Goal: Task Accomplishment & Management: Contribute content

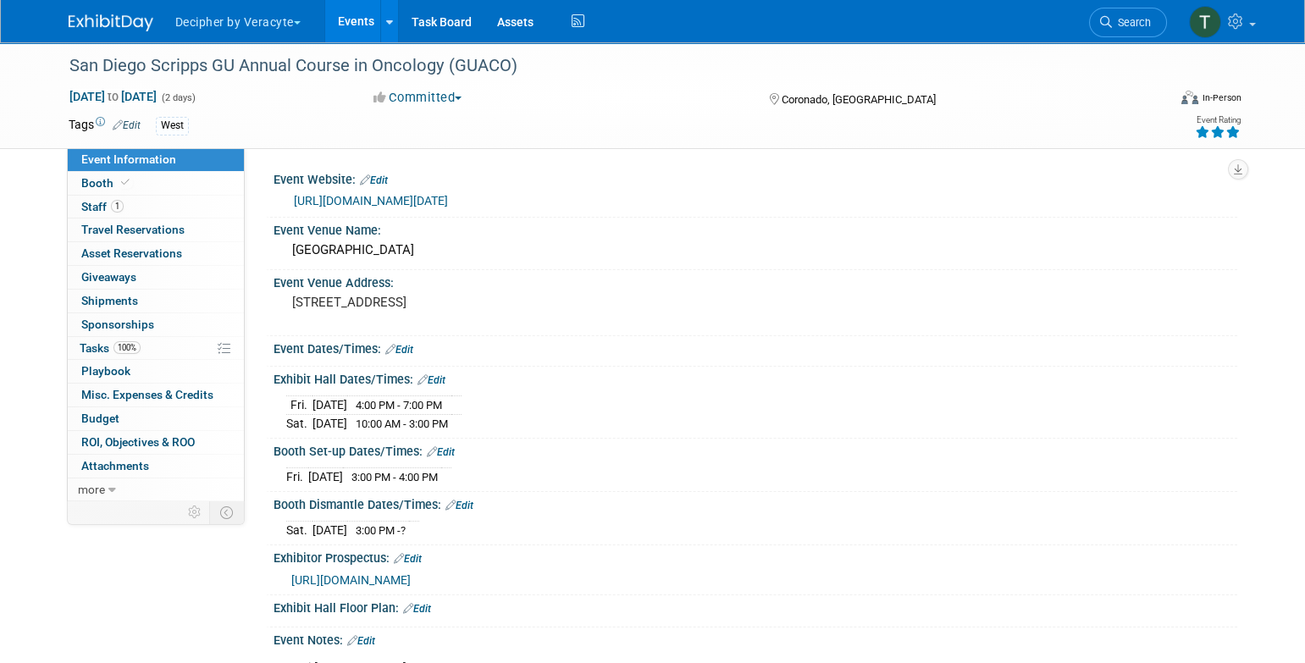
click at [339, 31] on link "Events" at bounding box center [356, 21] width 62 height 42
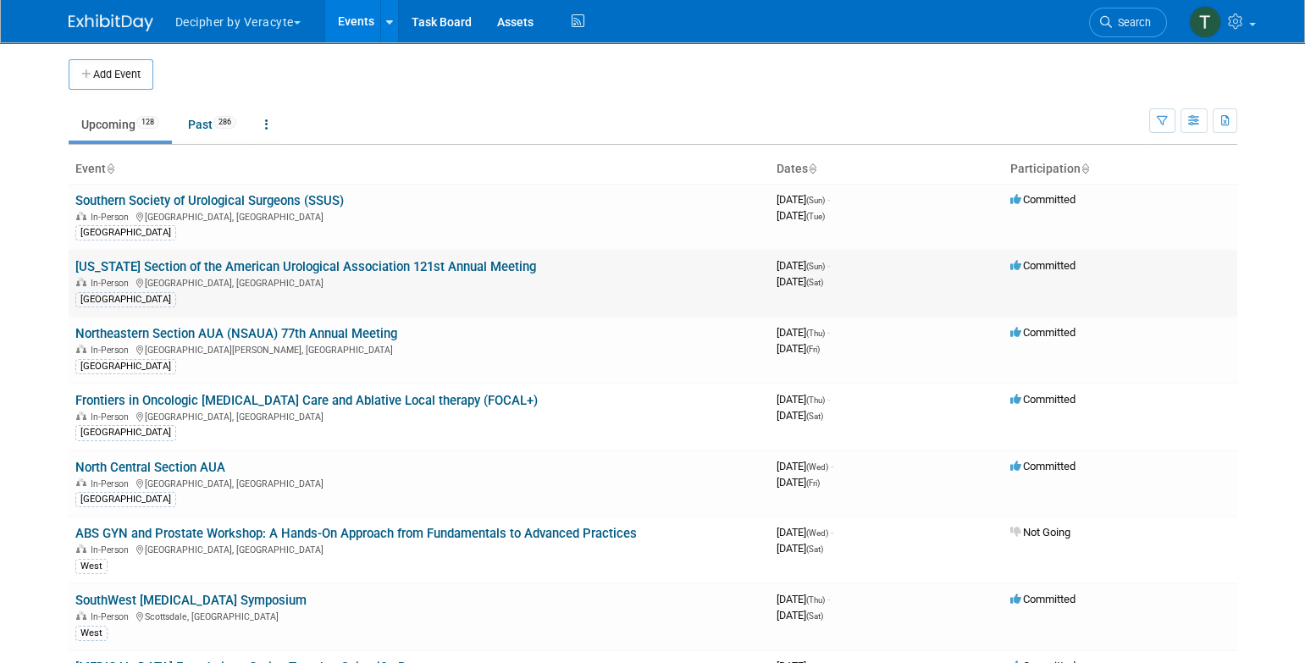
scroll to position [1708, 0]
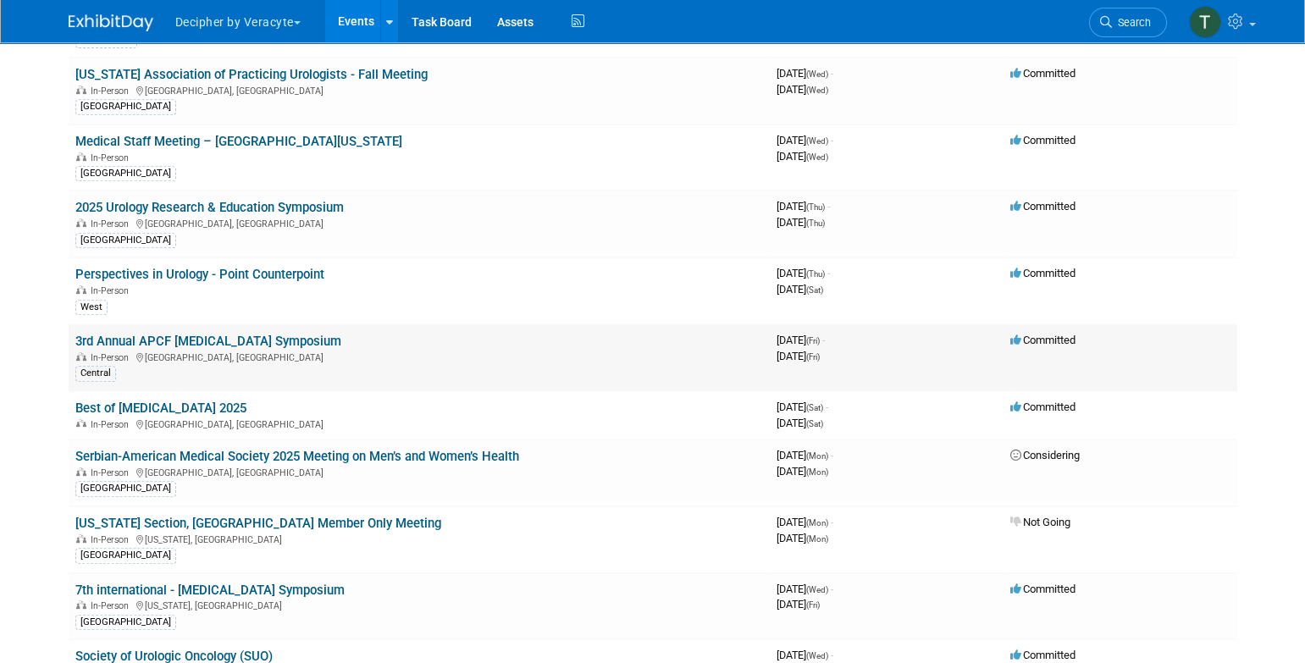
click at [301, 334] on link "3rd Annual APCF [MEDICAL_DATA] Symposium" at bounding box center [208, 341] width 266 height 15
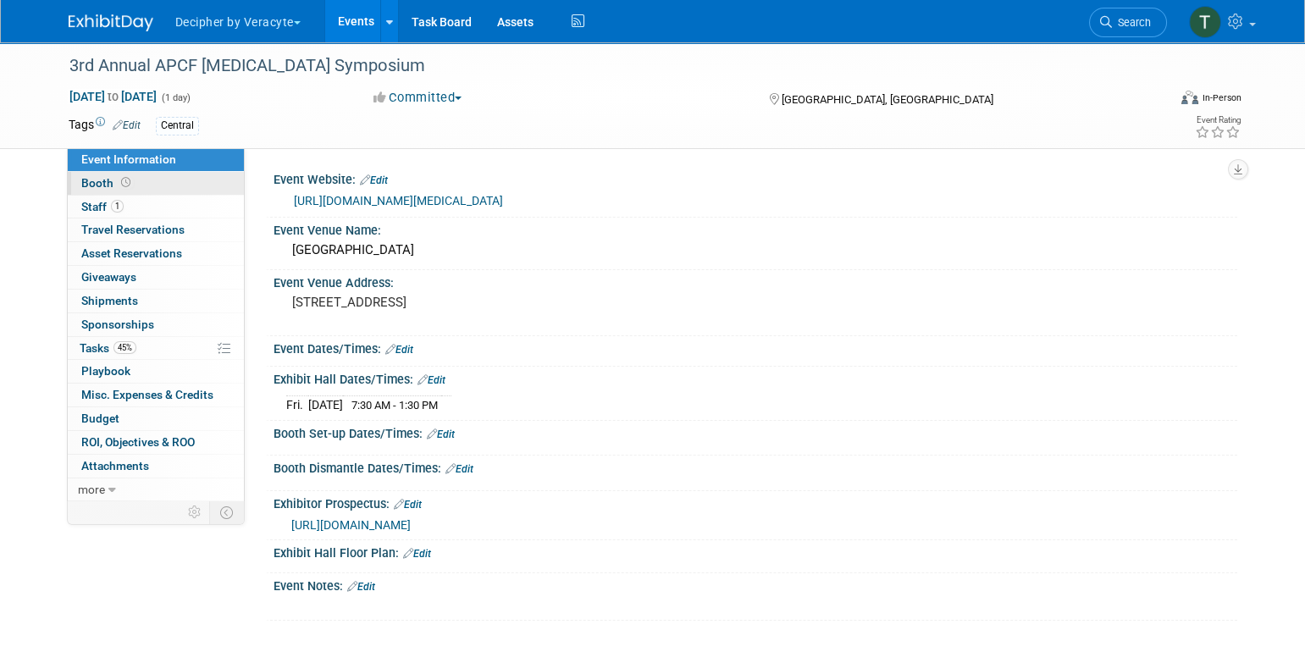
click at [183, 191] on link "Booth" at bounding box center [156, 183] width 176 height 23
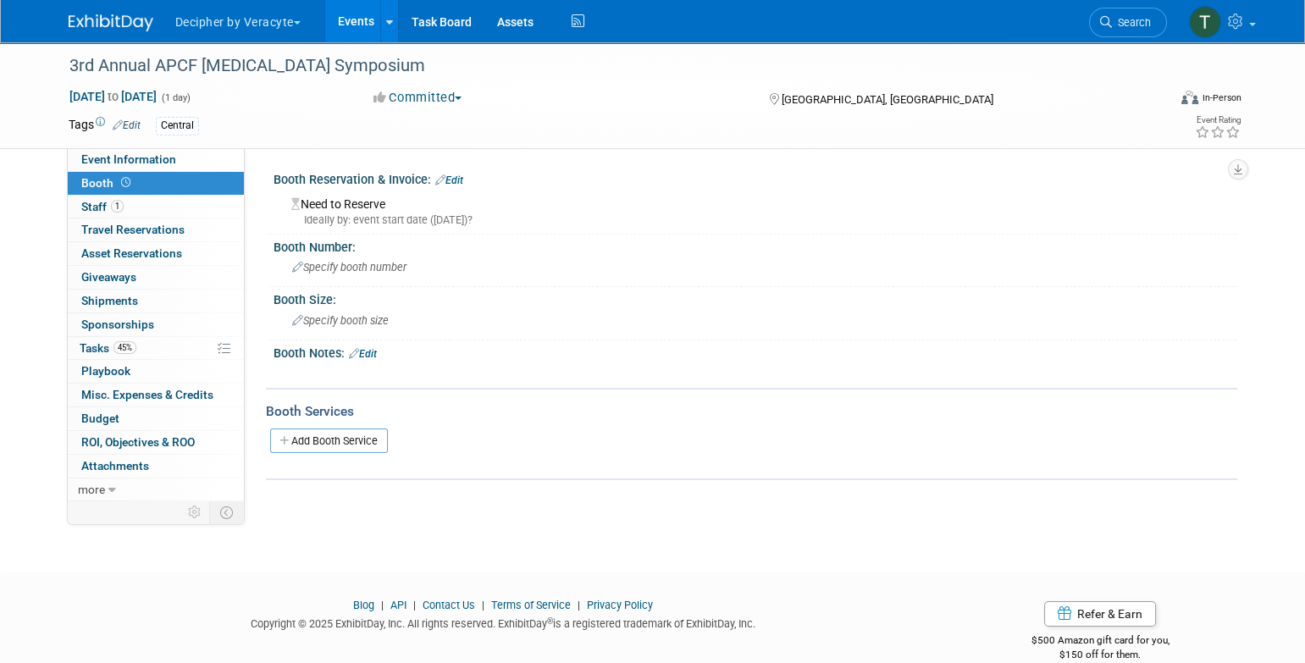
click at [470, 174] on div "Booth Reservation & Invoice: Edit" at bounding box center [756, 178] width 964 height 22
click at [463, 174] on link "Edit" at bounding box center [449, 180] width 28 height 12
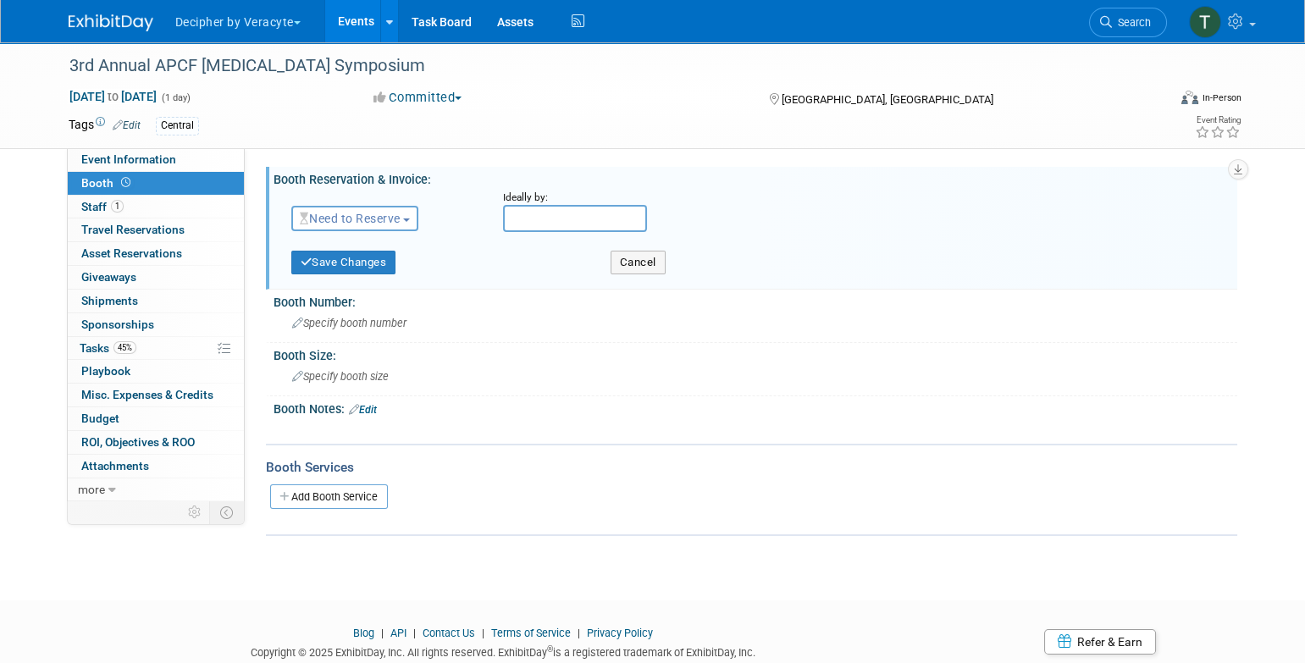
click at [374, 224] on span "Need to Reserve" at bounding box center [350, 219] width 101 height 14
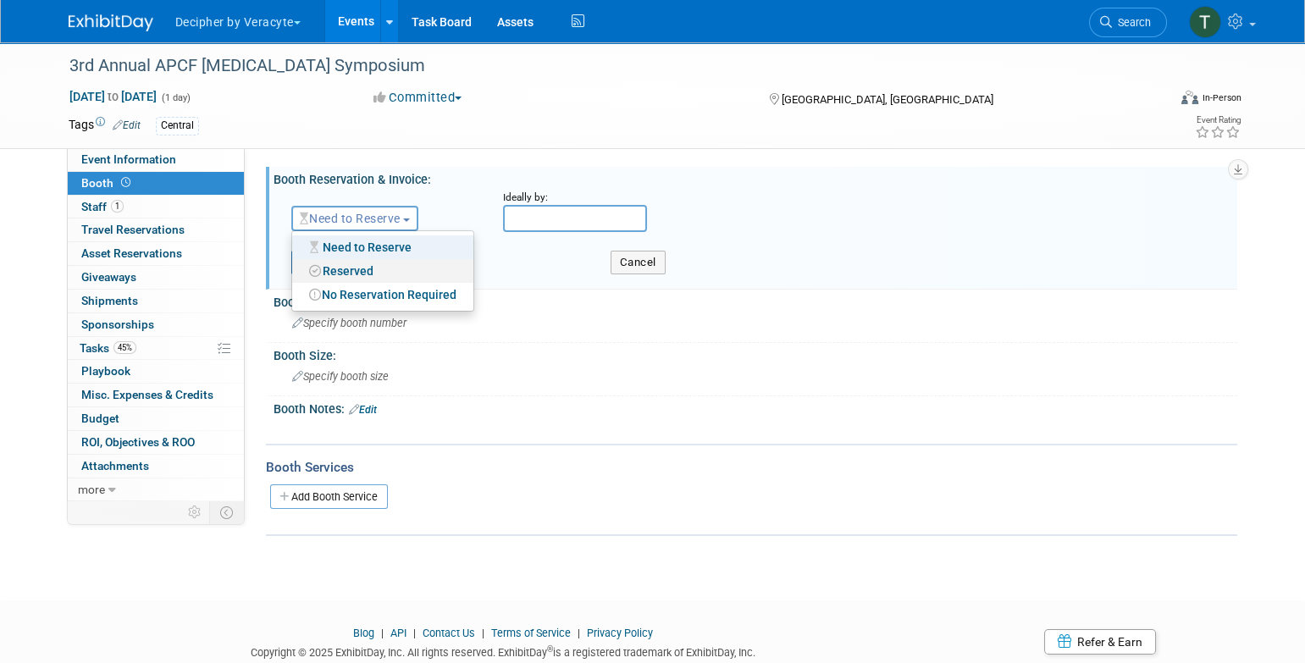
click at [373, 272] on link "Reserved" at bounding box center [382, 271] width 181 height 24
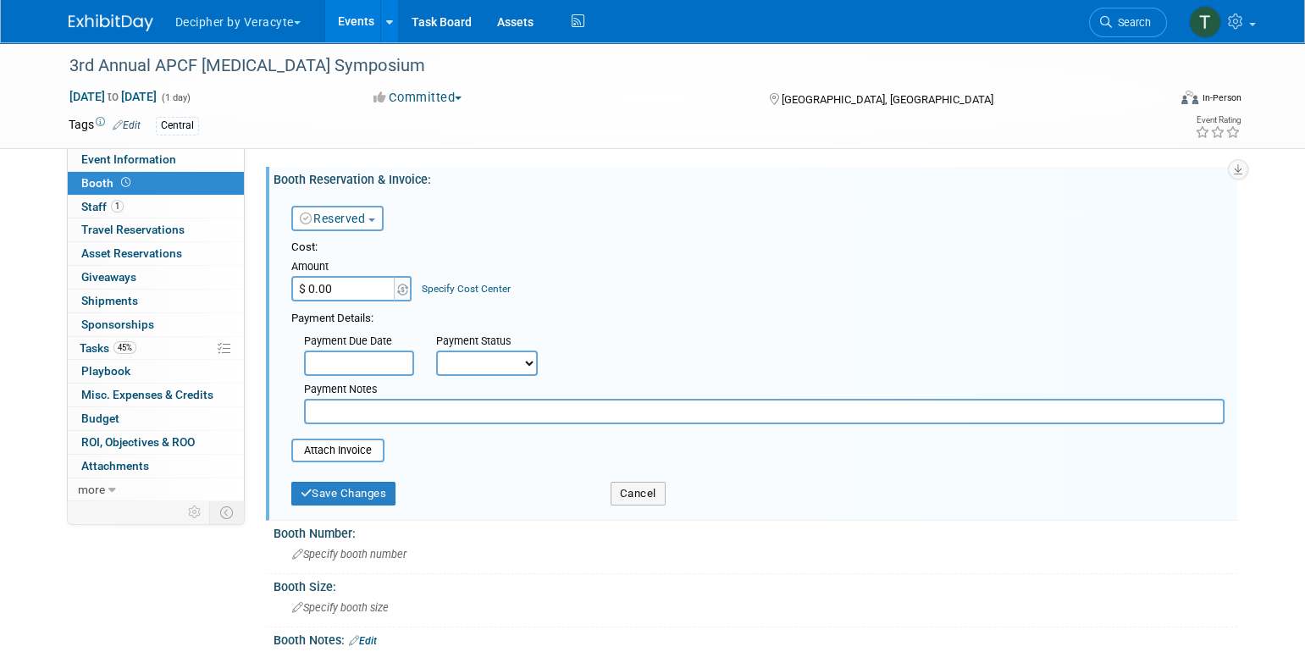
click at [357, 286] on input "$ 0.00" at bounding box center [344, 288] width 106 height 25
type input "$ 1,500.00"
click at [324, 496] on button "Save Changes" at bounding box center [343, 494] width 105 height 24
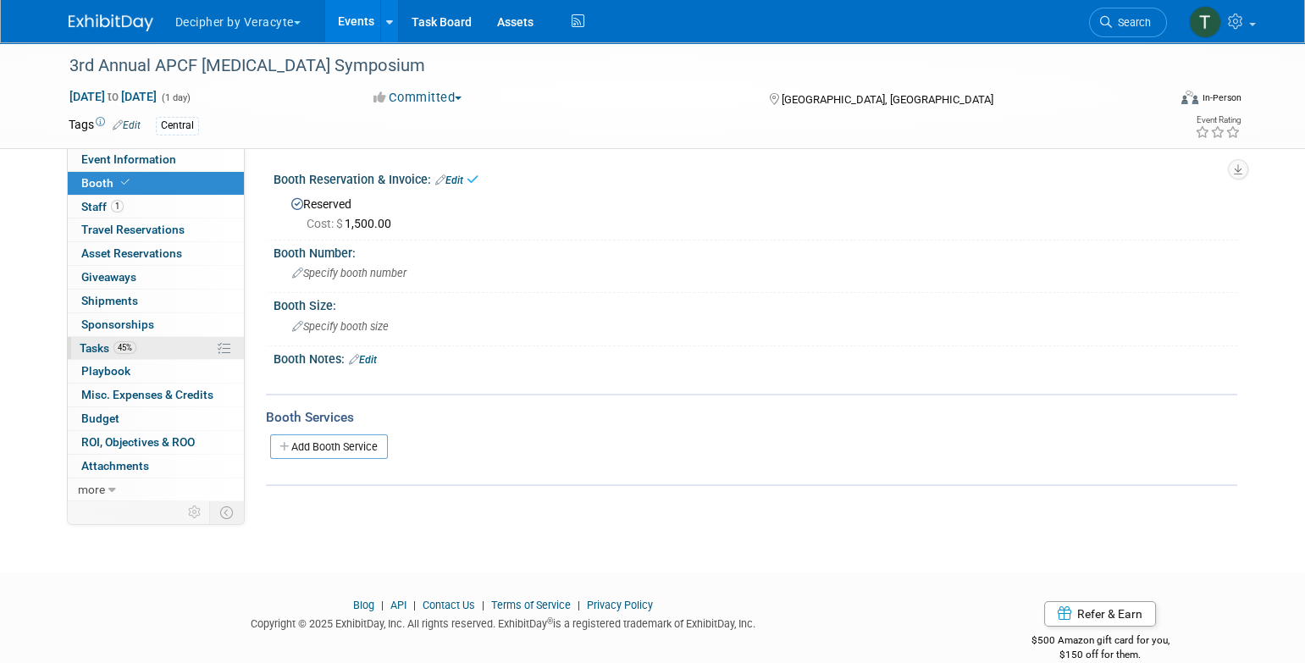
click at [195, 354] on link "45% Tasks 45%" at bounding box center [156, 348] width 176 height 23
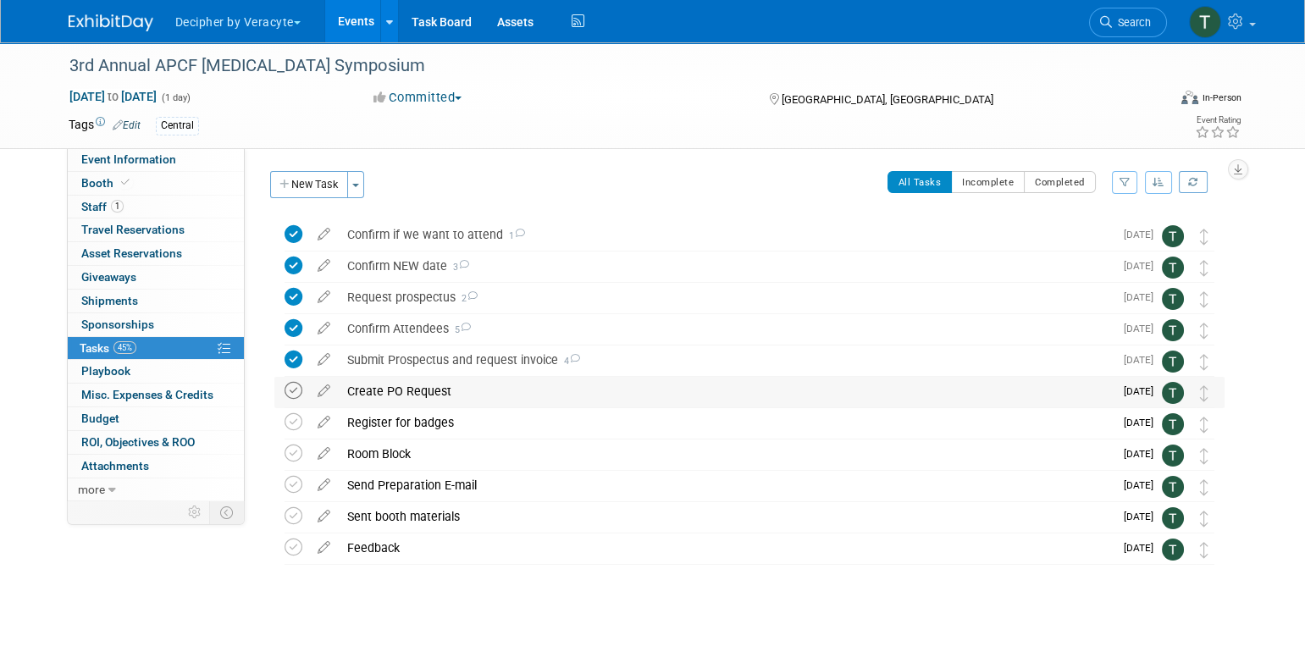
click at [286, 386] on icon at bounding box center [294, 391] width 18 height 18
click at [387, 386] on div "Create PO Request" at bounding box center [726, 391] width 775 height 29
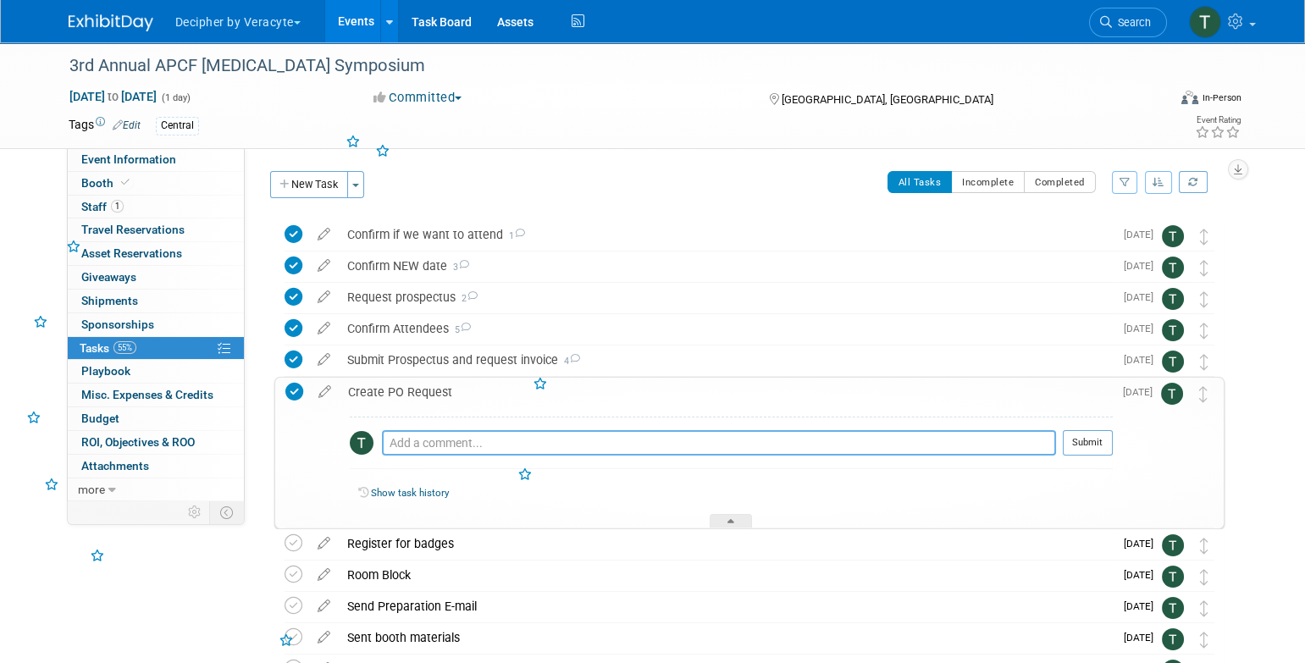
click at [435, 434] on textarea at bounding box center [719, 442] width 674 height 25
type textarea "completed via email"
click at [1088, 449] on button "Submit" at bounding box center [1088, 442] width 50 height 25
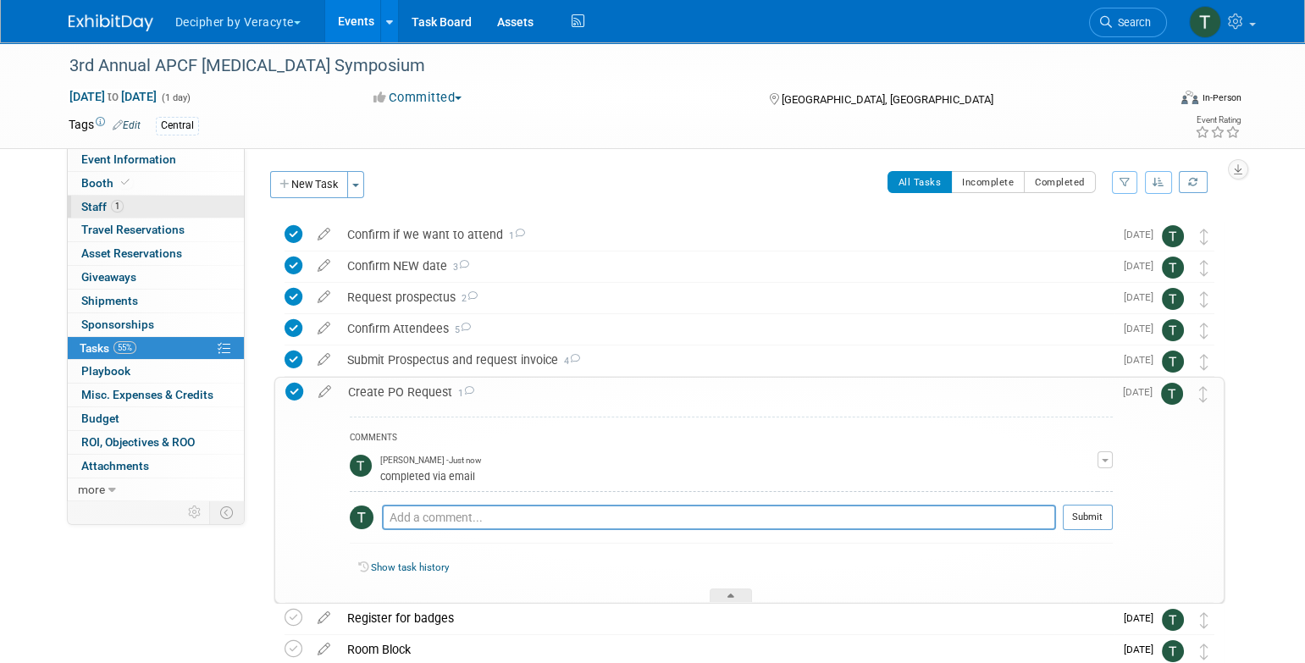
click at [174, 207] on link "1 Staff 1" at bounding box center [156, 207] width 176 height 23
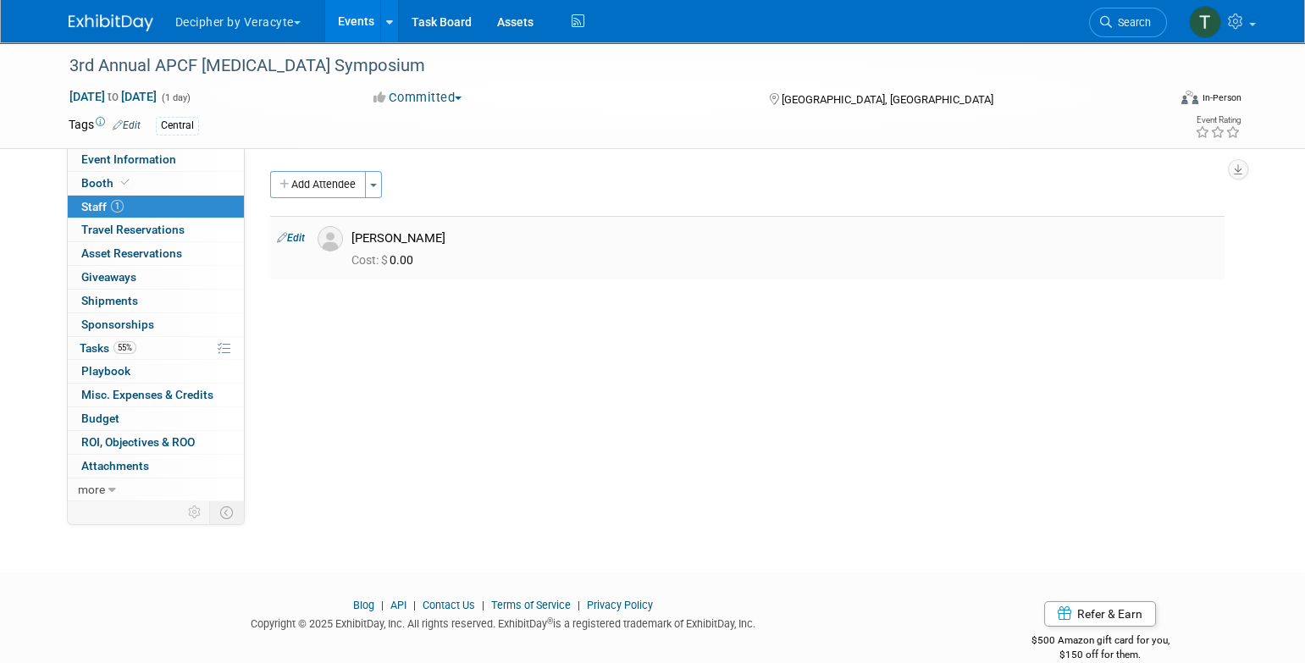
click at [391, 235] on div "[PERSON_NAME]" at bounding box center [784, 238] width 866 height 16
copy td "[PERSON_NAME]"
click at [191, 338] on link "55% Tasks 55%" at bounding box center [156, 348] width 176 height 23
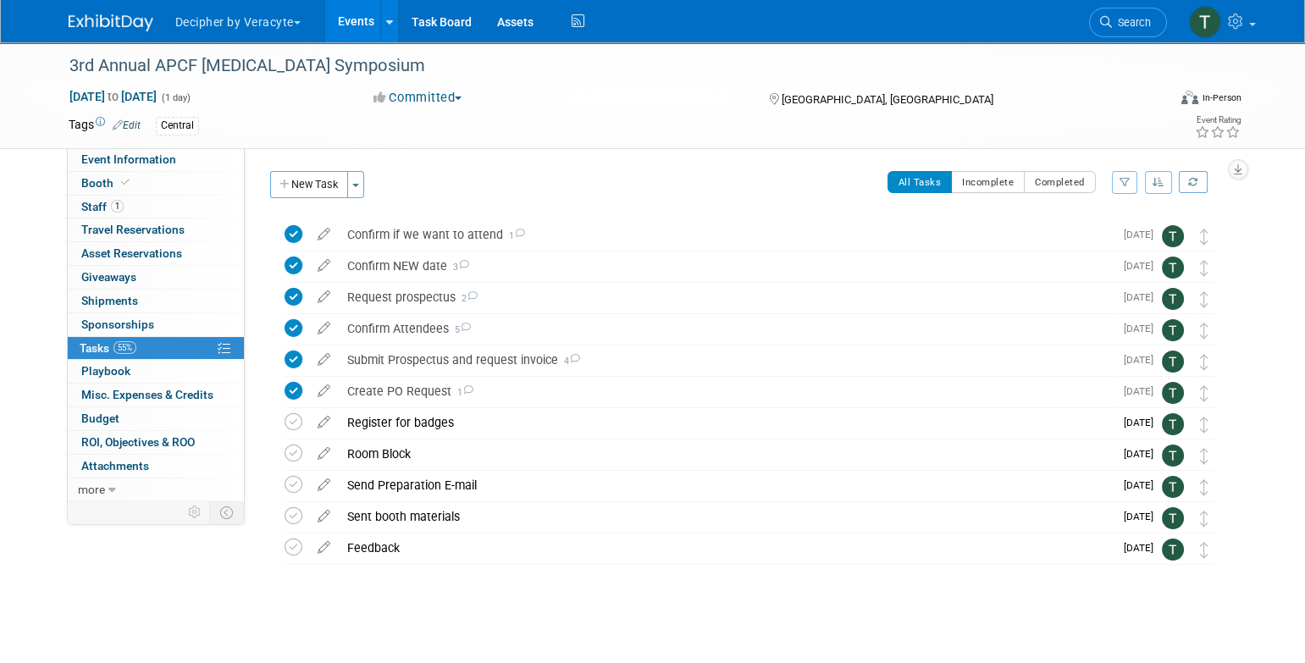
scroll to position [4, 0]
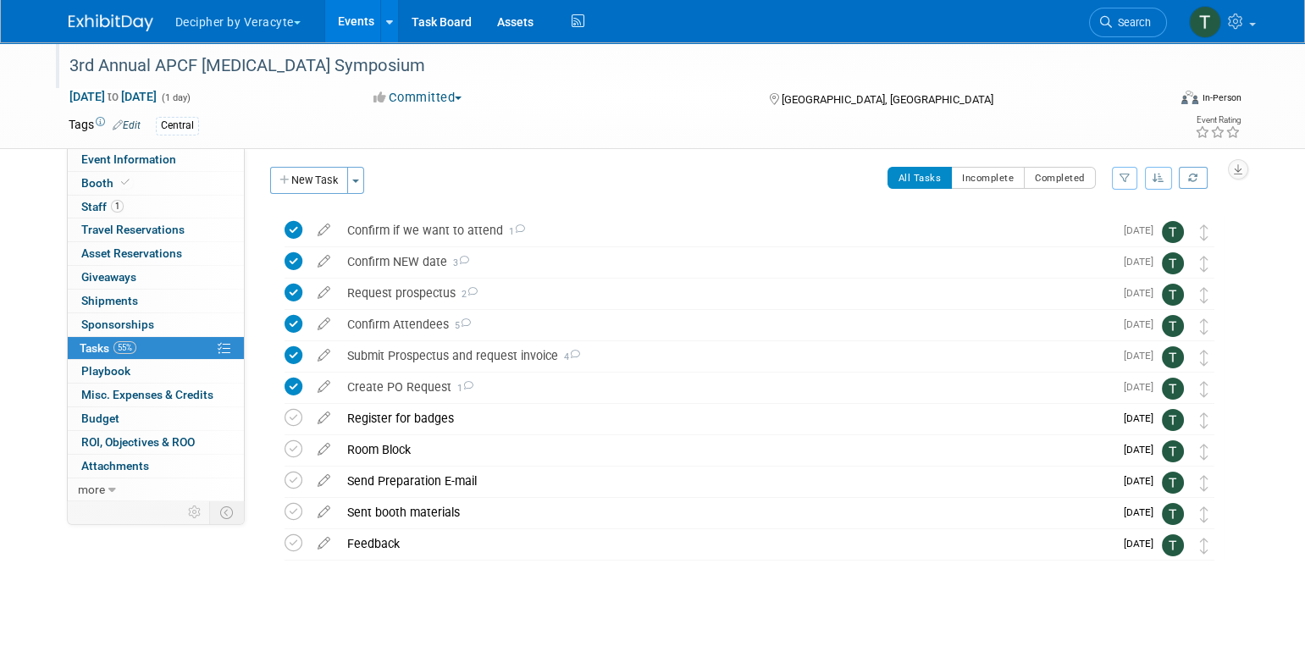
click at [304, 85] on div "3rd Annual APCF [MEDICAL_DATA] Symposium" at bounding box center [605, 65] width 1098 height 46
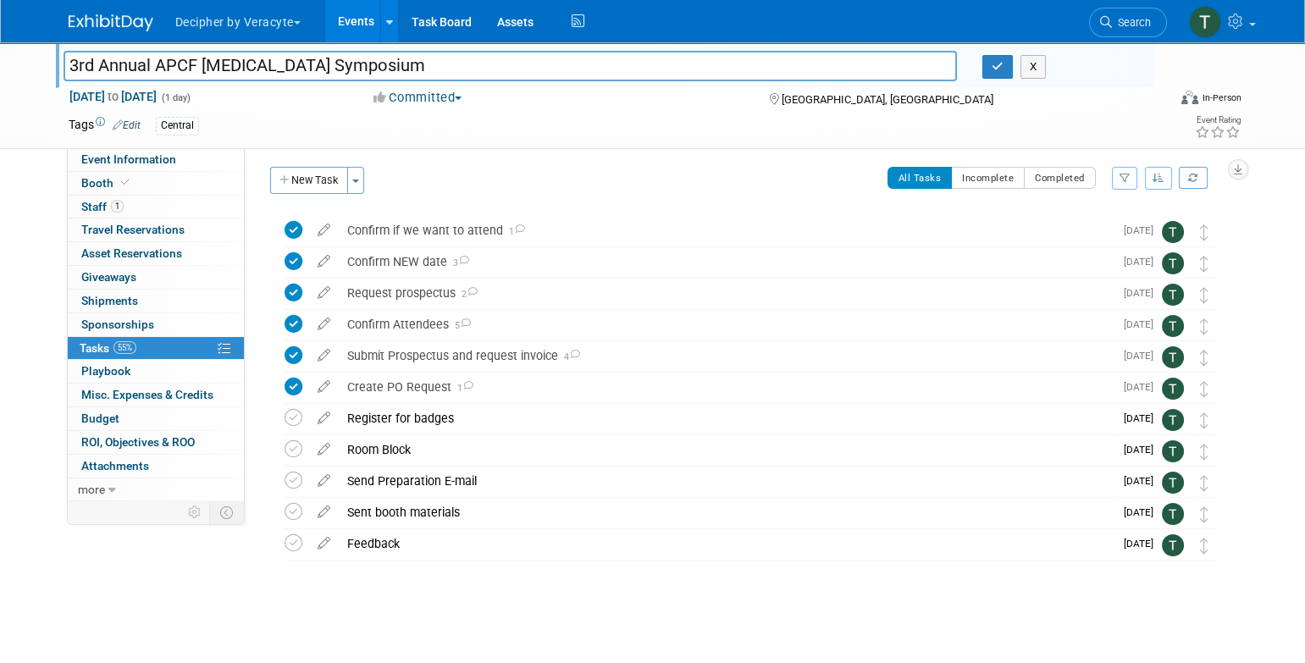
click at [304, 85] on div "3rd Annual APCF Prostate Cancer Symposium 3rd Annual APCF Prostate Cancer Sympo…" at bounding box center [605, 65] width 1098 height 46
click at [301, 75] on input "3rd Annual APCF [MEDICAL_DATA] Symposium" at bounding box center [511, 66] width 894 height 30
click at [362, 16] on link "Events" at bounding box center [356, 21] width 62 height 42
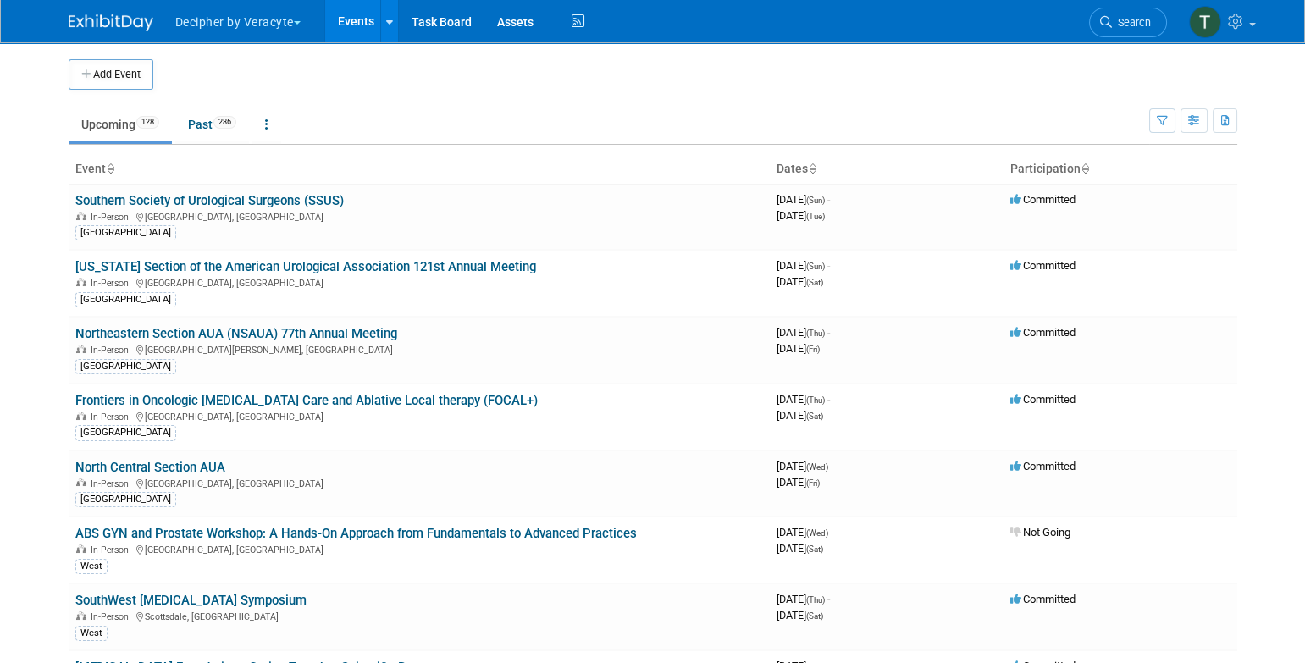
scroll to position [864, 0]
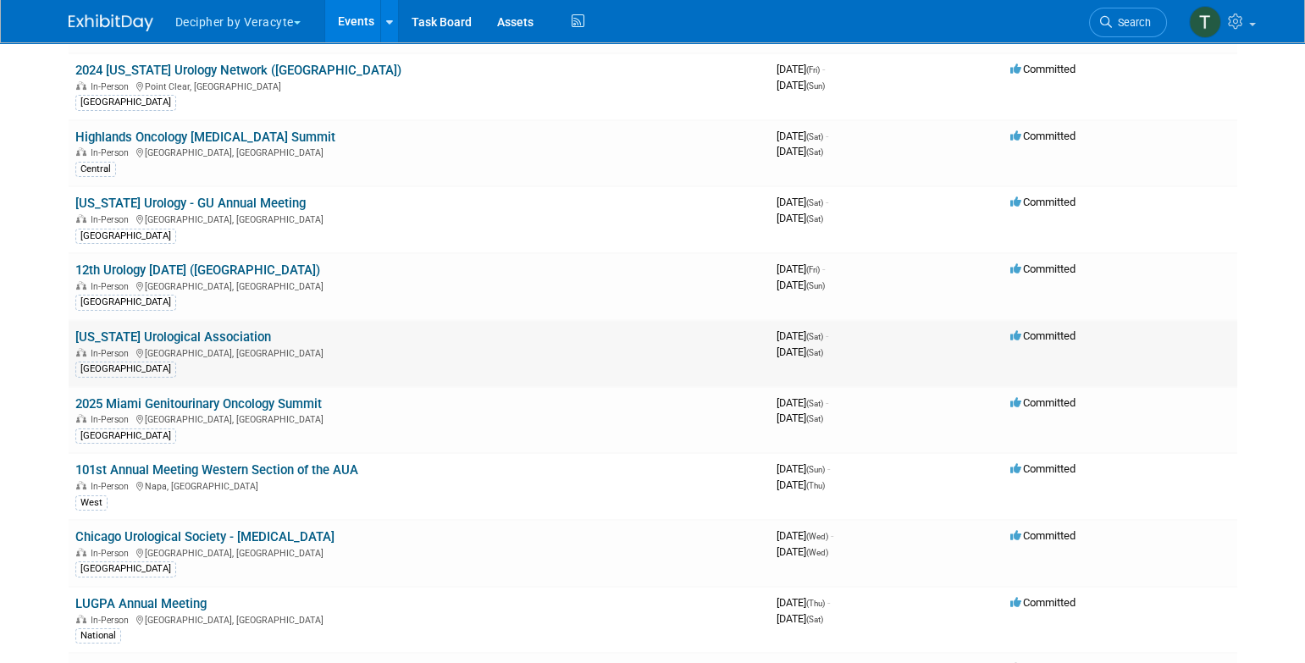
click at [231, 329] on link "[US_STATE] Urological Association" at bounding box center [173, 336] width 196 height 15
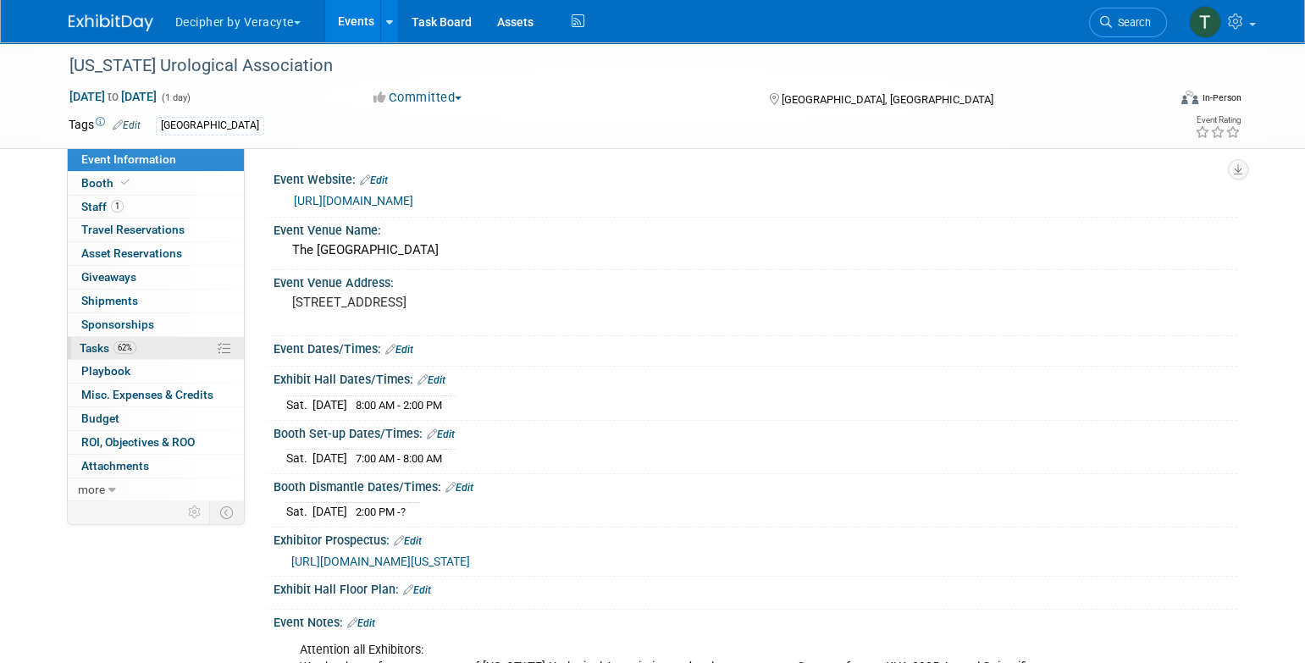
click at [200, 340] on link "62% Tasks 62%" at bounding box center [156, 348] width 176 height 23
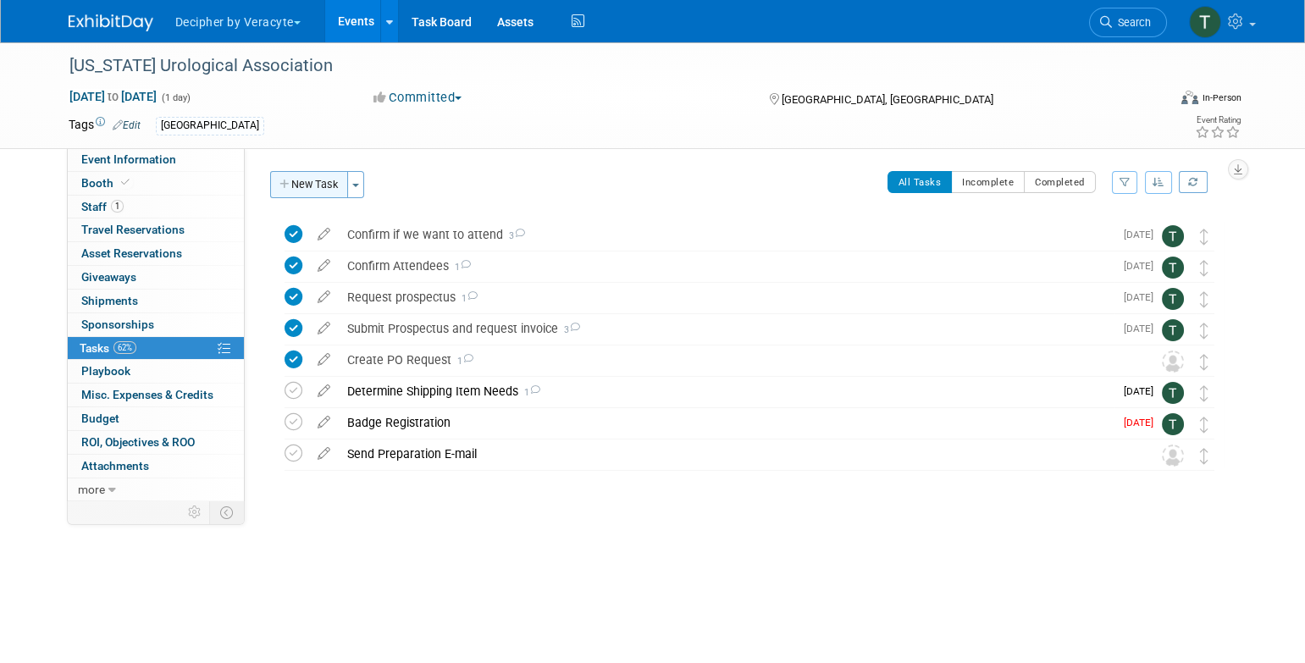
click at [318, 196] on button "New Task" at bounding box center [309, 184] width 78 height 27
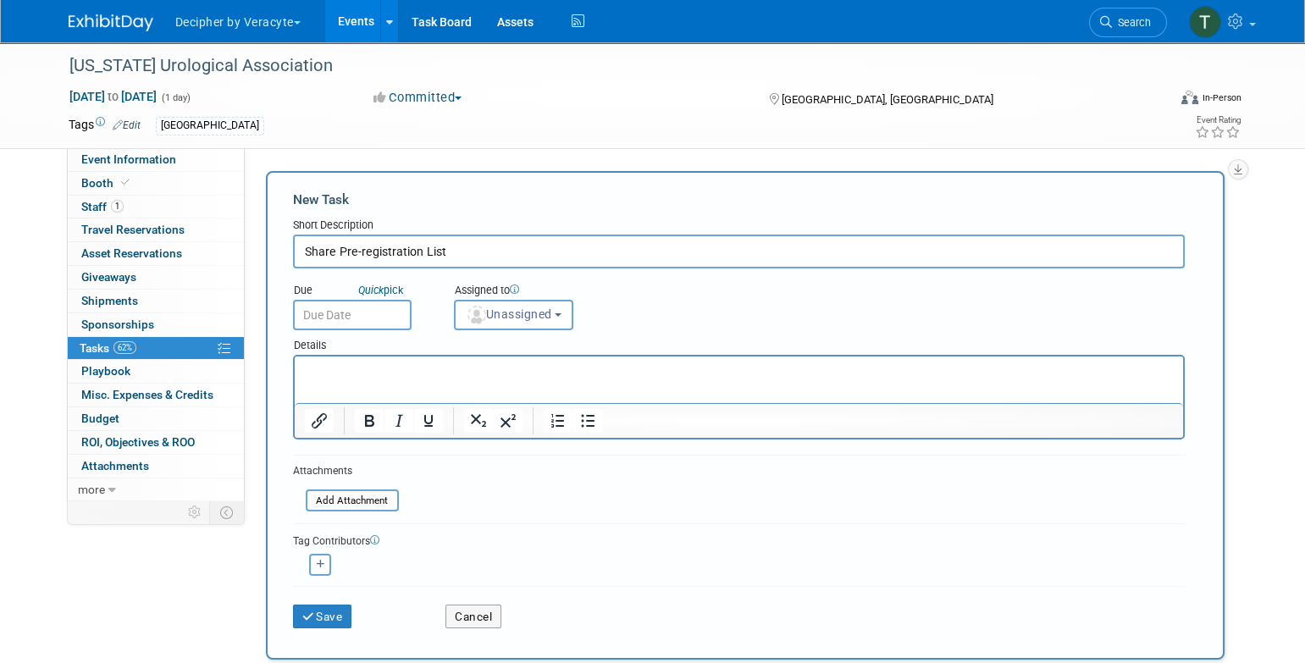
type input "Share Pre-registration List"
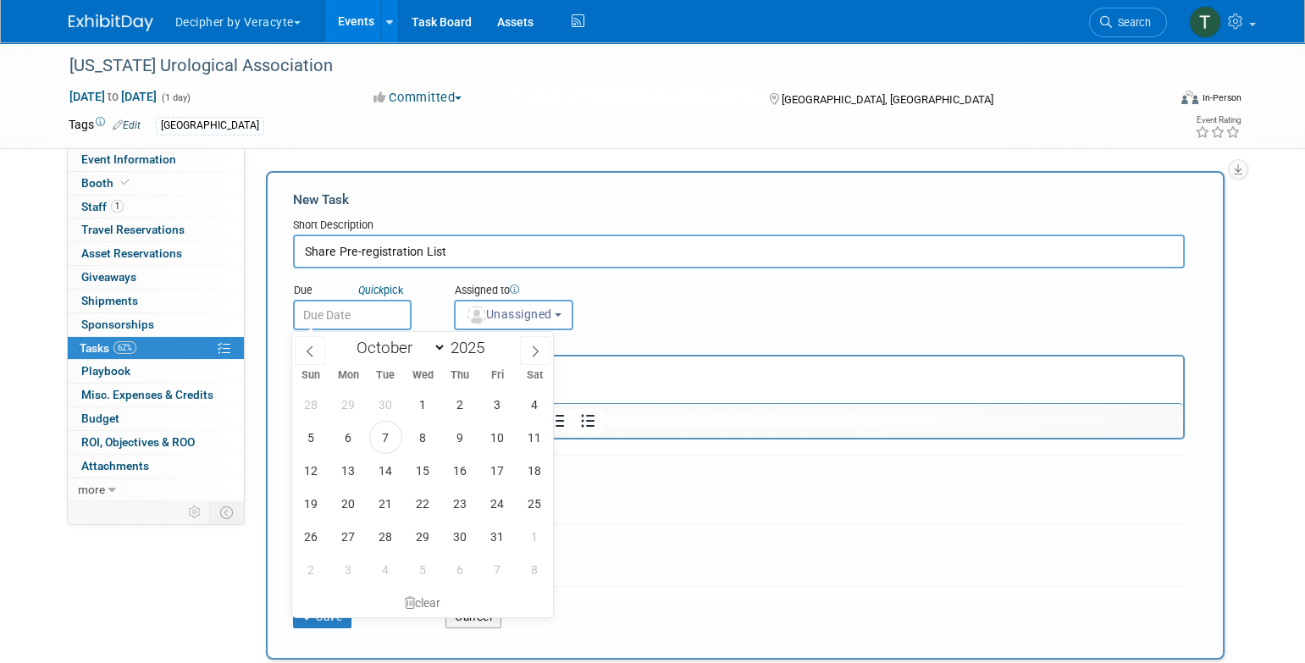
click at [379, 319] on input "text" at bounding box center [352, 315] width 119 height 30
click at [389, 476] on span "14" at bounding box center [385, 470] width 33 height 33
type input "Oct 14, 2025"
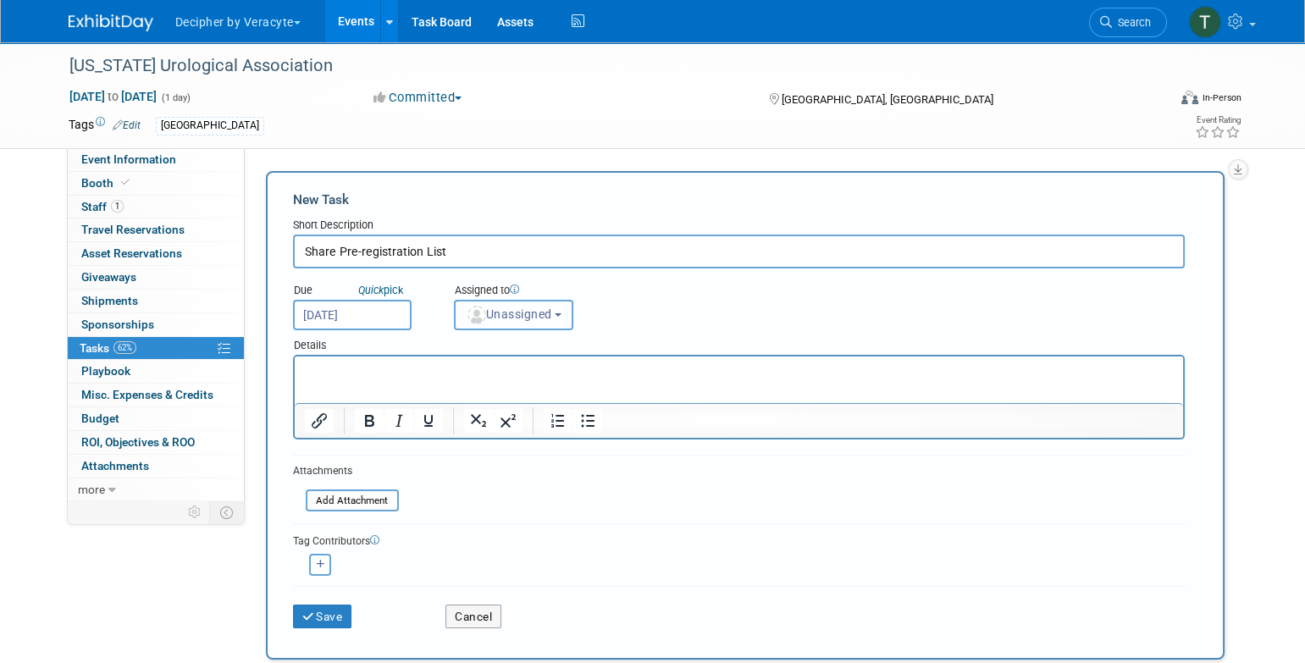
click at [517, 312] on span "Unassigned" at bounding box center [509, 314] width 86 height 14
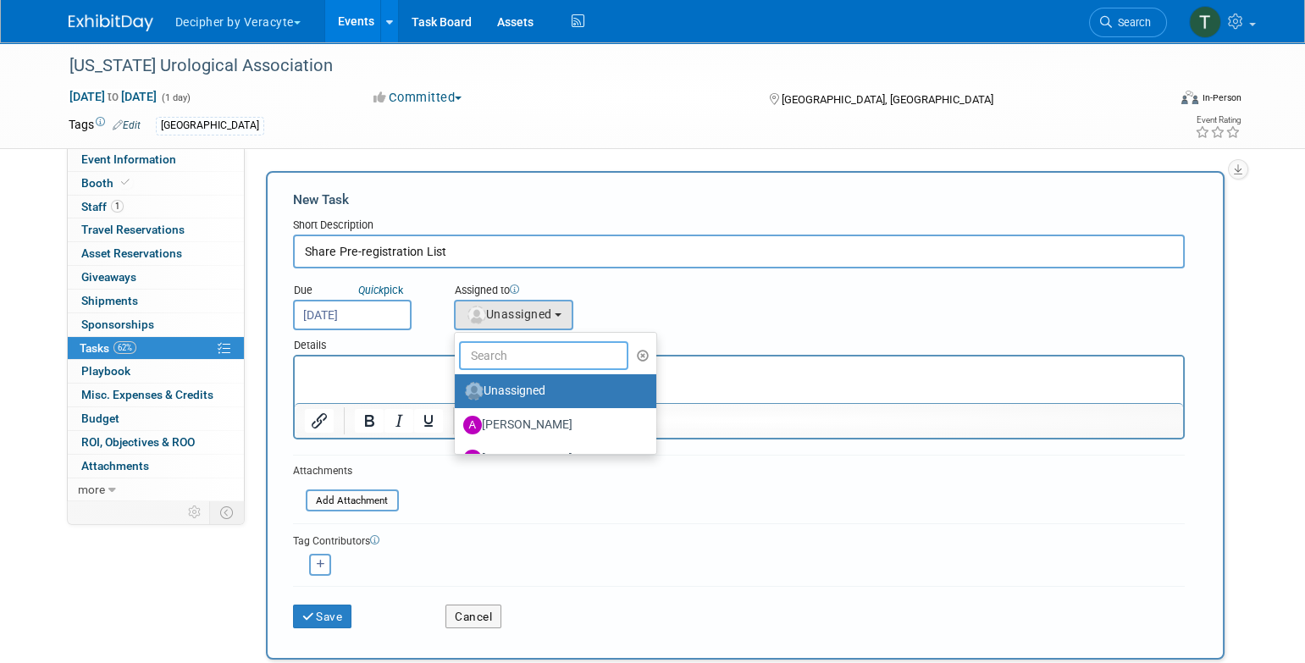
click at [520, 346] on input "text" at bounding box center [543, 355] width 169 height 29
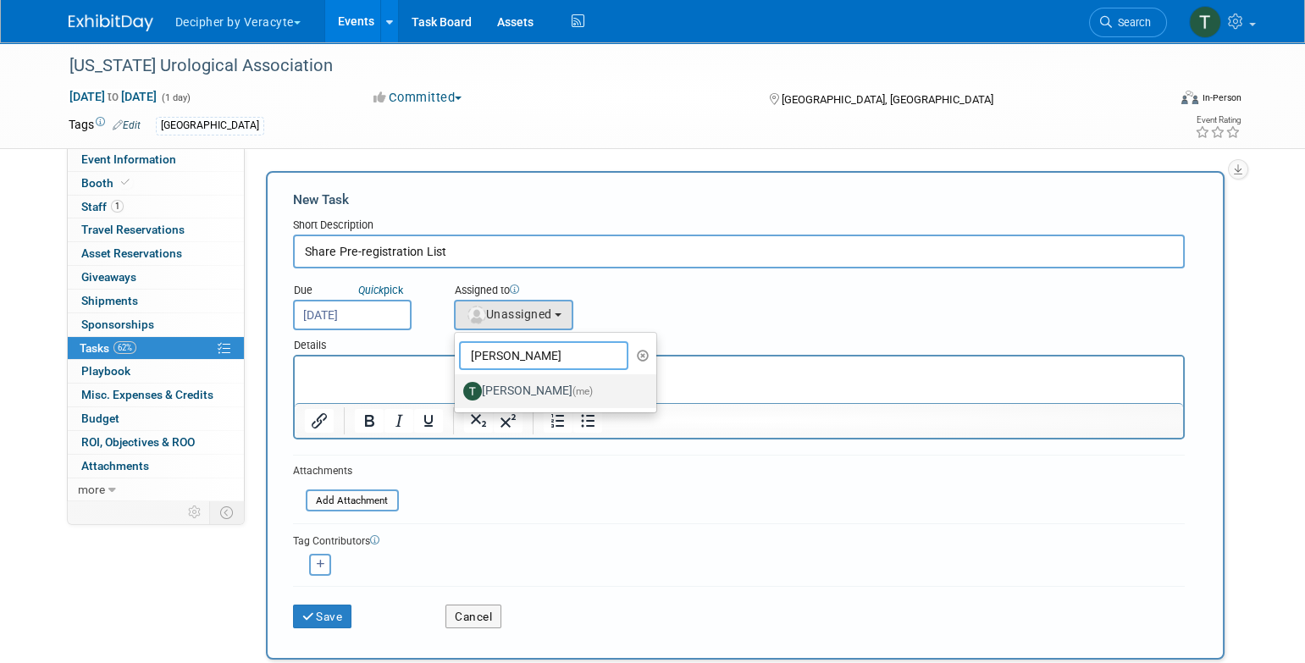
type input "tony"
click at [506, 390] on label "Tony Alvarado (me)" at bounding box center [551, 391] width 177 height 27
click at [457, 390] on input "Tony Alvarado (me)" at bounding box center [451, 389] width 11 height 11
select select "3ceeba8c-a19a-4597-a609-6fba7c9a515a"
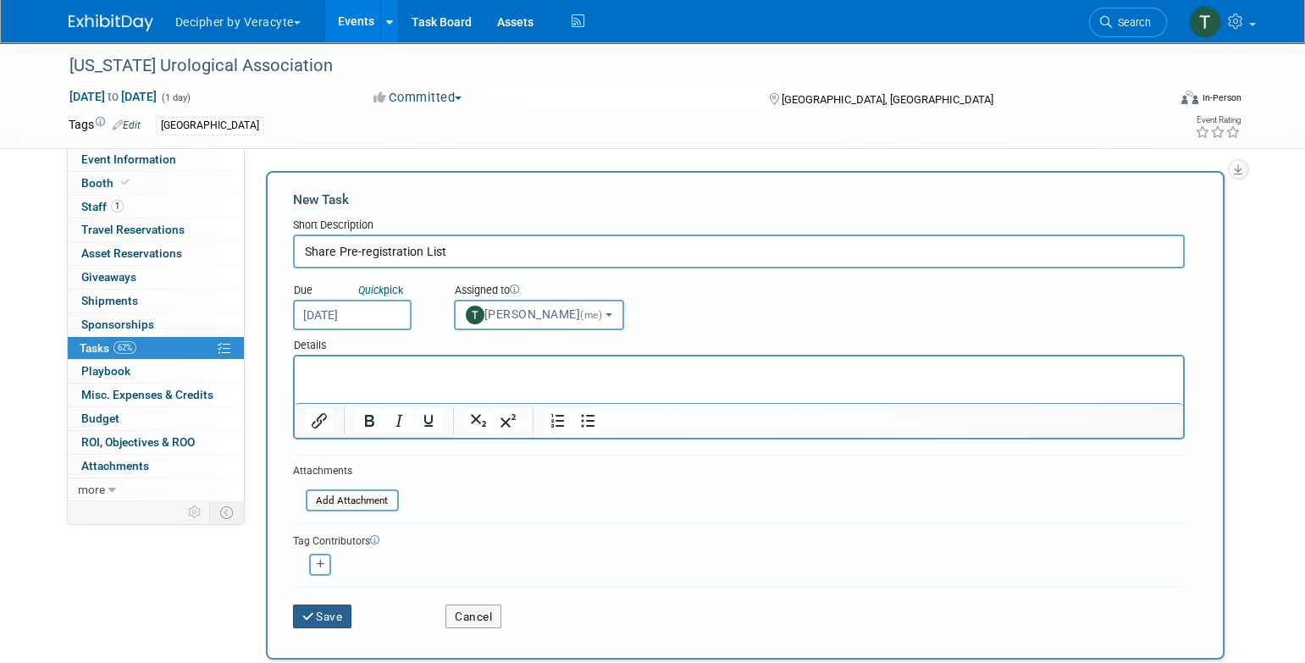
click at [338, 608] on button "Save" at bounding box center [322, 617] width 59 height 24
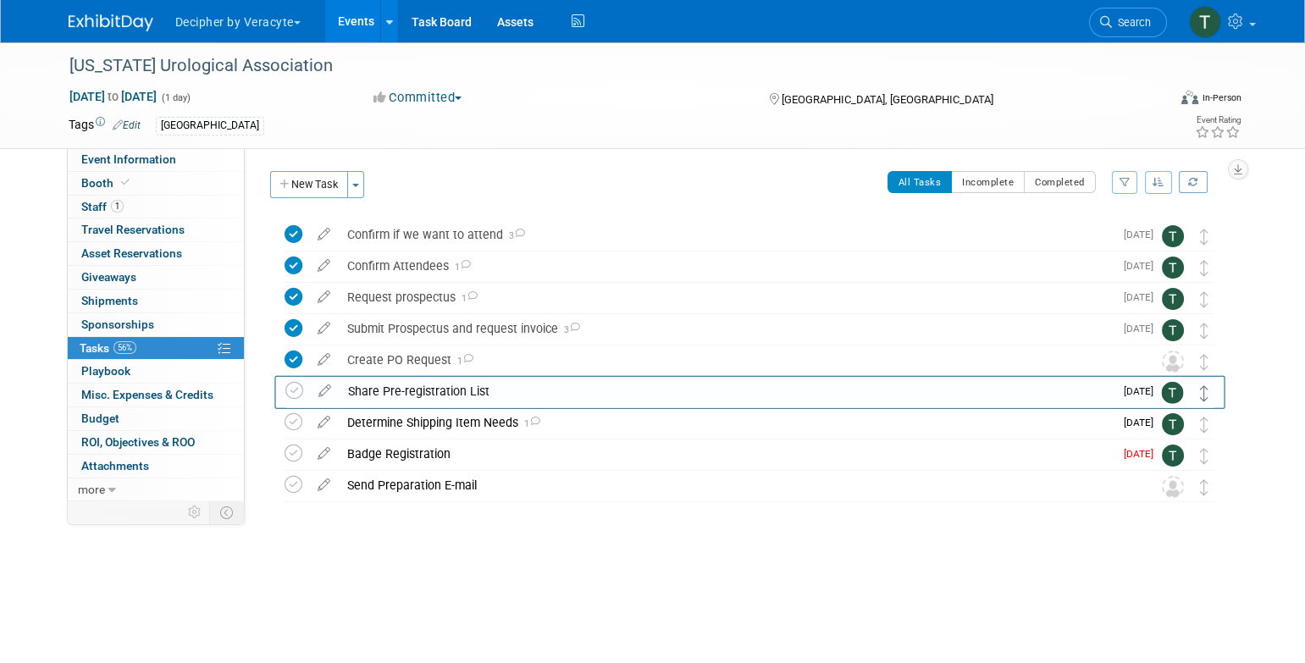
drag, startPoint x: 1205, startPoint y: 234, endPoint x: 1206, endPoint y: 388, distance: 154.1
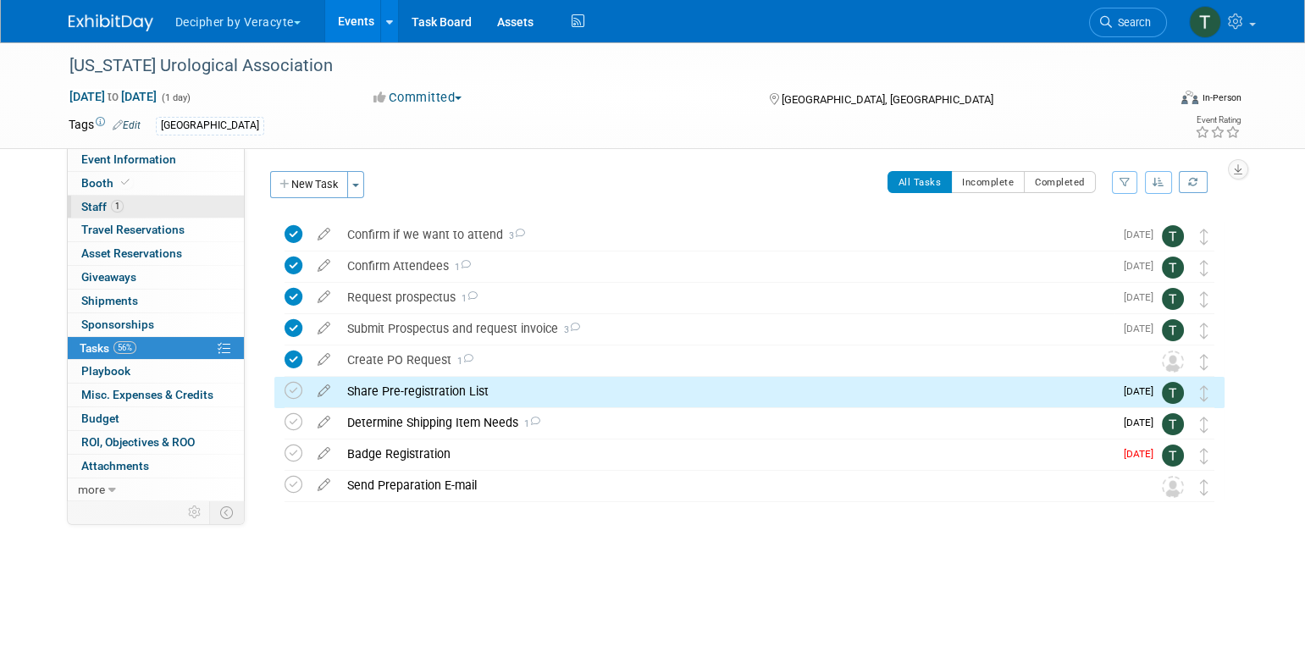
click at [225, 213] on link "1 Staff 1" at bounding box center [156, 207] width 176 height 23
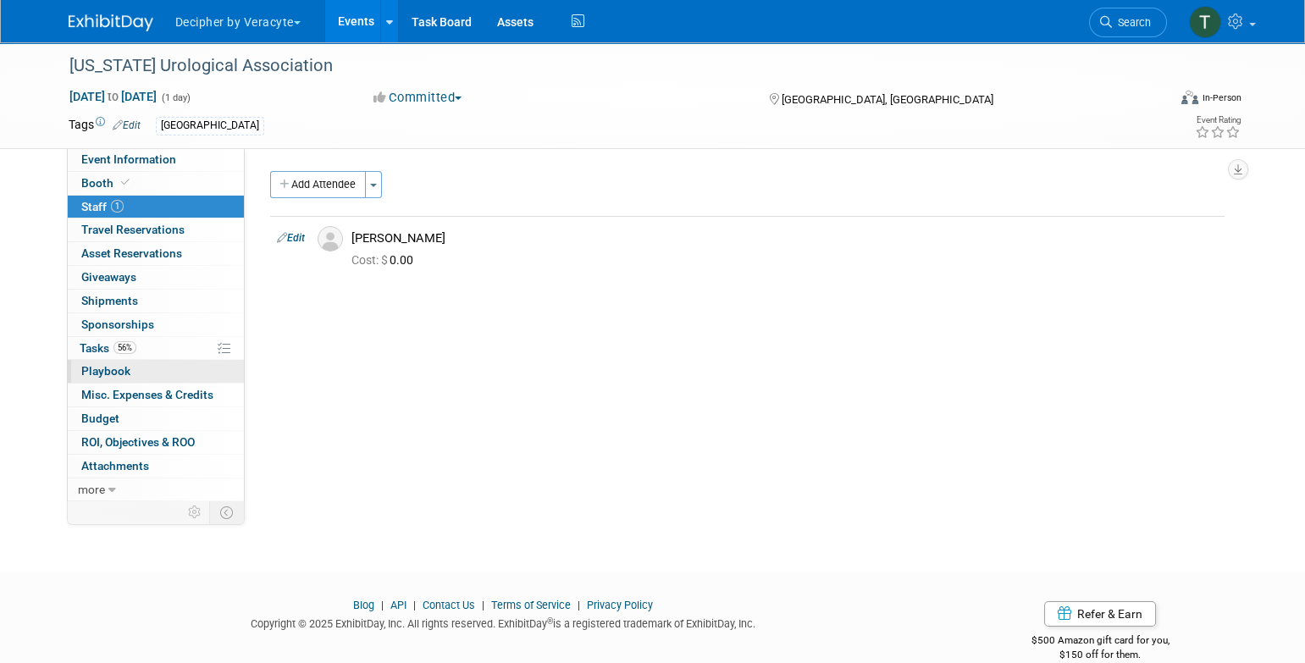
click at [142, 366] on link "0 Playbook 0" at bounding box center [156, 371] width 176 height 23
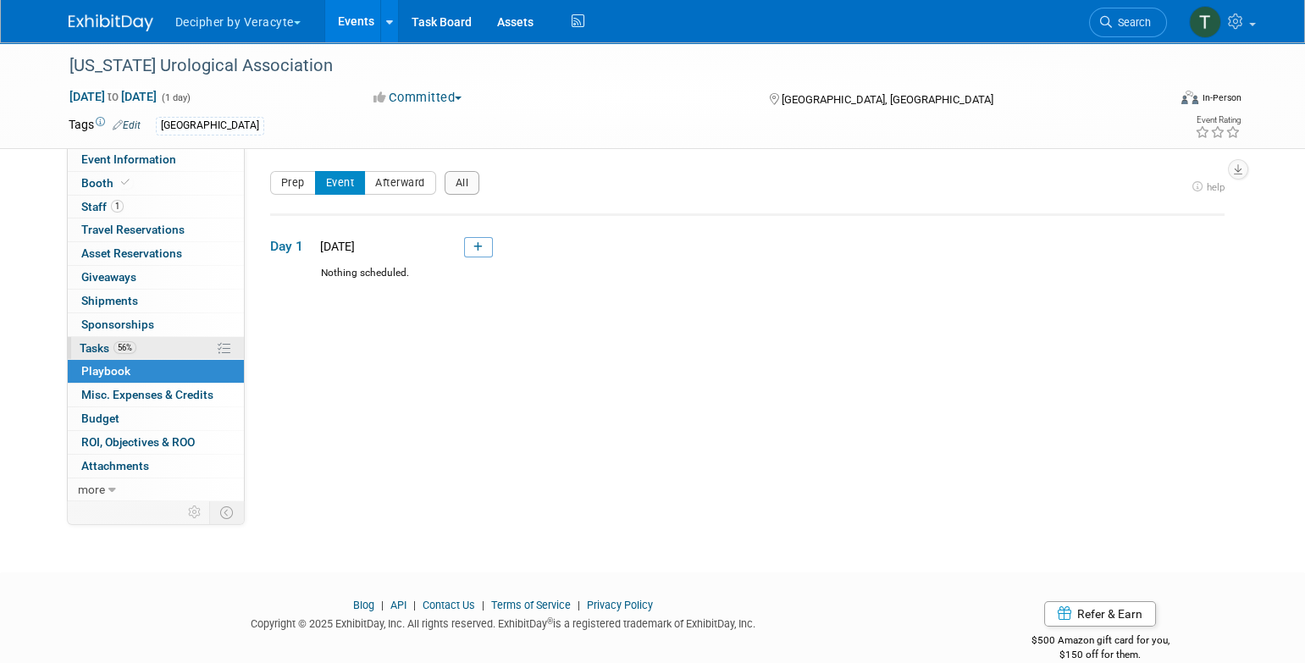
click at [142, 351] on link "56% Tasks 56%" at bounding box center [156, 348] width 176 height 23
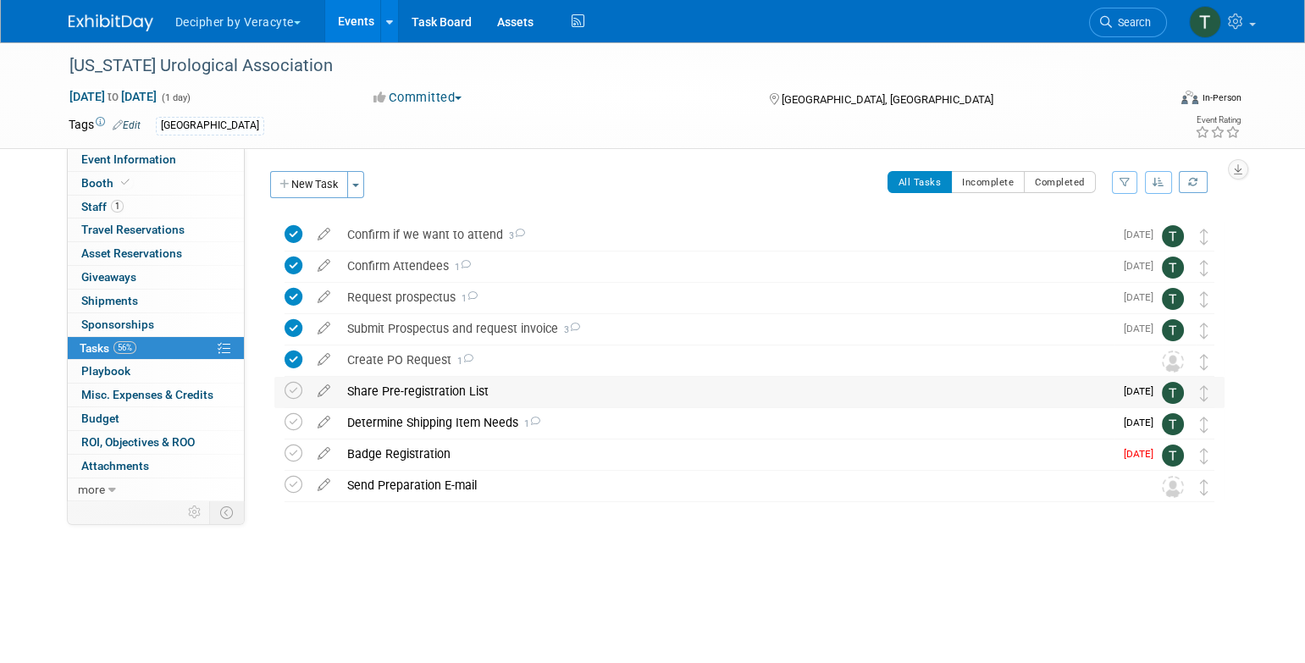
click at [304, 390] on td at bounding box center [297, 392] width 25 height 30
click at [296, 390] on icon at bounding box center [294, 391] width 18 height 18
click at [404, 391] on div "Share Pre-registration List" at bounding box center [726, 391] width 775 height 29
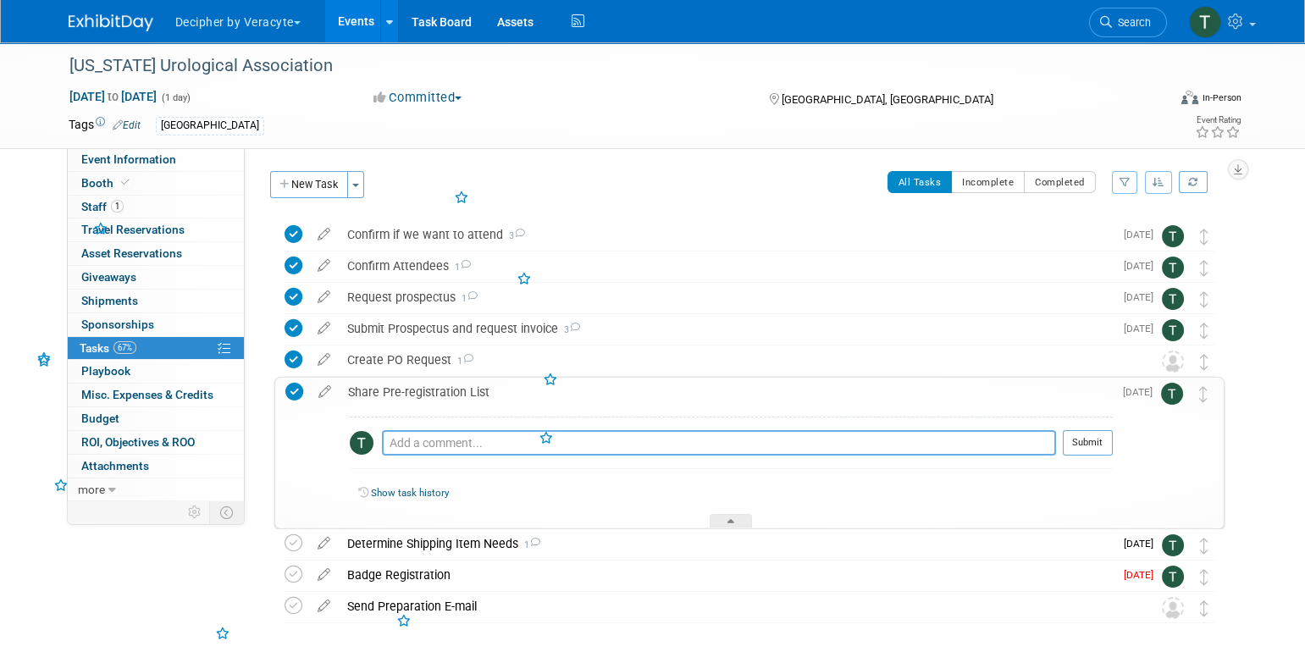
click at [428, 452] on textarea at bounding box center [719, 442] width 674 height 25
type textarea "submitted via email"
click at [1093, 436] on button "Submit" at bounding box center [1088, 442] width 50 height 25
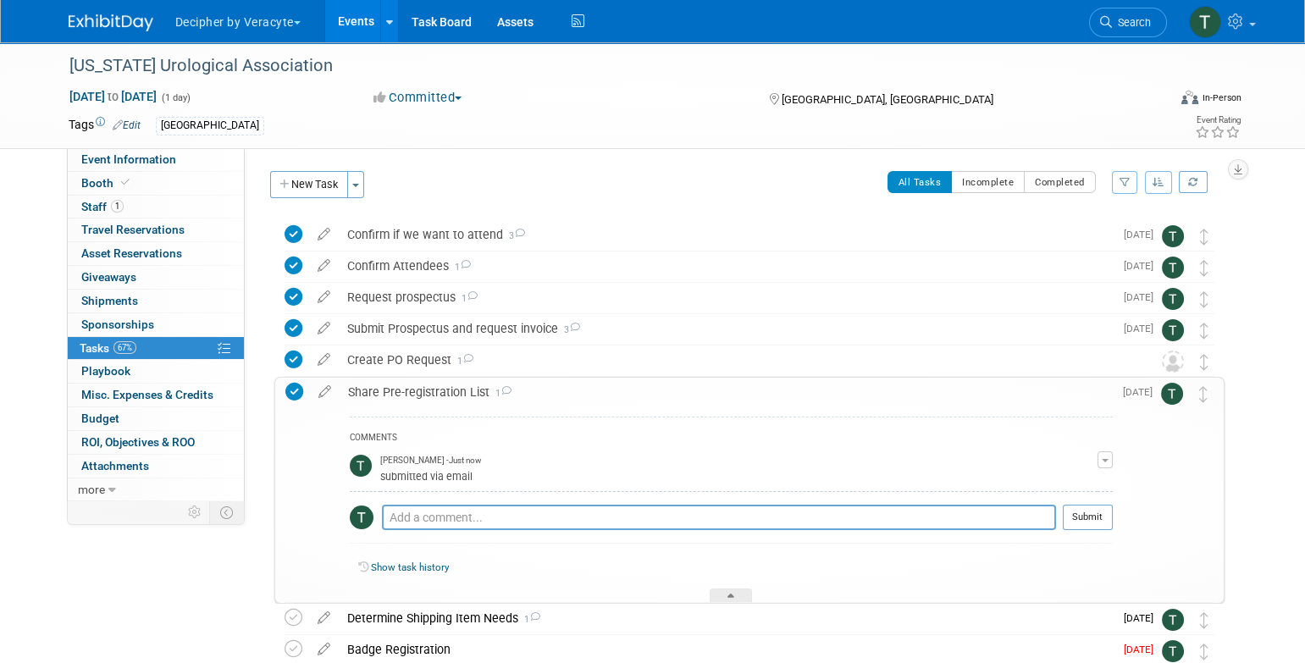
click at [580, 397] on div "Share Pre-registration List 1" at bounding box center [726, 392] width 773 height 29
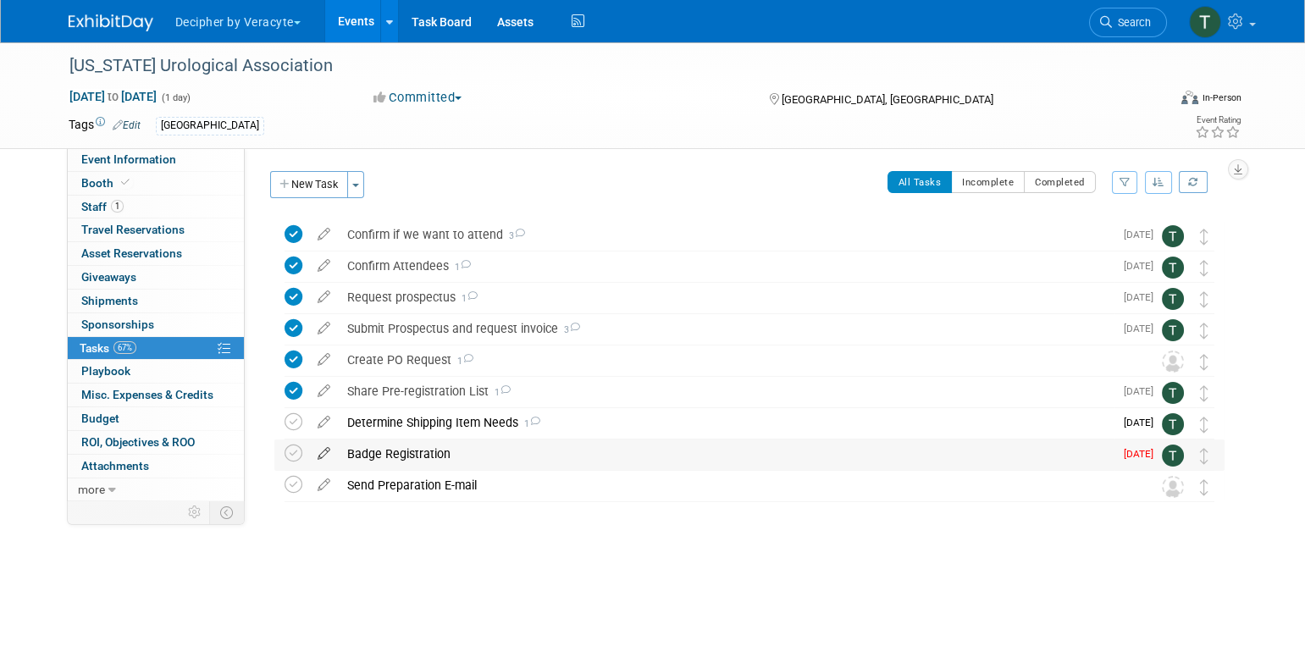
click at [319, 448] on icon at bounding box center [324, 450] width 30 height 21
select select "9"
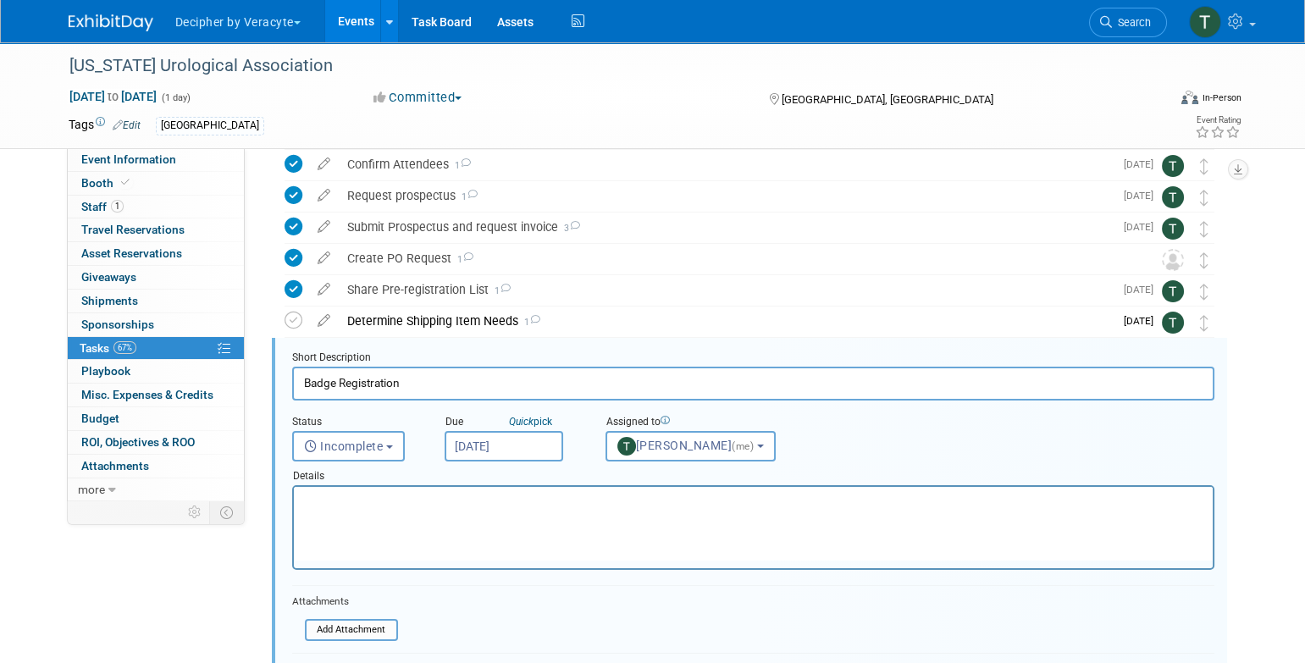
scroll to position [191, 0]
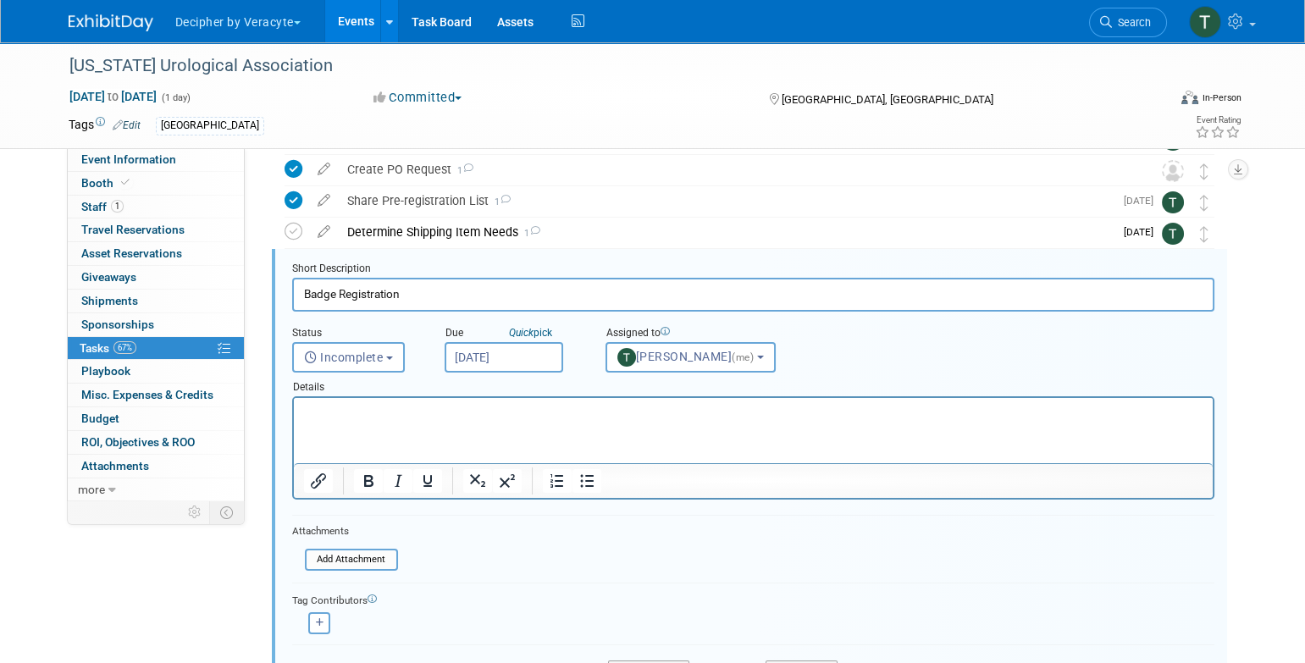
click at [547, 356] on input "Oct 6, 2025" at bounding box center [504, 357] width 119 height 30
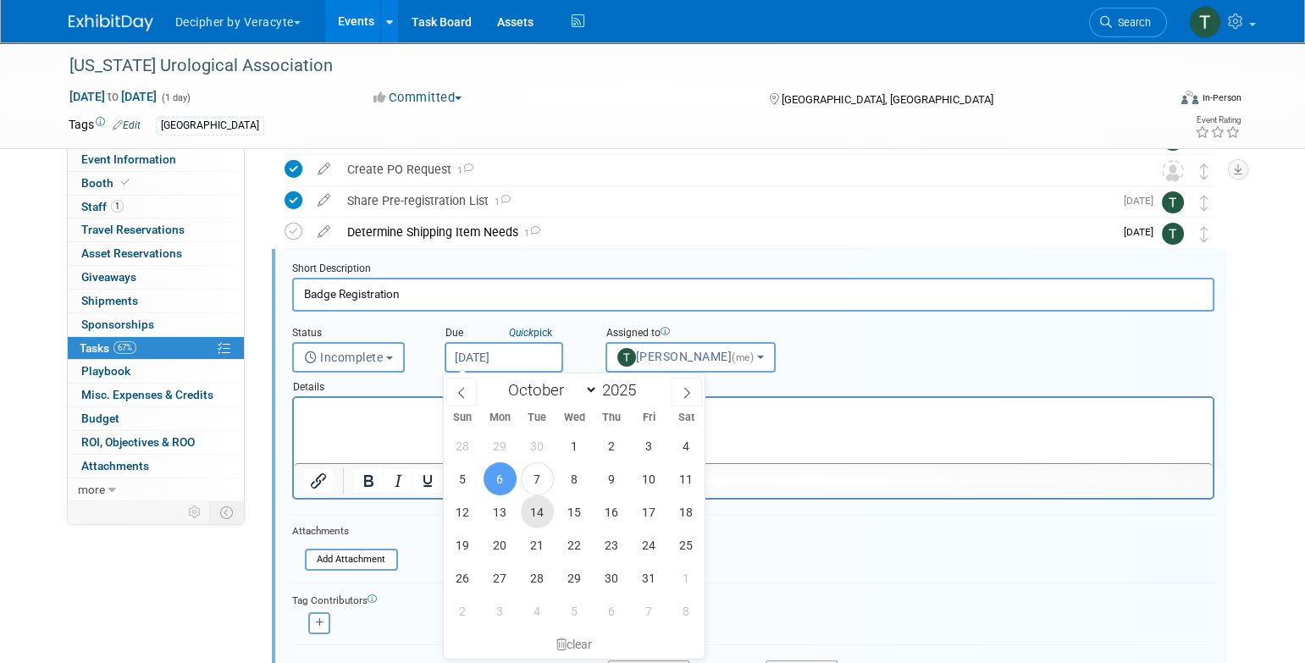
click at [525, 521] on span "14" at bounding box center [537, 511] width 33 height 33
type input "Oct 14, 2025"
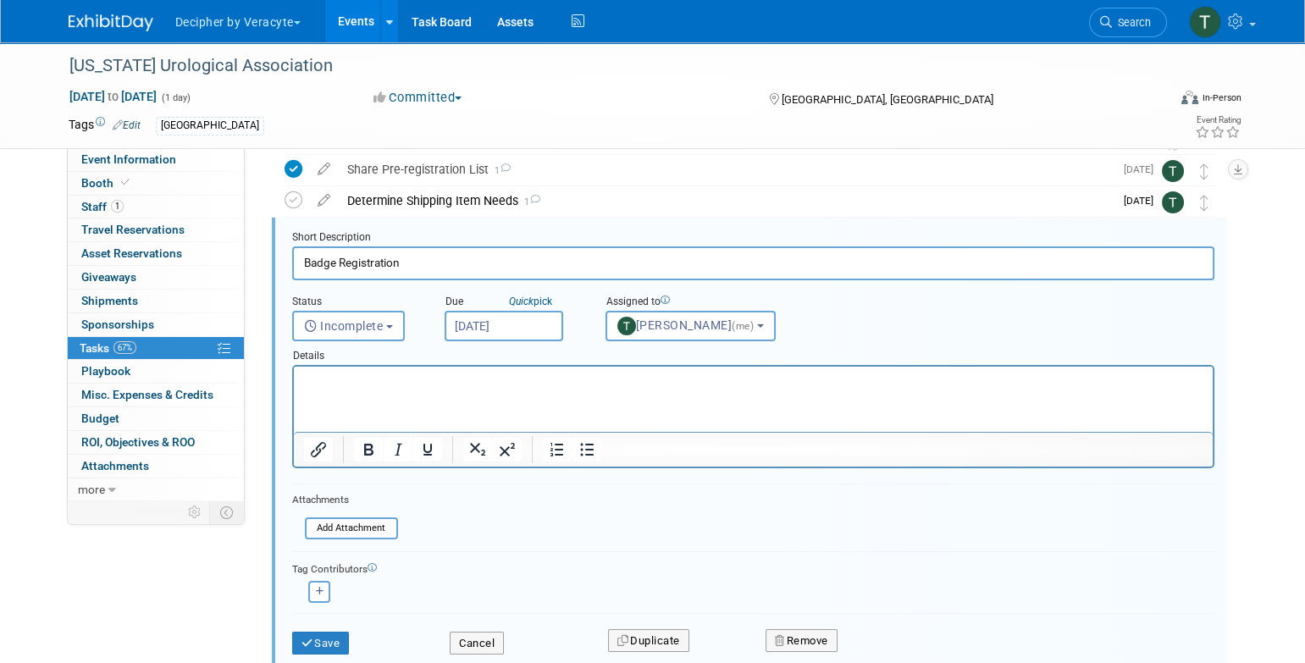
scroll to position [224, 0]
click at [340, 638] on button "Save" at bounding box center [321, 642] width 58 height 24
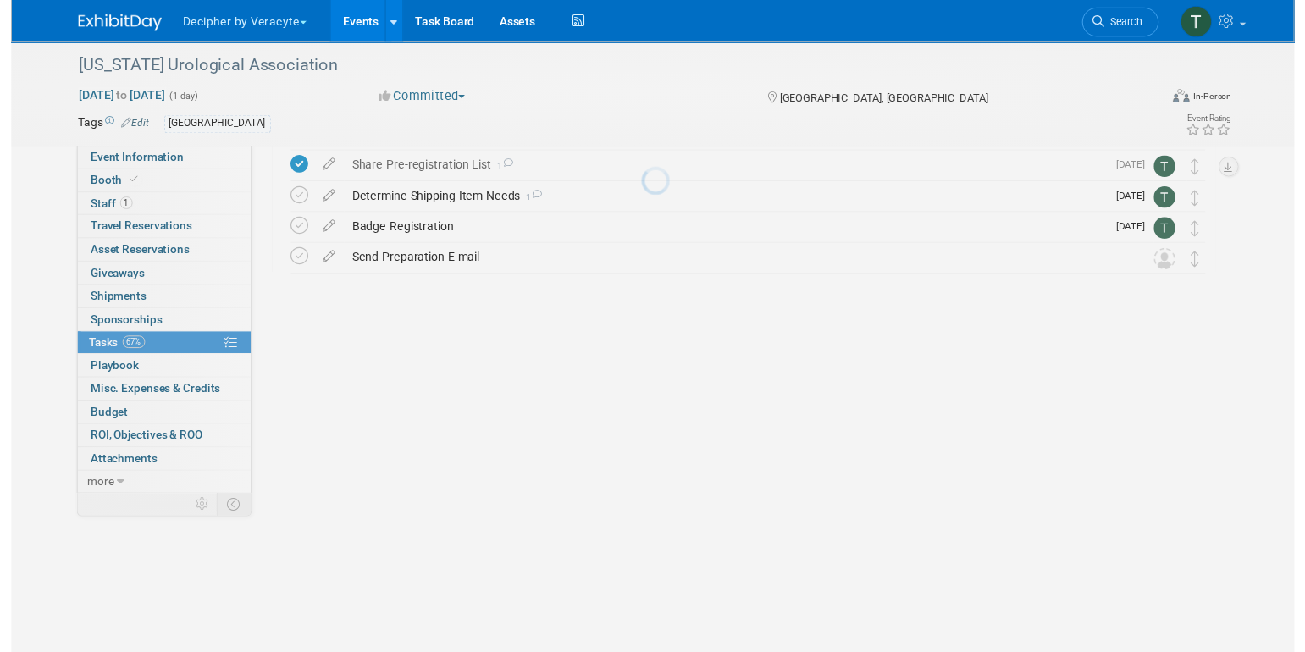
scroll to position [0, 0]
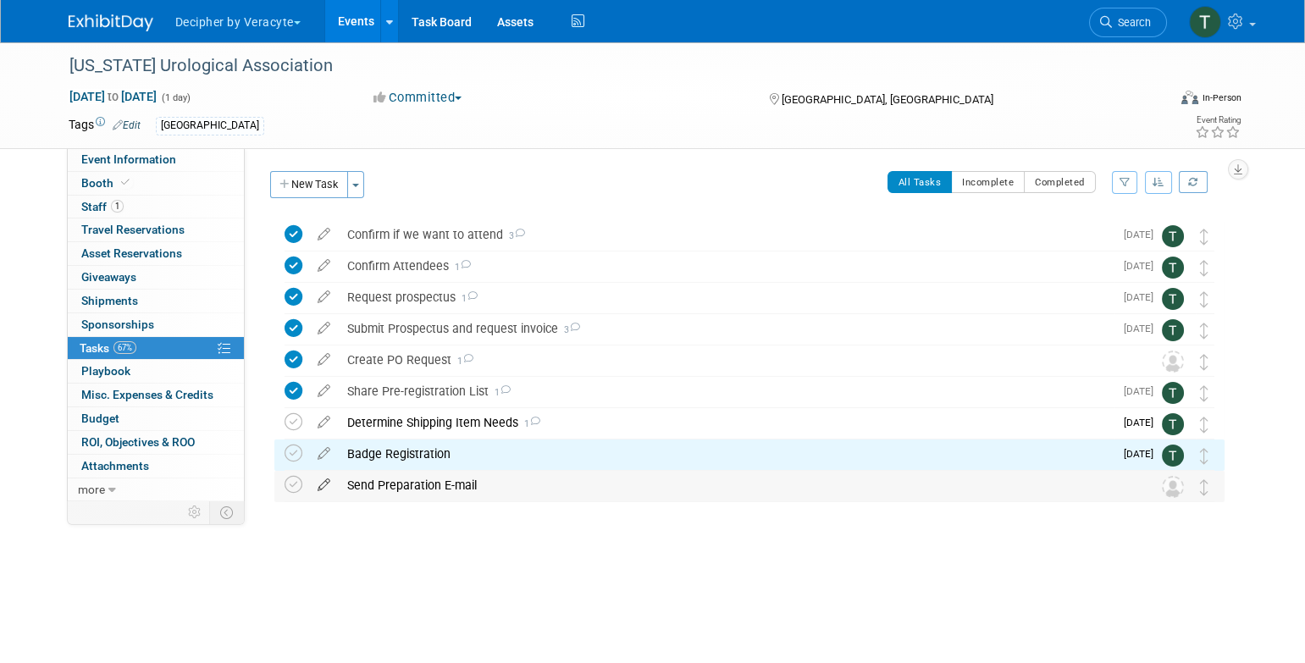
click at [326, 477] on icon at bounding box center [324, 481] width 30 height 21
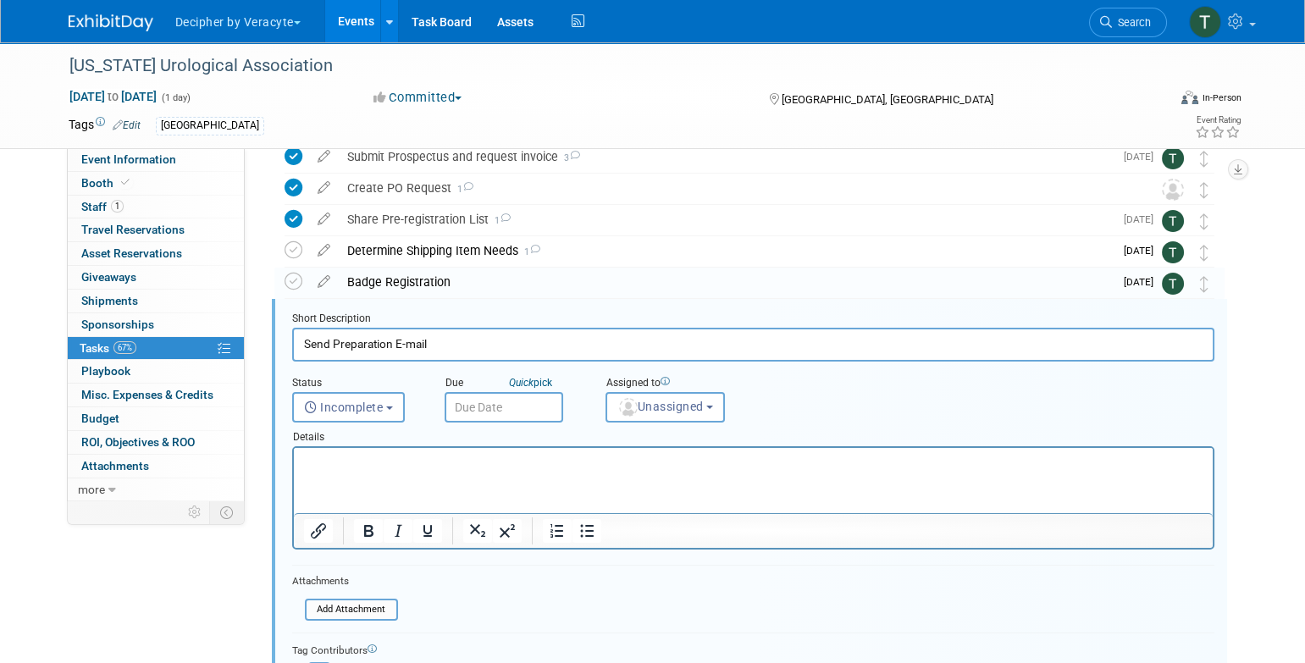
scroll to position [222, 0]
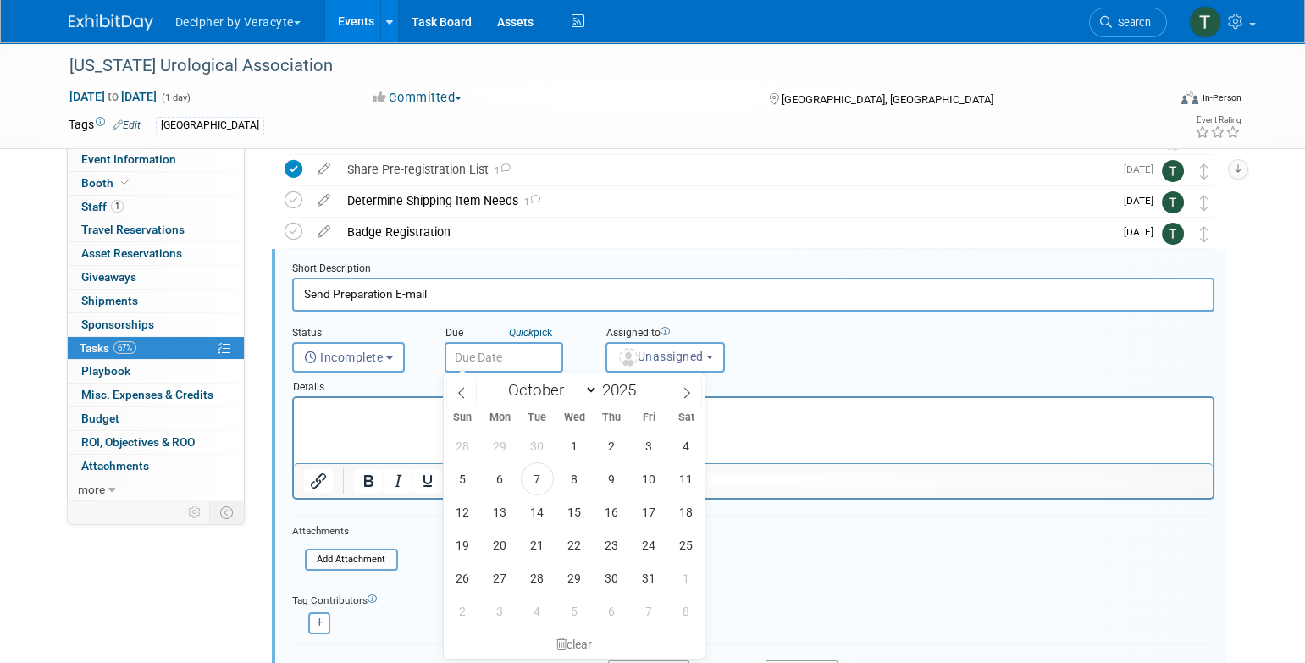
click at [538, 370] on body "Decipher by Veracyte Explore: My Workspaces 2 Go to Workspace: Corporate Events…" at bounding box center [652, 109] width 1305 height 663
click at [660, 522] on span "17" at bounding box center [648, 511] width 33 height 33
type input "Oct 17, 2025"
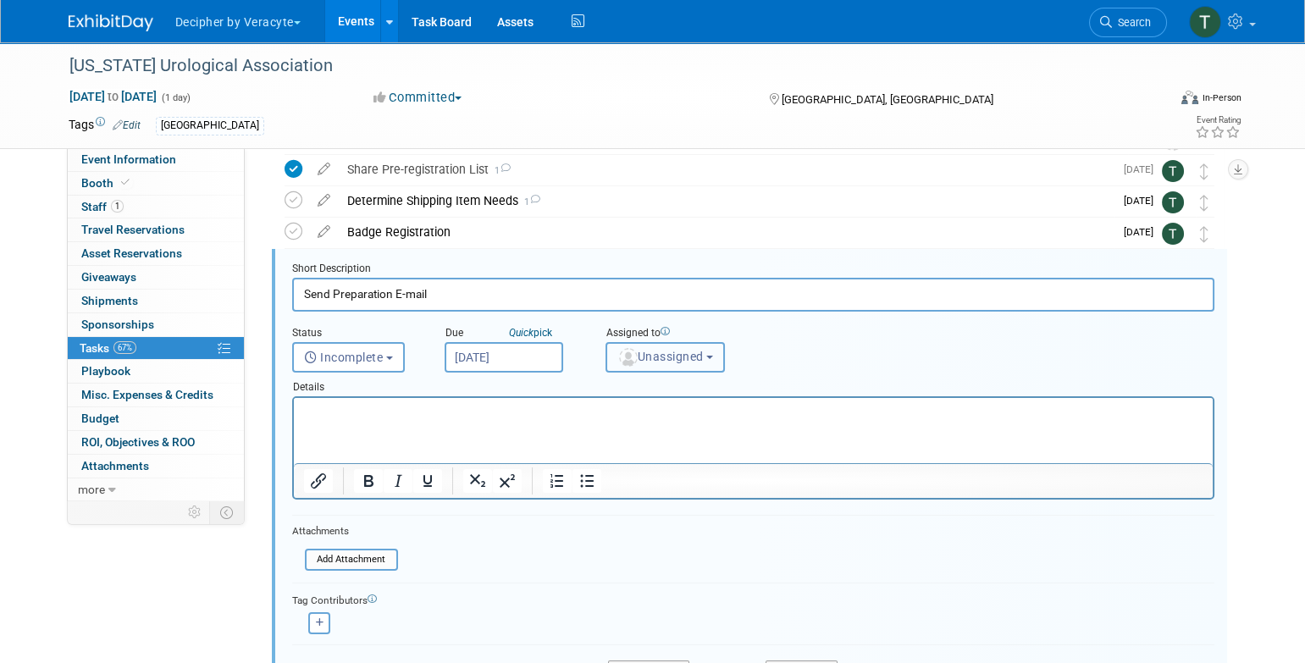
click at [660, 350] on span "Unassigned" at bounding box center [660, 357] width 86 height 14
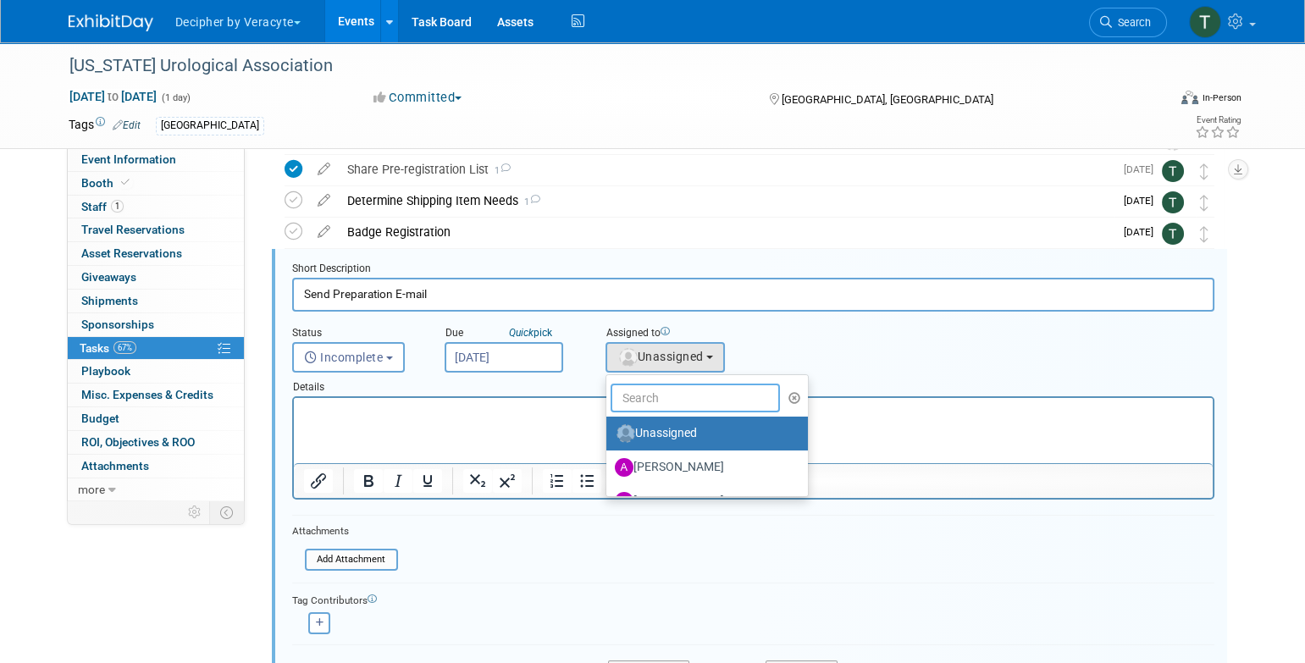
click at [660, 390] on input "text" at bounding box center [695, 398] width 169 height 29
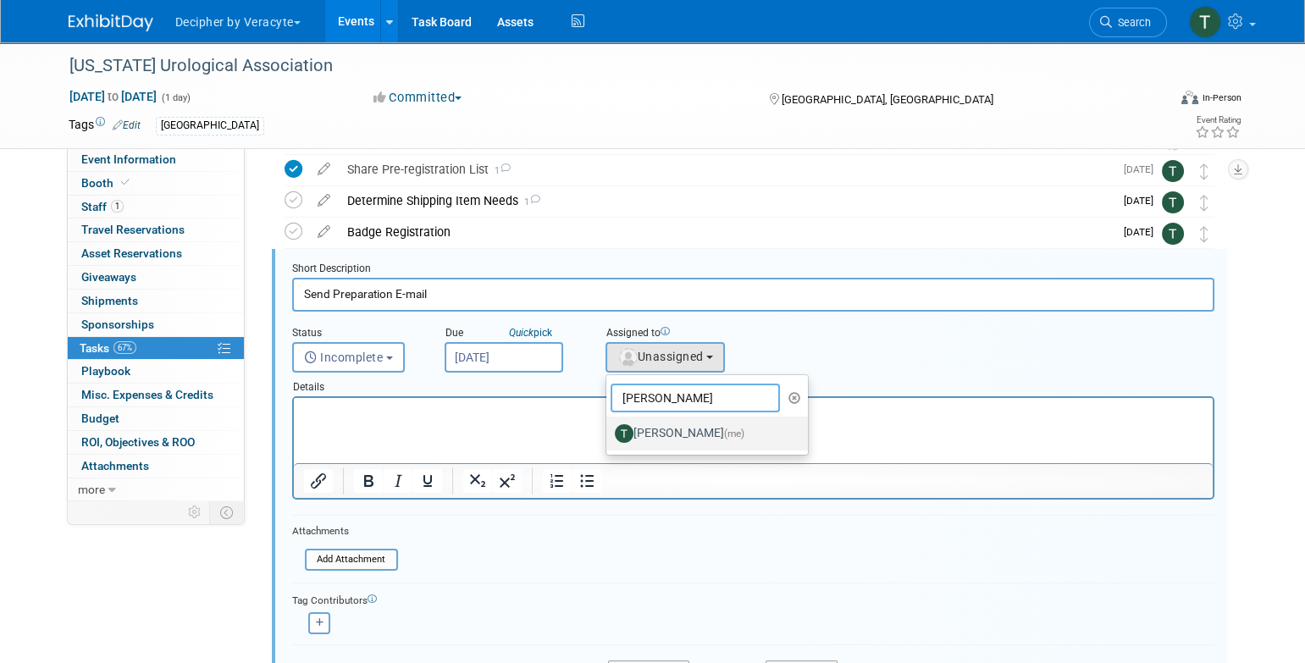
type input "tony"
click at [666, 417] on link "Tony Alvarado (me)" at bounding box center [707, 434] width 202 height 34
click at [667, 426] on label "Tony Alvarado (me)" at bounding box center [703, 433] width 177 height 27
click at [609, 426] on input "Tony Alvarado (me)" at bounding box center [603, 431] width 11 height 11
select select "3ceeba8c-a19a-4597-a609-6fba7c9a515a"
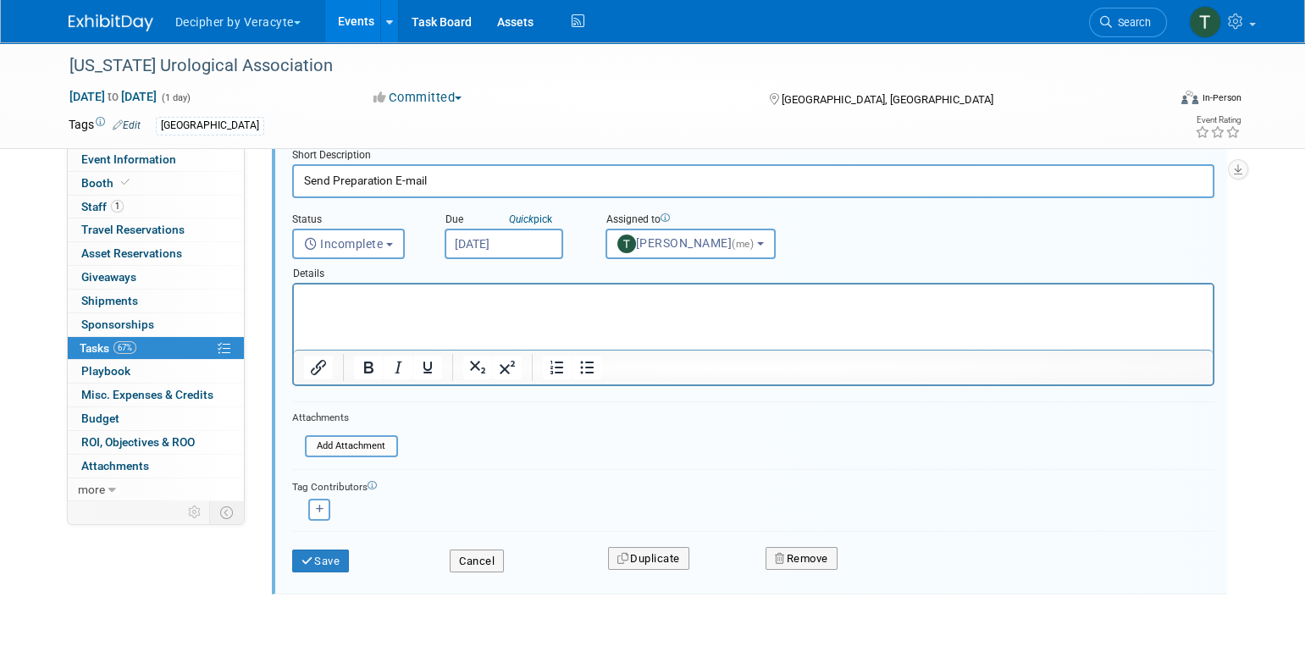
scroll to position [362, 0]
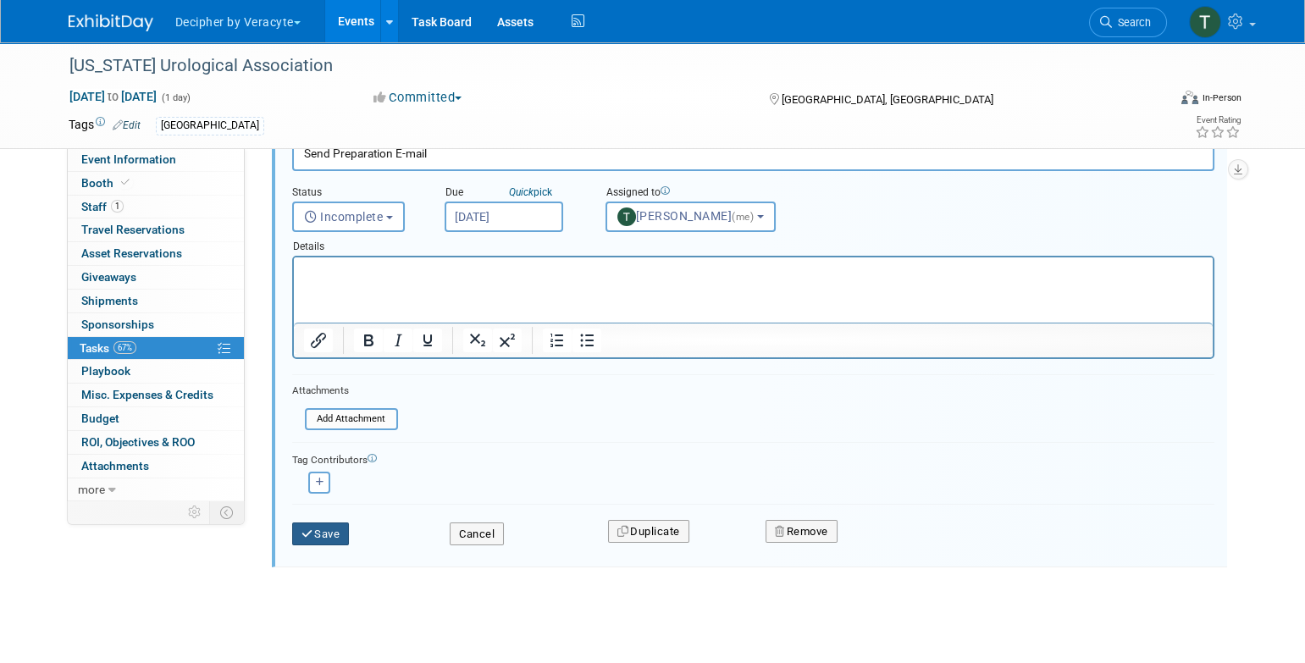
click at [335, 527] on button "Save" at bounding box center [321, 534] width 58 height 24
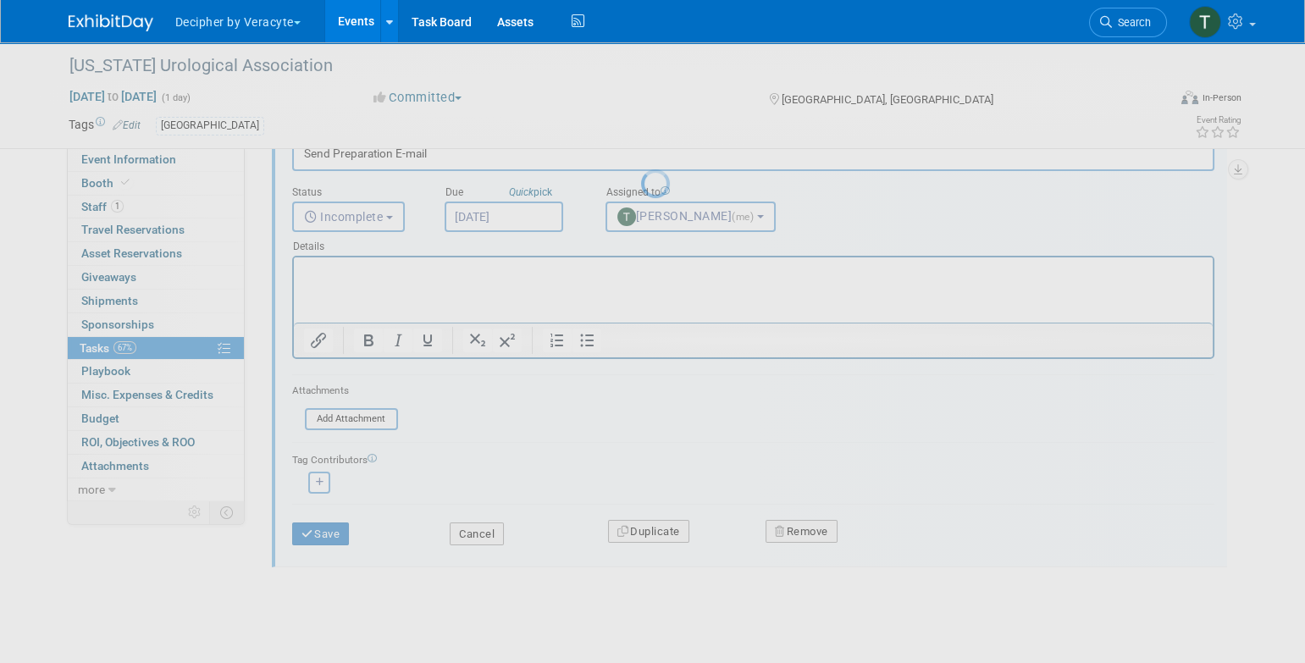
scroll to position [0, 0]
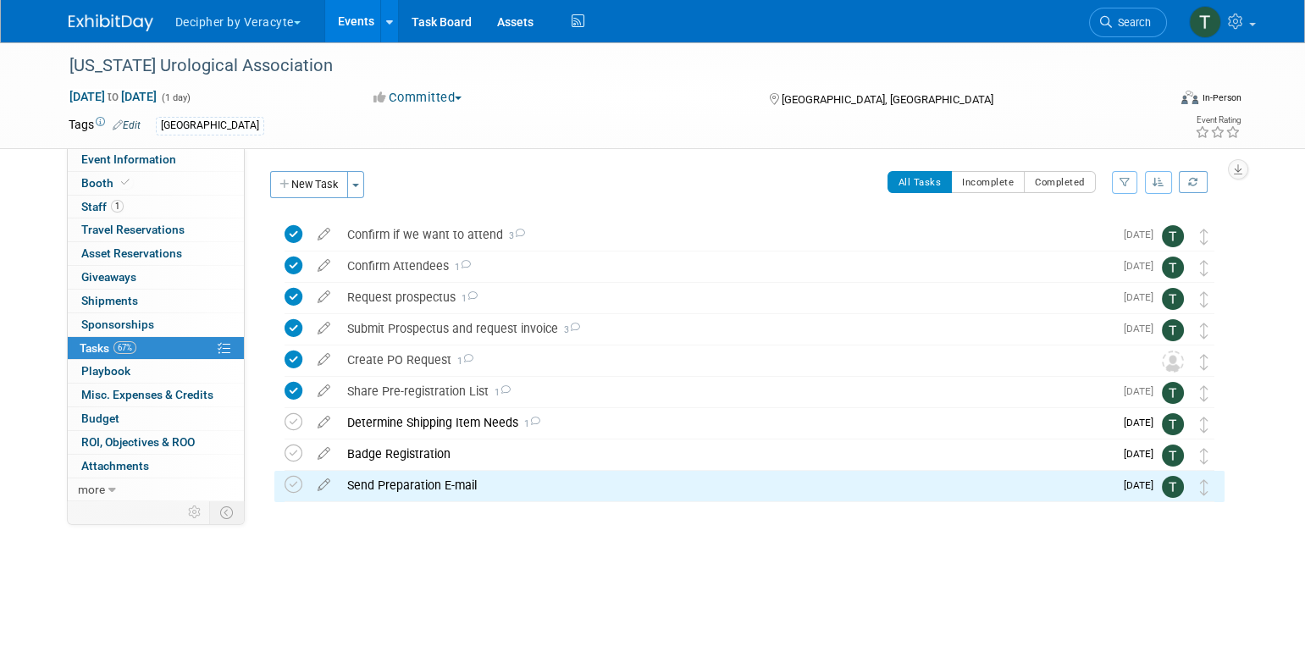
click at [213, 144] on div "Kentucky Urological Association Nov 1, 2025 to Nov 1, 2025 (1 day) Nov 1, 2025 …" at bounding box center [653, 95] width 1194 height 106
click at [213, 147] on div "Kentucky Urological Association Nov 1, 2025 to Nov 1, 2025 (1 day) Nov 1, 2025 …" at bounding box center [653, 95] width 1194 height 106
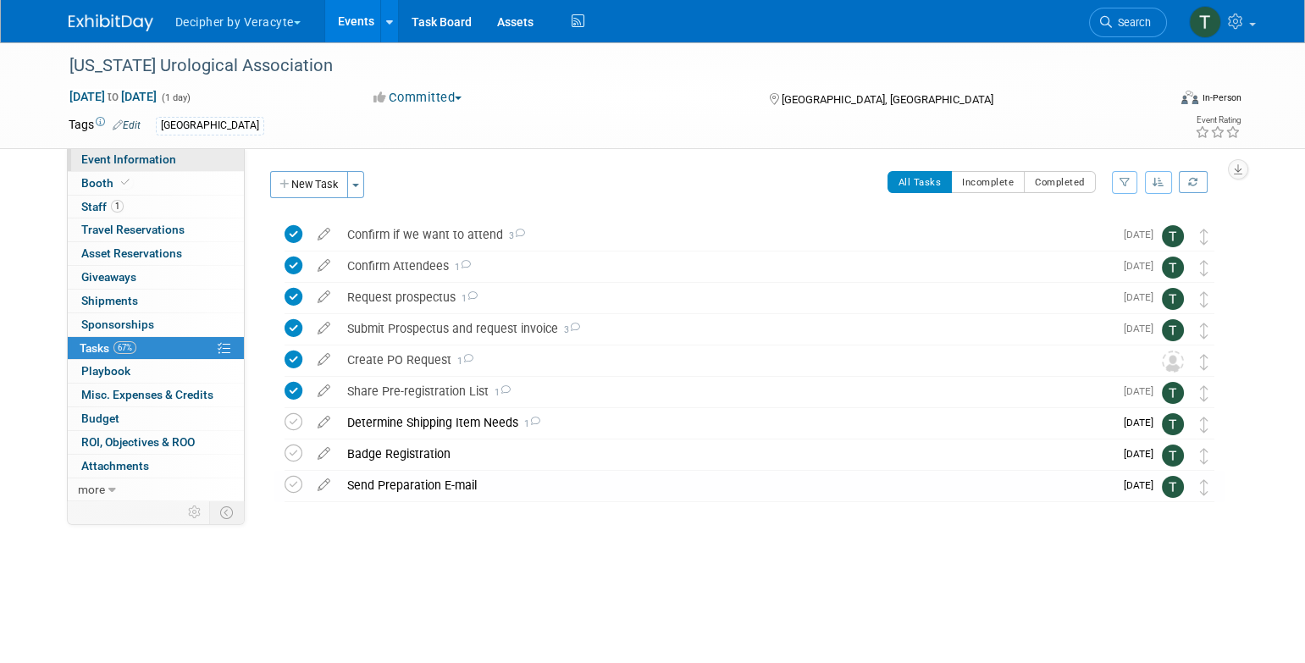
click at [215, 155] on link "Event Information" at bounding box center [156, 159] width 176 height 23
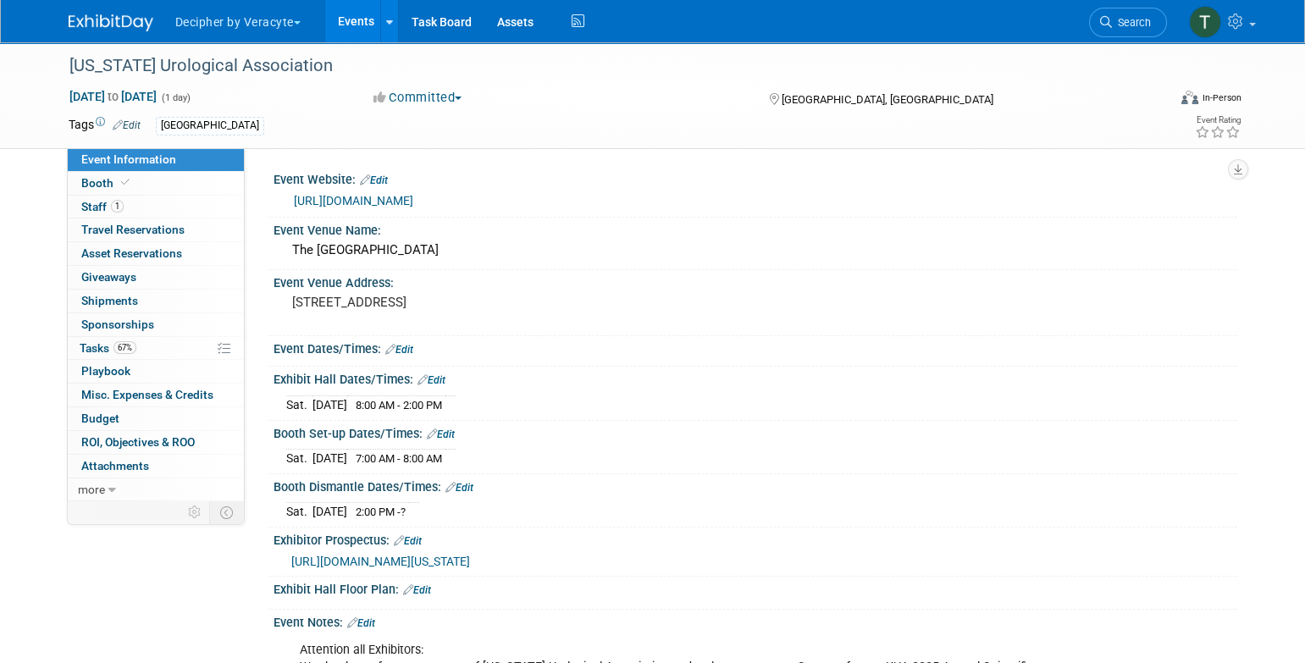
click at [413, 206] on link "https://urologyconnection.com/funding-opportunities/client-details.aspx?cc=kua" at bounding box center [353, 201] width 119 height 14
click at [131, 358] on link "67% Tasks 67%" at bounding box center [156, 348] width 176 height 23
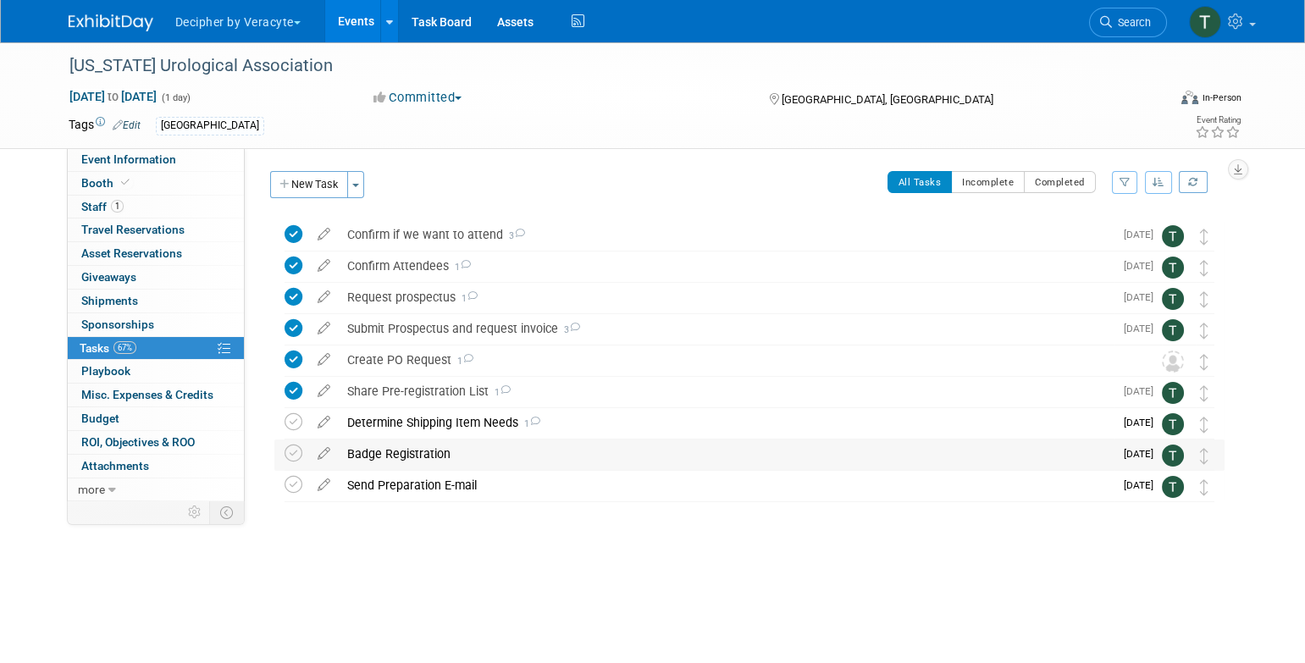
click at [376, 461] on div "Badge Registration" at bounding box center [726, 454] width 775 height 29
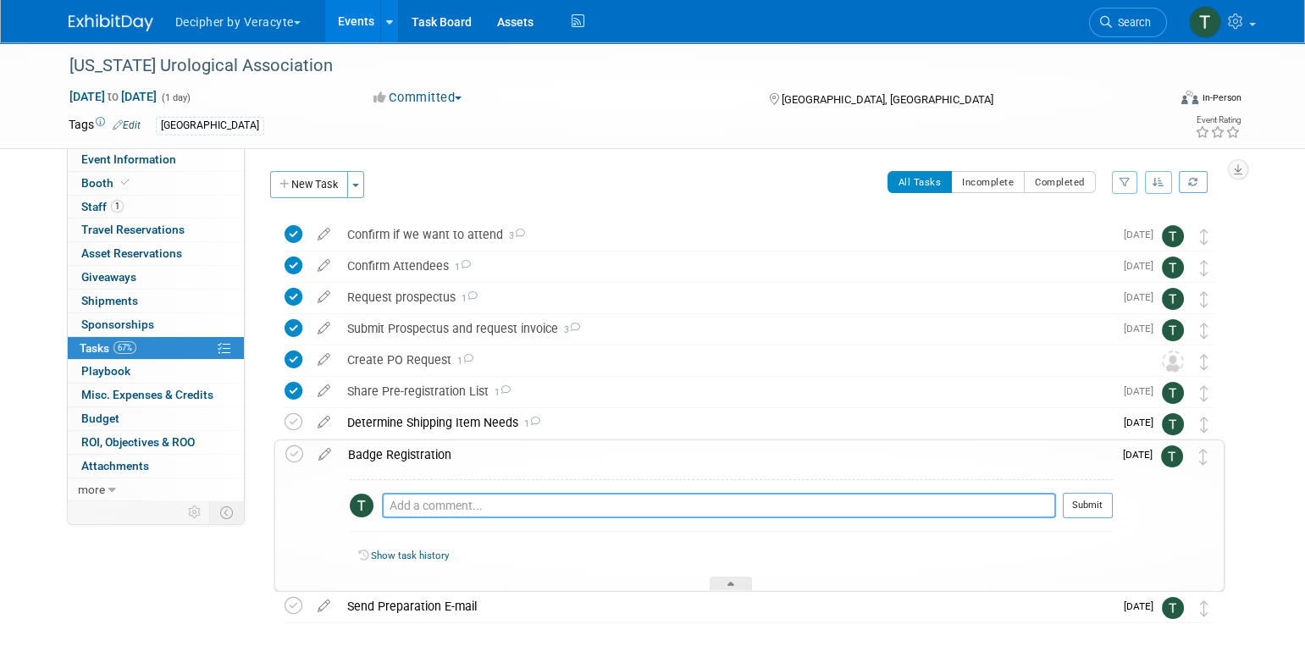
click at [413, 499] on textarea at bounding box center [719, 505] width 674 height 25
type textarea "not available yet per website."
click at [1075, 509] on button "Submit" at bounding box center [1088, 505] width 50 height 25
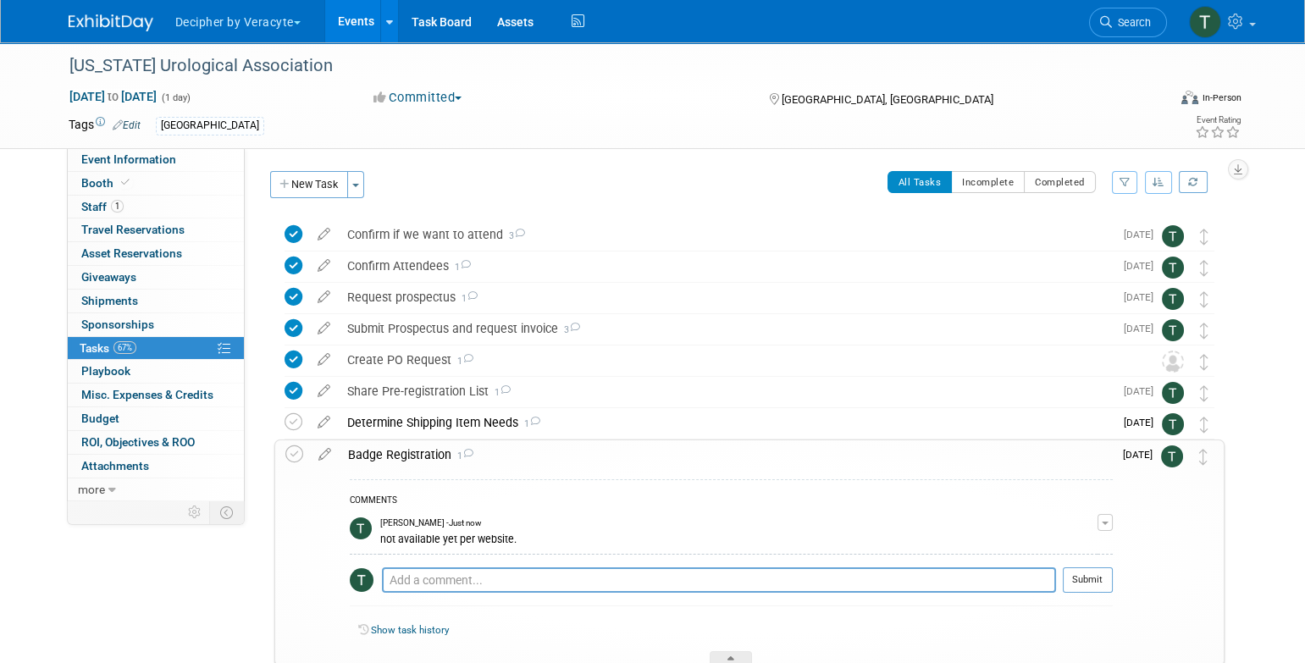
click at [344, 28] on link "Events" at bounding box center [356, 21] width 62 height 42
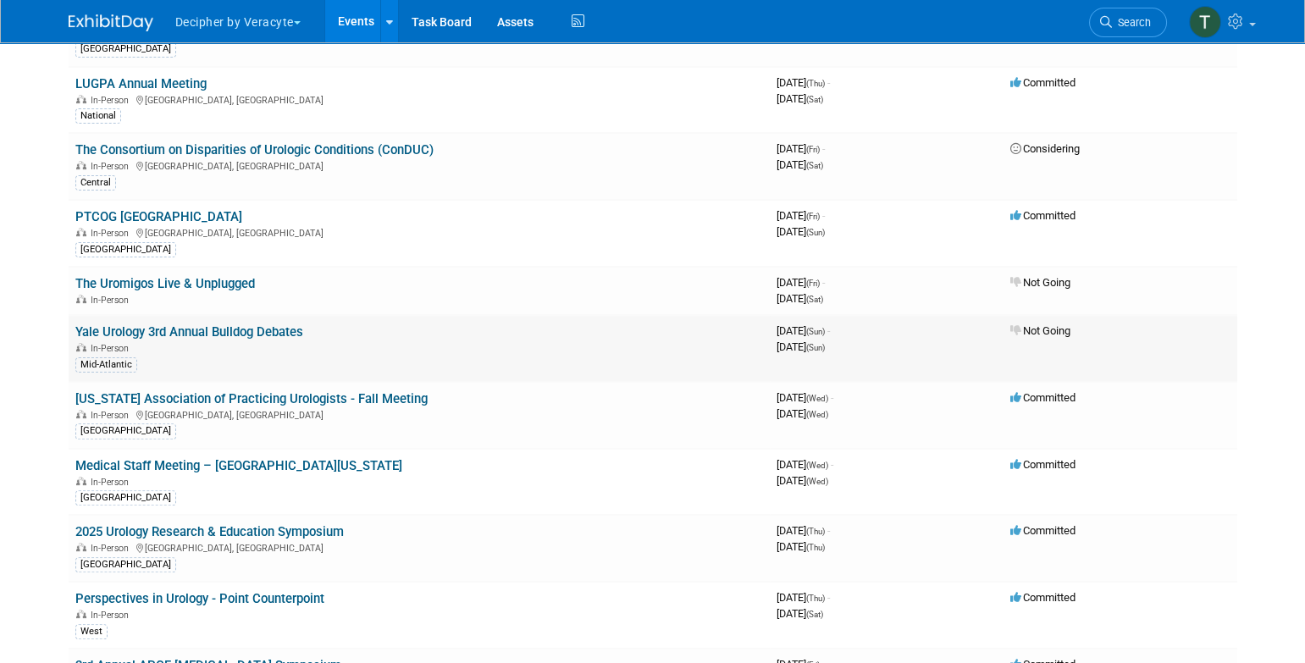
scroll to position [1569, 0]
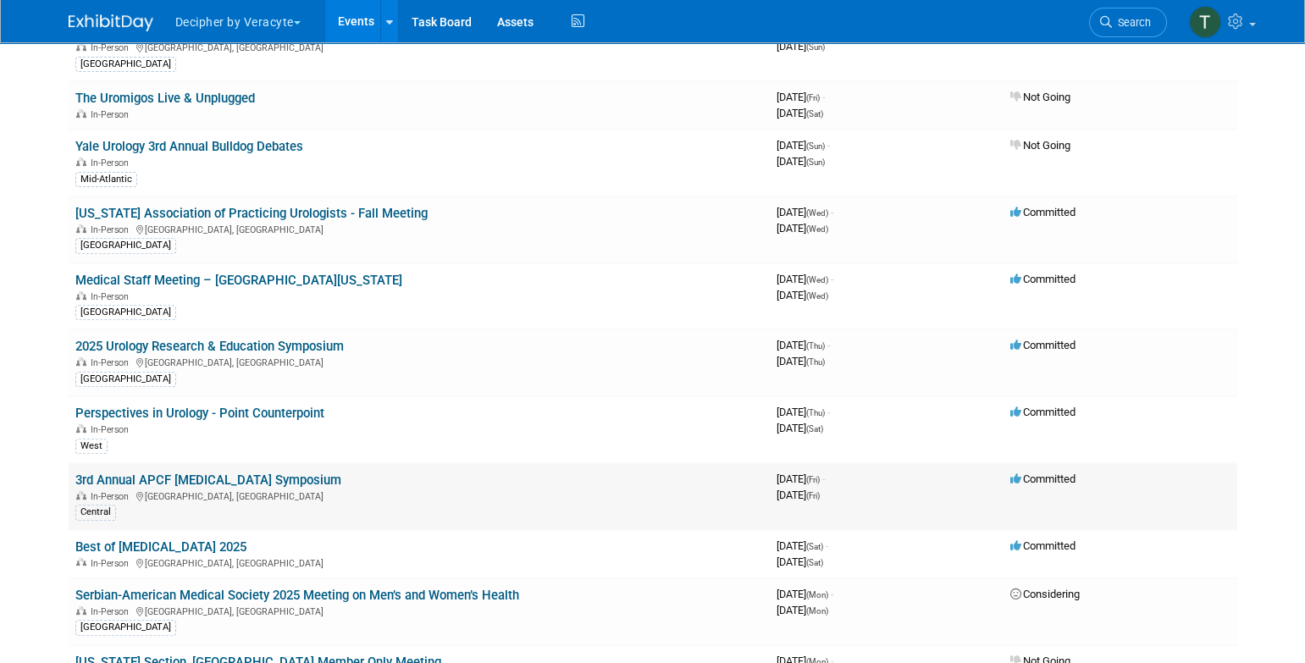
click at [301, 473] on link "3rd Annual APCF [MEDICAL_DATA] Symposium" at bounding box center [208, 480] width 266 height 15
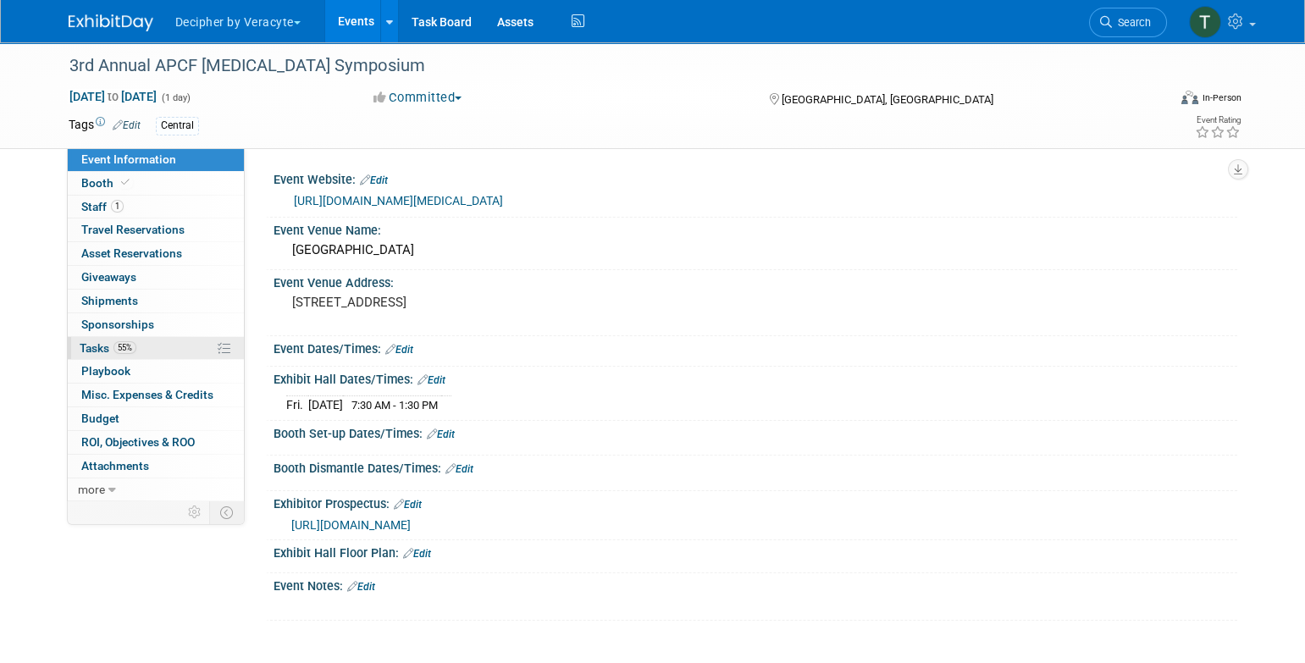
click at [165, 351] on link "55% Tasks 55%" at bounding box center [156, 348] width 176 height 23
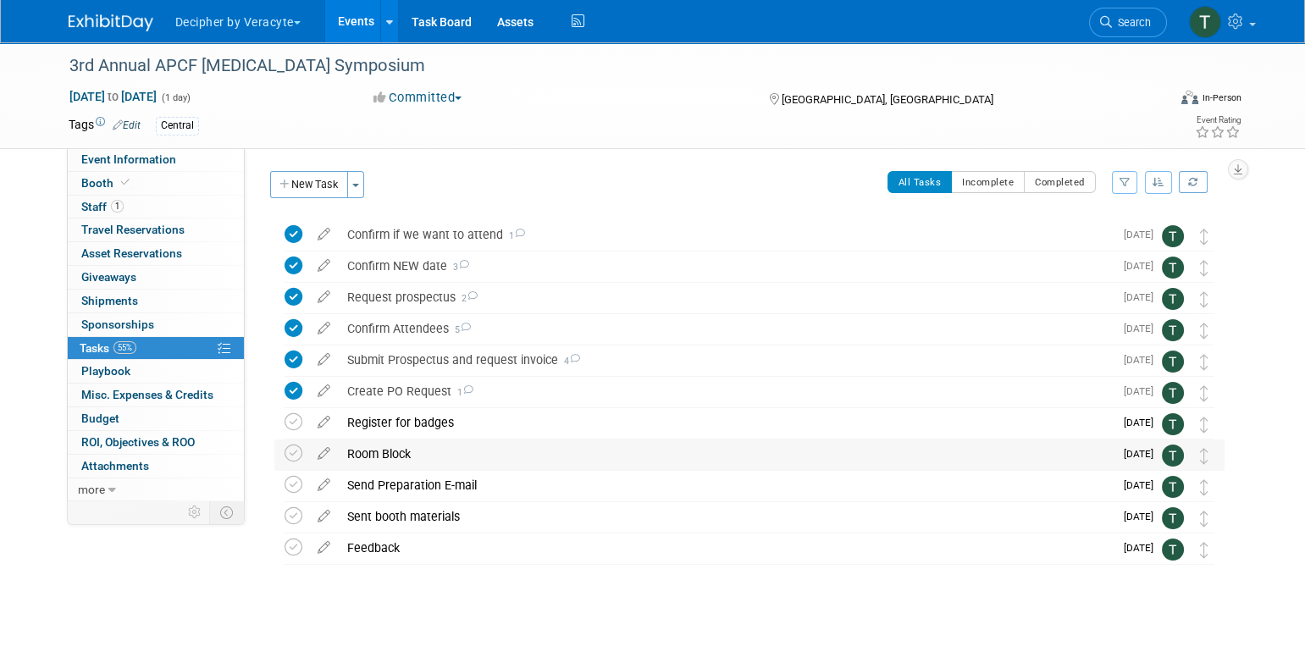
click at [398, 451] on div "Room Block" at bounding box center [726, 454] width 775 height 29
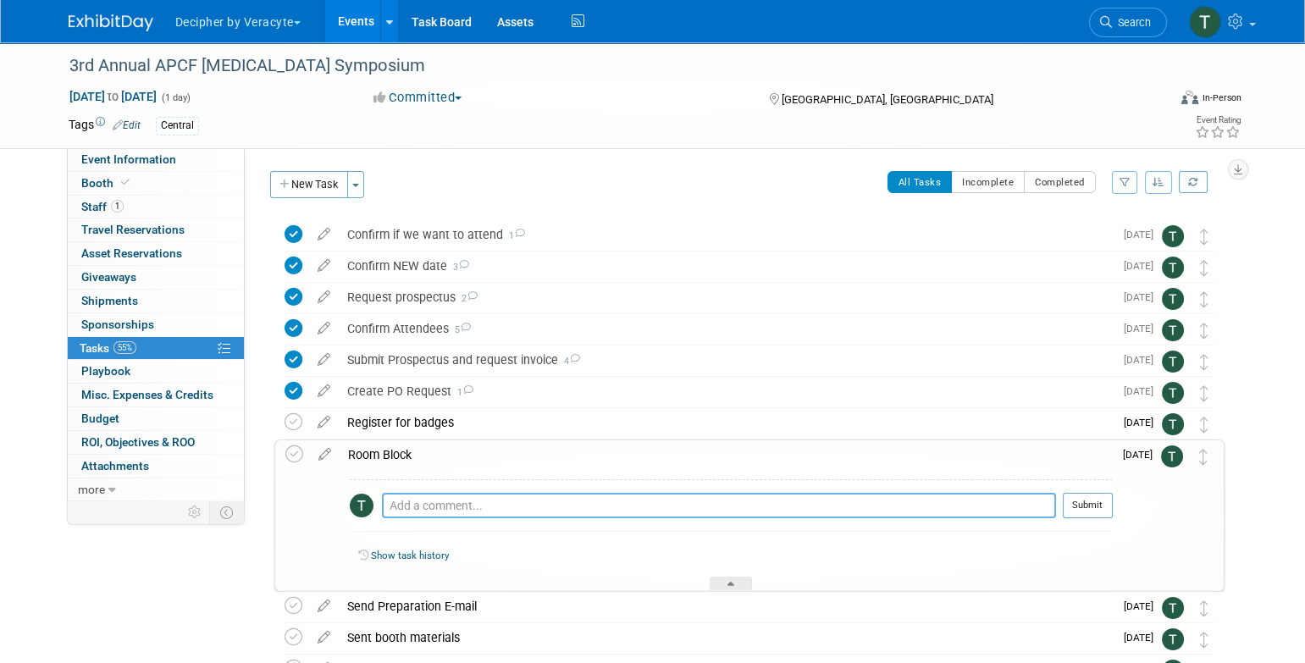
click at [421, 500] on textarea at bounding box center [719, 505] width 674 height 25
type textarea "not needed per Cody."
click at [1092, 489] on div "not needed per Cody. Pro tip: Press Ctrl-Enter to submit comment. Submit" at bounding box center [731, 509] width 763 height 61
click at [1092, 494] on button "Submit" at bounding box center [1088, 505] width 50 height 25
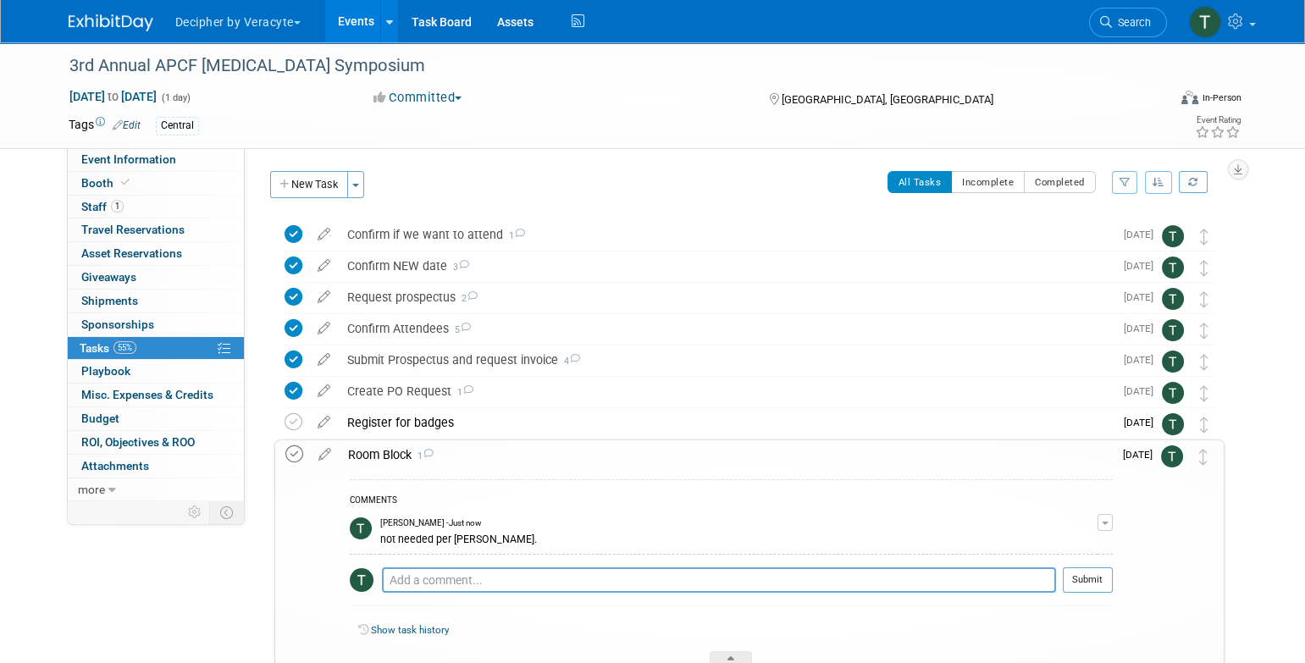
click at [299, 456] on icon at bounding box center [294, 454] width 18 height 18
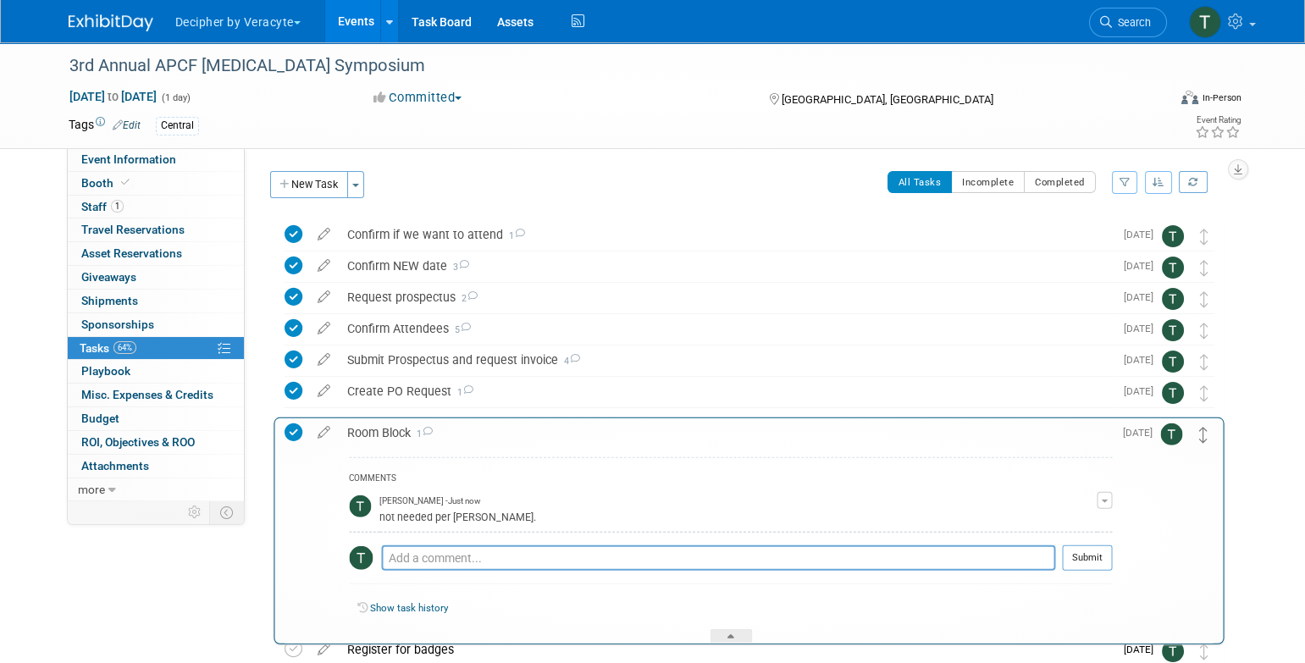
drag, startPoint x: 1206, startPoint y: 452, endPoint x: 1206, endPoint y: 431, distance: 21.2
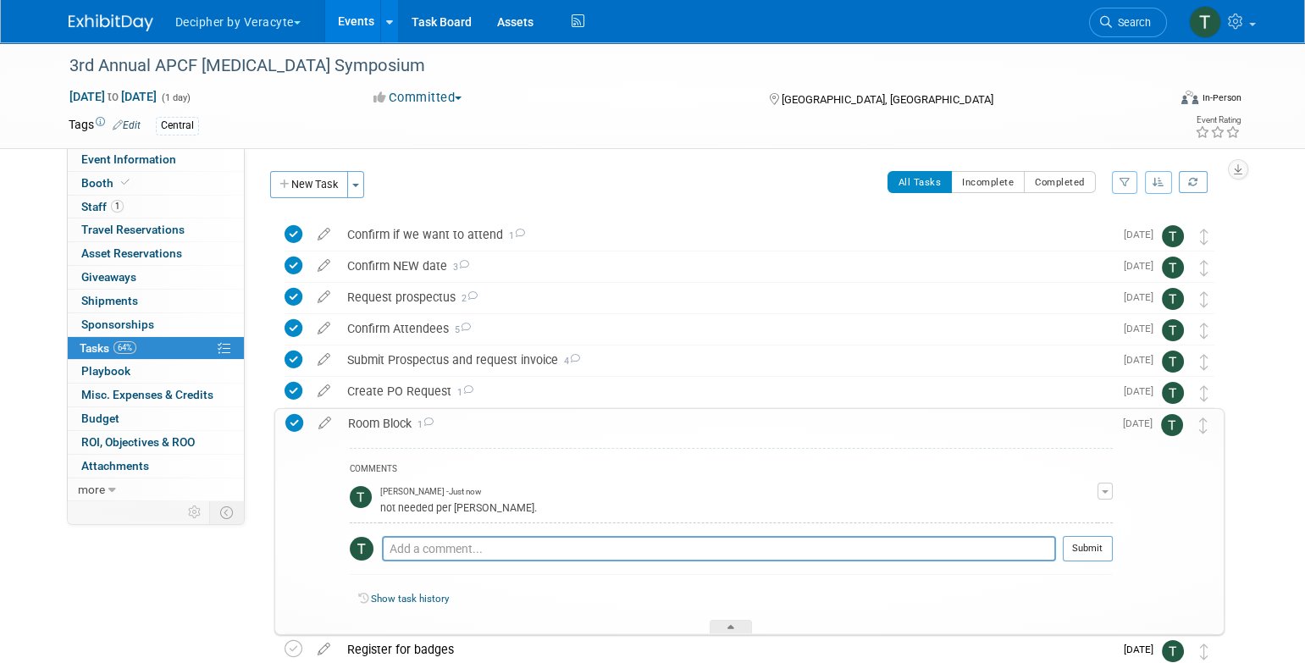
click at [1065, 424] on div "Room Block 1" at bounding box center [726, 423] width 773 height 29
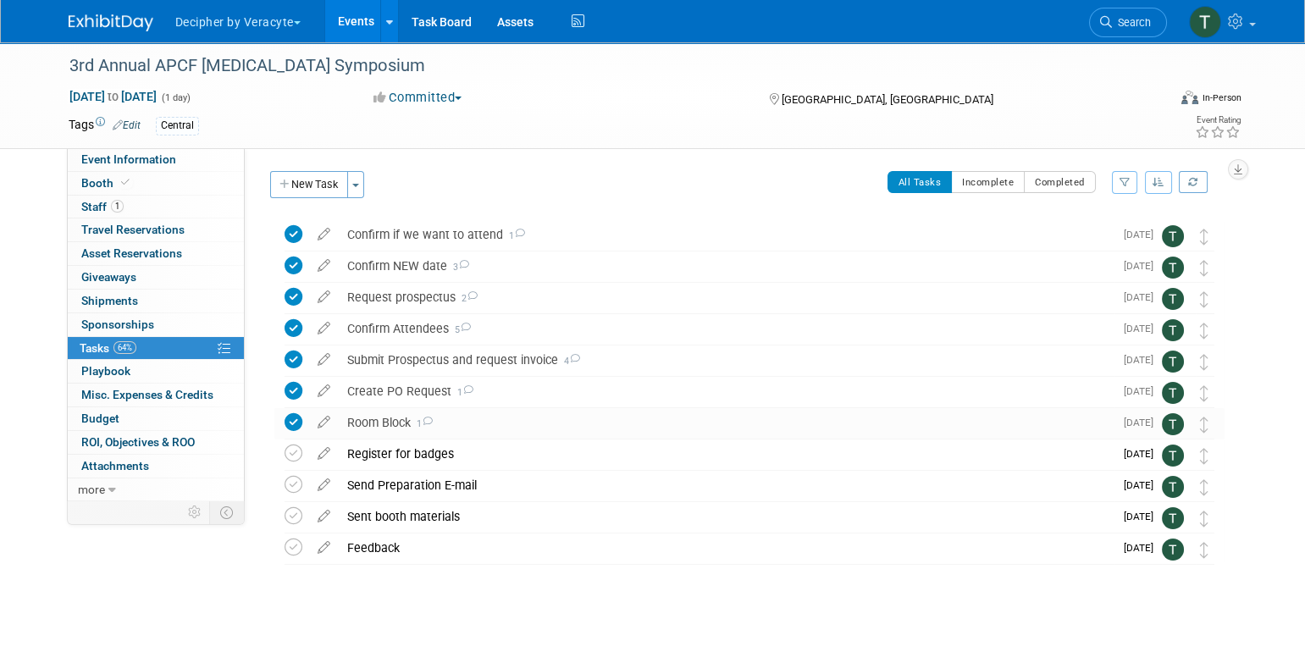
scroll to position [4, 0]
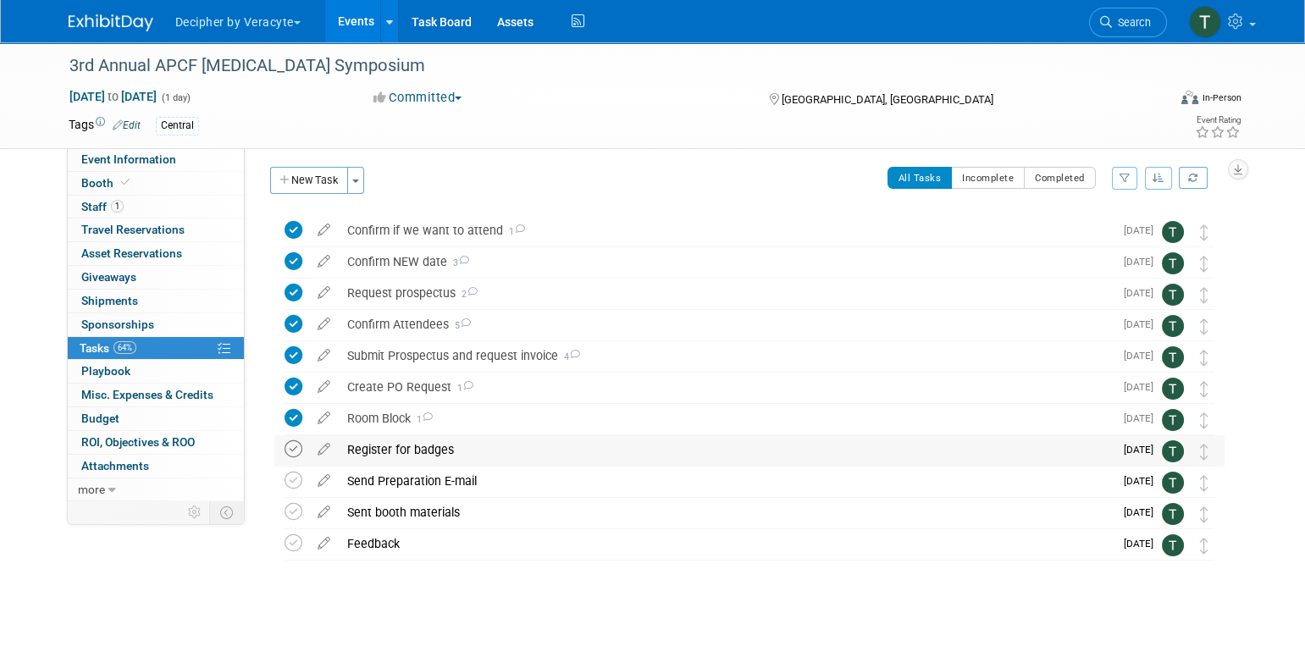
click at [296, 447] on icon at bounding box center [294, 449] width 18 height 18
click at [377, 447] on div "Register for badges" at bounding box center [726, 449] width 775 height 29
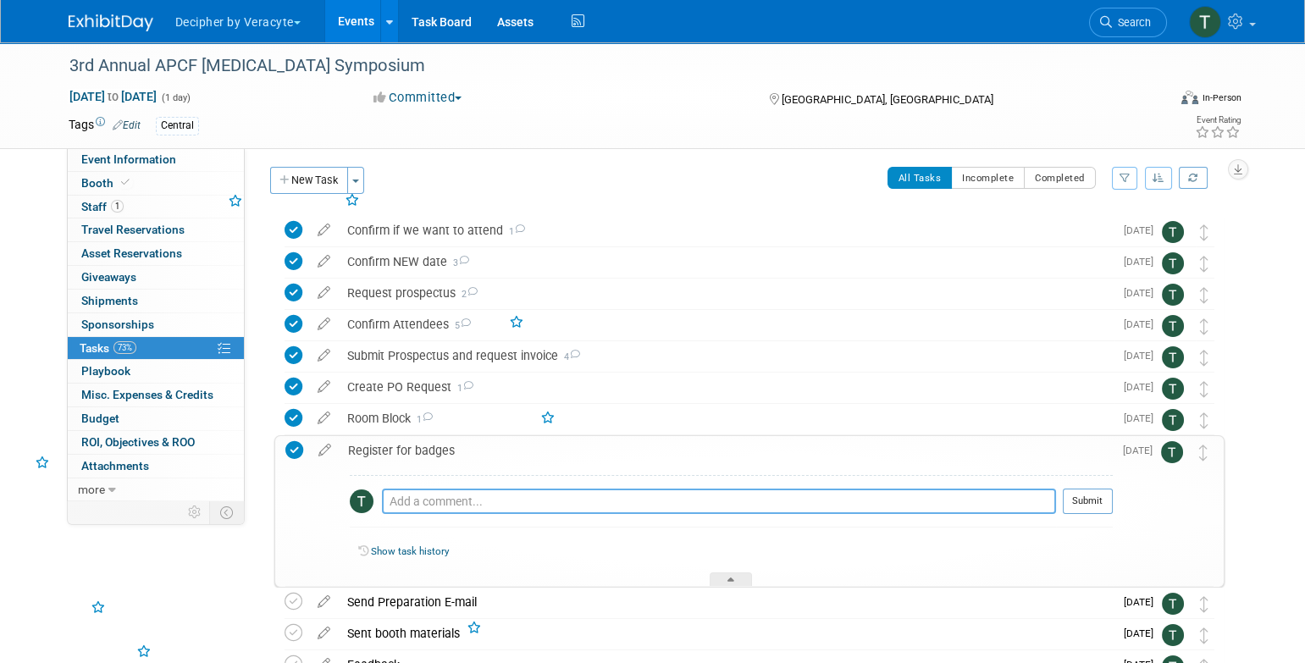
click at [462, 504] on textarea at bounding box center [719, 501] width 674 height 25
type textarea "completed via link"
click at [1110, 502] on button "Submit" at bounding box center [1088, 501] width 50 height 25
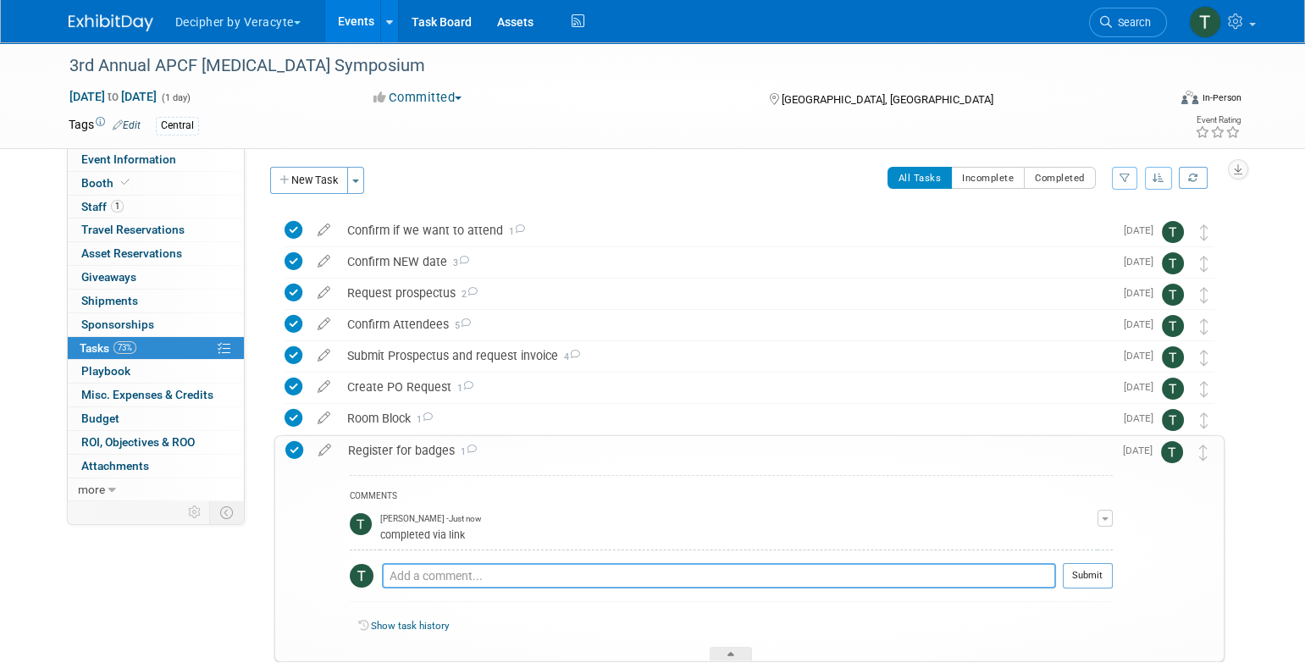
click at [561, 582] on textarea at bounding box center [719, 575] width 674 height 25
paste textarea "https://submit.jotform.com/252244885506159"
type textarea "https://submit.jotform.com/252244885506159"
click at [1099, 583] on button "Submit" at bounding box center [1088, 575] width 50 height 25
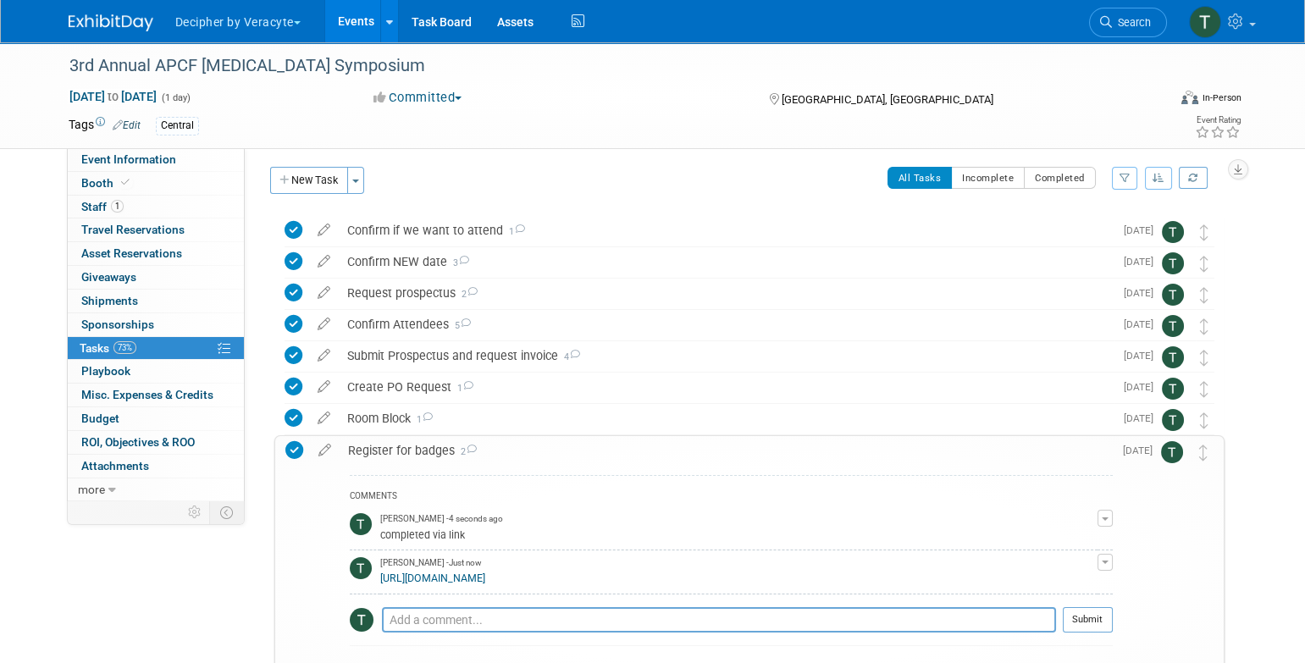
click at [775, 450] on div "Register for badges 2" at bounding box center [726, 450] width 773 height 29
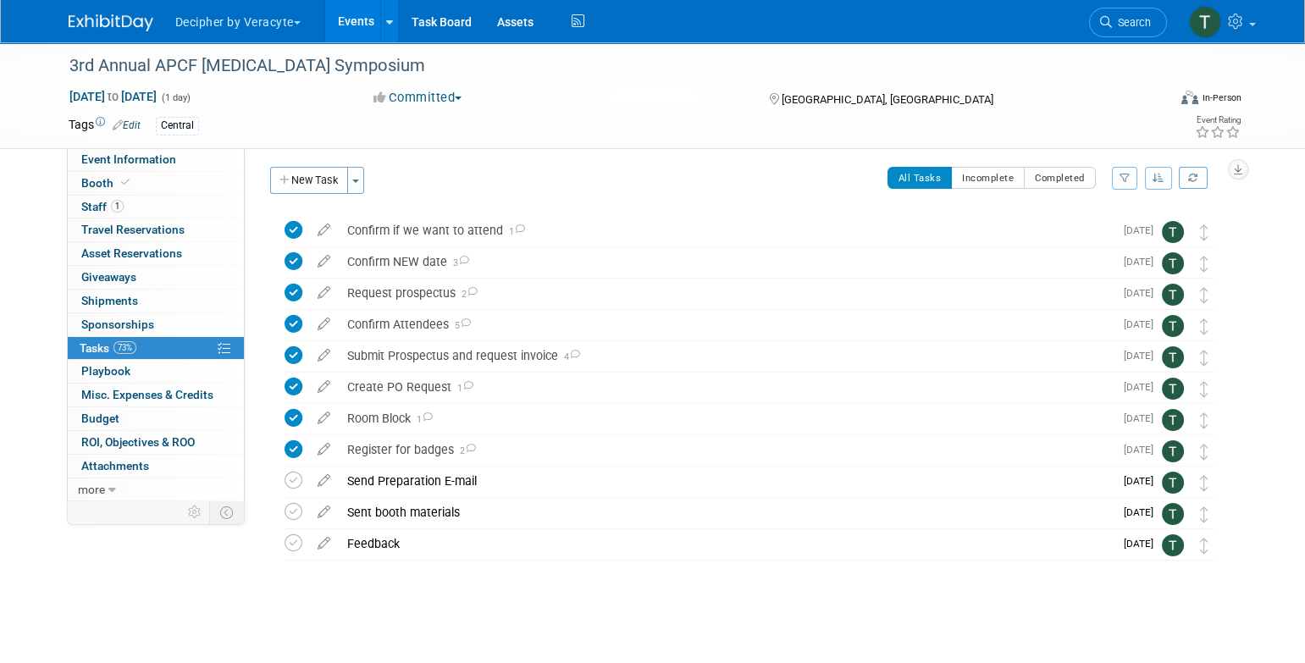
click at [373, 13] on link "Events" at bounding box center [356, 21] width 62 height 42
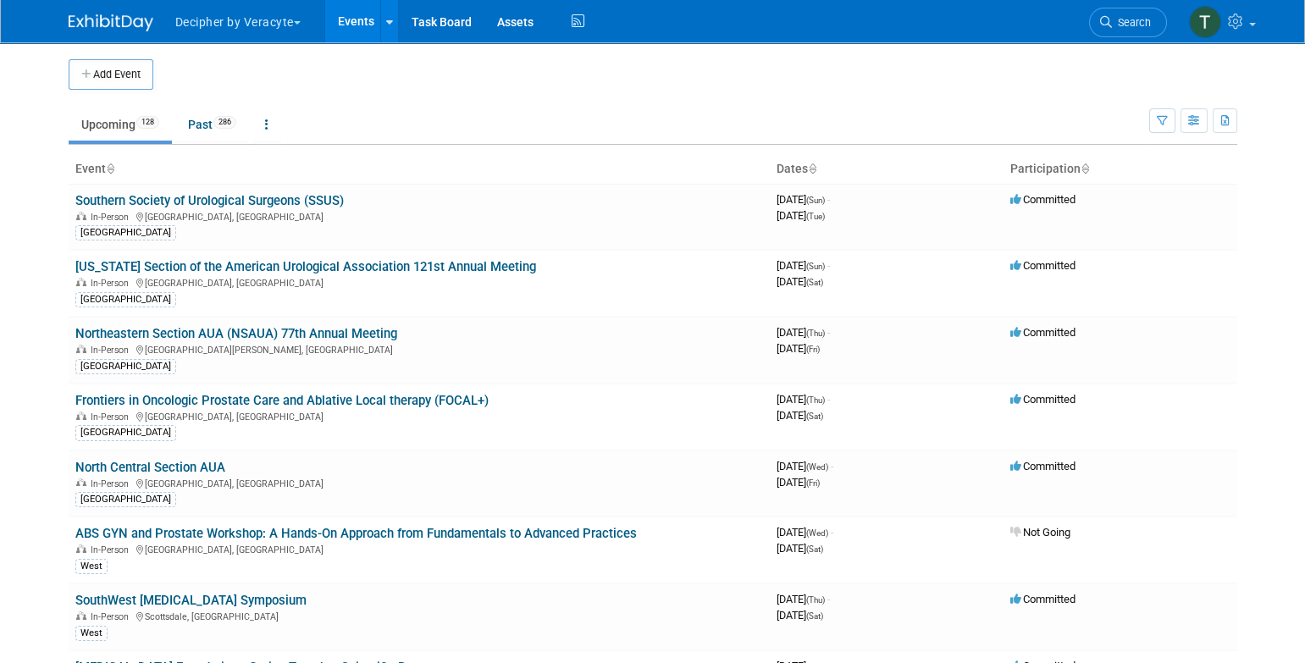
scroll to position [4502, 0]
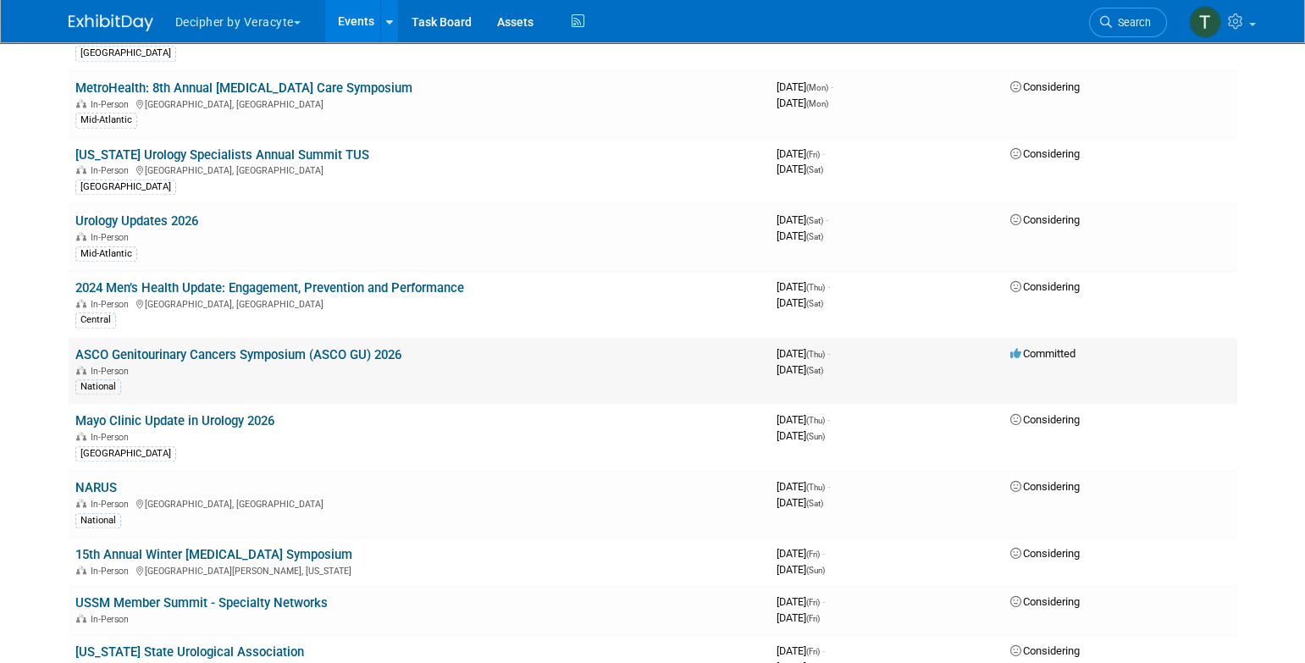
click at [389, 347] on link "ASCO Genitourinary Cancers Symposium (ASCO GU) 2026" at bounding box center [238, 354] width 326 height 15
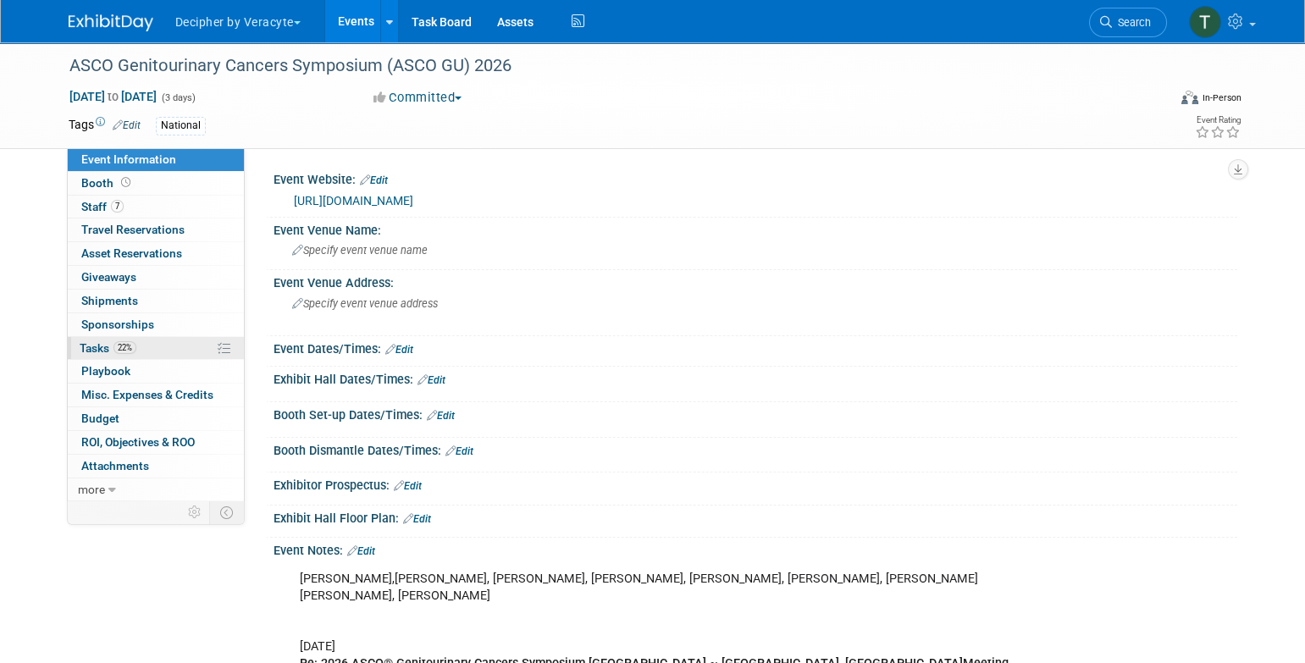
click at [167, 353] on link "22% Tasks 22%" at bounding box center [156, 348] width 176 height 23
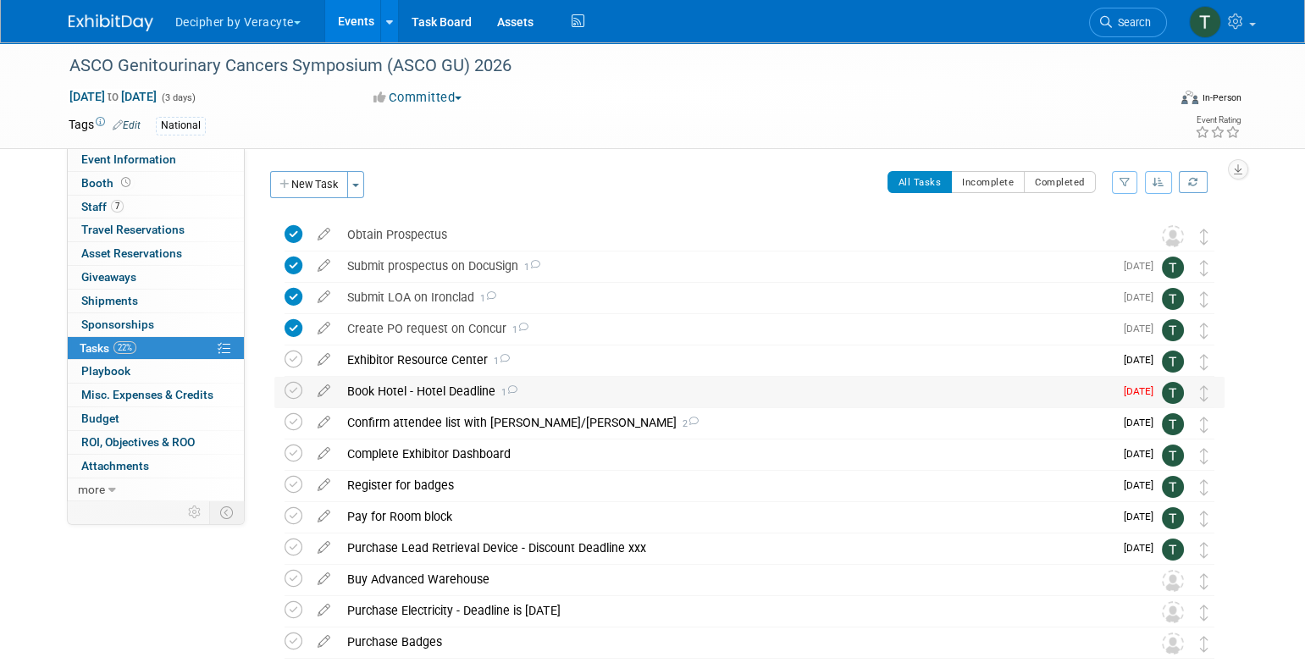
click at [467, 393] on div "Book Hotel - Hotel Deadline 1" at bounding box center [726, 391] width 775 height 29
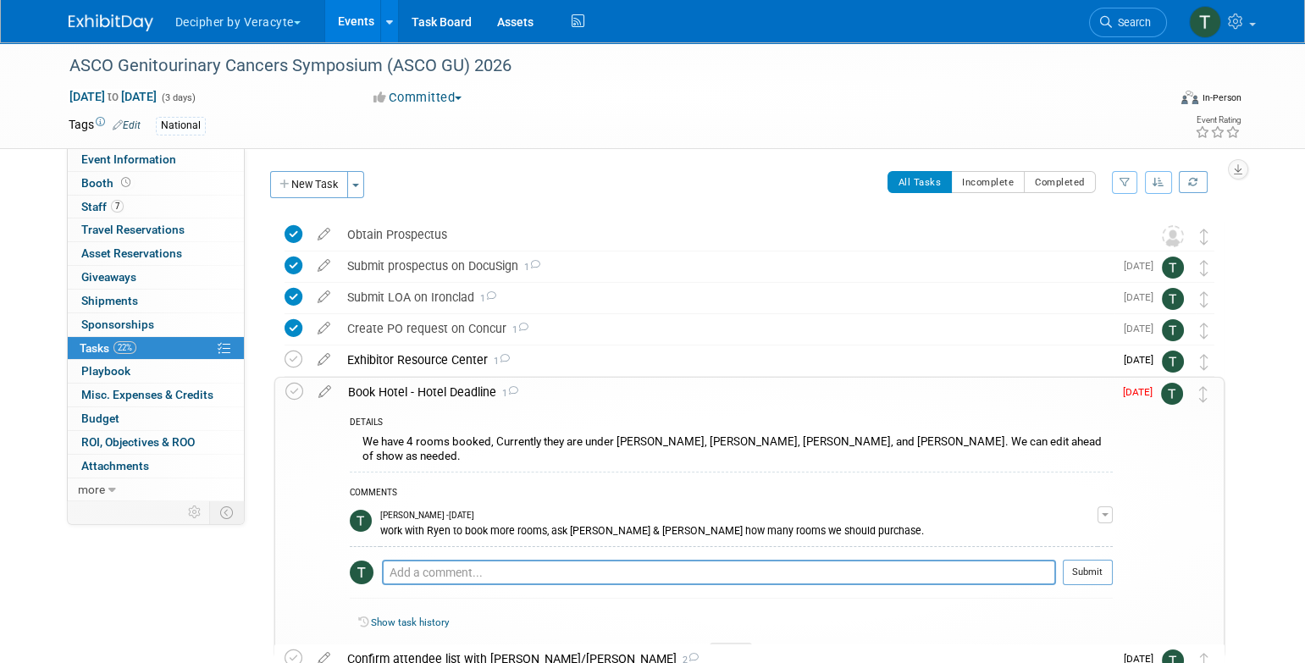
click at [459, 375] on div "ASCO Genitourinary Cancers Symposium (ASCO GU) 2026 [DATE] to [DATE] (Going) Ob…" at bounding box center [745, 619] width 959 height 801
click at [472, 560] on textarea at bounding box center [719, 572] width 674 height 25
type textarea "Book 12 rooms at this time."
click at [1095, 560] on button "Submit" at bounding box center [1088, 572] width 50 height 25
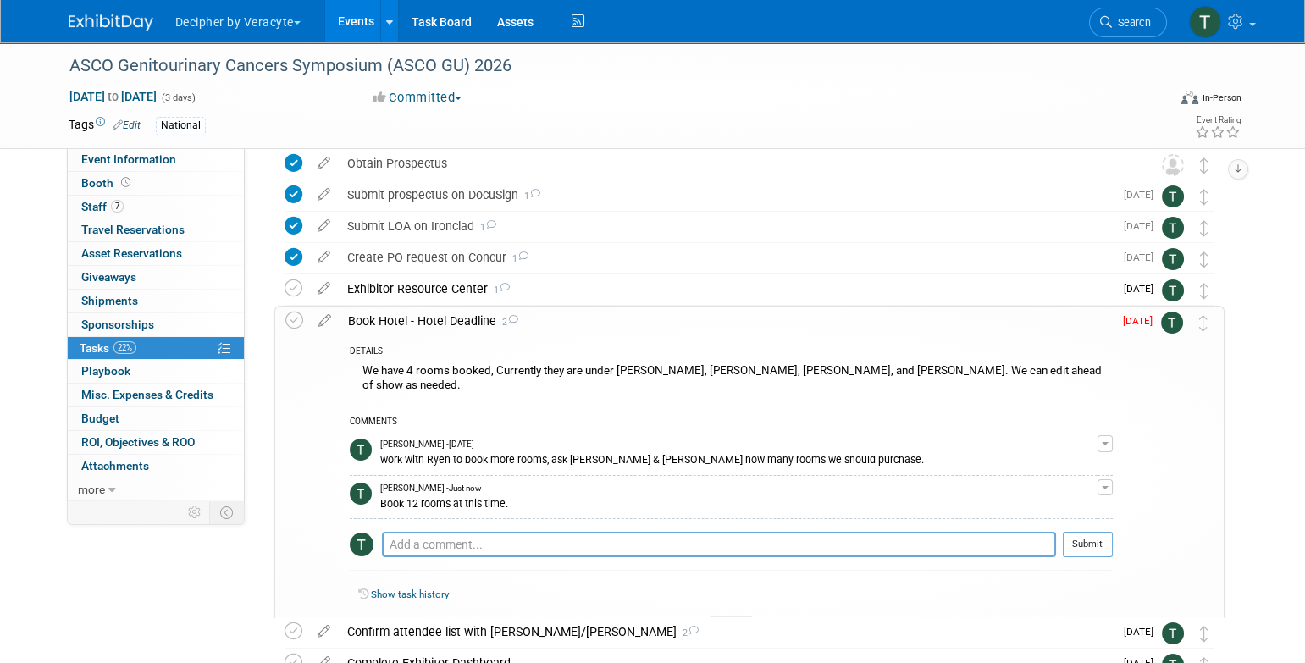
scroll to position [77, 0]
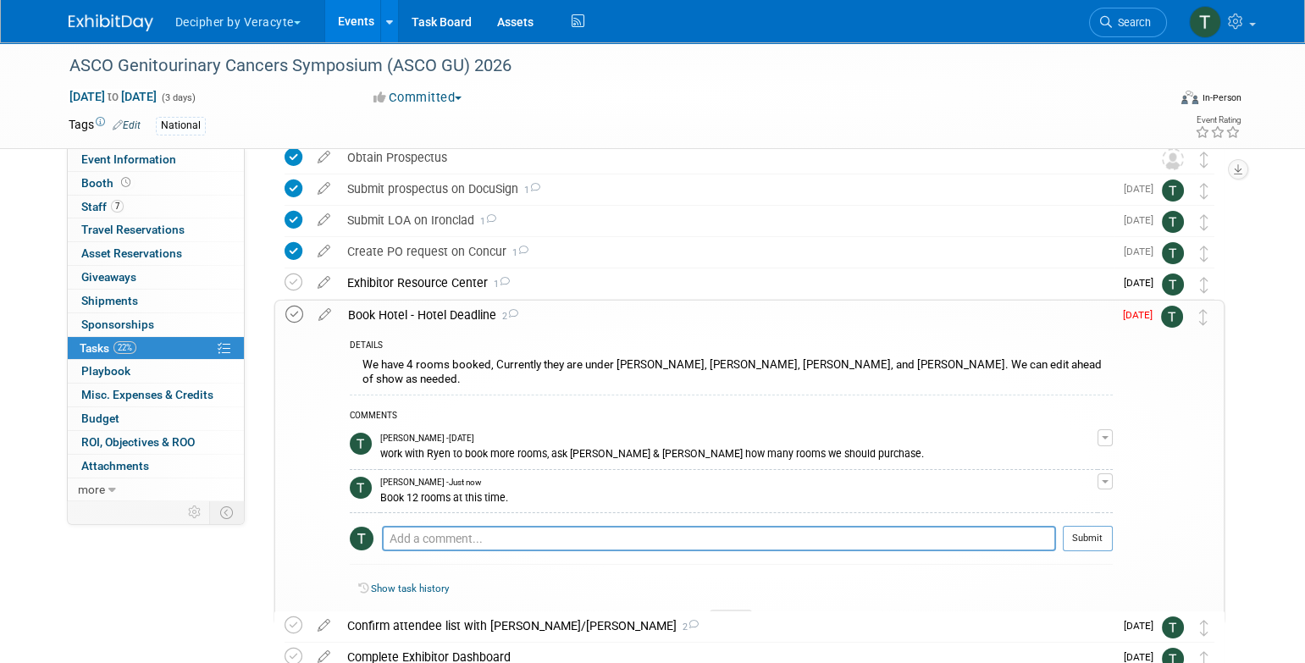
click at [296, 316] on icon at bounding box center [294, 315] width 18 height 18
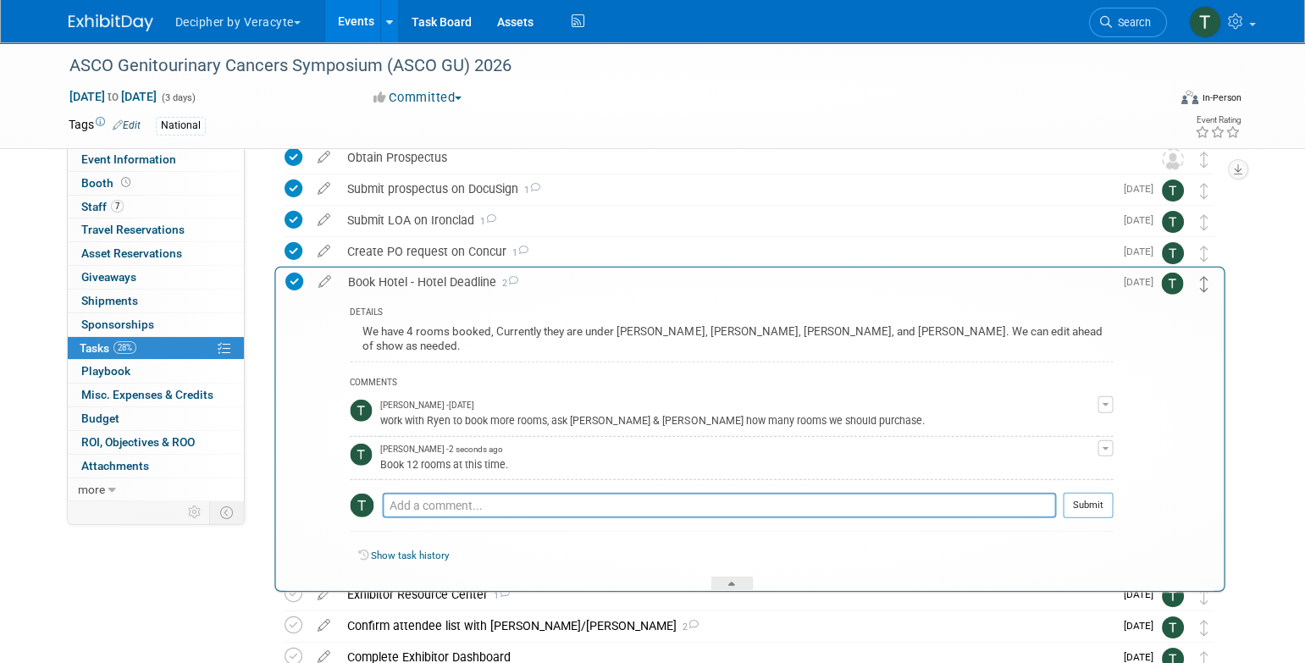
drag, startPoint x: 1199, startPoint y: 318, endPoint x: 1201, endPoint y: 286, distance: 32.2
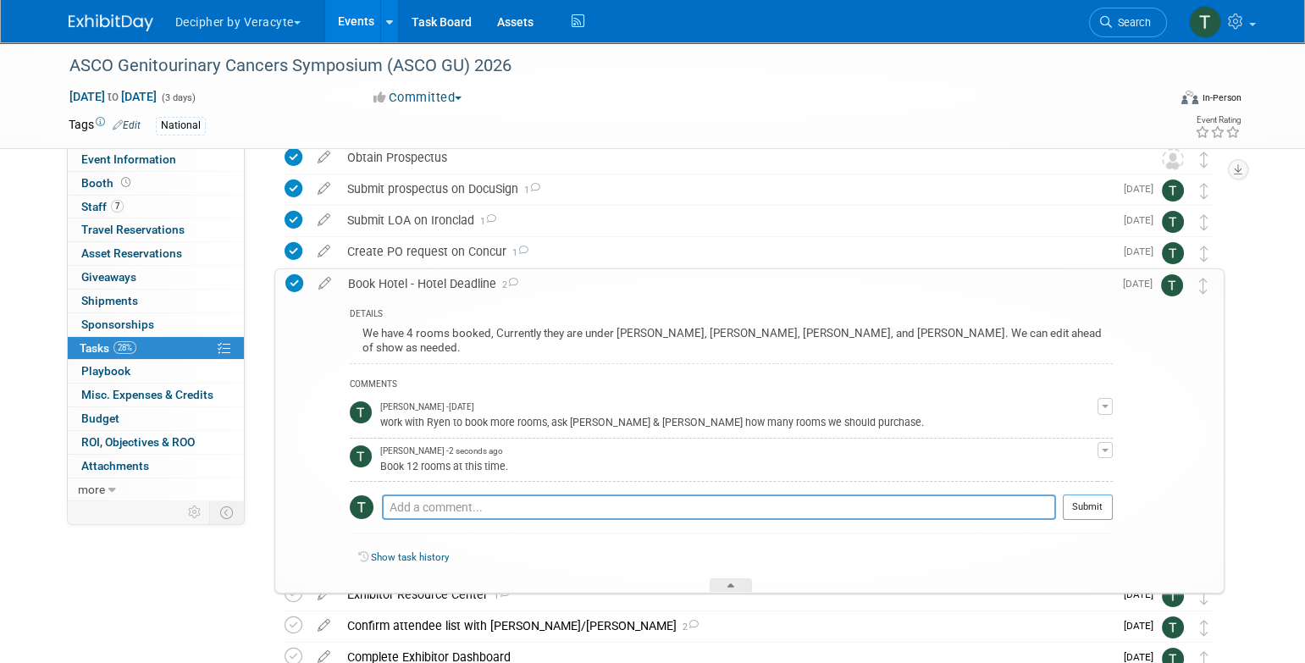
click at [672, 289] on div "Book Hotel - Hotel Deadline 2" at bounding box center [726, 283] width 773 height 29
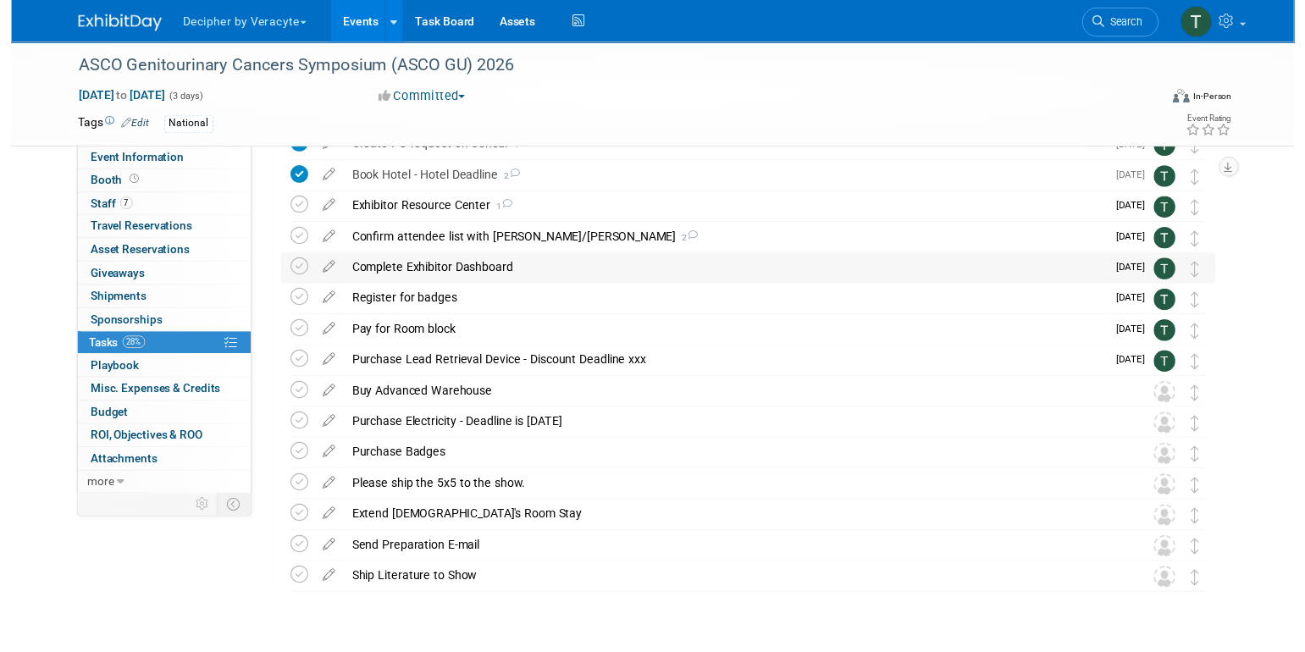
scroll to position [177, 0]
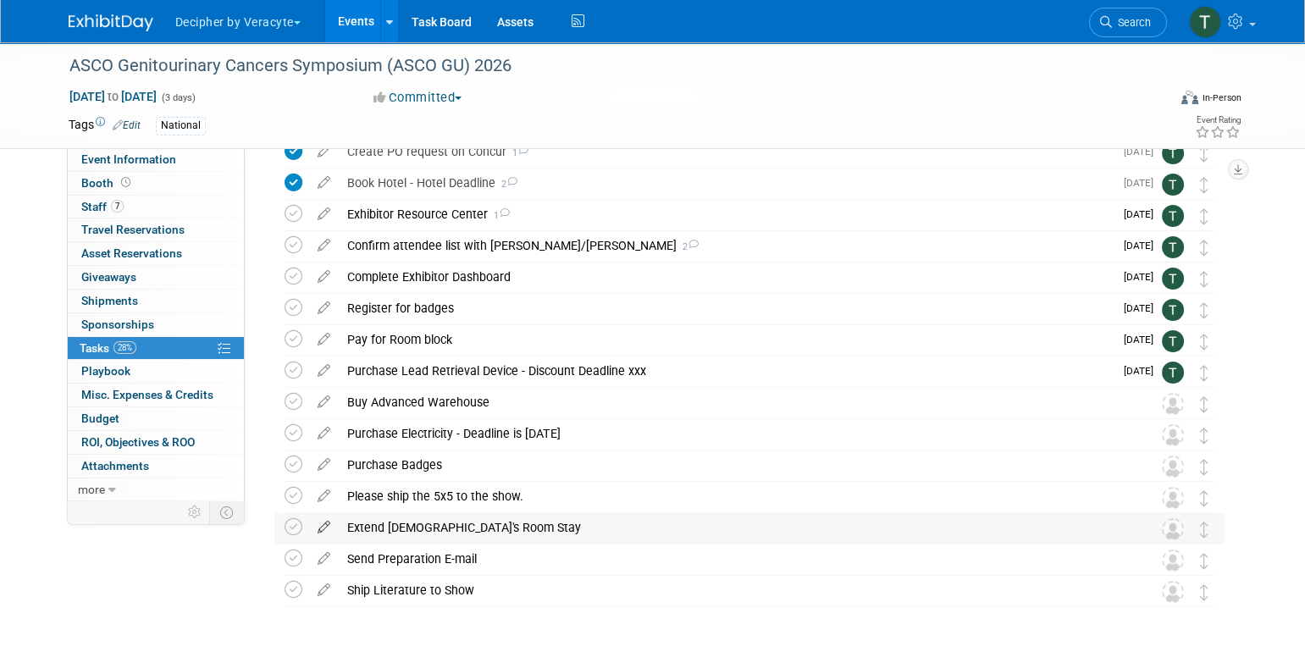
click at [329, 522] on icon at bounding box center [324, 523] width 30 height 21
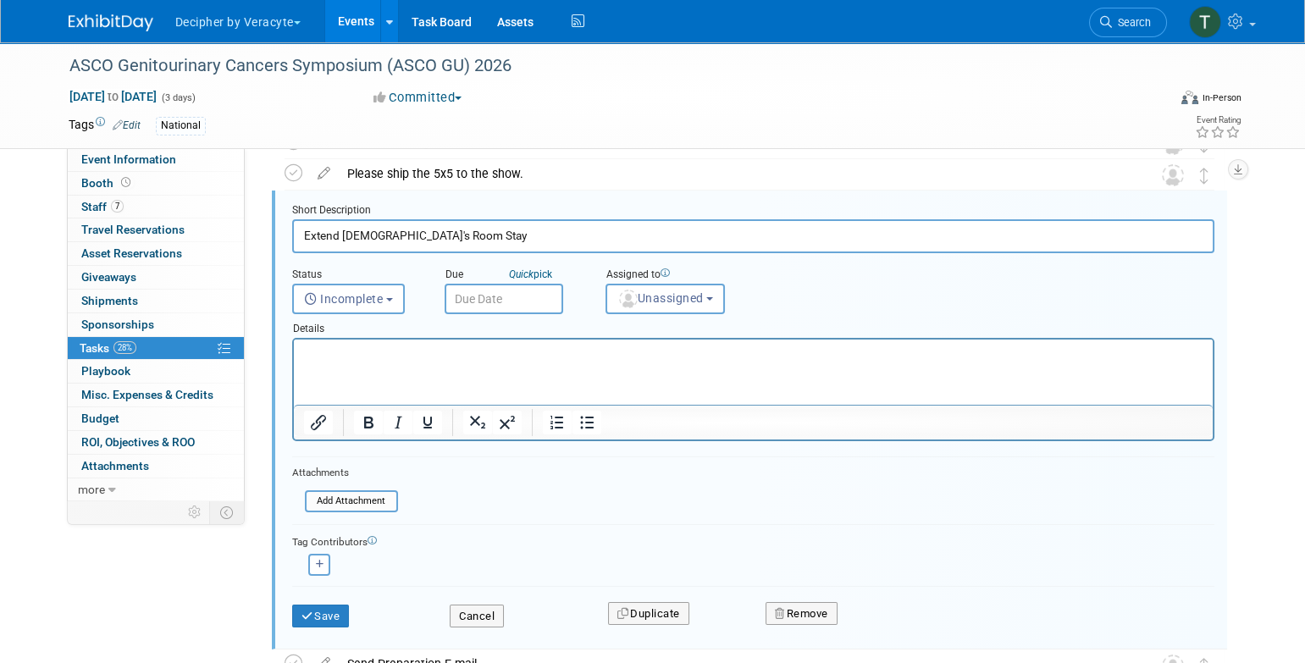
scroll to position [504, 0]
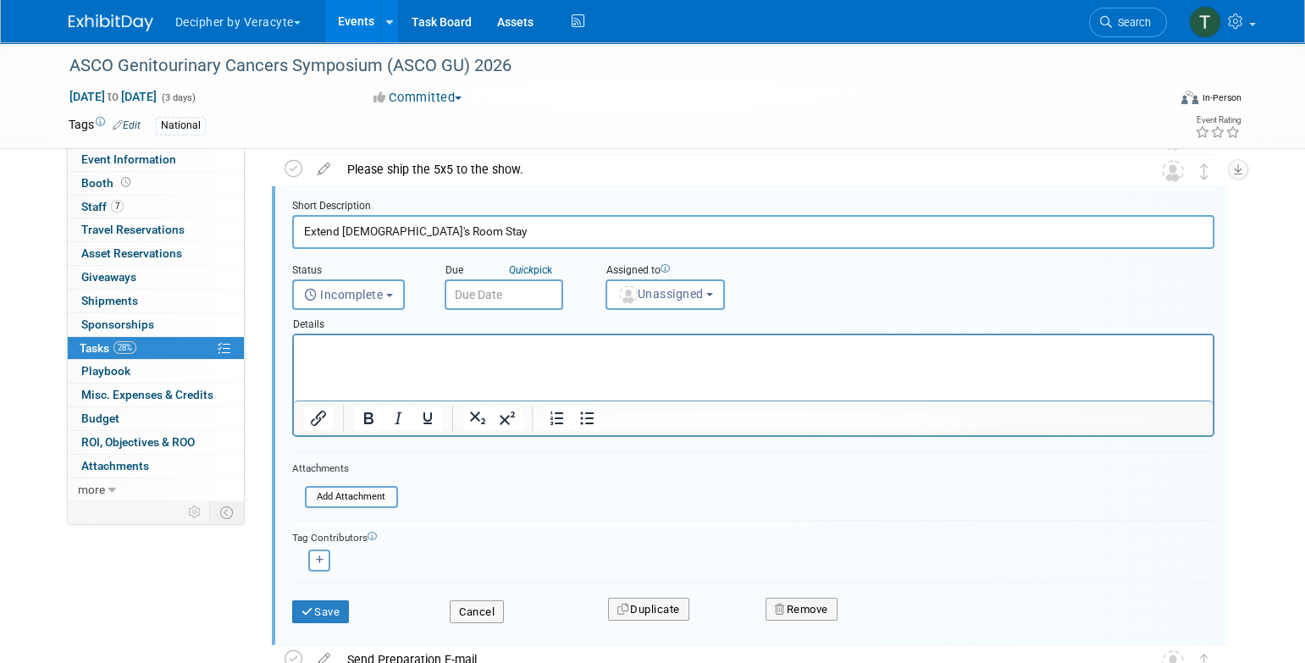
click at [815, 625] on div "Remove" at bounding box center [950, 609] width 395 height 40
click at [818, 614] on button "Remove" at bounding box center [802, 610] width 72 height 24
click at [876, 616] on link "Yes" at bounding box center [895, 623] width 49 height 27
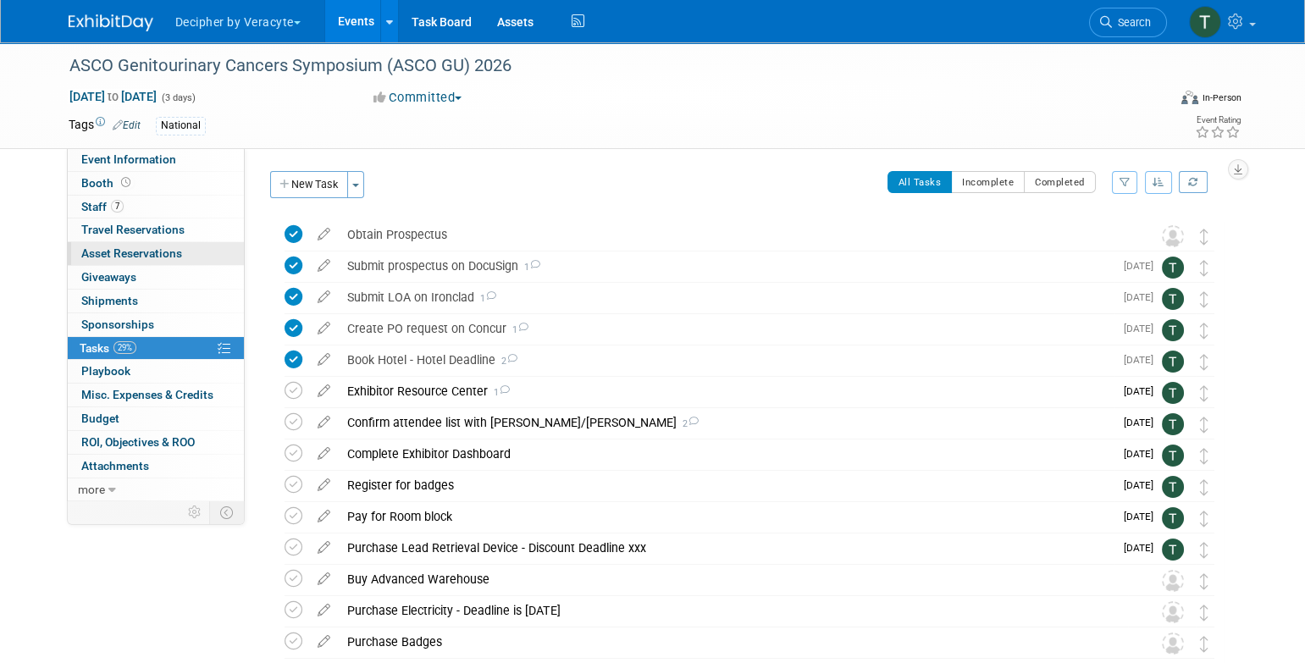
scroll to position [0, 0]
click at [323, 185] on button "New Task" at bounding box center [309, 184] width 78 height 27
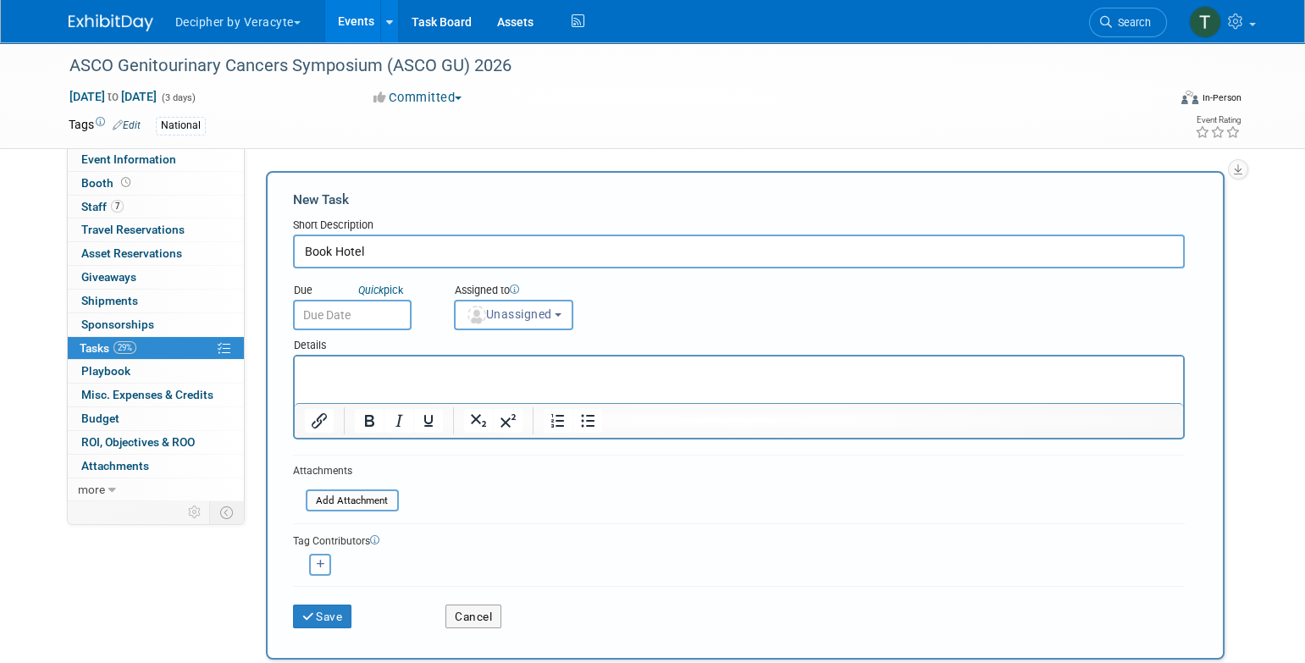
type input "Book Hotel"
click at [386, 312] on input "text" at bounding box center [352, 315] width 119 height 30
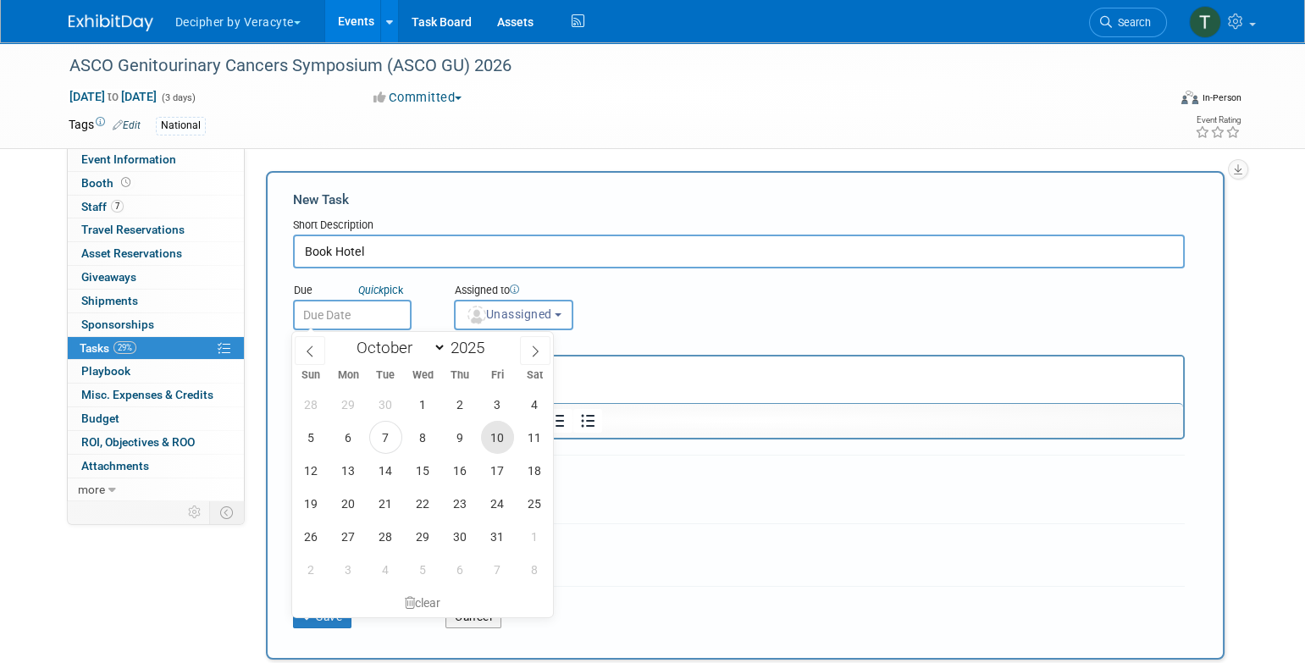
click at [491, 437] on span "10" at bounding box center [497, 437] width 33 height 33
type input "[DATE]"
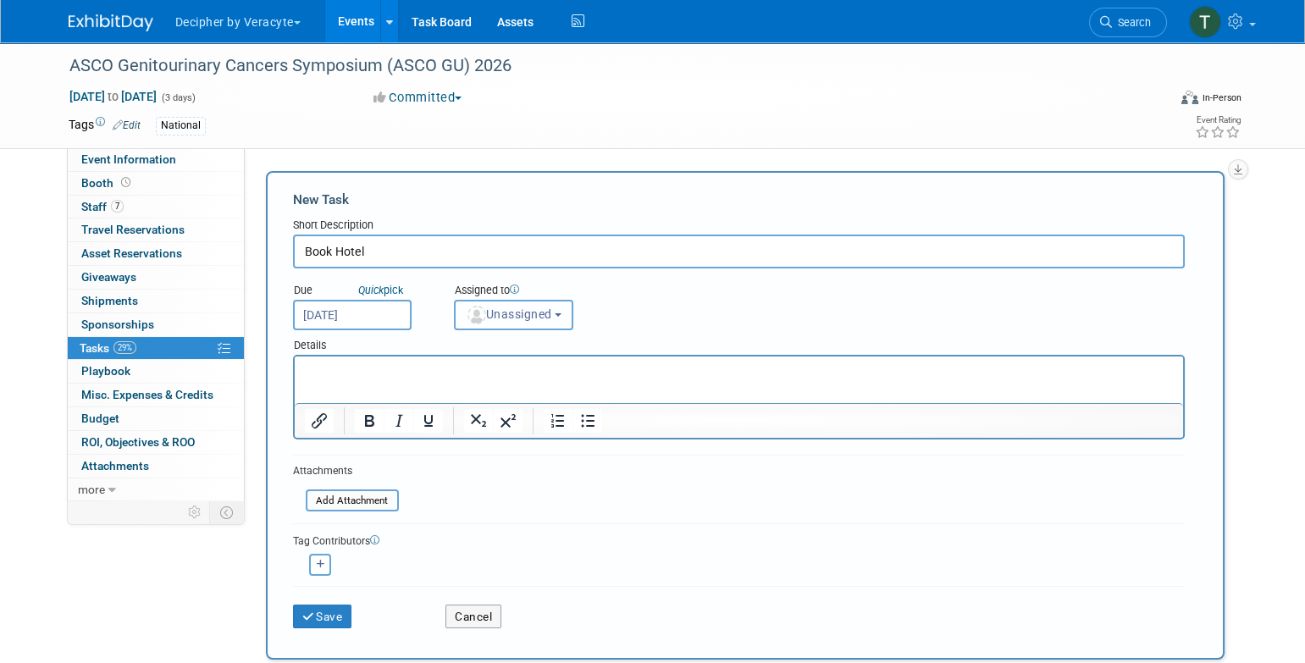
click at [517, 328] on button "Unassigned" at bounding box center [514, 315] width 120 height 30
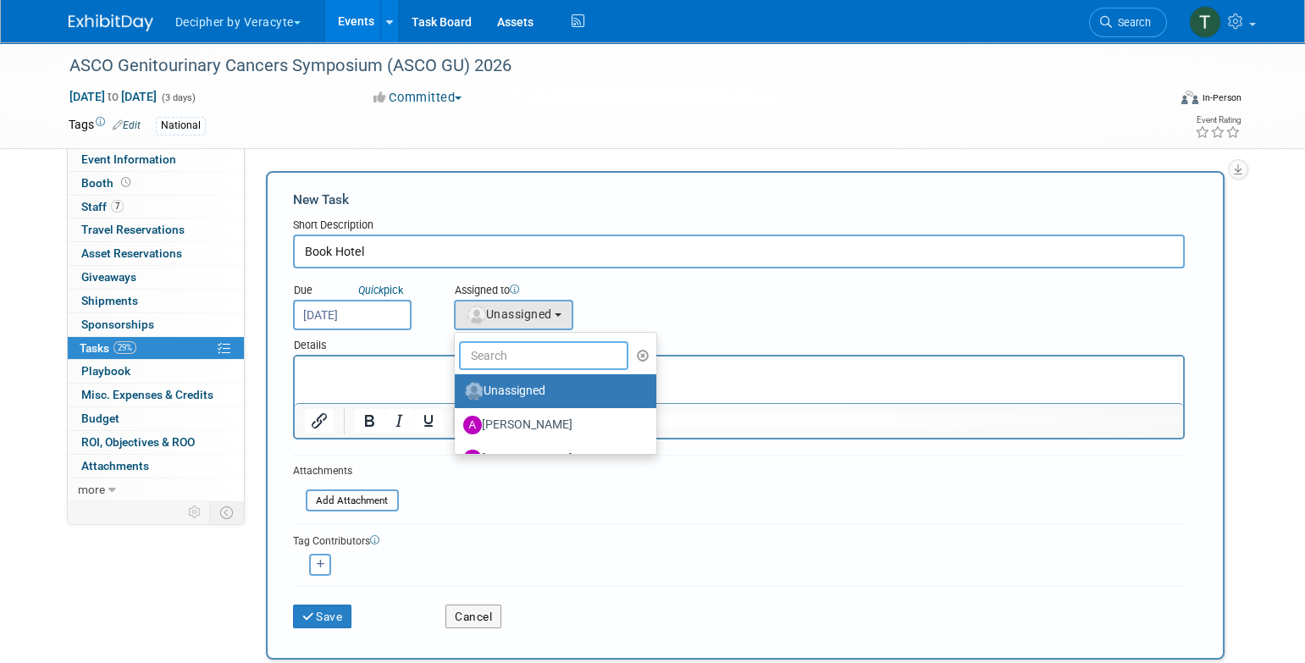
click at [517, 347] on input "text" at bounding box center [543, 355] width 169 height 29
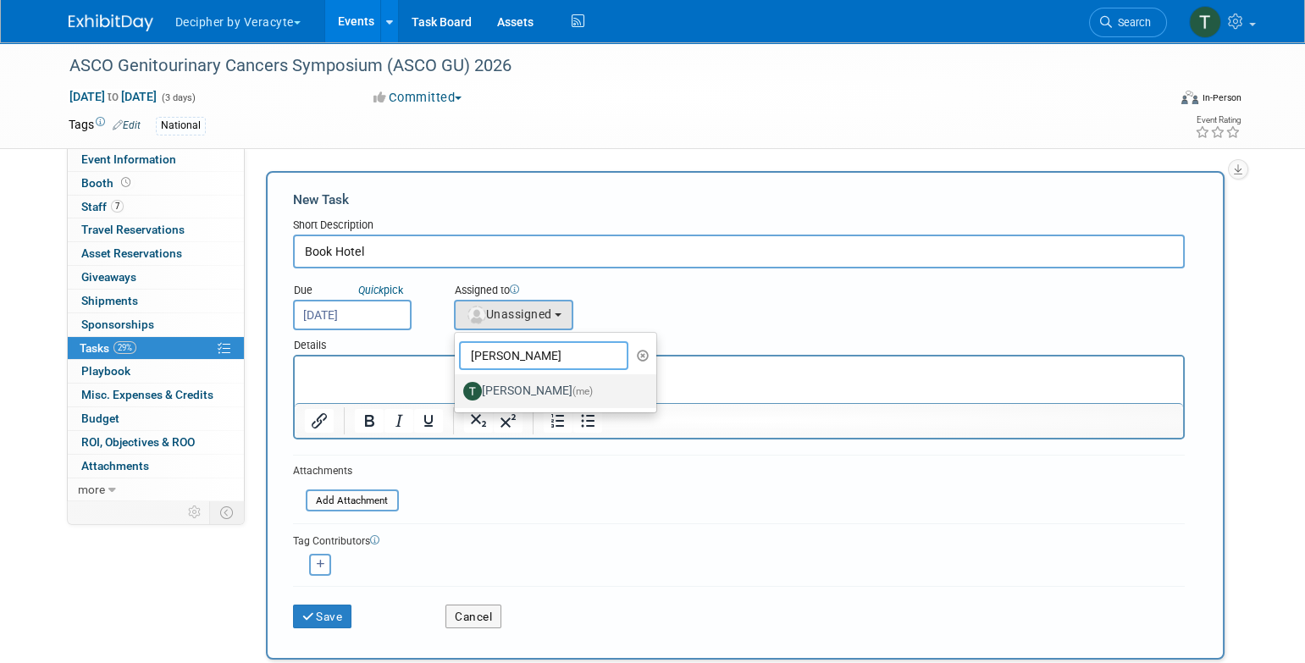
type input "[PERSON_NAME]"
click at [508, 387] on label "[PERSON_NAME] (me)" at bounding box center [551, 391] width 177 height 27
click at [457, 387] on input "[PERSON_NAME] (me)" at bounding box center [451, 389] width 11 height 11
select select "3ceeba8c-a19a-4597-a609-6fba7c9a515a"
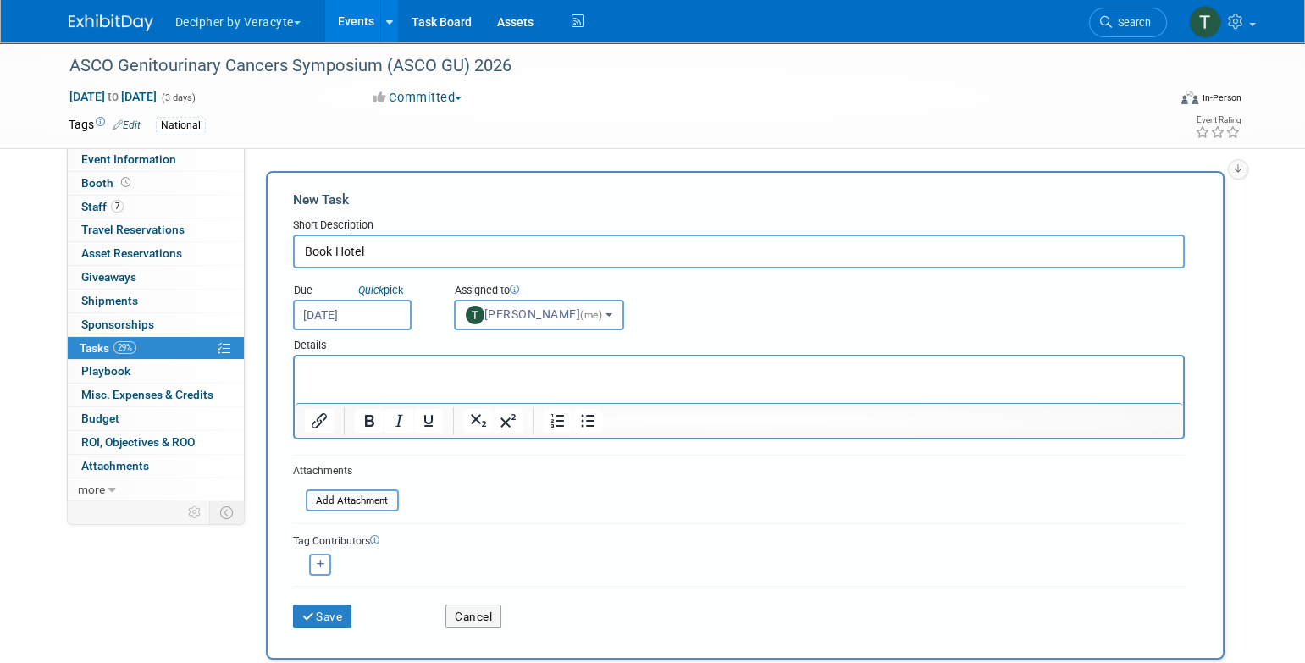
click at [332, 628] on div "Save Cancel" at bounding box center [739, 613] width 892 height 54
click at [339, 613] on button "Save" at bounding box center [322, 617] width 59 height 24
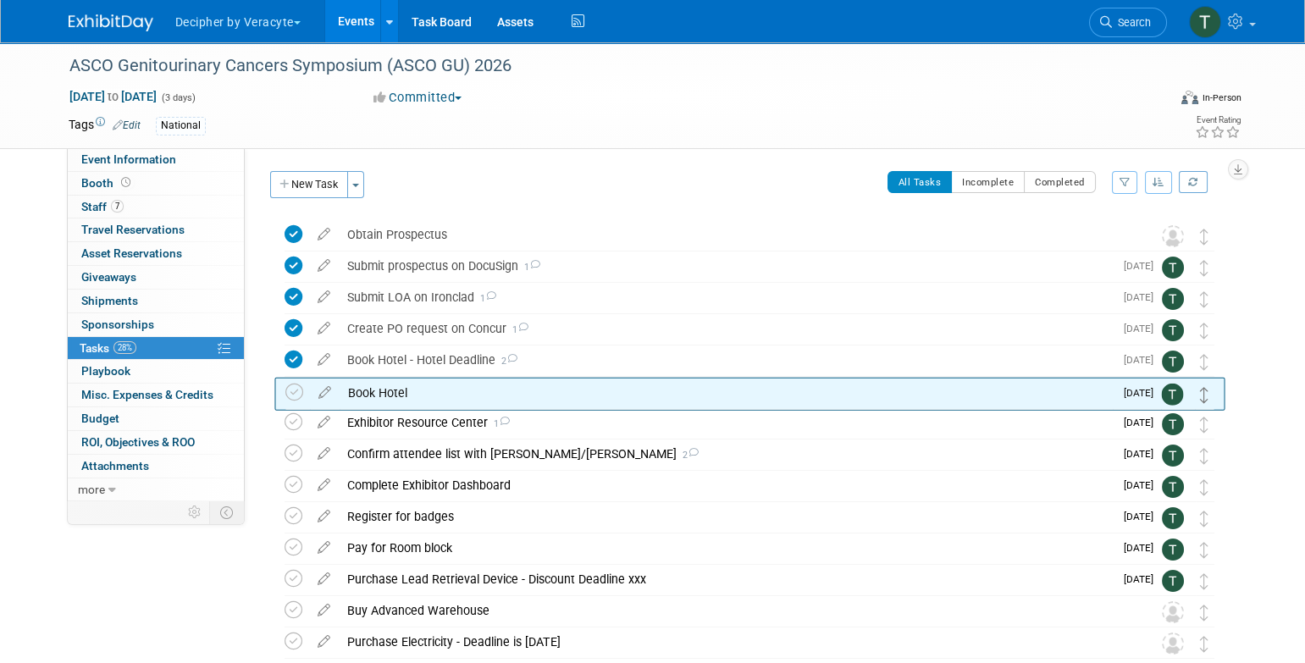
drag, startPoint x: 1202, startPoint y: 233, endPoint x: 1203, endPoint y: 390, distance: 157.5
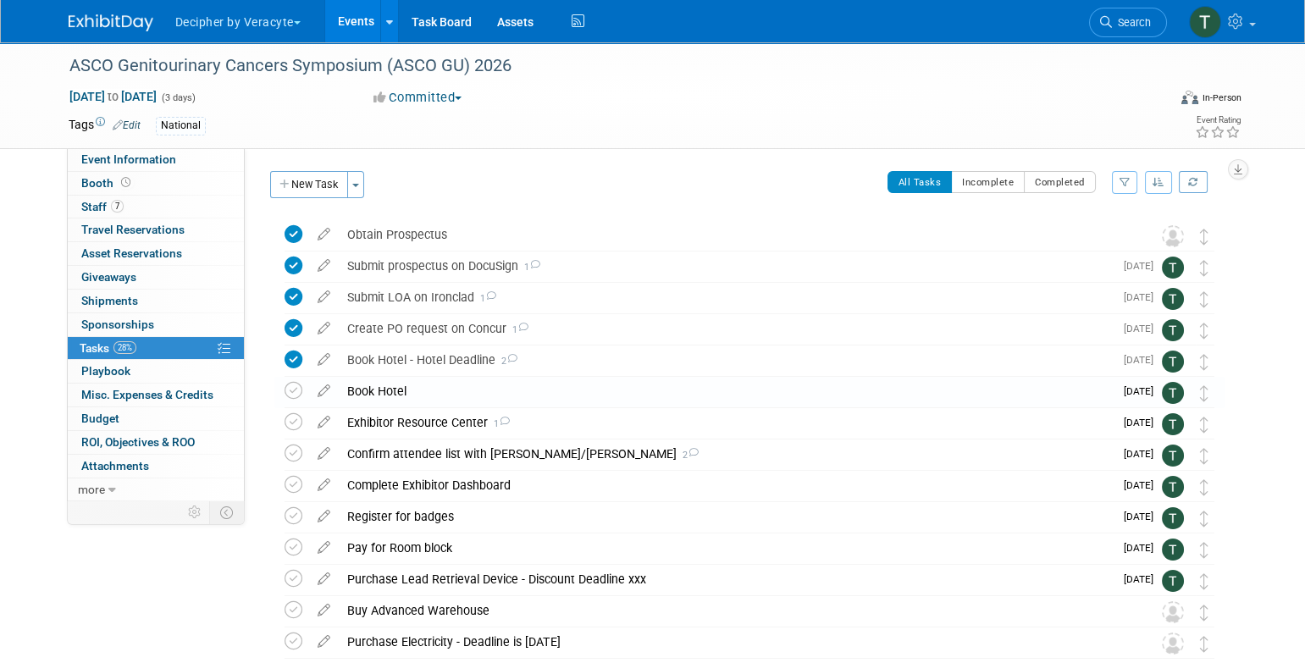
click at [450, 388] on div "Book Hotel" at bounding box center [726, 391] width 775 height 29
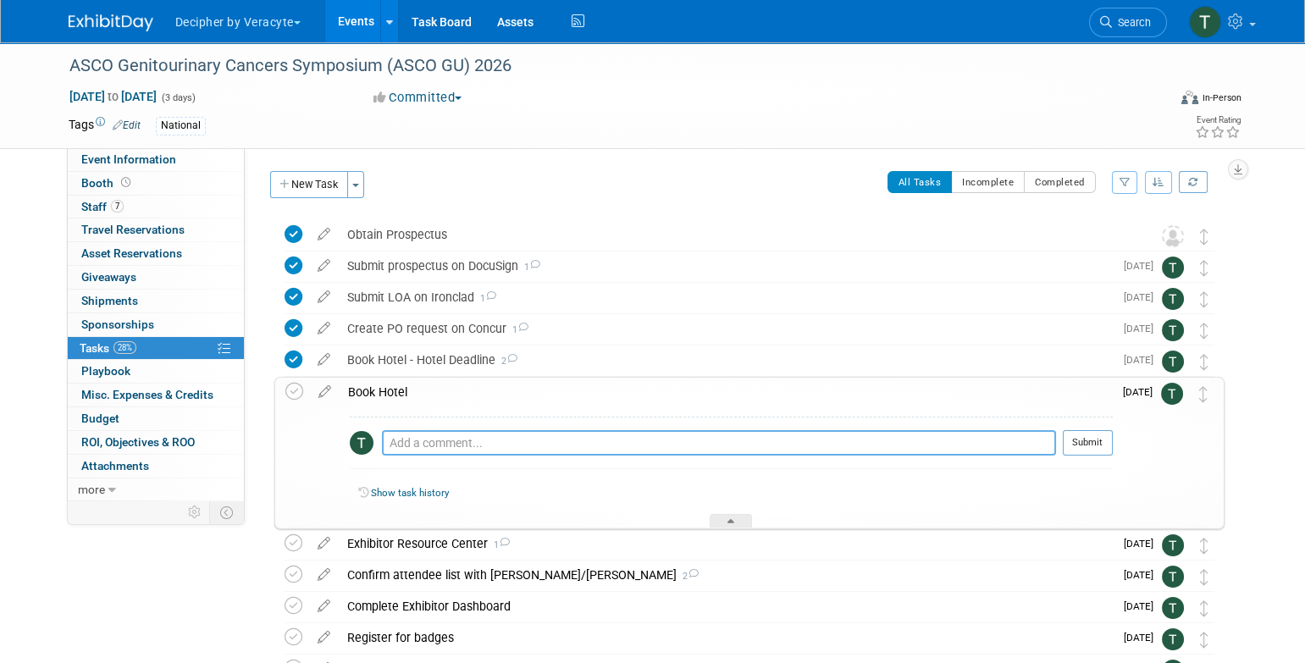
click at [464, 434] on textarea at bounding box center [719, 442] width 674 height 25
paste textarea "[URL][DOMAIN_NAME]"
type textarea "[URL][DOMAIN_NAME]"
click at [1109, 435] on button "Submit" at bounding box center [1088, 442] width 50 height 25
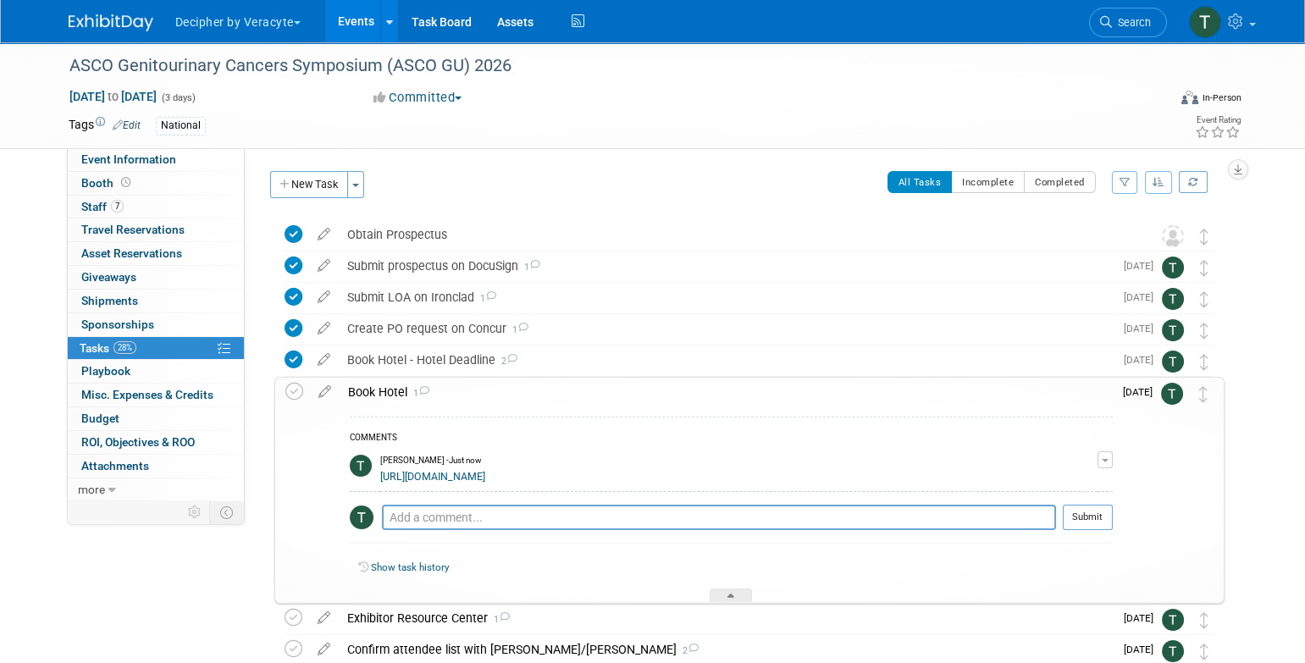
click at [118, 355] on link "28% Tasks 28%" at bounding box center [156, 348] width 176 height 23
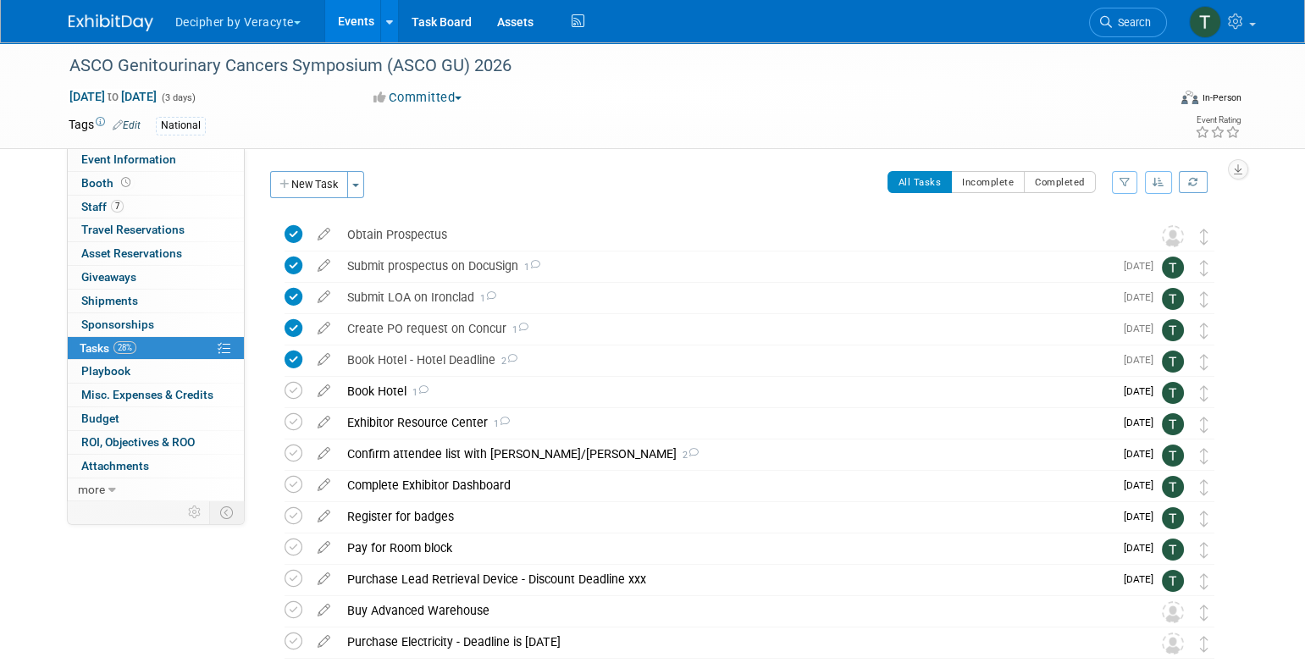
click at [118, 355] on link "28% Tasks 28%" at bounding box center [156, 348] width 176 height 23
click at [397, 379] on div "Book Hotel 1" at bounding box center [726, 391] width 775 height 29
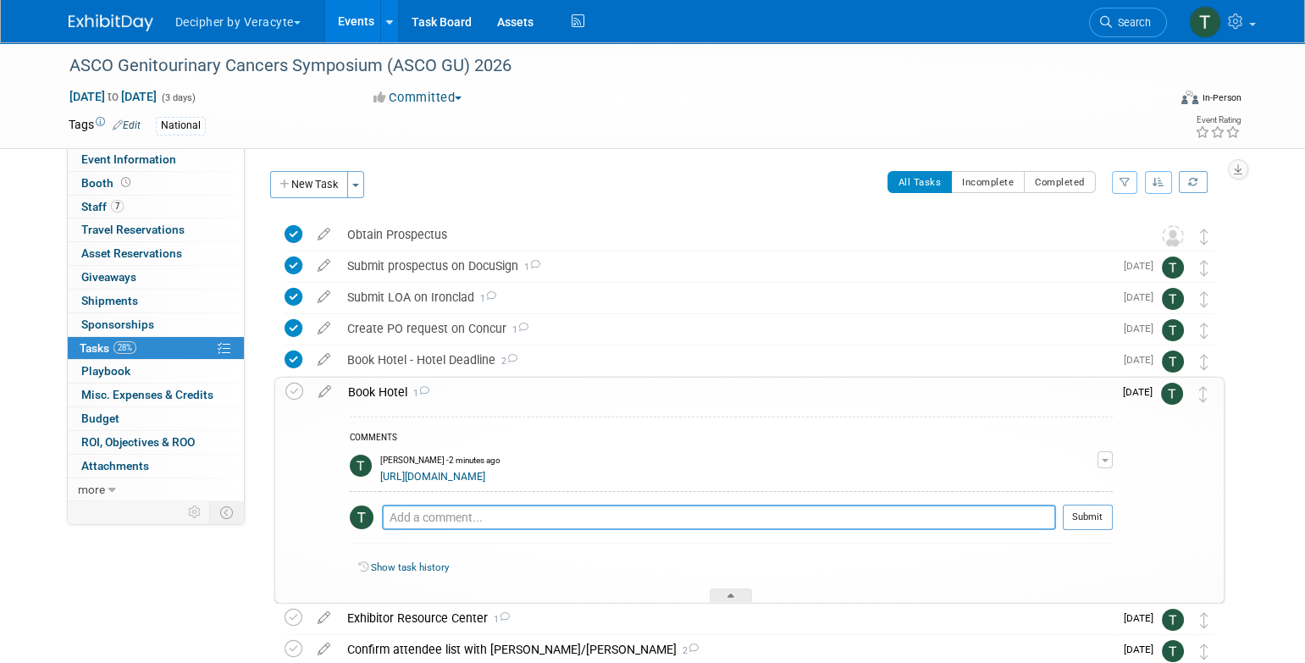
click at [444, 513] on textarea at bounding box center [719, 517] width 674 height 25
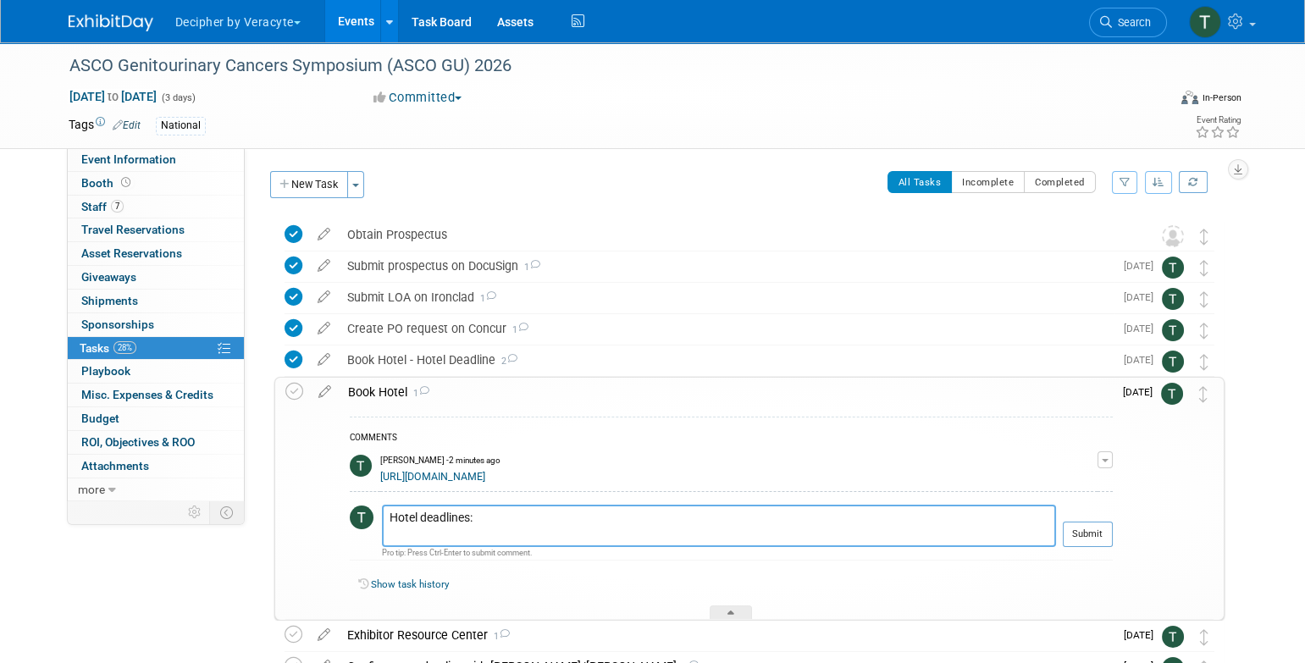
paste textarea "Deadlines: Ten (10) days from block creation: Full non-refundable payment due. …"
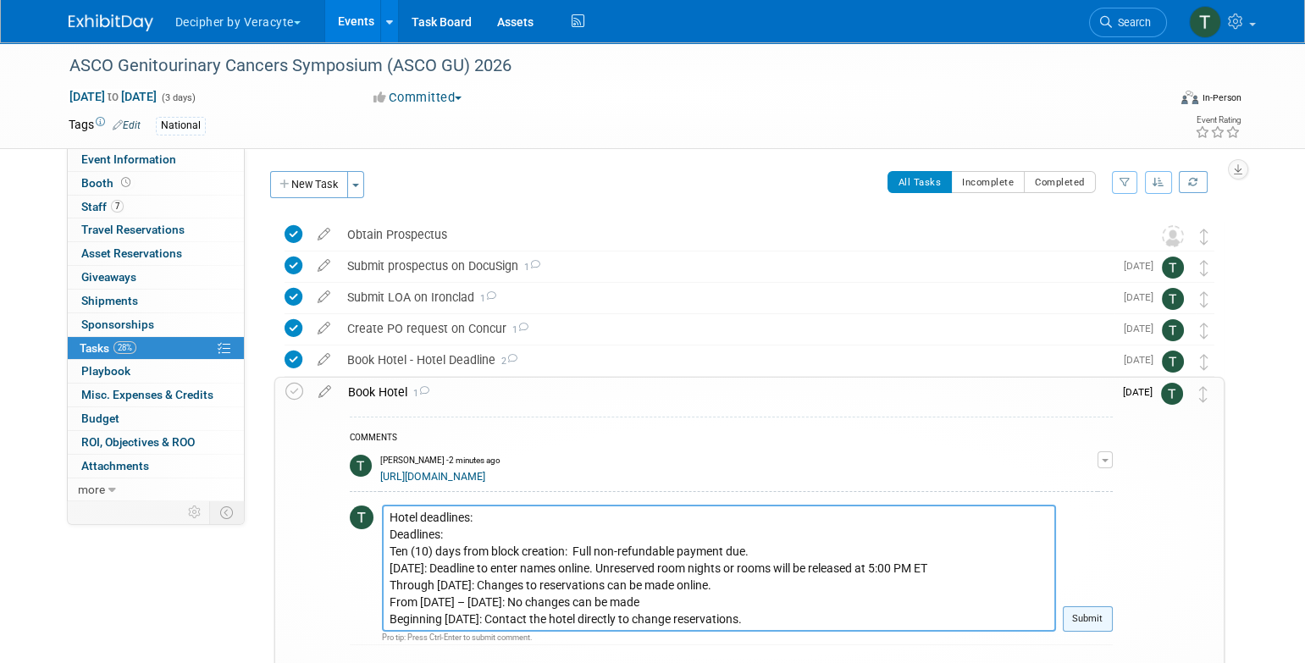
type textarea "Hotel deadlines: Deadlines: Ten (10) days from block creation: Full non-refunda…"
click at [1100, 611] on button "Submit" at bounding box center [1088, 618] width 50 height 25
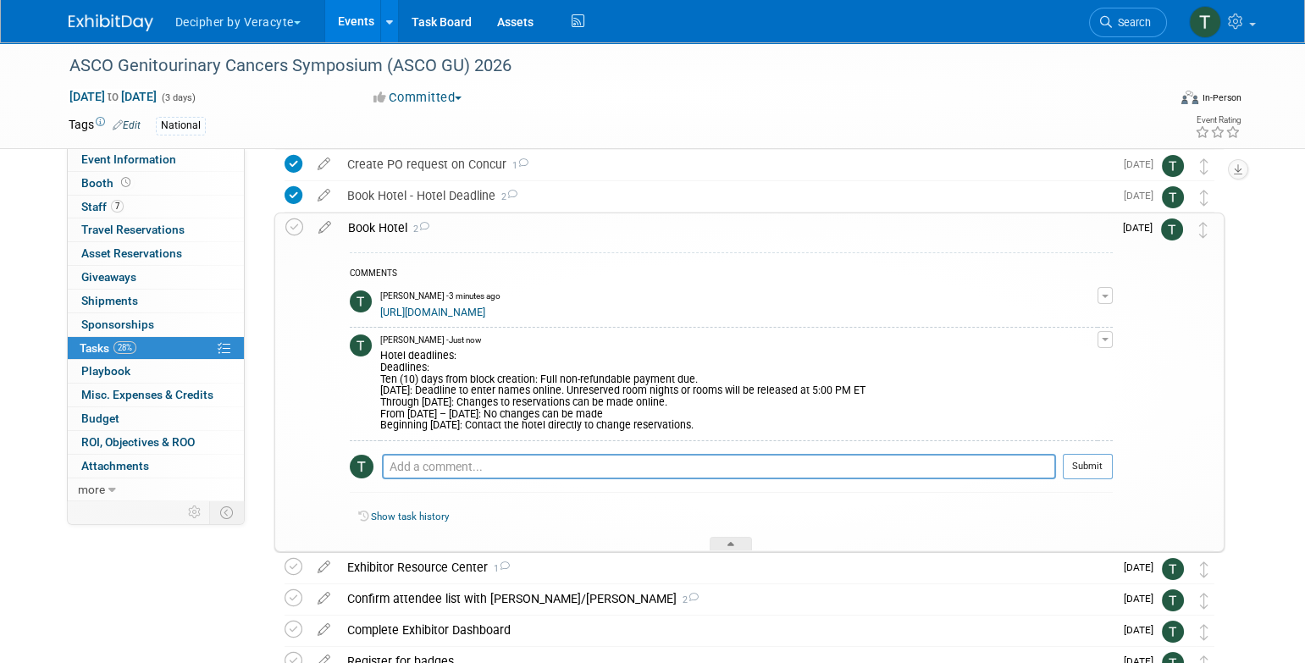
scroll to position [0, 0]
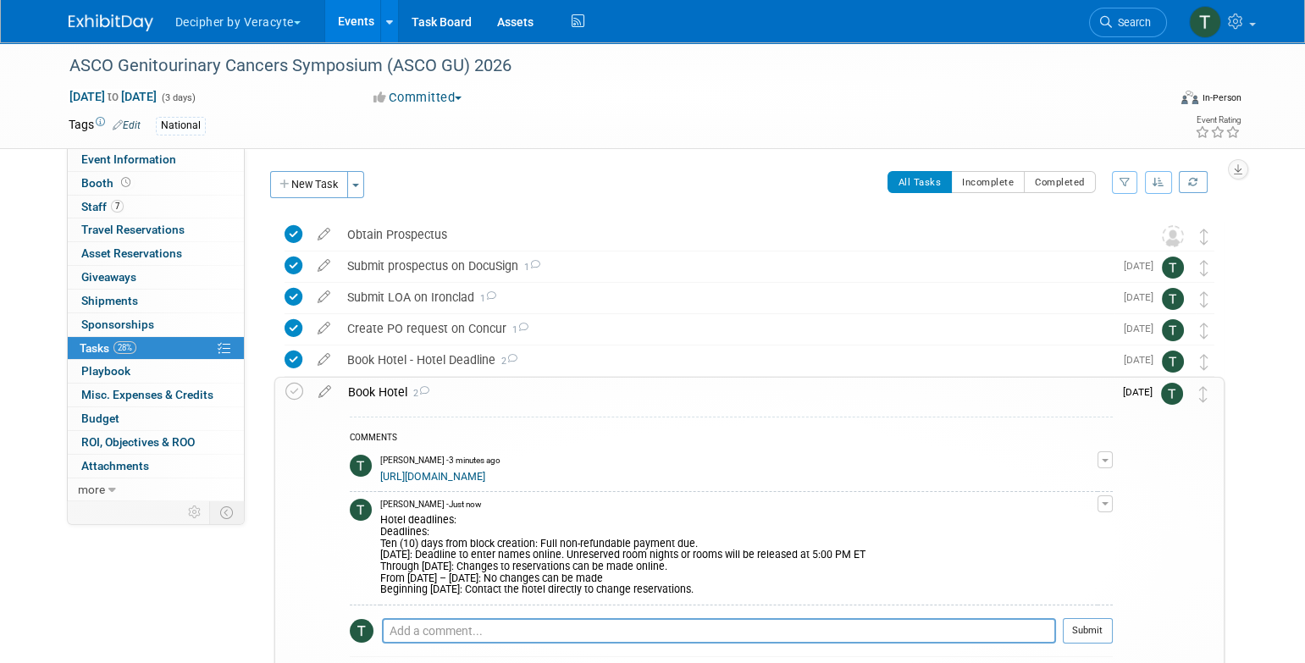
click at [349, 23] on link "Events" at bounding box center [356, 21] width 62 height 42
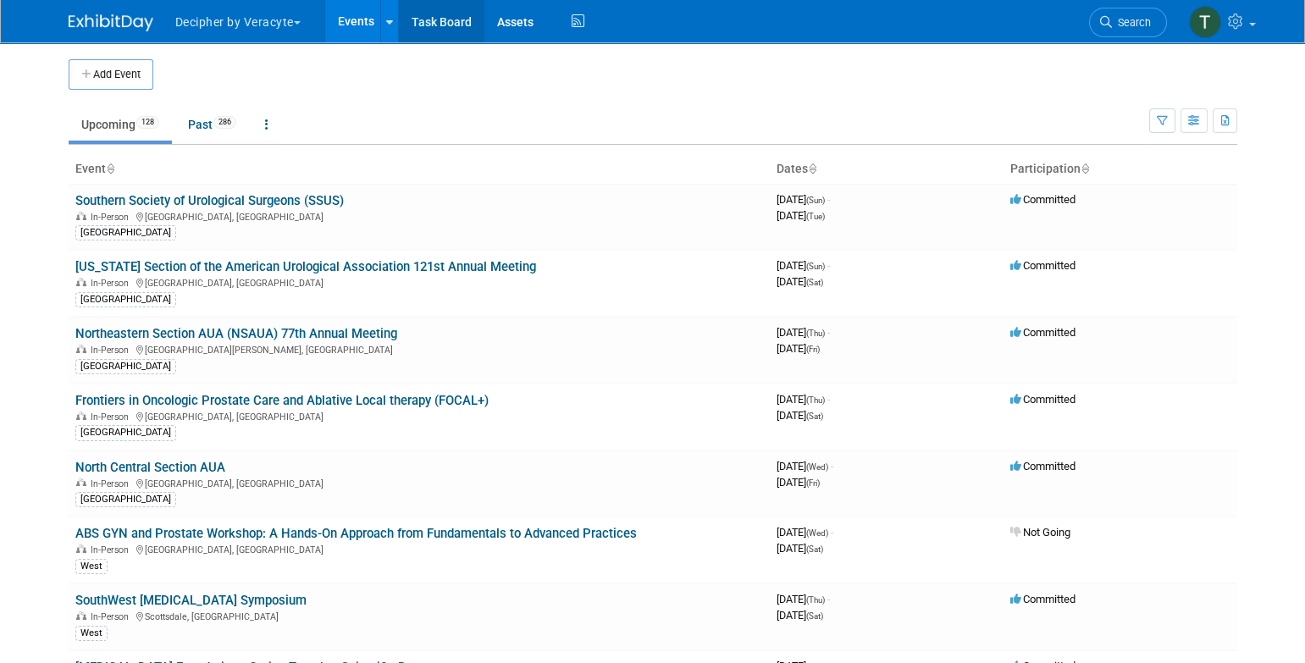
click at [445, 21] on link "Task Board" at bounding box center [442, 21] width 86 height 42
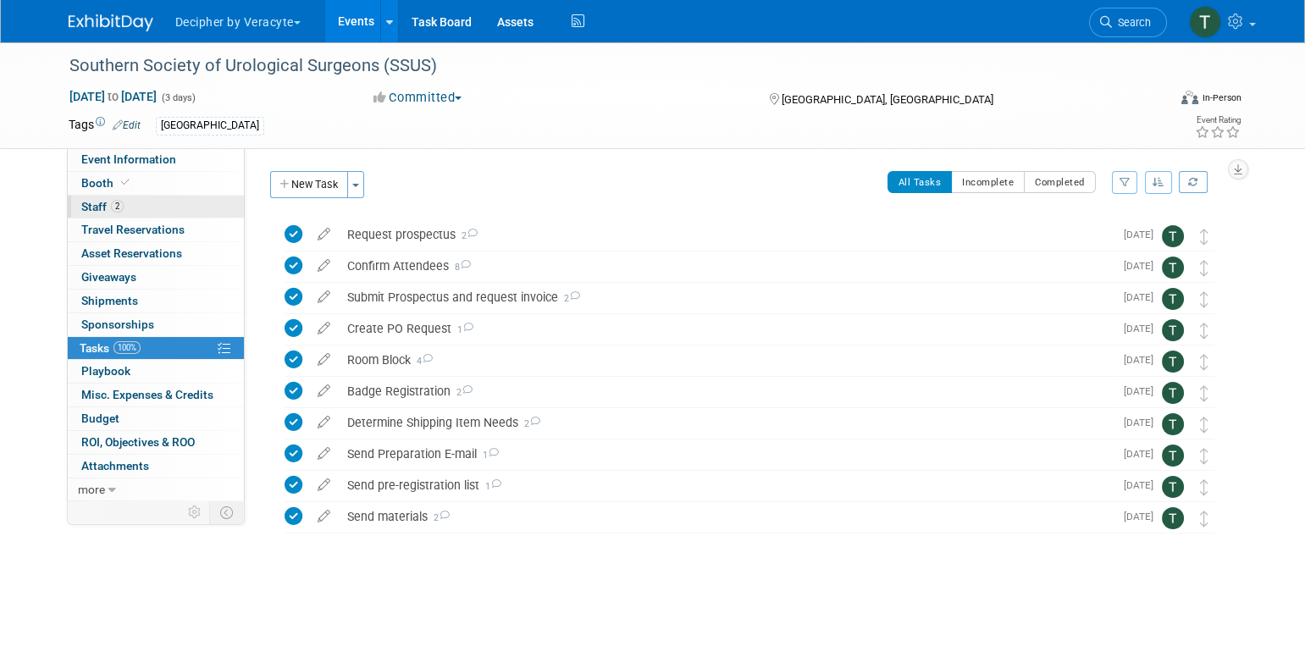
click at [223, 201] on link "2 Staff 2" at bounding box center [156, 207] width 176 height 23
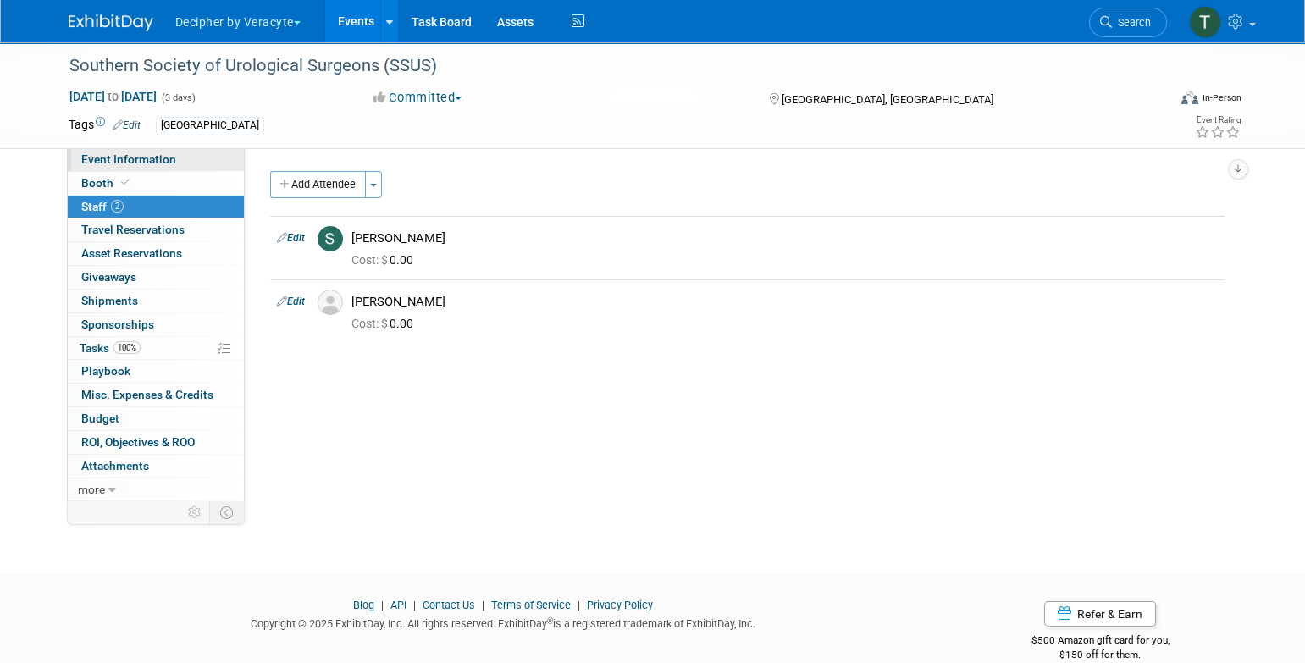
click at [164, 159] on span "Event Information" at bounding box center [128, 159] width 95 height 14
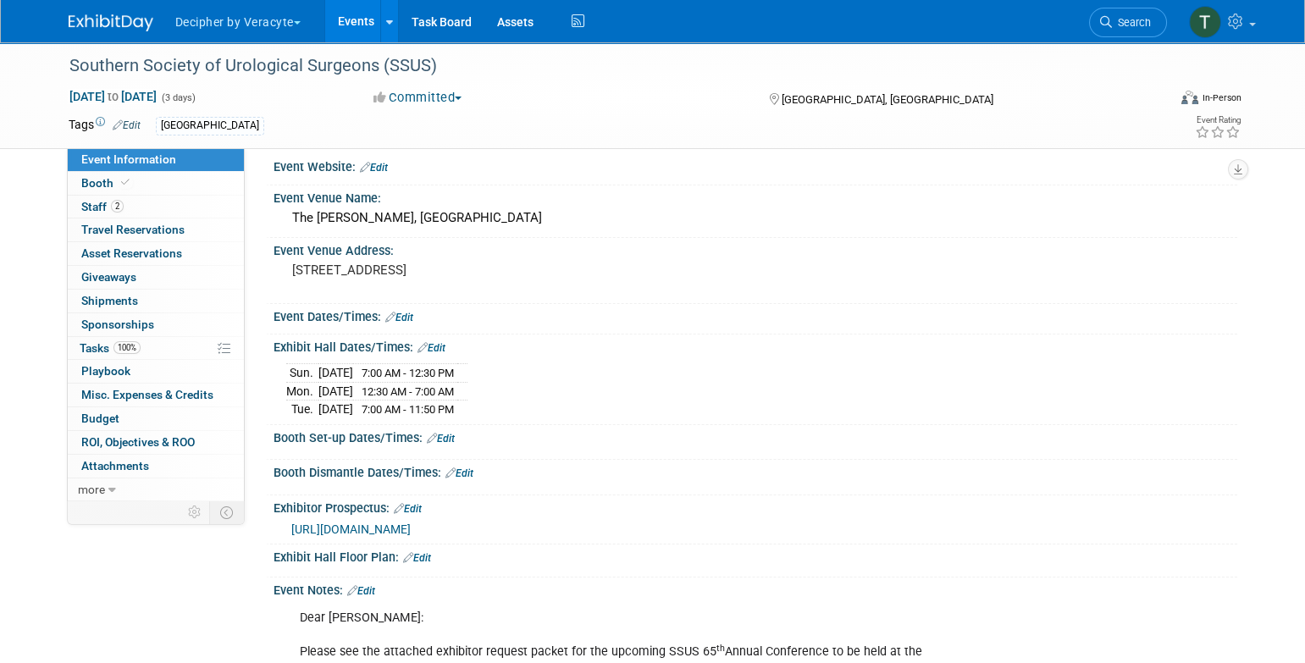
scroll to position [14, 0]
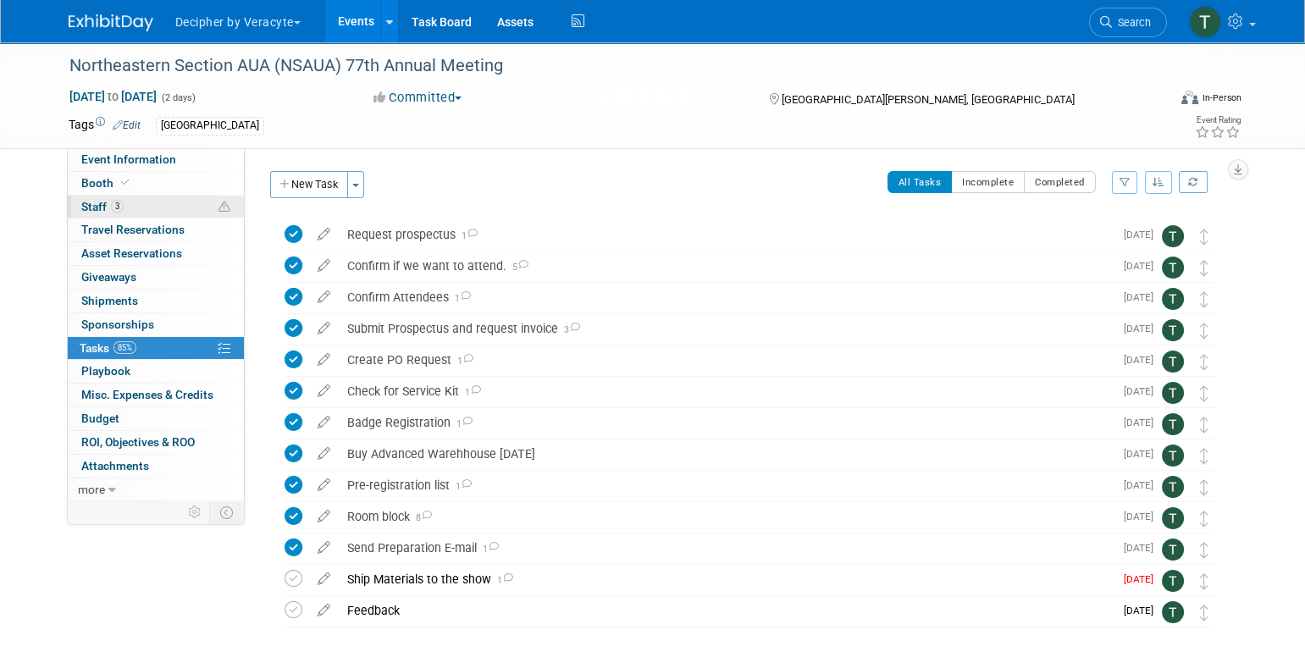
click at [169, 216] on link "3 Staff 3" at bounding box center [156, 207] width 176 height 23
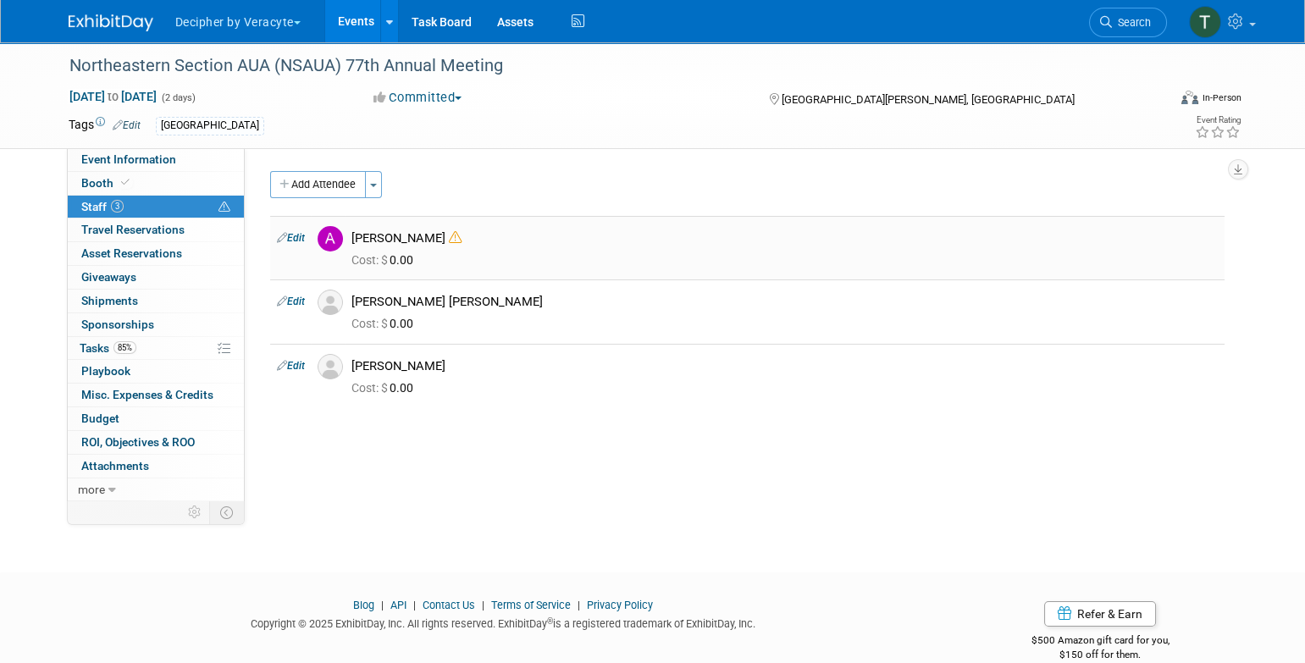
click at [295, 229] on td "Edit" at bounding box center [290, 248] width 41 height 64
click at [295, 236] on link "Edit" at bounding box center [291, 238] width 28 height 12
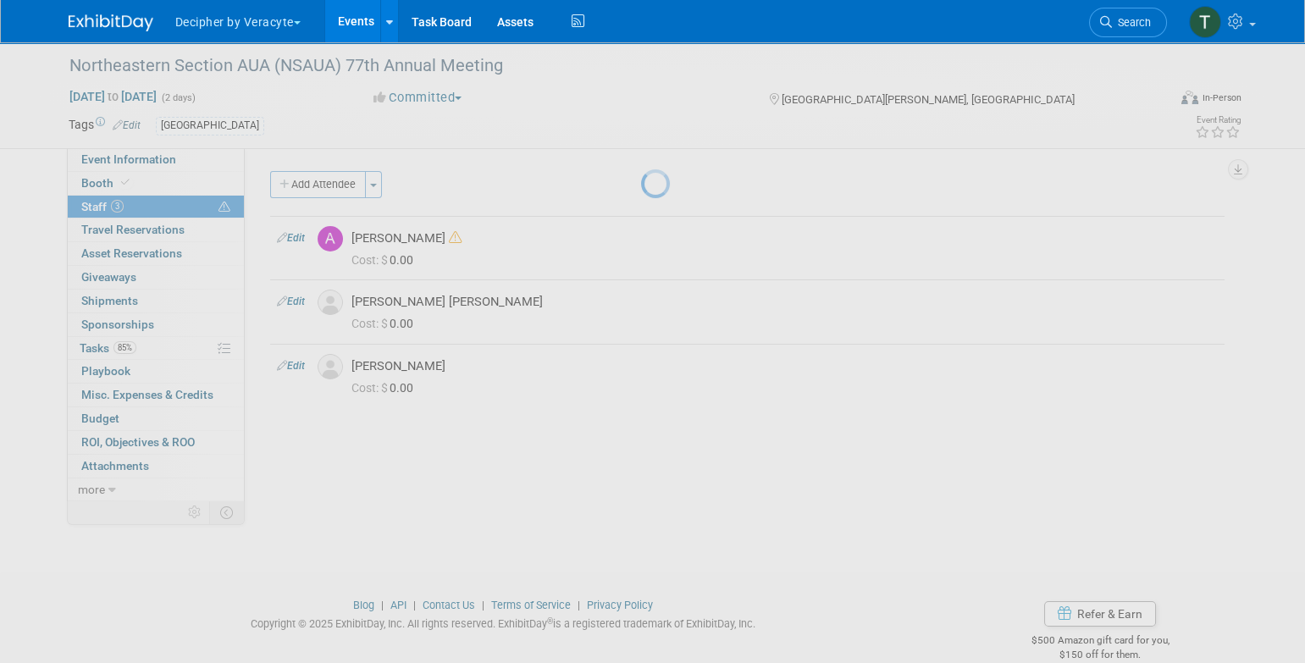
select select "08c4c479-554c-4851-a666-f349c2a55e3f"
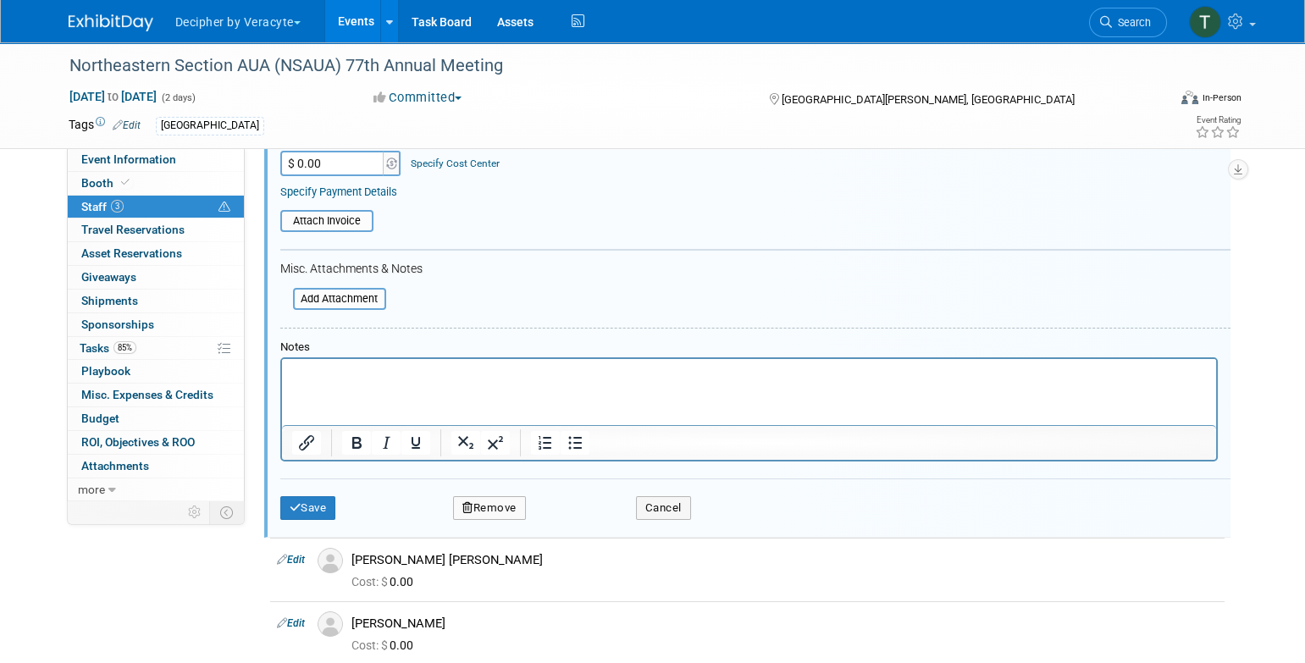
scroll to position [372, 0]
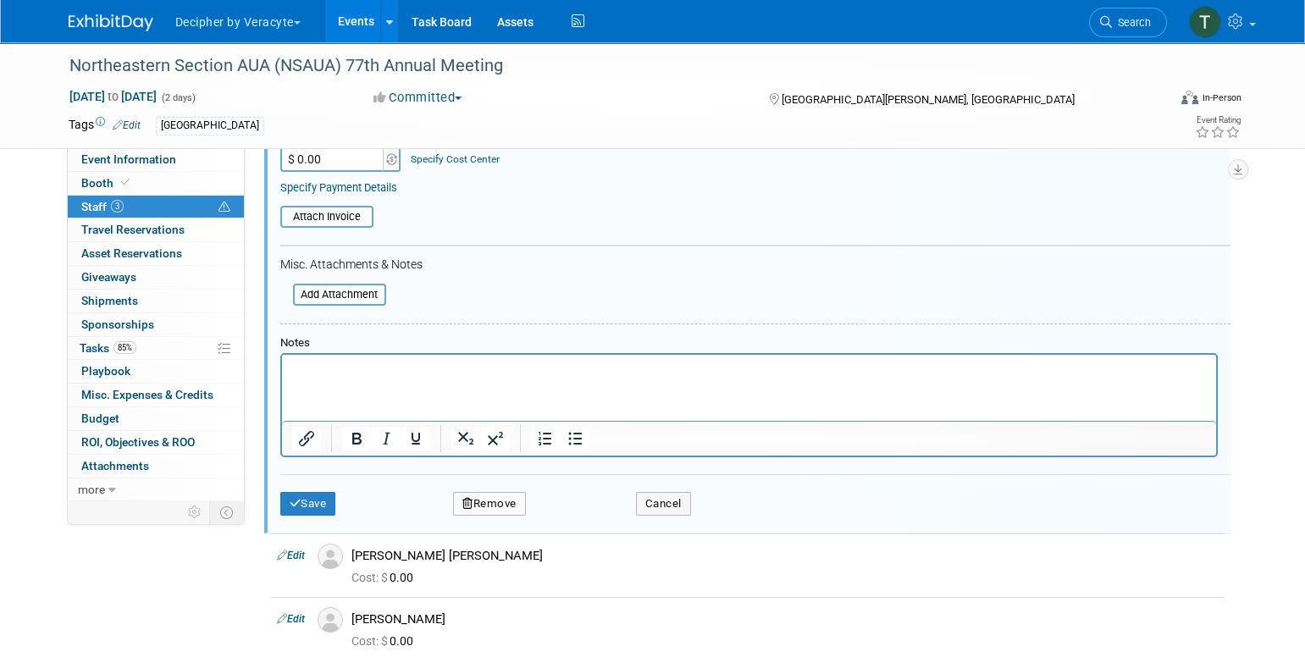
click at [494, 519] on div "Save Remove Cancel" at bounding box center [755, 501] width 950 height 54
click at [494, 507] on button "Remove" at bounding box center [489, 504] width 73 height 24
click at [590, 511] on link "Yes" at bounding box center [581, 515] width 49 height 27
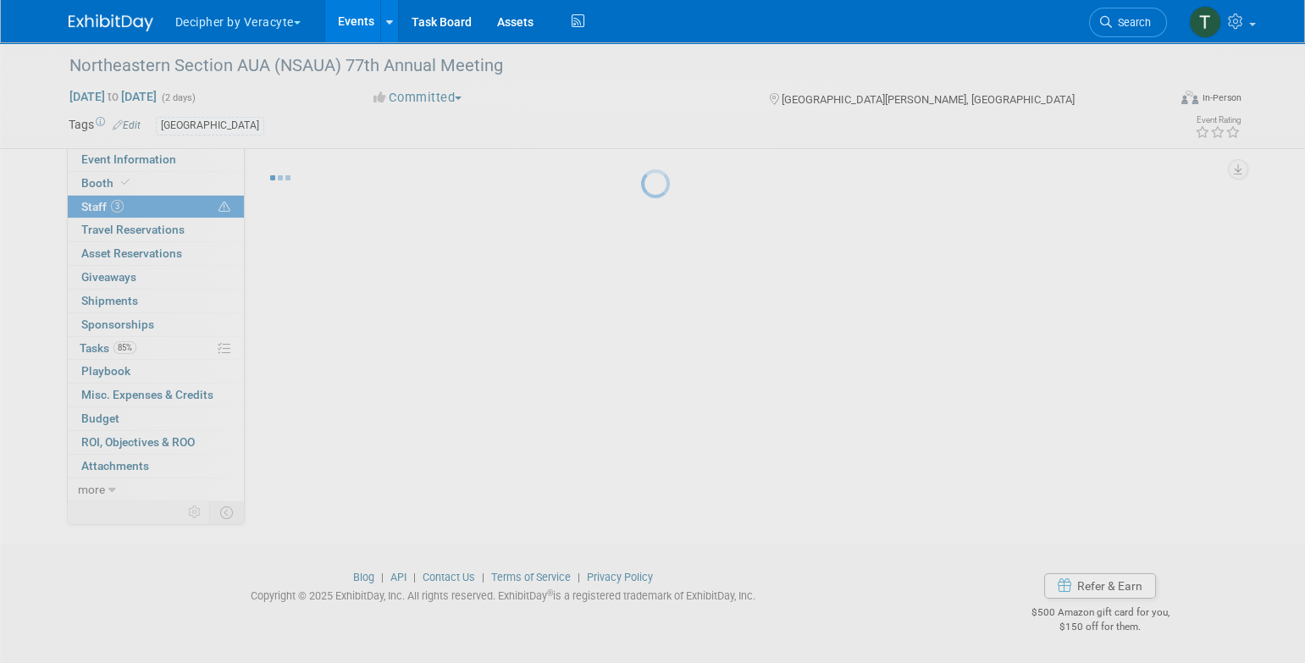
scroll to position [27, 0]
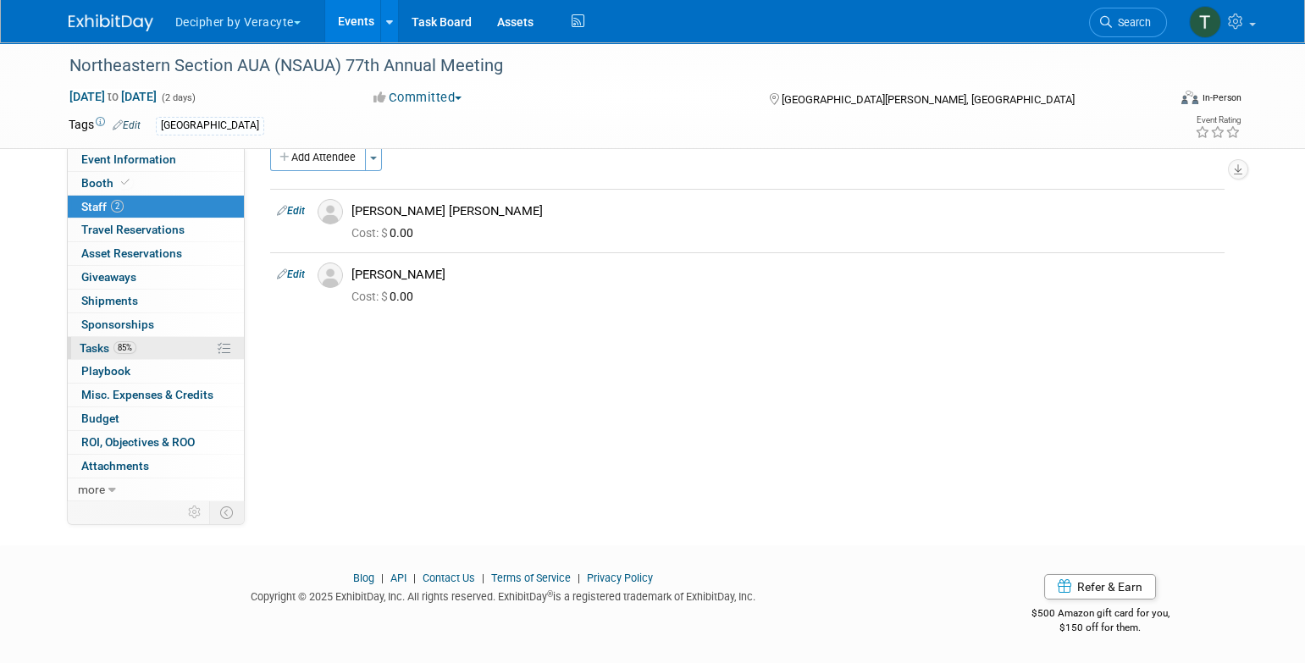
click at [172, 354] on link "85% Tasks 85%" at bounding box center [156, 348] width 176 height 23
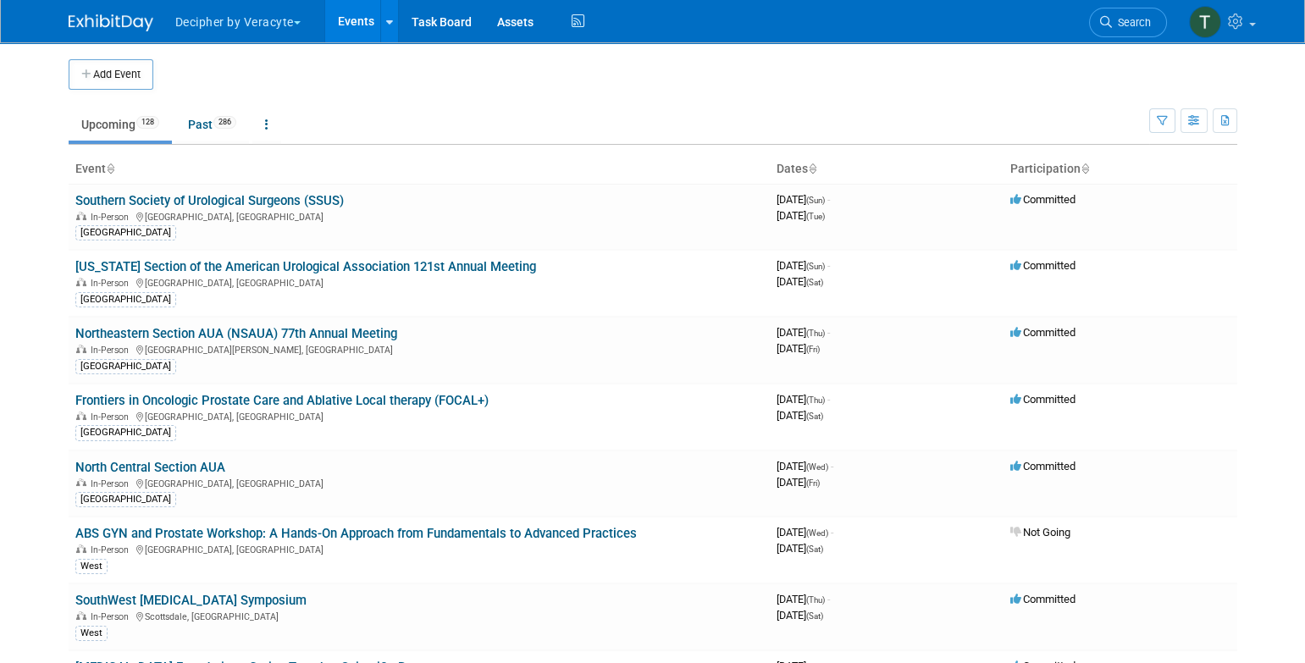
scroll to position [4502, 0]
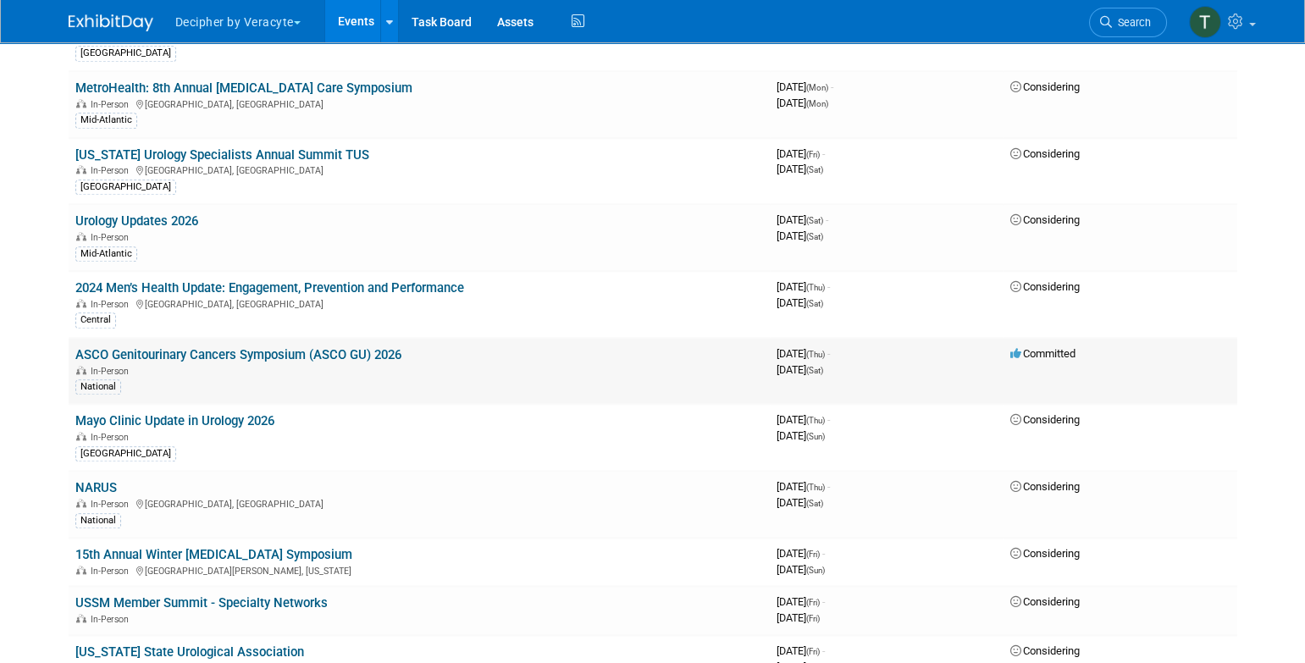
click at [395, 347] on link "ASCO Genitourinary Cancers Symposium (ASCO GU) 2026" at bounding box center [238, 354] width 326 height 15
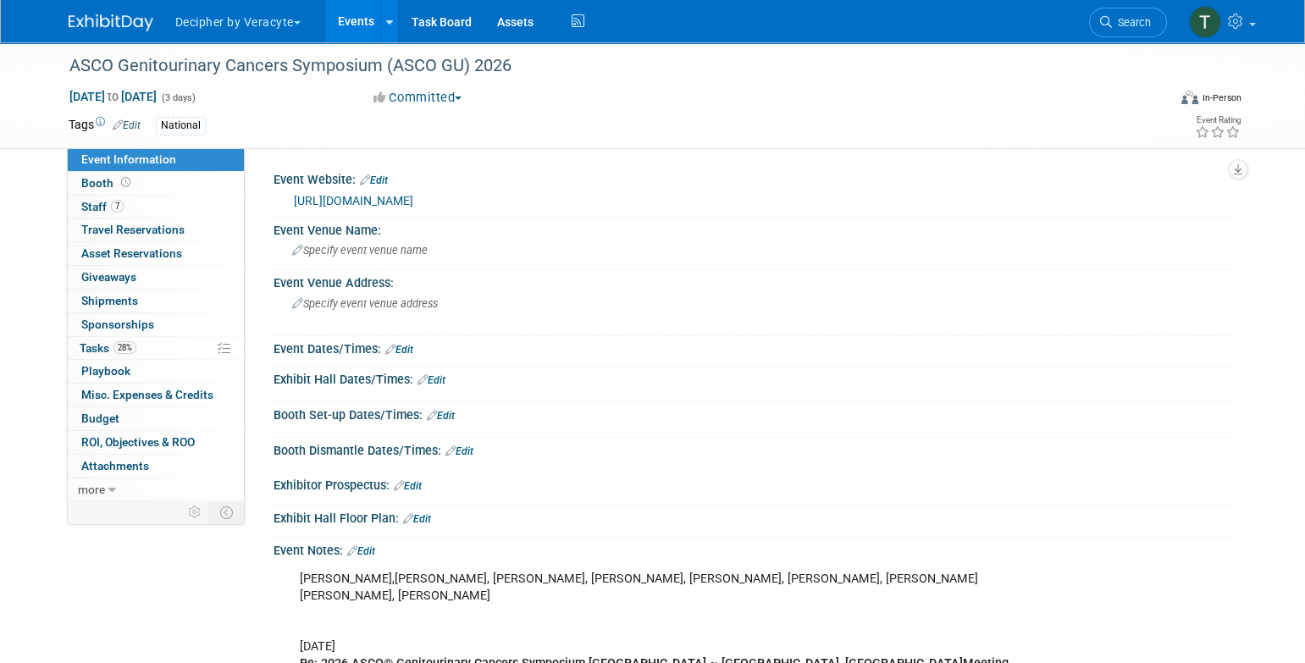
click at [395, 328] on div "Specify event venue address" at bounding box center [474, 309] width 376 height 39
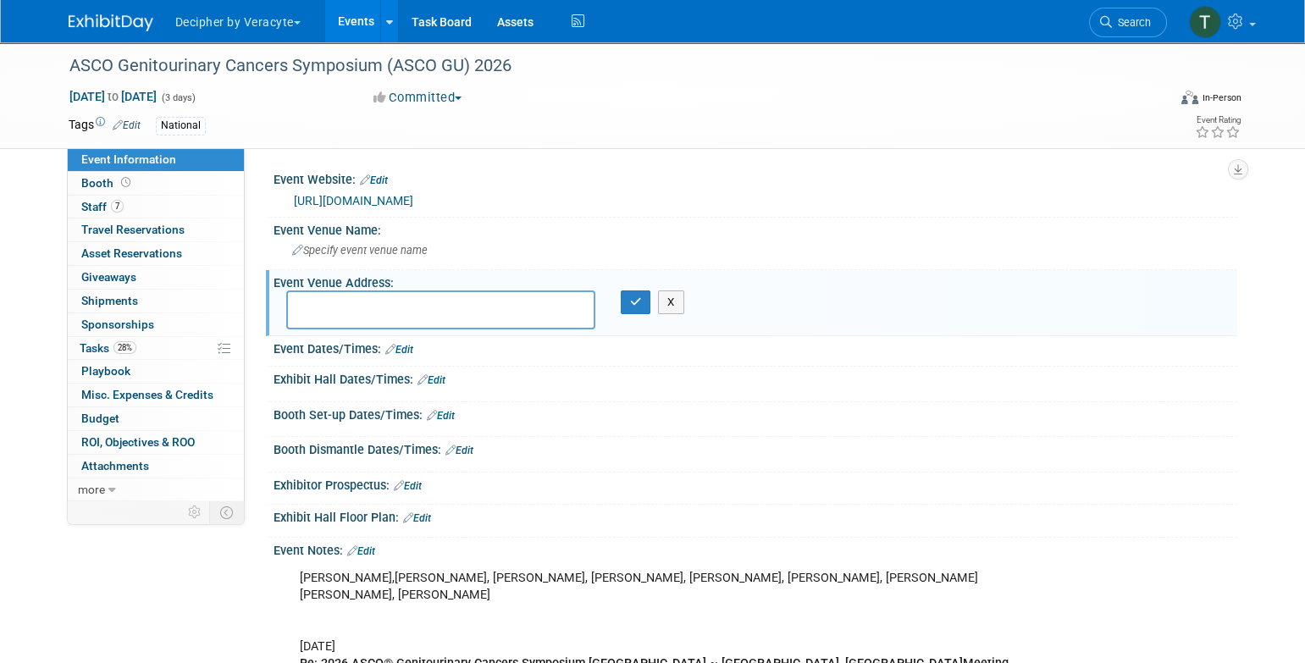
click at [395, 328] on textarea at bounding box center [440, 309] width 309 height 39
click at [148, 353] on link "28% Tasks 28%" at bounding box center [156, 348] width 176 height 23
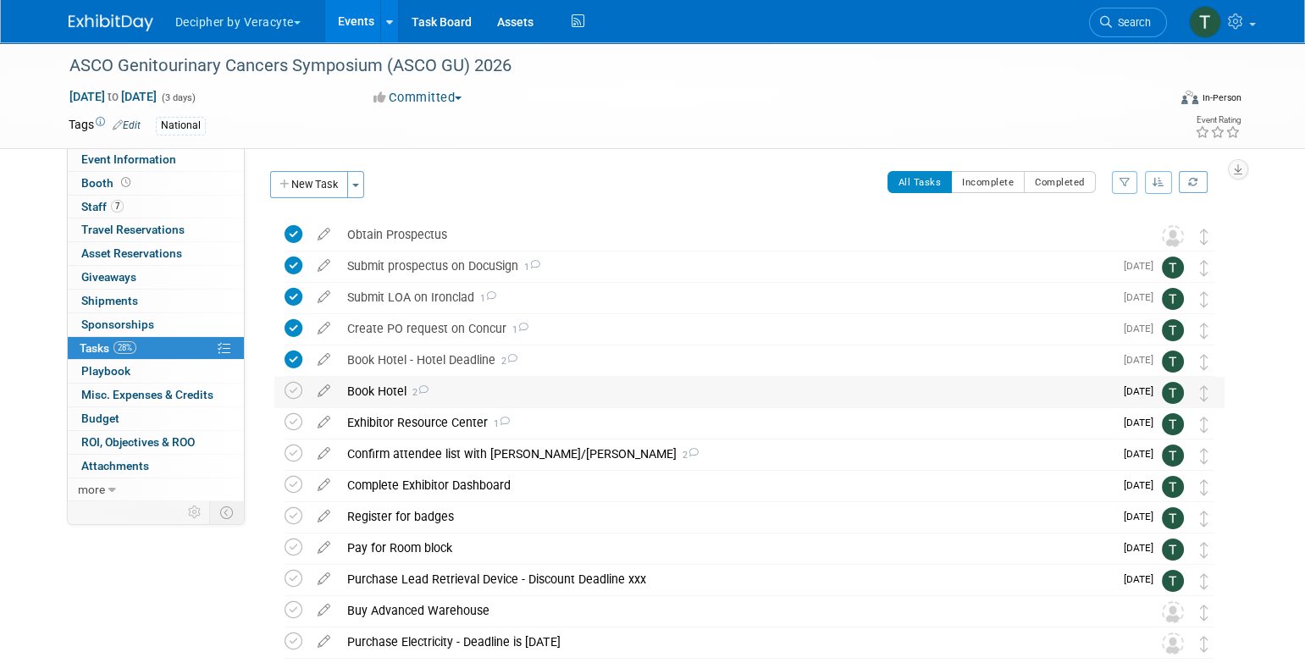
click at [423, 397] on div "Book Hotel 2" at bounding box center [726, 391] width 775 height 29
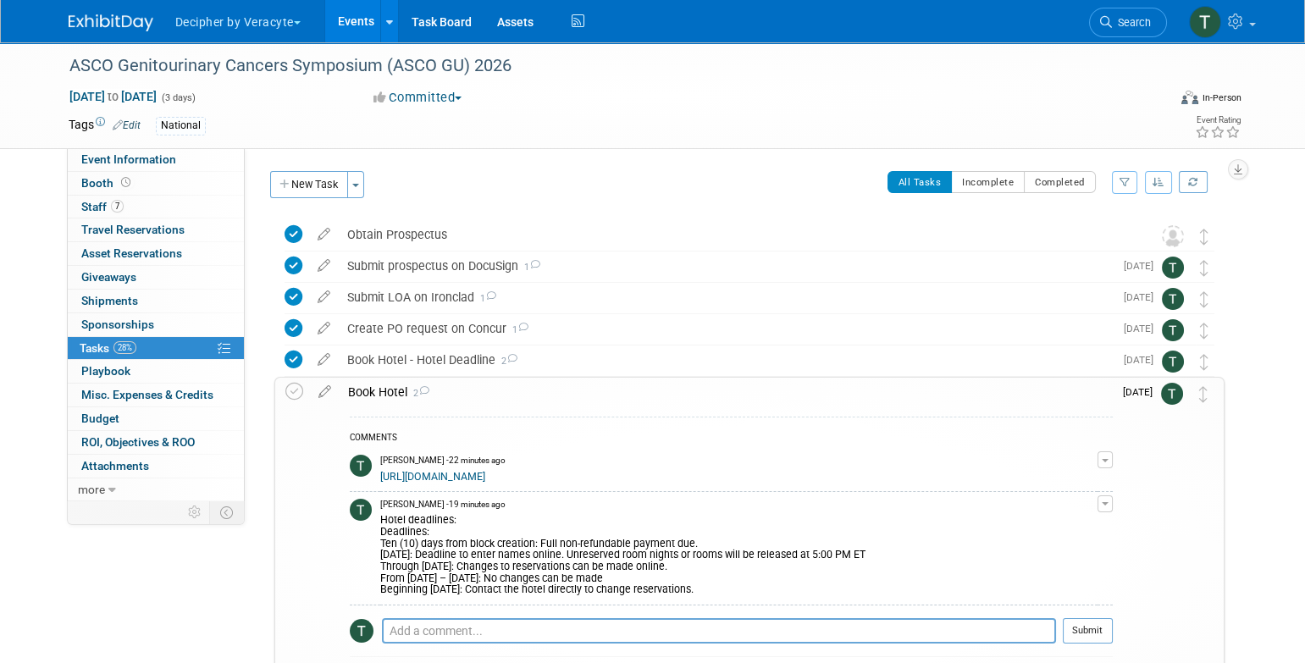
click at [423, 397] on div "Book Hotel 2" at bounding box center [726, 392] width 773 height 29
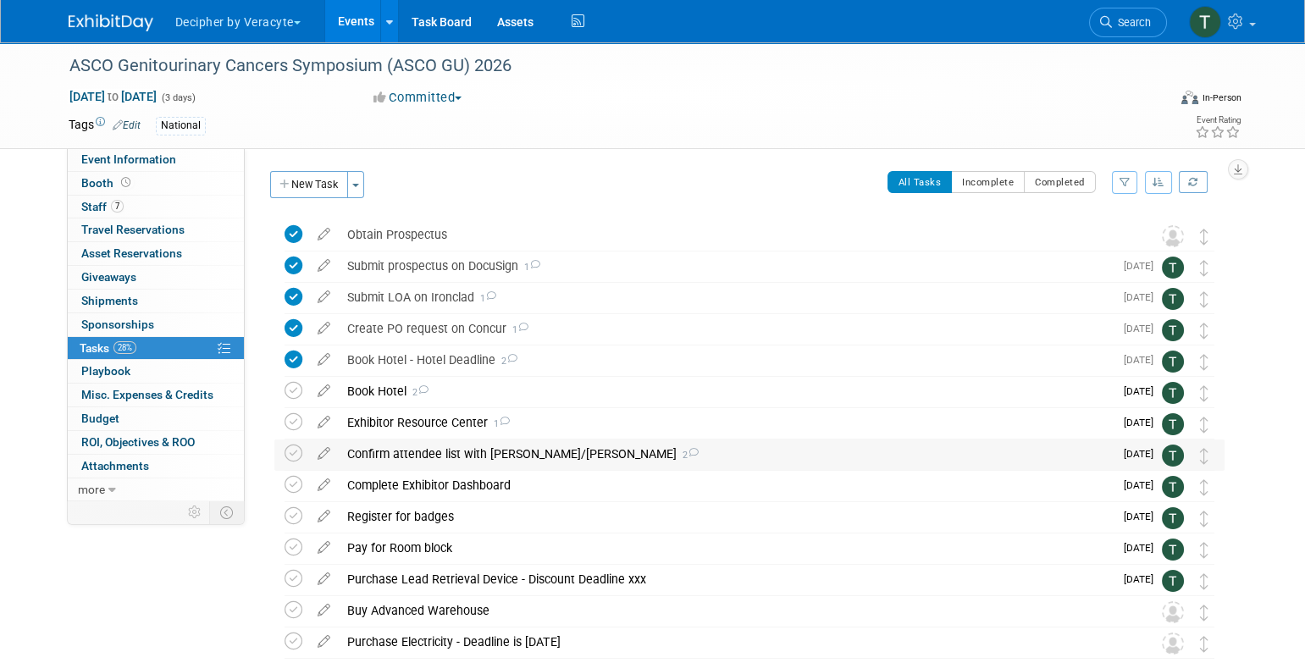
click at [466, 456] on div "Confirm attendee list with Jeff/Mark 2" at bounding box center [726, 454] width 775 height 29
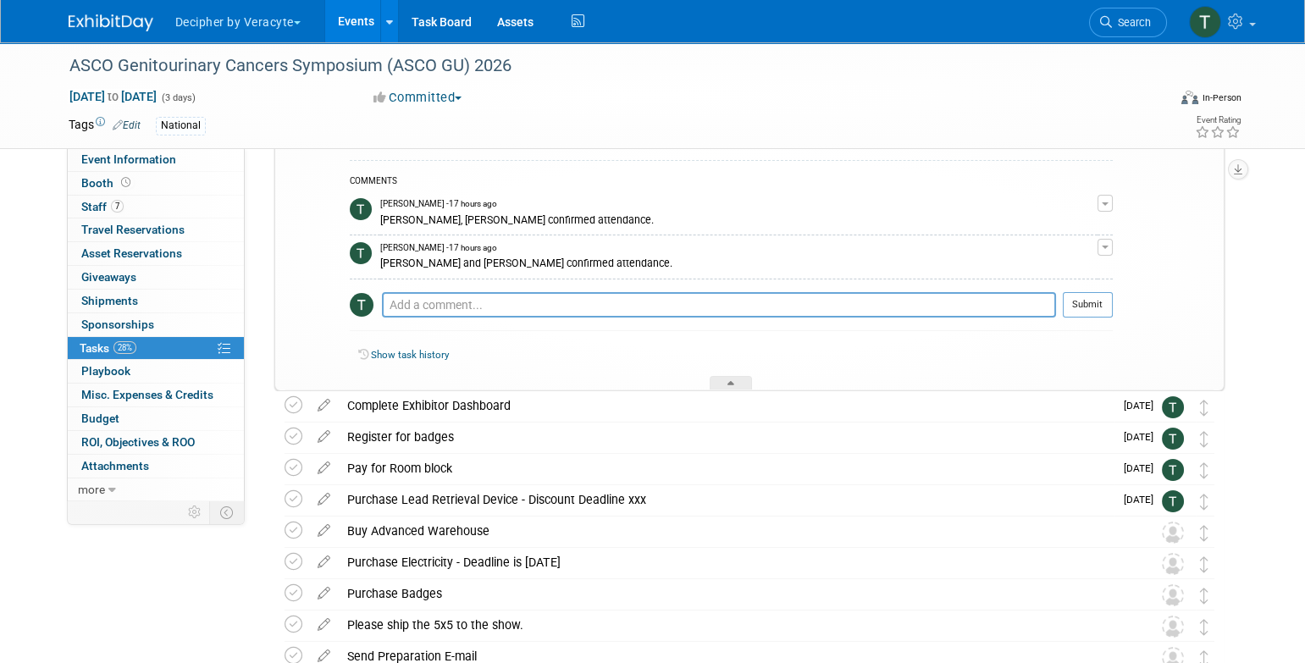
scroll to position [318, 0]
click at [497, 307] on textarea at bounding box center [719, 306] width 674 height 25
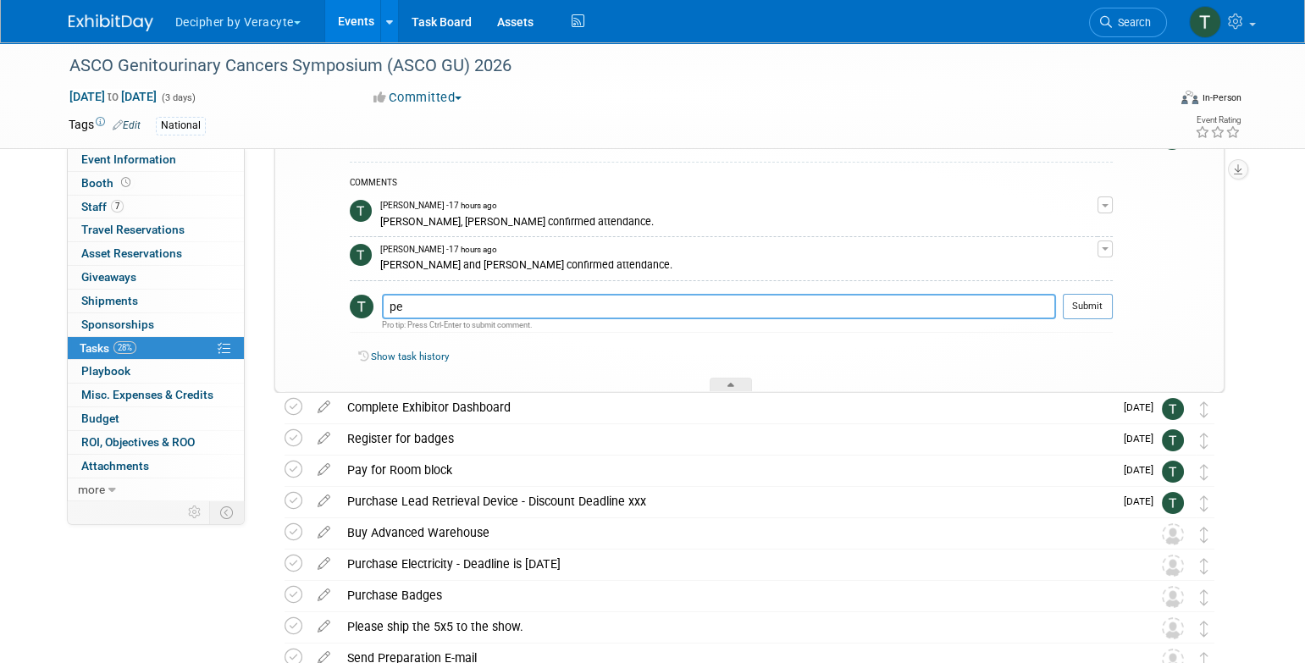
type textarea "p"
type textarea "Adina confirmed attendance. Pending response from Joep"
click at [1099, 309] on button "Submit" at bounding box center [1088, 306] width 50 height 25
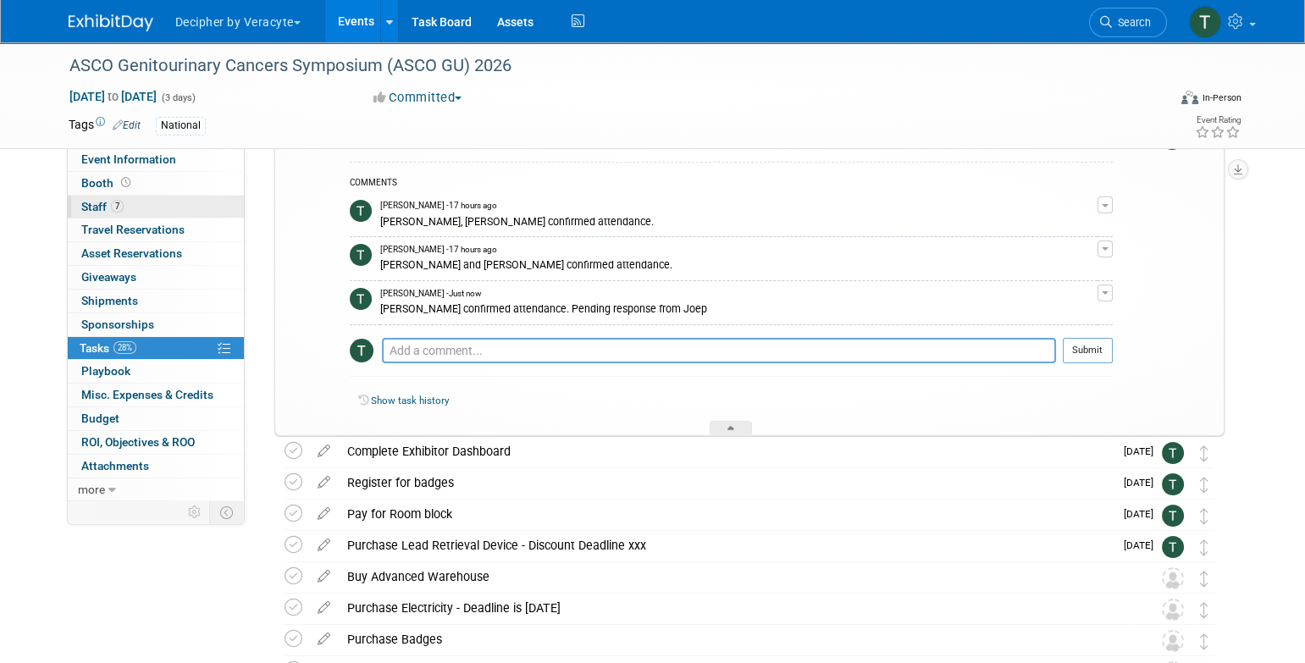
click at [190, 211] on link "7 Staff 7" at bounding box center [156, 207] width 176 height 23
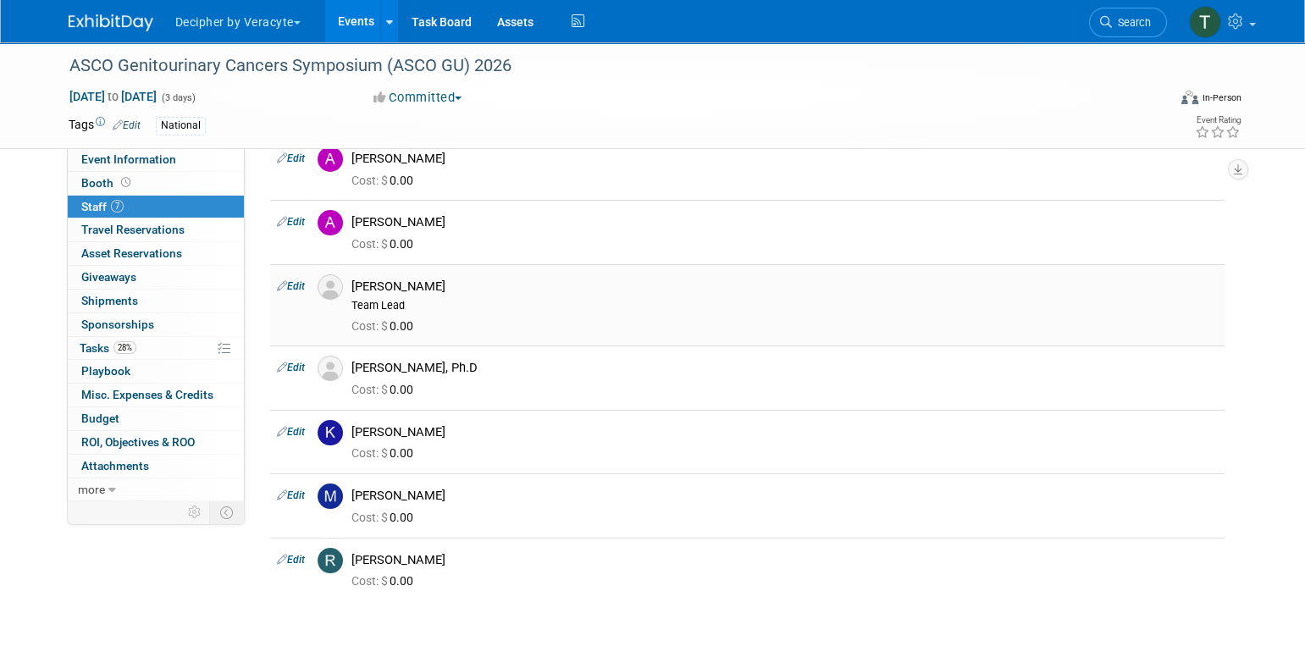
scroll to position [84, 0]
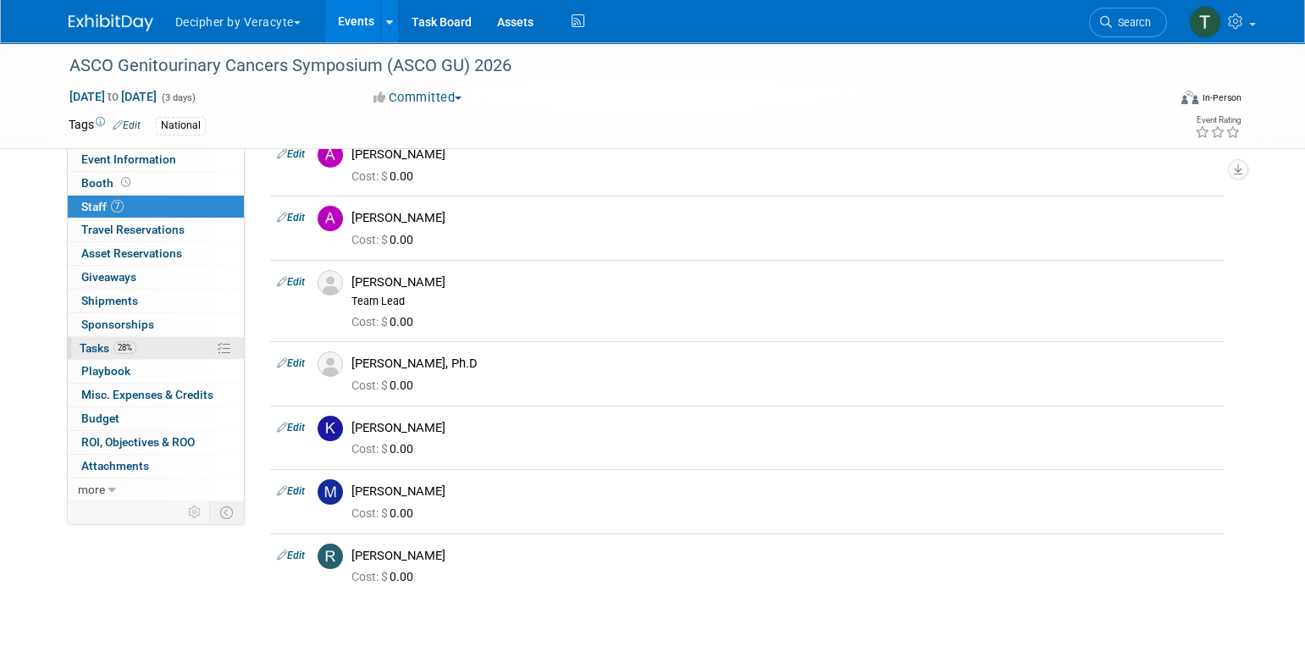
click at [183, 358] on link "28% Tasks 28%" at bounding box center [156, 348] width 176 height 23
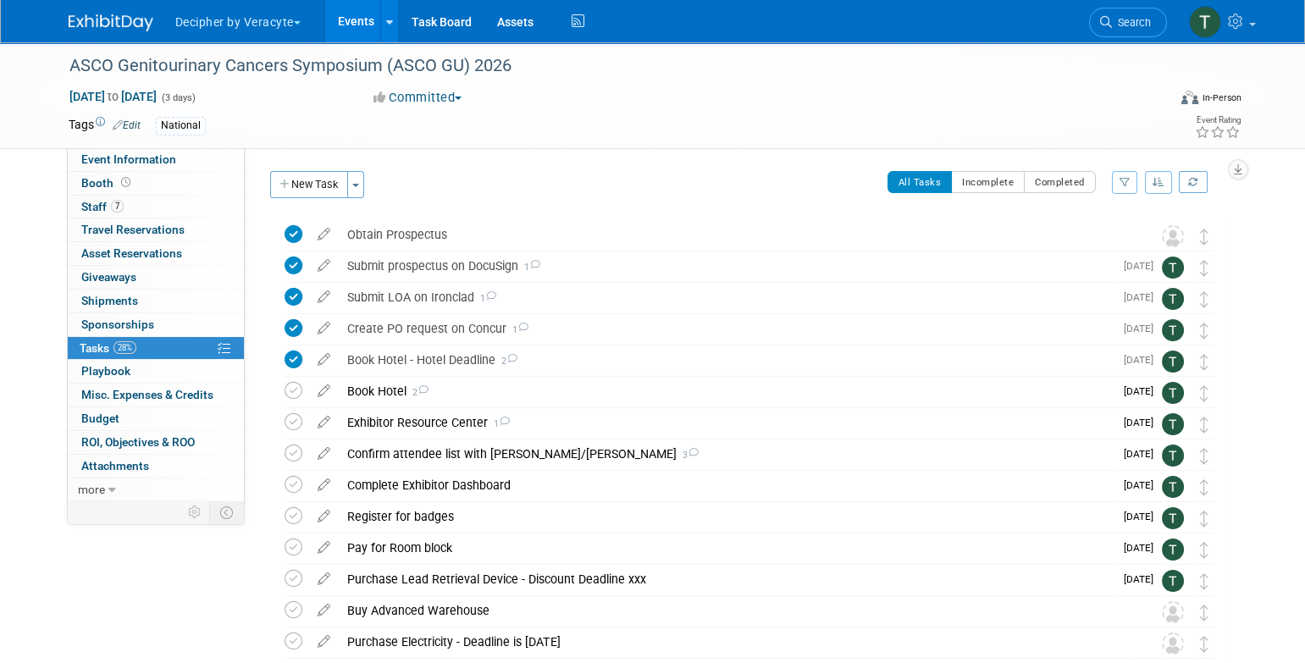
click at [367, 26] on link "Events" at bounding box center [356, 21] width 62 height 42
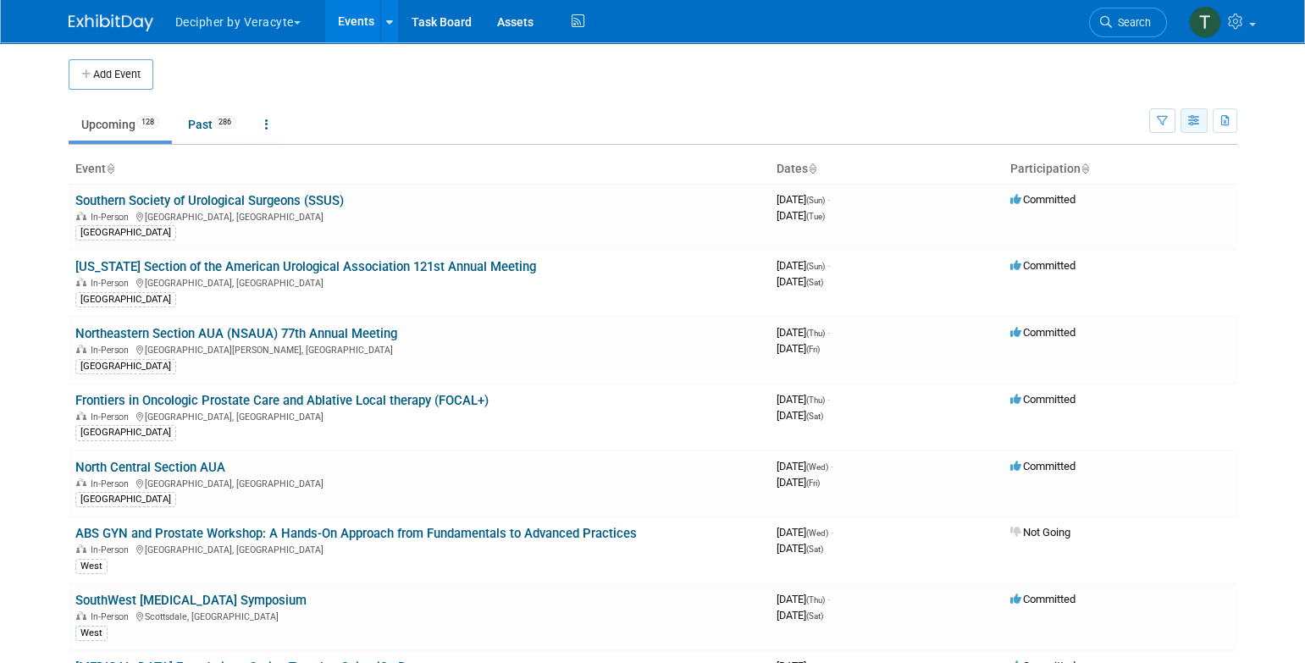
click at [1185, 125] on button "button" at bounding box center [1193, 120] width 27 height 25
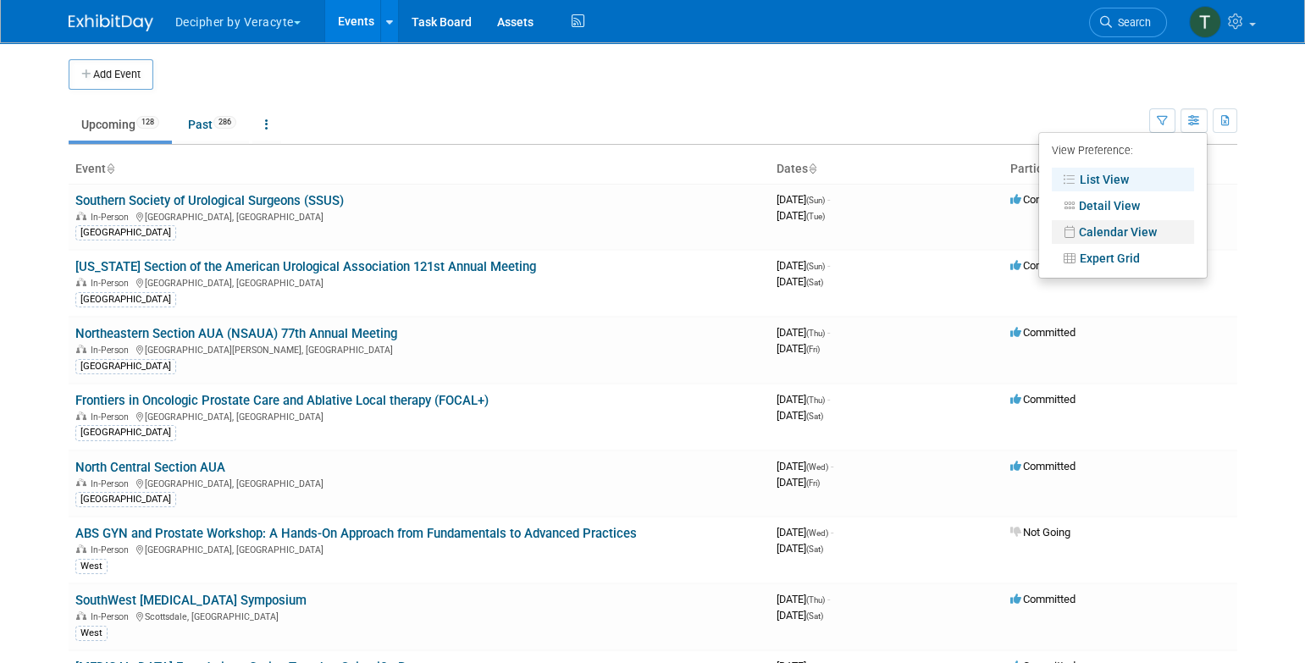
click at [1142, 234] on link "Calendar View" at bounding box center [1123, 232] width 142 height 24
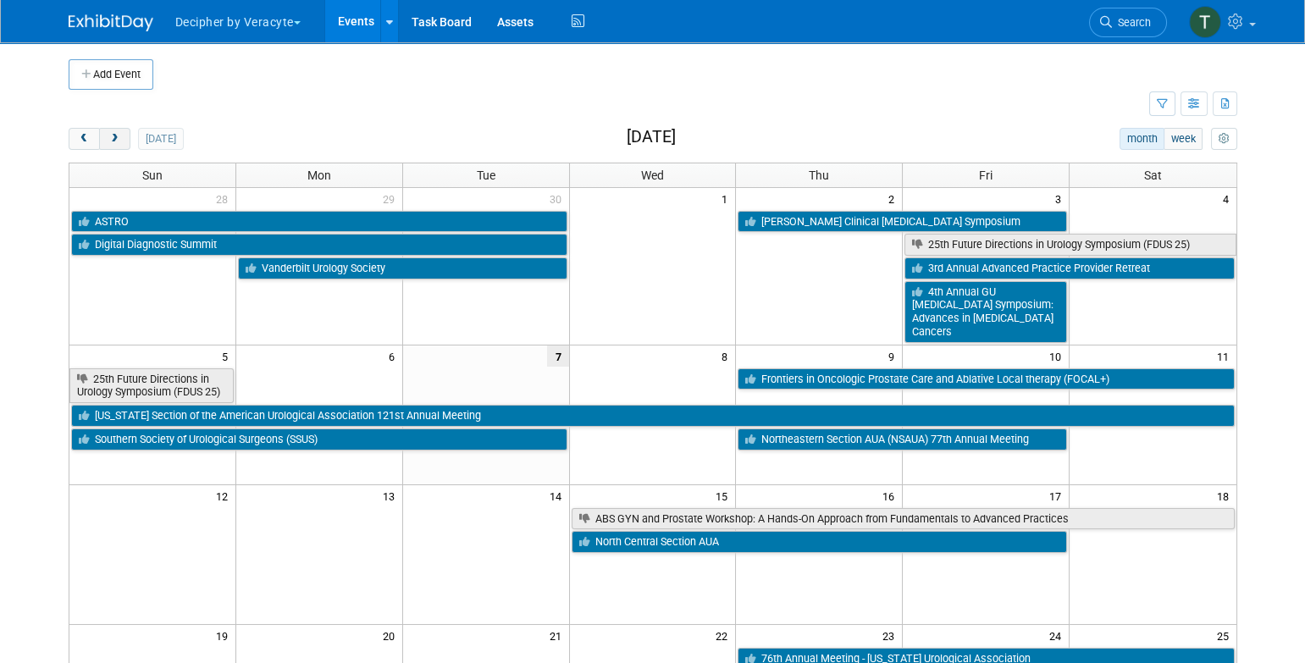
click at [114, 144] on button "next" at bounding box center [114, 139] width 31 height 22
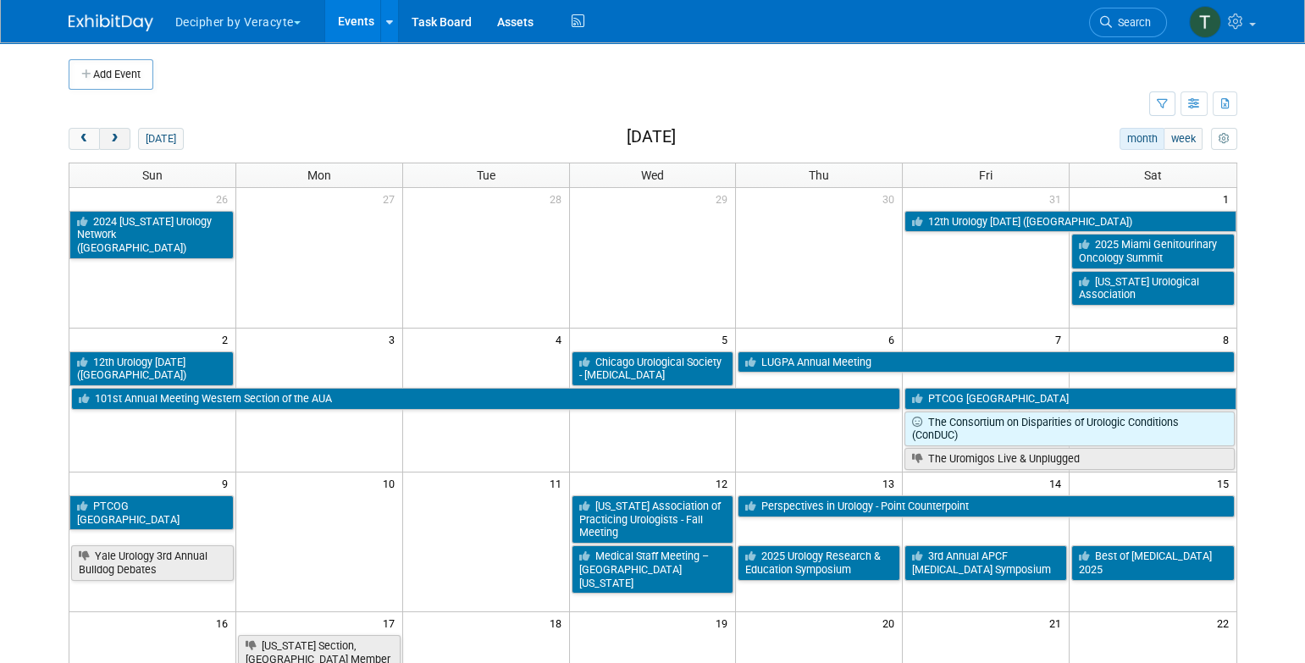
click at [114, 144] on button "next" at bounding box center [114, 139] width 31 height 22
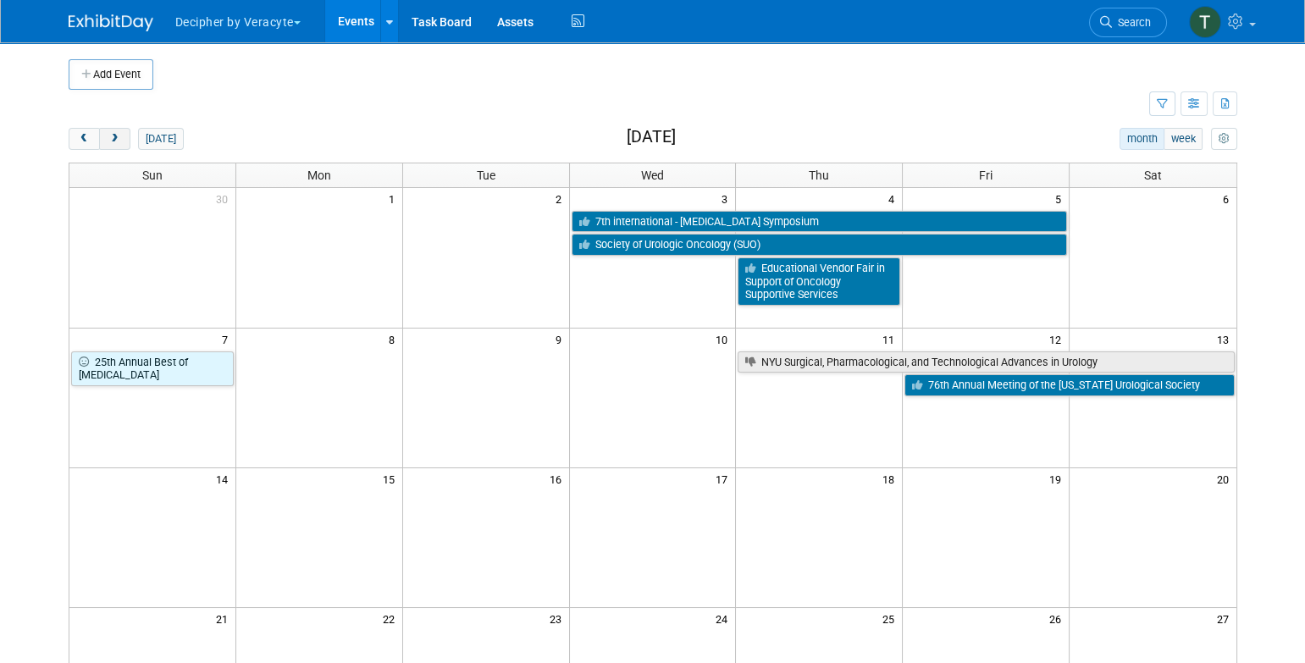
click at [114, 144] on button "next" at bounding box center [114, 139] width 31 height 22
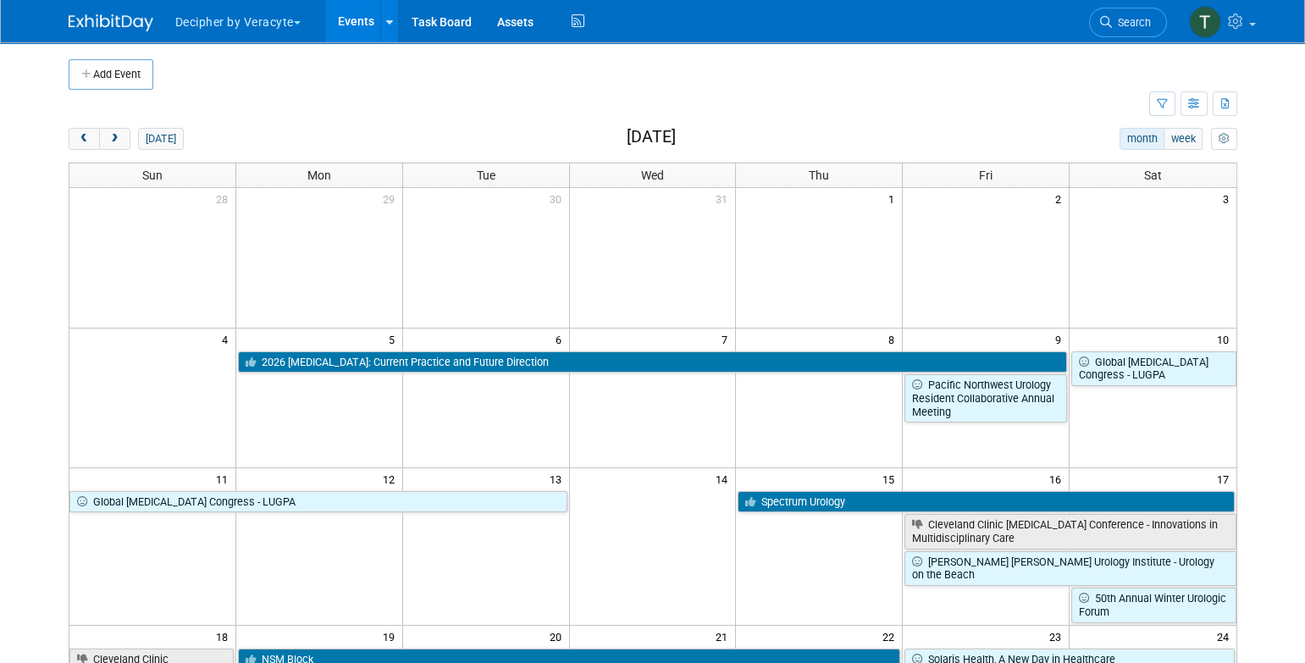
click at [332, 17] on link "Events" at bounding box center [356, 21] width 62 height 42
click at [1199, 103] on icon "button" at bounding box center [1194, 104] width 13 height 11
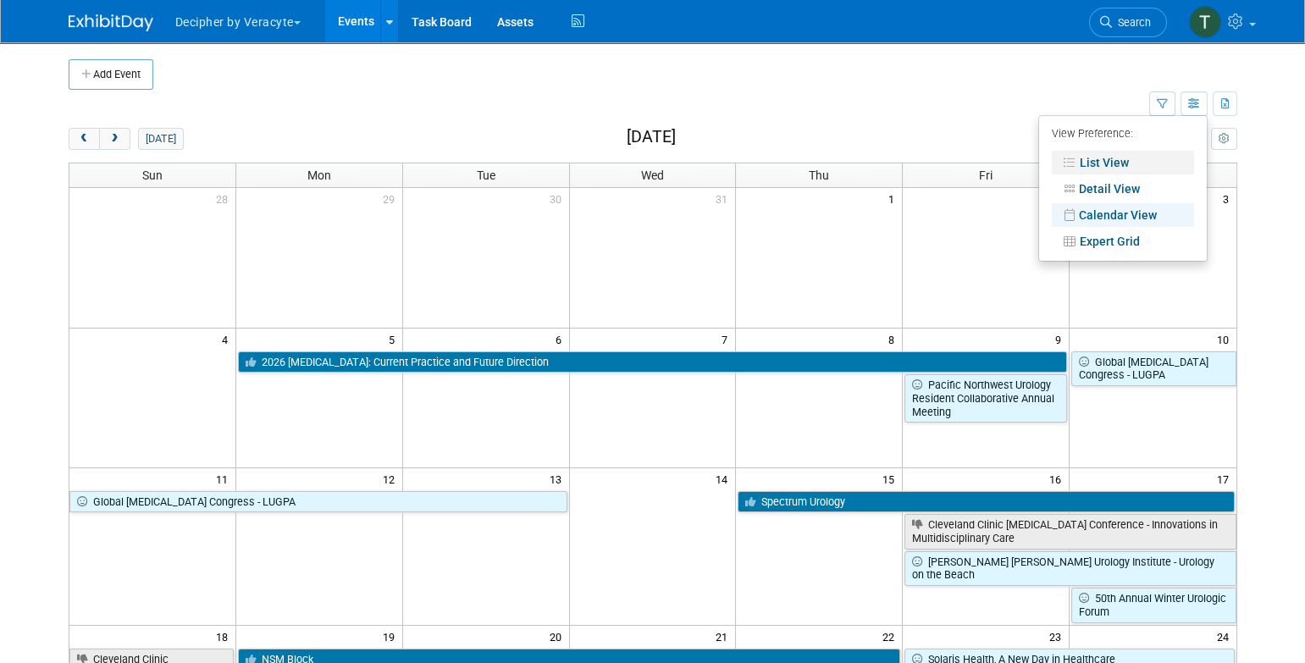
click at [1114, 167] on ul "View Preference: List View Detail View Calendar View Expert Grid" at bounding box center [1122, 188] width 169 height 147
click at [1114, 154] on link "List View" at bounding box center [1123, 163] width 142 height 24
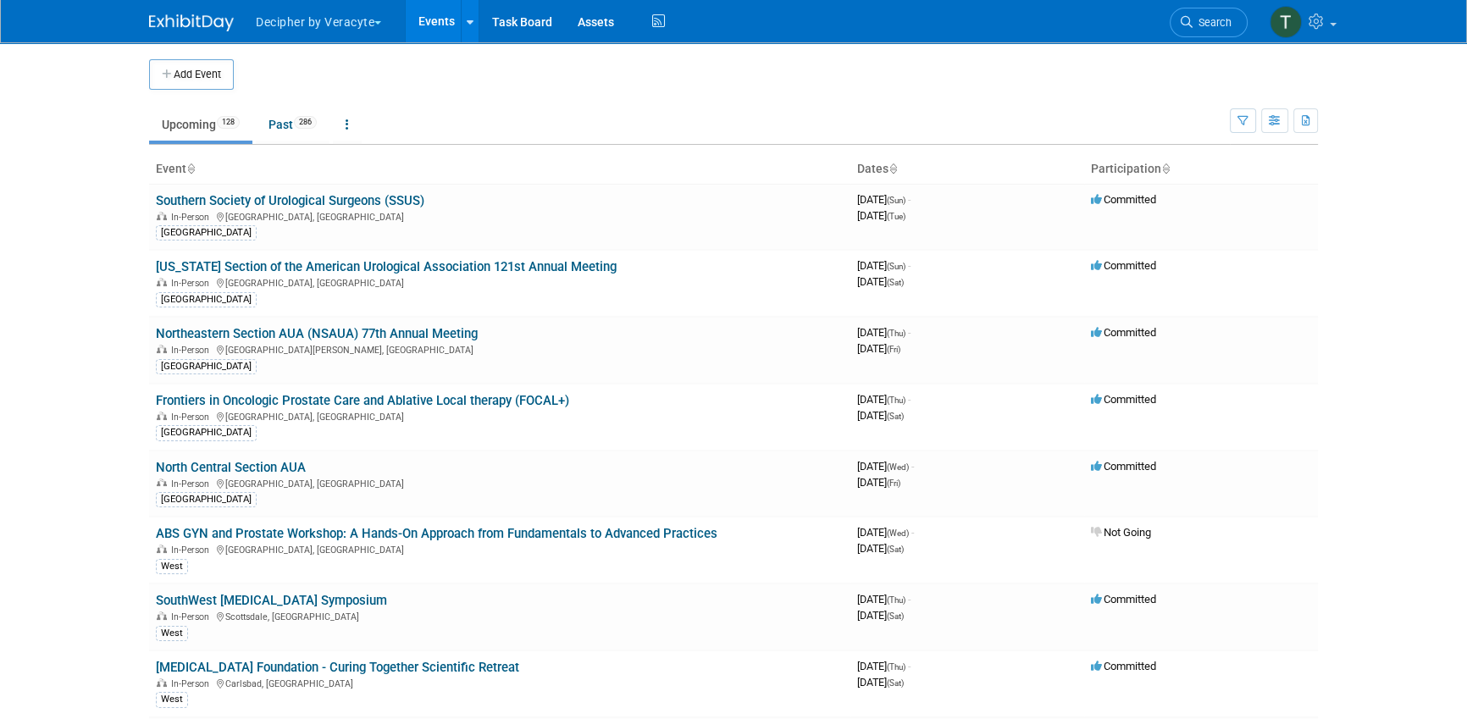
click at [454, 119] on ul "Upcoming 128 Past 286 All Events 414 Past and Upcoming Grouped Annually Events …" at bounding box center [689, 126] width 1081 height 38
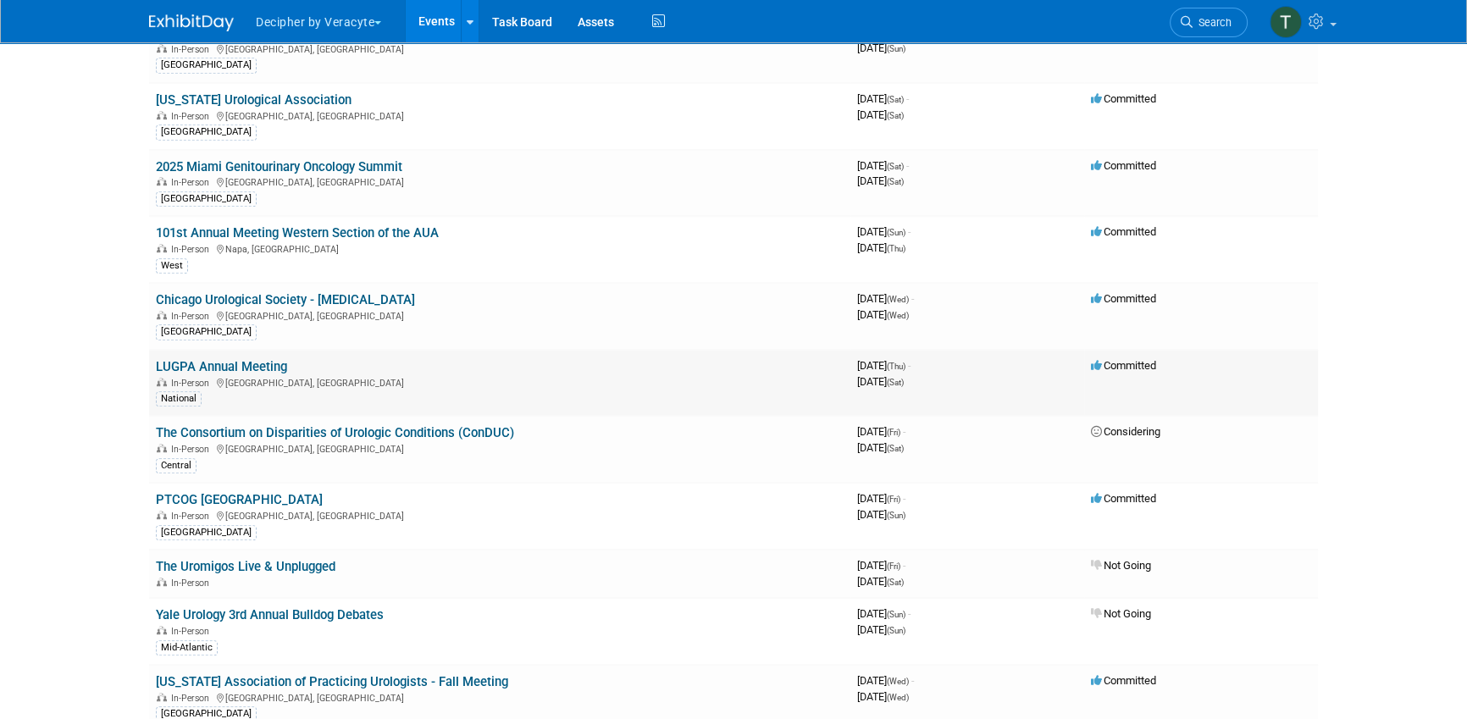
click at [280, 350] on td "LUGPA Annual Meeting In-Person Chicago, IL National" at bounding box center [499, 383] width 701 height 67
click at [278, 359] on link "LUGPA Annual Meeting" at bounding box center [221, 366] width 131 height 15
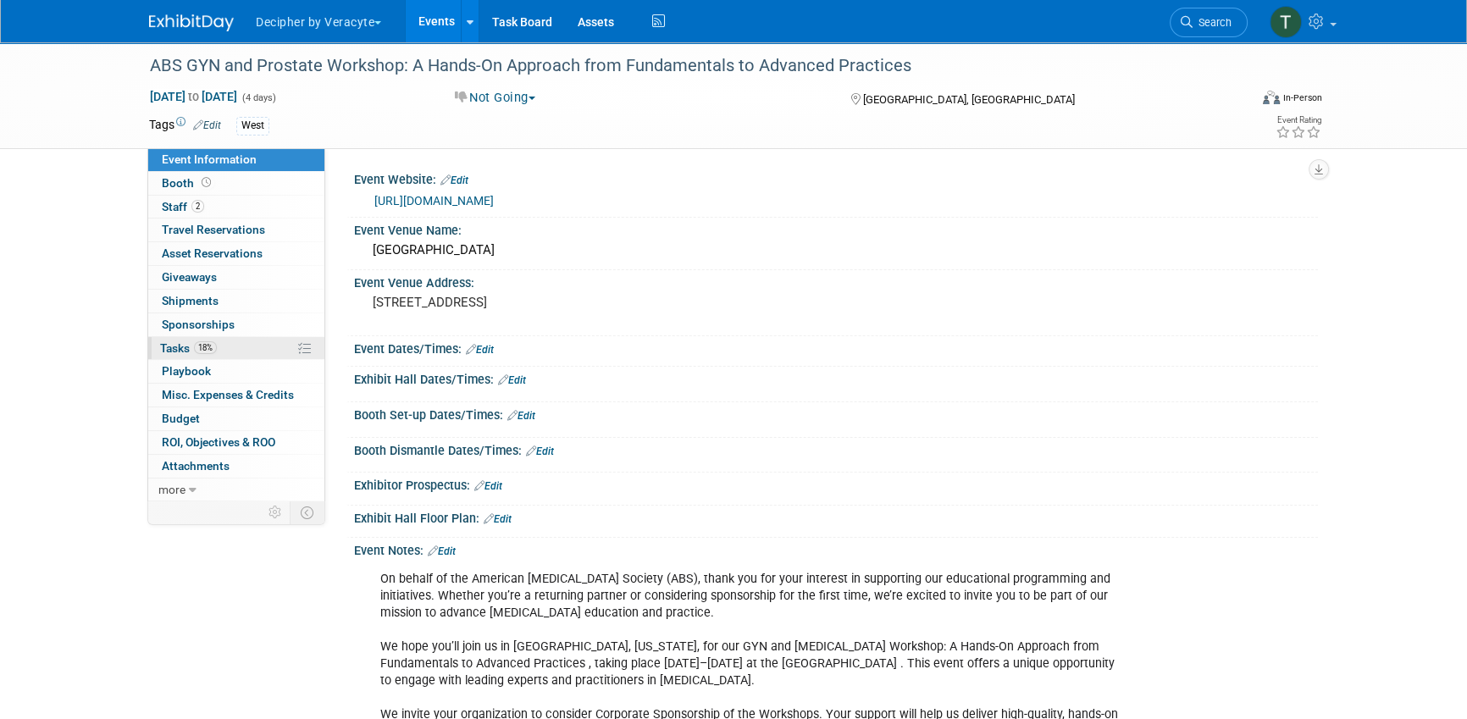
click at [250, 337] on link "18% Tasks 18%" at bounding box center [236, 348] width 176 height 23
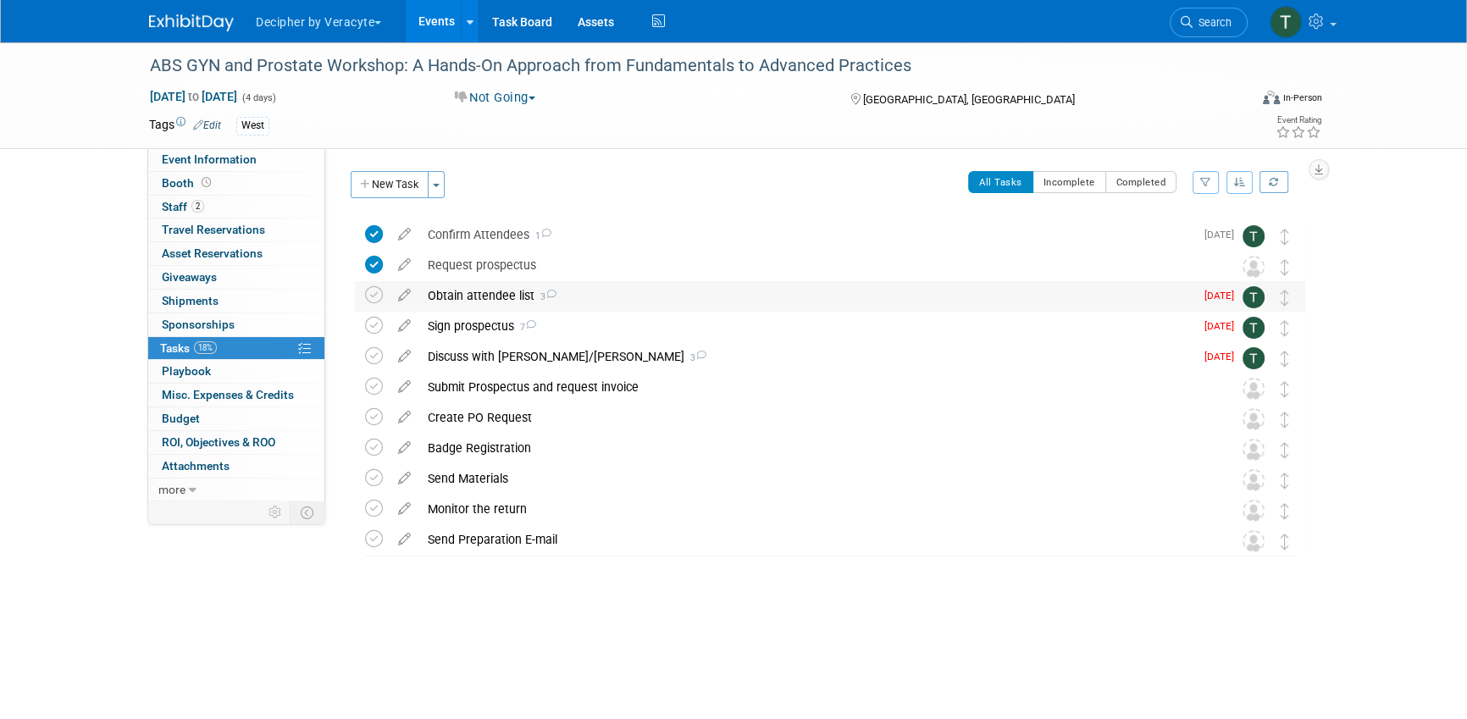
click at [511, 293] on div "Obtain attendee list 3" at bounding box center [806, 295] width 775 height 29
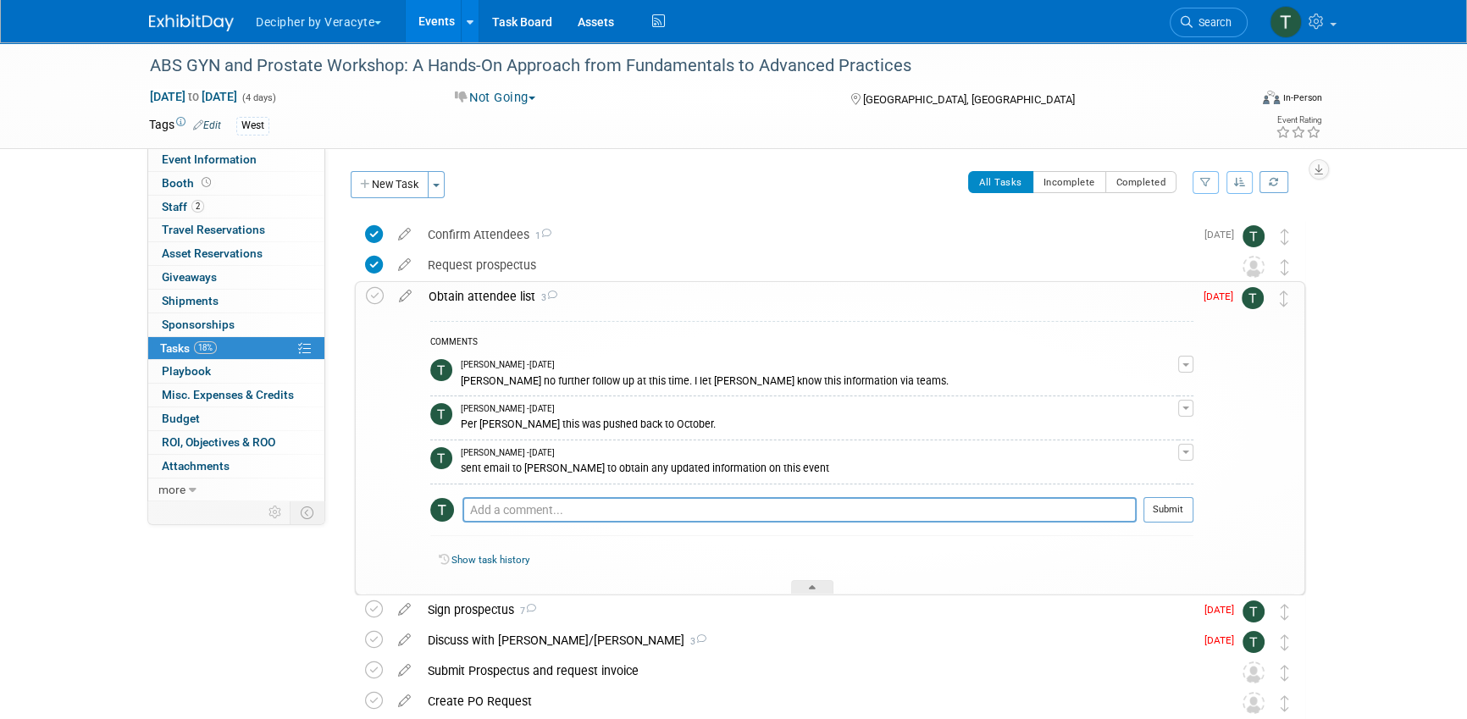
click at [511, 293] on div "Obtain attendee list 3" at bounding box center [806, 296] width 773 height 29
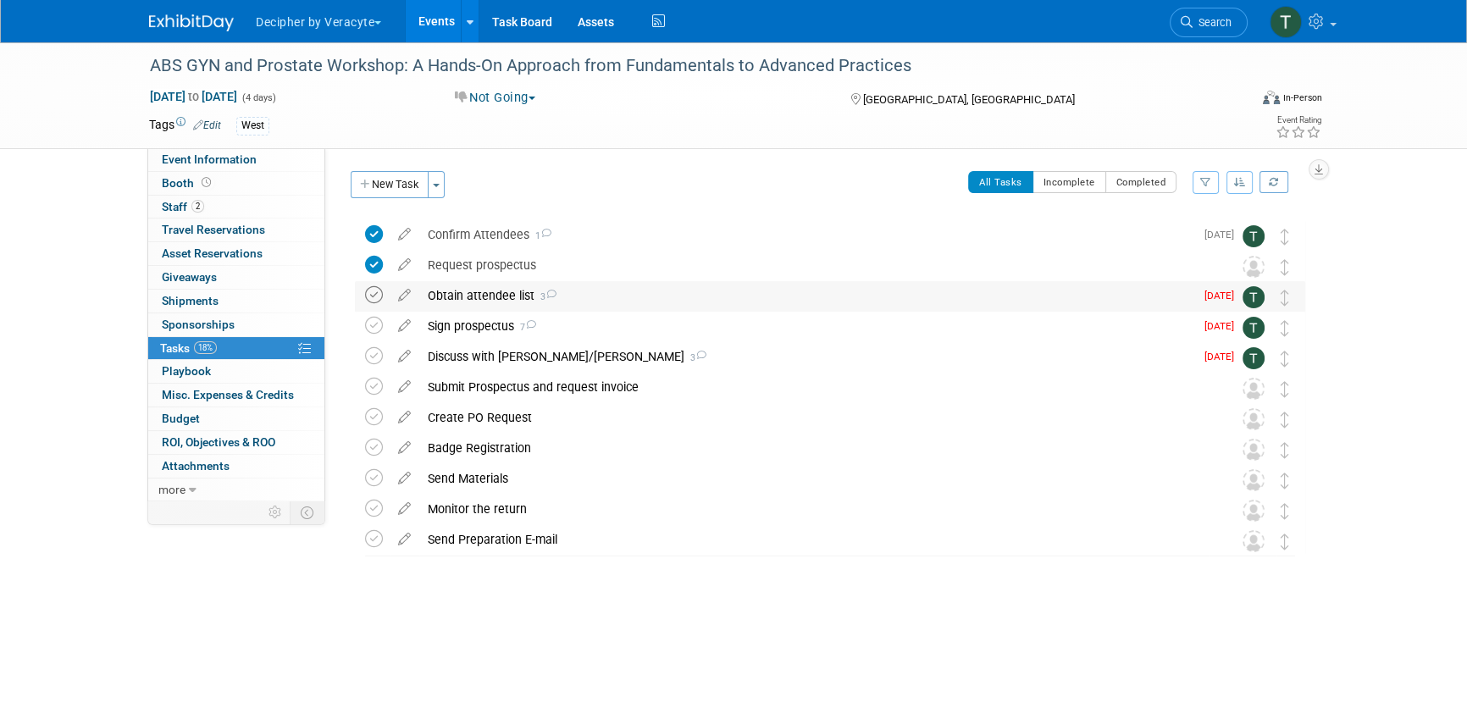
click at [382, 295] on icon at bounding box center [374, 295] width 18 height 18
click at [372, 320] on icon at bounding box center [374, 326] width 18 height 18
click at [369, 345] on td at bounding box center [377, 357] width 25 height 30
click at [367, 347] on icon at bounding box center [374, 356] width 18 height 18
click at [462, 347] on div "Discuss with Jeff/Mark 3" at bounding box center [806, 356] width 775 height 29
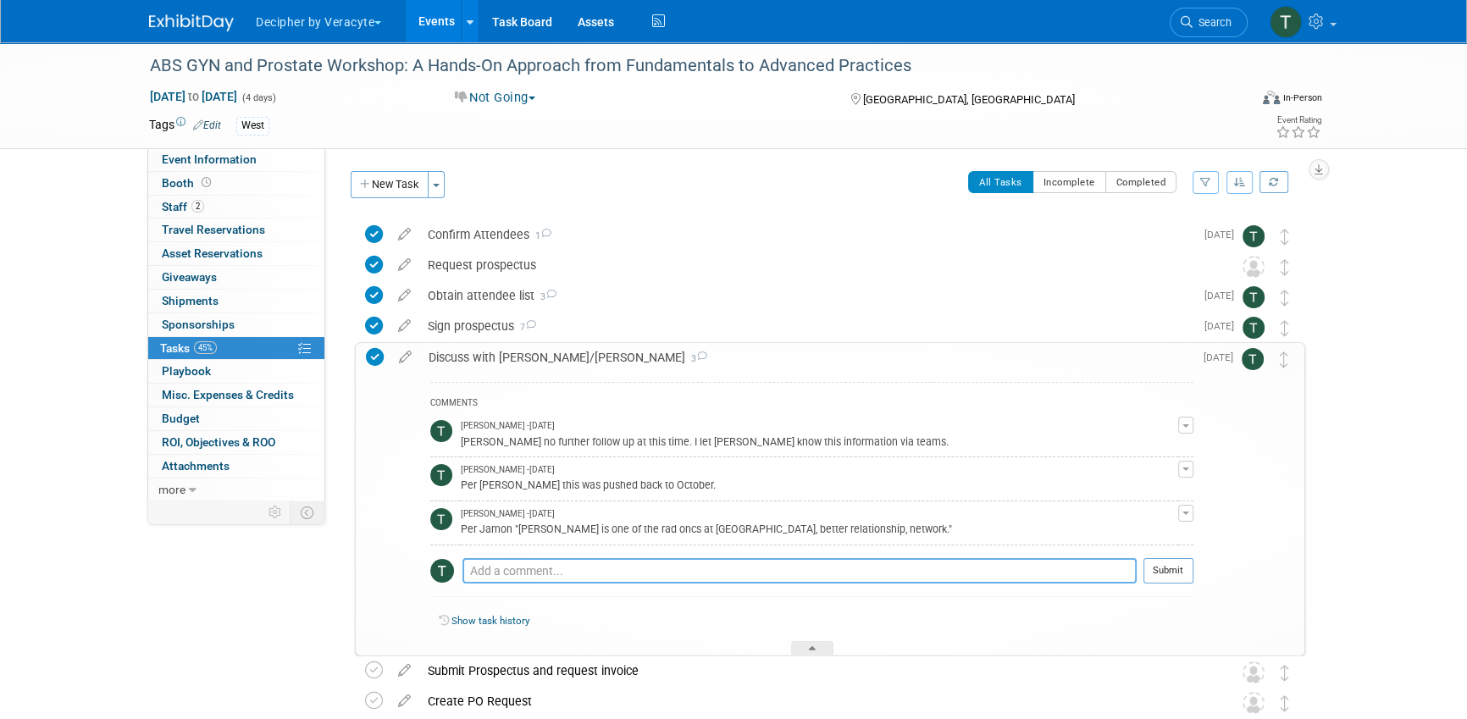
click at [522, 569] on textarea at bounding box center [799, 570] width 674 height 25
click at [618, 572] on textarea "not going to this one" at bounding box center [799, 570] width 674 height 25
type textarea "not going to this one"
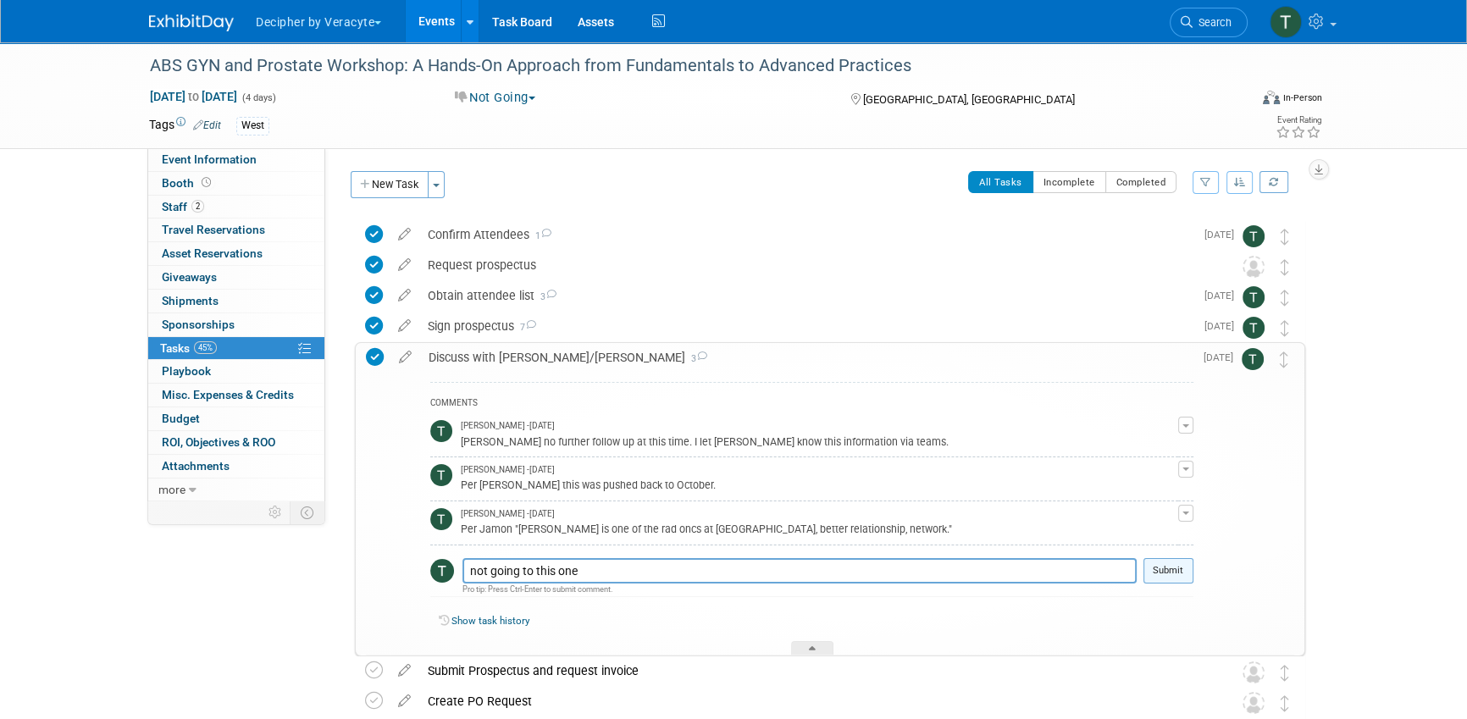
click at [1181, 563] on button "Submit" at bounding box center [1168, 570] width 50 height 25
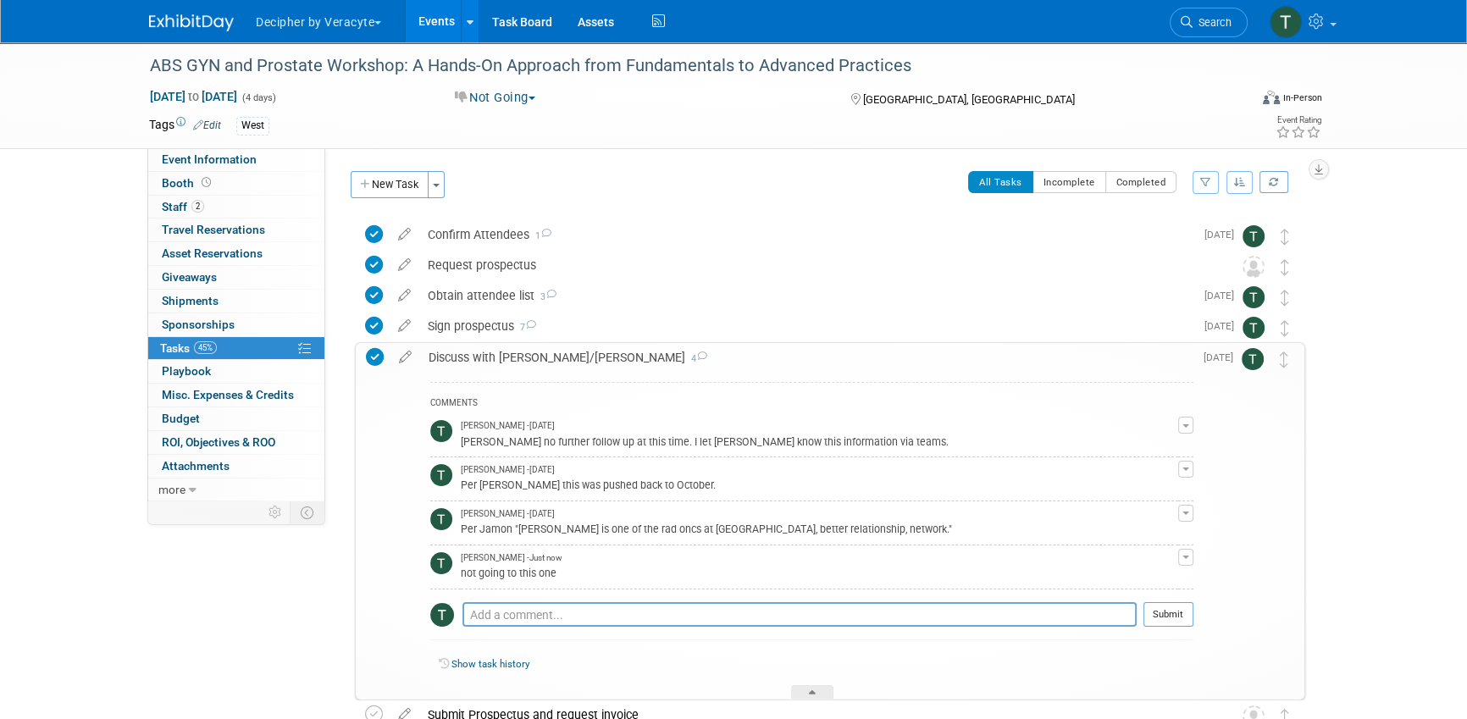
click at [550, 352] on div "Discuss with Jeff/Mark 4" at bounding box center [806, 357] width 773 height 29
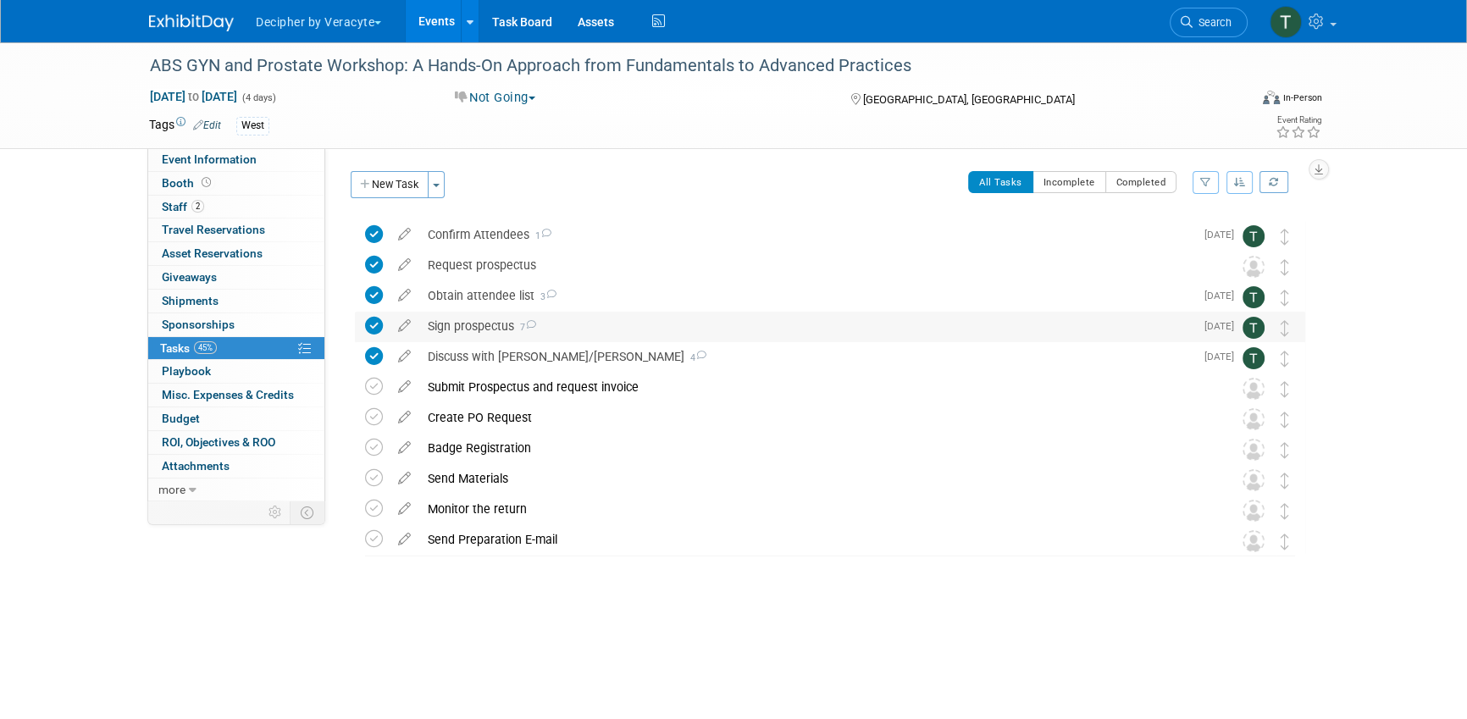
click at [569, 334] on div "Sign prospectus 7" at bounding box center [806, 326] width 775 height 29
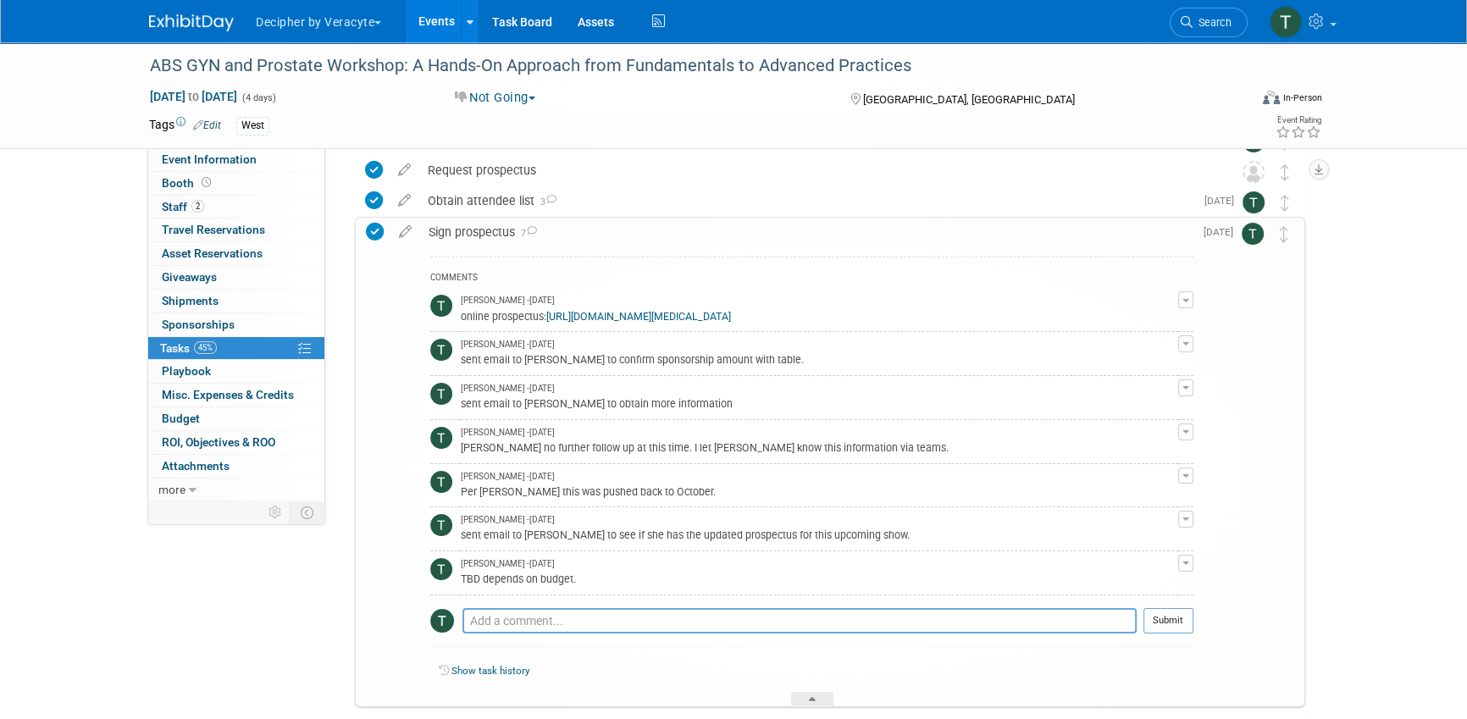
scroll to position [102, 0]
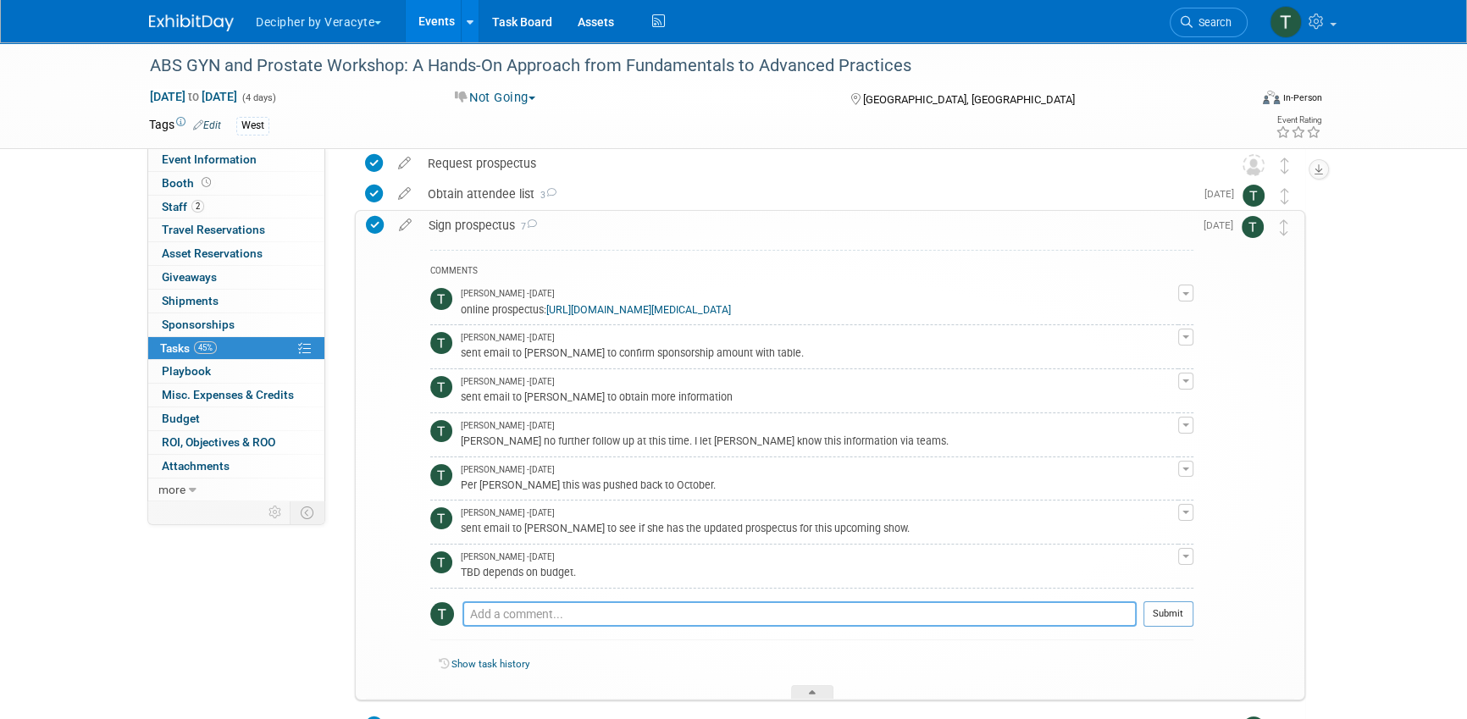
click at [595, 627] on textarea at bounding box center [799, 613] width 674 height 25
paste textarea "not going to this one"
type textarea "not going to this one"
click at [1163, 639] on div at bounding box center [1168, 633] width 50 height 13
click at [1163, 627] on button "Submit" at bounding box center [1168, 613] width 50 height 25
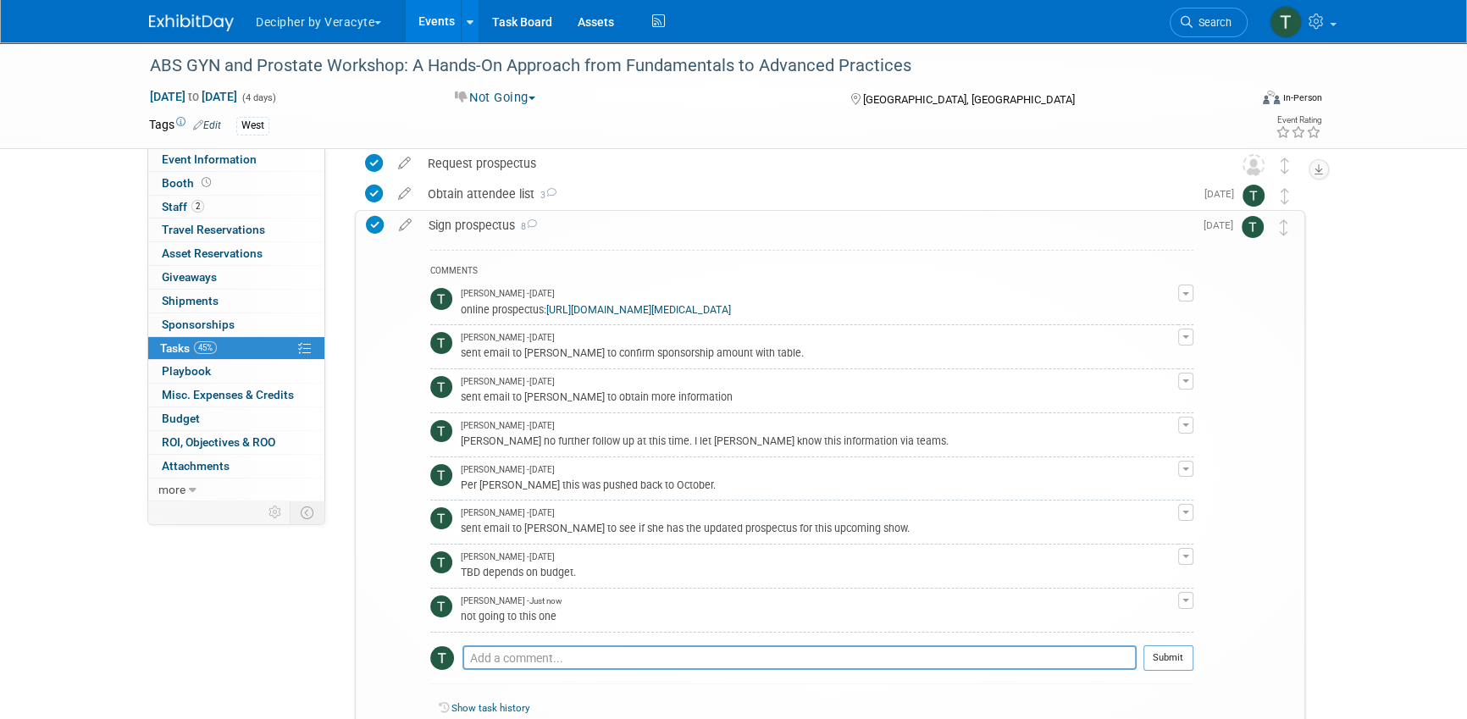
click at [593, 241] on div "COMMENTS Tony Alvarado - 11 months ago online prospectus: https://www.americanb…" at bounding box center [806, 491] width 773 height 503
click at [592, 224] on div "Sign prospectus 8" at bounding box center [806, 225] width 773 height 29
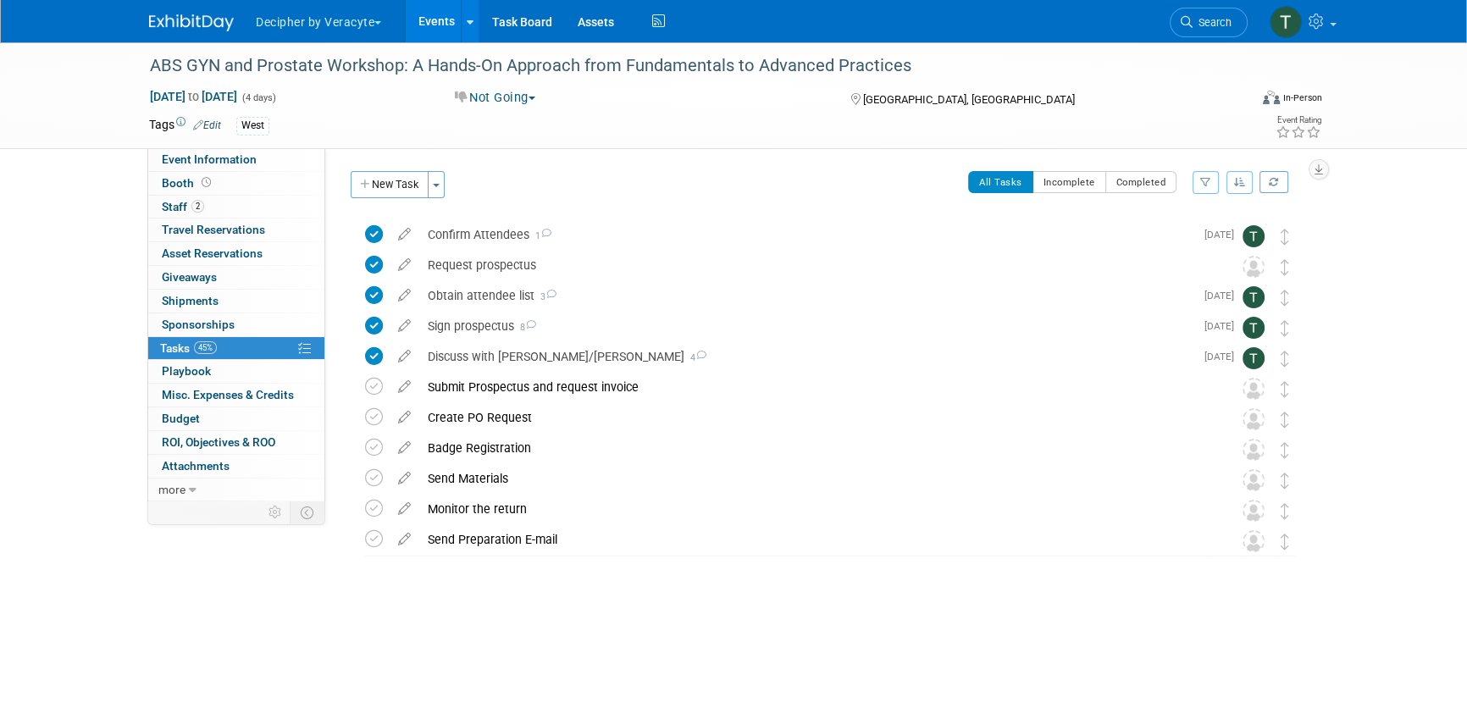
scroll to position [0, 0]
click at [572, 301] on div "Obtain attendee list 3" at bounding box center [806, 295] width 775 height 29
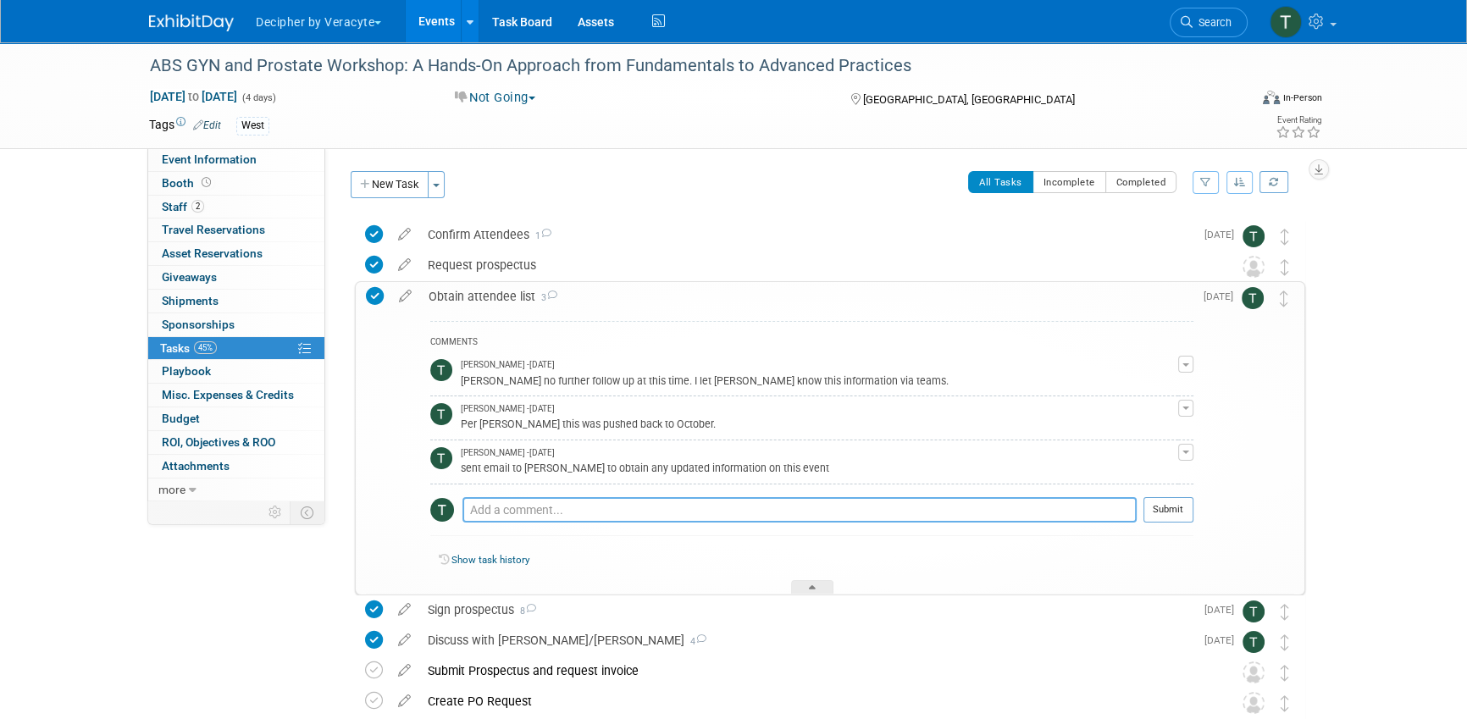
click at [564, 509] on textarea at bounding box center [799, 509] width 674 height 25
paste textarea "not going to this one"
type textarea "not going to this one"
click at [1173, 519] on button "Submit" at bounding box center [1168, 509] width 50 height 25
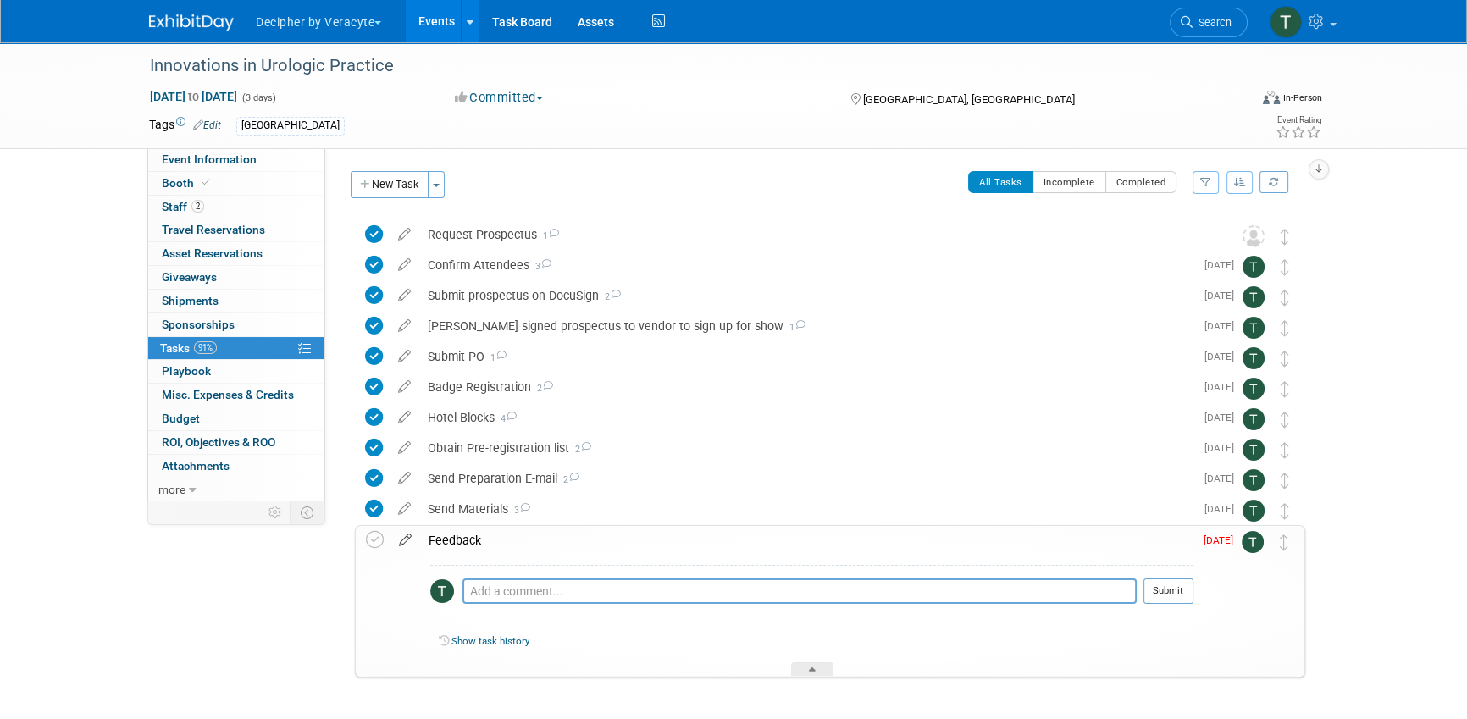
click at [406, 538] on icon at bounding box center [405, 536] width 30 height 21
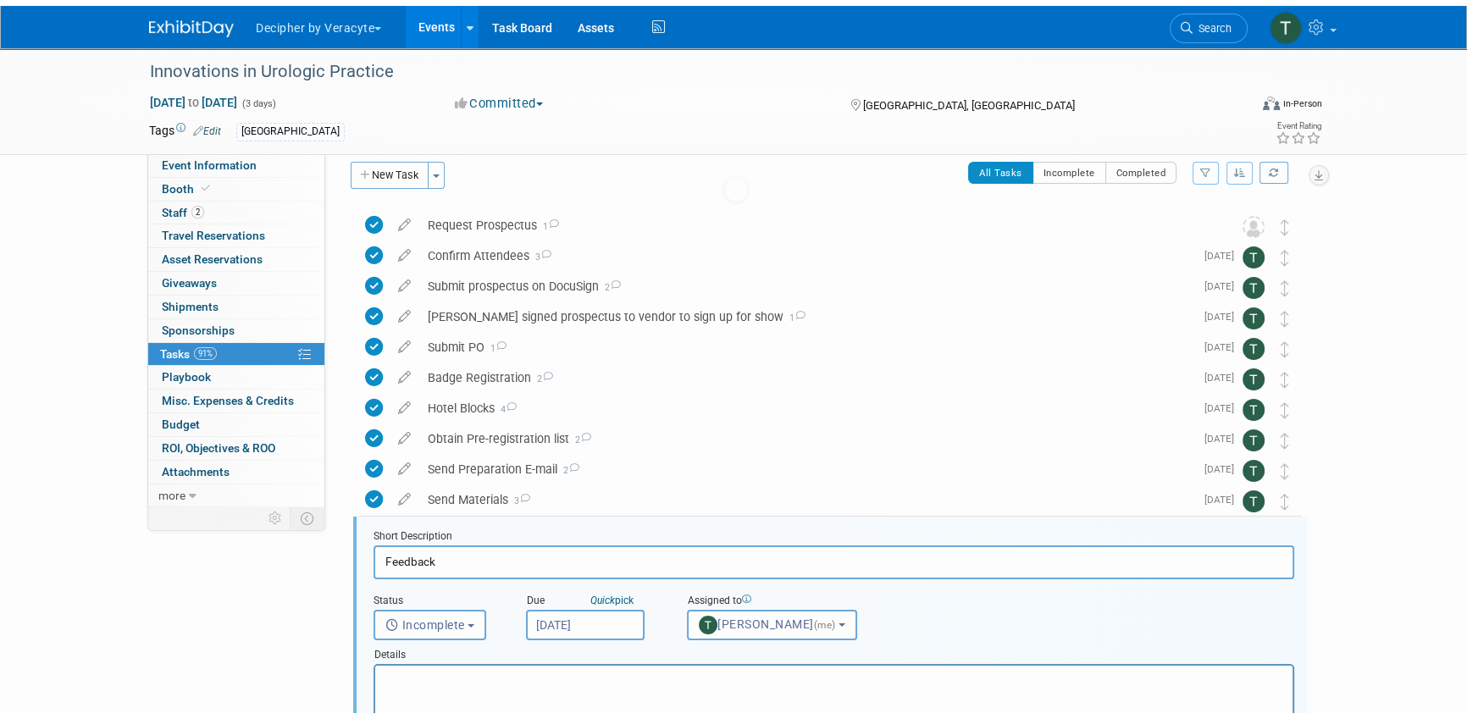
scroll to position [277, 0]
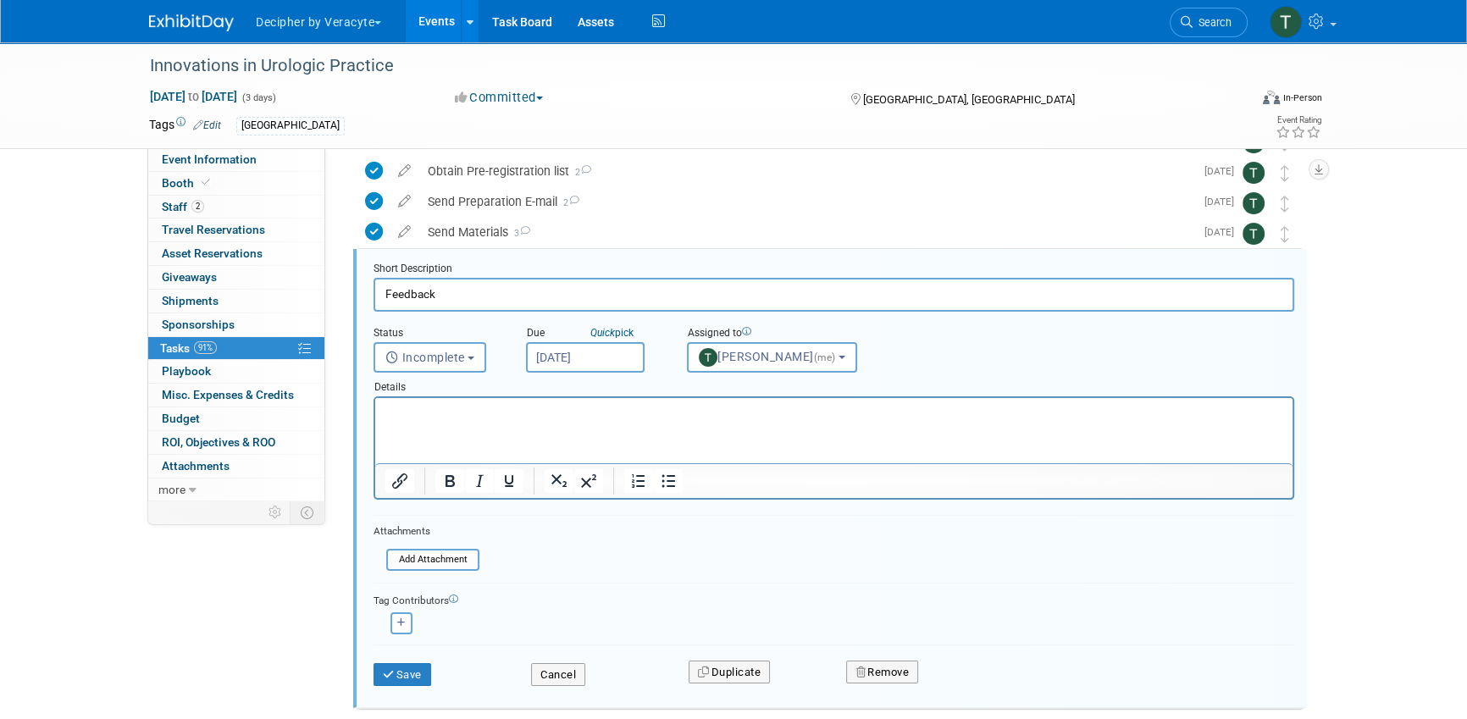
click at [572, 356] on input "[DATE]" at bounding box center [585, 357] width 119 height 30
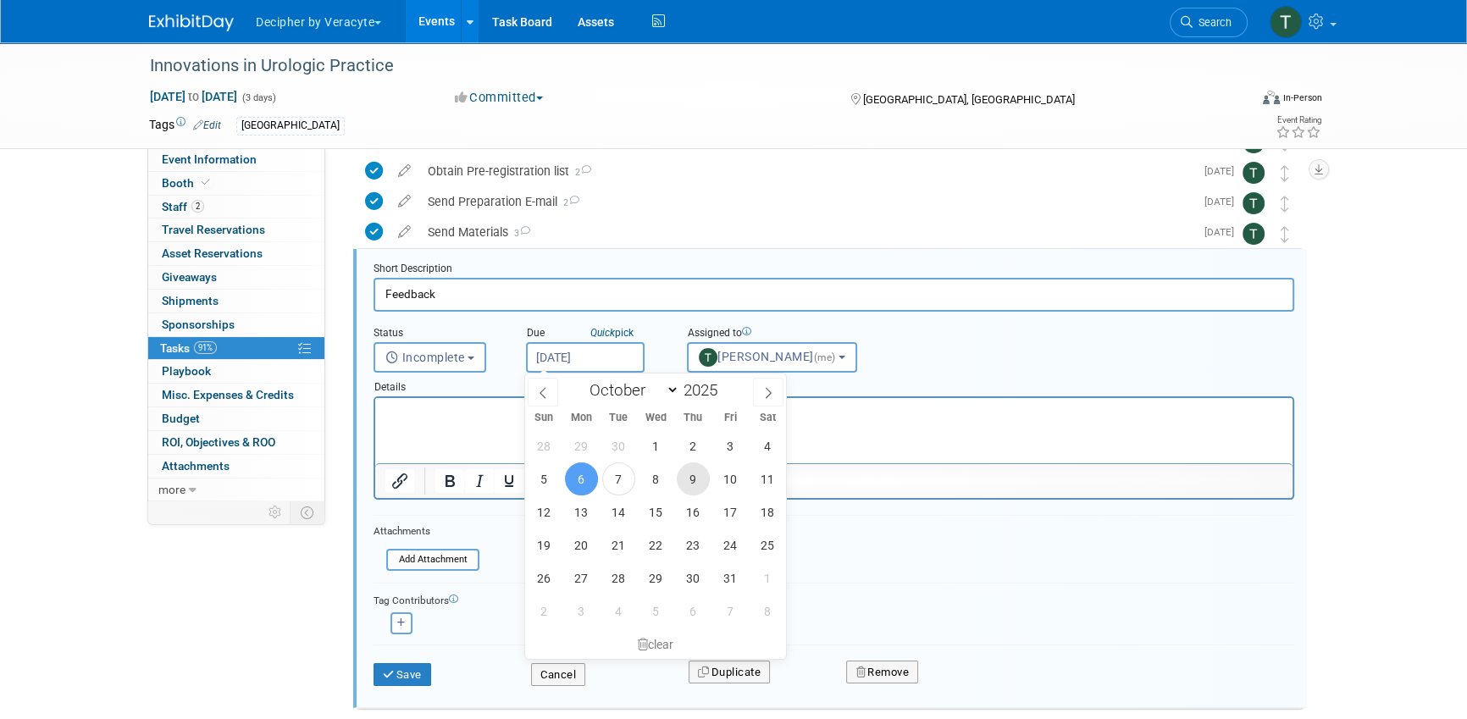
click at [686, 481] on span "9" at bounding box center [693, 478] width 33 height 33
type input "Oct 9, 2025"
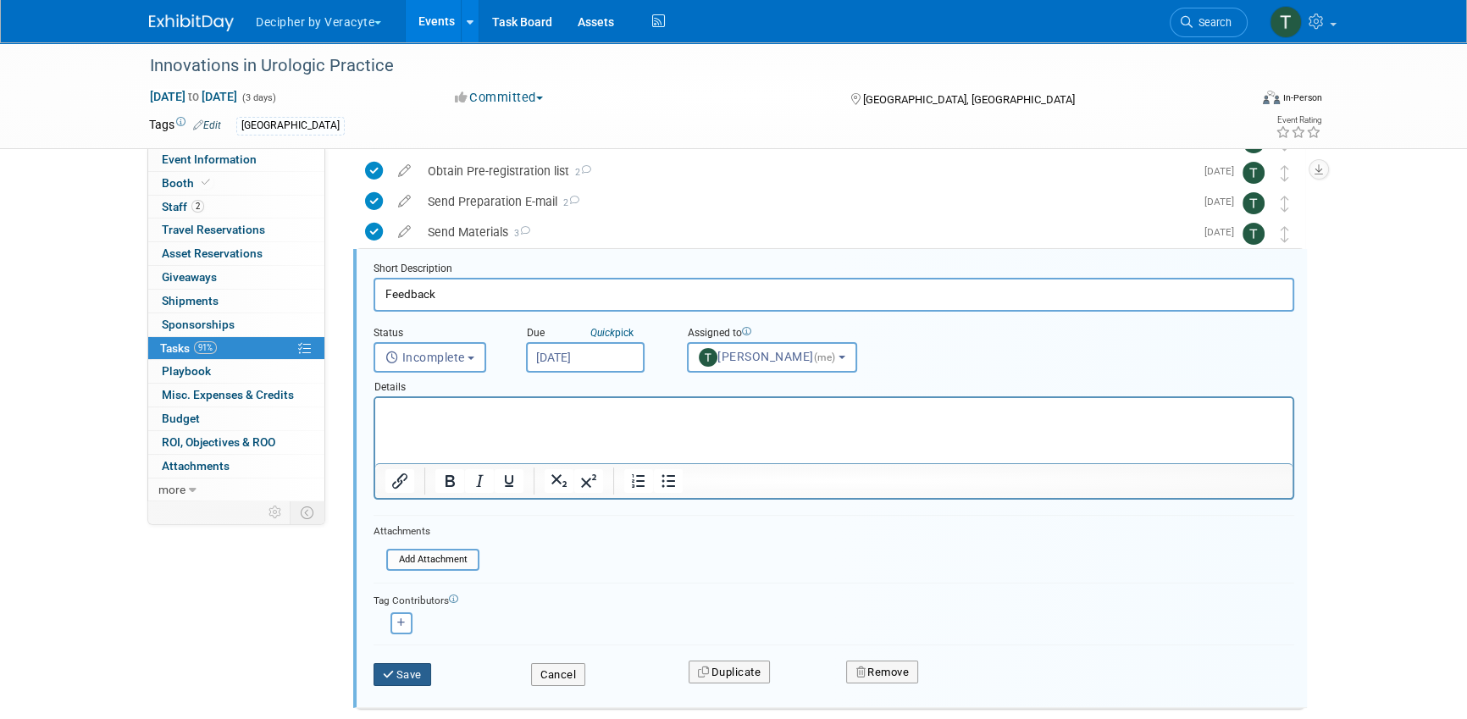
click at [416, 666] on button "Save" at bounding box center [402, 675] width 58 height 24
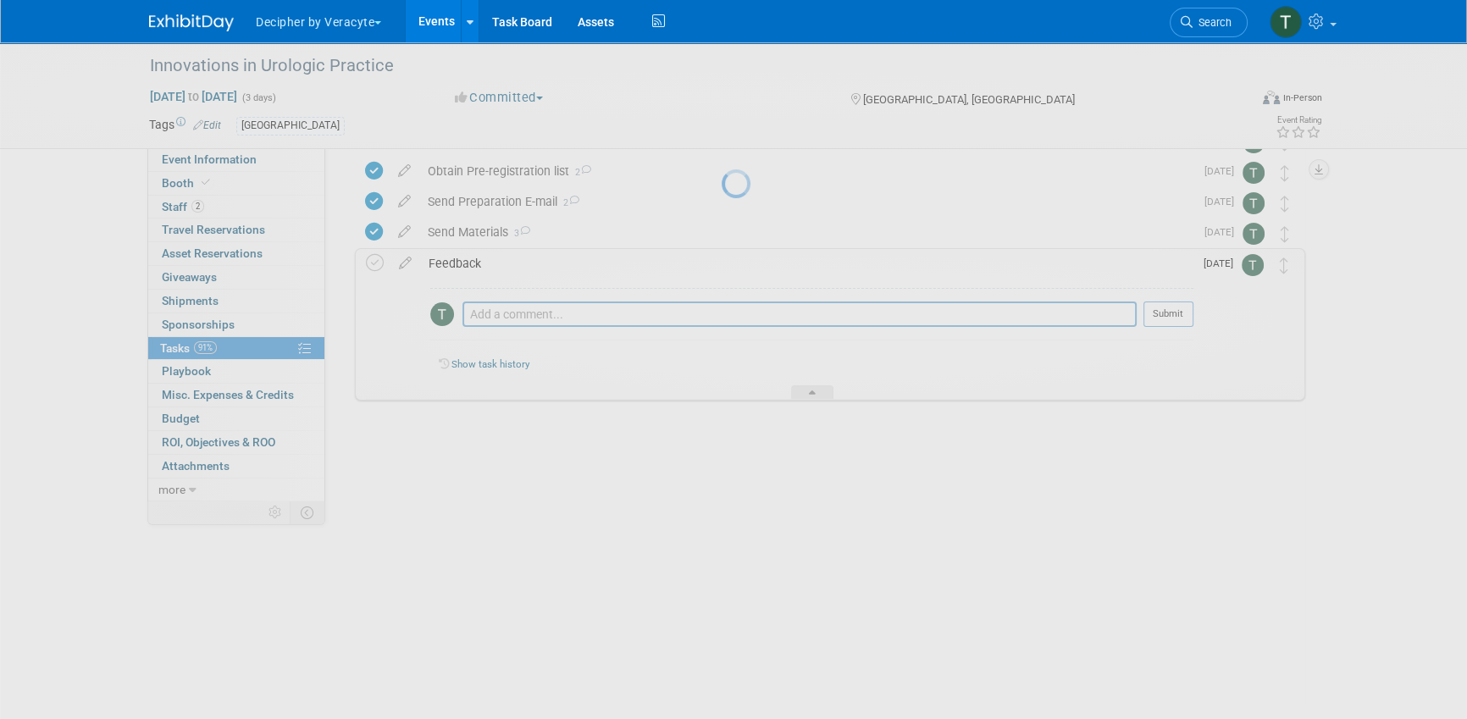
scroll to position [61, 0]
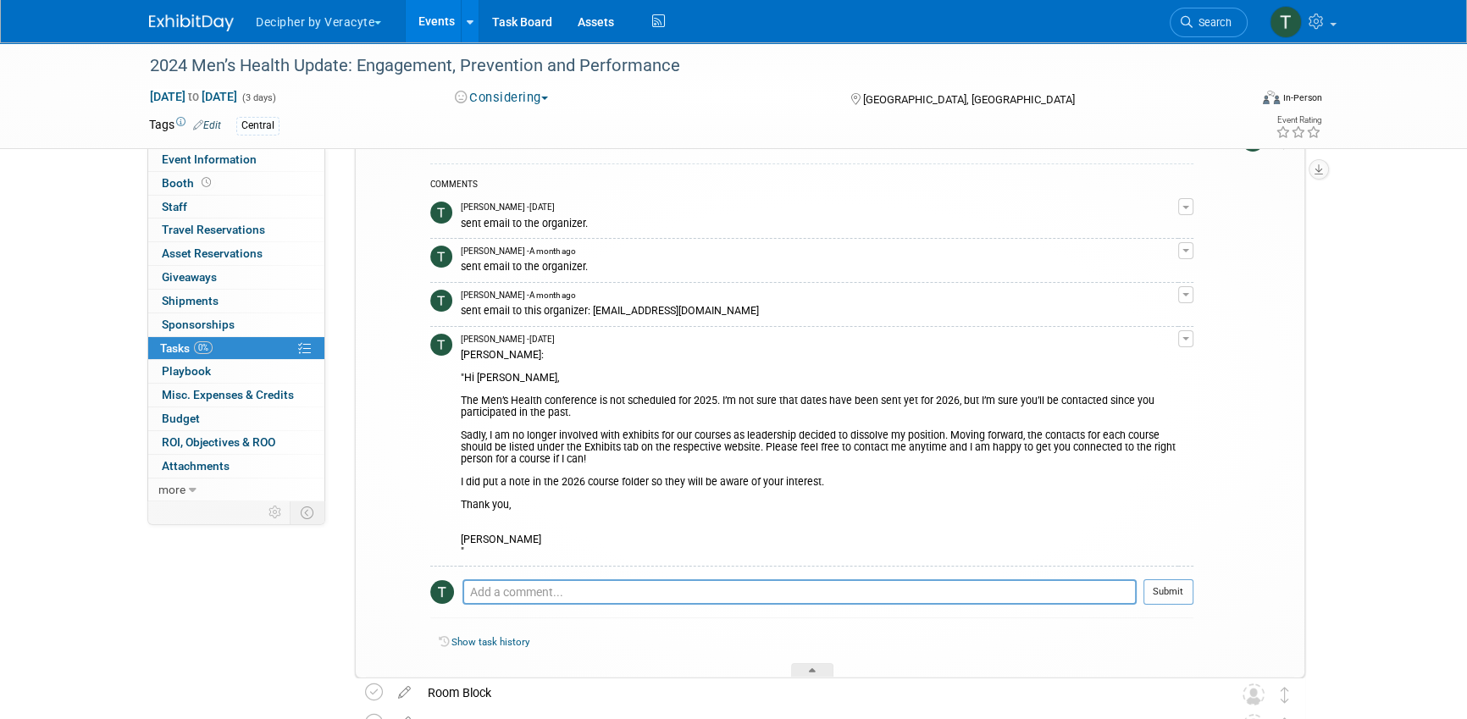
scroll to position [15, 0]
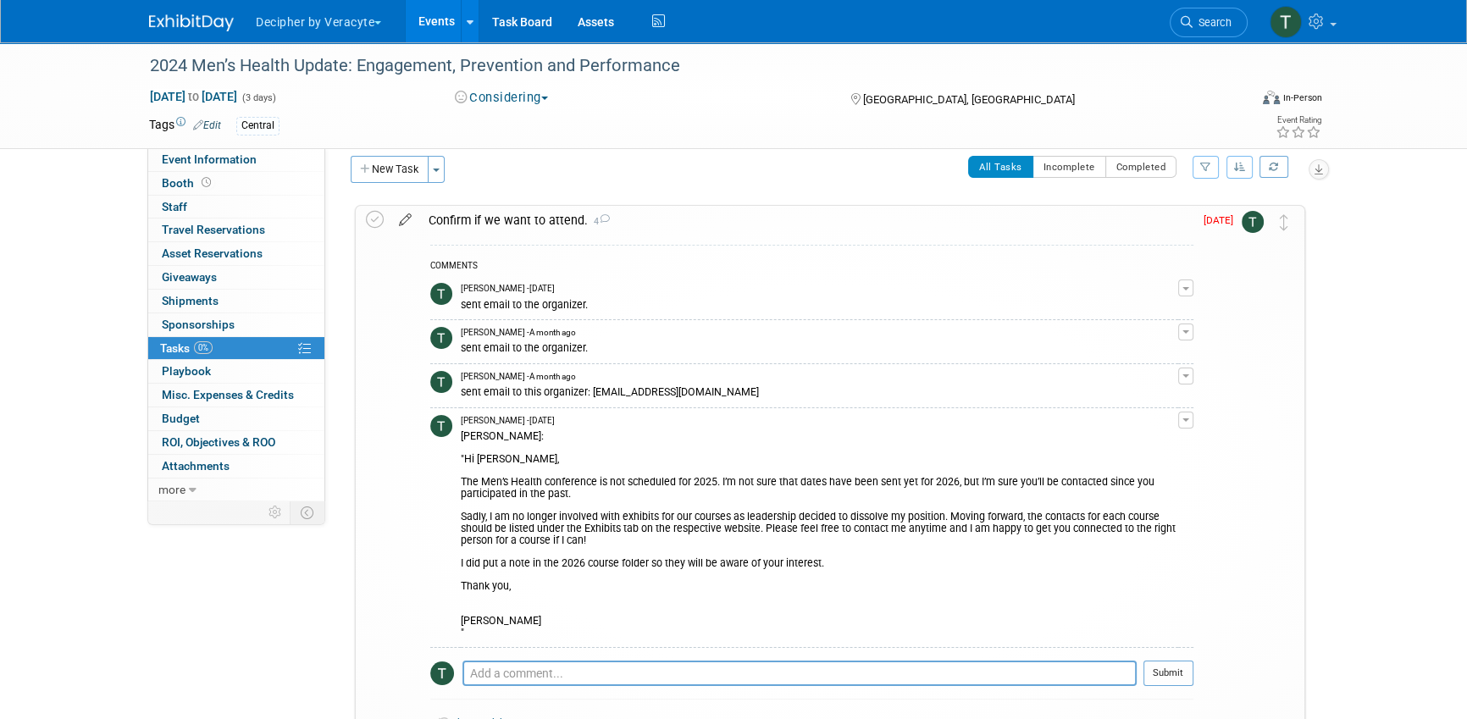
click at [404, 215] on icon at bounding box center [405, 216] width 30 height 21
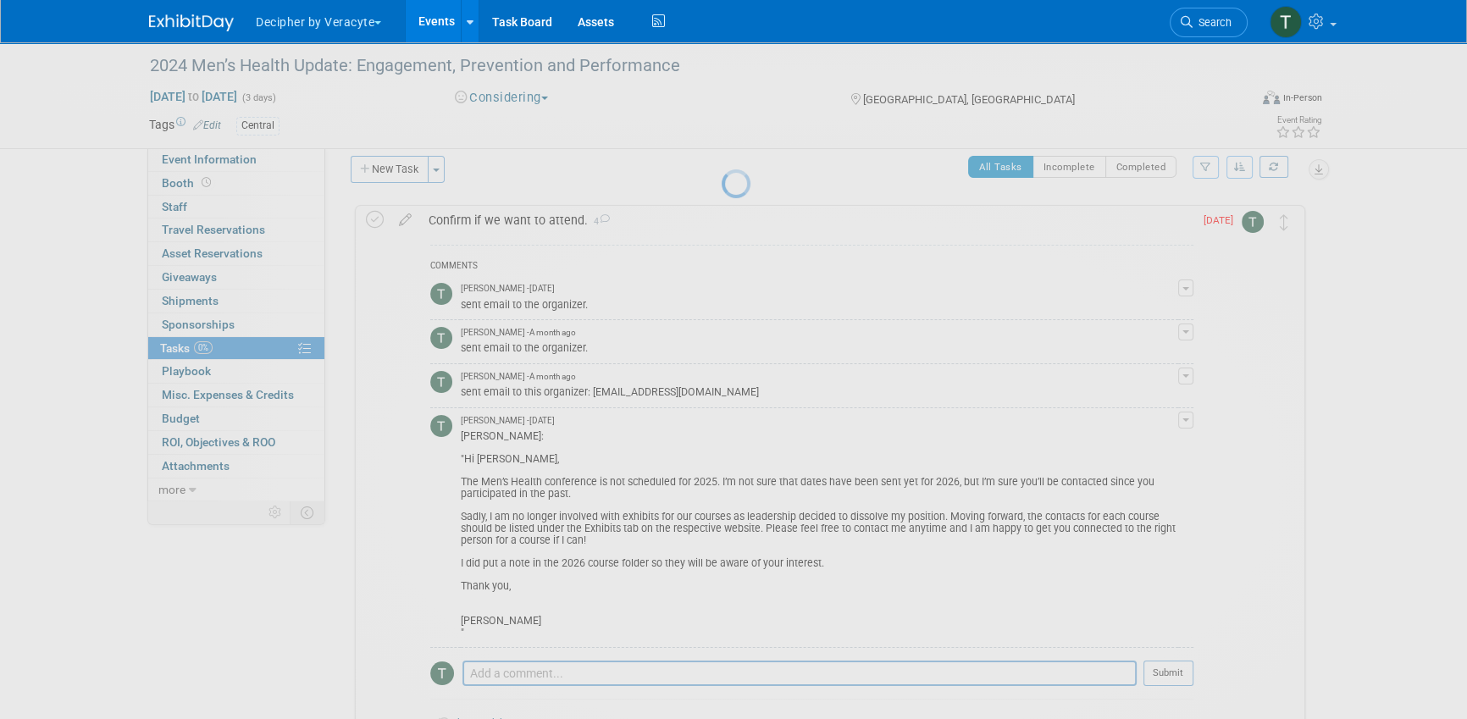
select select "9"
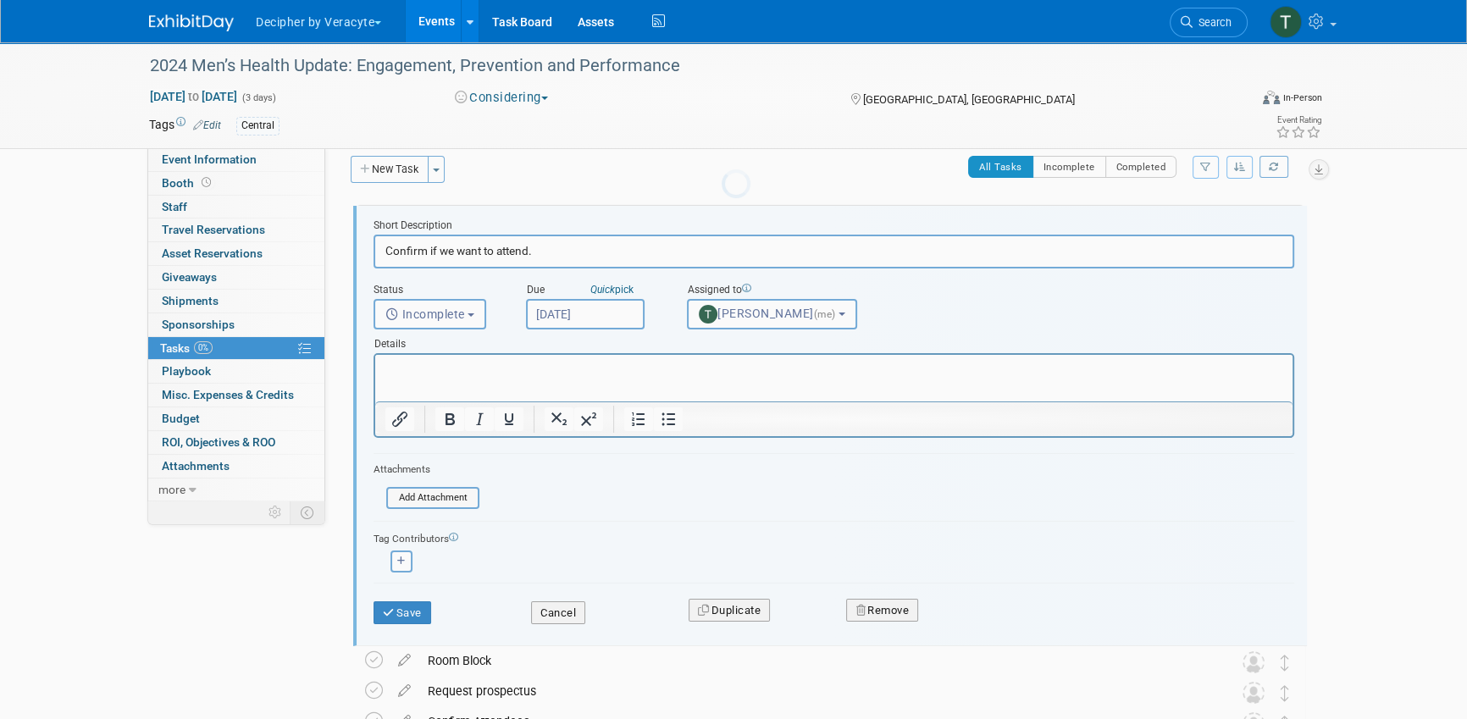
scroll to position [0, 0]
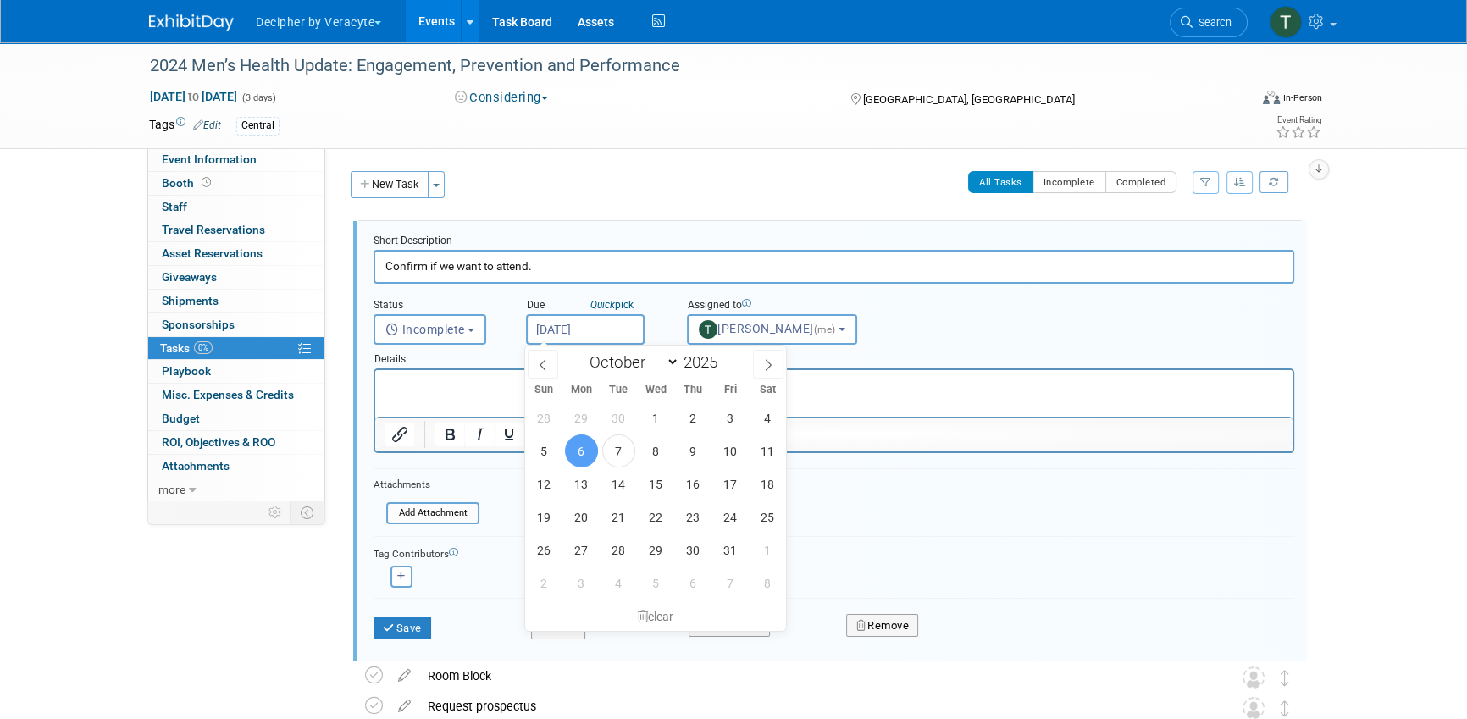
click at [601, 321] on input "[DATE]" at bounding box center [585, 329] width 119 height 30
click at [607, 586] on span "4" at bounding box center [618, 583] width 33 height 33
type input "Nov 4, 2025"
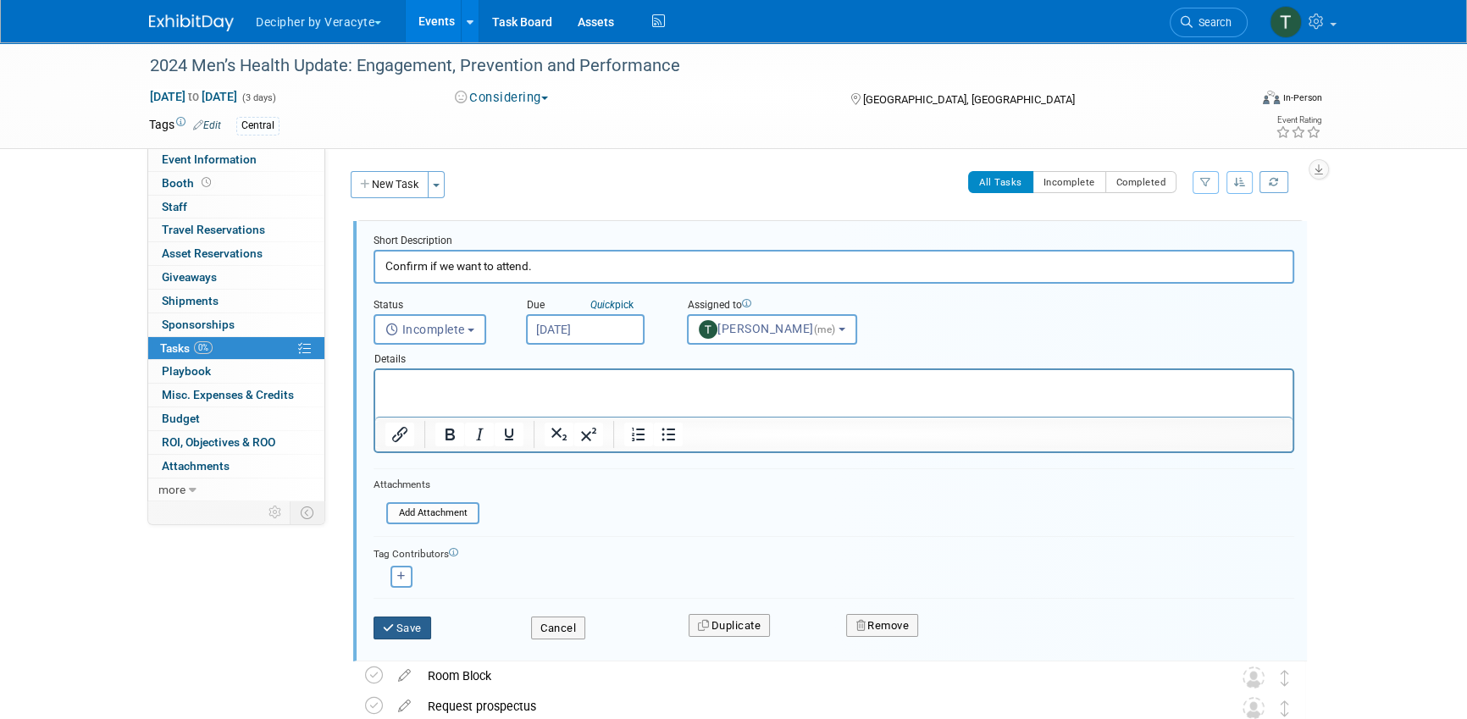
click at [424, 616] on button "Save" at bounding box center [402, 628] width 58 height 24
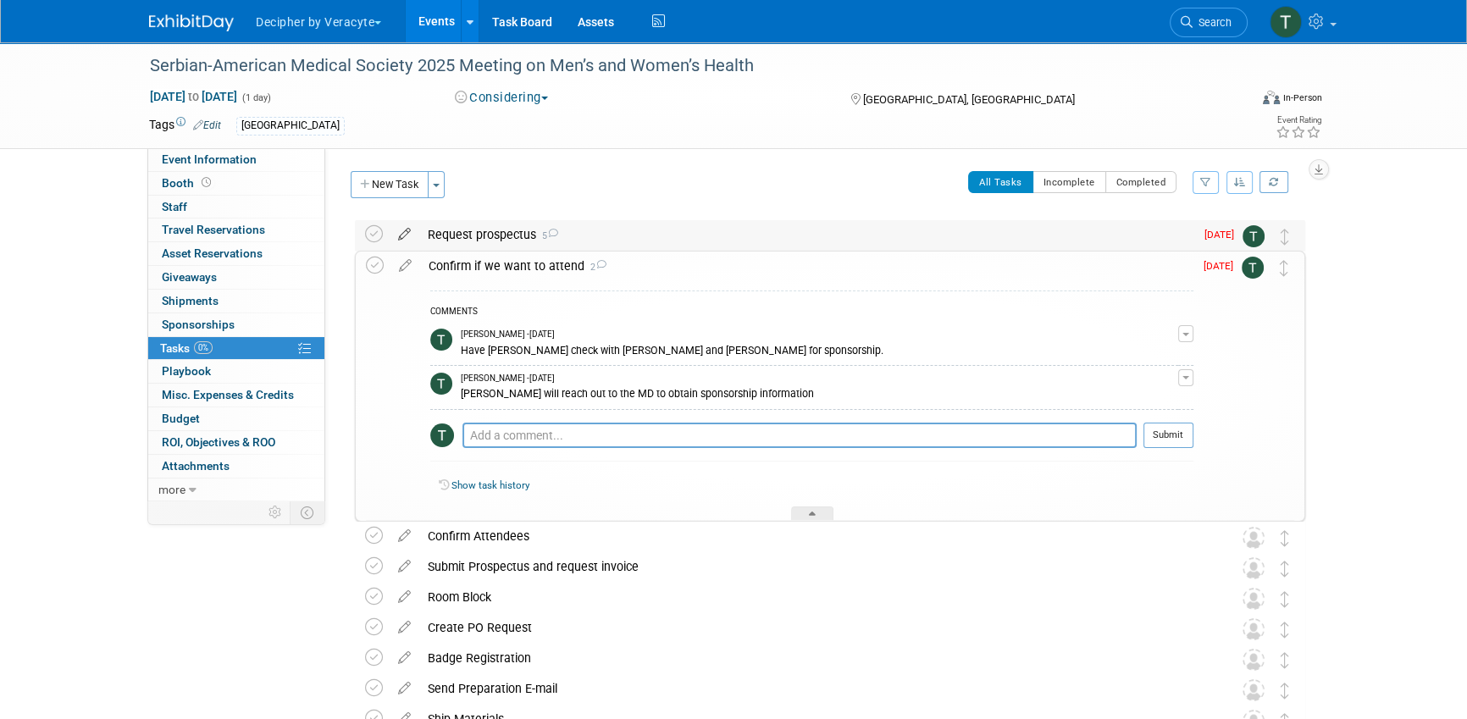
click at [406, 238] on icon at bounding box center [405, 230] width 30 height 21
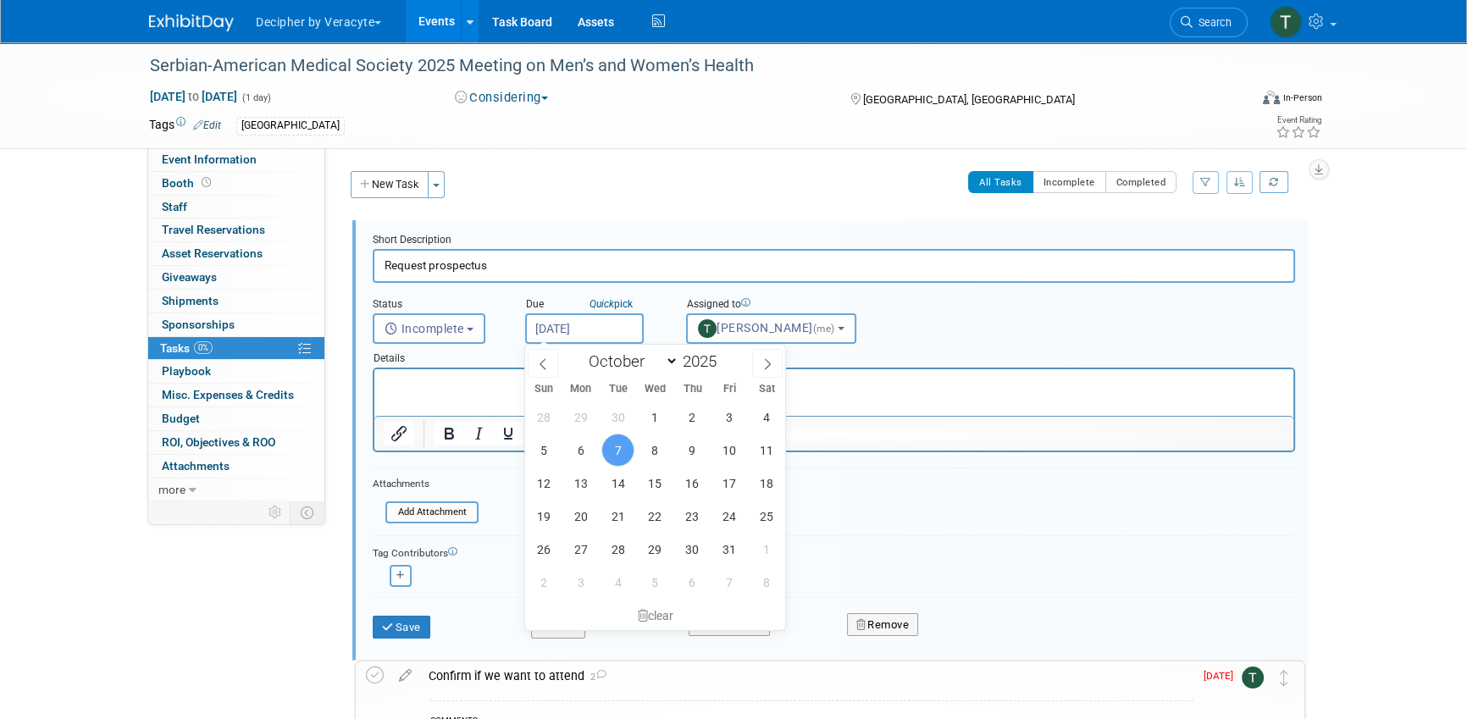
click at [602, 325] on input "[DATE]" at bounding box center [584, 328] width 119 height 30
click at [594, 545] on span "27" at bounding box center [580, 549] width 33 height 33
type input "[DATE]"
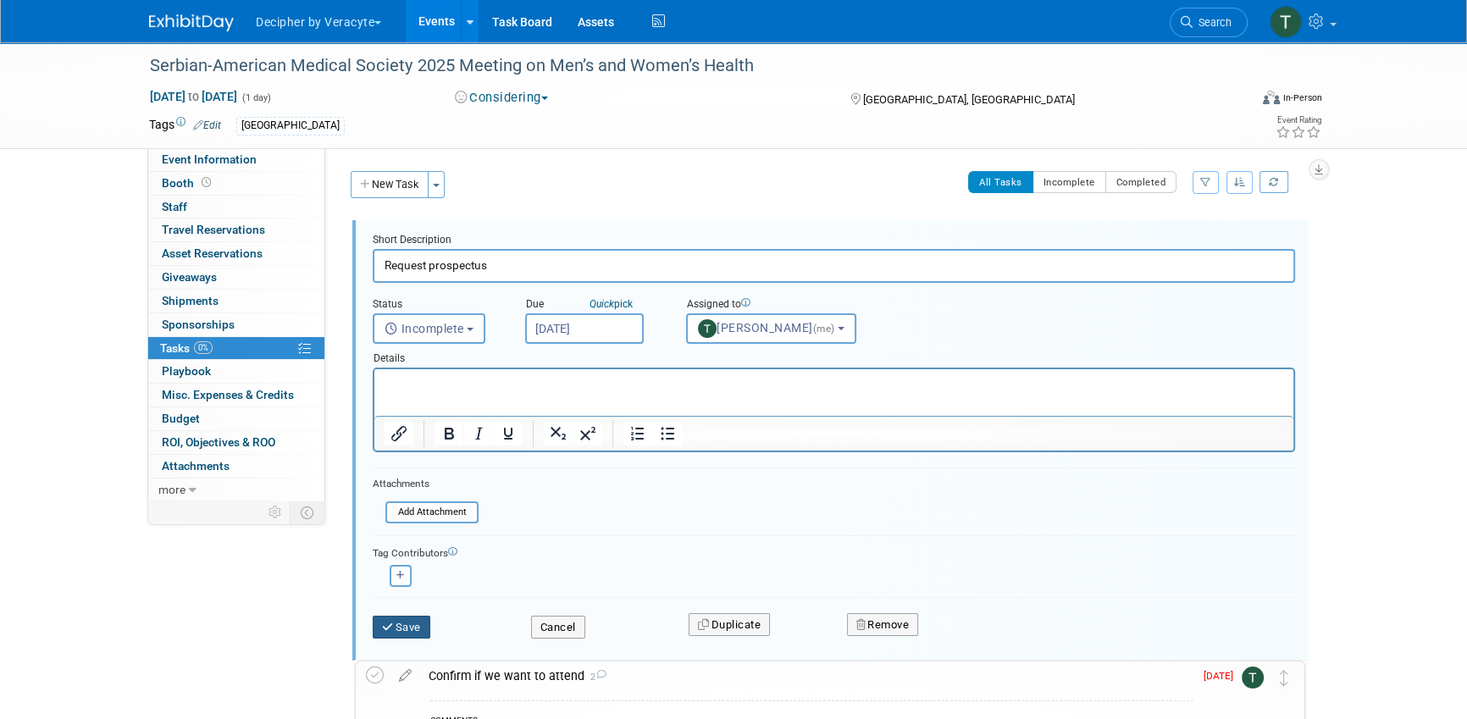
click at [397, 632] on button "Save" at bounding box center [402, 628] width 58 height 24
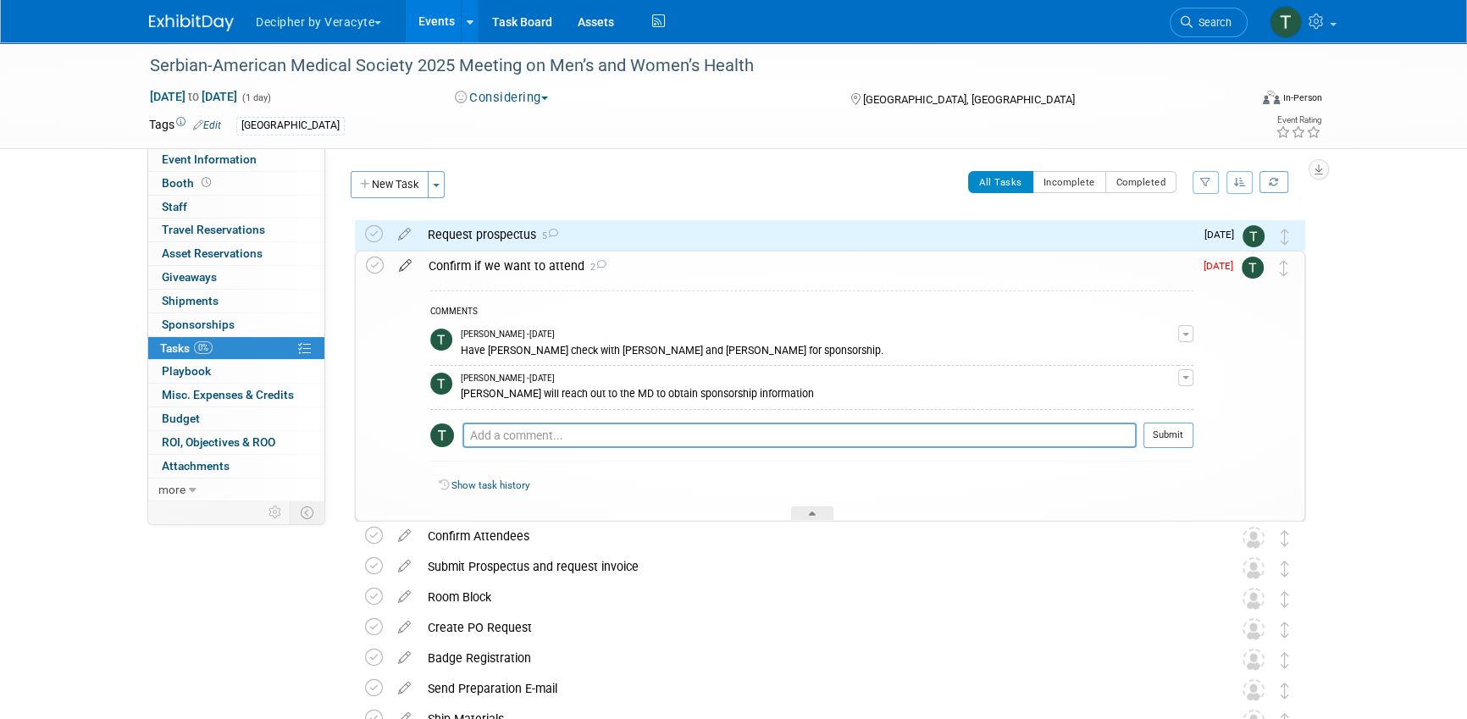
click at [405, 264] on icon at bounding box center [405, 262] width 30 height 21
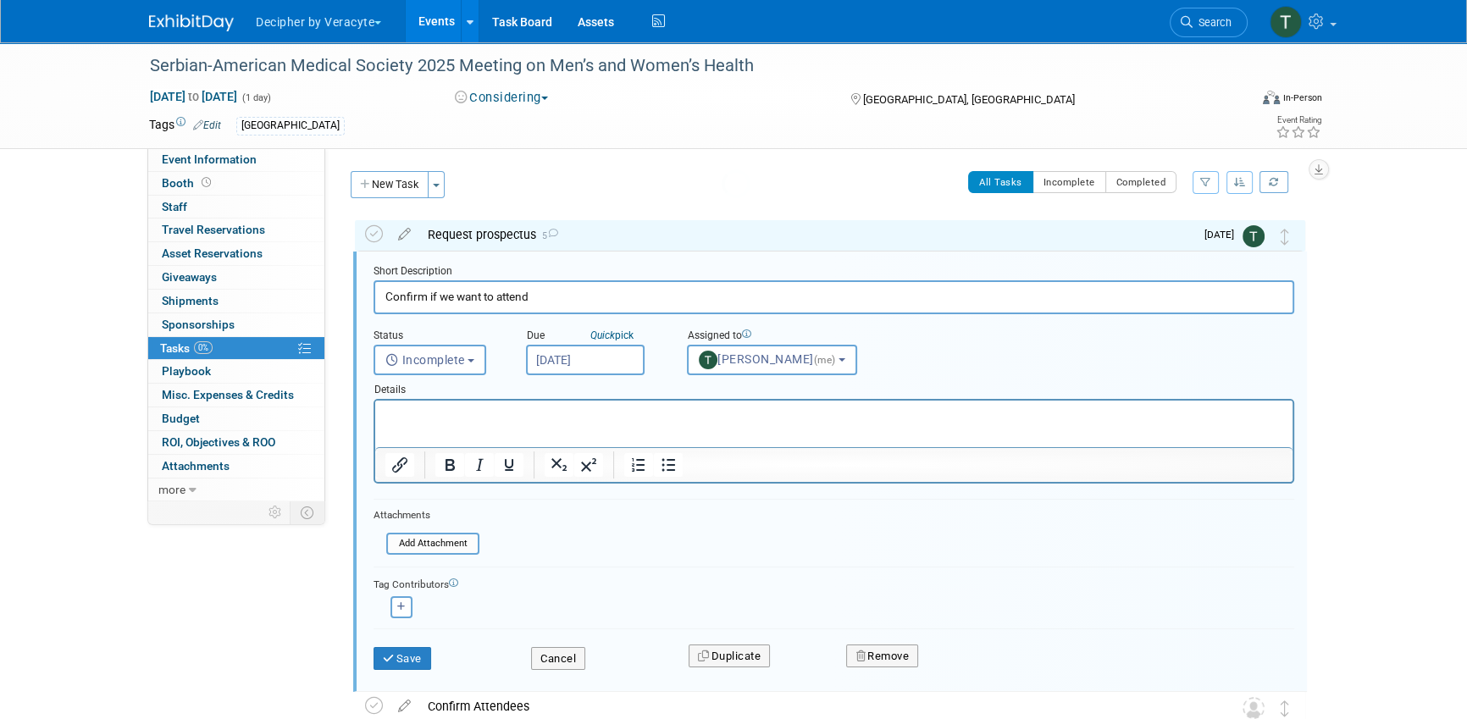
scroll to position [3, 0]
click at [588, 354] on input "[DATE]" at bounding box center [585, 357] width 119 height 30
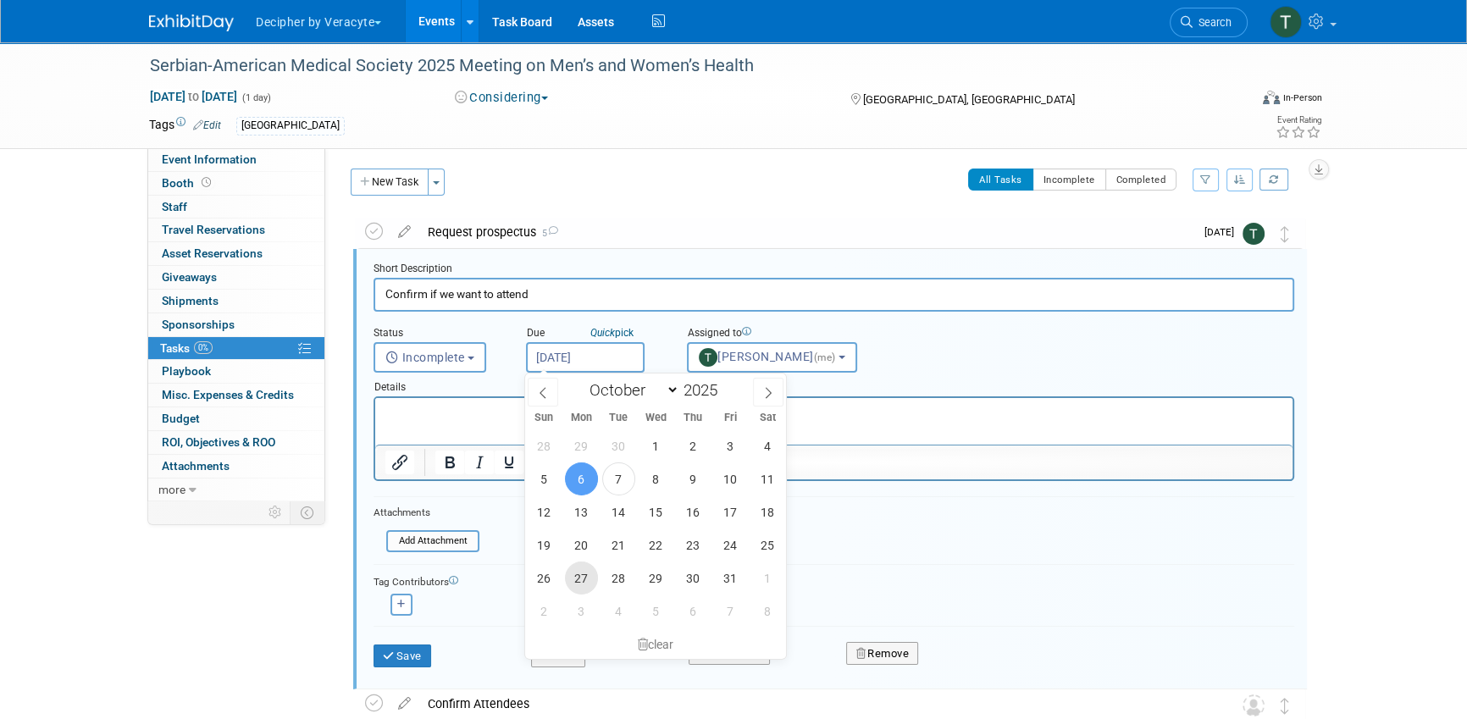
click at [584, 569] on span "27" at bounding box center [581, 577] width 33 height 33
type input "[DATE]"
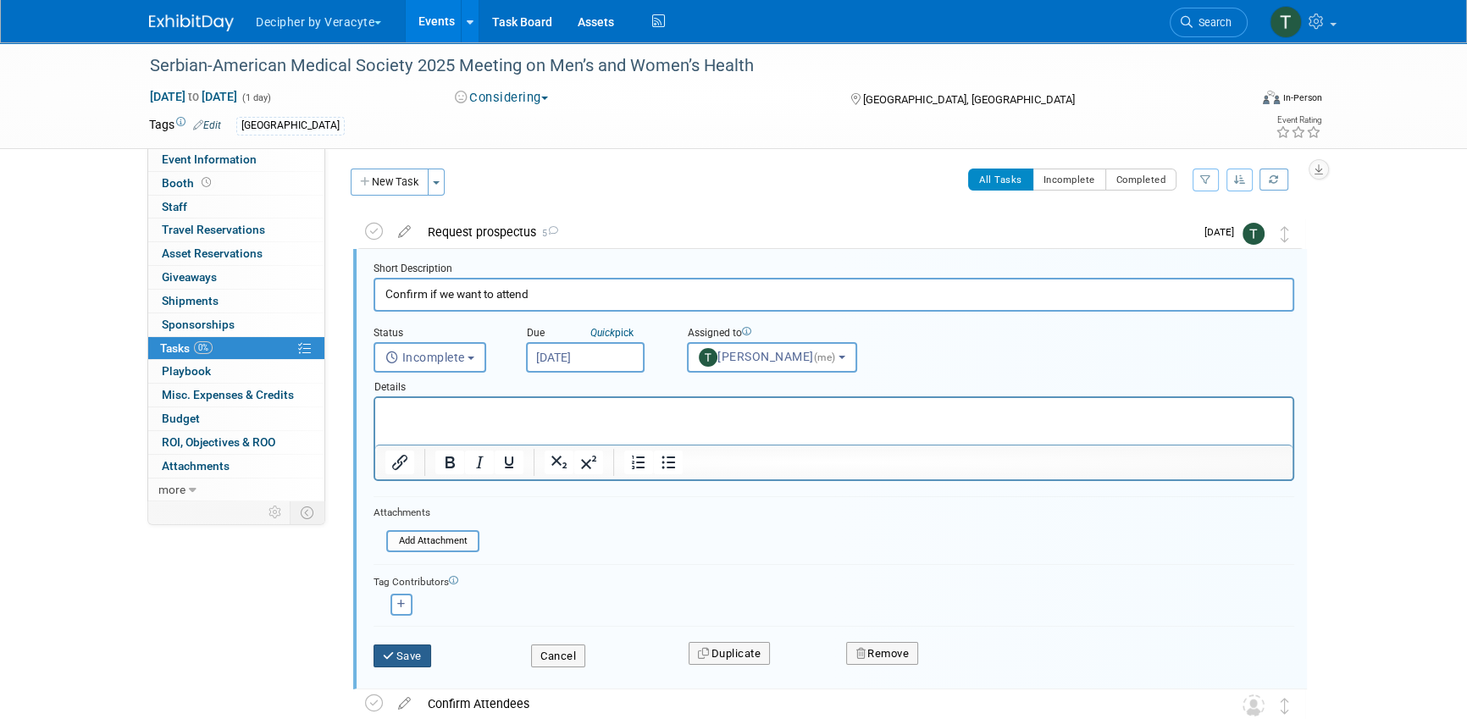
click at [412, 650] on button "Save" at bounding box center [402, 656] width 58 height 24
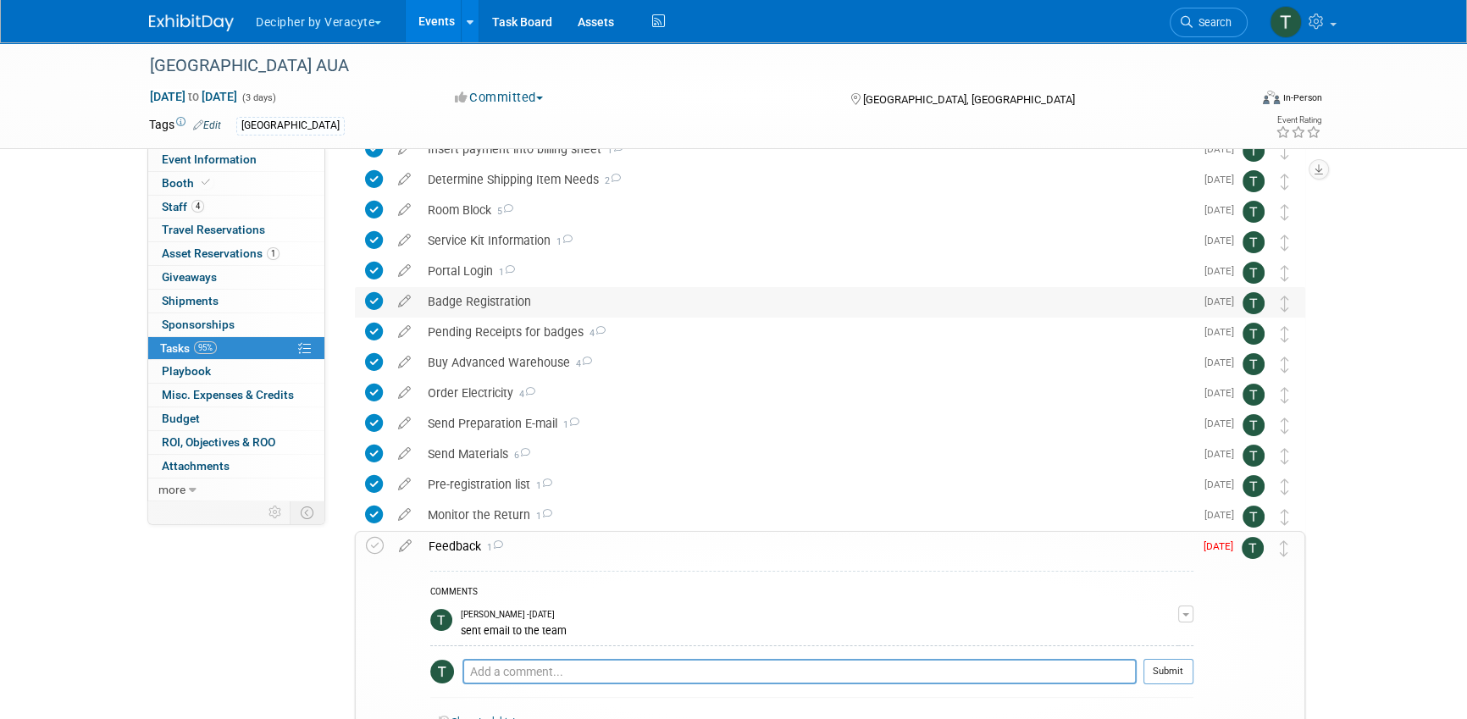
scroll to position [332, 0]
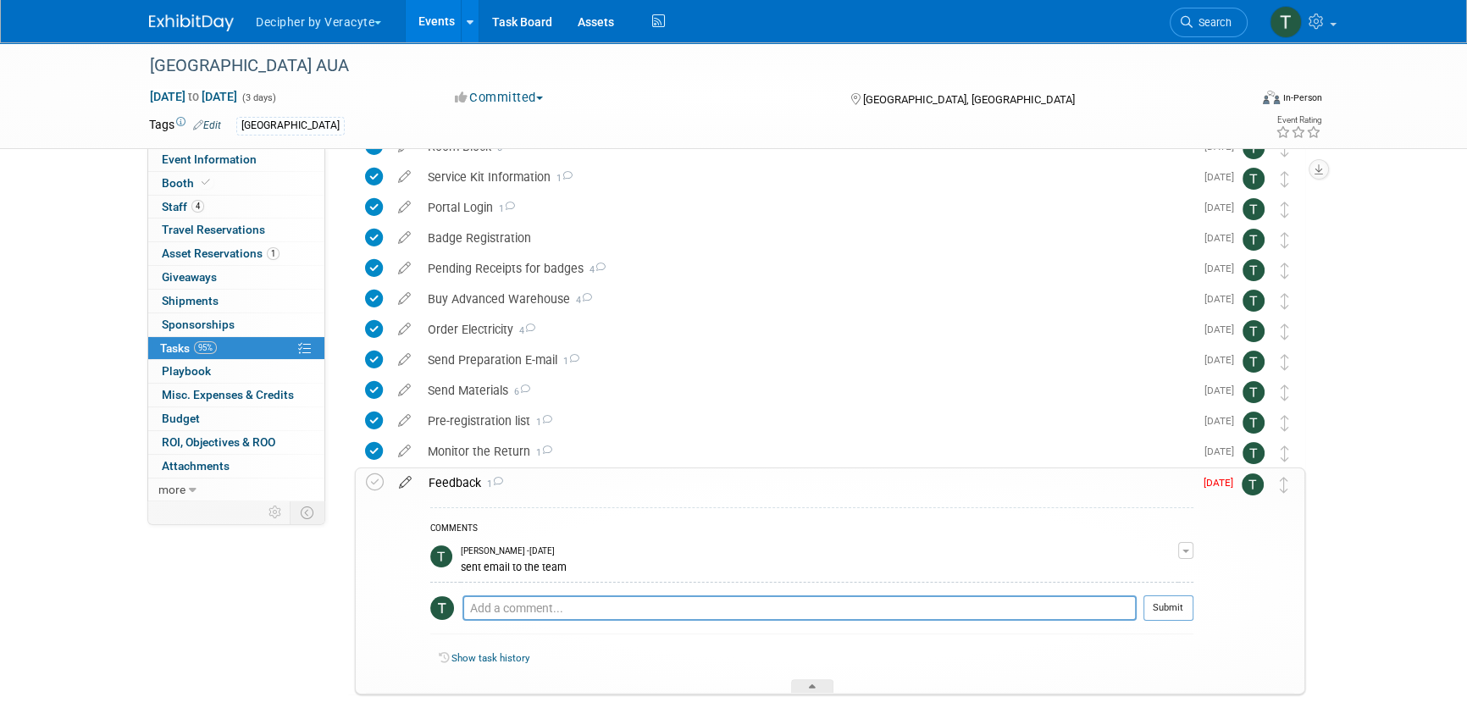
click at [412, 483] on icon at bounding box center [405, 478] width 30 height 21
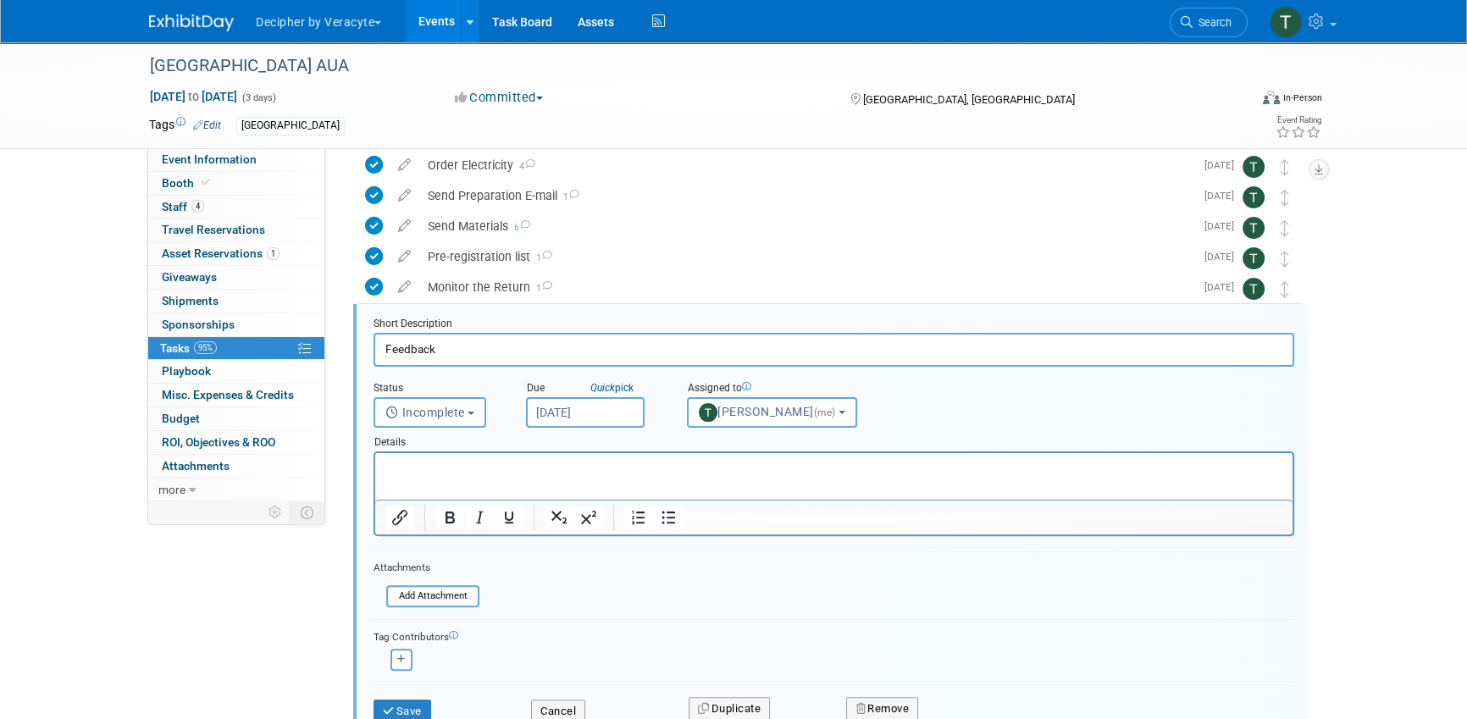
scroll to position [551, 0]
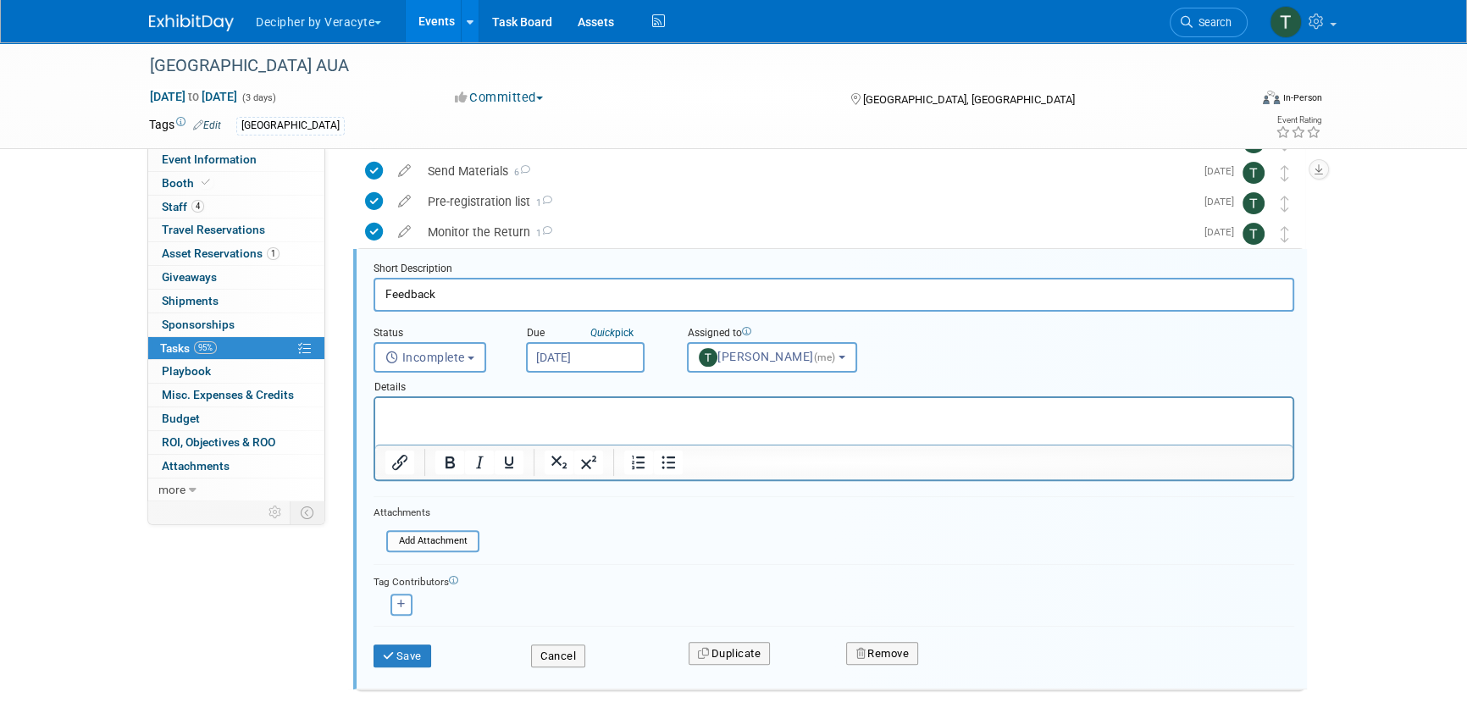
click at [606, 368] on input "[DATE]" at bounding box center [585, 357] width 119 height 30
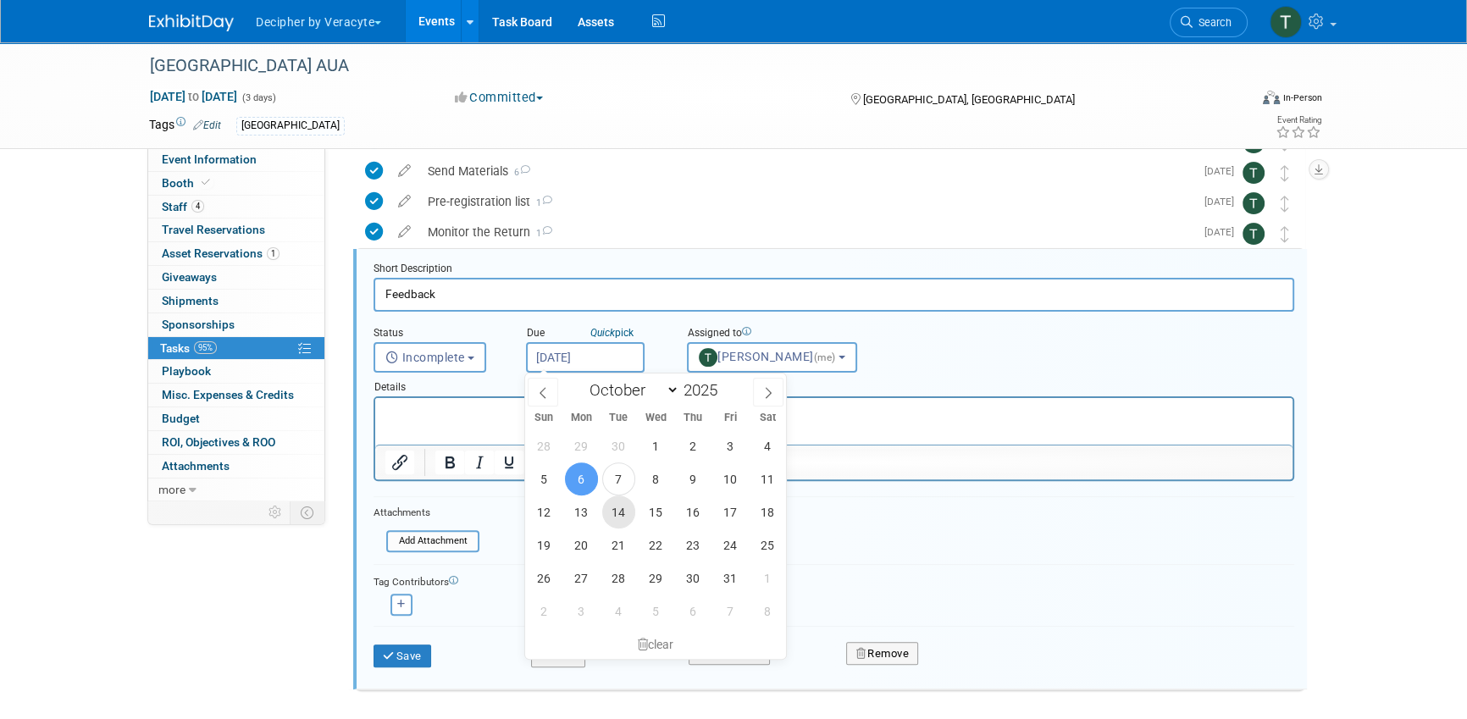
click at [627, 517] on span "14" at bounding box center [618, 511] width 33 height 33
type input "Oct 14, 2025"
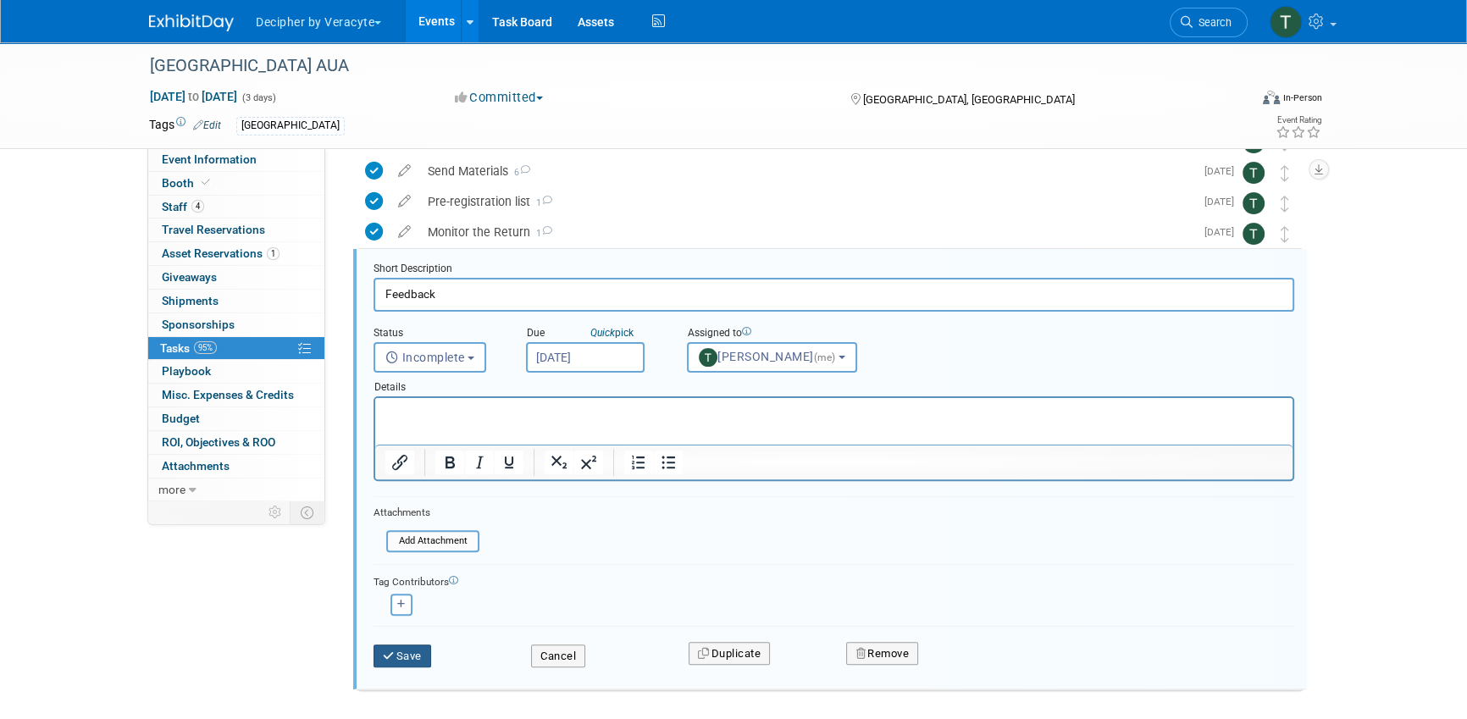
click at [420, 650] on button "Save" at bounding box center [402, 656] width 58 height 24
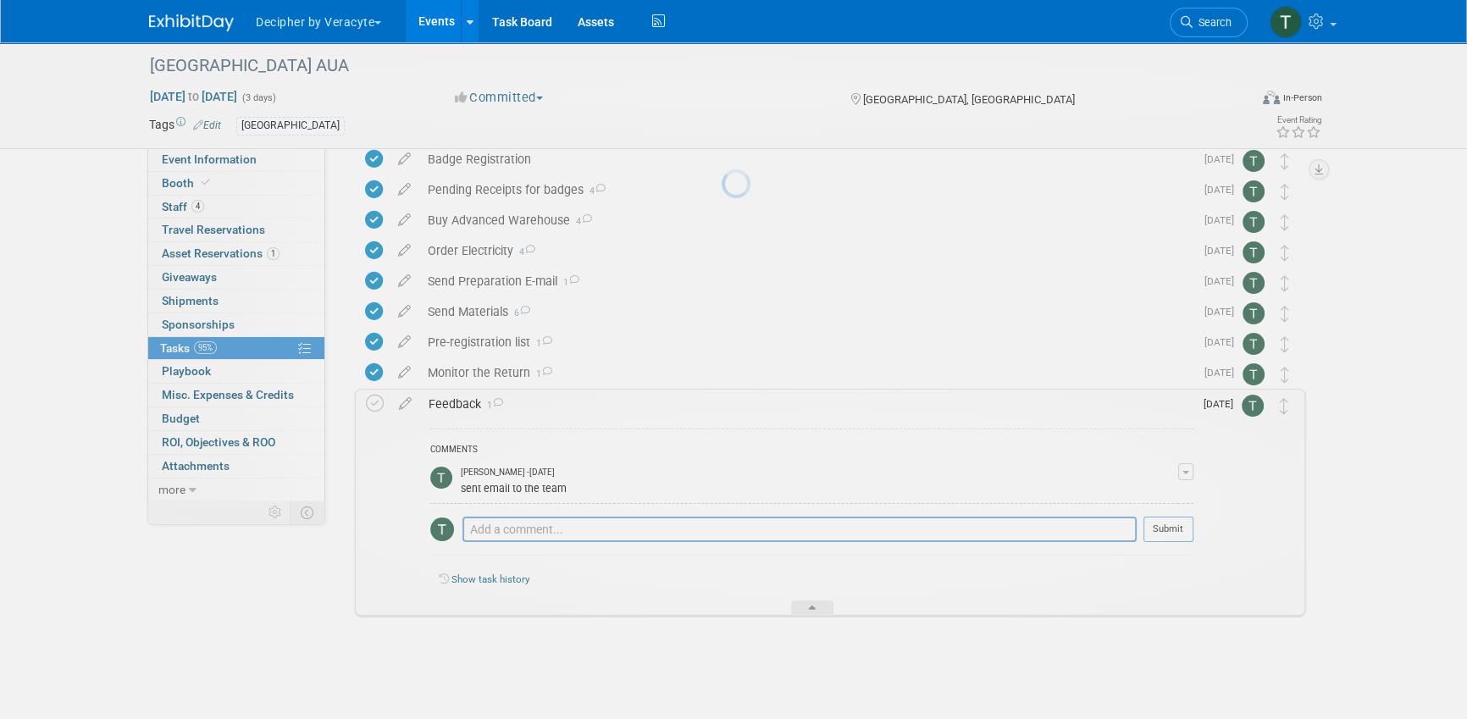
scroll to position [410, 0]
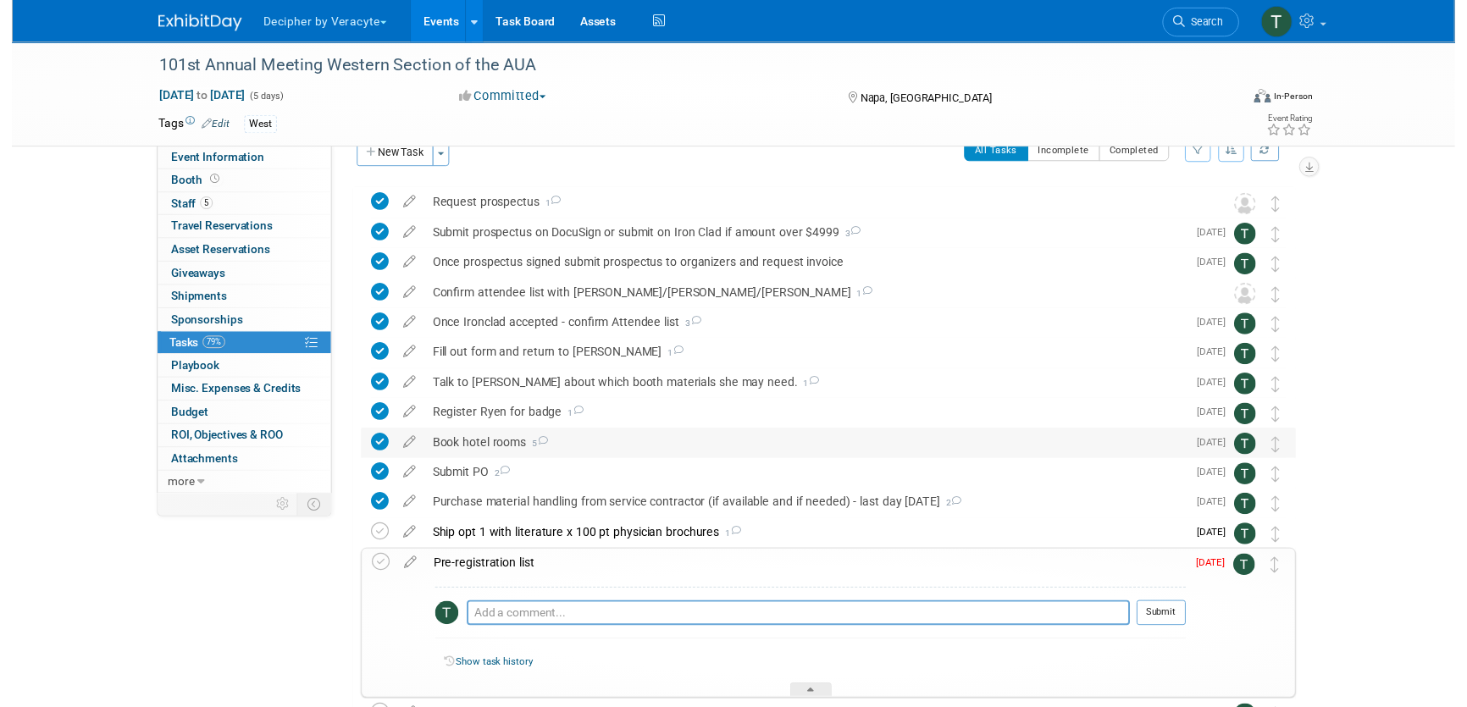
scroll to position [32, 0]
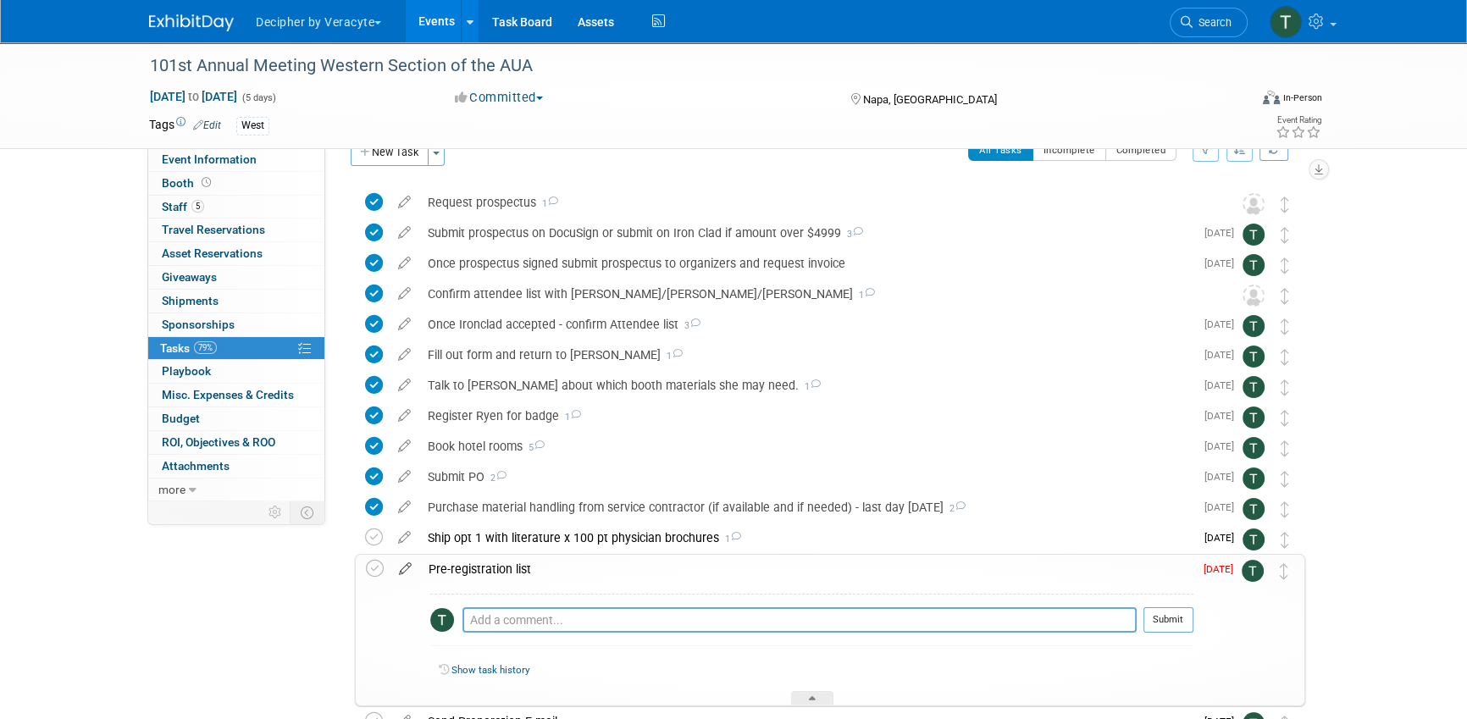
click at [406, 568] on icon at bounding box center [405, 565] width 30 height 21
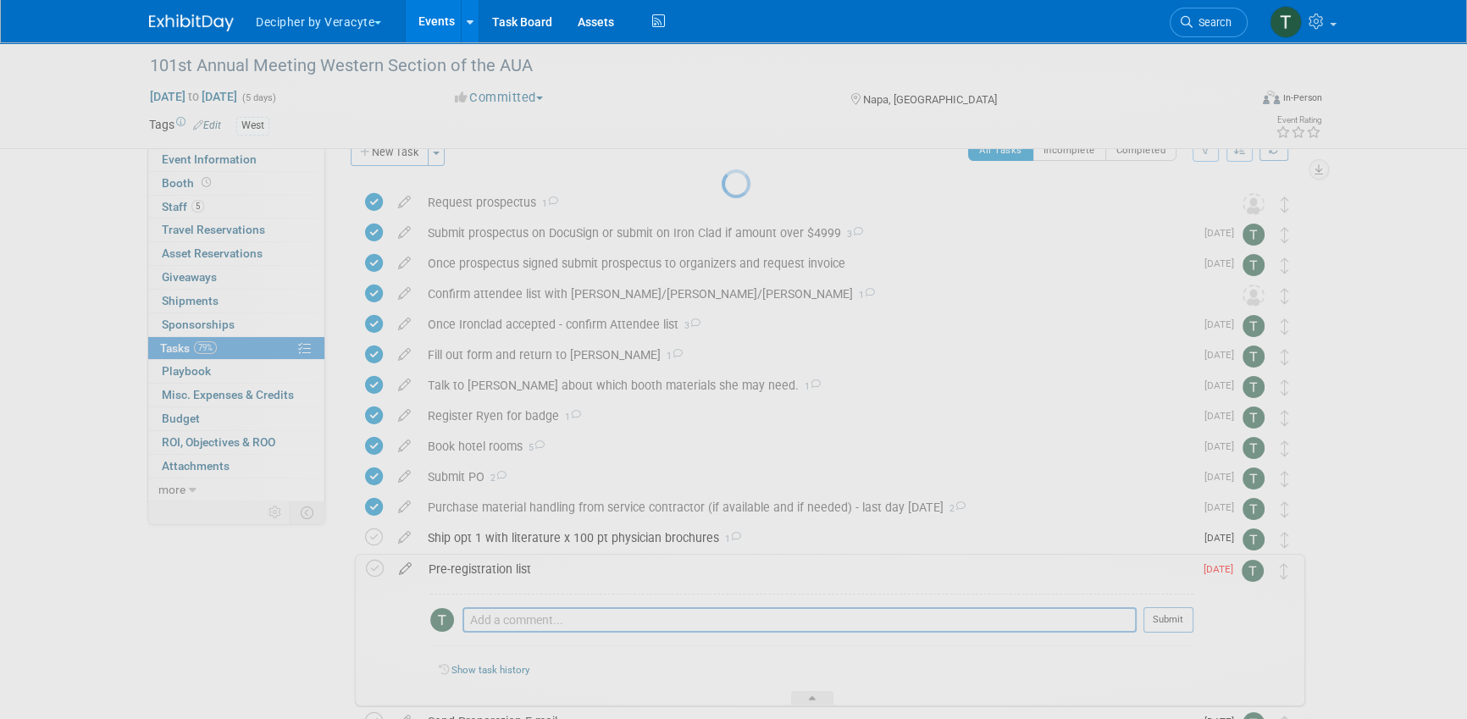
select select "9"
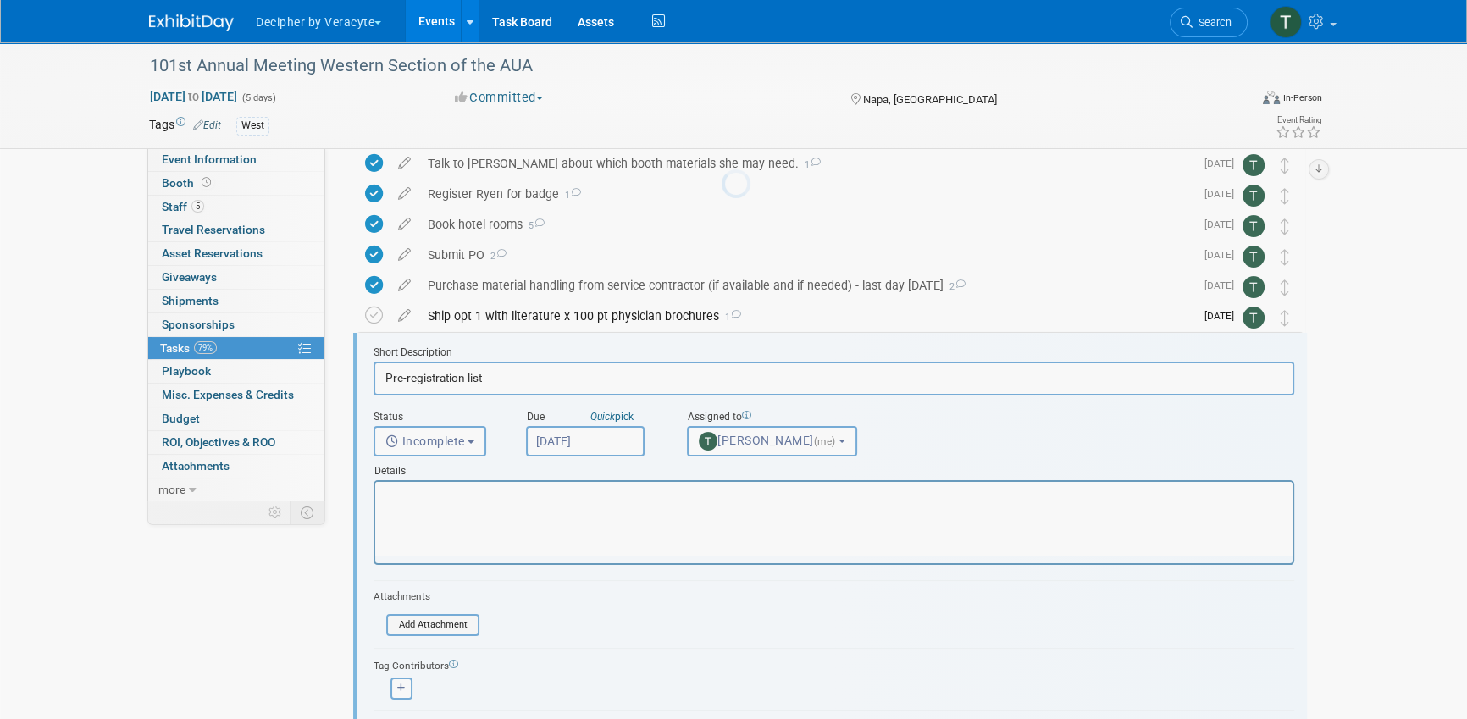
scroll to position [339, 0]
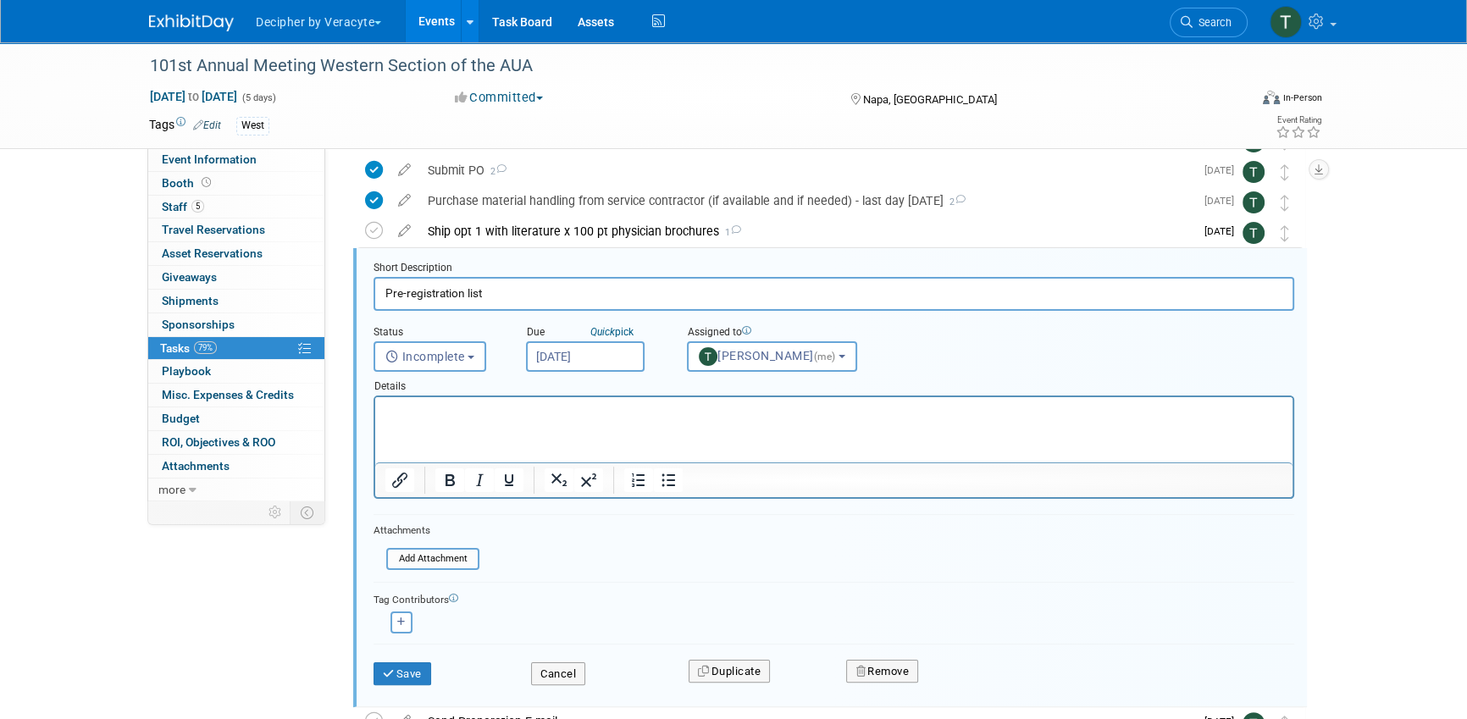
click at [594, 361] on input "Oct 6, 2025" at bounding box center [585, 356] width 119 height 30
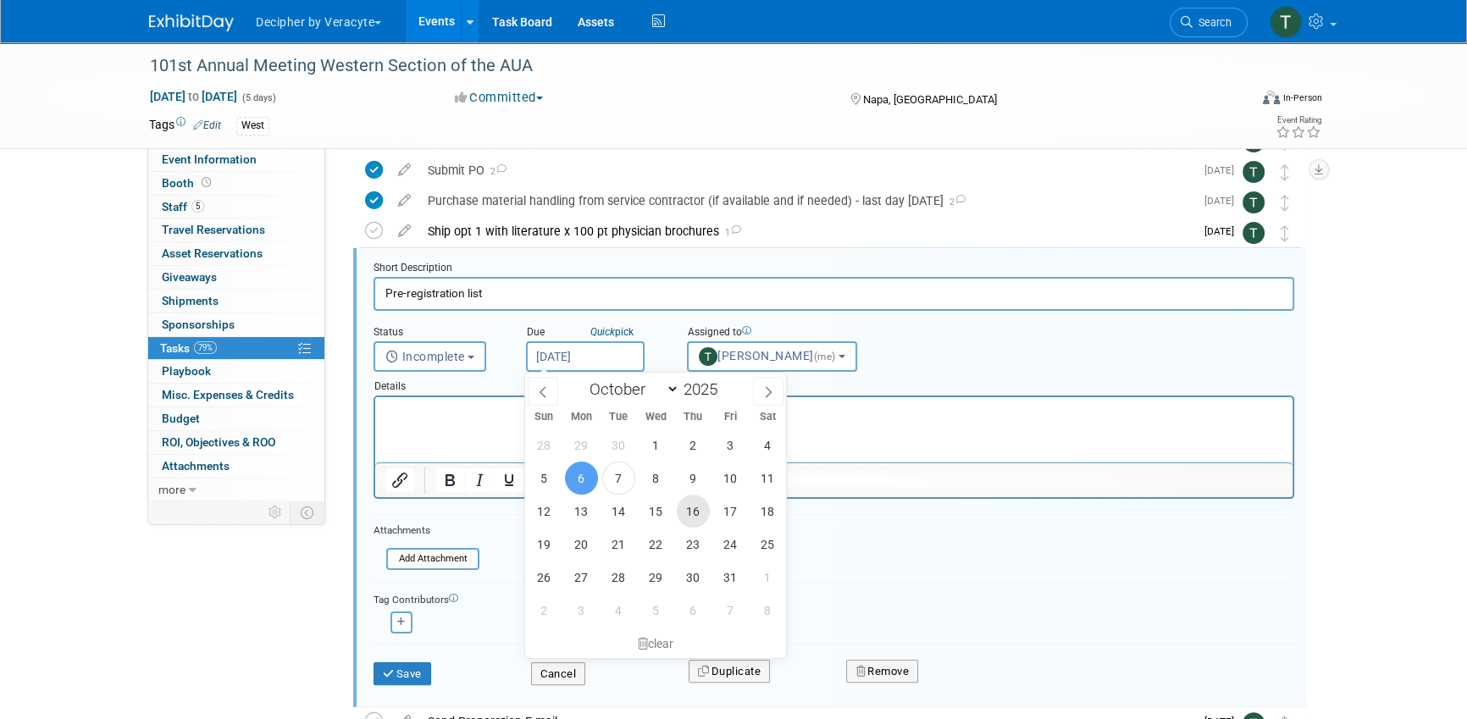
click at [703, 505] on span "16" at bounding box center [693, 511] width 33 height 33
type input "Oct 16, 2025"
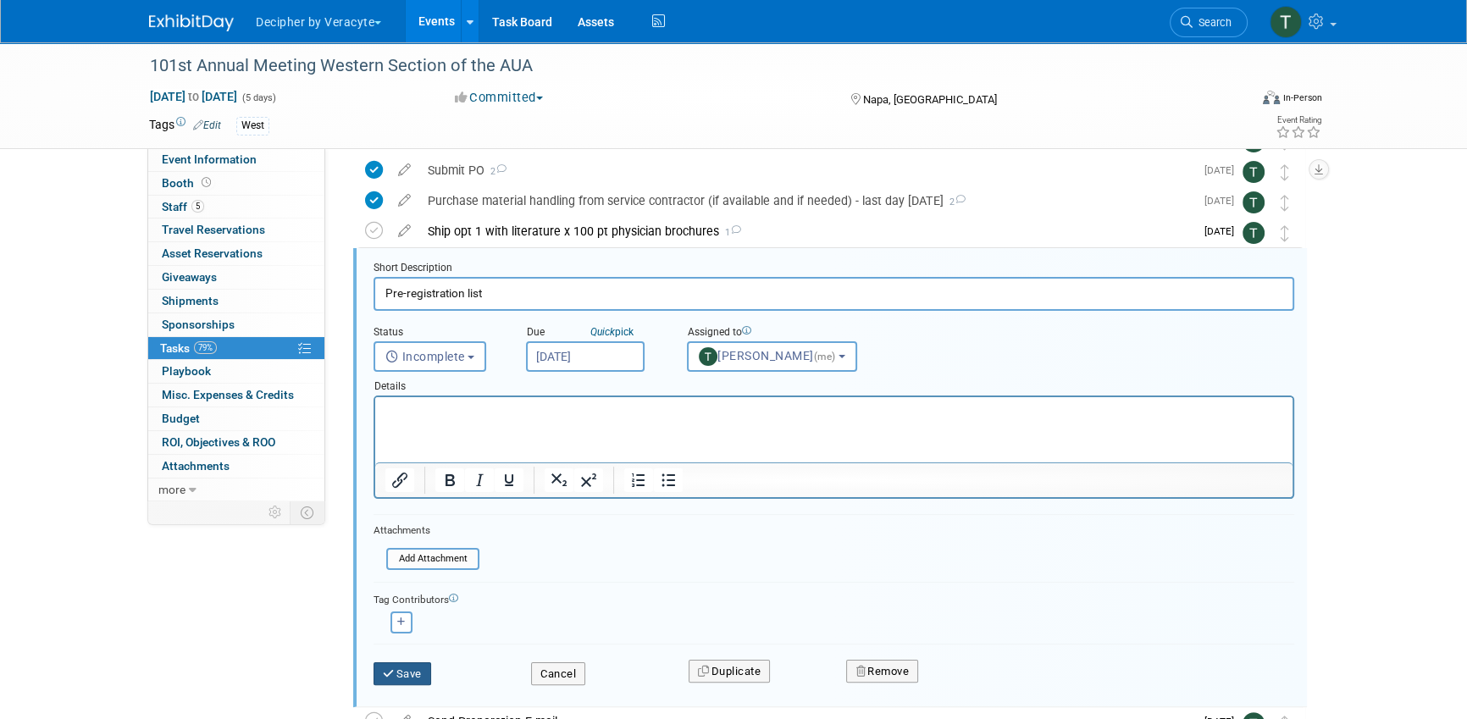
click at [417, 662] on button "Save" at bounding box center [402, 674] width 58 height 24
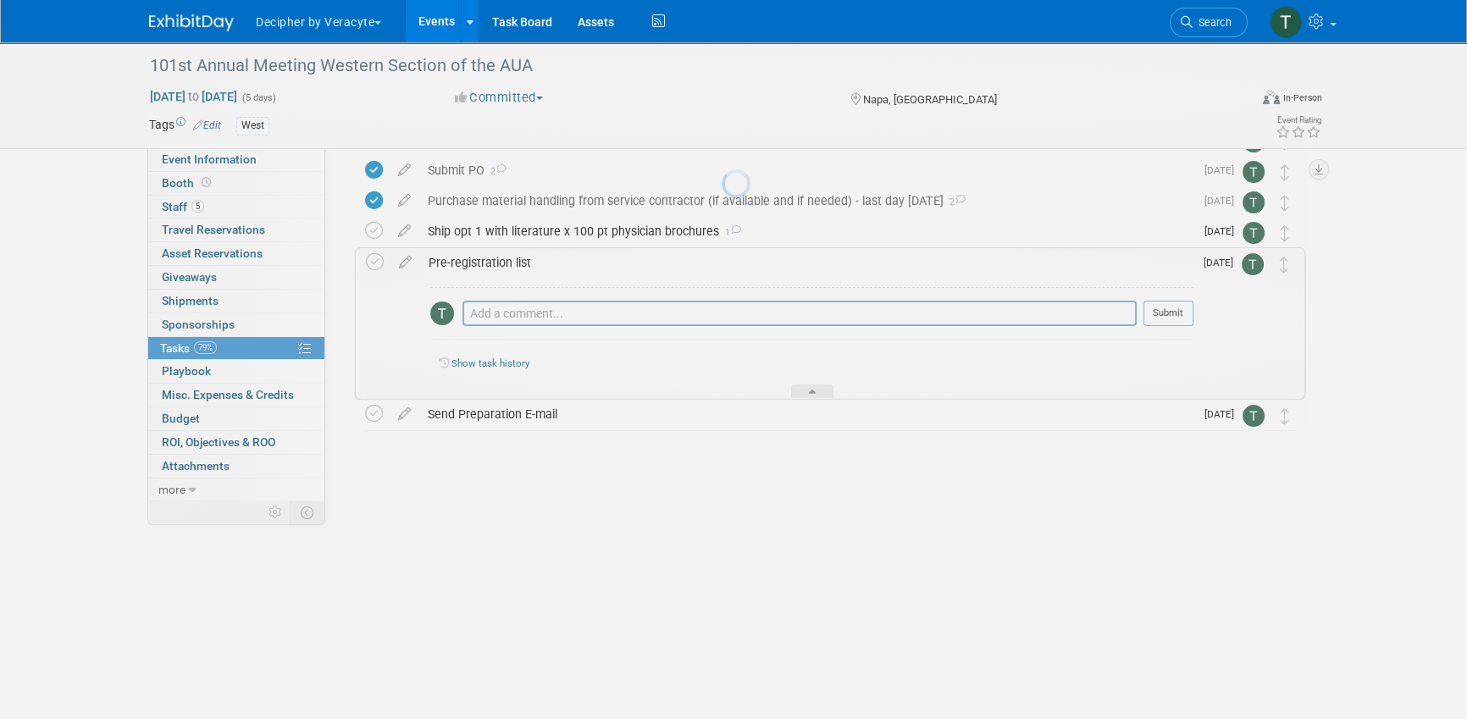
scroll to position [152, 0]
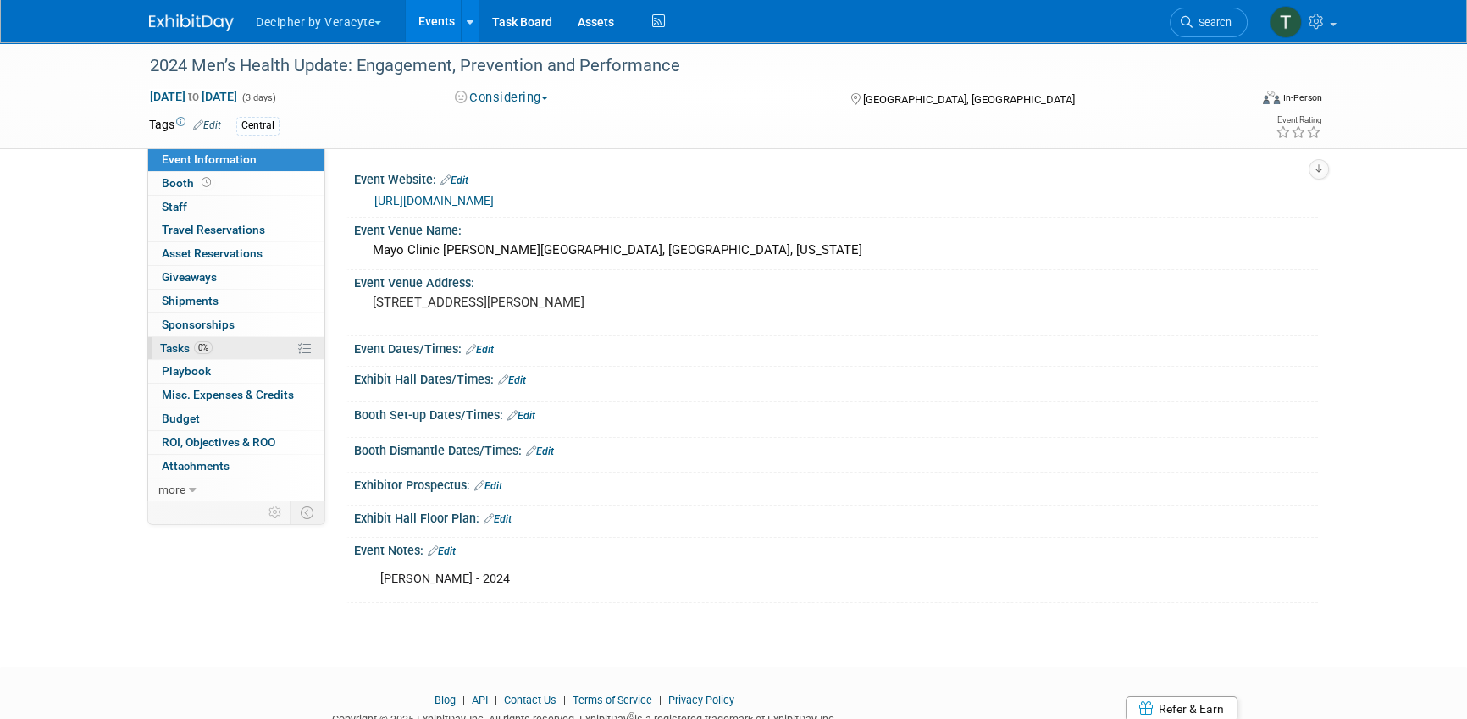
click at [225, 357] on link "0% Tasks 0%" at bounding box center [236, 348] width 176 height 23
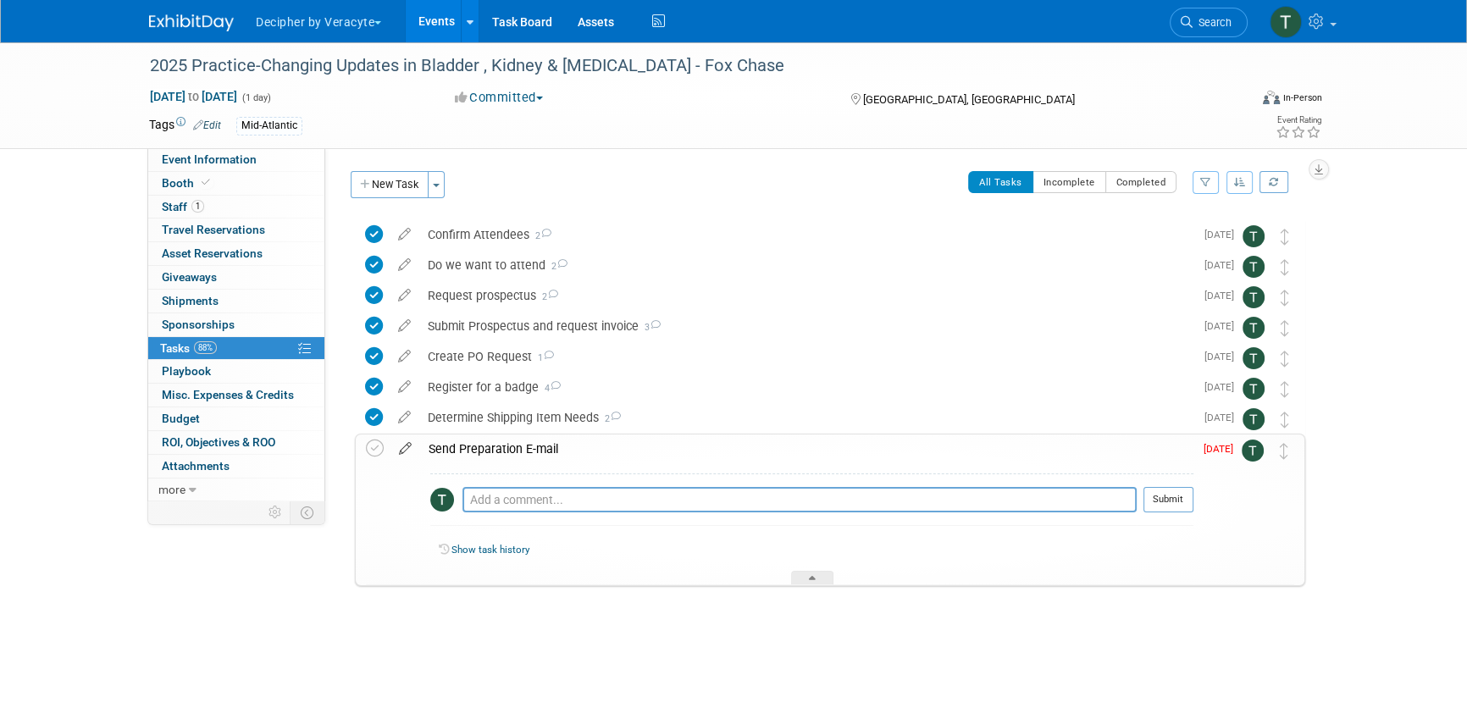
click at [401, 451] on icon at bounding box center [405, 444] width 30 height 21
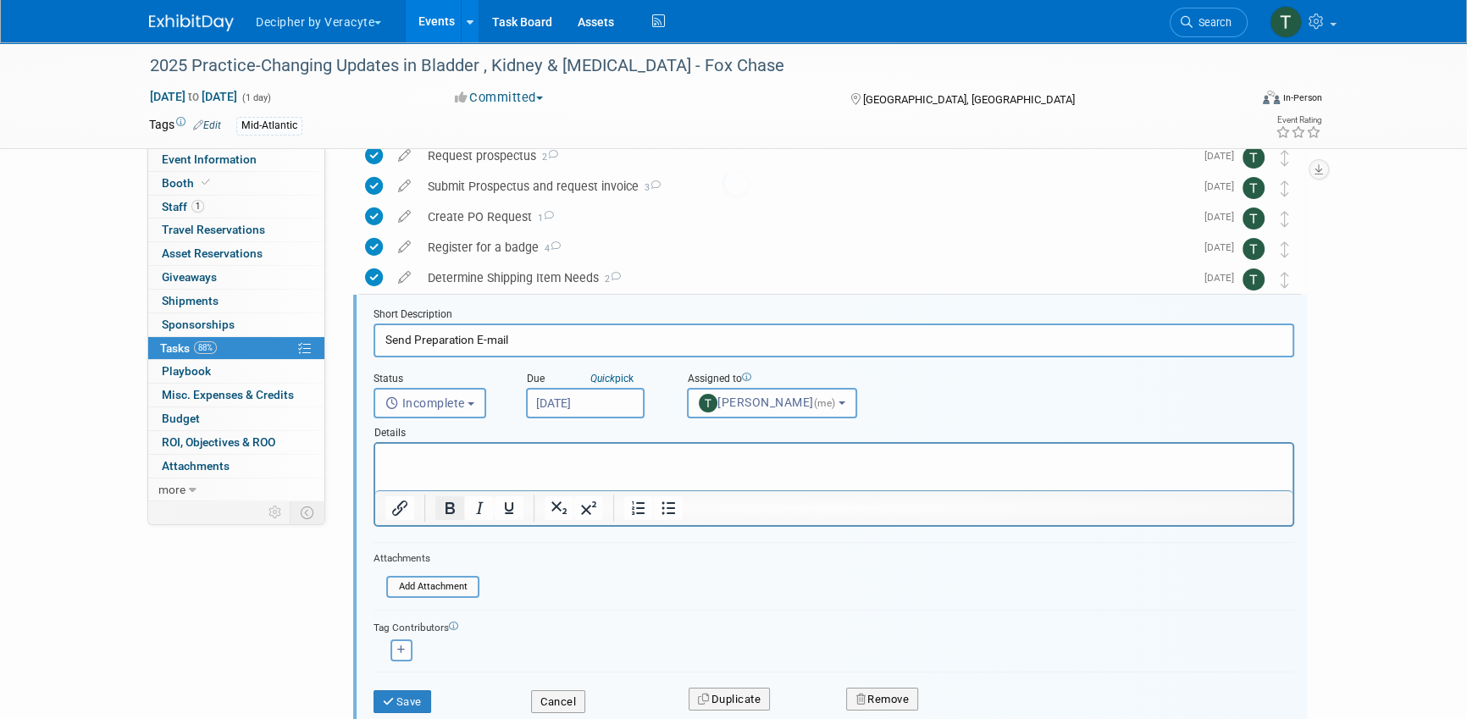
scroll to position [186, 0]
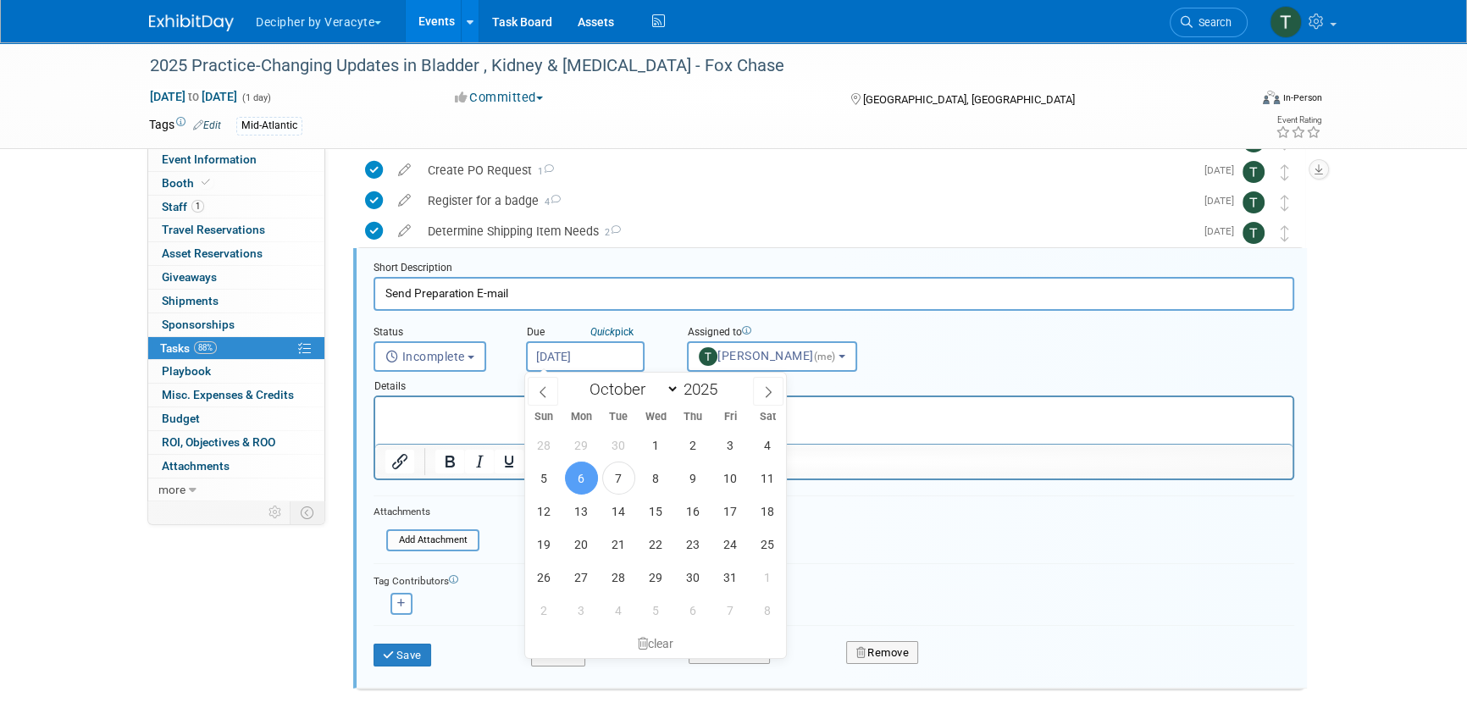
click at [590, 355] on input "[DATE]" at bounding box center [585, 356] width 119 height 30
click at [721, 481] on span "10" at bounding box center [730, 478] width 33 height 33
type input "[DATE]"
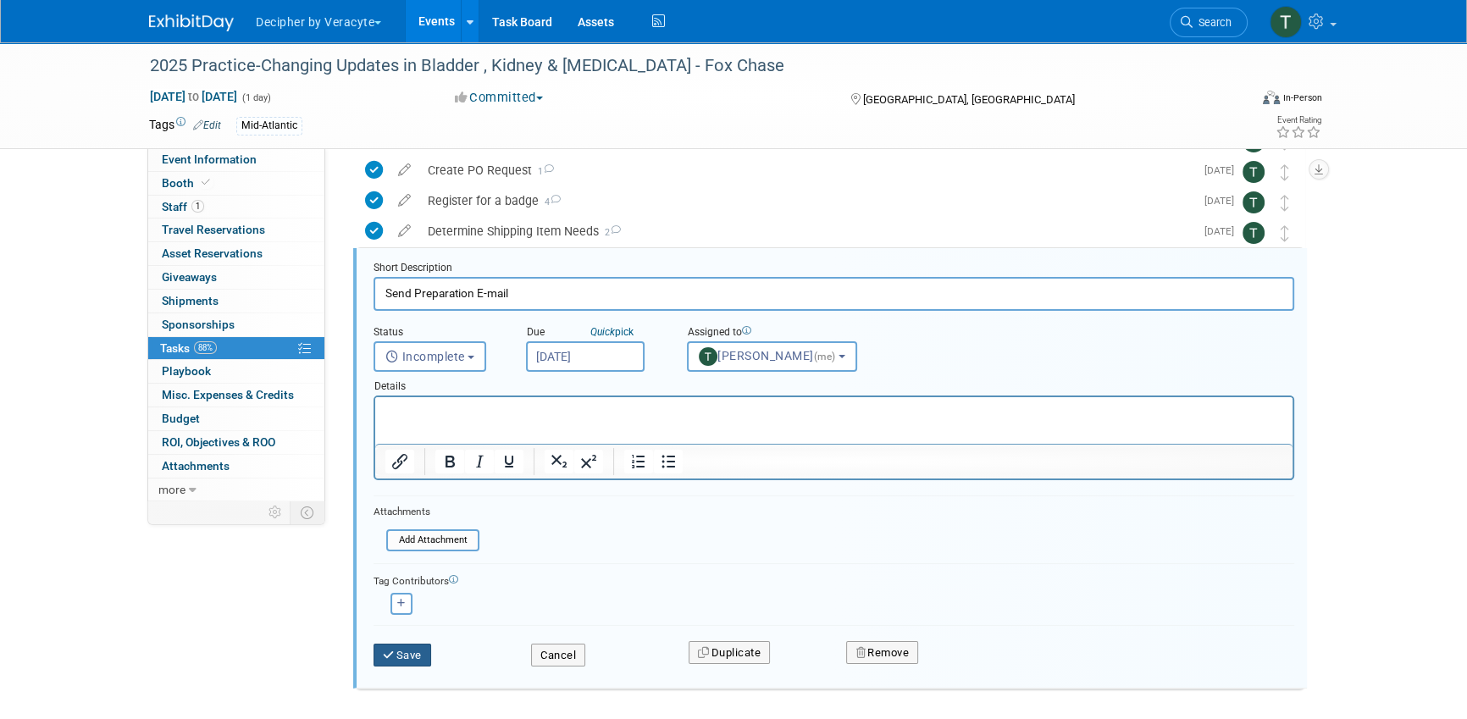
click at [418, 658] on button "Save" at bounding box center [402, 656] width 58 height 24
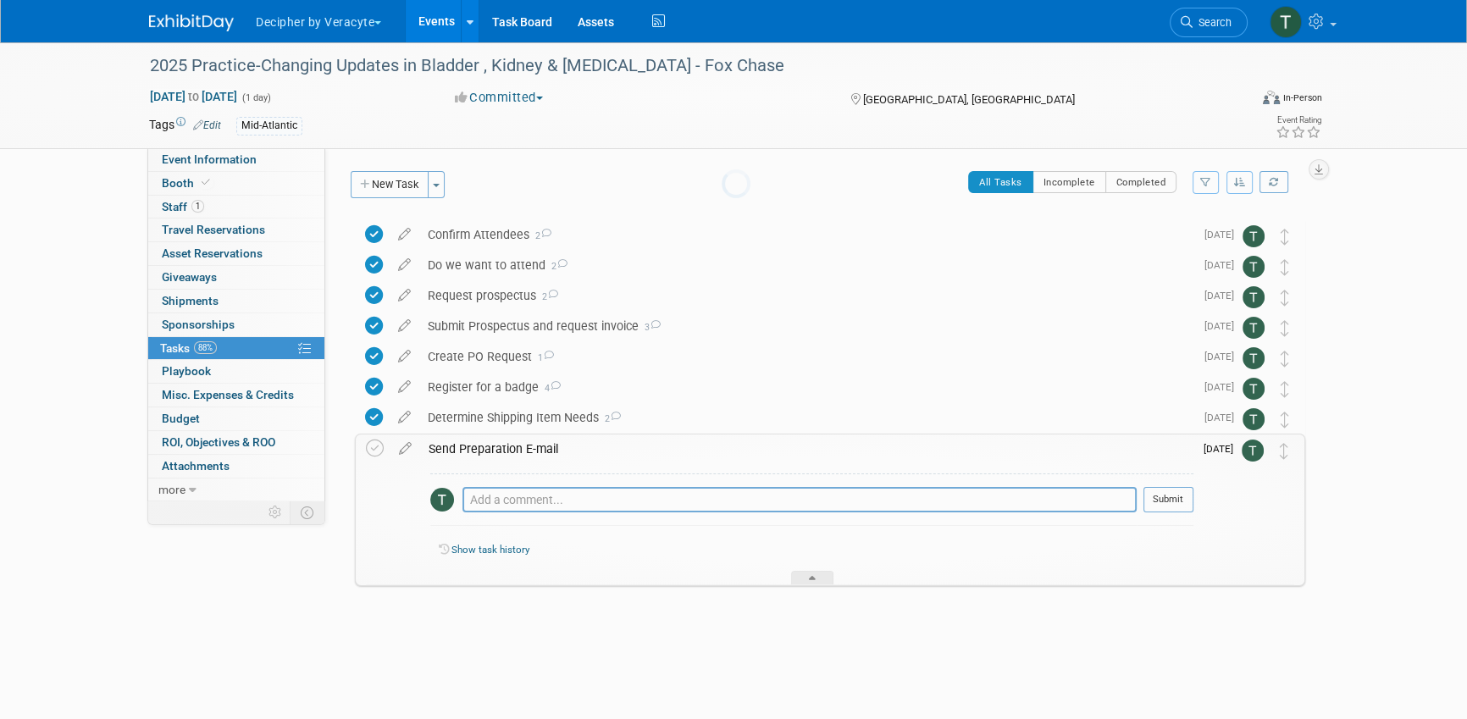
scroll to position [0, 0]
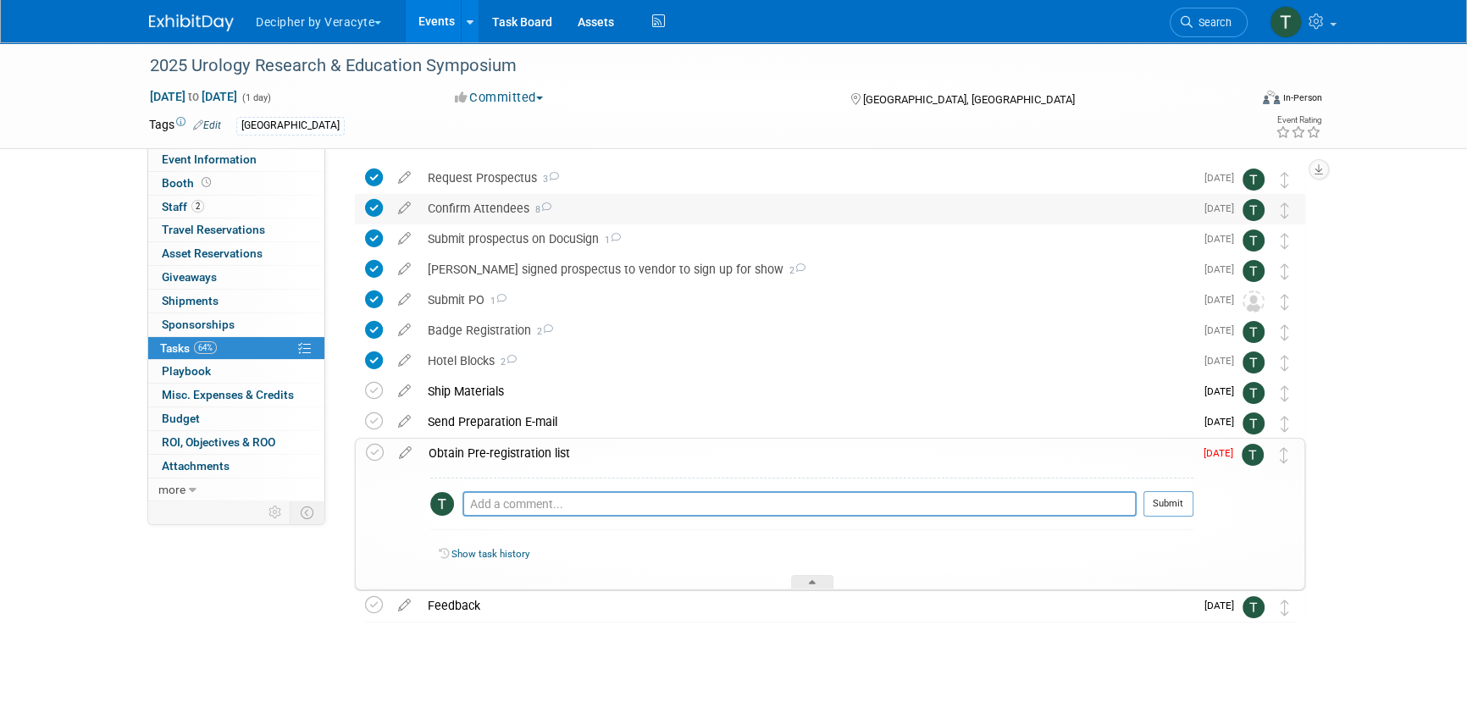
scroll to position [58, 0]
click at [317, 176] on link "Booth" at bounding box center [236, 183] width 176 height 23
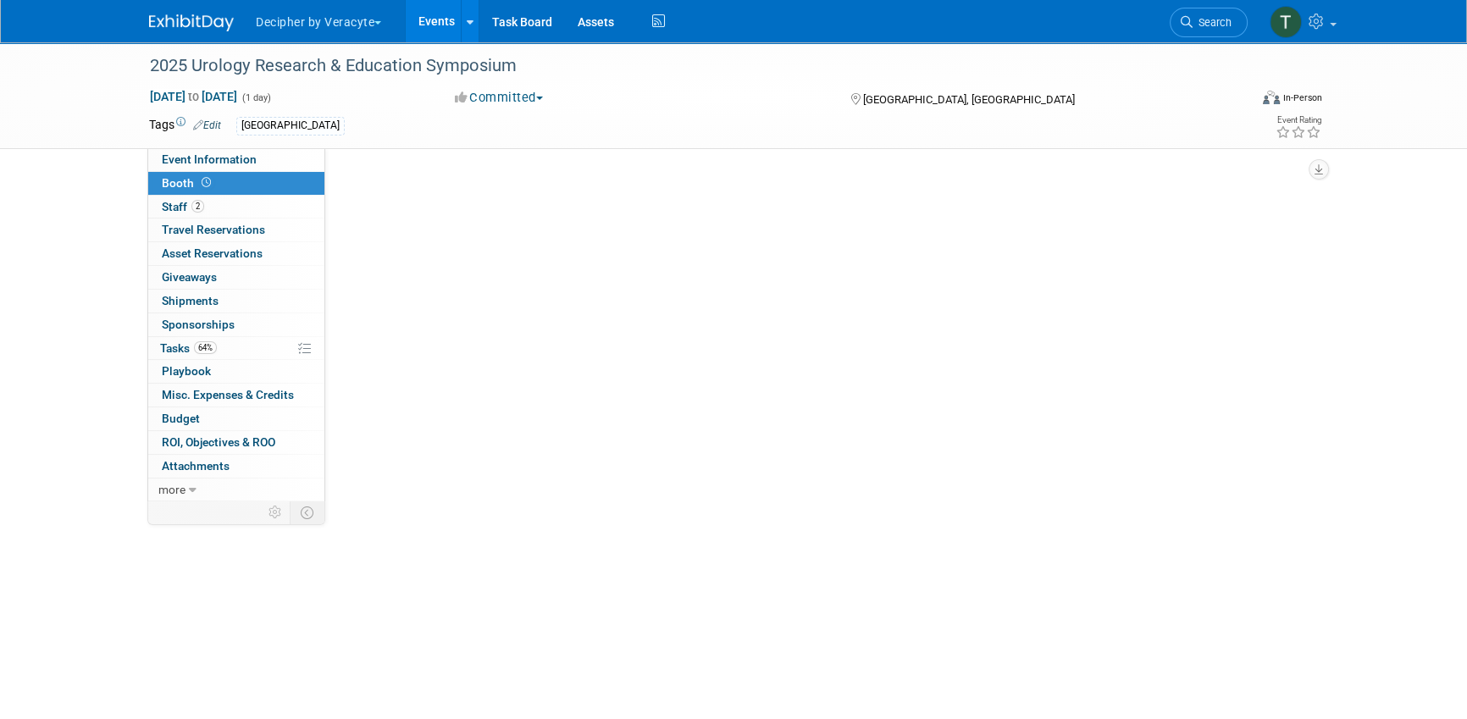
scroll to position [0, 0]
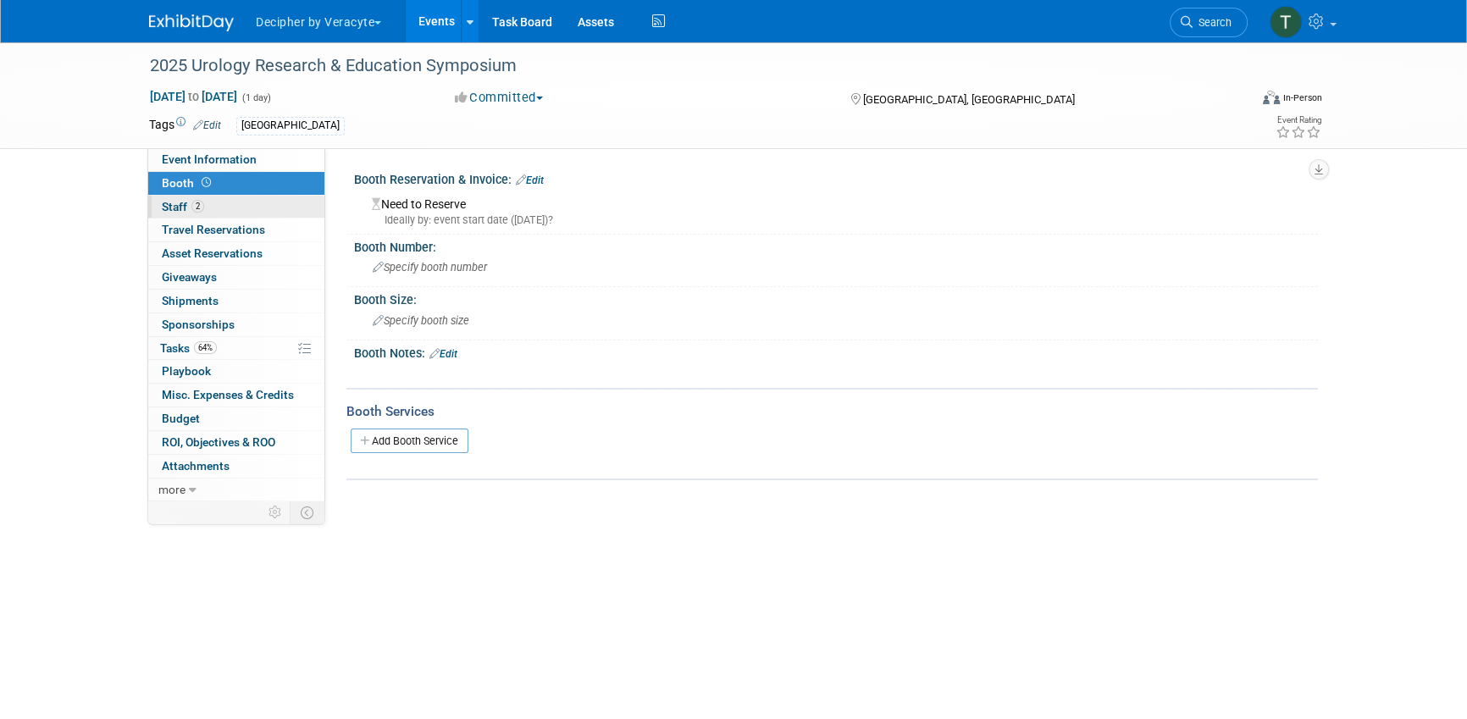
click at [302, 207] on link "2 Staff 2" at bounding box center [236, 207] width 176 height 23
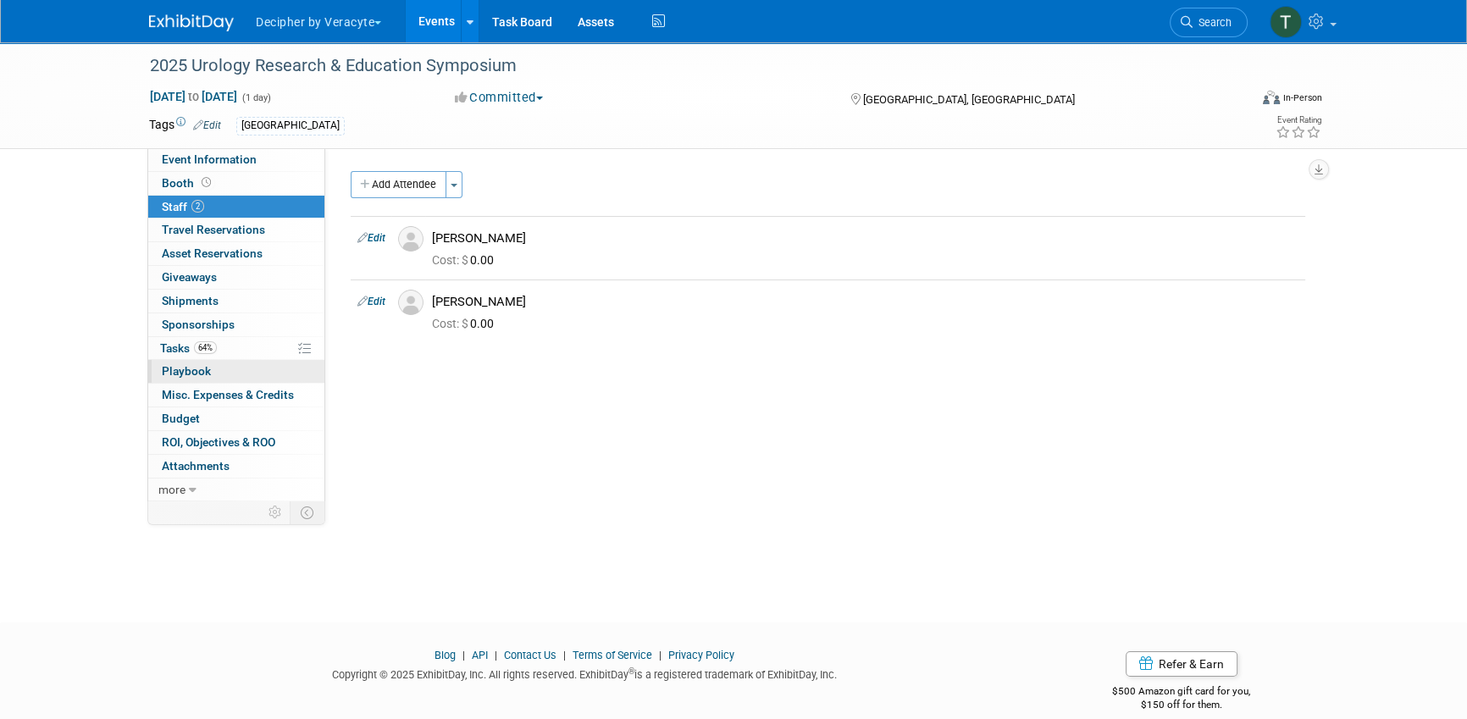
click at [273, 368] on link "0 Playbook 0" at bounding box center [236, 371] width 176 height 23
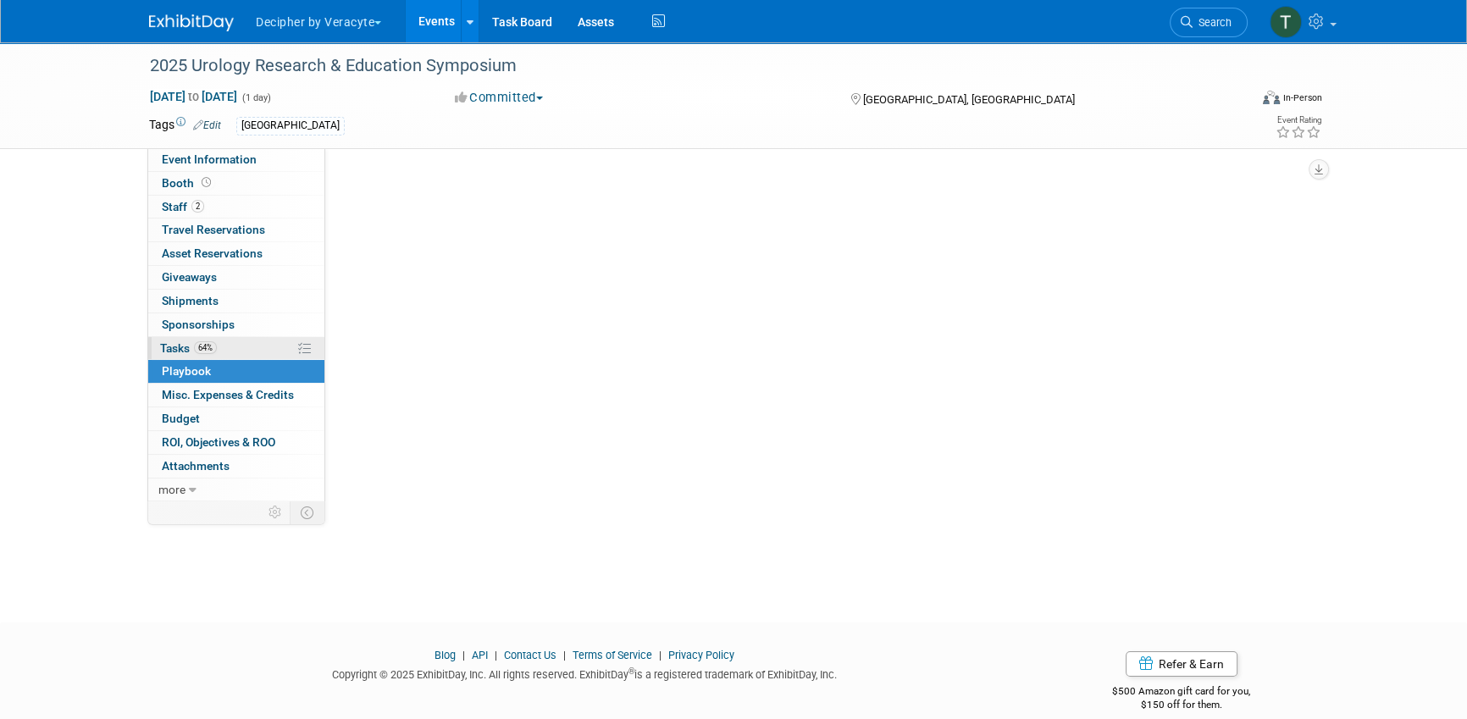
click at [273, 354] on link "64% Tasks 64%" at bounding box center [236, 348] width 176 height 23
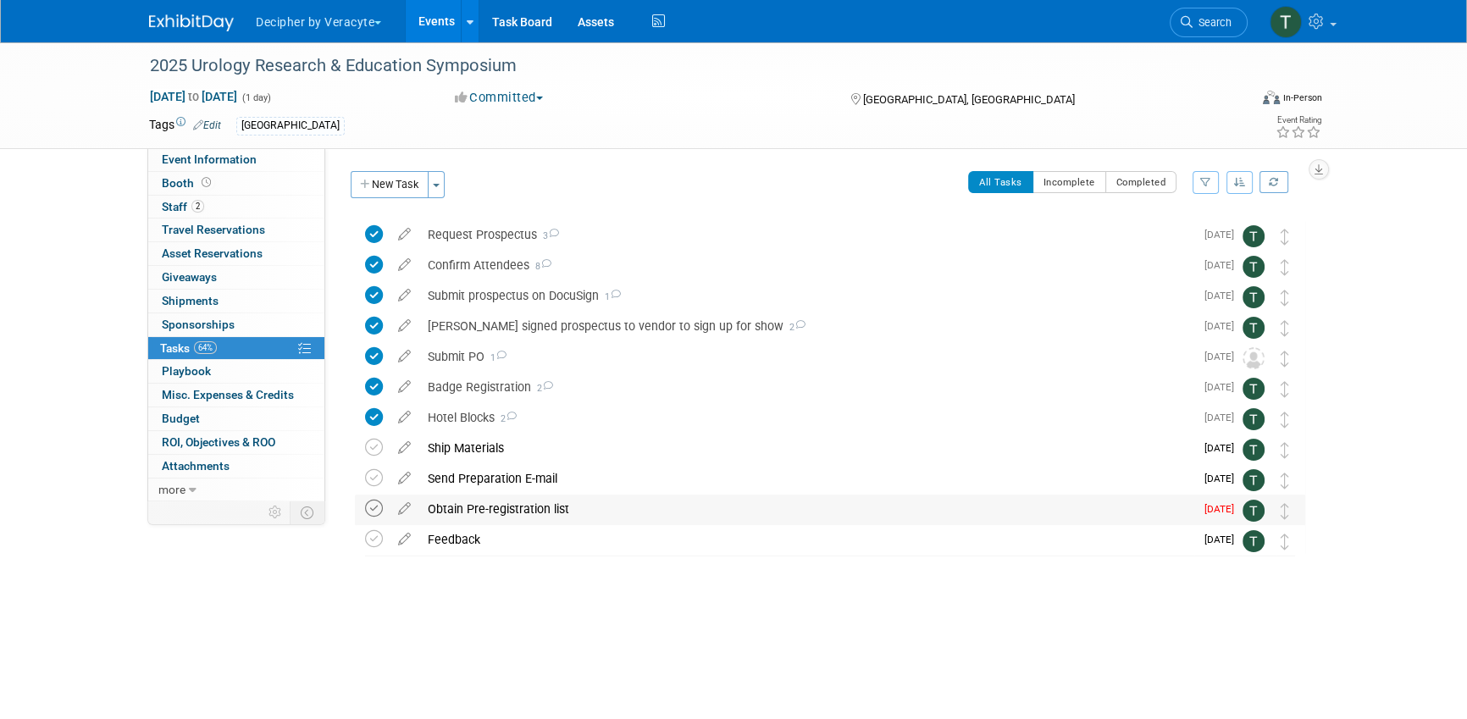
click at [372, 505] on icon at bounding box center [374, 509] width 18 height 18
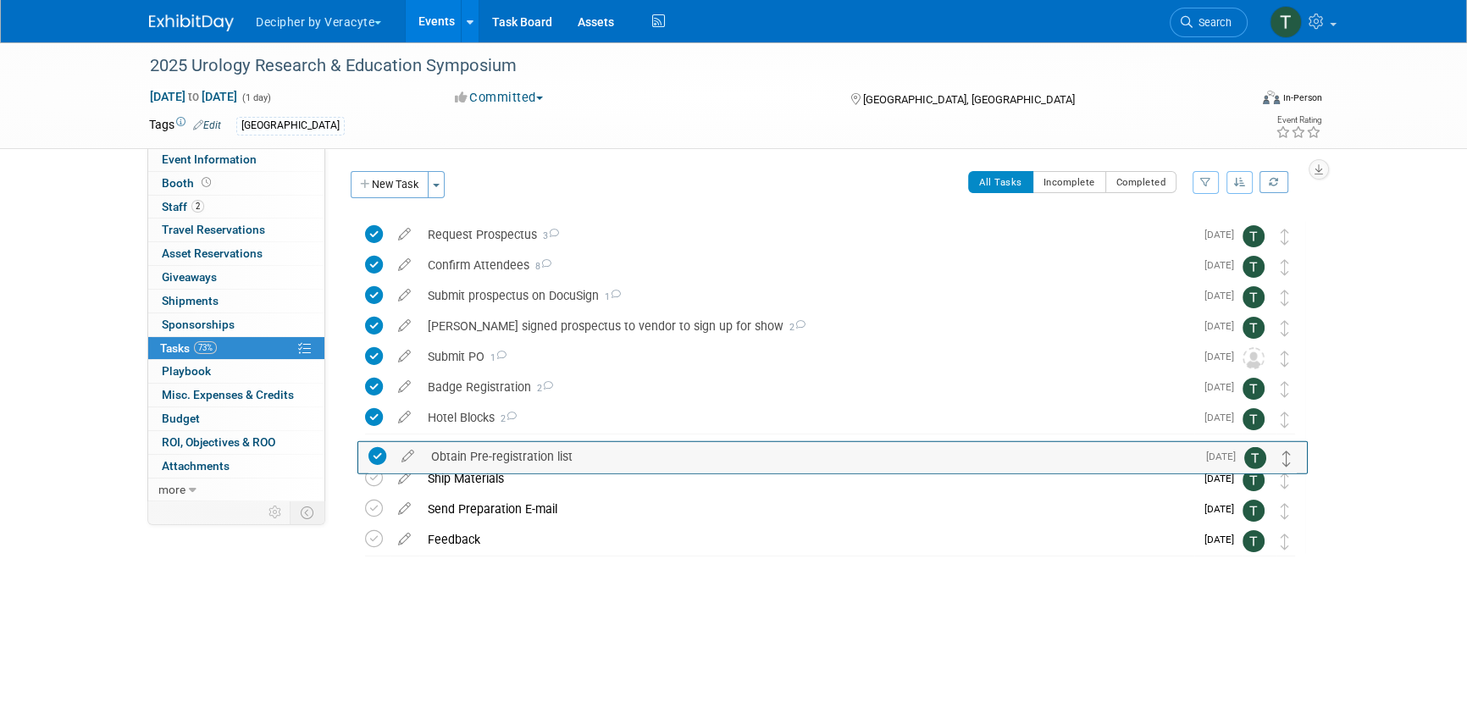
drag, startPoint x: 1285, startPoint y: 505, endPoint x: 1287, endPoint y: 451, distance: 53.4
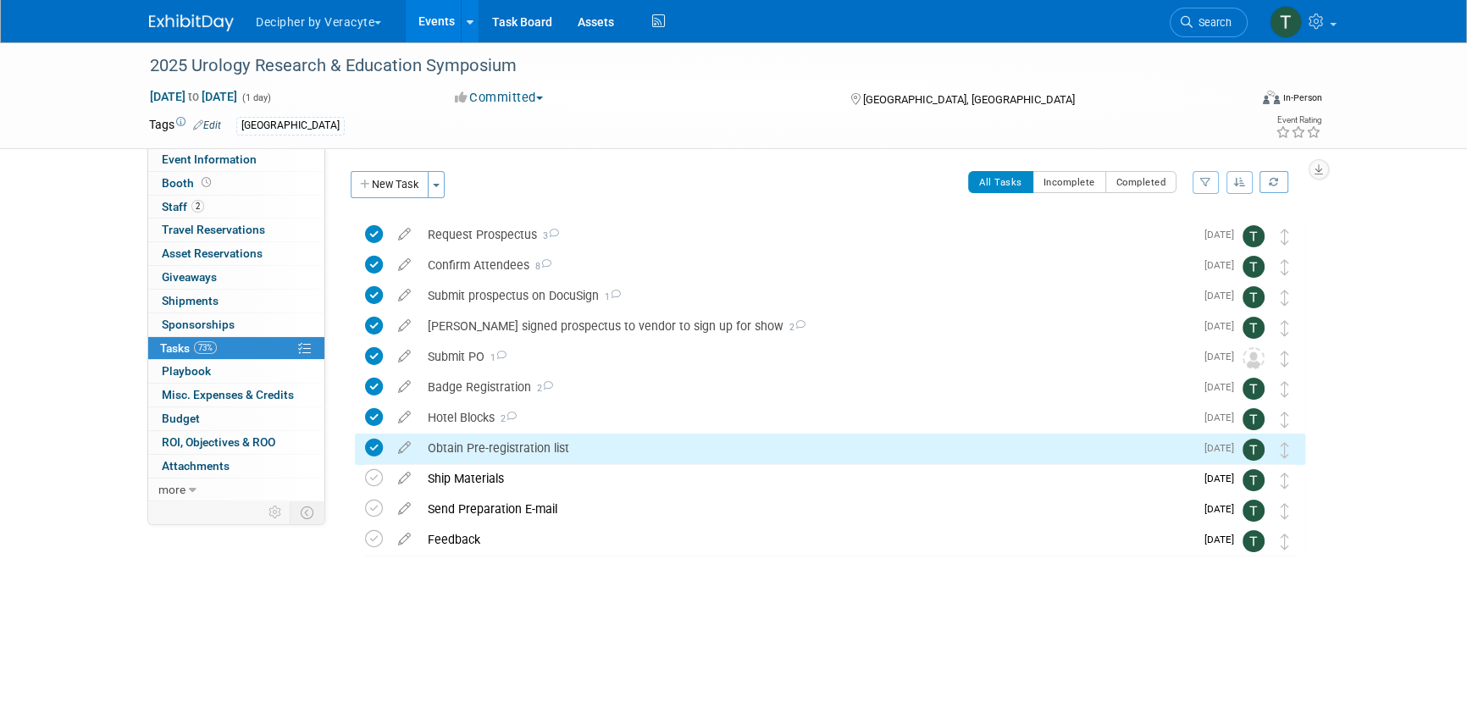
click at [643, 449] on div "Obtain Pre-registration list" at bounding box center [806, 448] width 775 height 29
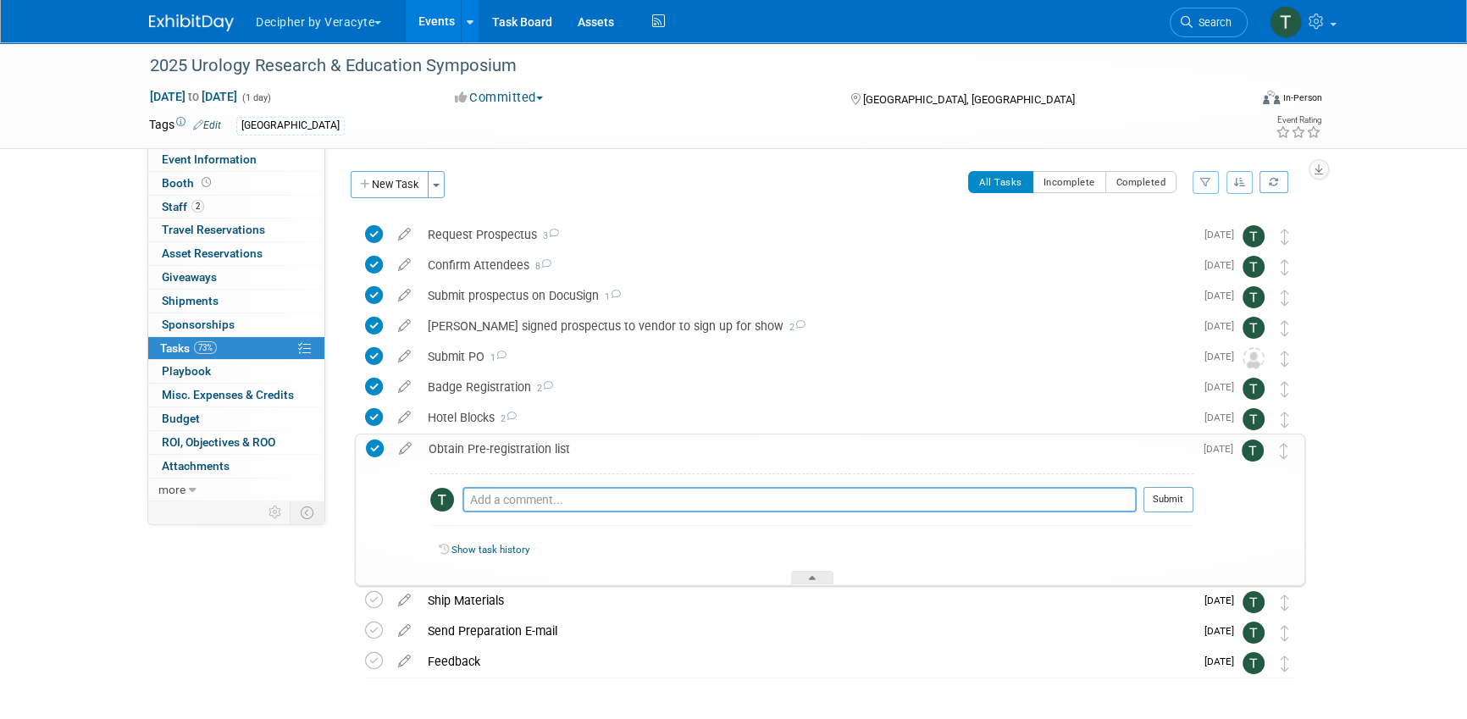
click at [638, 494] on textarea at bounding box center [799, 499] width 674 height 25
type textarea "do not ask for this."
click at [1210, 501] on td "[DATE]" at bounding box center [1217, 509] width 48 height 150
click at [1170, 501] on button "Submit" at bounding box center [1168, 499] width 50 height 25
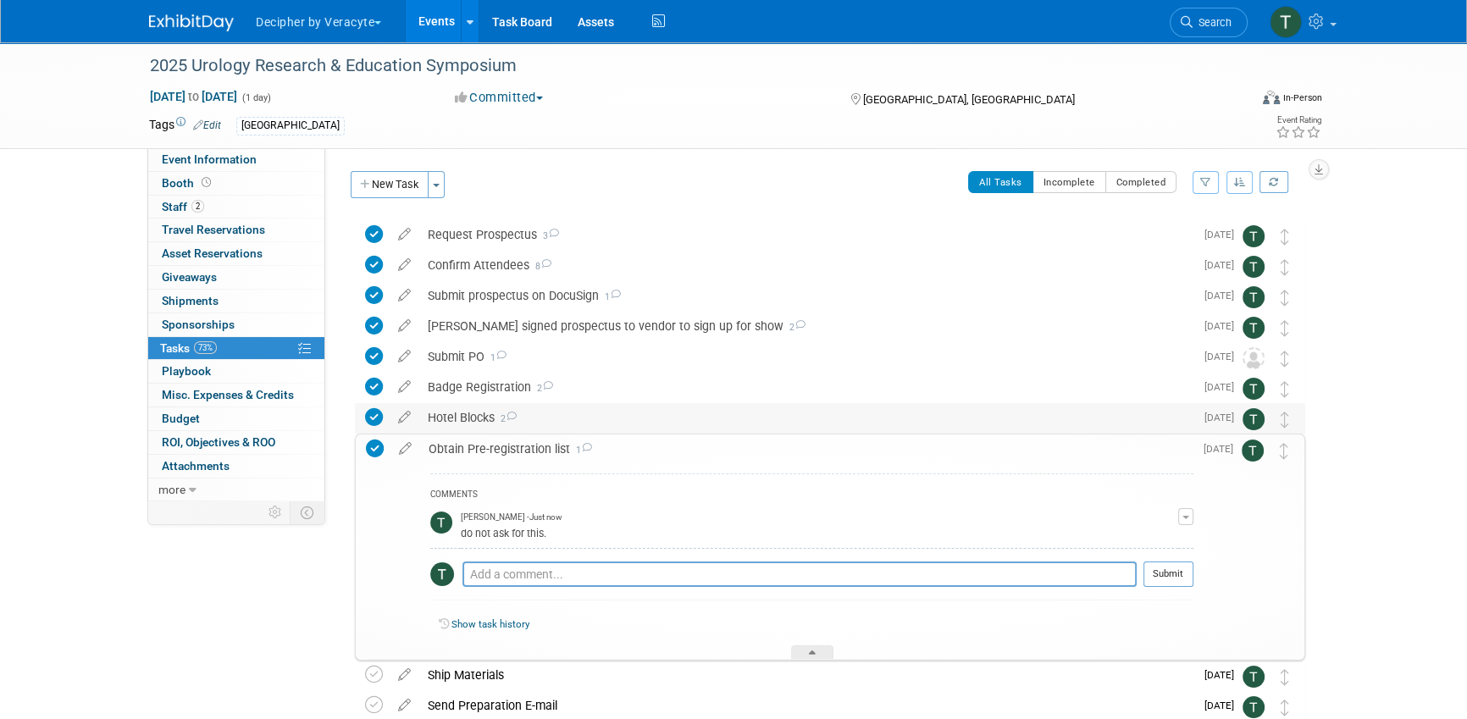
click at [695, 432] on table "Hotel Blocks 2 COMMENTS Tony Alvarado - 14 days ago no hotel per TRacy. Edit Co…" at bounding box center [830, 418] width 930 height 31
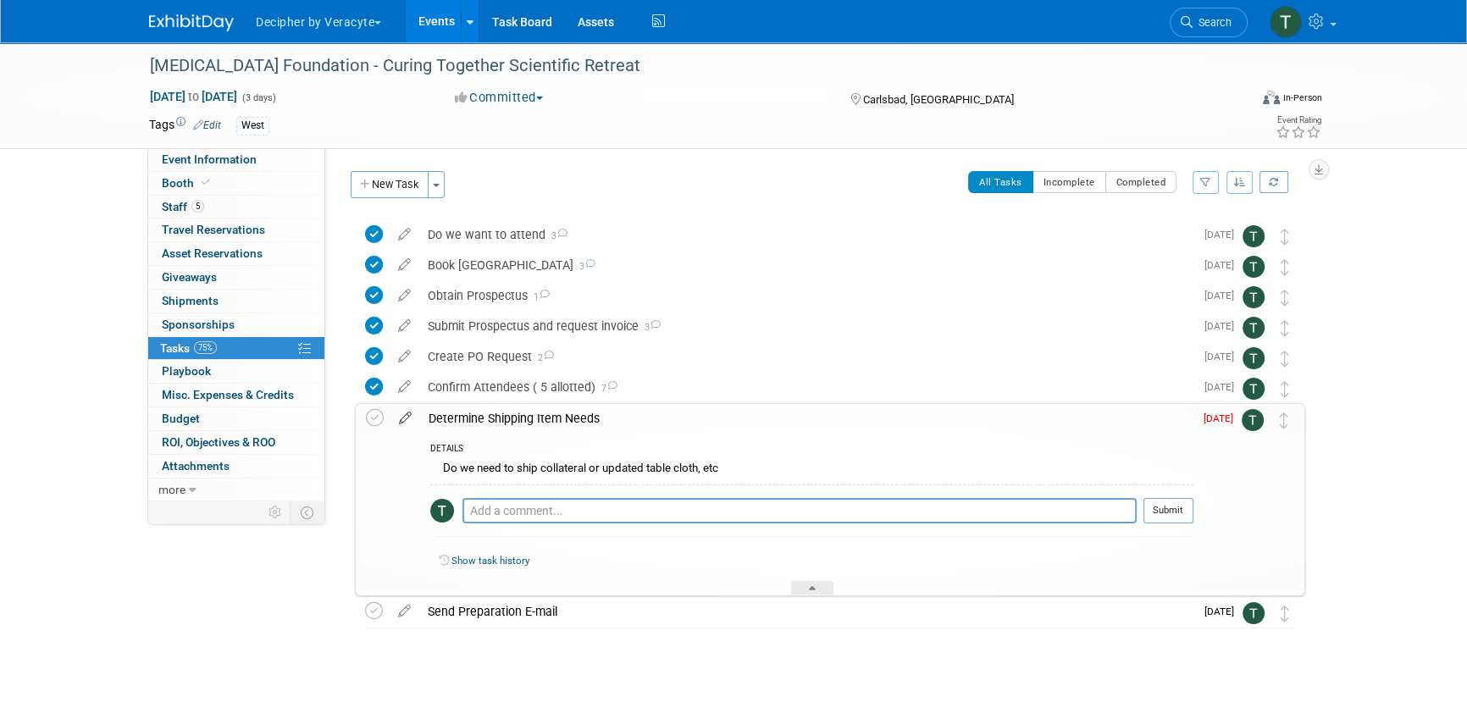
click at [415, 414] on icon at bounding box center [405, 414] width 30 height 21
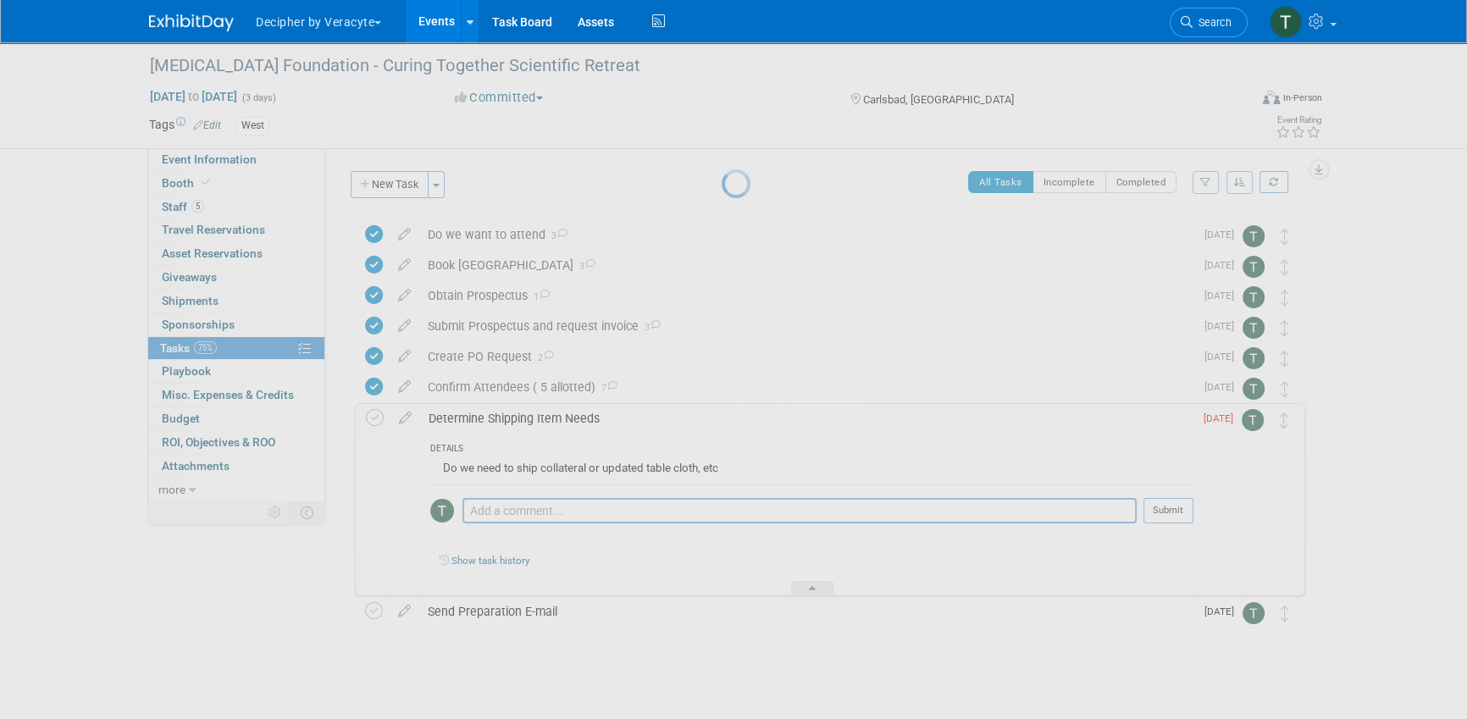
select select "9"
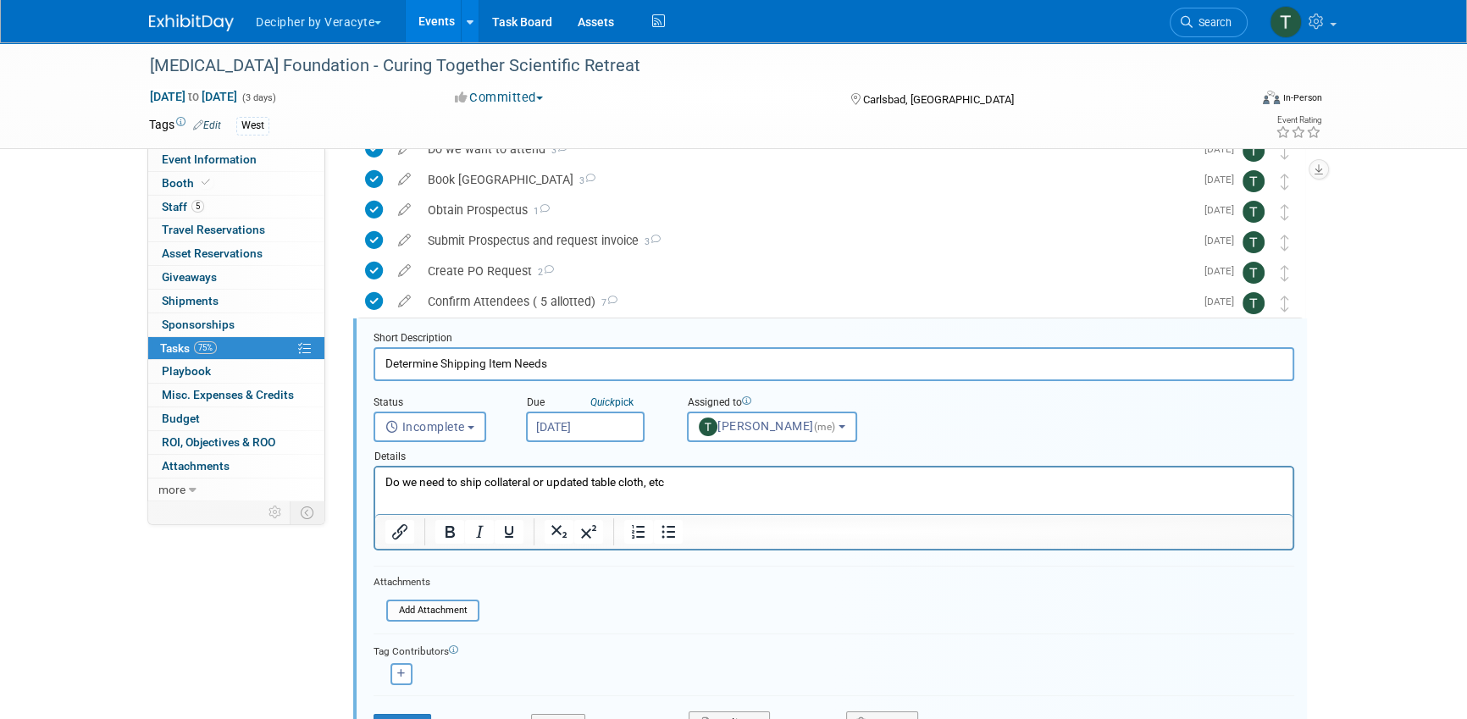
scroll to position [155, 0]
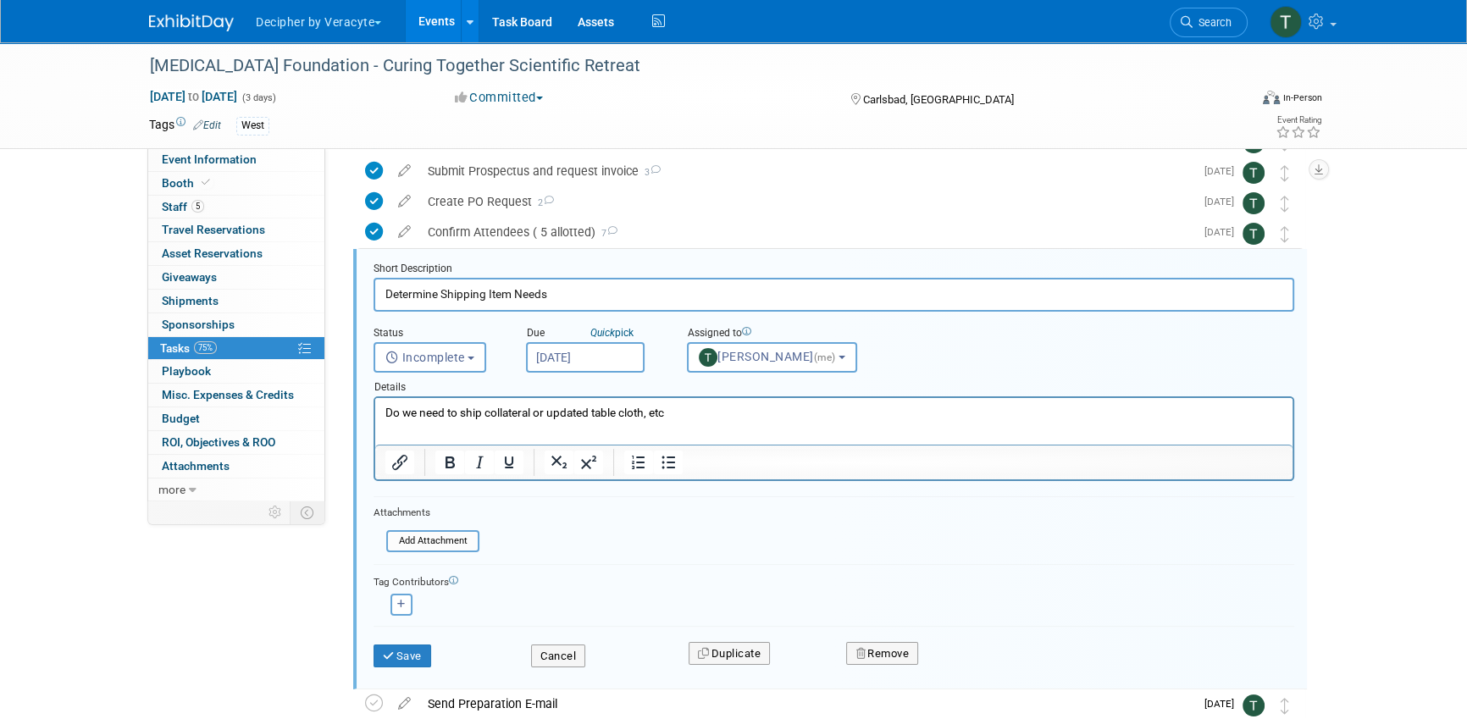
click at [616, 362] on input "[DATE]" at bounding box center [585, 357] width 119 height 30
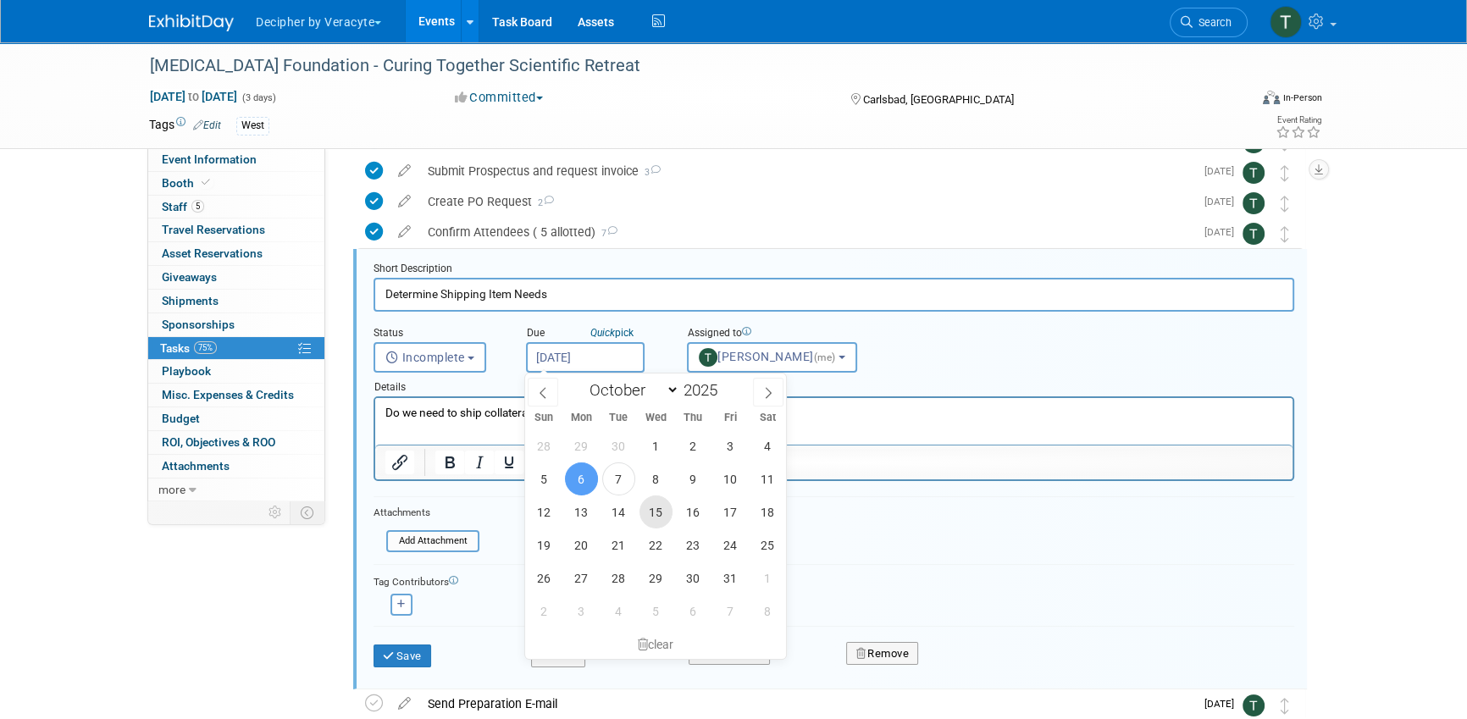
click at [657, 517] on span "15" at bounding box center [655, 511] width 33 height 33
type input "Oct 15, 2025"
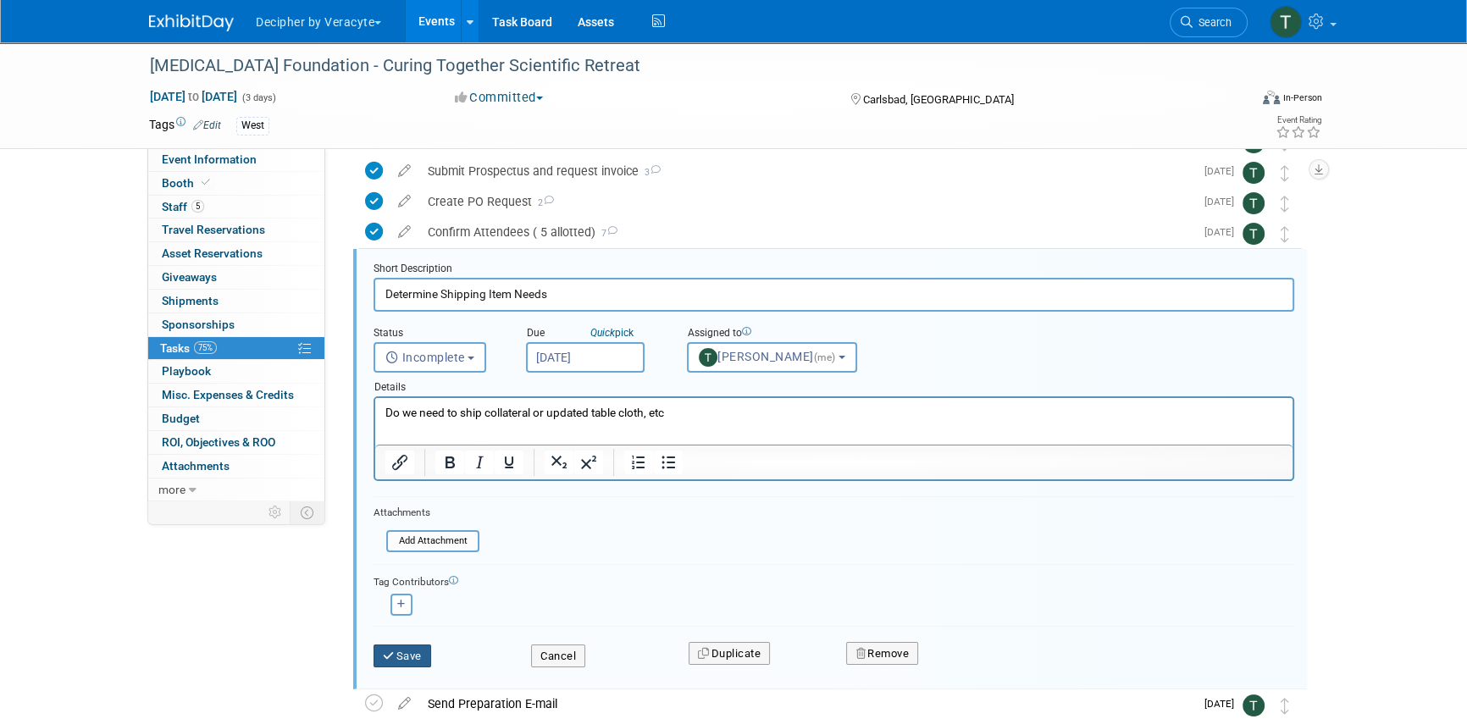
click at [417, 663] on button "Save" at bounding box center [402, 656] width 58 height 24
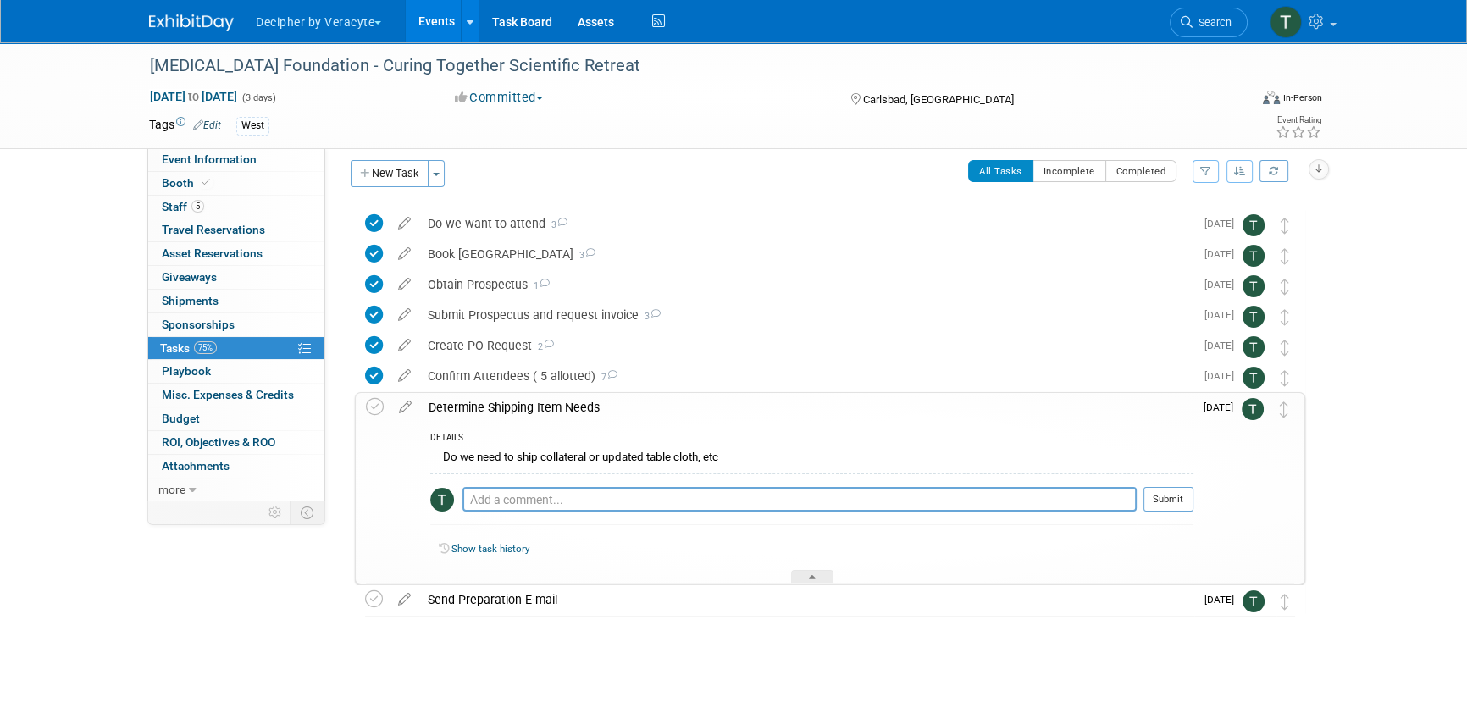
scroll to position [10, 0]
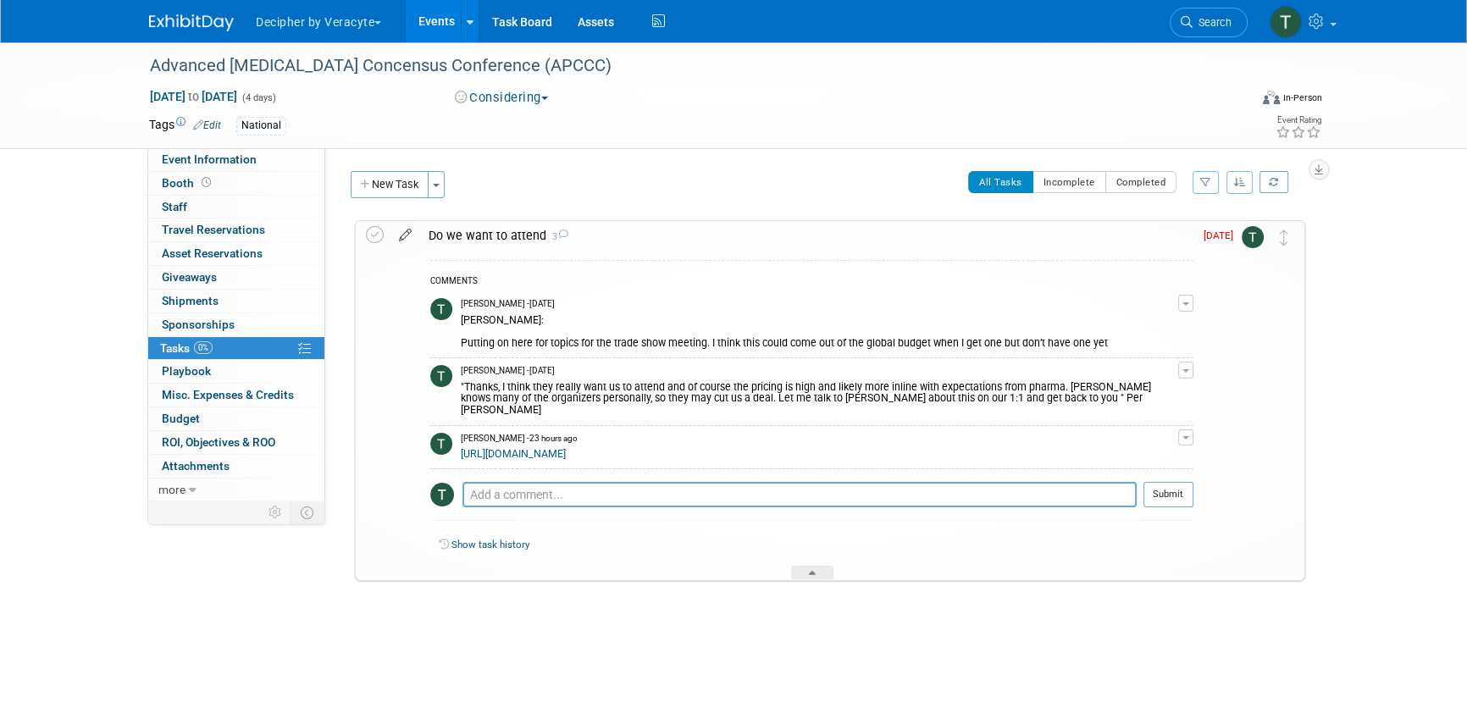
click at [406, 233] on icon at bounding box center [405, 231] width 30 height 21
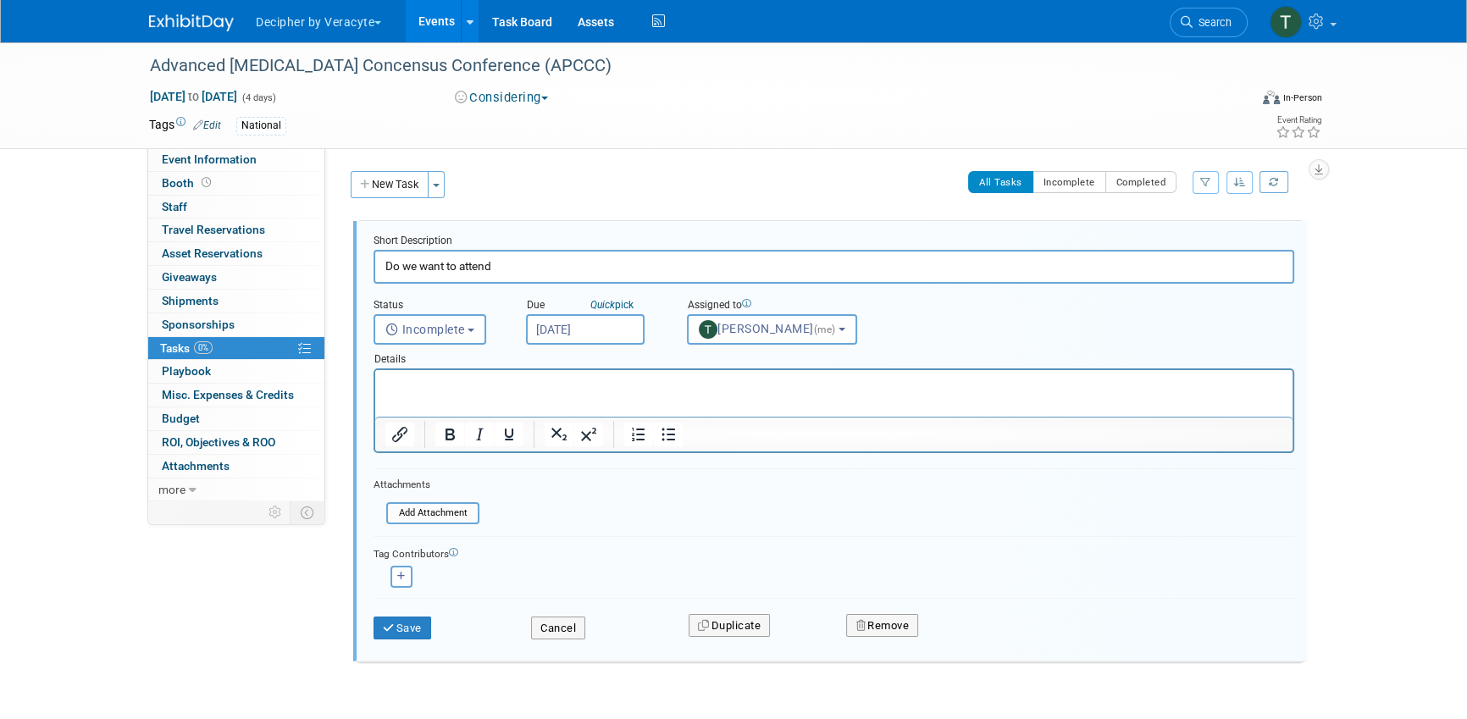
click at [600, 319] on input "[DATE]" at bounding box center [585, 329] width 119 height 30
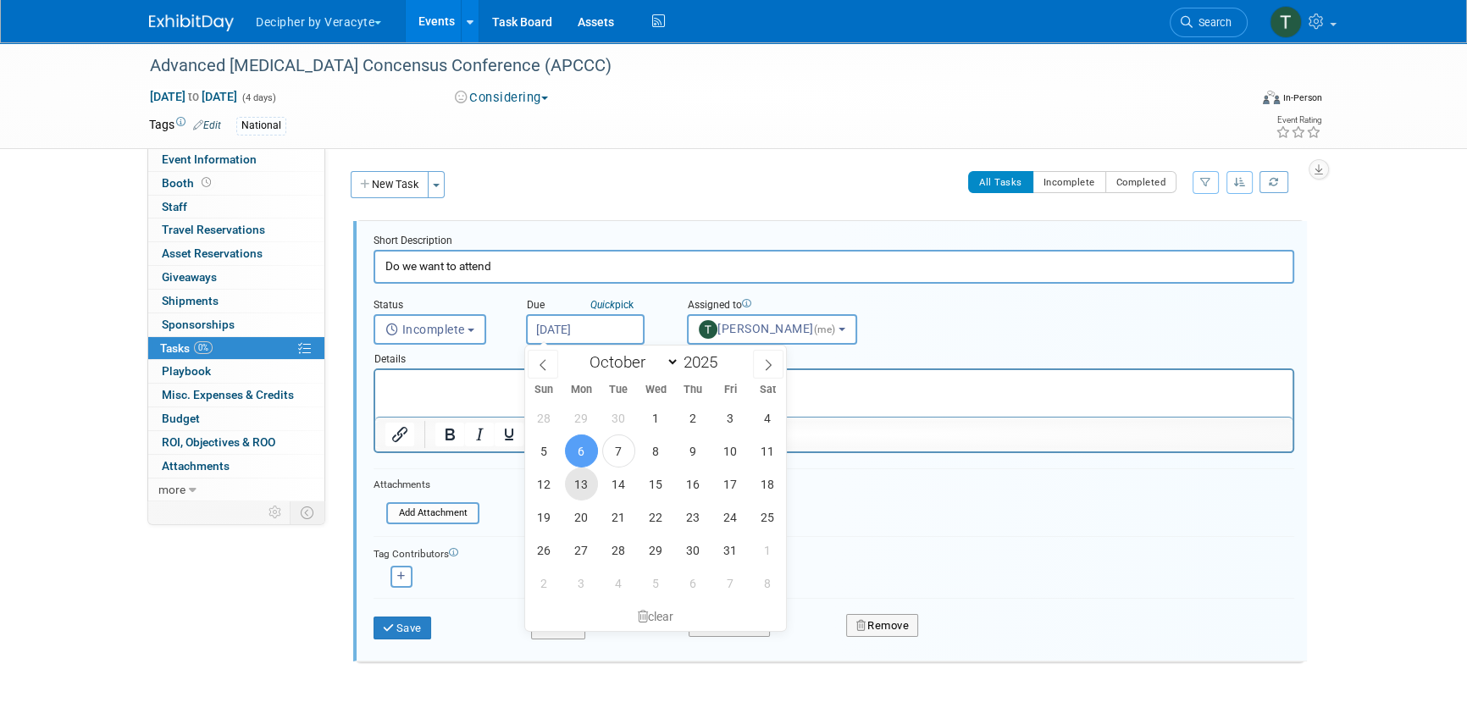
click at [590, 484] on span "13" at bounding box center [581, 483] width 33 height 33
type input "[DATE]"
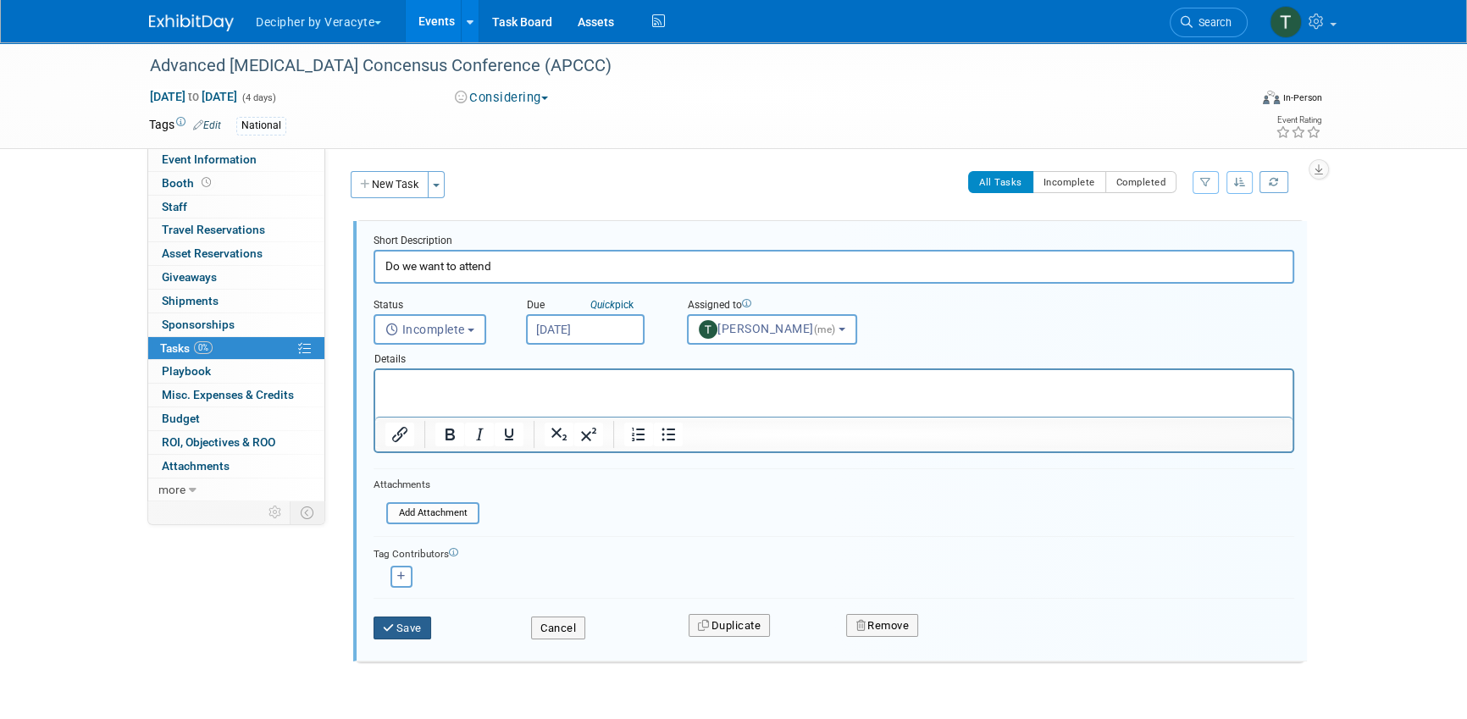
click at [401, 628] on button "Save" at bounding box center [402, 628] width 58 height 24
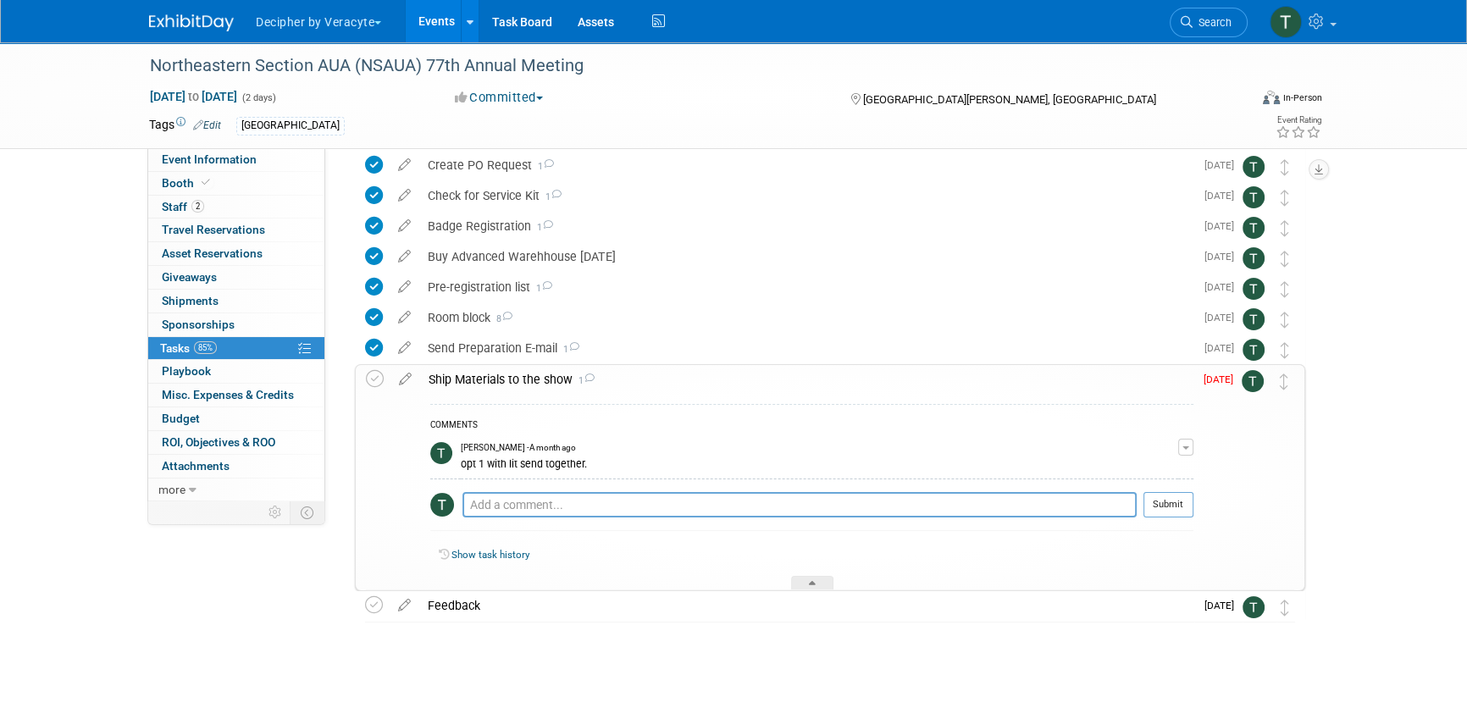
scroll to position [196, 0]
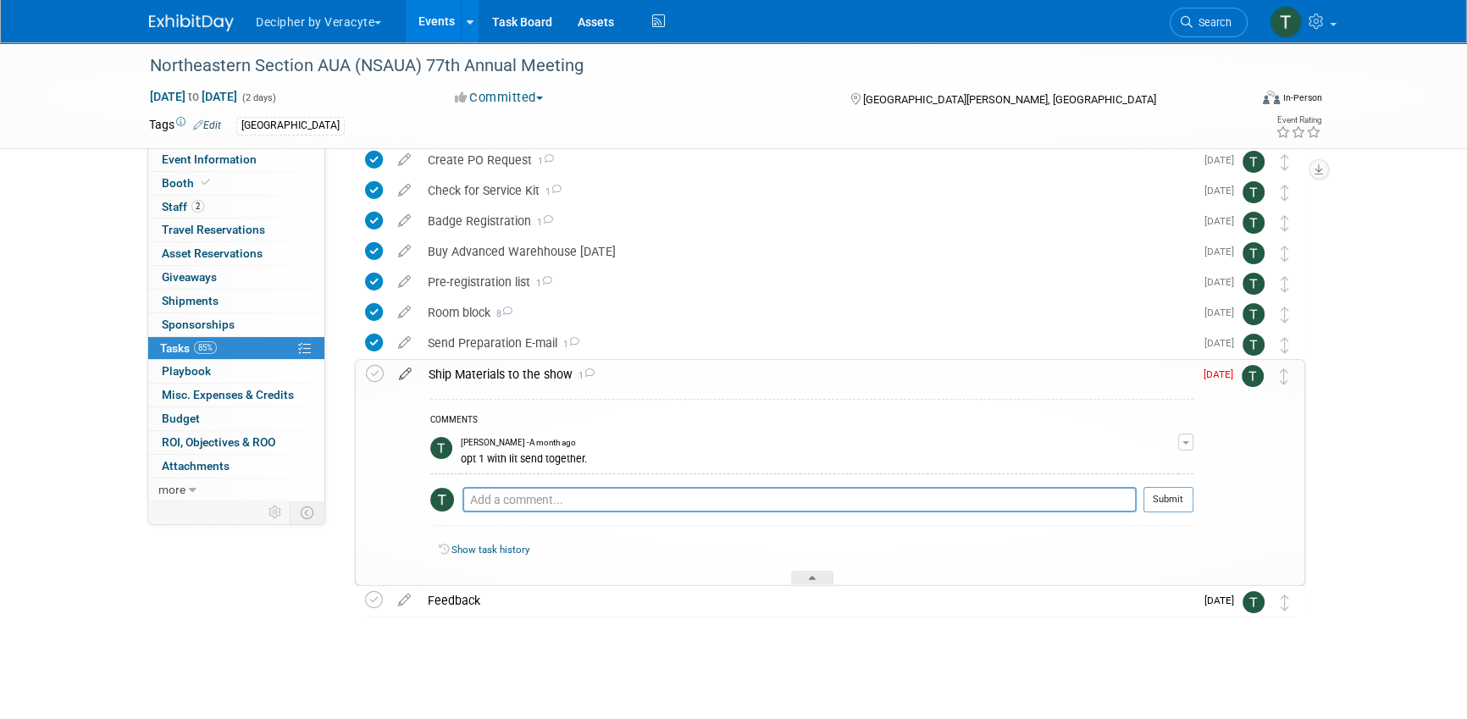
click at [404, 377] on icon at bounding box center [405, 370] width 30 height 21
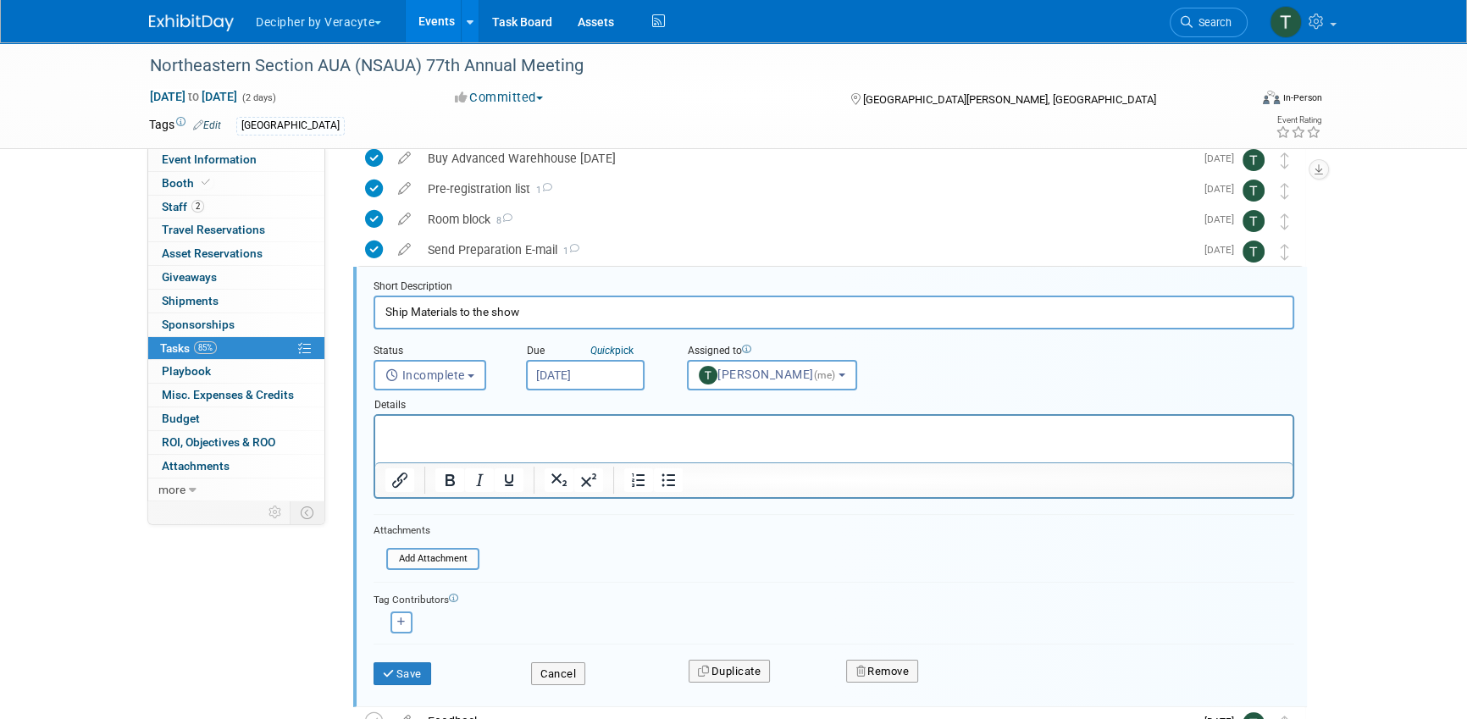
scroll to position [0, 0]
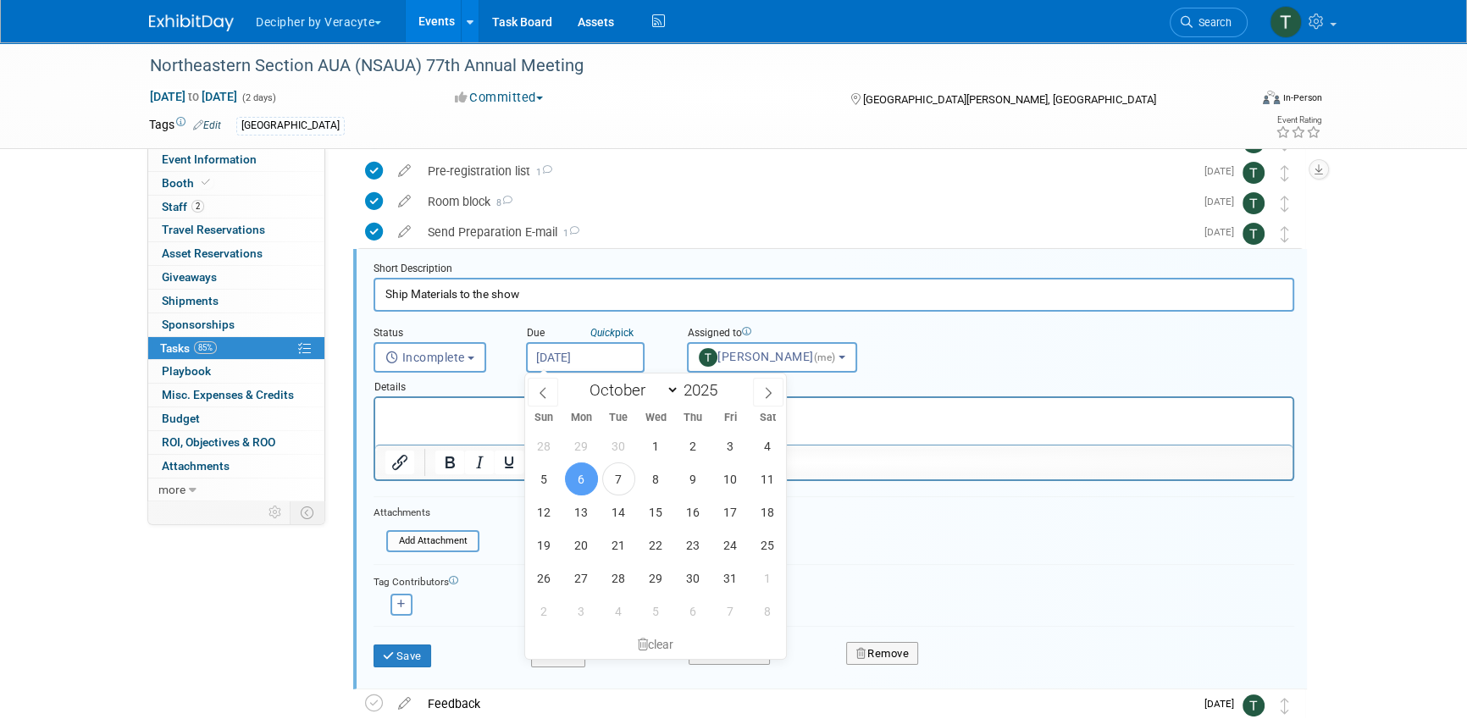
click at [598, 360] on input "[DATE]" at bounding box center [585, 357] width 119 height 30
drag, startPoint x: 624, startPoint y: 479, endPoint x: 661, endPoint y: 484, distance: 36.8
click at [661, 484] on div "28 29 30 1 2 3 4 5 6 7 8 9 10 11 12 13 14 15 16 17 18 19 20 21 22 23 24 25 26 2…" at bounding box center [655, 528] width 261 height 198
click at [661, 484] on span "8" at bounding box center [655, 478] width 33 height 33
type input "[DATE]"
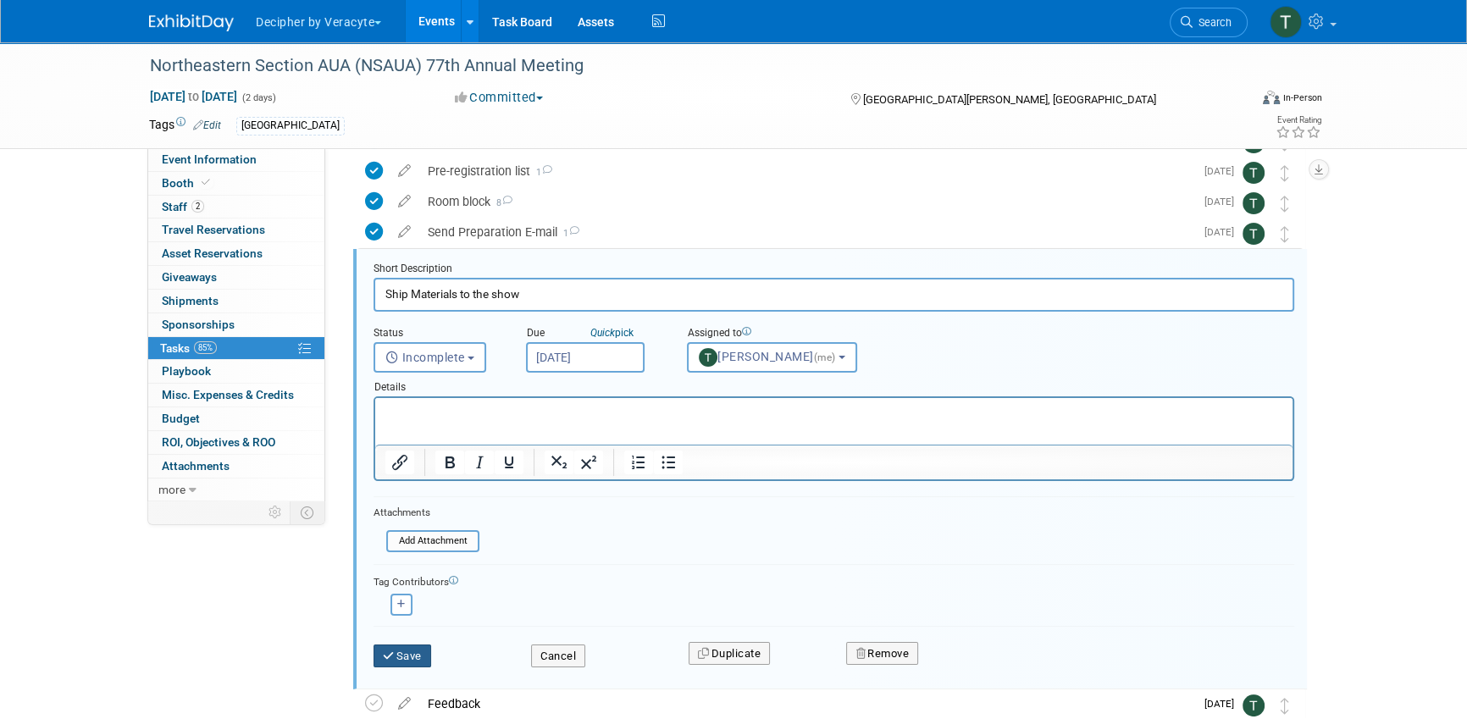
click at [422, 657] on button "Save" at bounding box center [402, 656] width 58 height 24
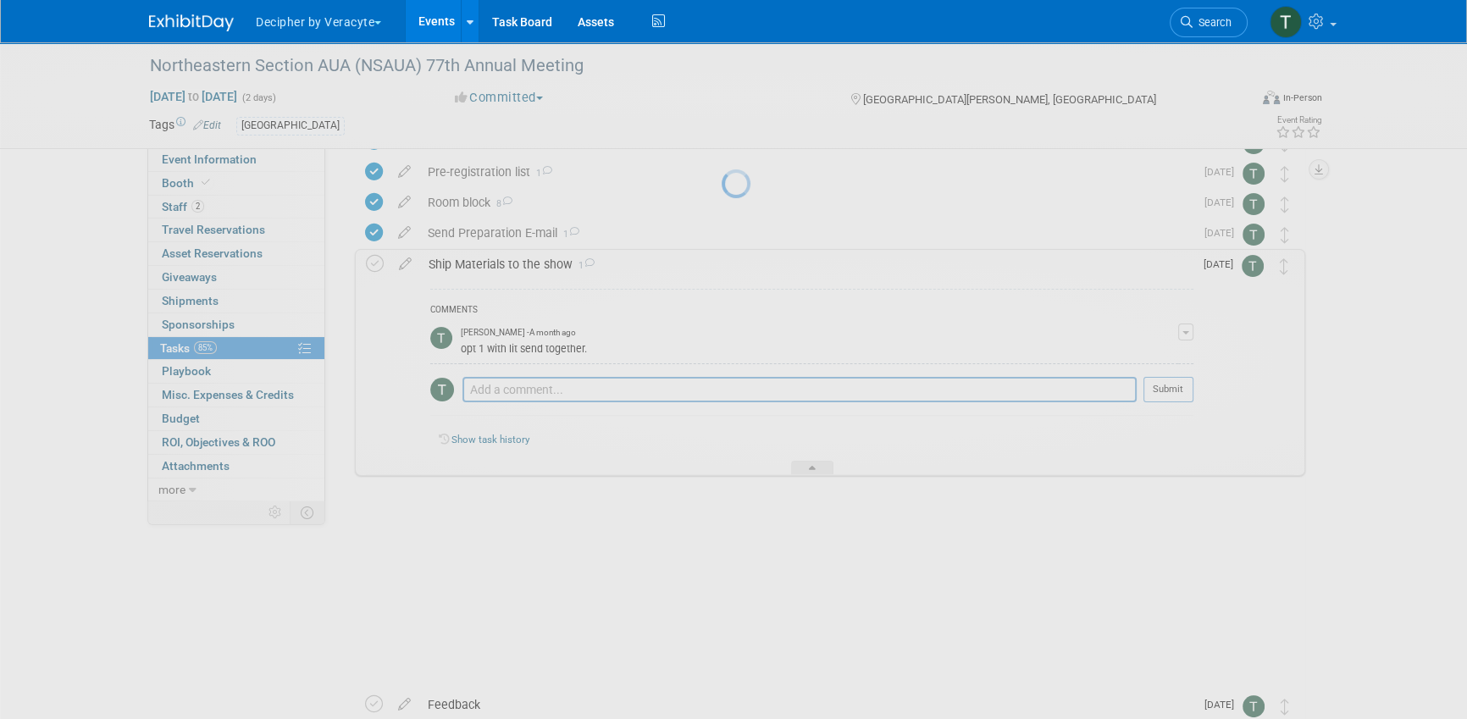
scroll to position [196, 0]
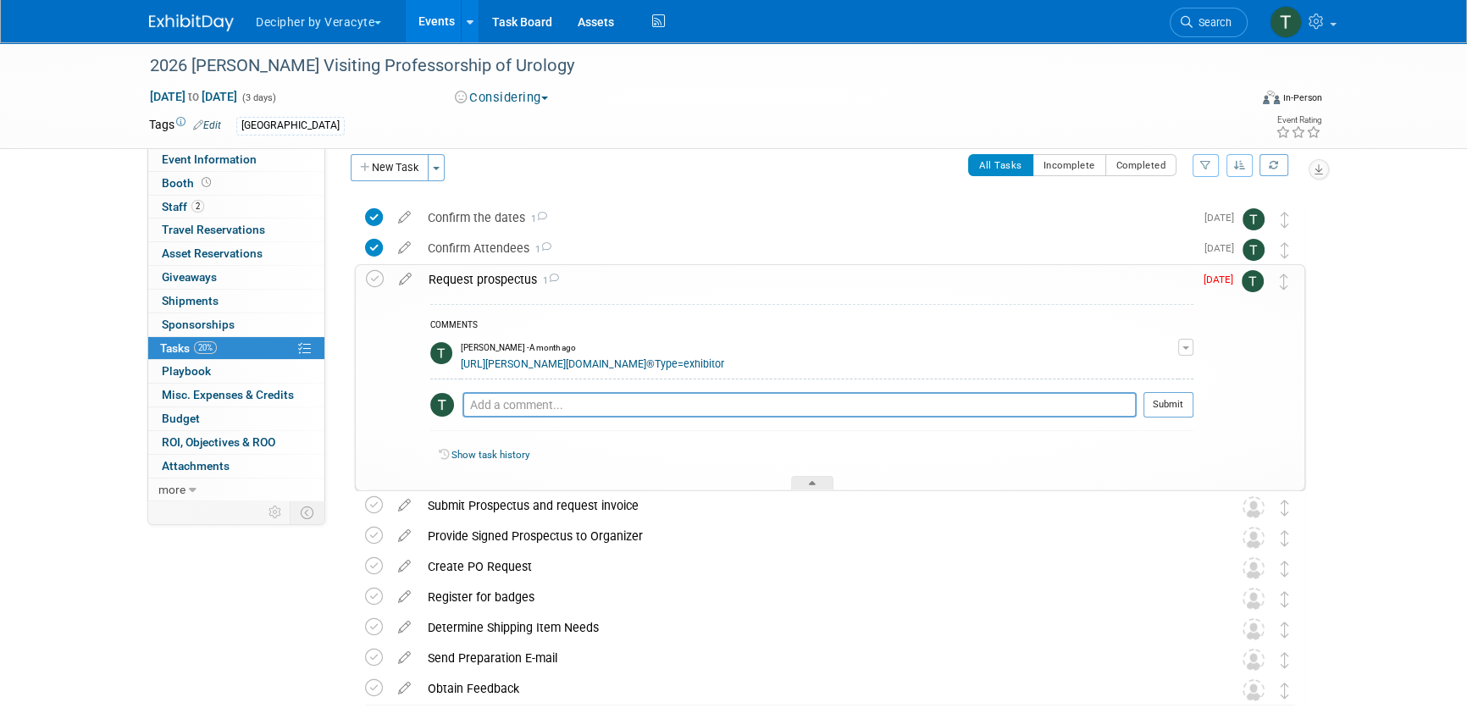
scroll to position [20, 0]
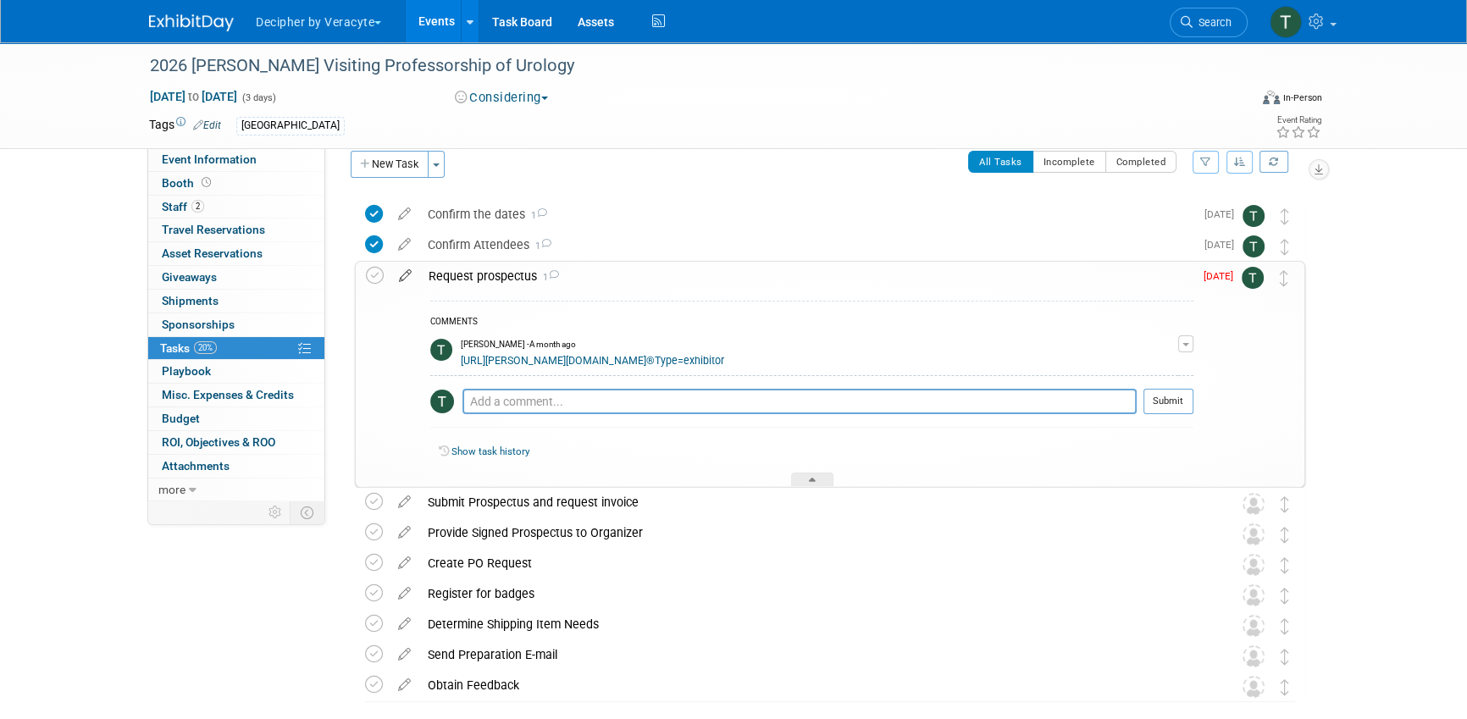
click at [406, 275] on icon at bounding box center [405, 272] width 30 height 21
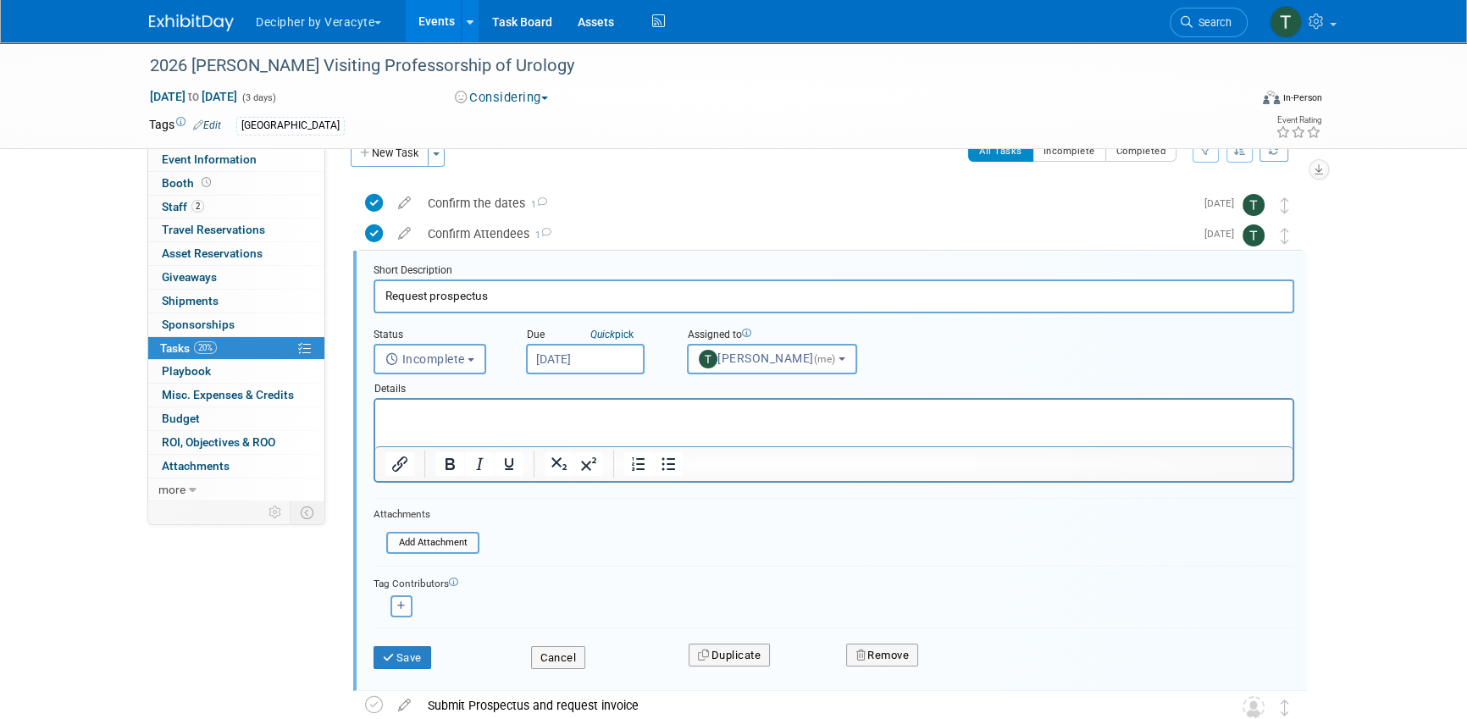
scroll to position [34, 0]
click at [610, 362] on input "[DATE]" at bounding box center [585, 356] width 119 height 30
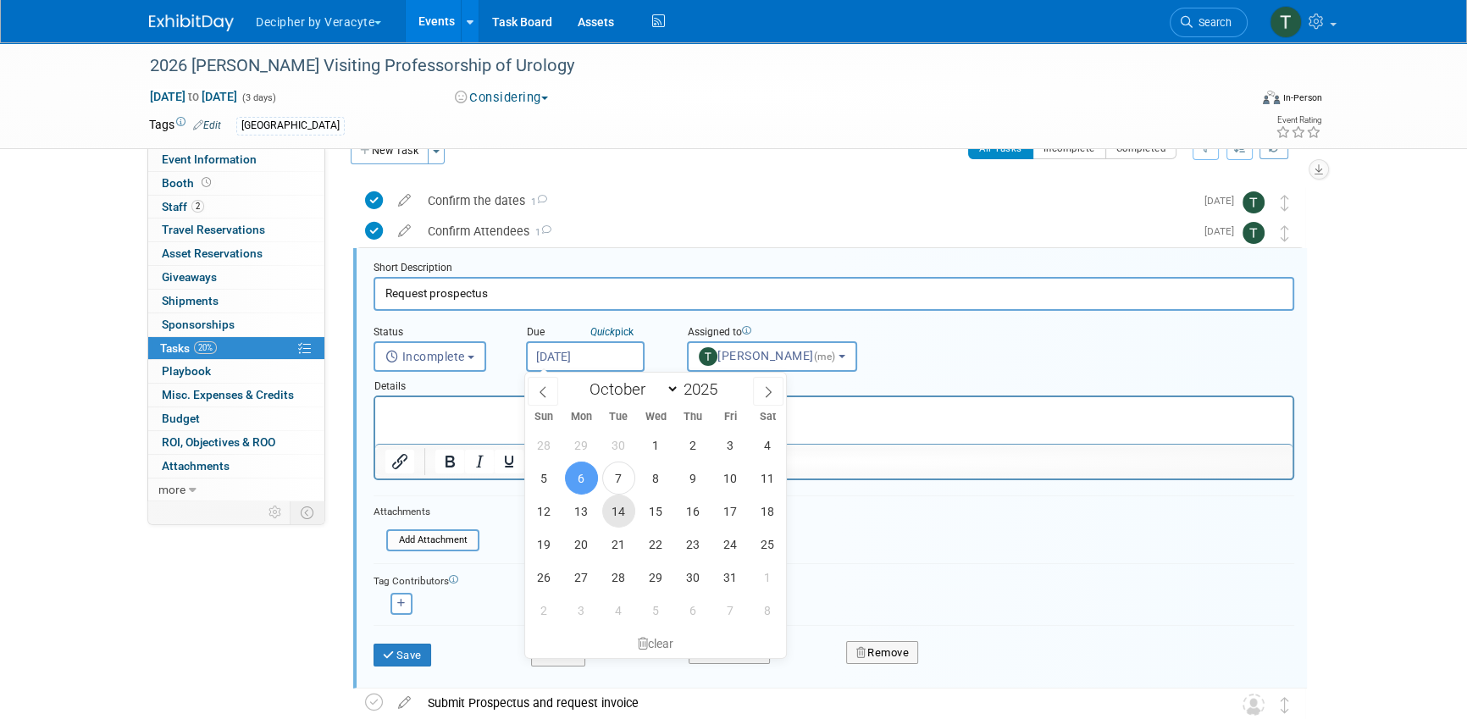
click at [627, 506] on span "14" at bounding box center [618, 511] width 33 height 33
type input "Oct 14, 2025"
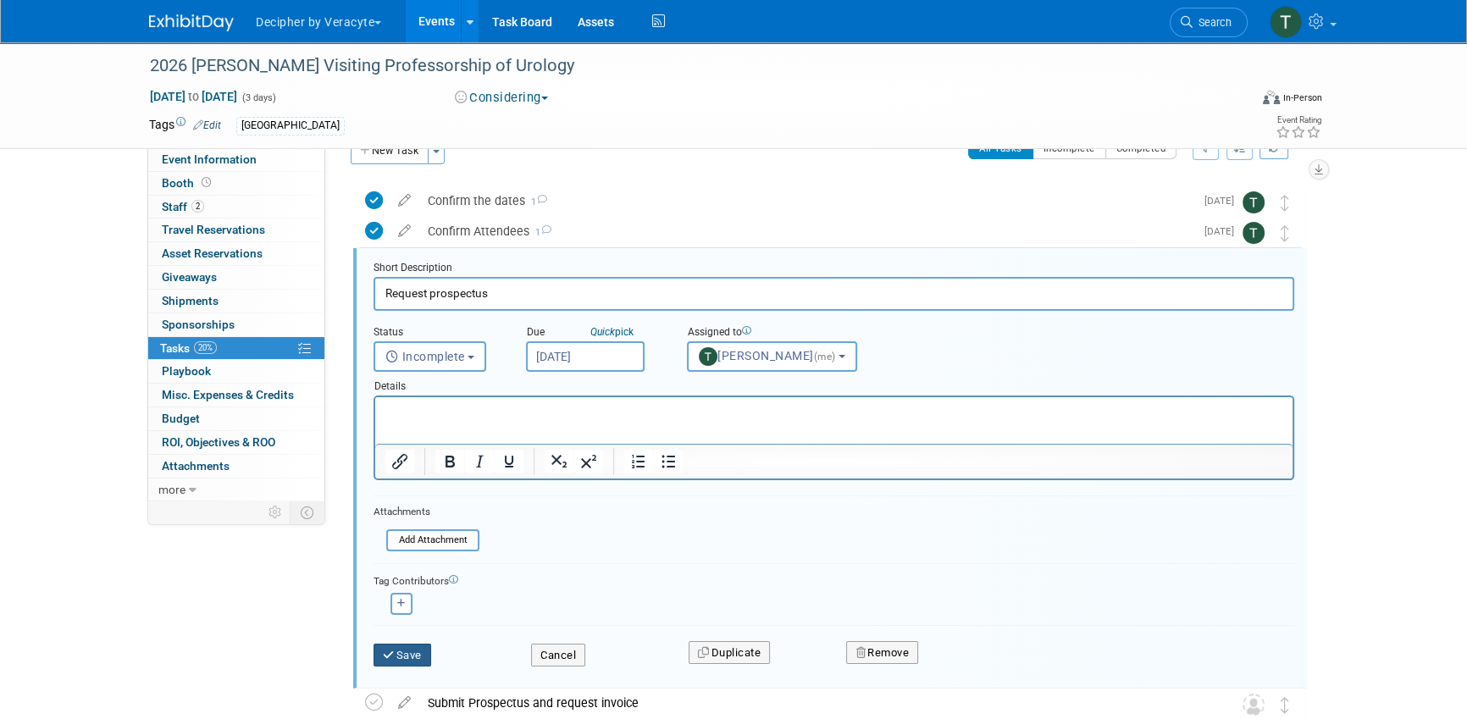
click at [413, 649] on button "Save" at bounding box center [402, 656] width 58 height 24
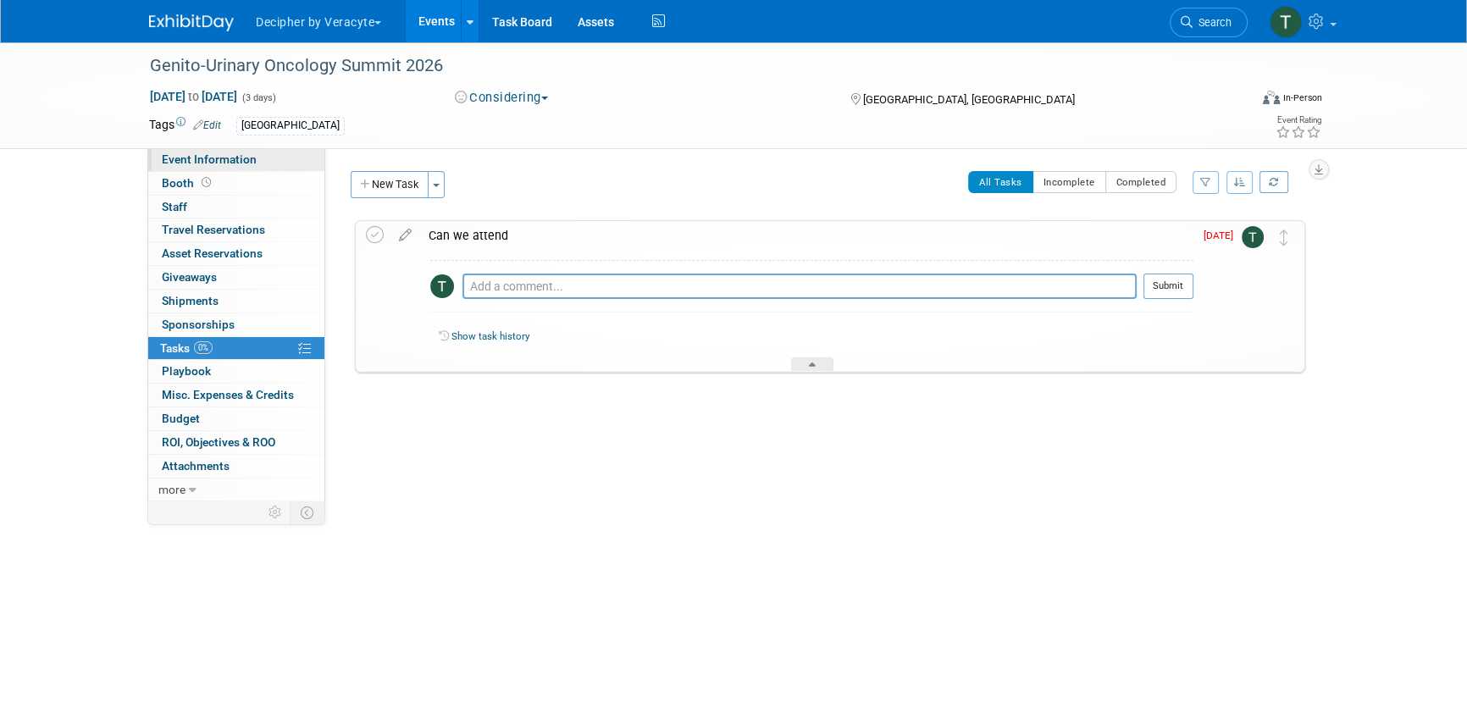
click at [307, 158] on link "Event Information" at bounding box center [236, 159] width 176 height 23
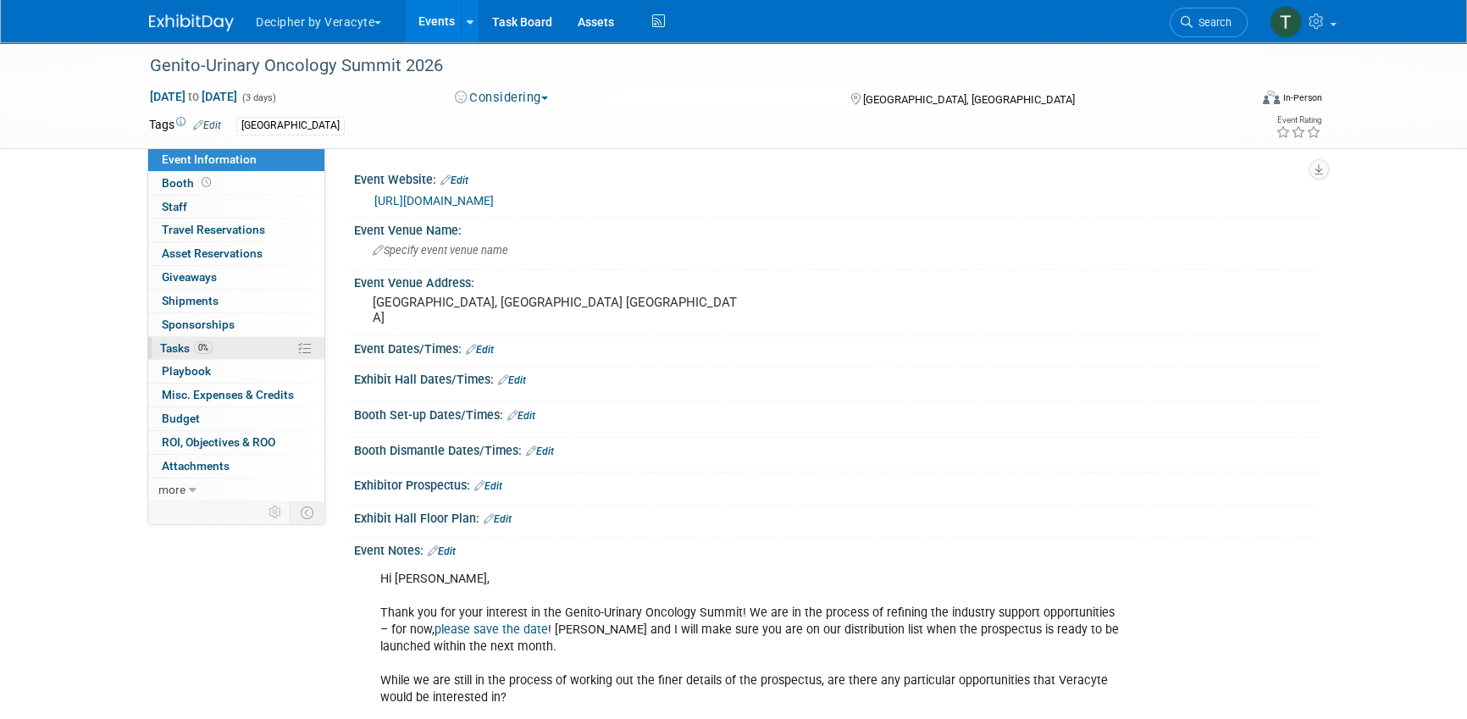
click at [229, 346] on link "0% Tasks 0%" at bounding box center [236, 348] width 176 height 23
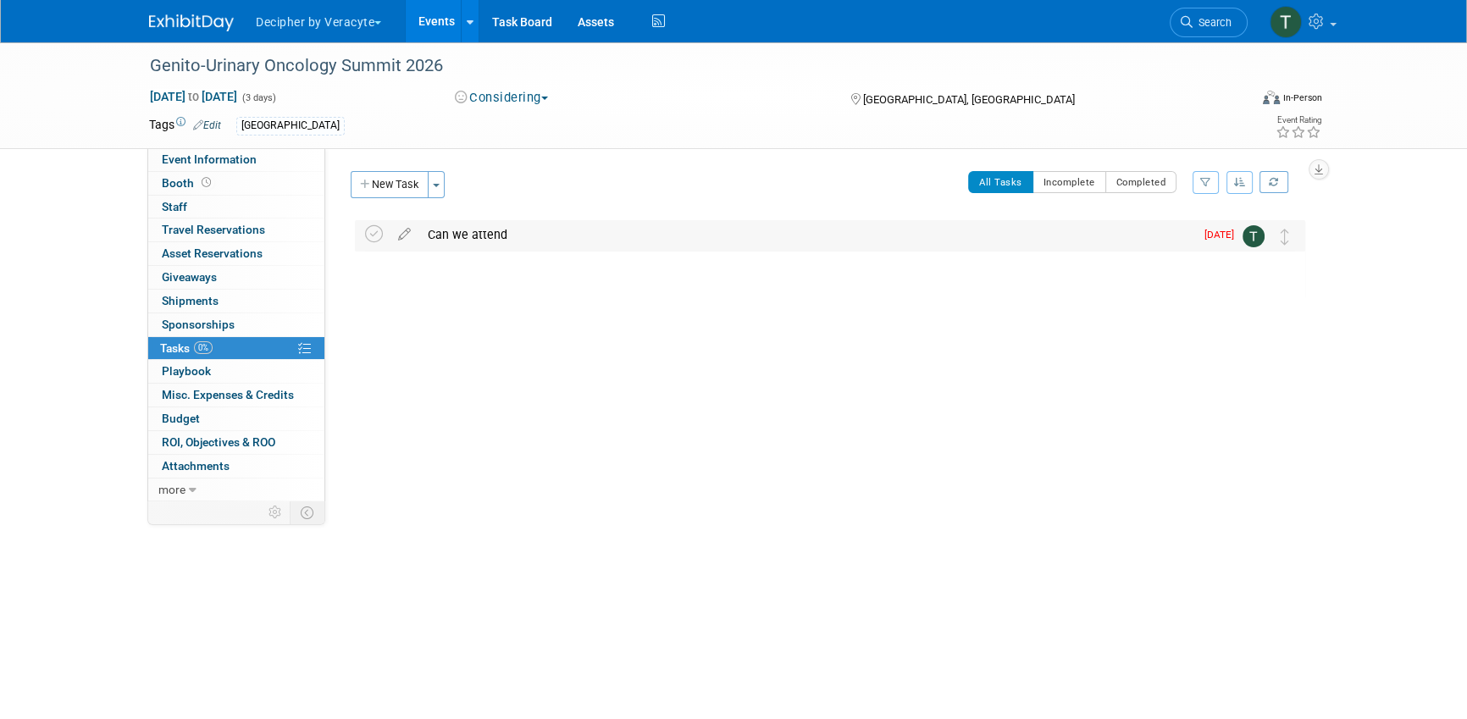
click at [466, 236] on div "Can we attend" at bounding box center [806, 234] width 775 height 29
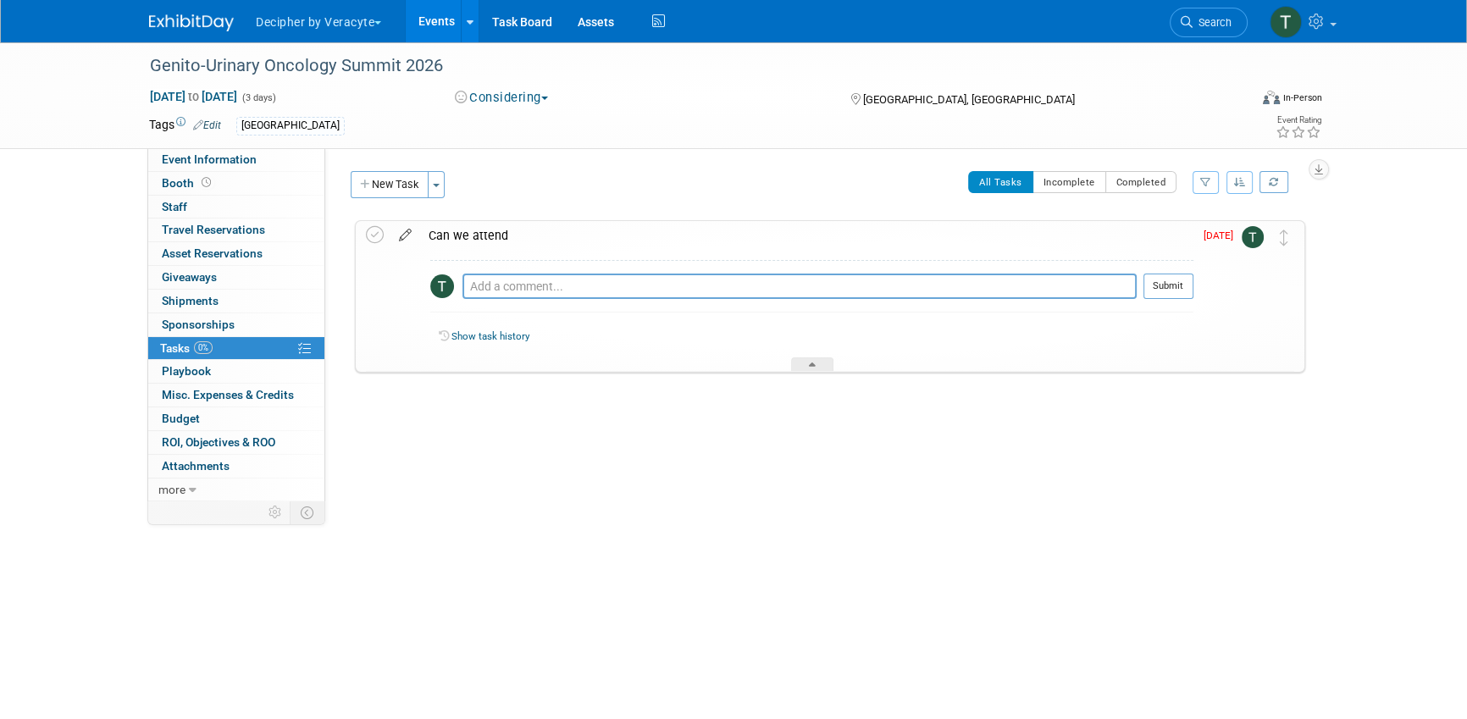
click at [408, 235] on icon at bounding box center [405, 231] width 30 height 21
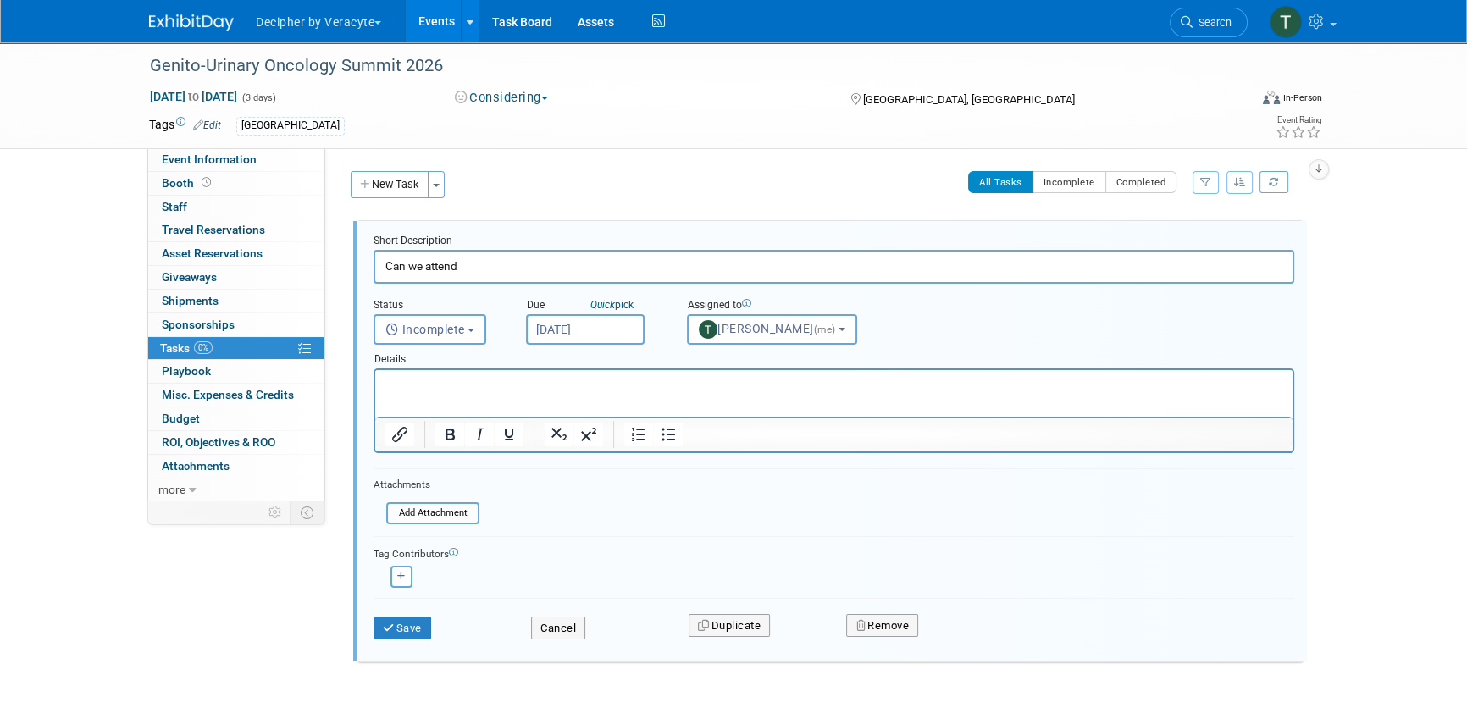
click at [589, 340] on input "[DATE]" at bounding box center [585, 329] width 119 height 30
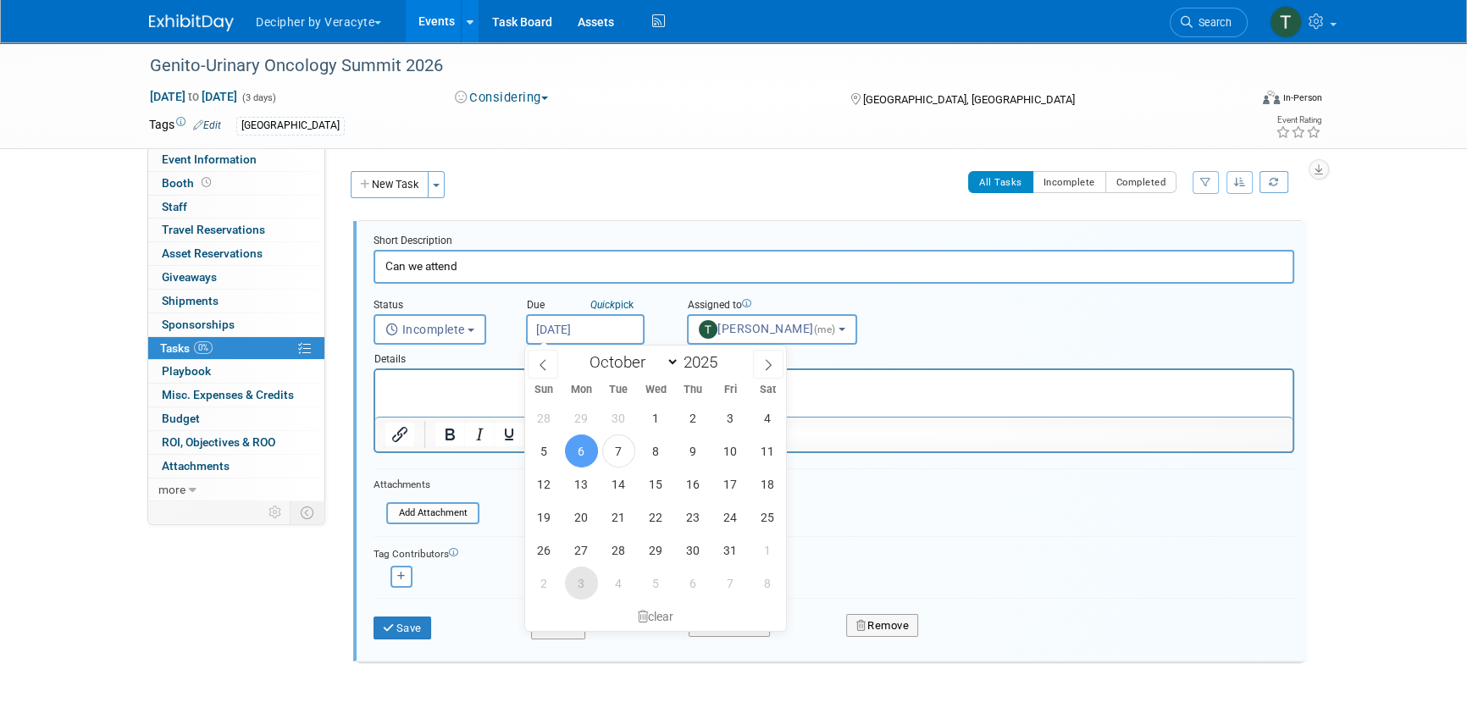
click at [583, 575] on span "3" at bounding box center [581, 583] width 33 height 33
type input "[DATE]"
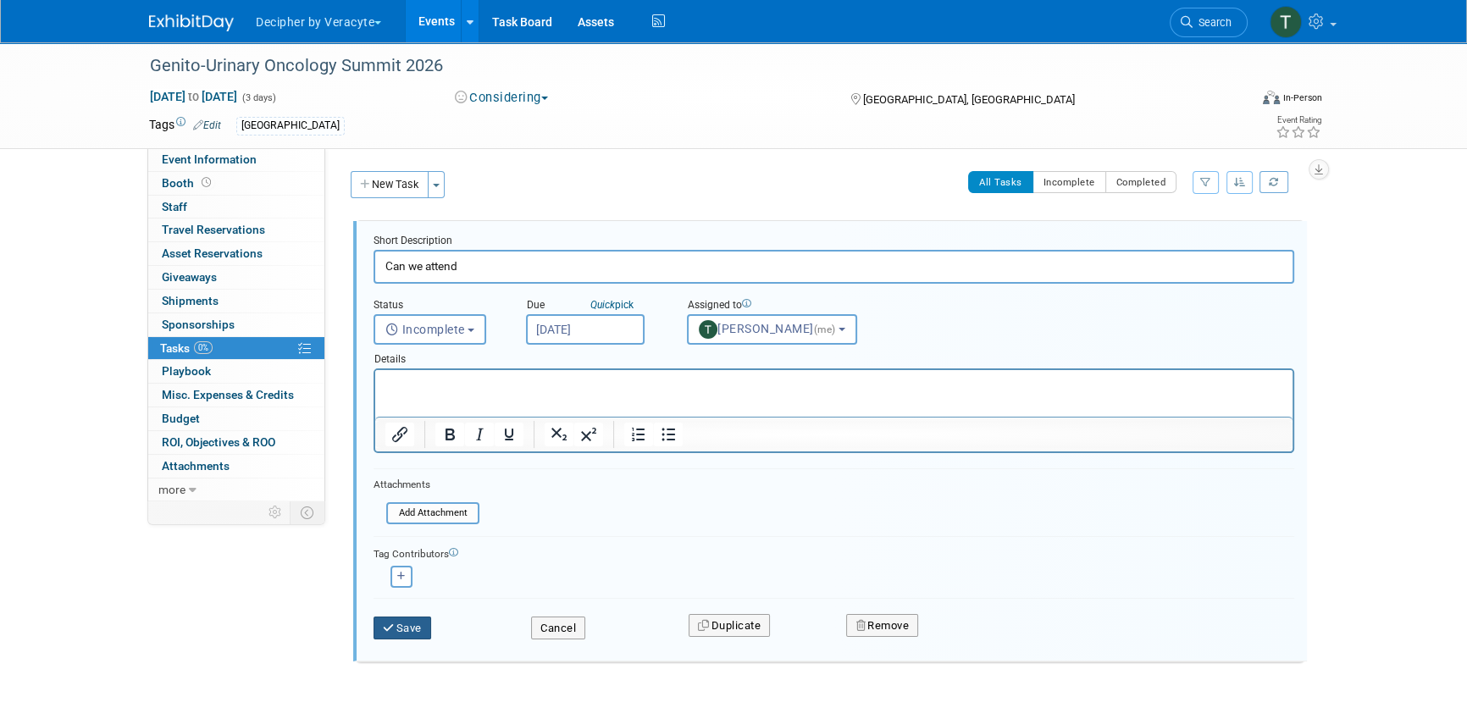
click at [423, 620] on button "Save" at bounding box center [402, 628] width 58 height 24
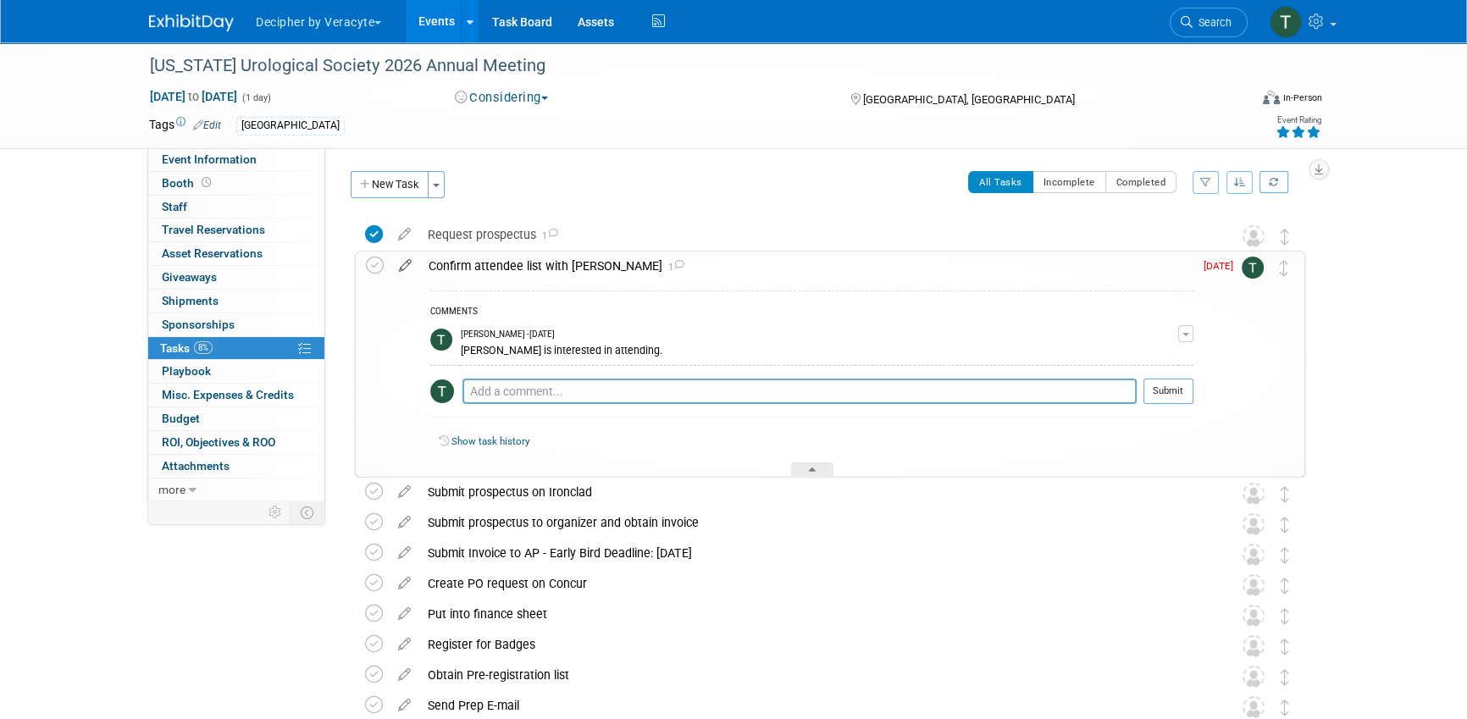
click at [407, 267] on icon at bounding box center [405, 262] width 30 height 21
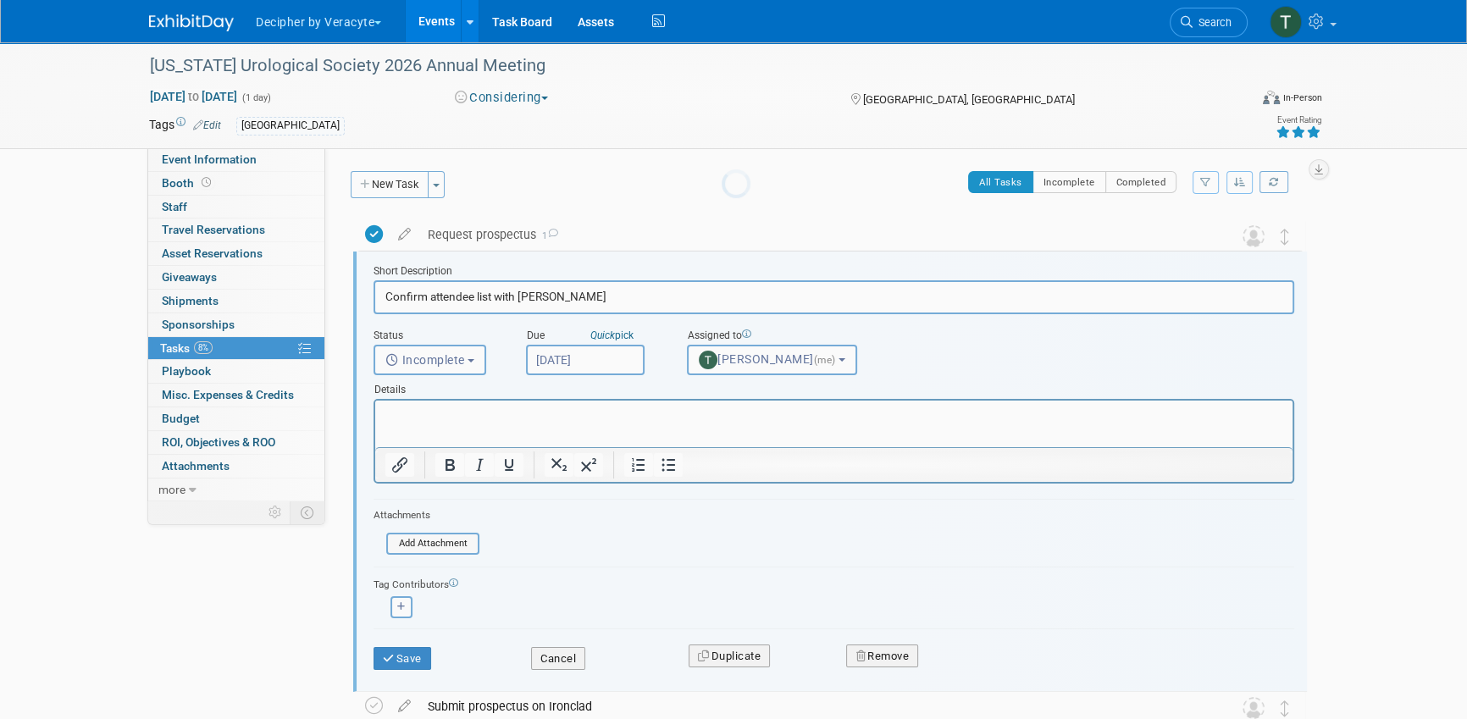
scroll to position [3, 0]
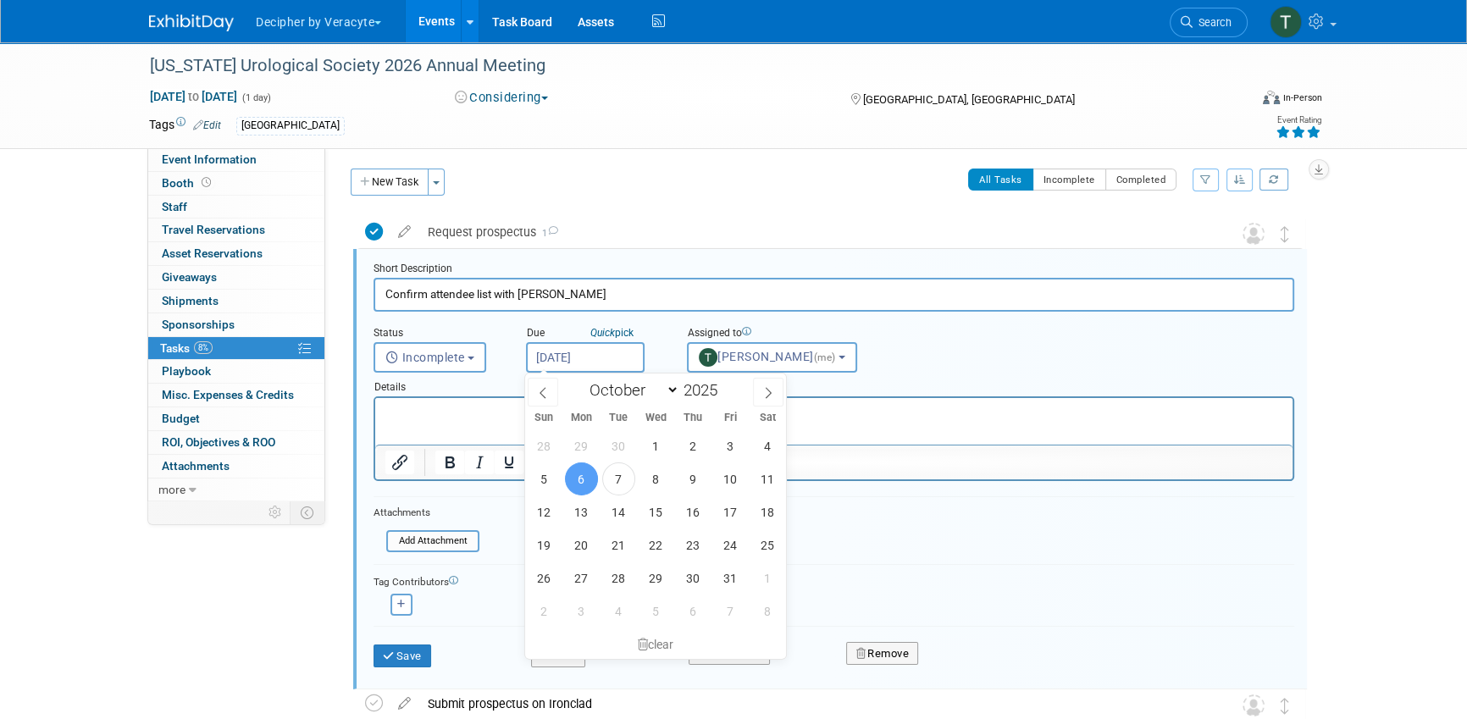
click at [615, 348] on input "[DATE]" at bounding box center [585, 357] width 119 height 30
click at [614, 620] on span "4" at bounding box center [618, 610] width 33 height 33
type input "[DATE]"
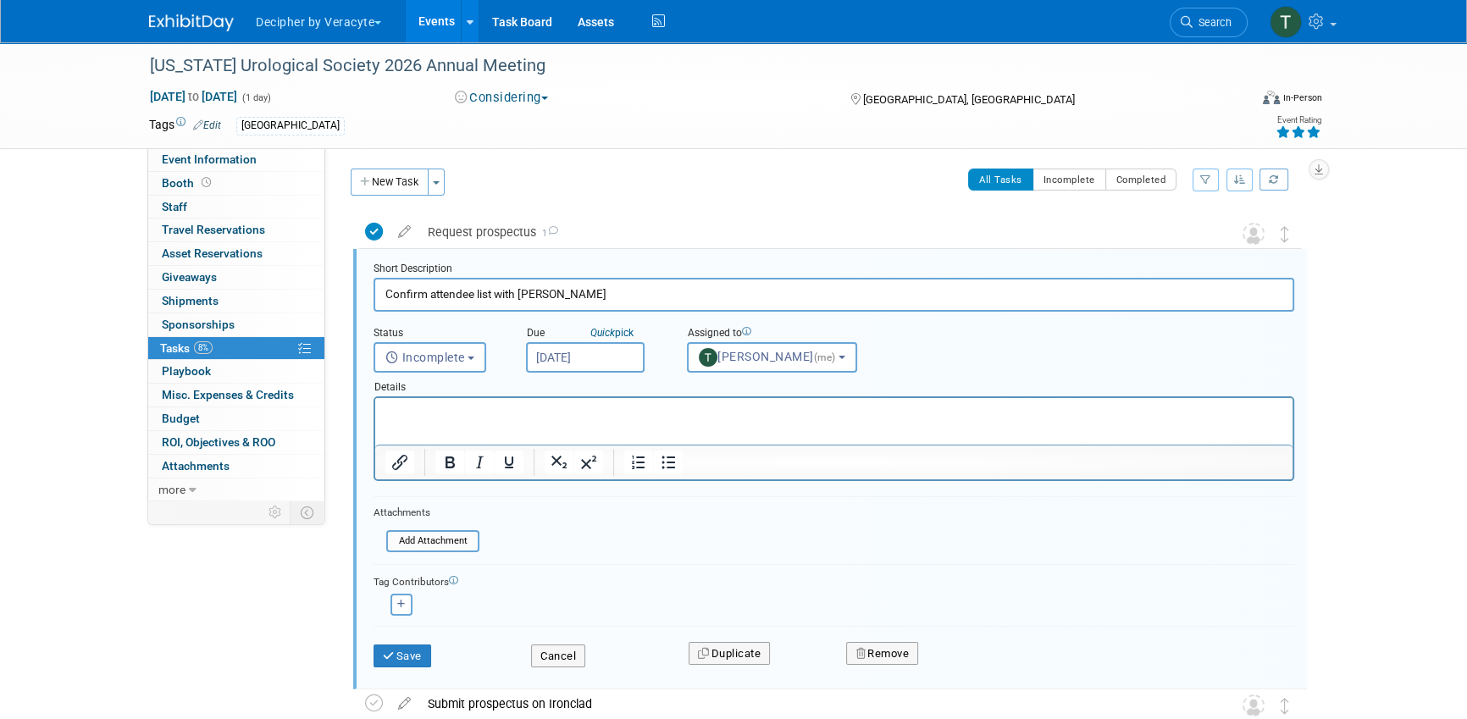
click at [409, 639] on div "Save" at bounding box center [440, 650] width 158 height 35
click at [409, 647] on button "Save" at bounding box center [402, 656] width 58 height 24
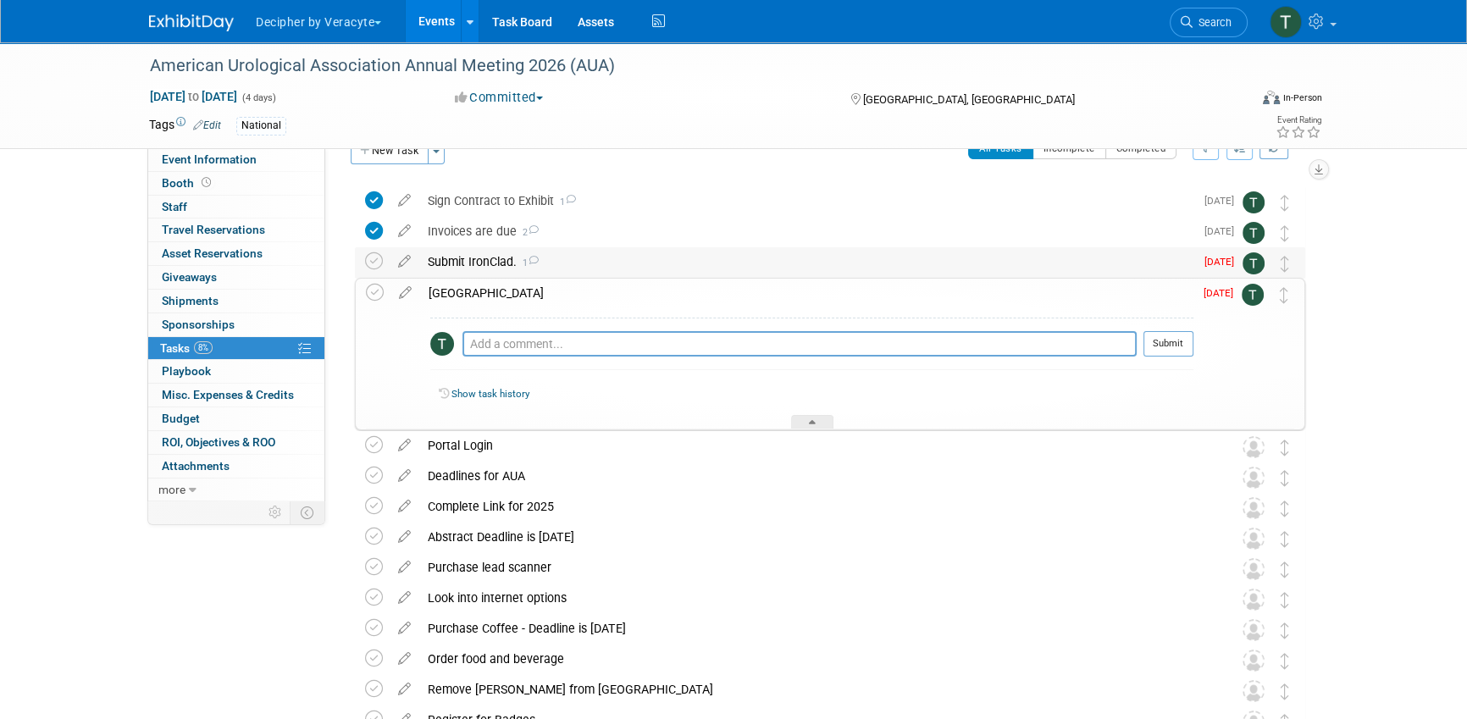
click at [489, 247] on div "Submit IronClad. 1" at bounding box center [806, 261] width 775 height 29
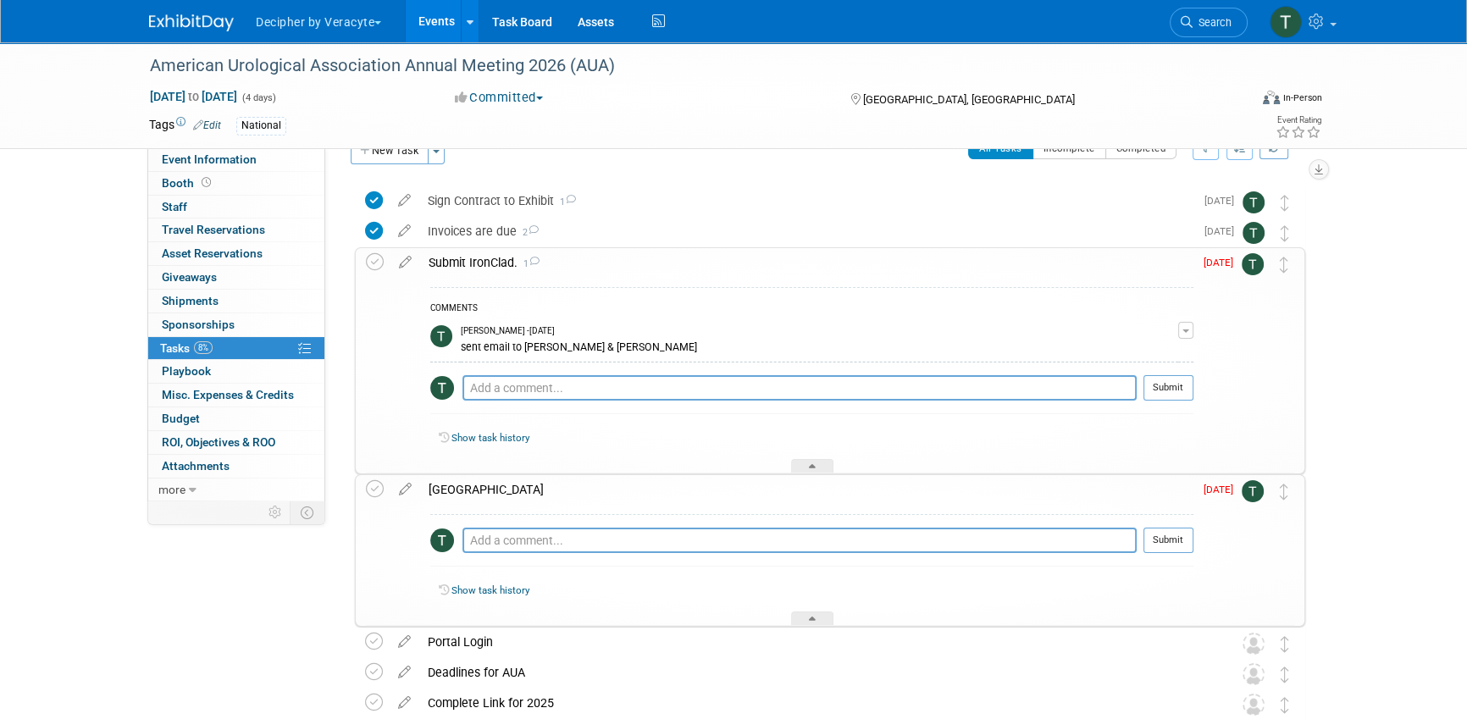
click at [489, 257] on div "Submit IronClad. 1" at bounding box center [806, 262] width 773 height 29
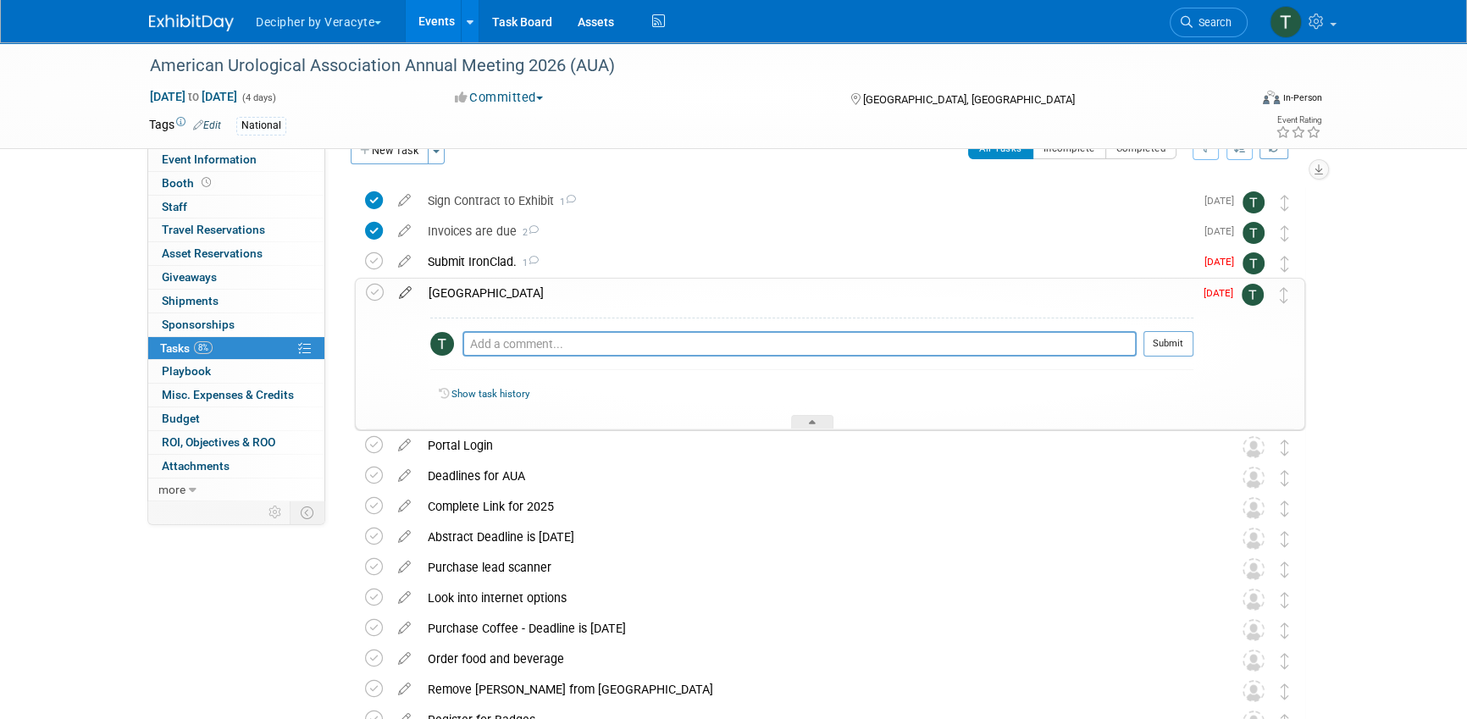
click at [405, 293] on icon at bounding box center [405, 289] width 30 height 21
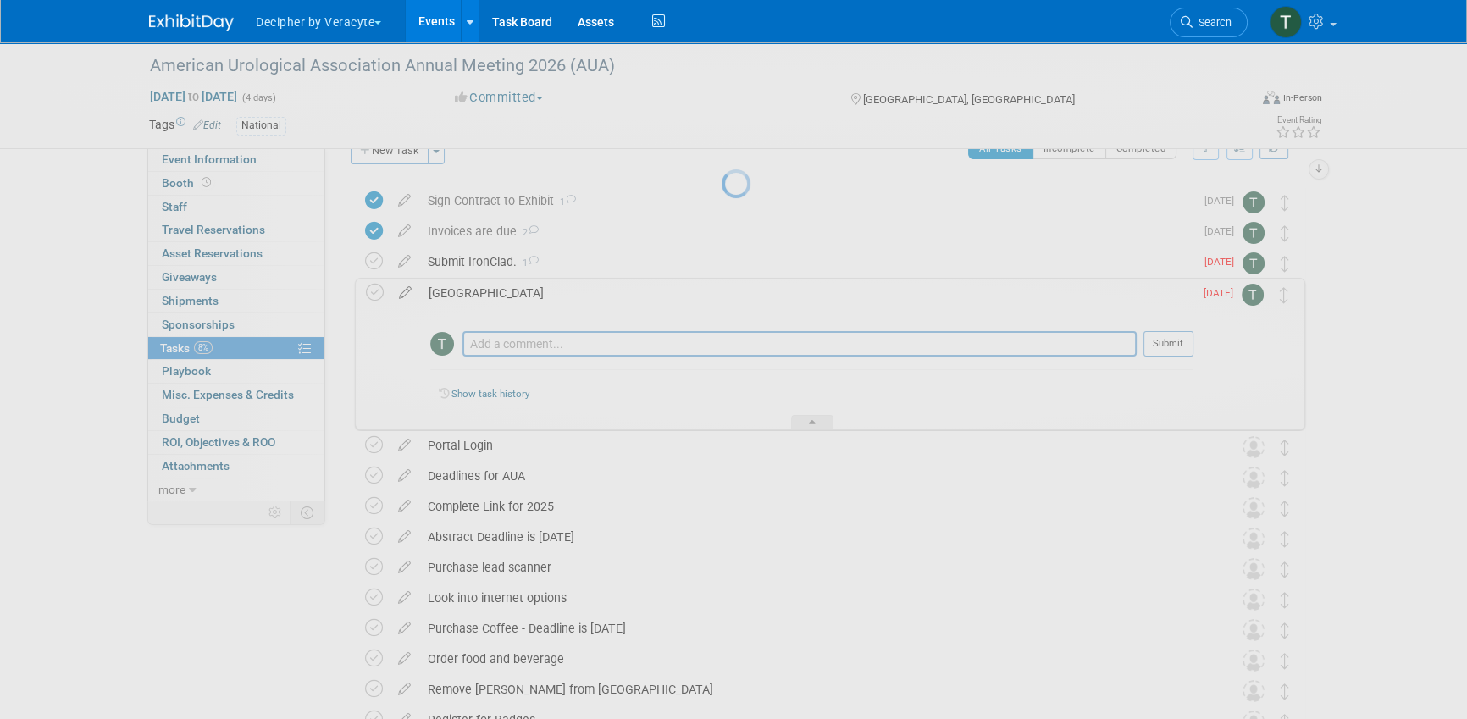
select select "9"
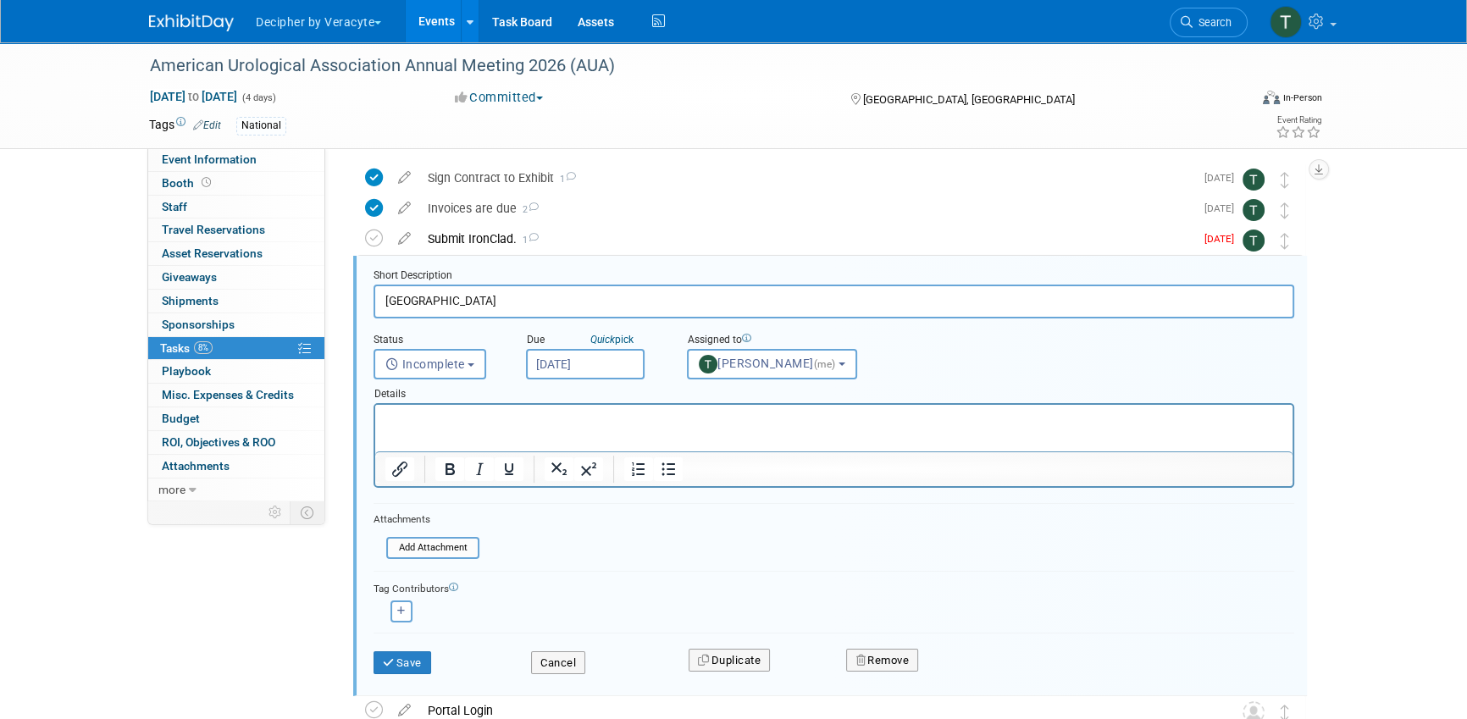
scroll to position [64, 0]
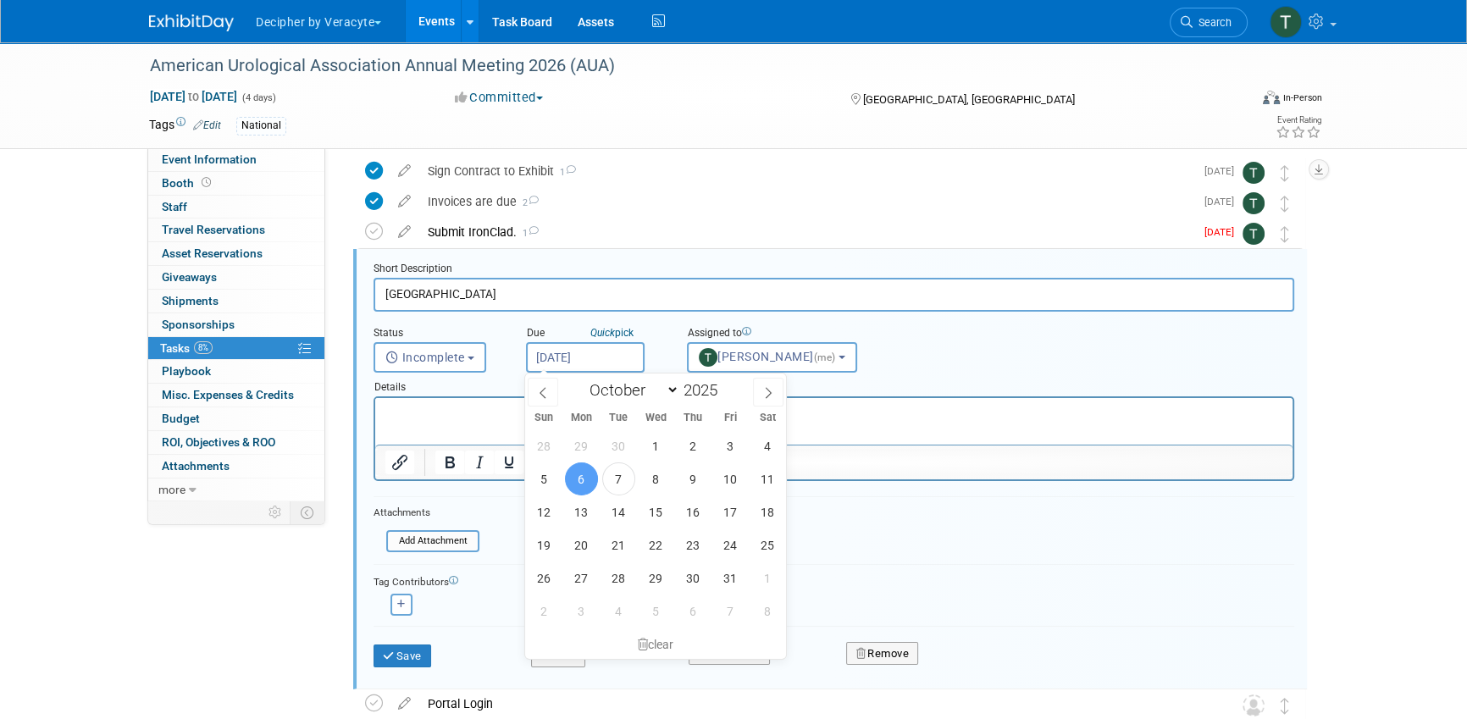
click at [553, 349] on input "[DATE]" at bounding box center [585, 357] width 119 height 30
click at [586, 550] on span "20" at bounding box center [581, 544] width 33 height 33
type input "Oct 20, 2025"
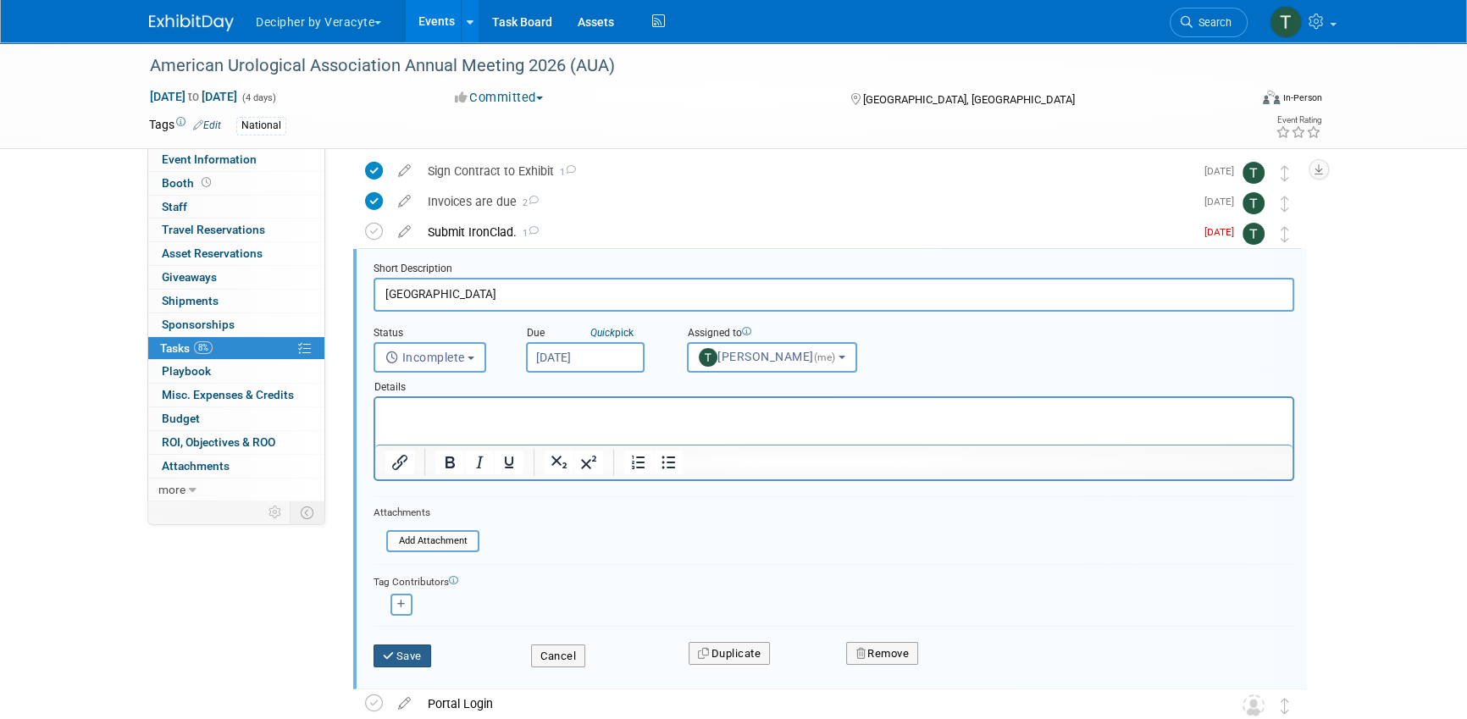
click at [407, 663] on button "Save" at bounding box center [402, 656] width 58 height 24
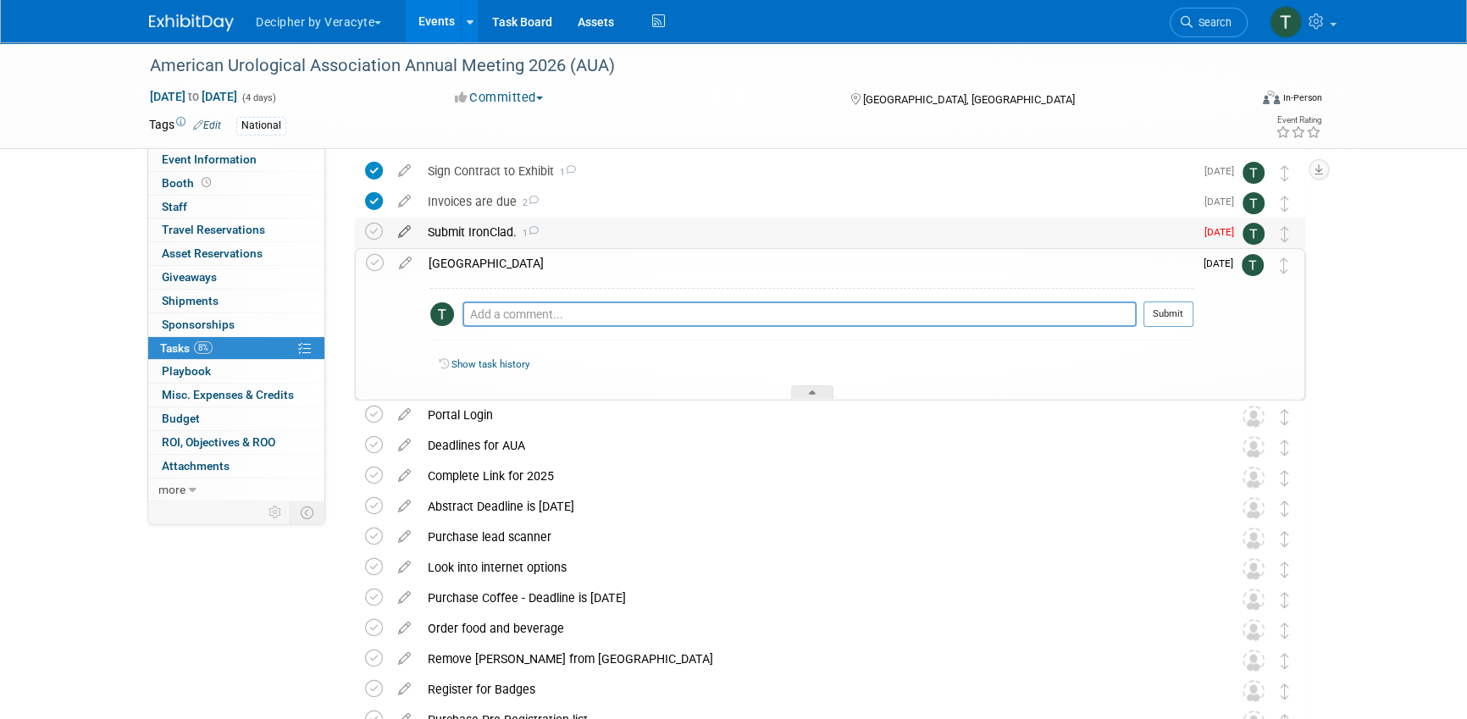
click at [405, 235] on icon at bounding box center [405, 228] width 30 height 21
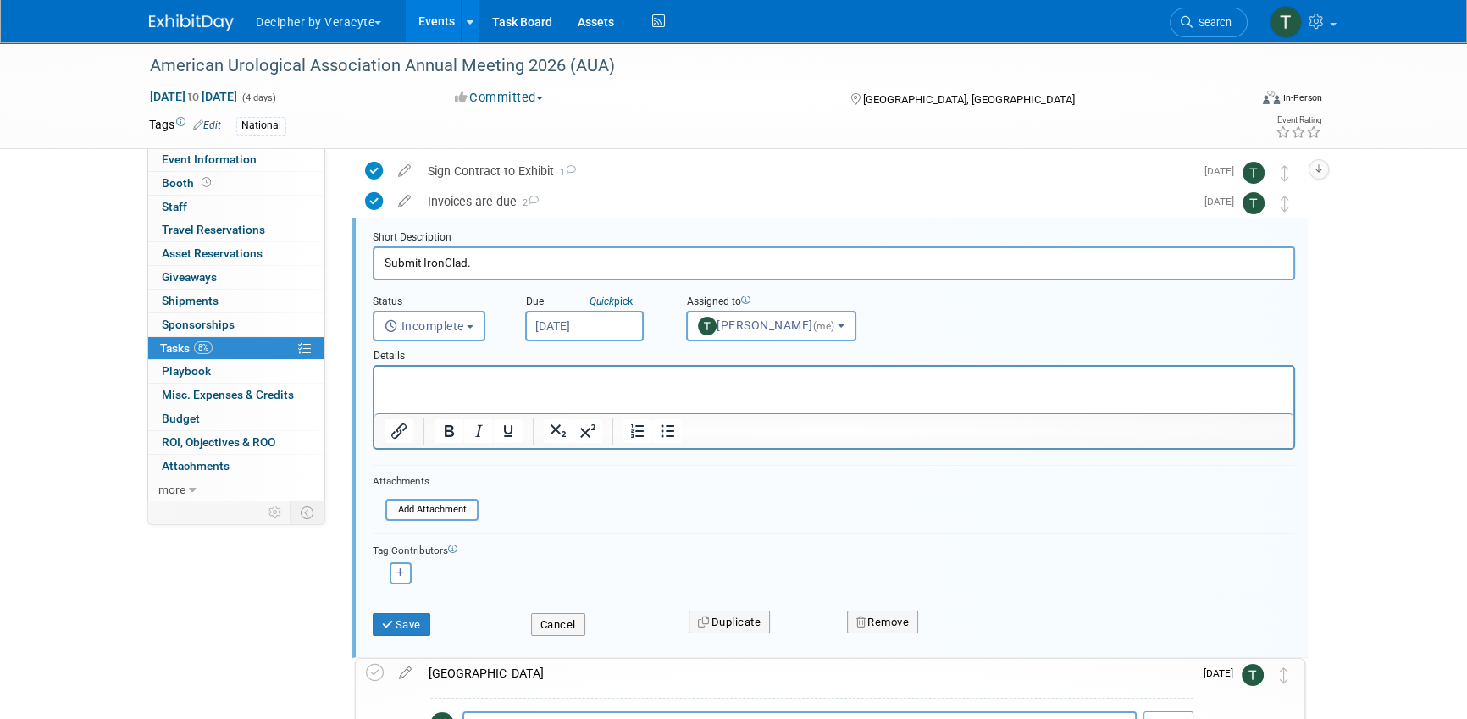
scroll to position [33, 0]
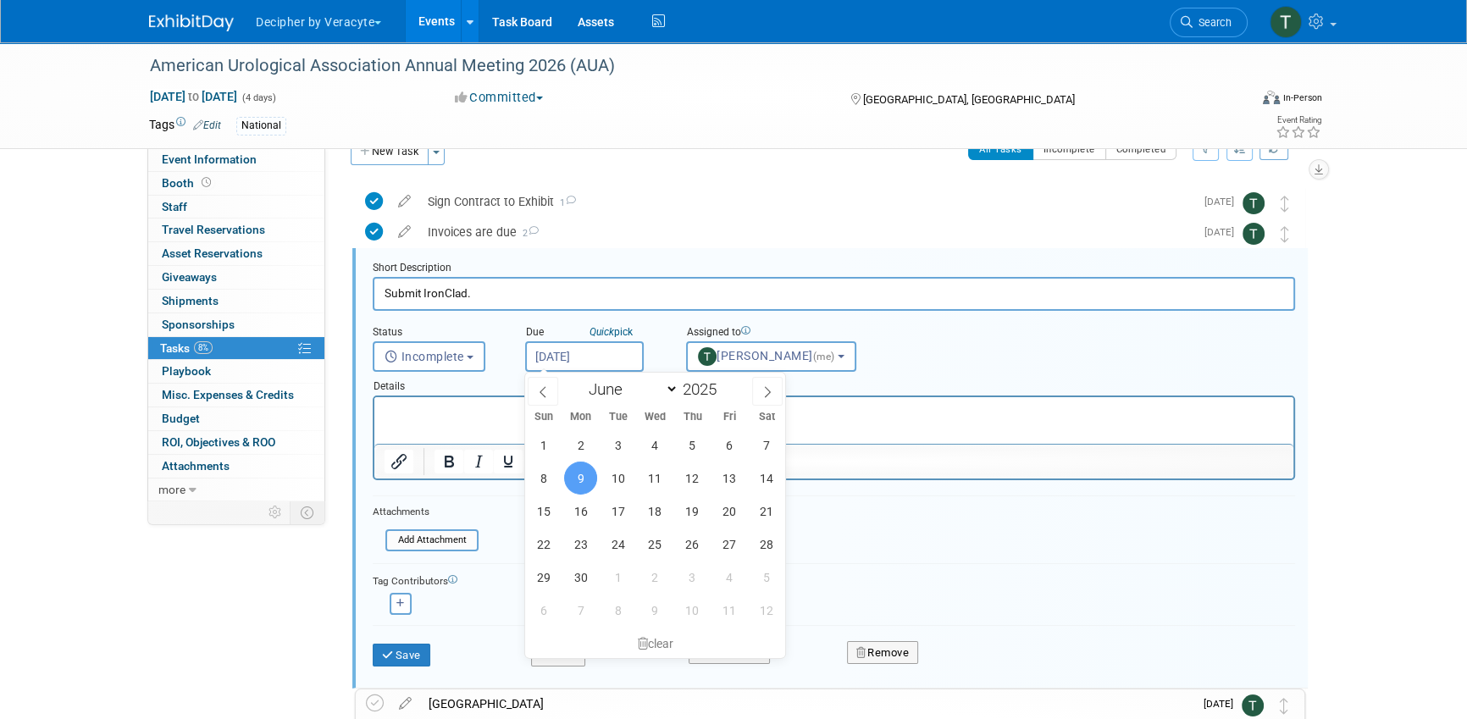
click at [601, 360] on input "Jun 9, 2025" at bounding box center [584, 356] width 119 height 30
click at [776, 390] on span at bounding box center [767, 391] width 30 height 29
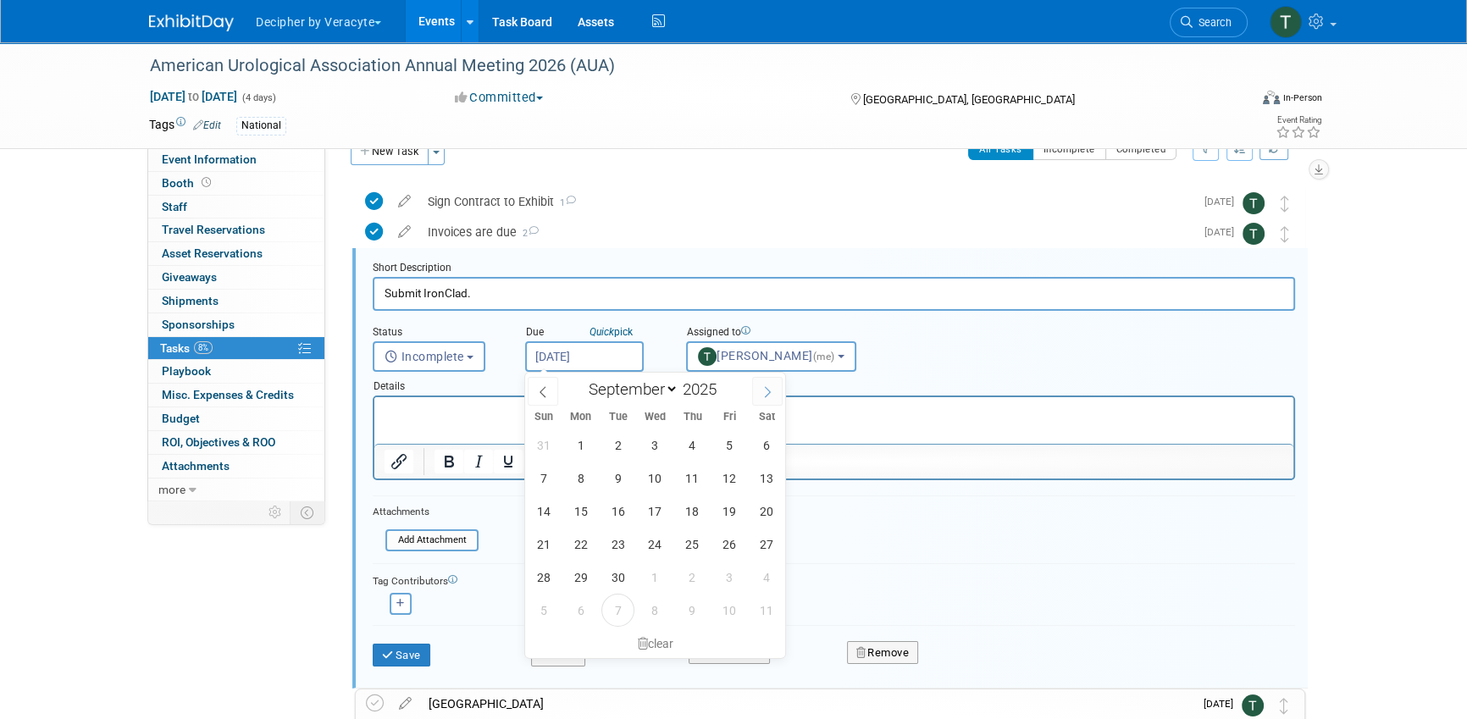
select select "9"
click at [589, 533] on span "20" at bounding box center [580, 544] width 33 height 33
type input "Oct 20, 2025"
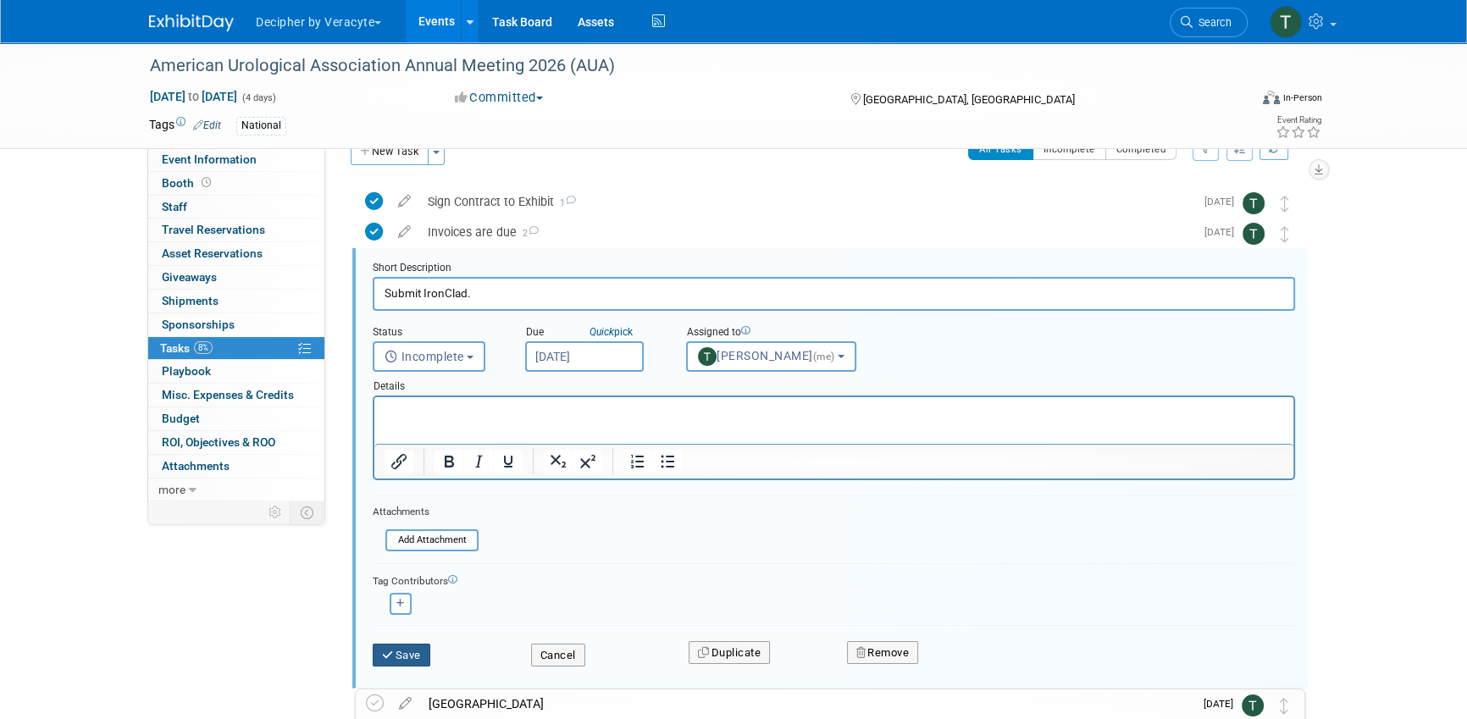
click at [413, 648] on button "Save" at bounding box center [402, 656] width 58 height 24
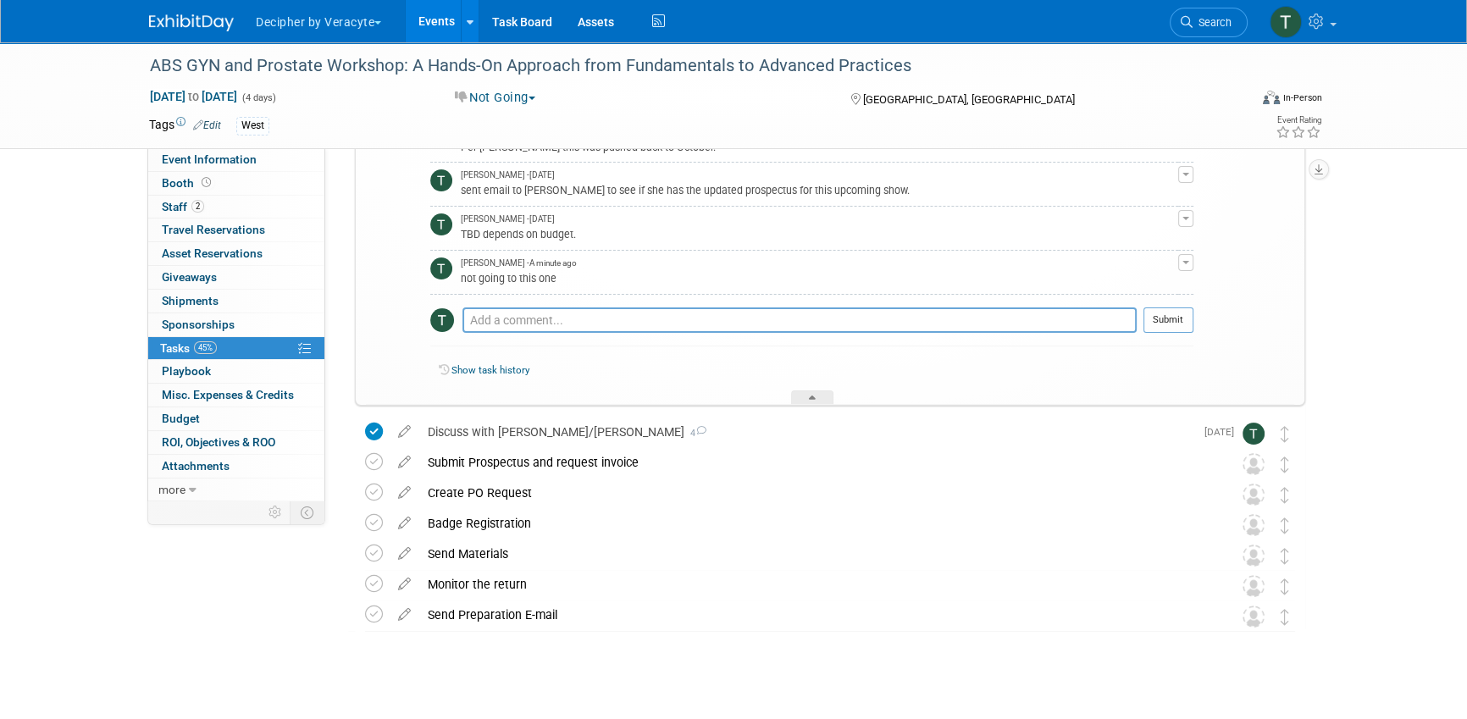
scroll to position [443, 0]
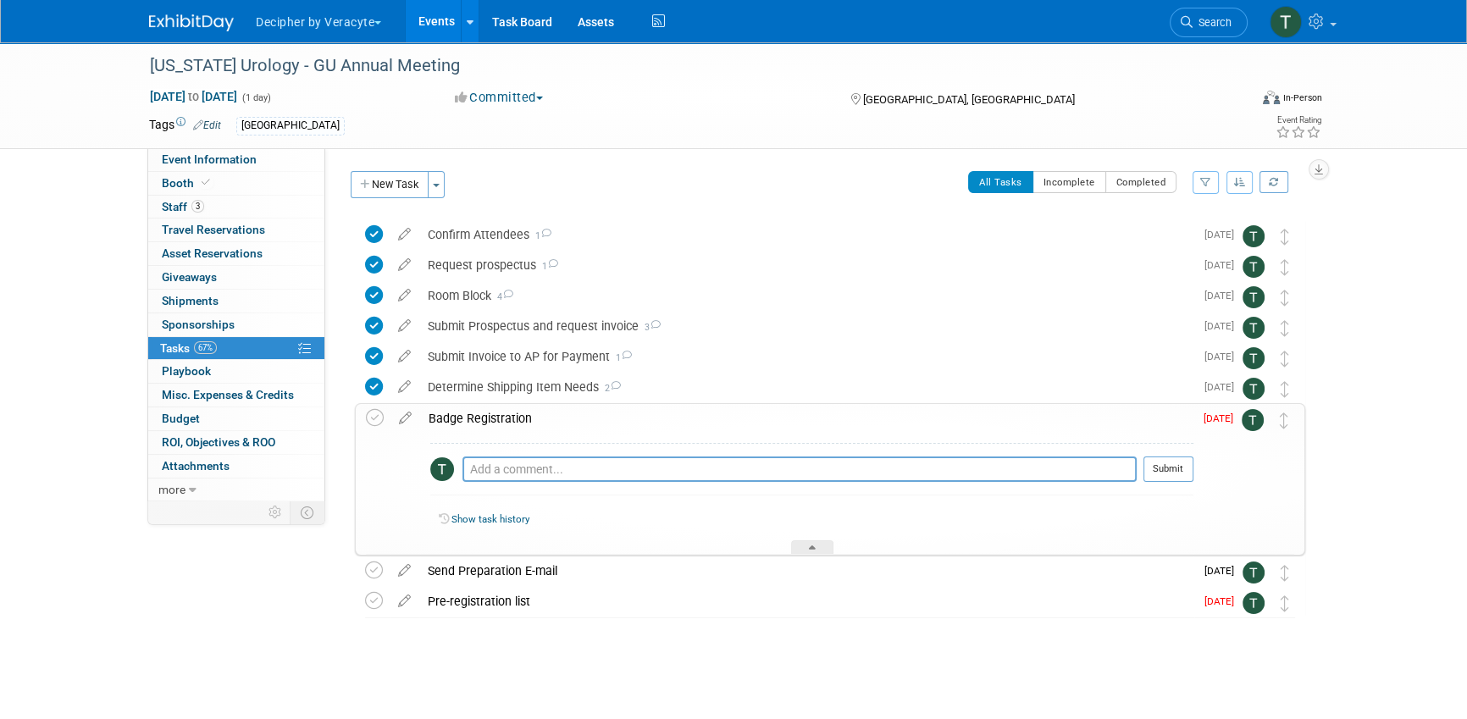
scroll to position [1, 0]
click at [317, 167] on link "Event Information" at bounding box center [236, 159] width 176 height 23
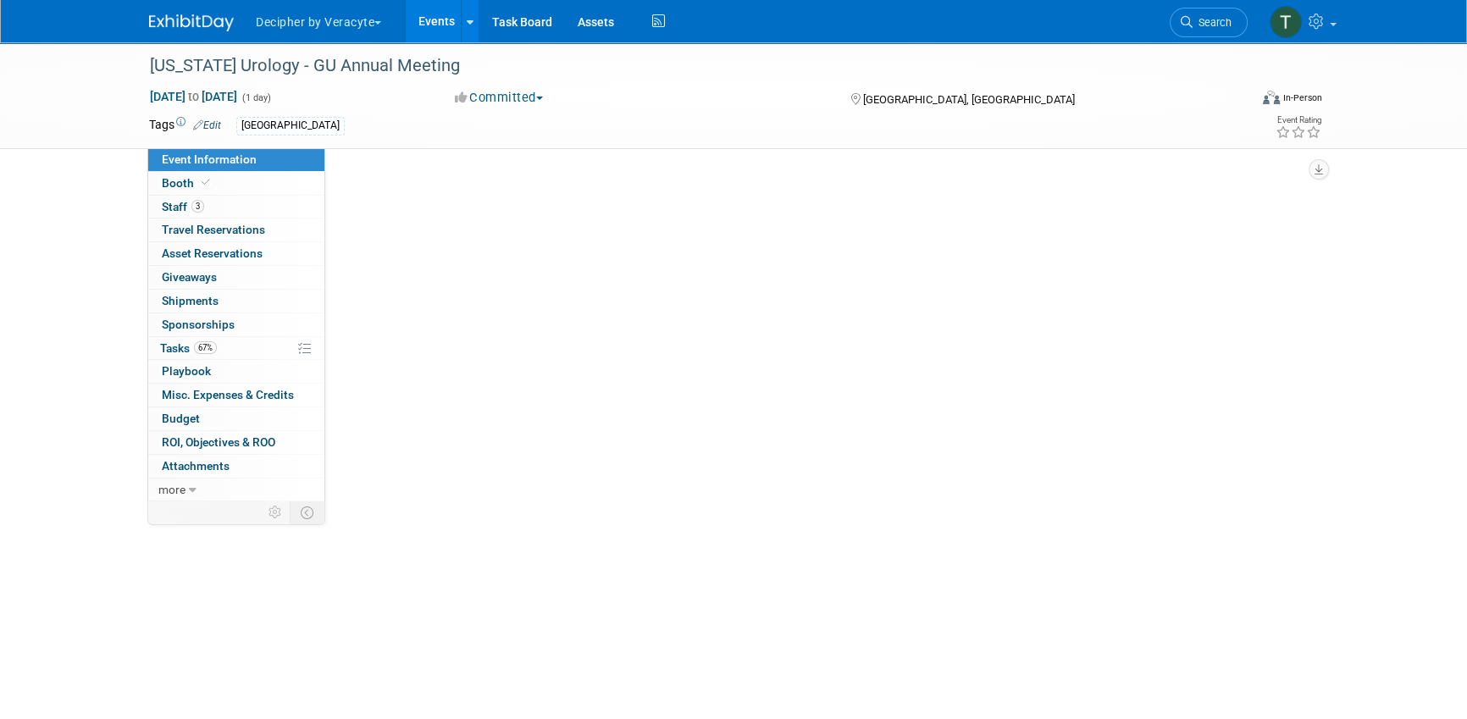
scroll to position [0, 0]
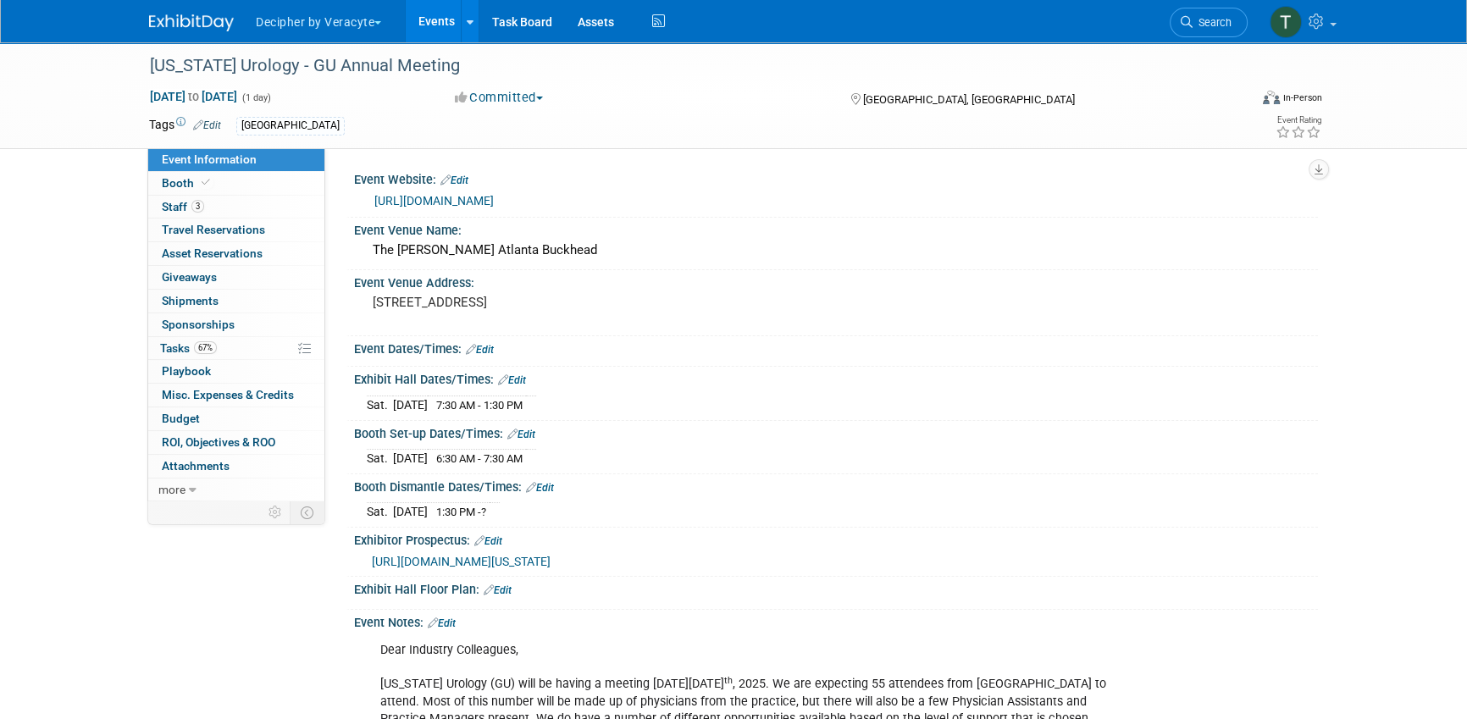
click at [494, 198] on link "https://urologyconnection.com/funding-opportunities/client-details.aspx?cc=gu" at bounding box center [433, 201] width 119 height 14
click at [233, 337] on link "67% Tasks 67%" at bounding box center [236, 348] width 176 height 23
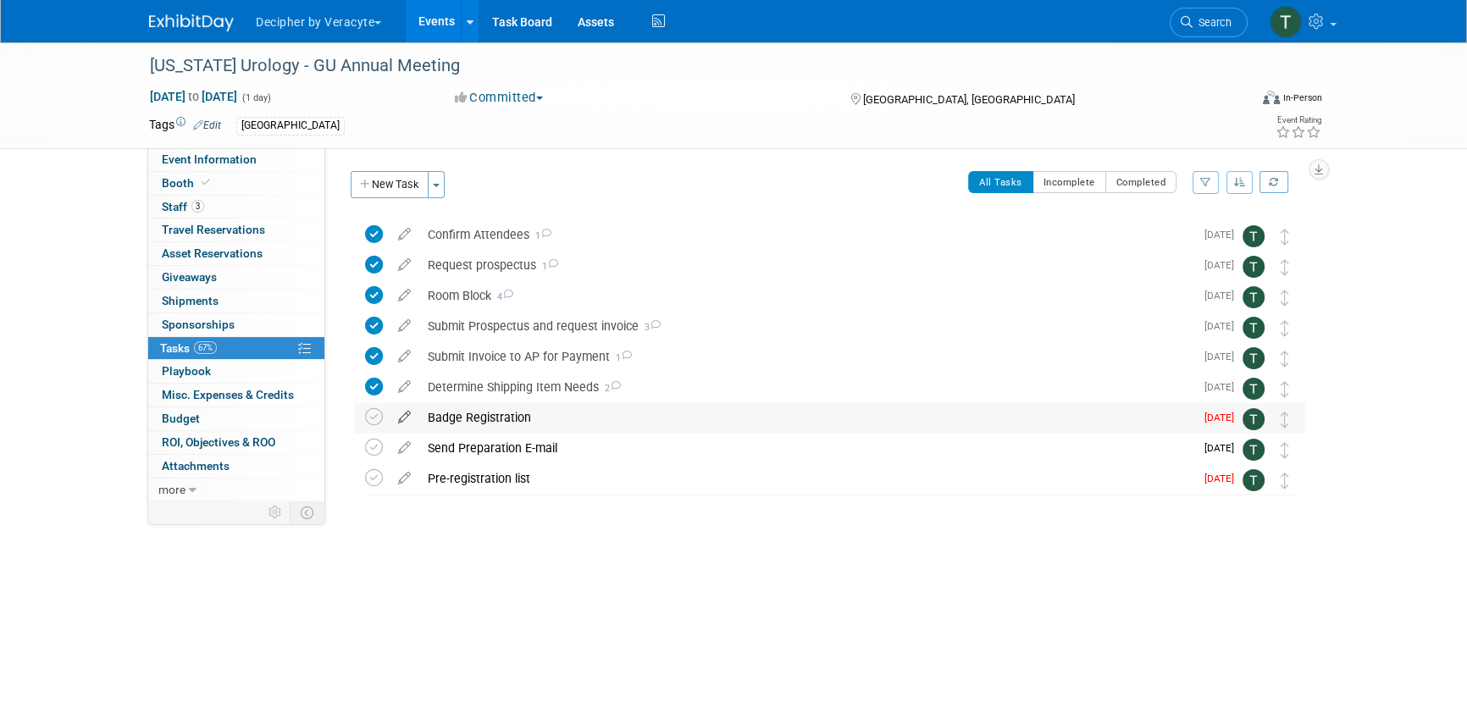
click at [403, 413] on icon at bounding box center [405, 413] width 30 height 21
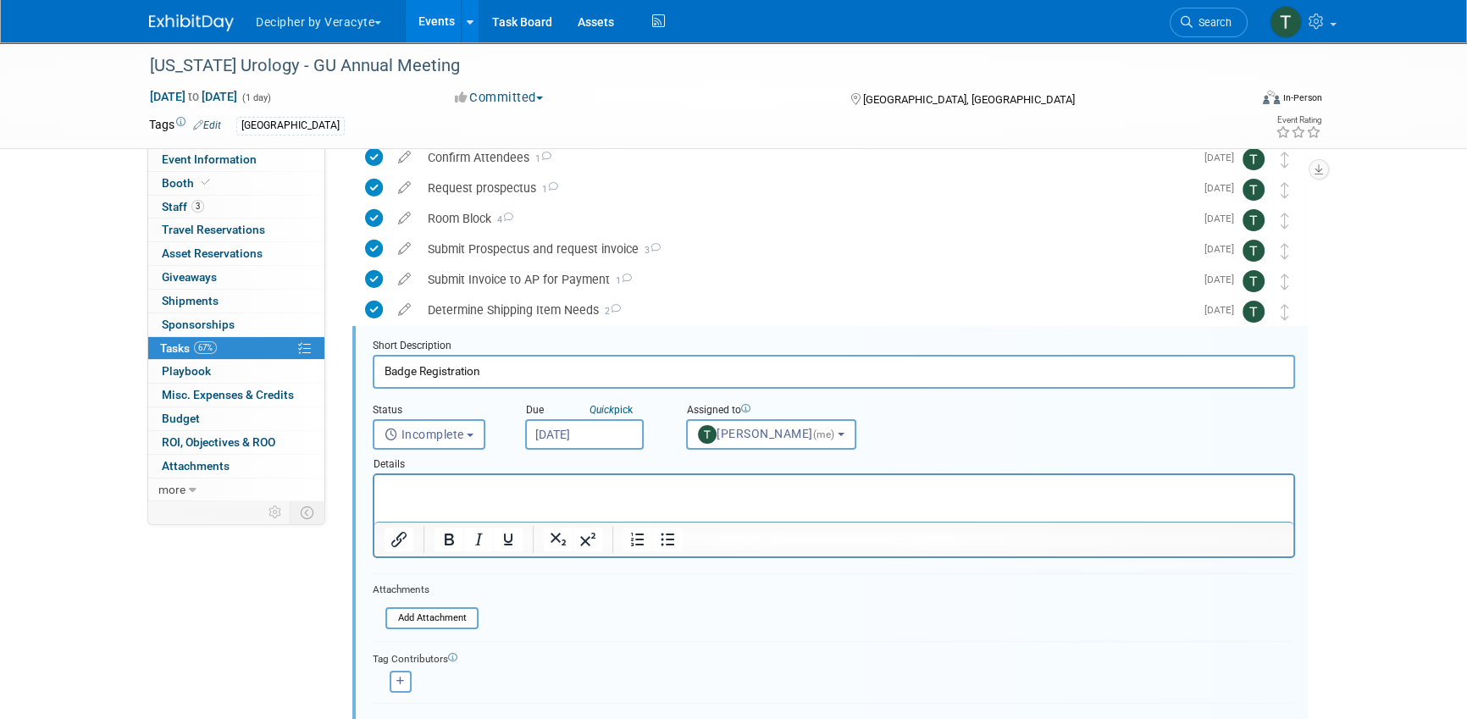
scroll to position [154, 0]
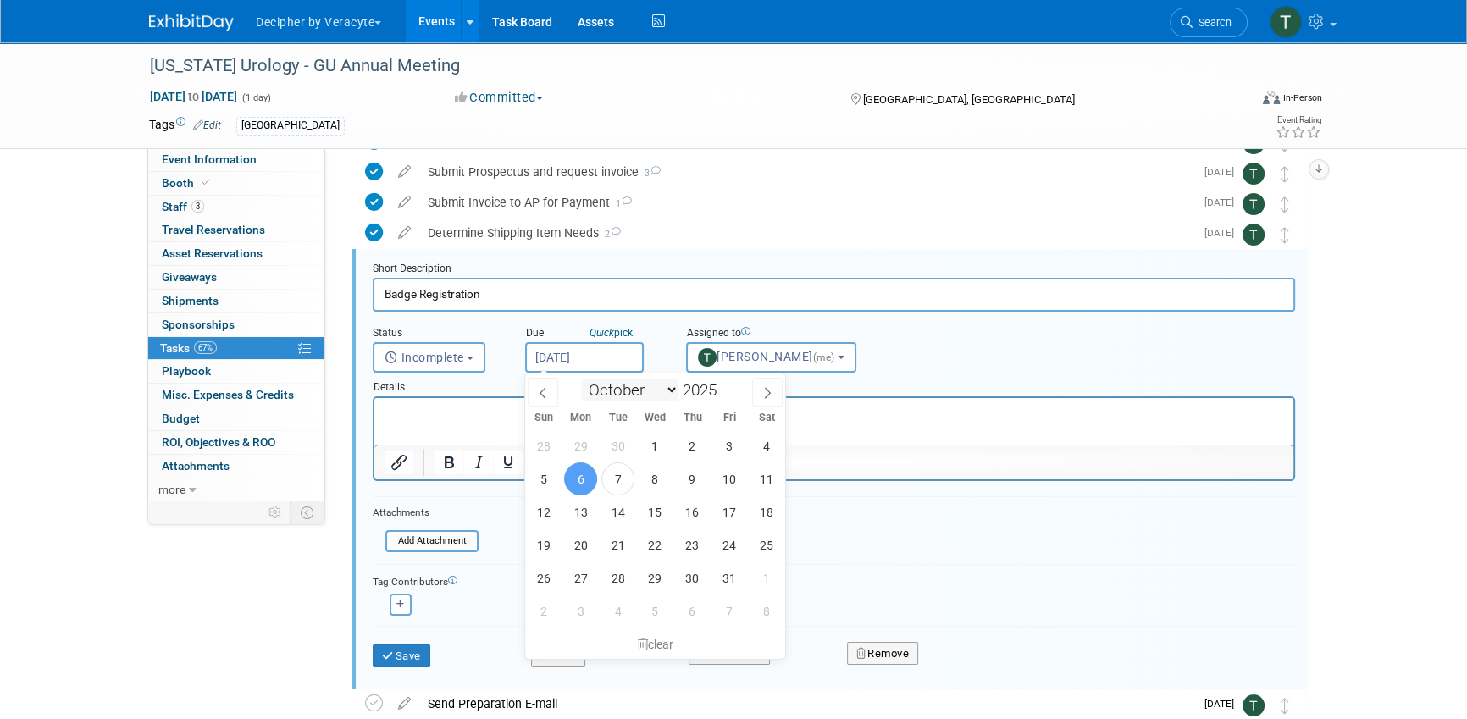
click at [610, 362] on input "Oct 6, 2025" at bounding box center [584, 357] width 119 height 30
click at [721, 473] on span "10" at bounding box center [729, 478] width 33 height 33
type input "Oct 10, 2025"
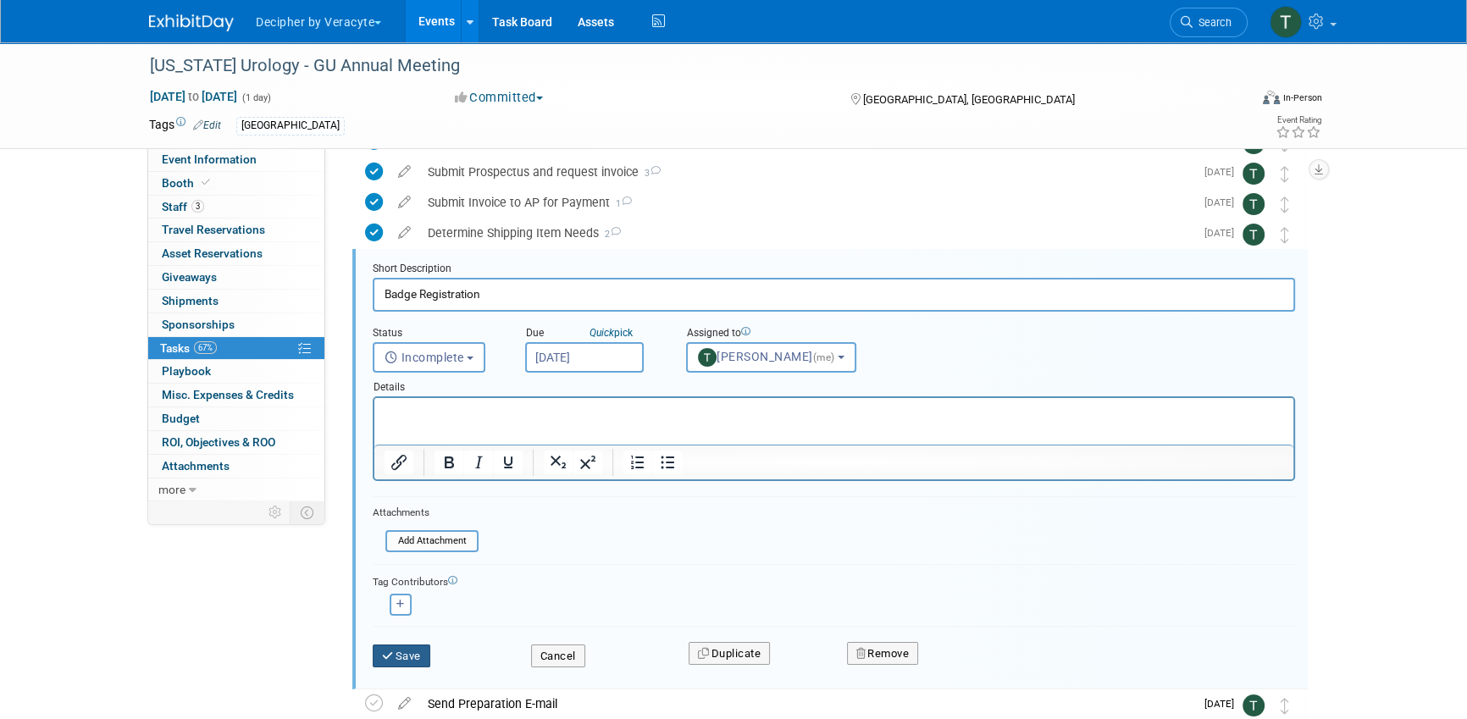
click at [422, 652] on button "Save" at bounding box center [402, 656] width 58 height 24
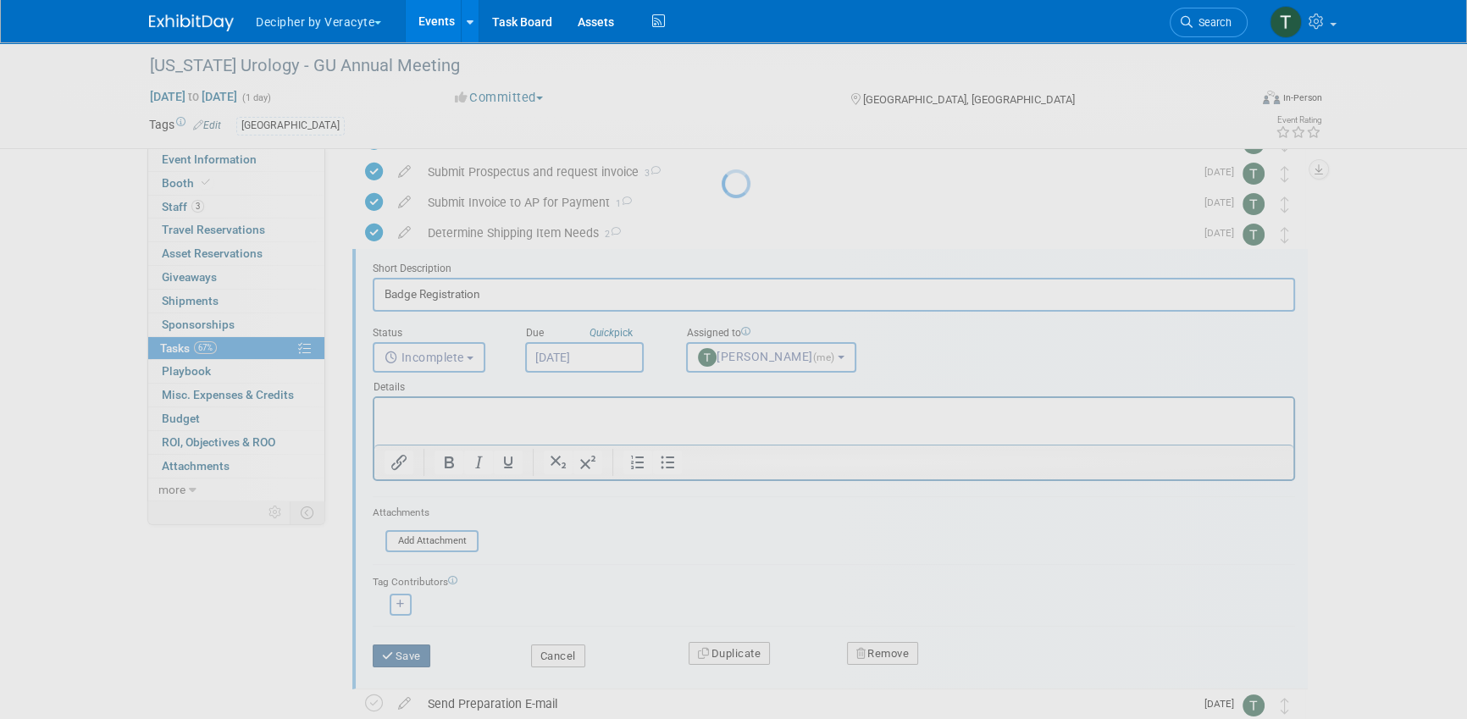
scroll to position [0, 0]
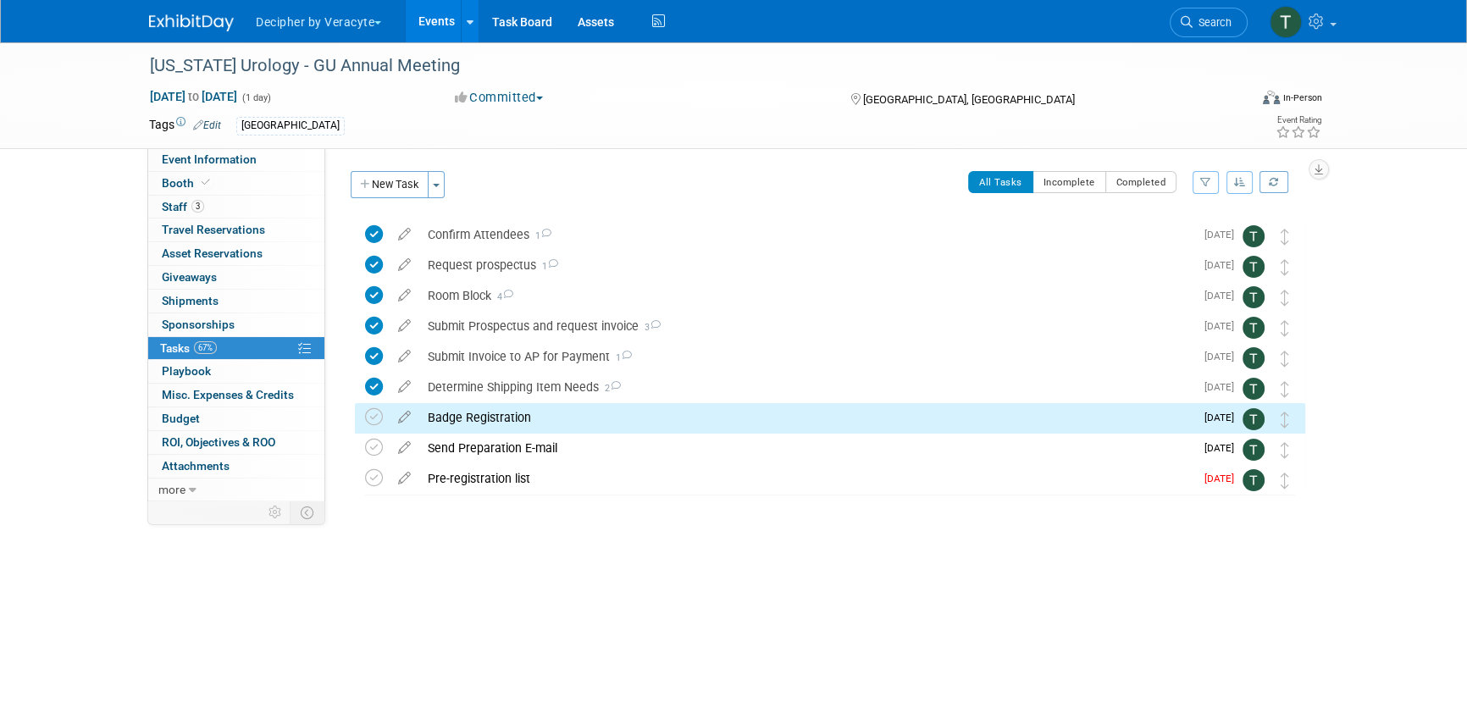
click at [543, 405] on div "Badge Registration" at bounding box center [806, 417] width 775 height 29
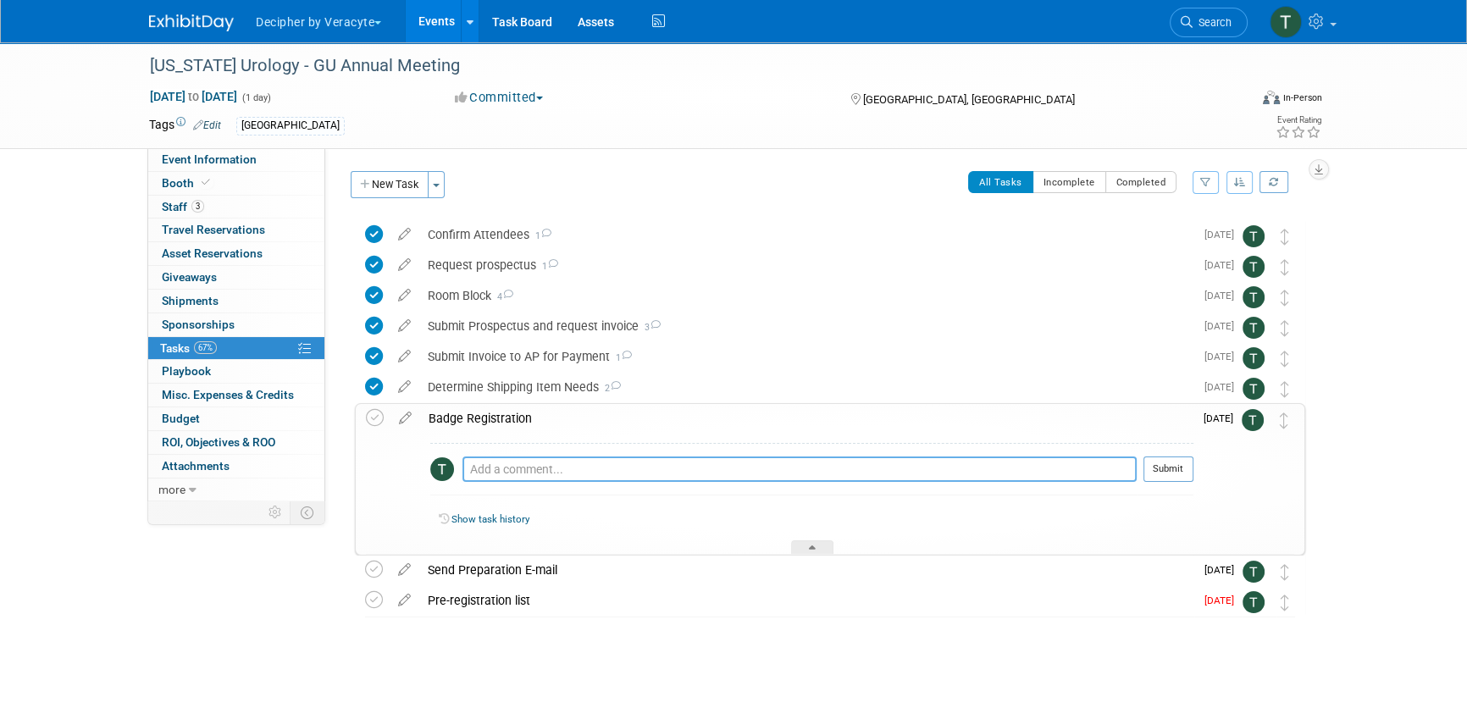
click at [556, 462] on textarea at bounding box center [799, 468] width 674 height 25
type textarea "not available on the website yet."
click at [1175, 458] on button "Submit" at bounding box center [1168, 468] width 50 height 25
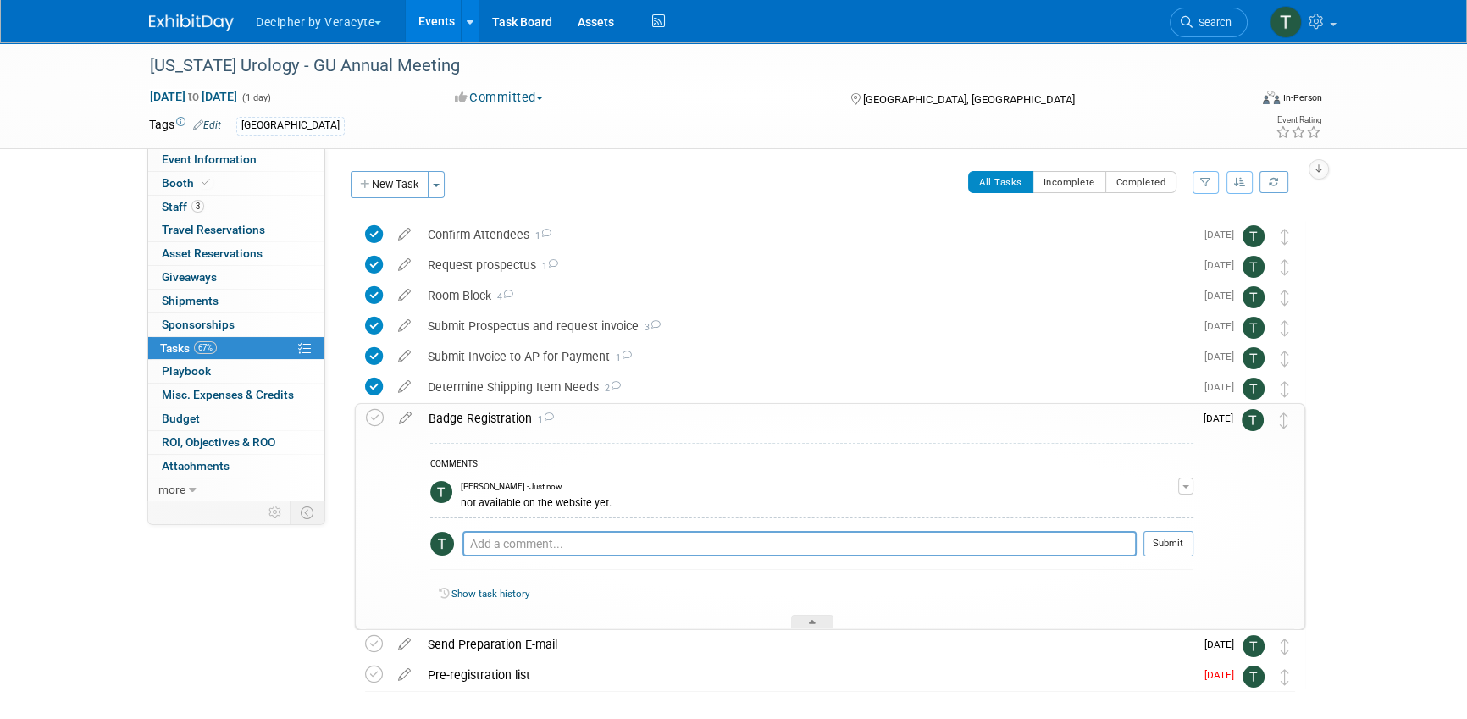
click at [511, 423] on div "Badge Registration 1" at bounding box center [806, 418] width 773 height 29
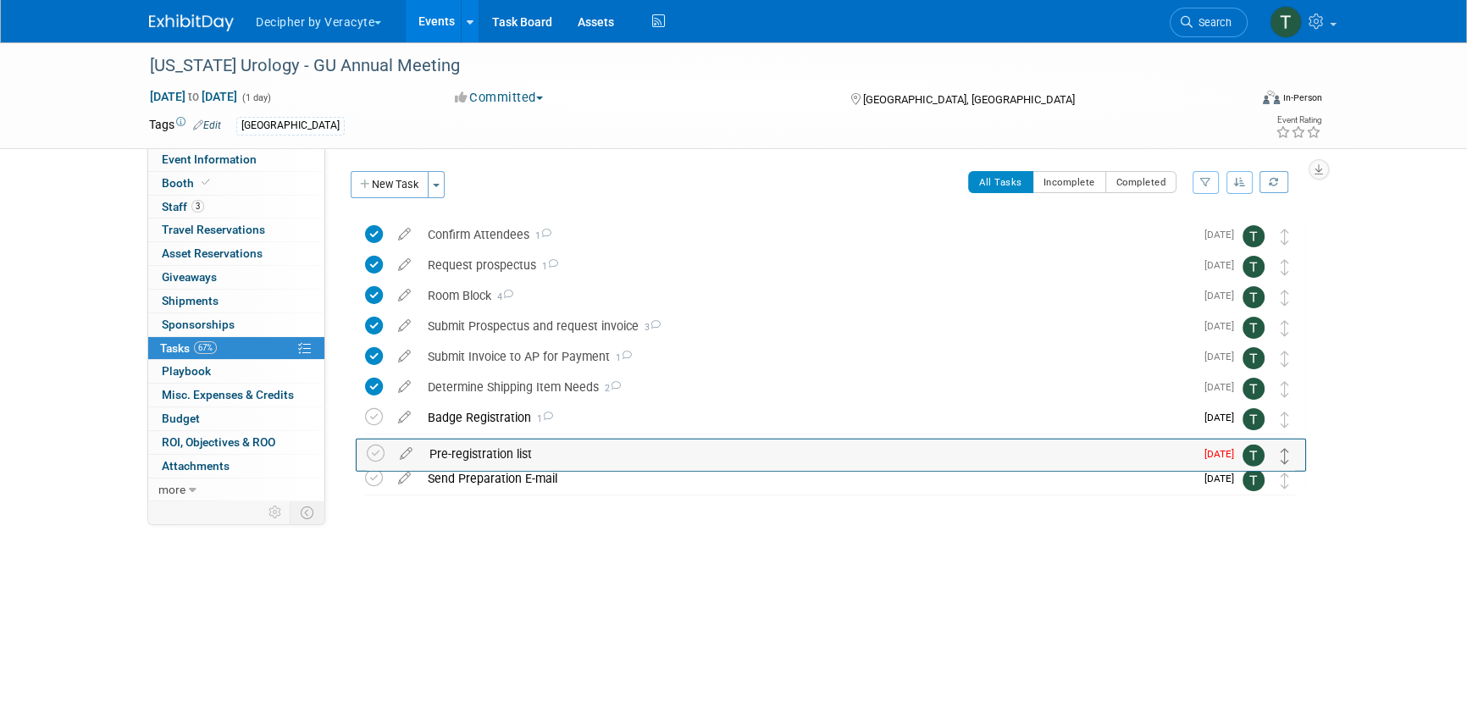
drag, startPoint x: 1280, startPoint y: 482, endPoint x: 1282, endPoint y: 451, distance: 31.4
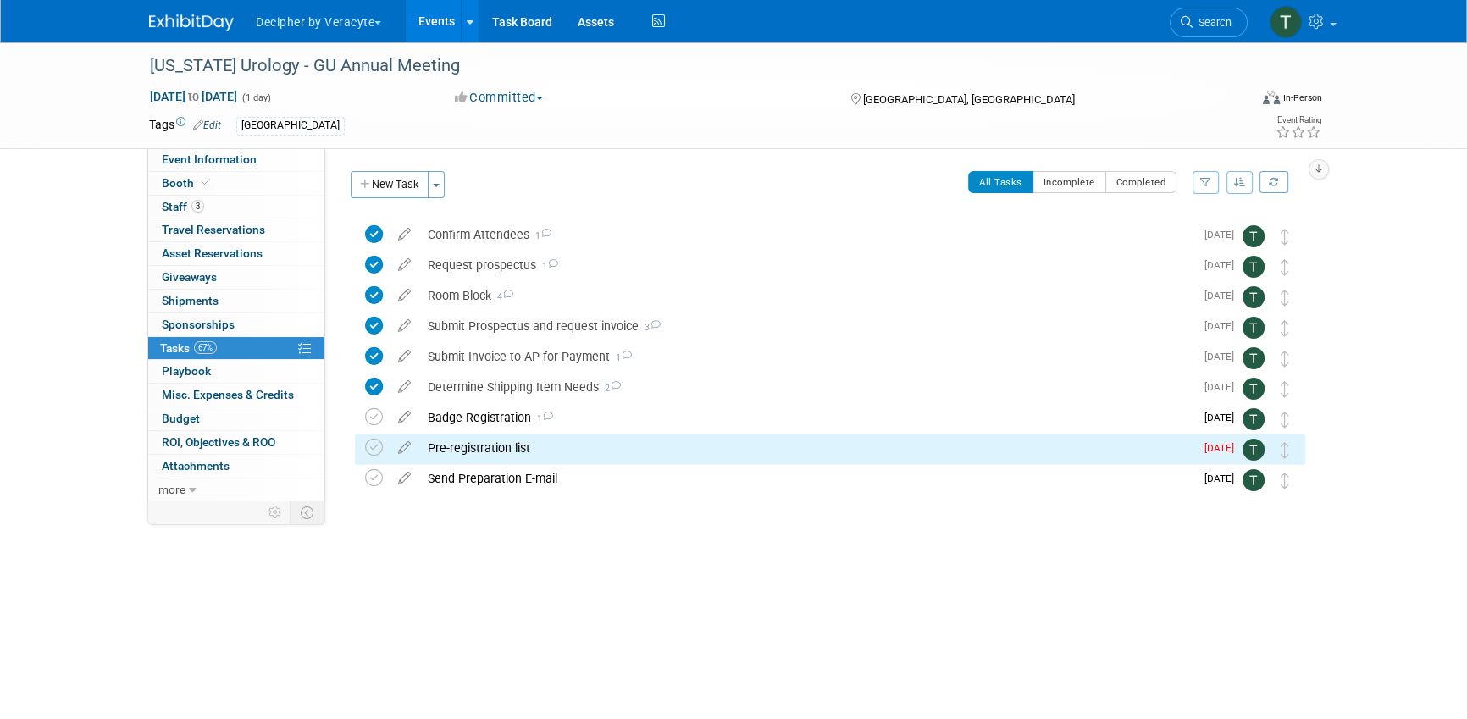
click at [399, 457] on td at bounding box center [405, 449] width 30 height 30
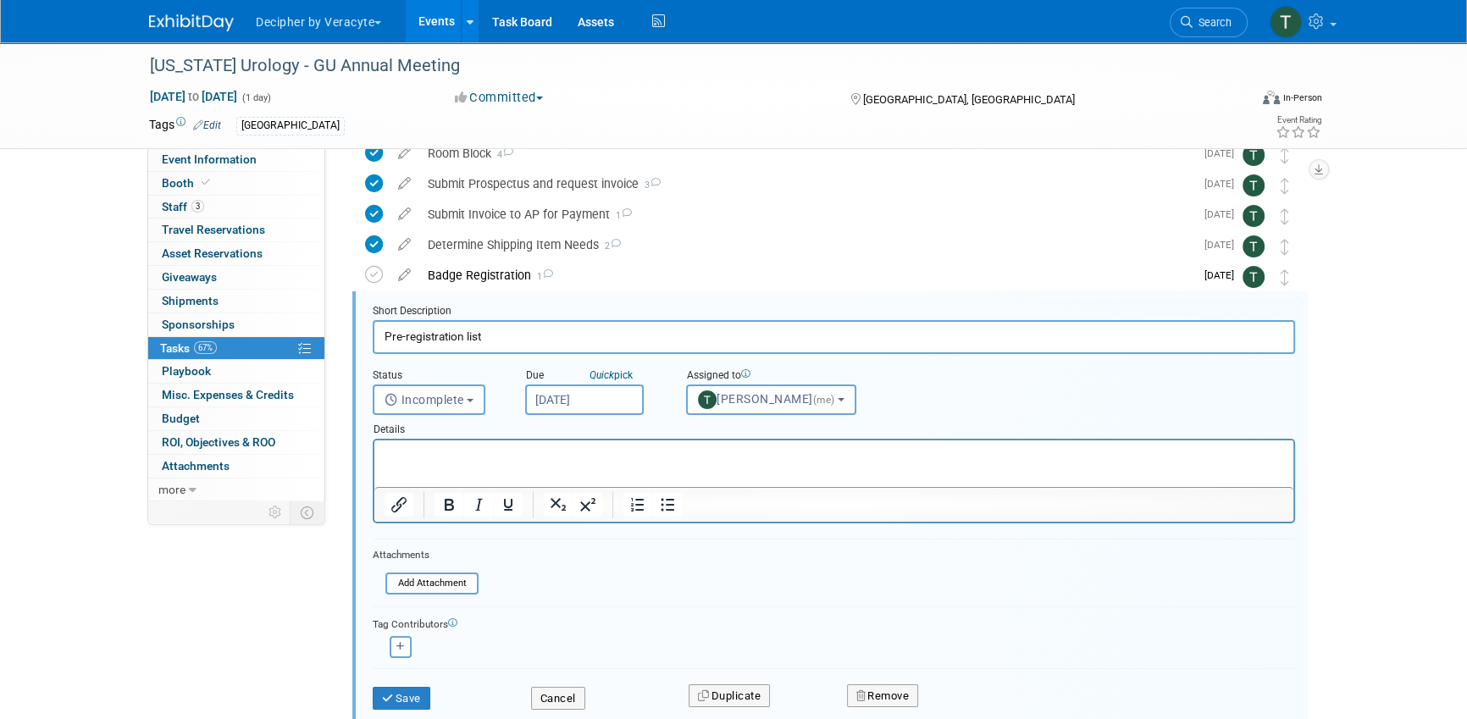
scroll to position [185, 0]
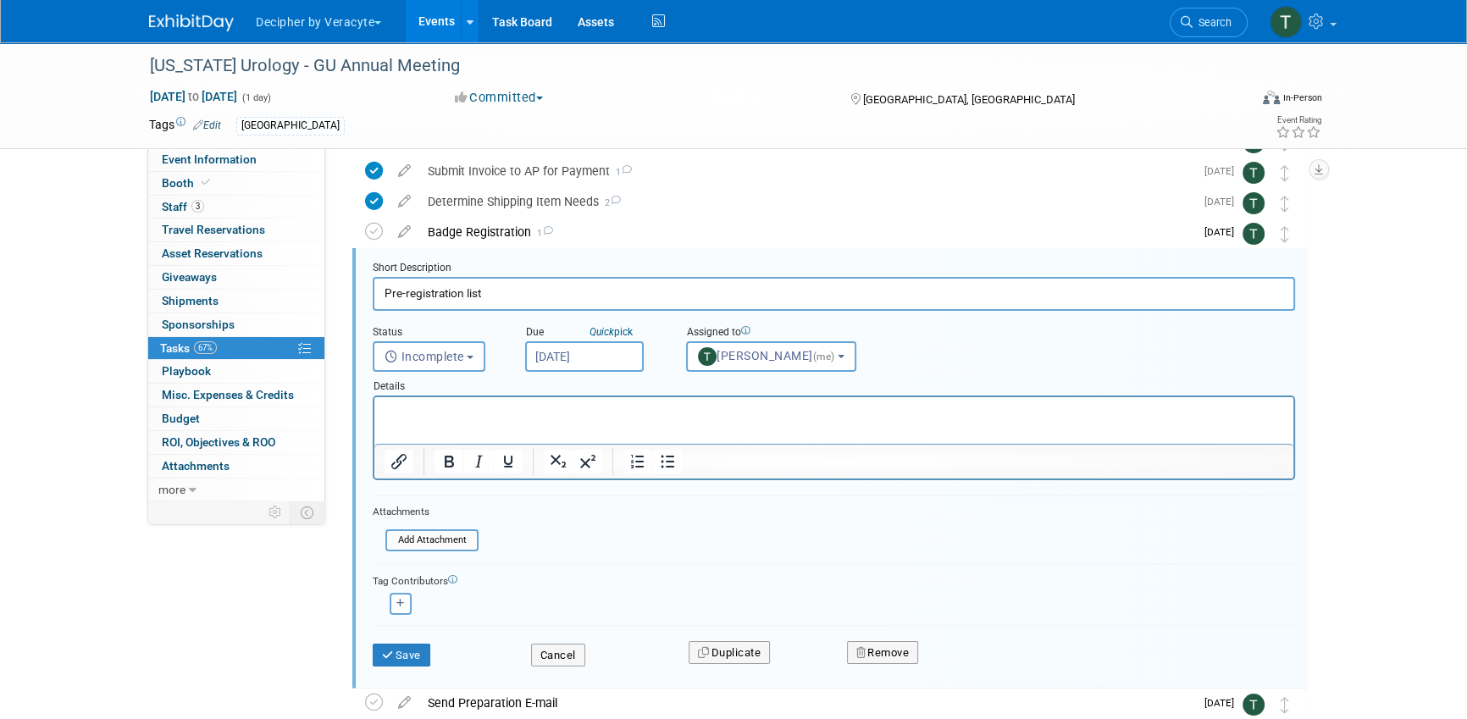
click at [600, 353] on input "Oct 7, 2025" at bounding box center [584, 356] width 119 height 30
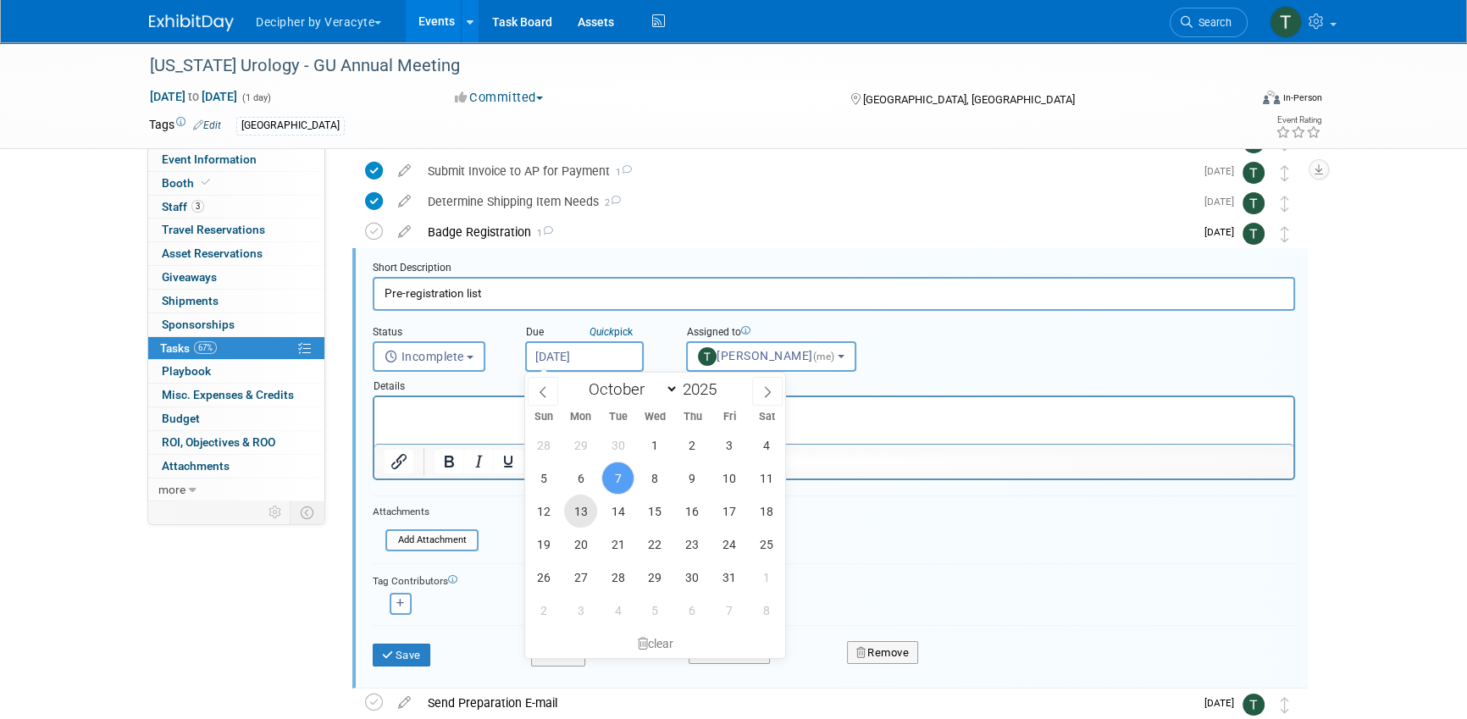
click at [583, 517] on span "13" at bounding box center [580, 511] width 33 height 33
type input "Oct 13, 2025"
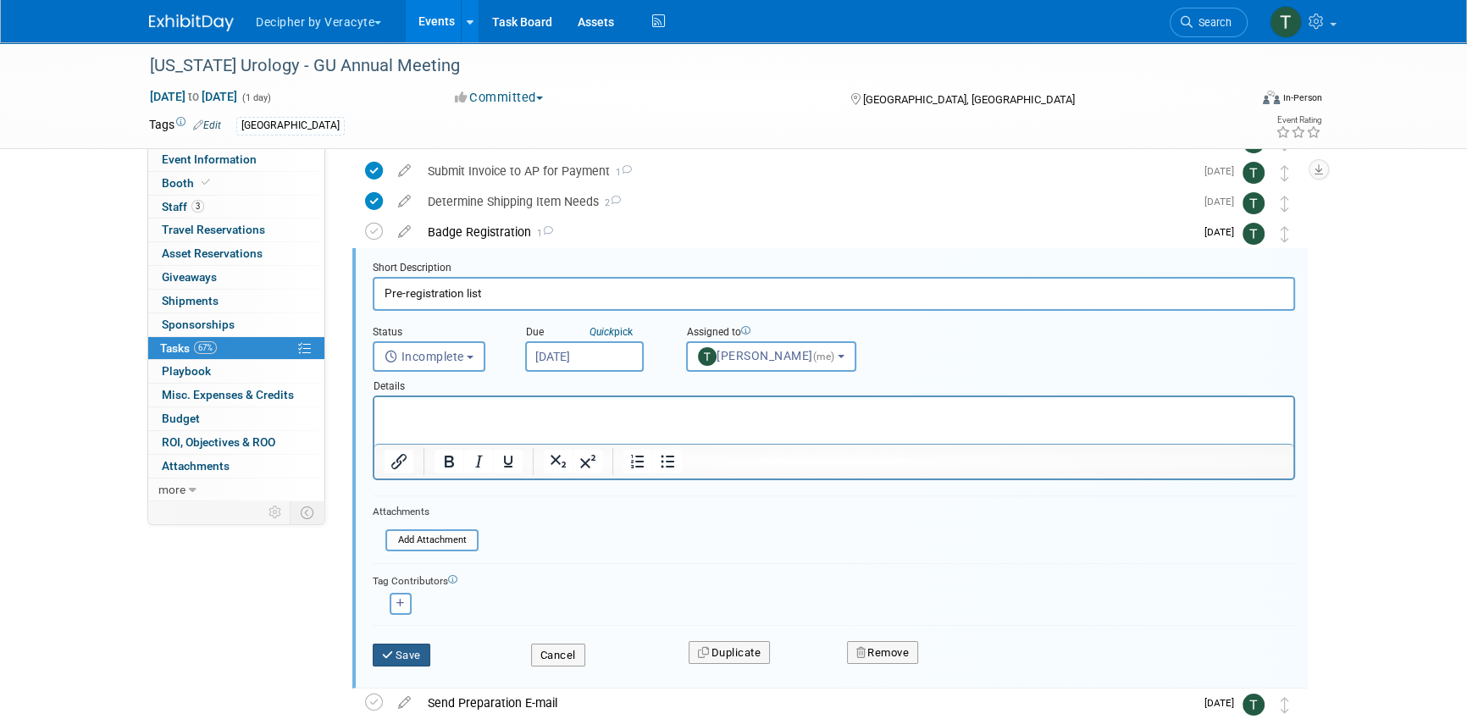
click at [405, 650] on button "Save" at bounding box center [402, 656] width 58 height 24
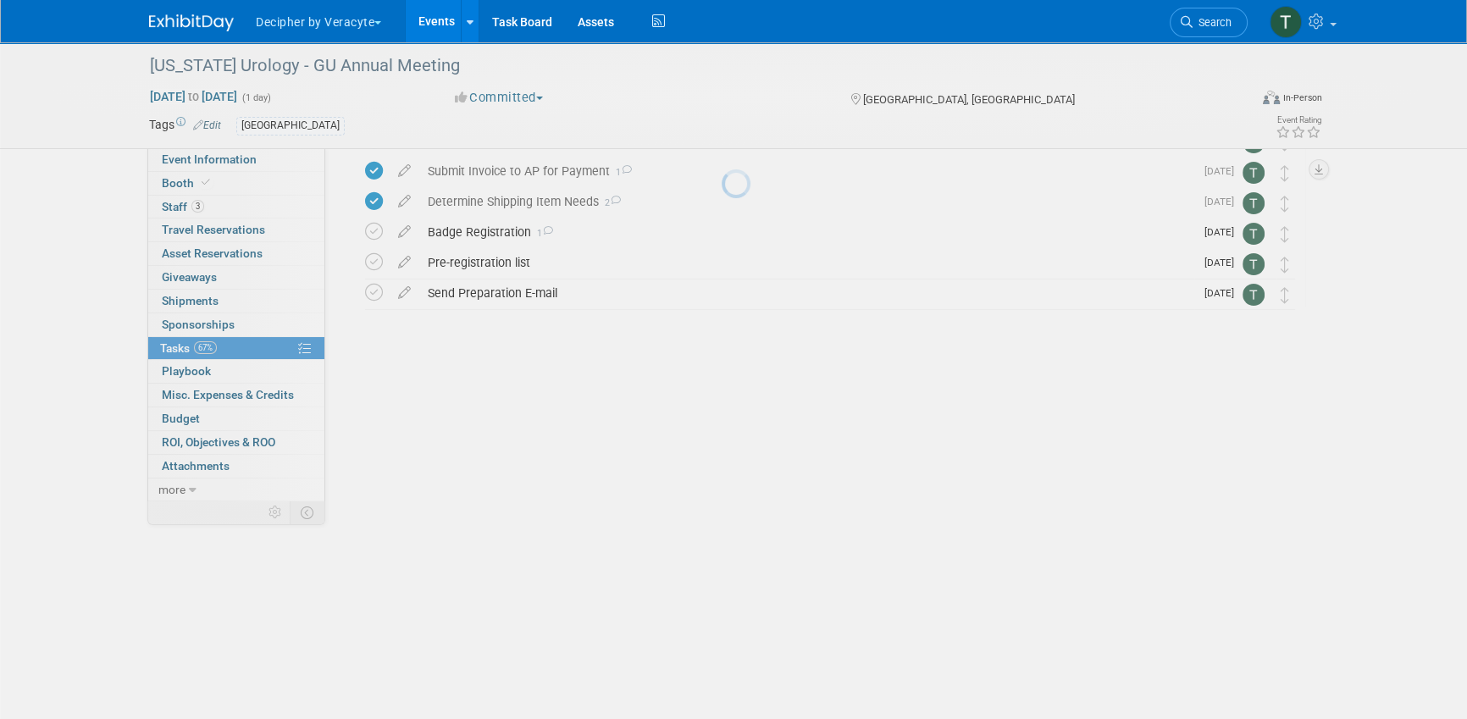
scroll to position [0, 0]
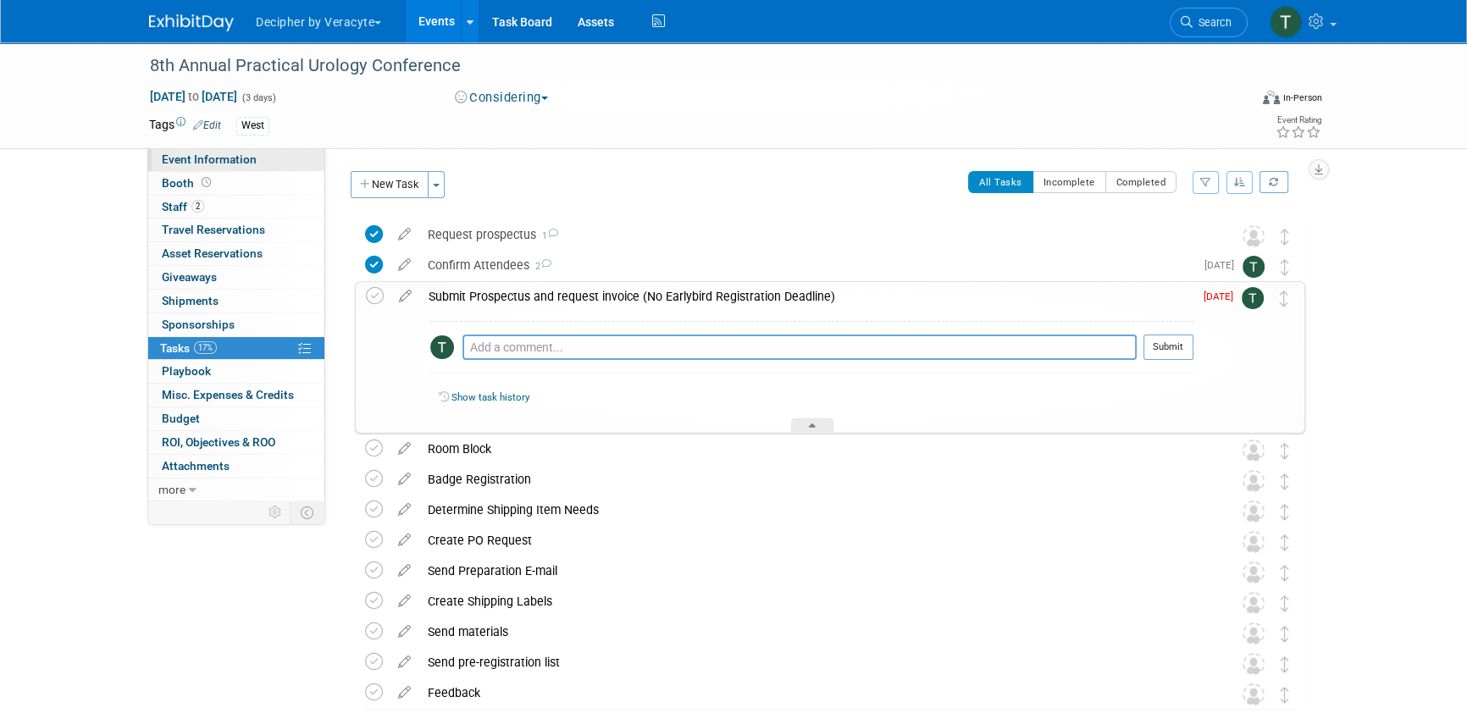
click at [276, 162] on link "Event Information" at bounding box center [236, 159] width 176 height 23
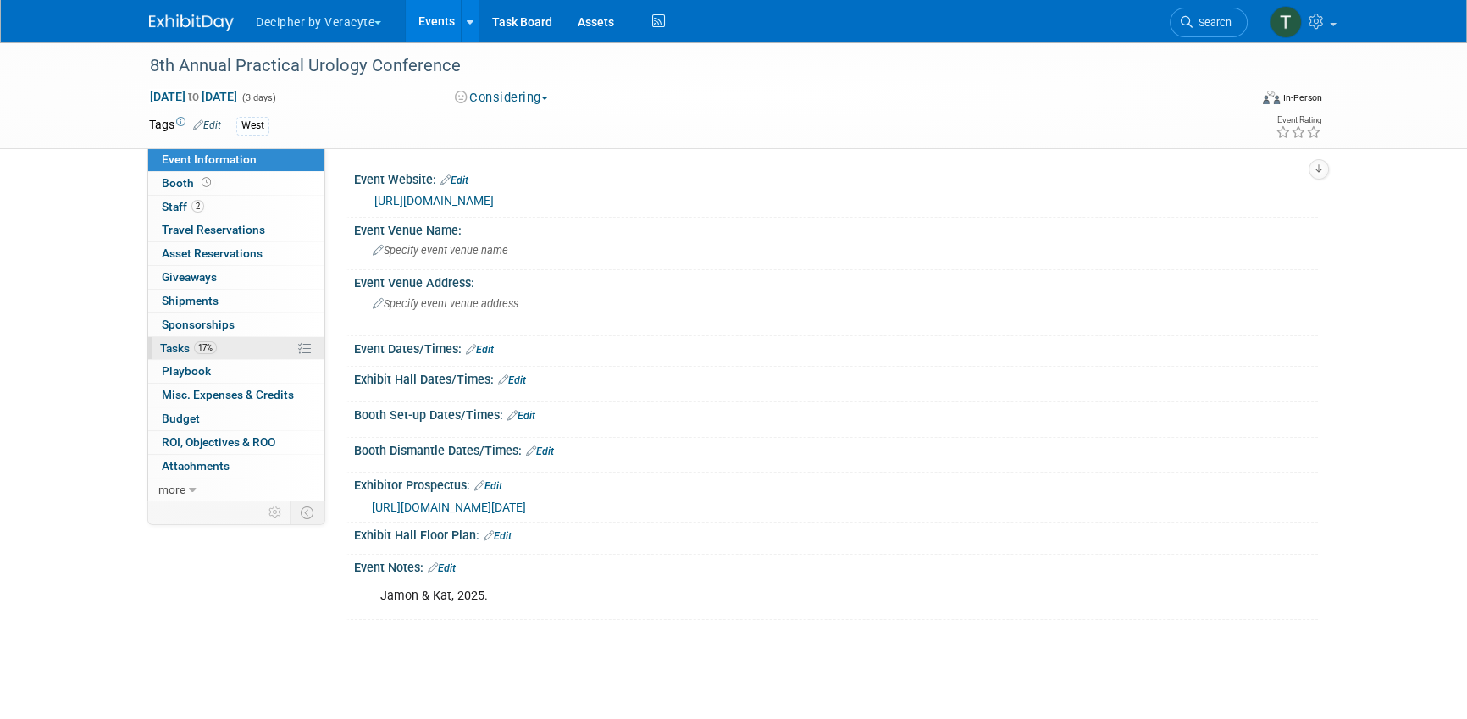
click at [256, 339] on link "17% Tasks 17%" at bounding box center [236, 348] width 176 height 23
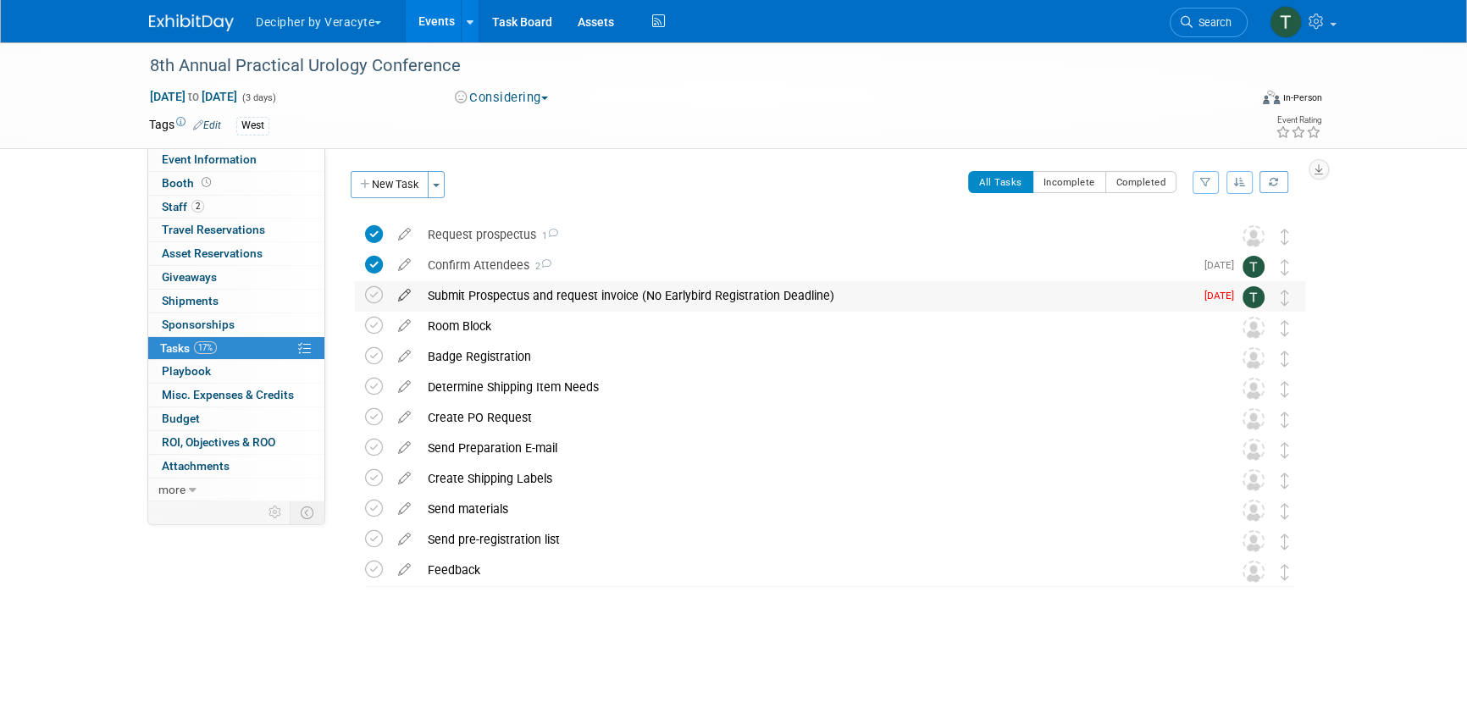
click at [403, 287] on icon at bounding box center [405, 291] width 30 height 21
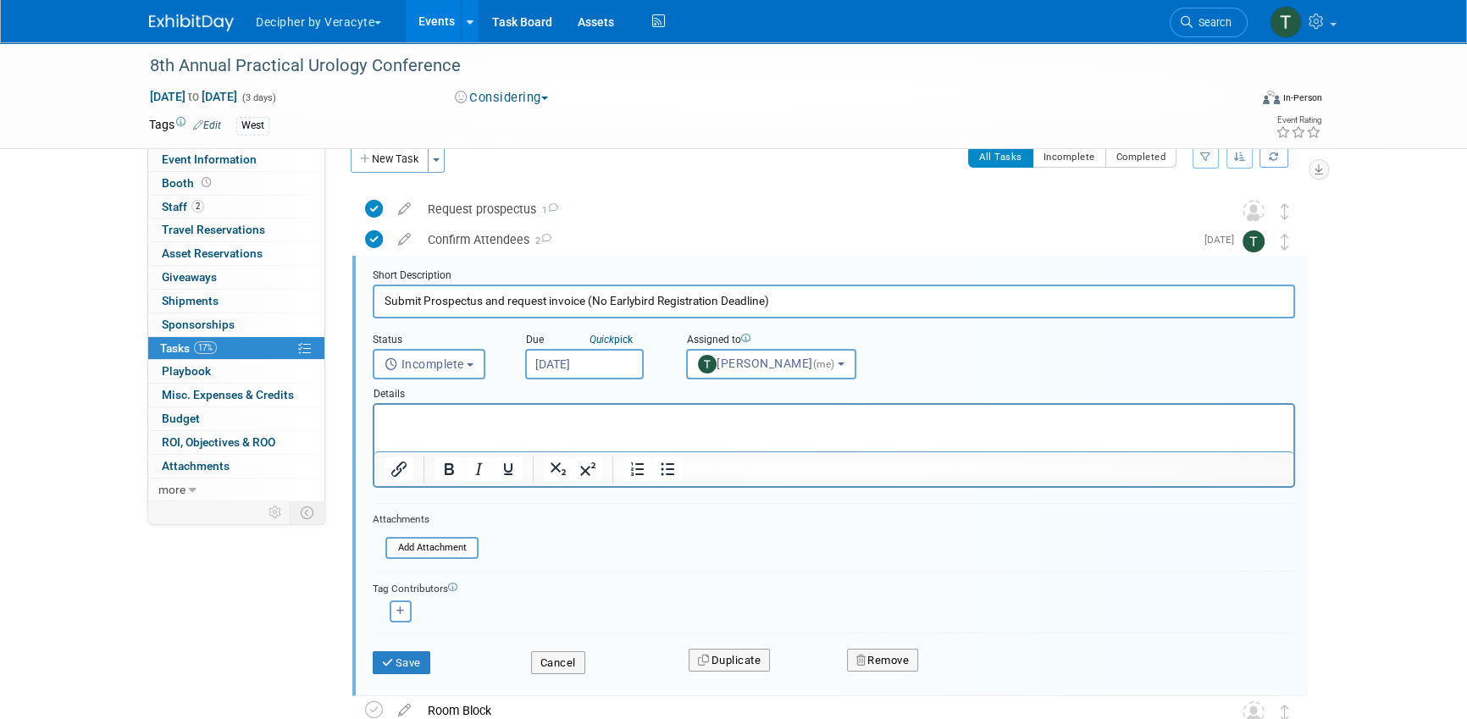
scroll to position [33, 0]
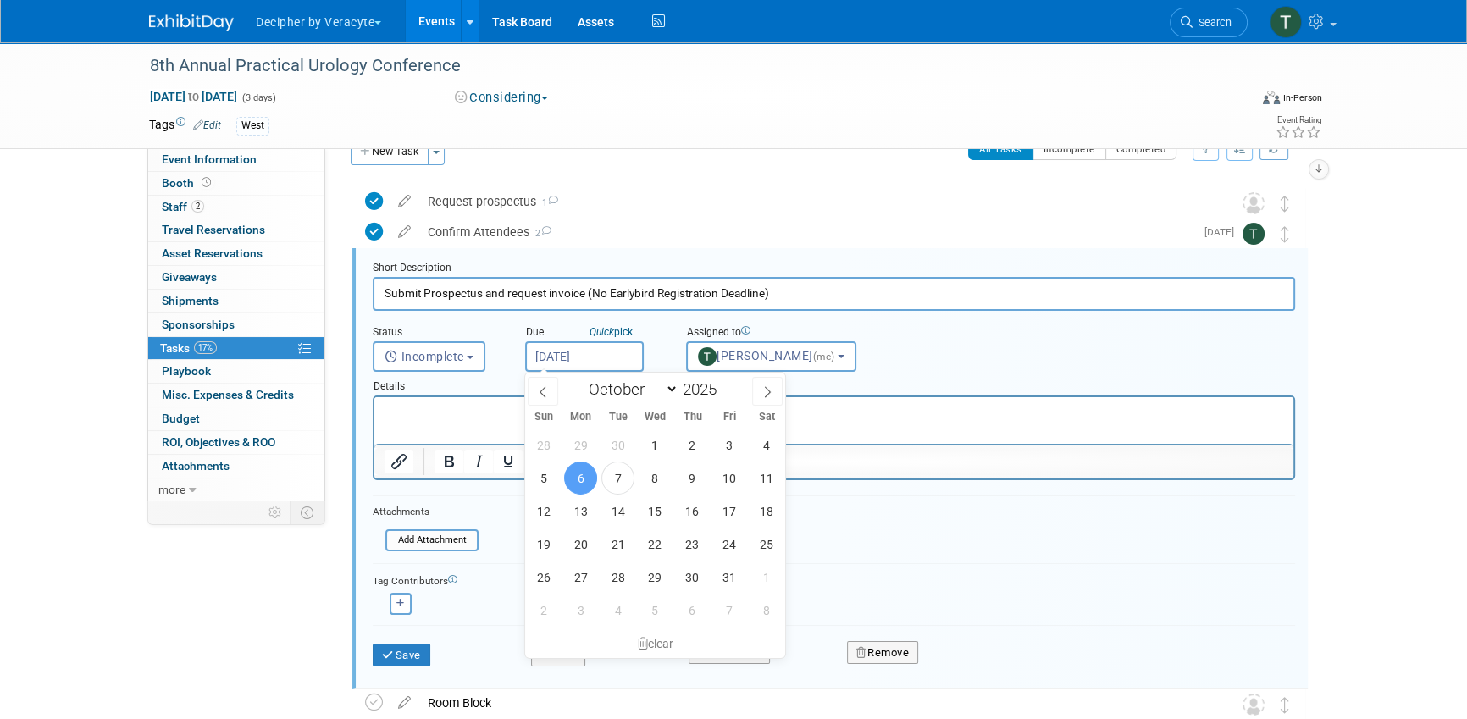
click at [625, 356] on input "Oct 6, 2025" at bounding box center [584, 356] width 119 height 30
click at [617, 549] on span "21" at bounding box center [617, 544] width 33 height 33
type input "Oct 21, 2025"
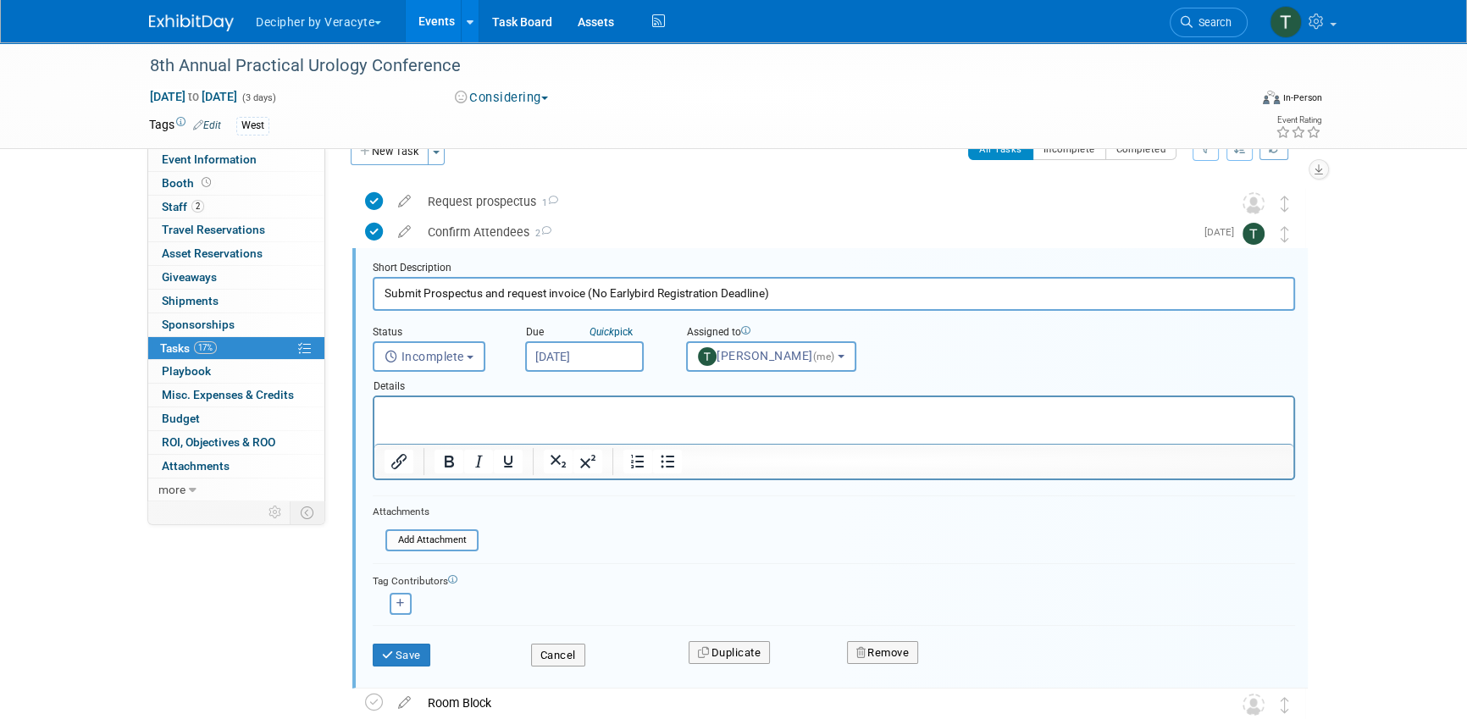
click at [401, 668] on div "Save Cancel Duplicate Remove" at bounding box center [834, 653] width 948 height 40
click at [406, 661] on button "Save" at bounding box center [402, 656] width 58 height 24
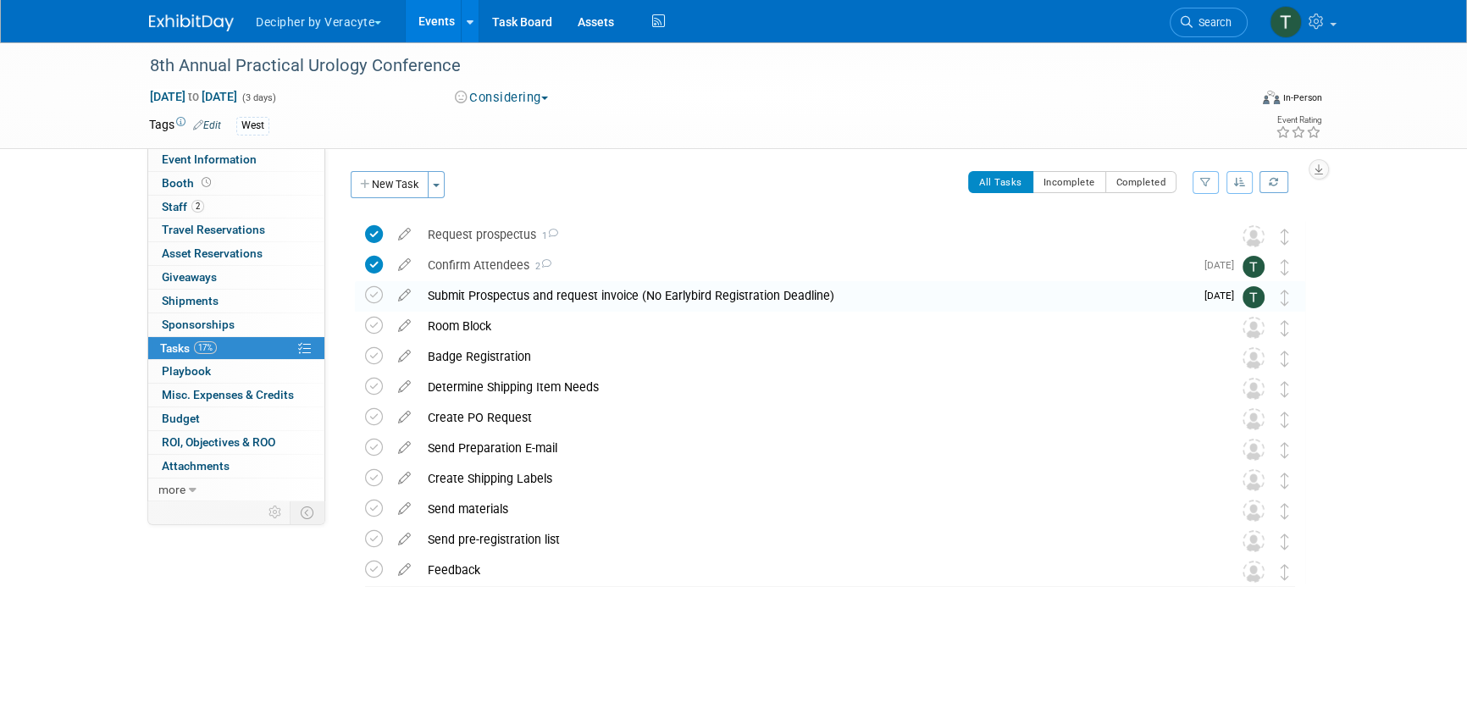
scroll to position [0, 0]
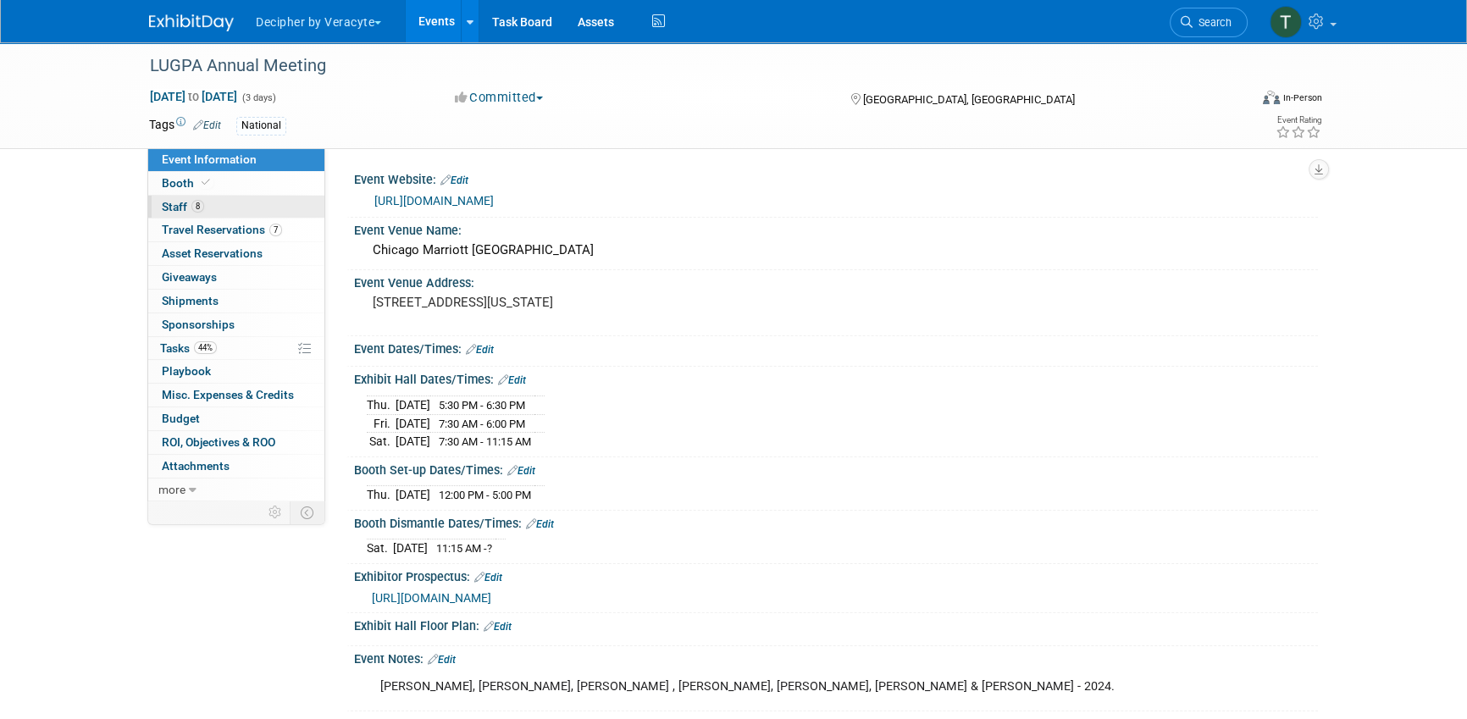
click at [272, 204] on link "8 Staff 8" at bounding box center [236, 207] width 176 height 23
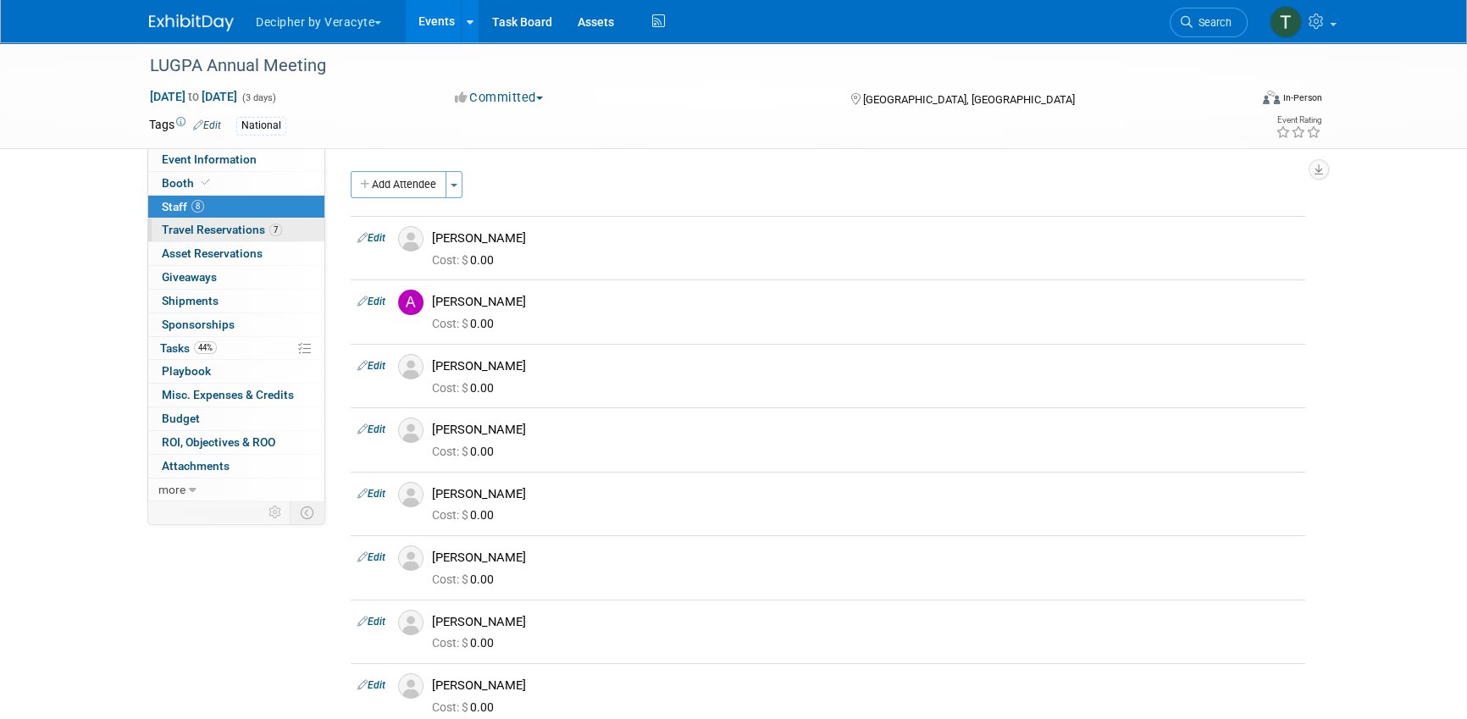
click at [262, 224] on span "Travel Reservations 7" at bounding box center [222, 230] width 120 height 14
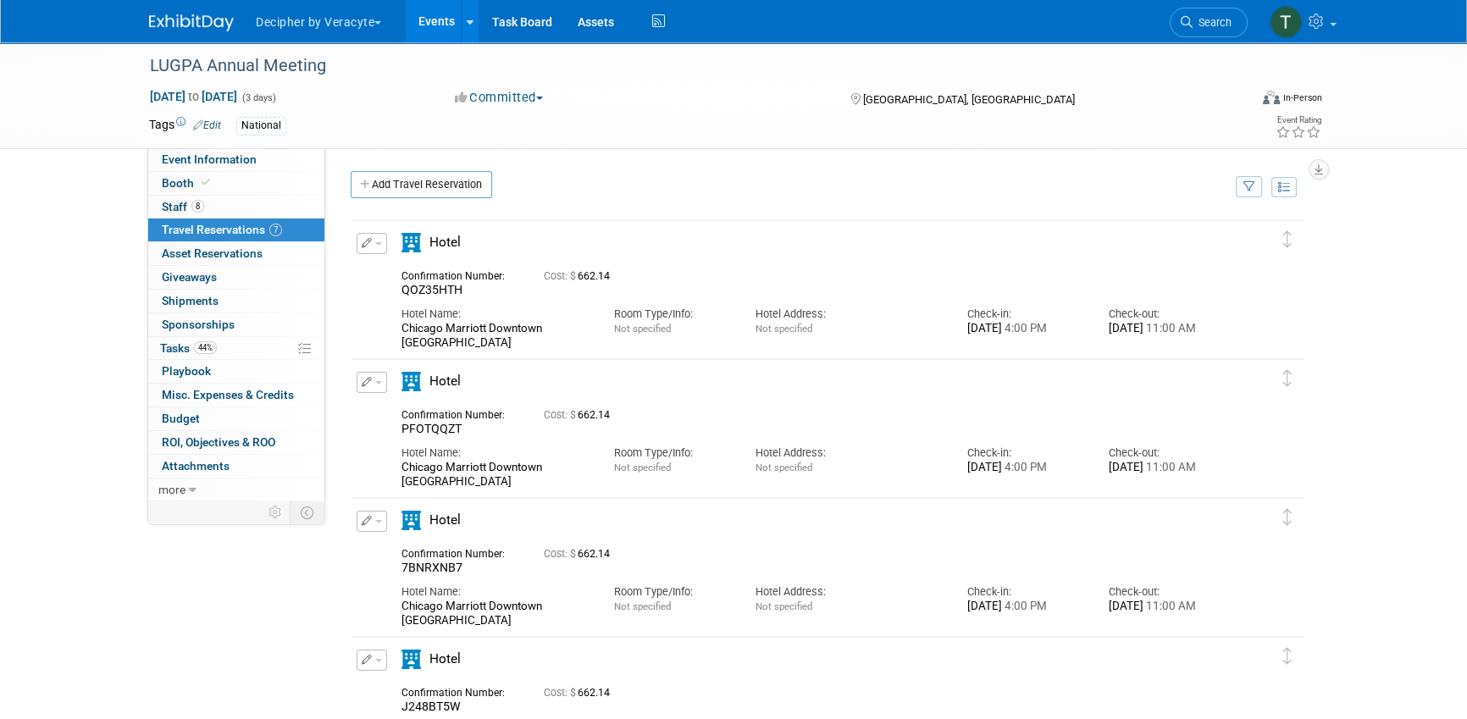
click at [490, 329] on div "Chicago Marriott Downtown [GEOGRAPHIC_DATA]" at bounding box center [494, 336] width 186 height 29
copy div "Chicago Marriott Downtown [GEOGRAPHIC_DATA]"
click at [212, 207] on link "8 Staff 8" at bounding box center [236, 207] width 176 height 23
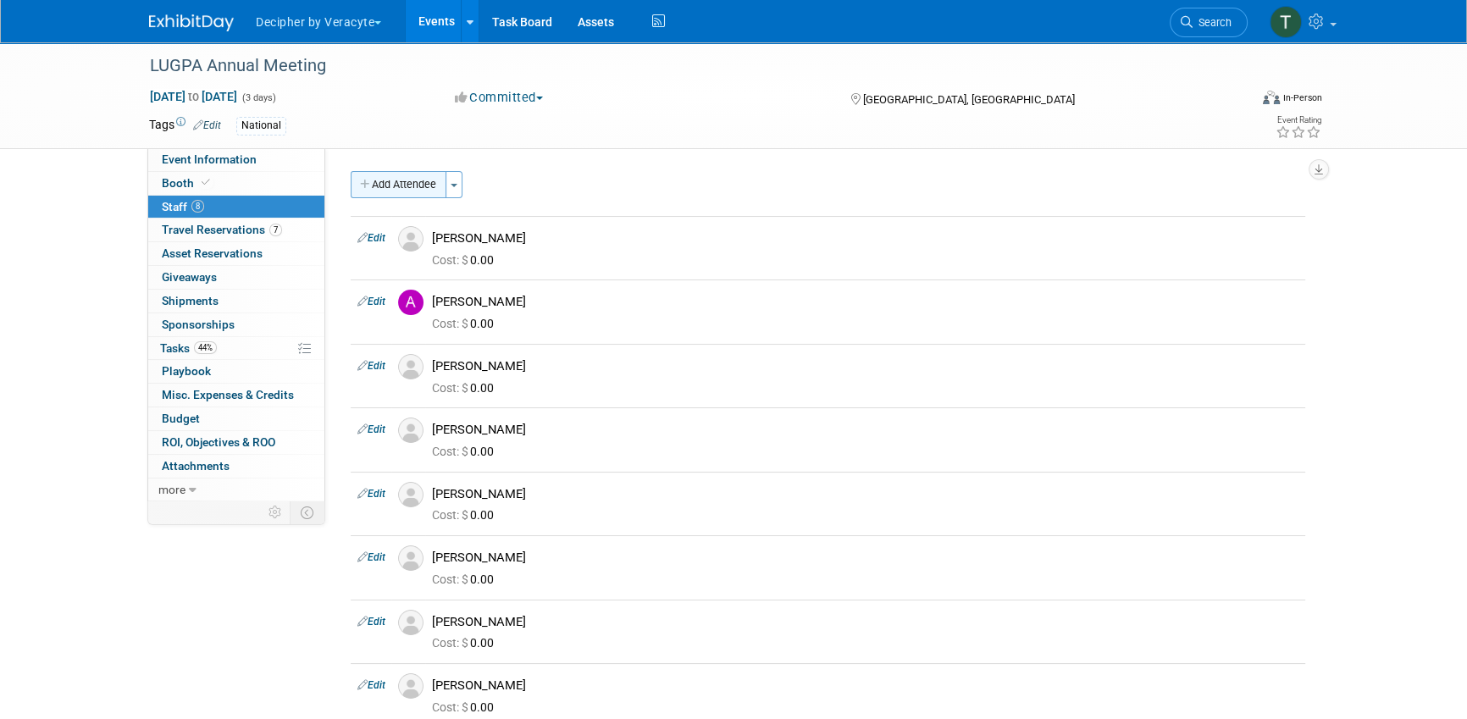
click at [423, 193] on button "Add Attendee" at bounding box center [399, 184] width 96 height 27
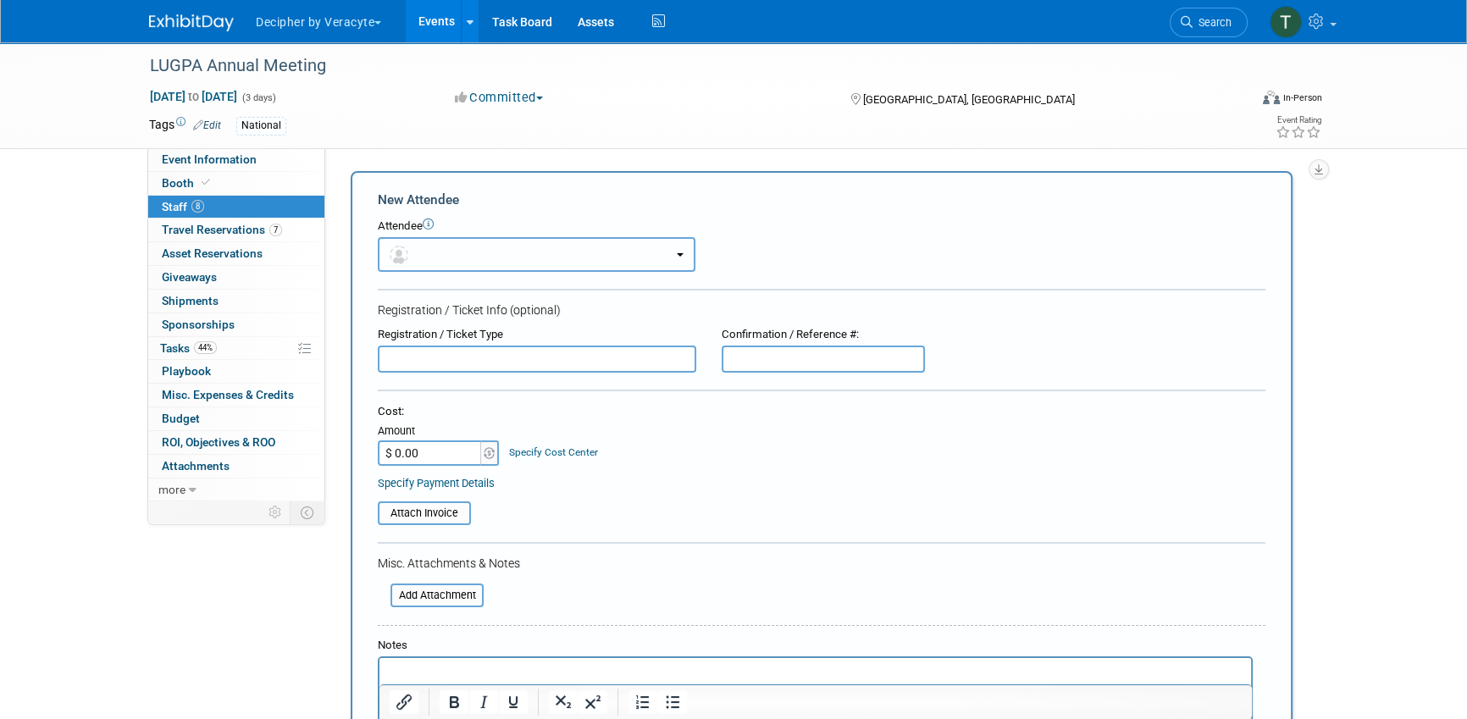
click at [441, 253] on button "button" at bounding box center [537, 254] width 318 height 35
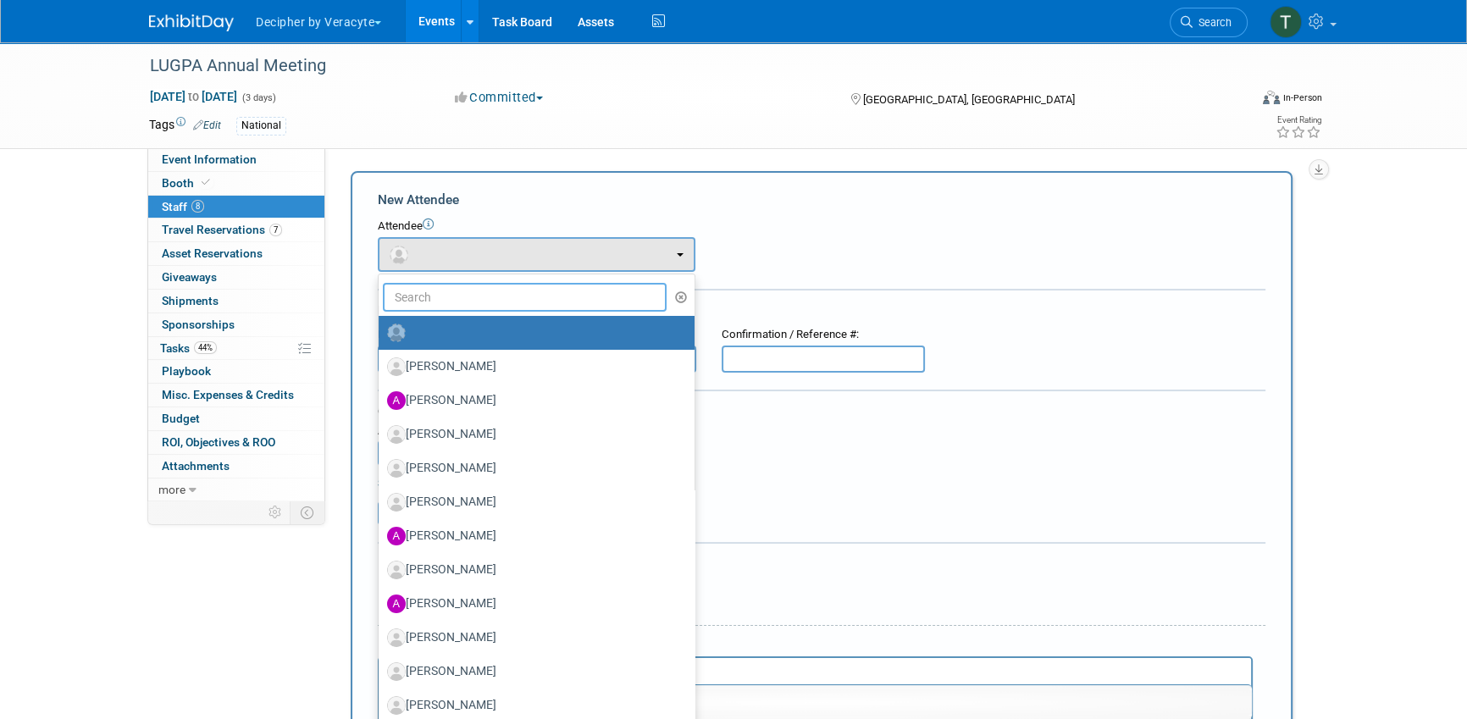
click at [441, 291] on input "text" at bounding box center [525, 297] width 284 height 29
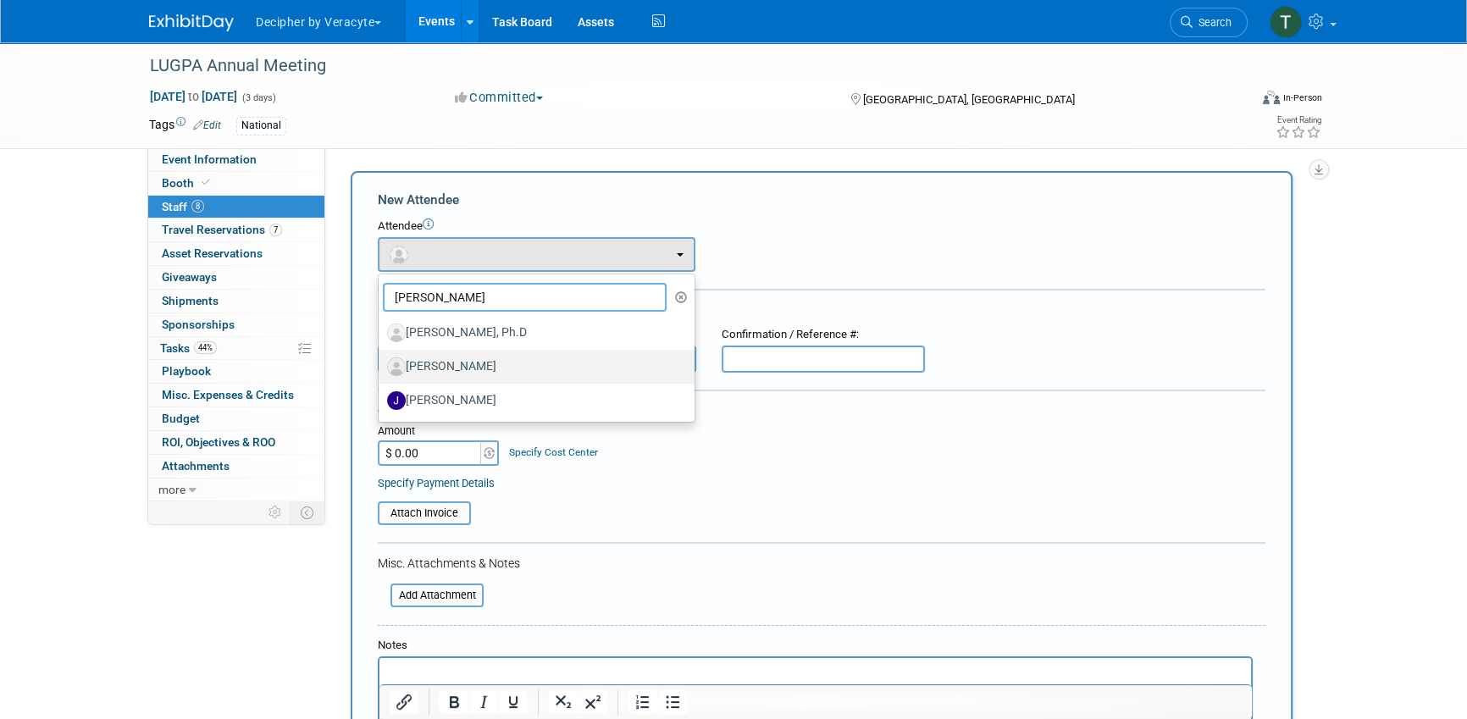
type input "[PERSON_NAME]"
click at [493, 374] on label "[PERSON_NAME]" at bounding box center [532, 366] width 290 height 27
click at [381, 370] on input "[PERSON_NAME]" at bounding box center [375, 364] width 11 height 11
select select "be95464d-8299-46e2-b07d-d10242a357f1"
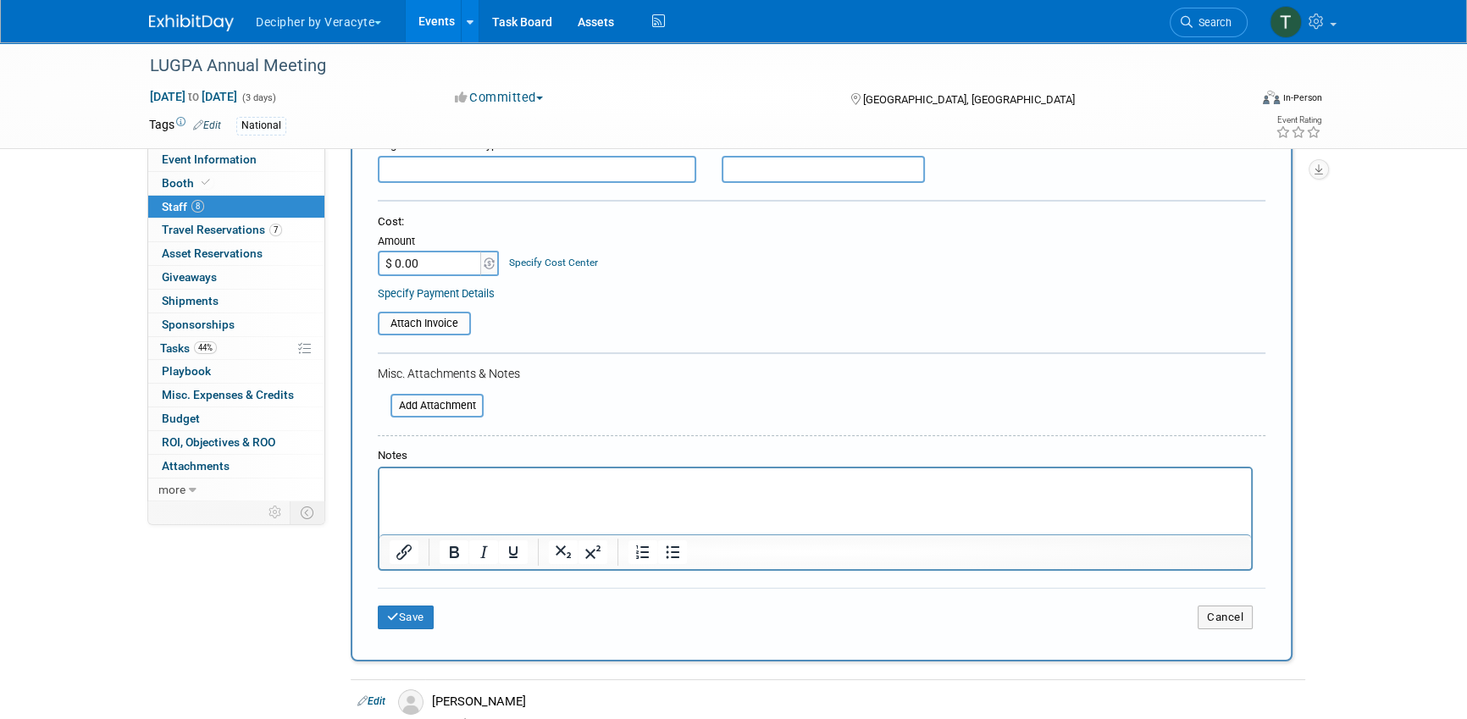
scroll to position [245, 0]
click at [422, 608] on button "Save" at bounding box center [406, 617] width 56 height 24
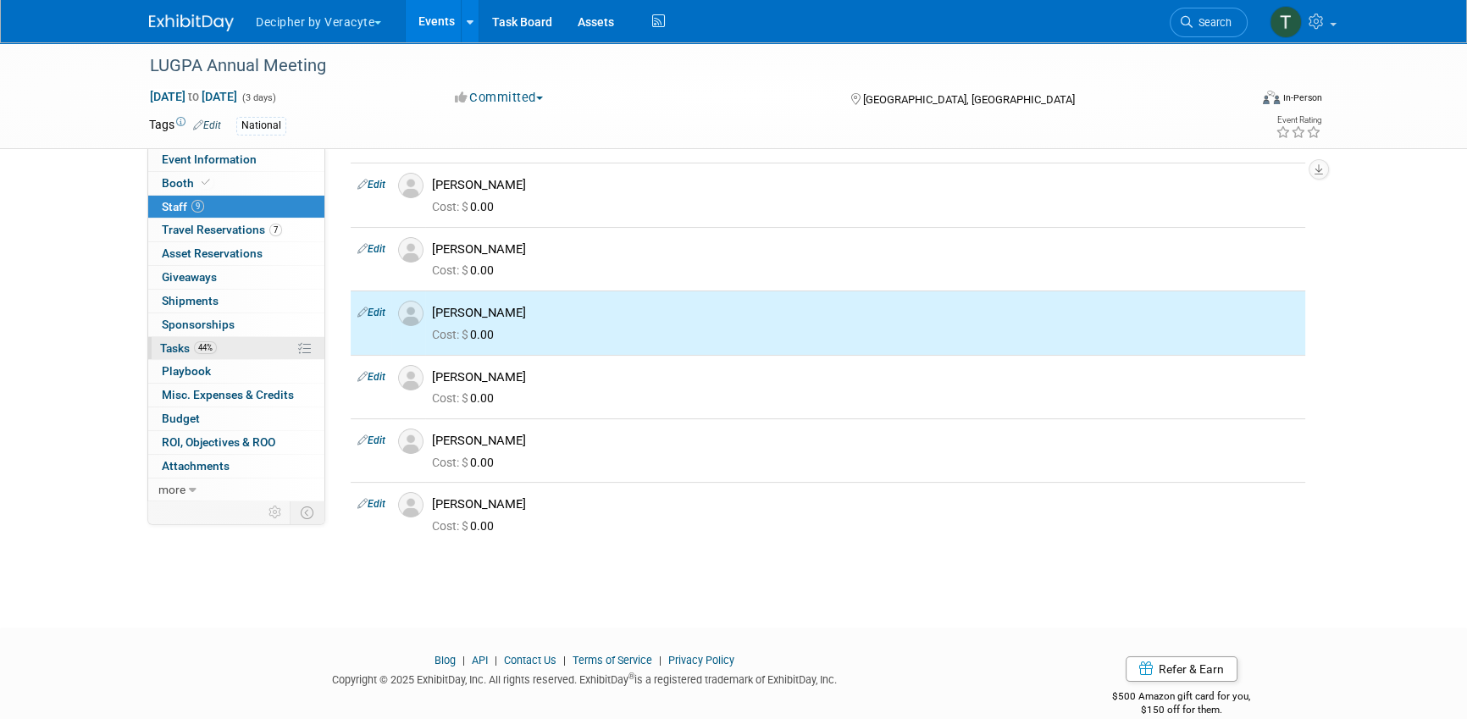
click at [263, 354] on link "44% Tasks 44%" at bounding box center [236, 348] width 176 height 23
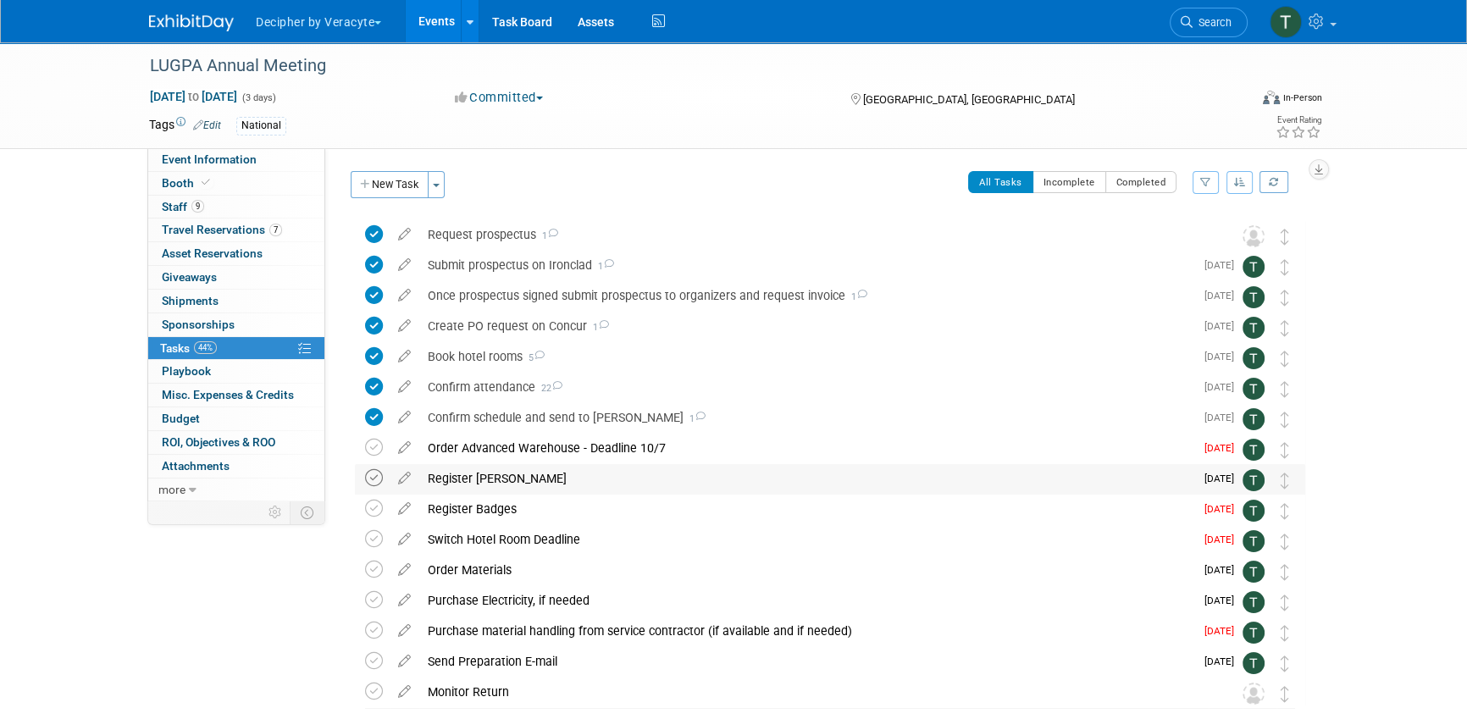
click at [370, 475] on icon at bounding box center [374, 478] width 18 height 18
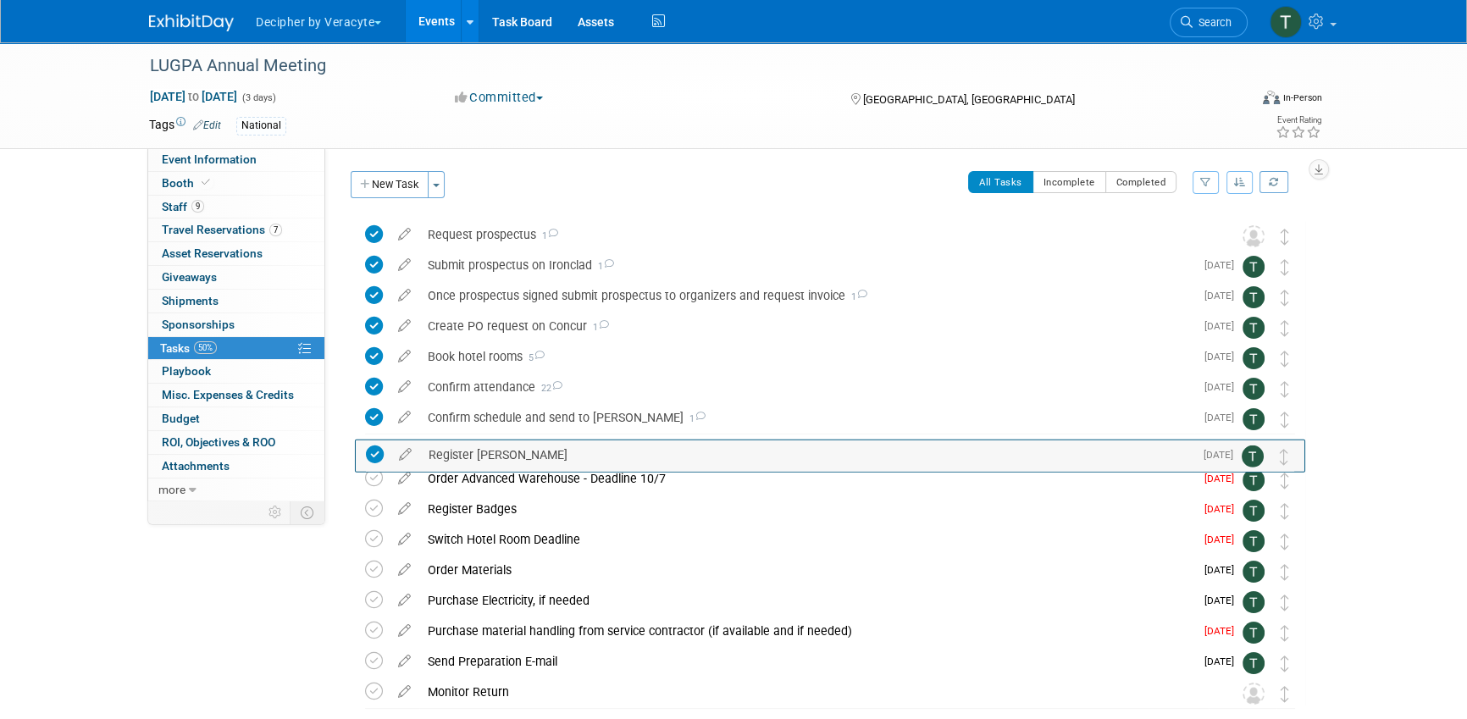
drag, startPoint x: 1291, startPoint y: 478, endPoint x: 1291, endPoint y: 454, distance: 24.6
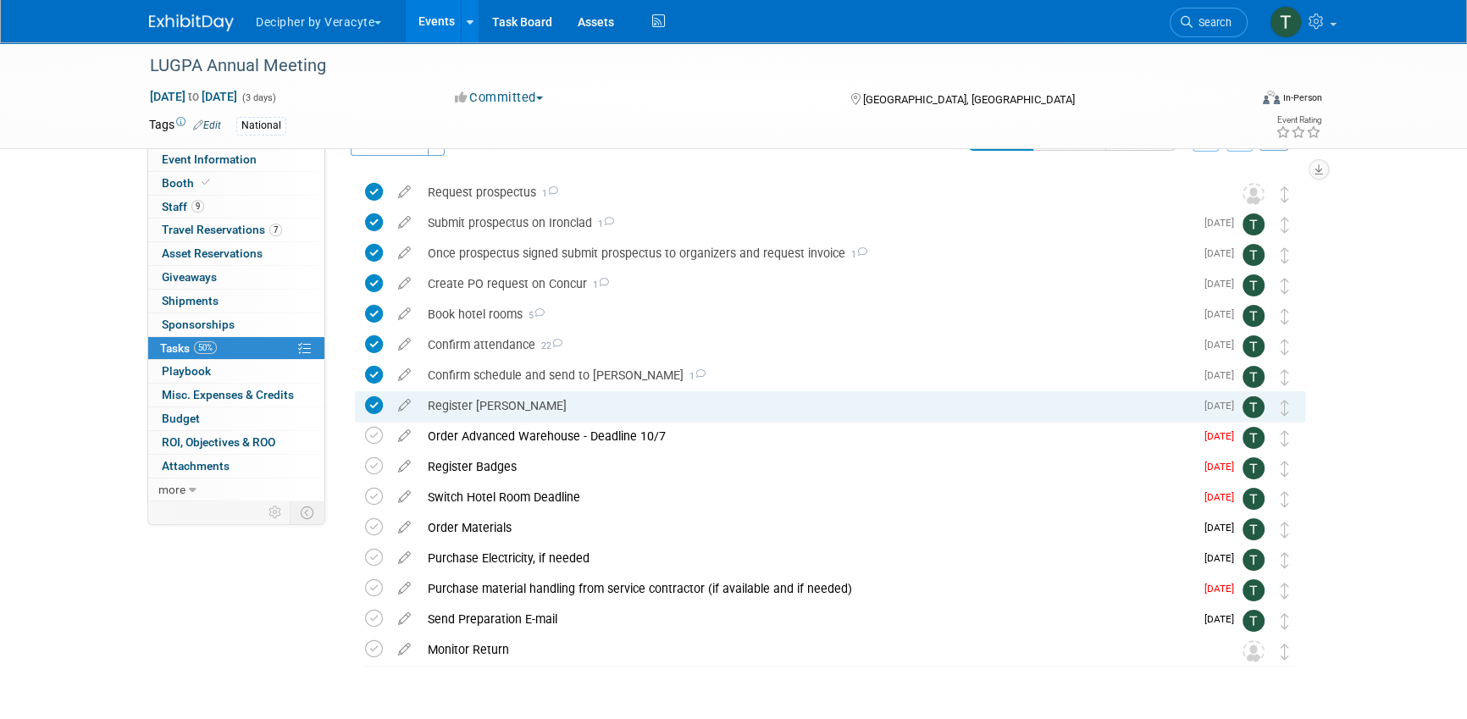
scroll to position [92, 0]
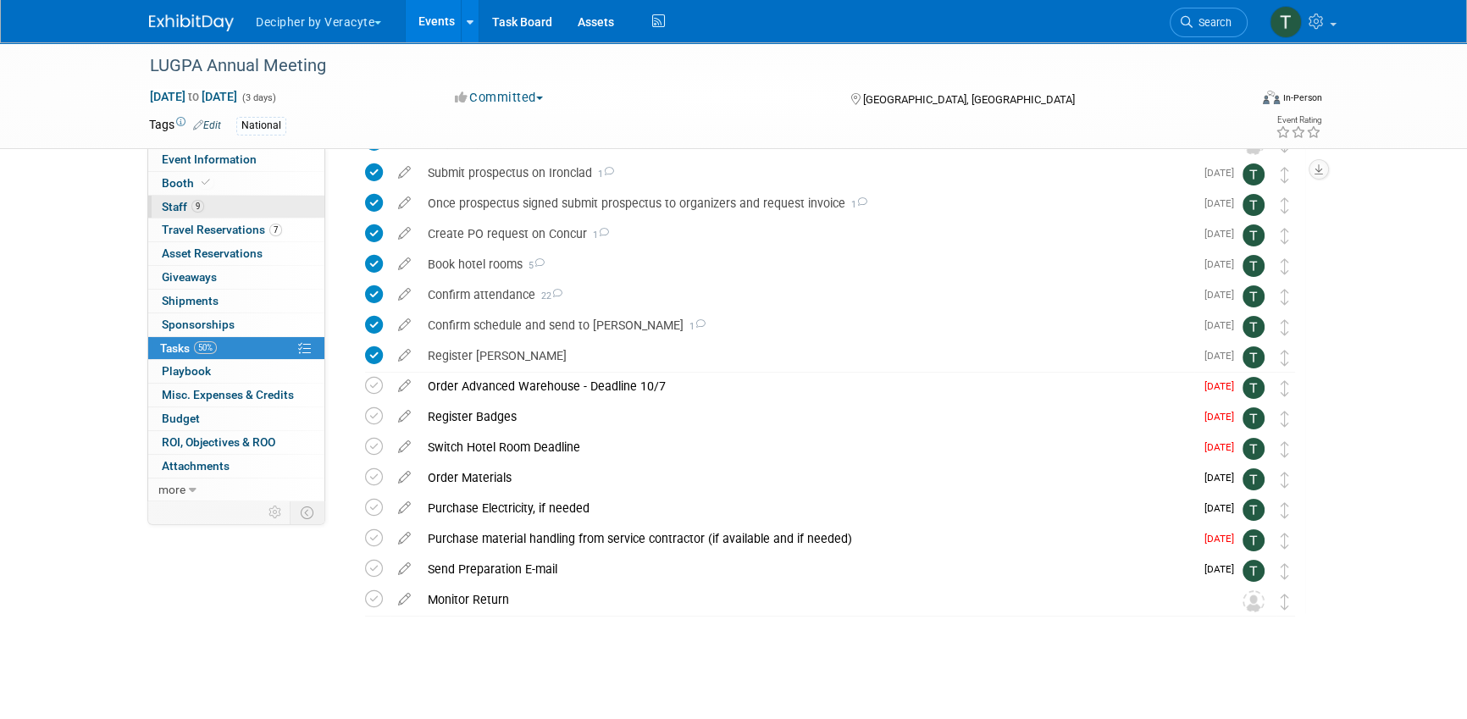
click at [285, 207] on link "9 Staff 9" at bounding box center [236, 207] width 176 height 23
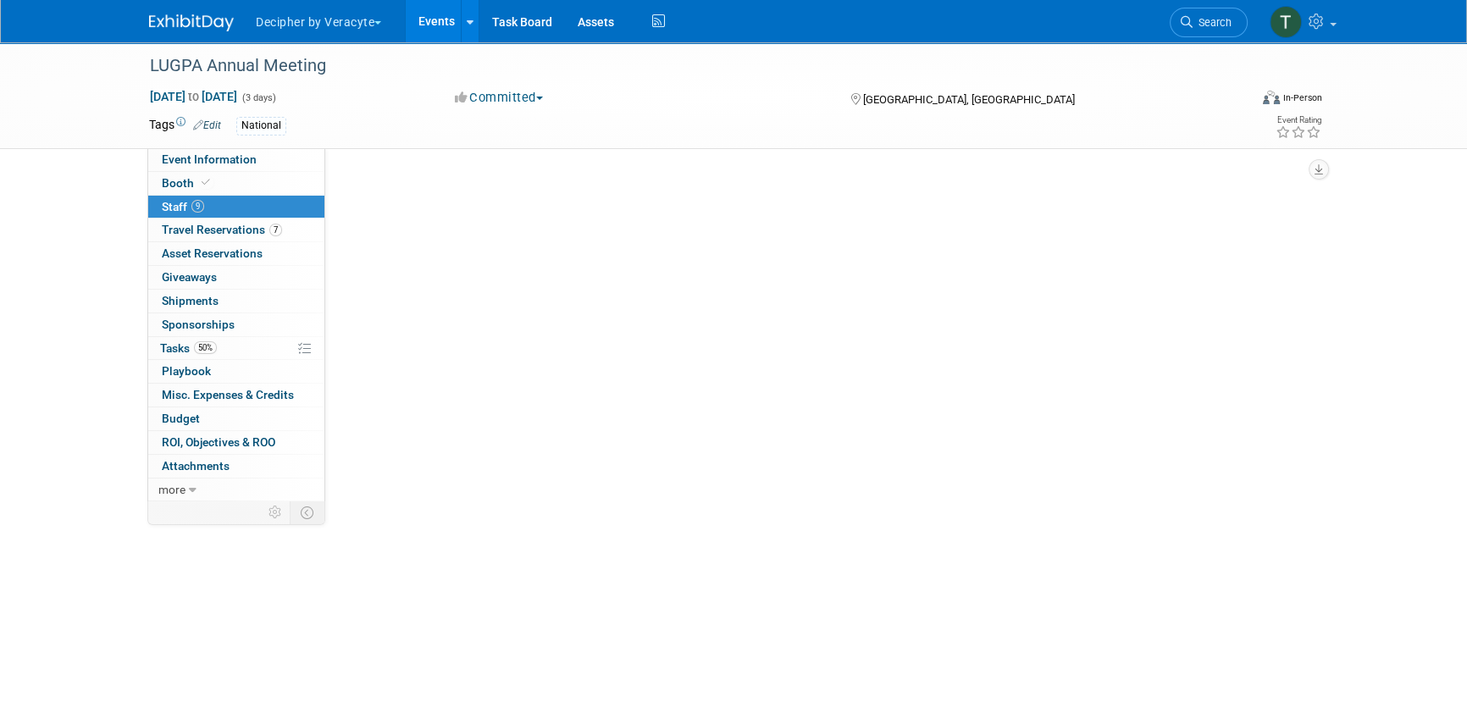
scroll to position [0, 0]
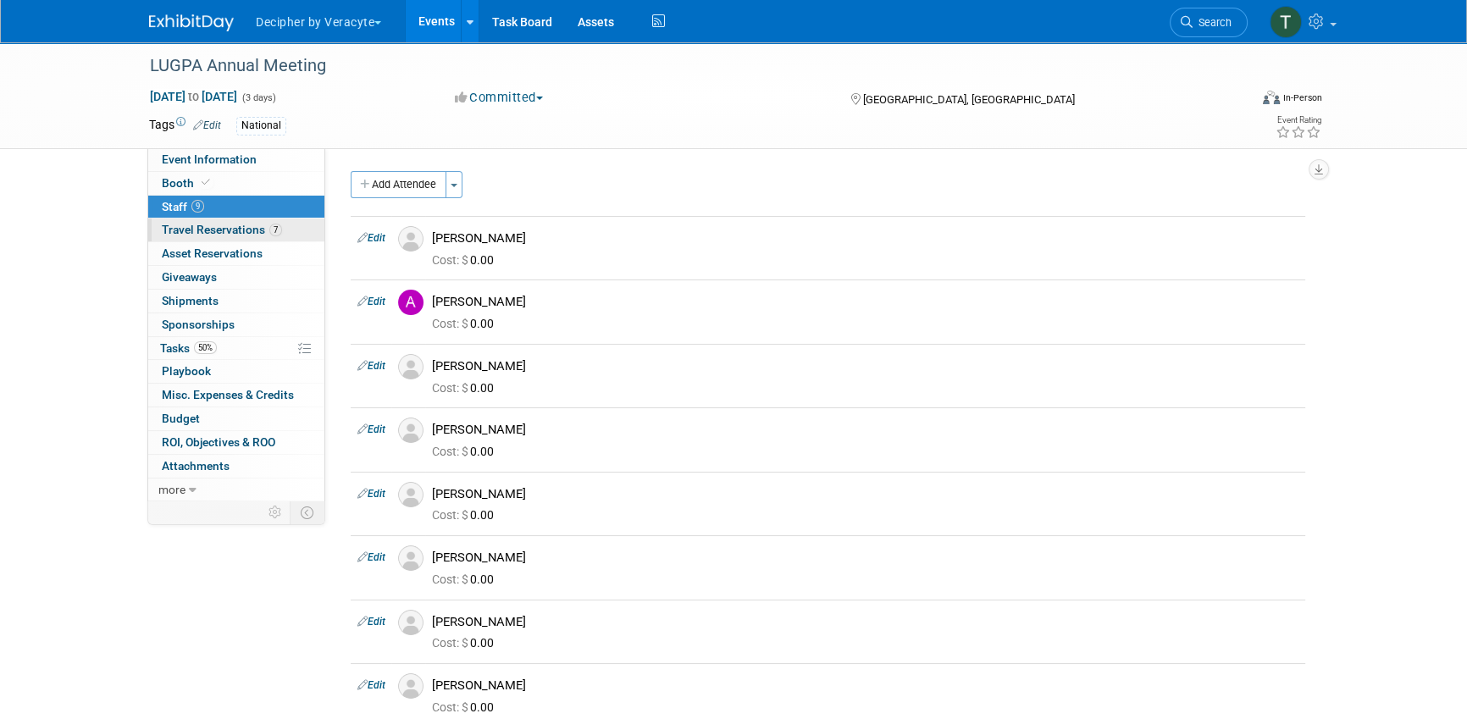
click at [251, 238] on link "7 Travel Reservations 7" at bounding box center [236, 229] width 176 height 23
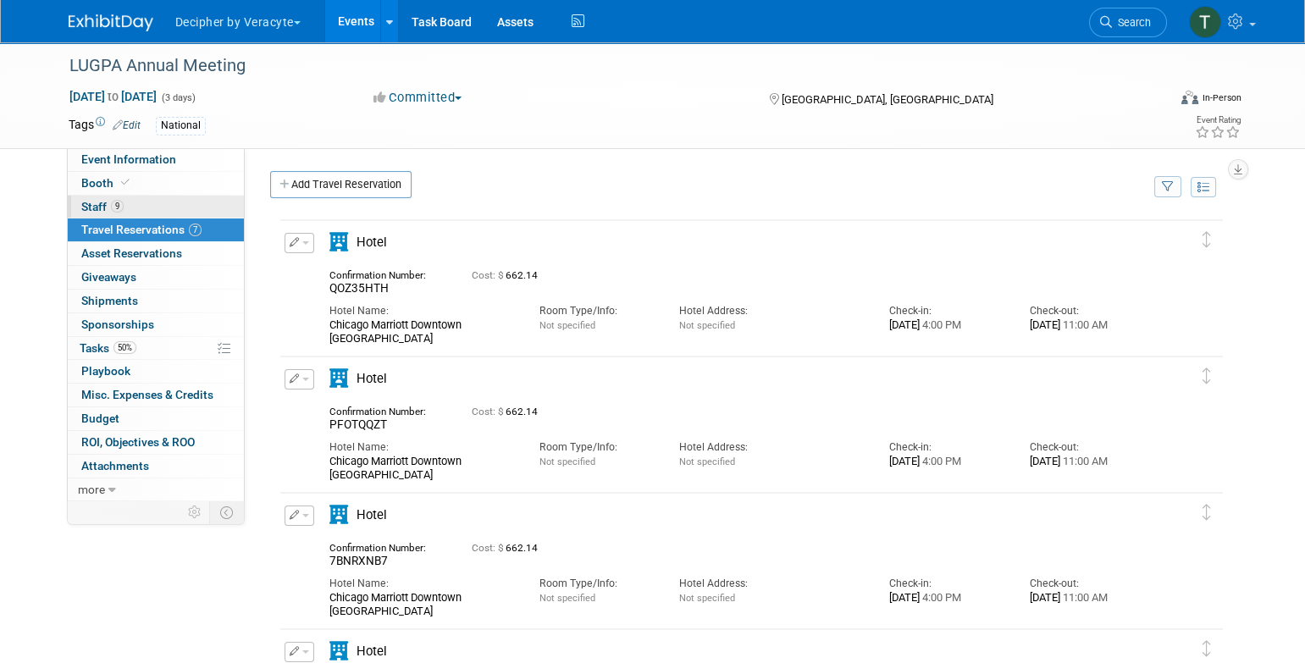
click at [188, 206] on link "9 Staff 9" at bounding box center [156, 207] width 176 height 23
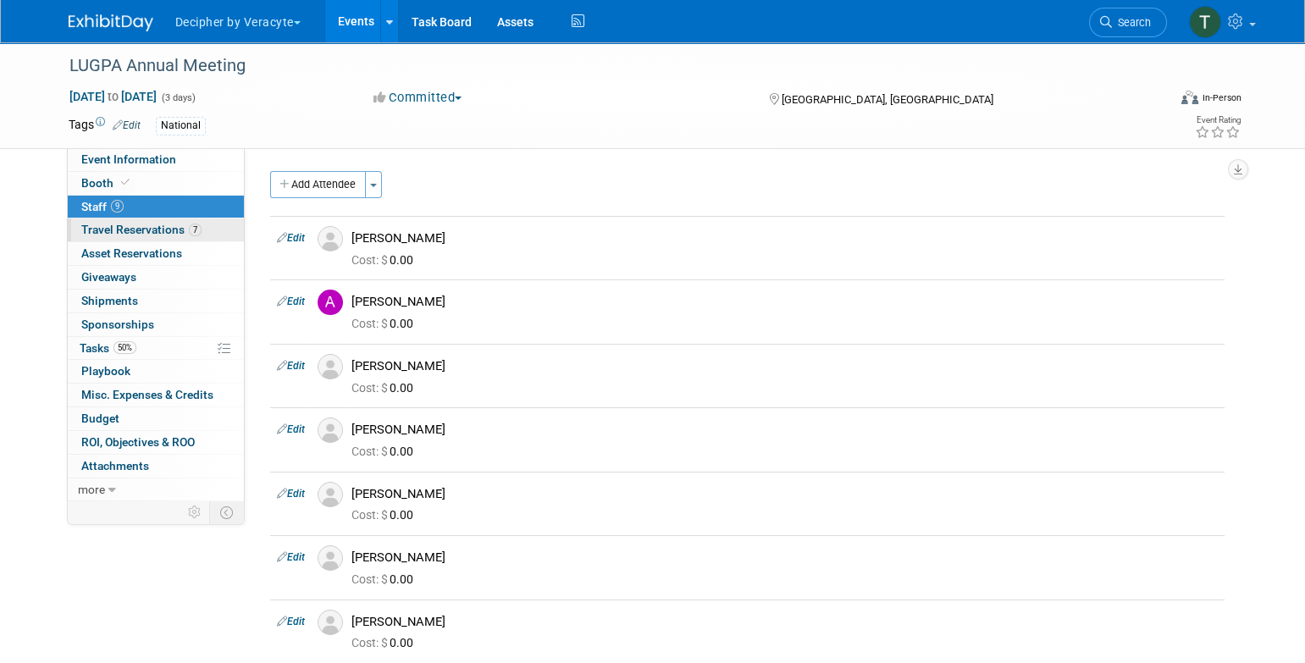
click at [190, 225] on span "7" at bounding box center [195, 230] width 13 height 13
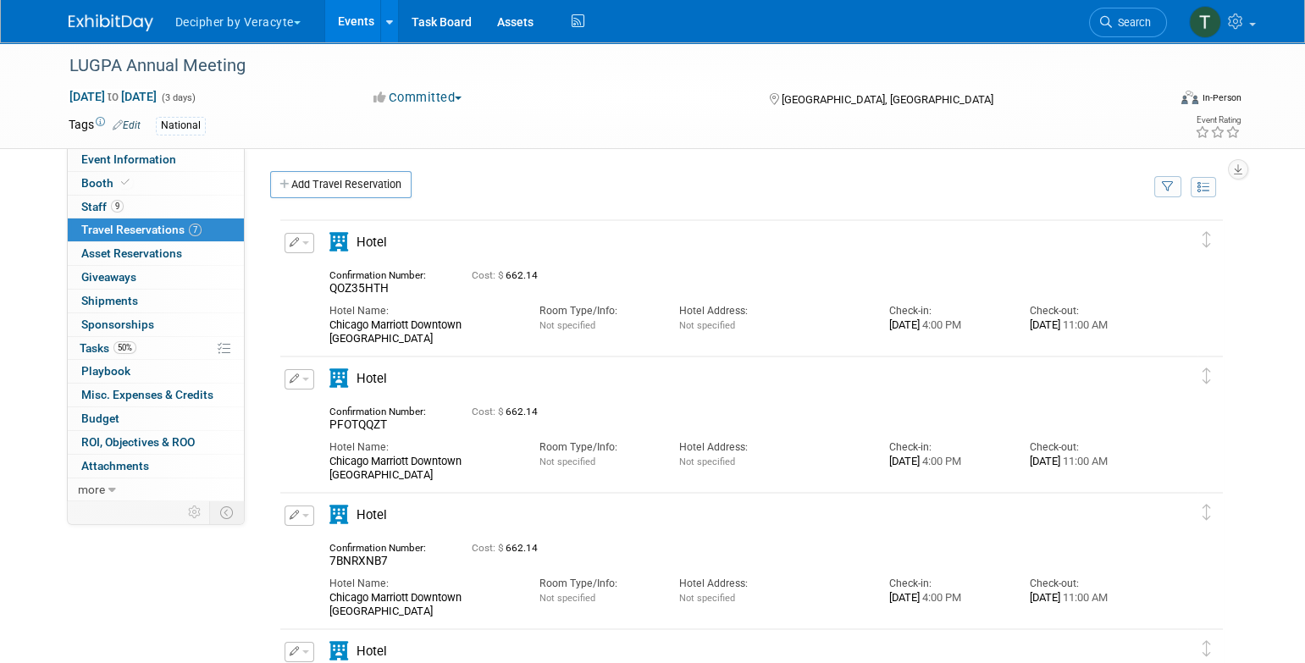
click at [355, 284] on span "QOZ35HTH" at bounding box center [358, 288] width 59 height 14
click at [351, 290] on span "QOZ35HTH" at bounding box center [358, 288] width 59 height 14
drag, startPoint x: 351, startPoint y: 289, endPoint x: 364, endPoint y: 291, distance: 13.0
click at [364, 291] on span "QOZ35HTH" at bounding box center [358, 288] width 59 height 14
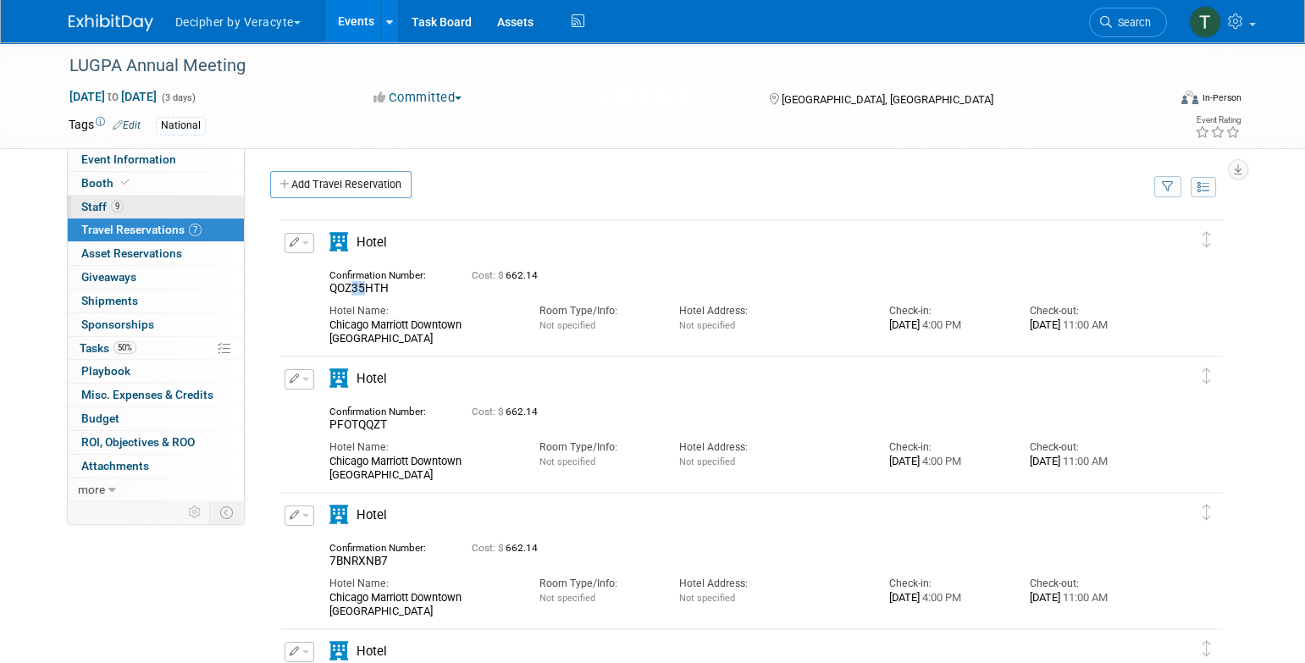
click at [196, 202] on link "9 Staff 9" at bounding box center [156, 207] width 176 height 23
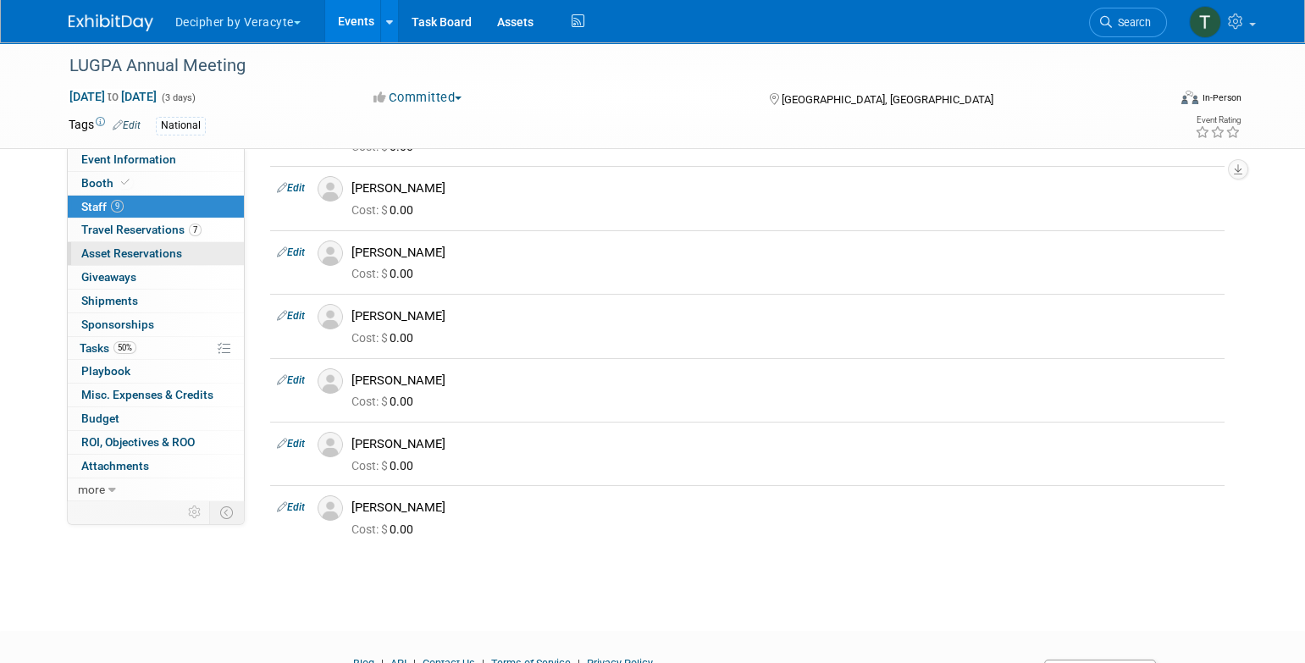
scroll to position [244, 0]
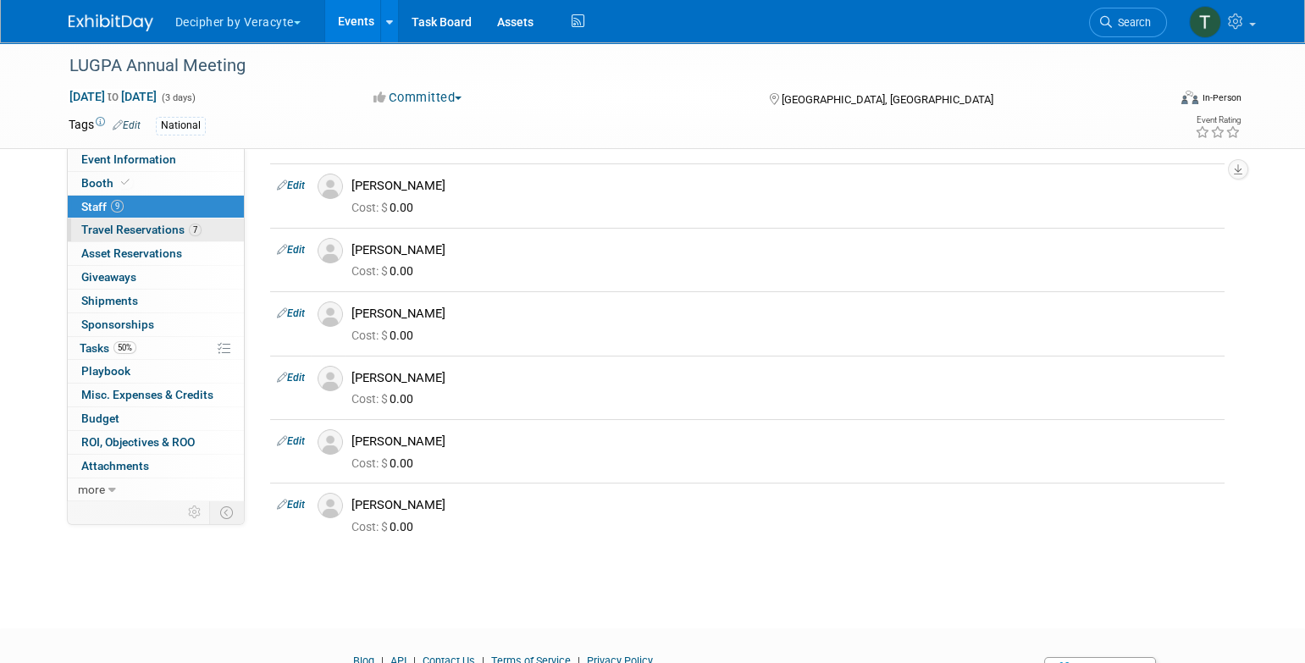
click at [182, 231] on span "Travel Reservations 7" at bounding box center [141, 230] width 120 height 14
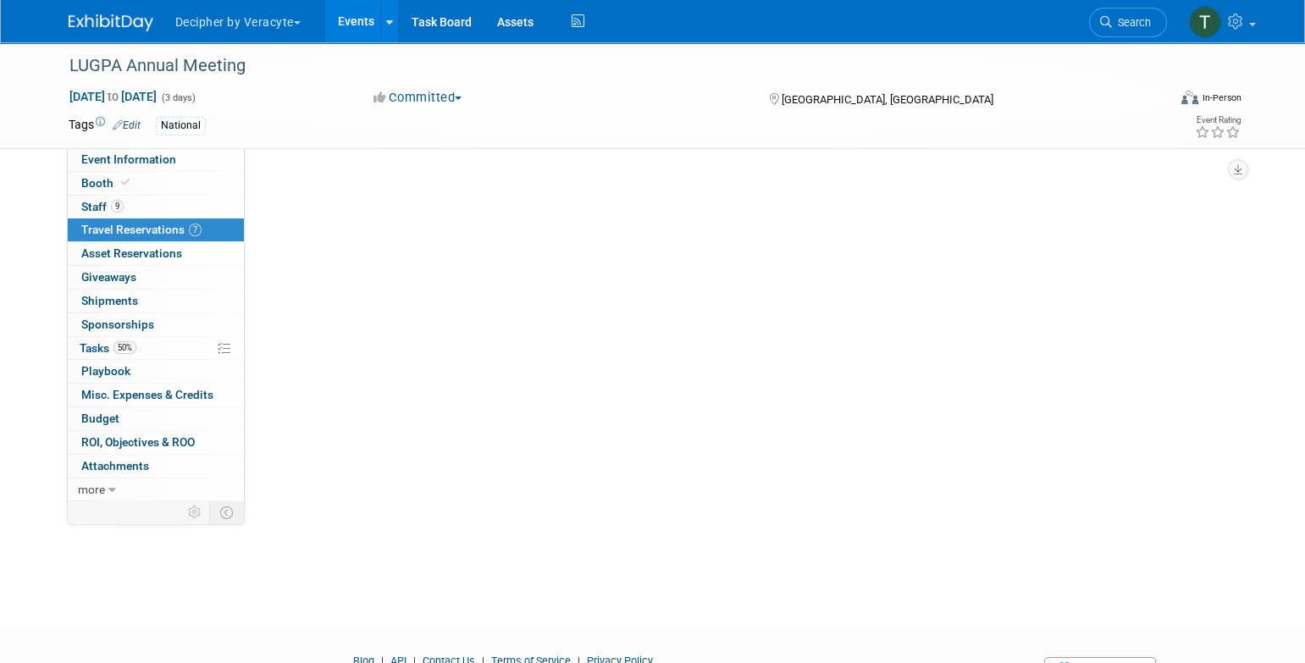
scroll to position [0, 0]
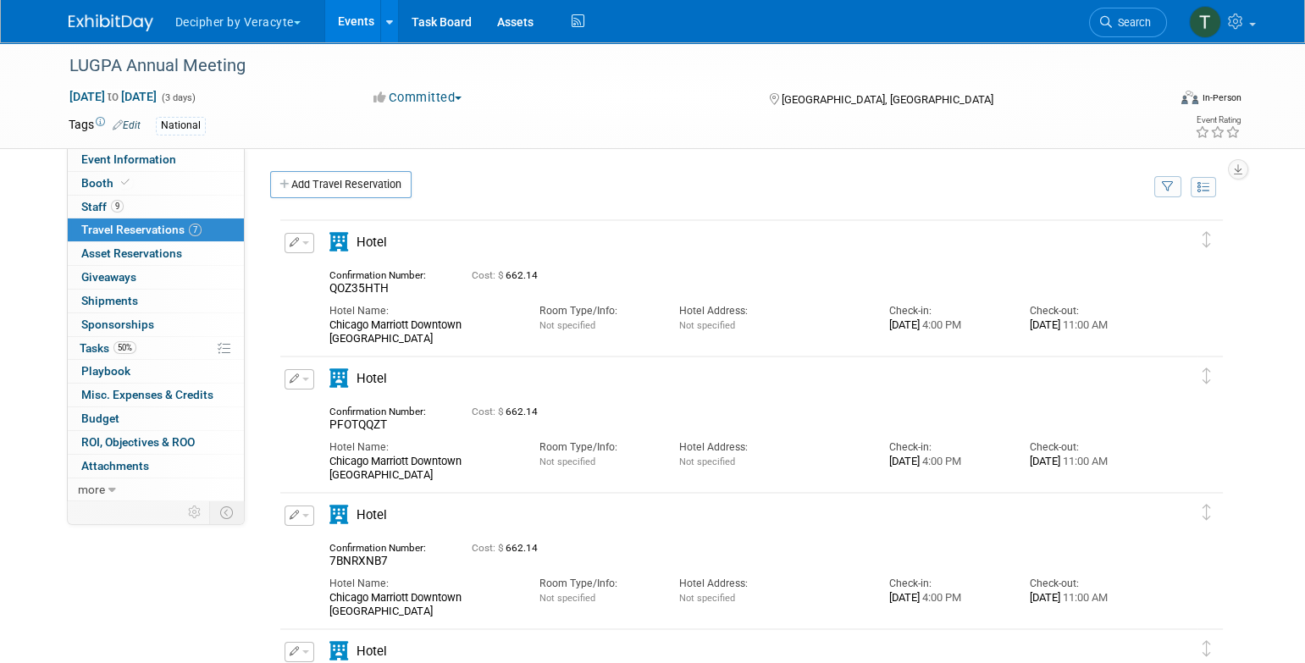
click at [357, 283] on span "QOZ35HTH" at bounding box center [358, 288] width 59 height 14
copy span "QOZ35HTH"
click at [305, 241] on button "button" at bounding box center [300, 243] width 30 height 20
click at [390, 282] on button "Edit Reservation" at bounding box center [356, 272] width 143 height 25
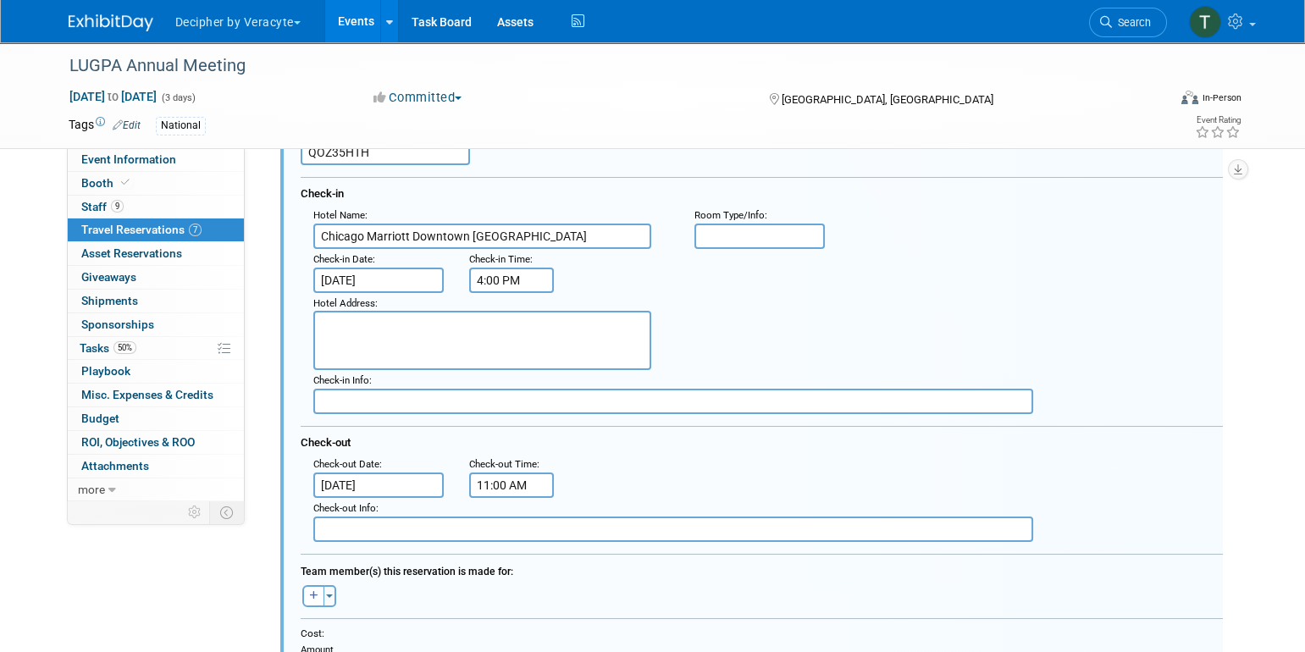
scroll to position [158, 0]
click at [319, 595] on button "button" at bounding box center [313, 595] width 22 height 22
select select
click at [378, 632] on input "text" at bounding box center [403, 640] width 213 height 29
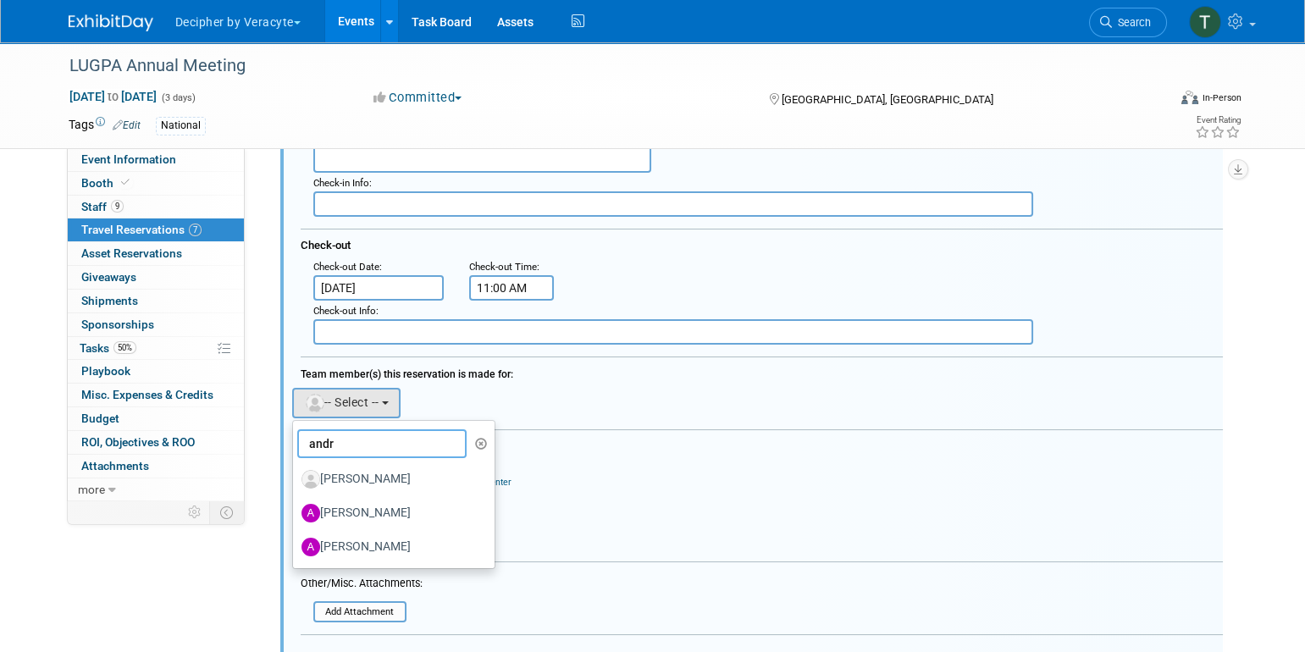
scroll to position [366, 0]
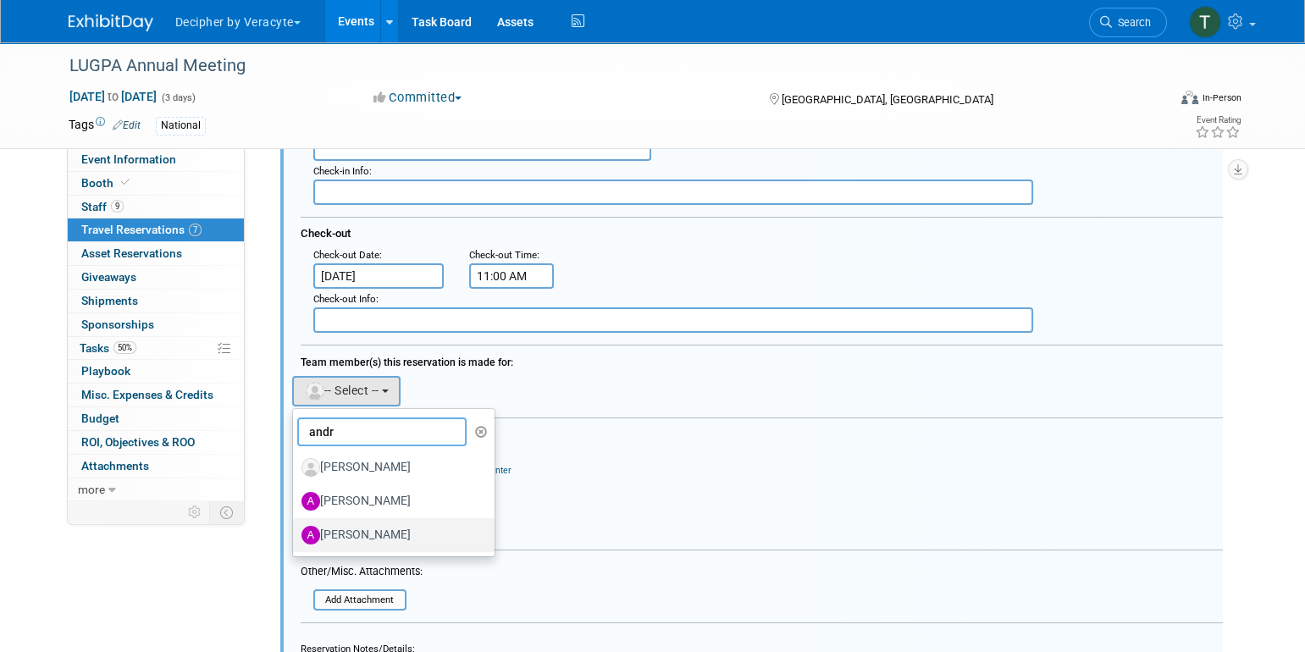
type input "andr"
click at [390, 532] on label "[PERSON_NAME]" at bounding box center [389, 535] width 177 height 27
click at [296, 532] on input "[PERSON_NAME]" at bounding box center [290, 533] width 11 height 11
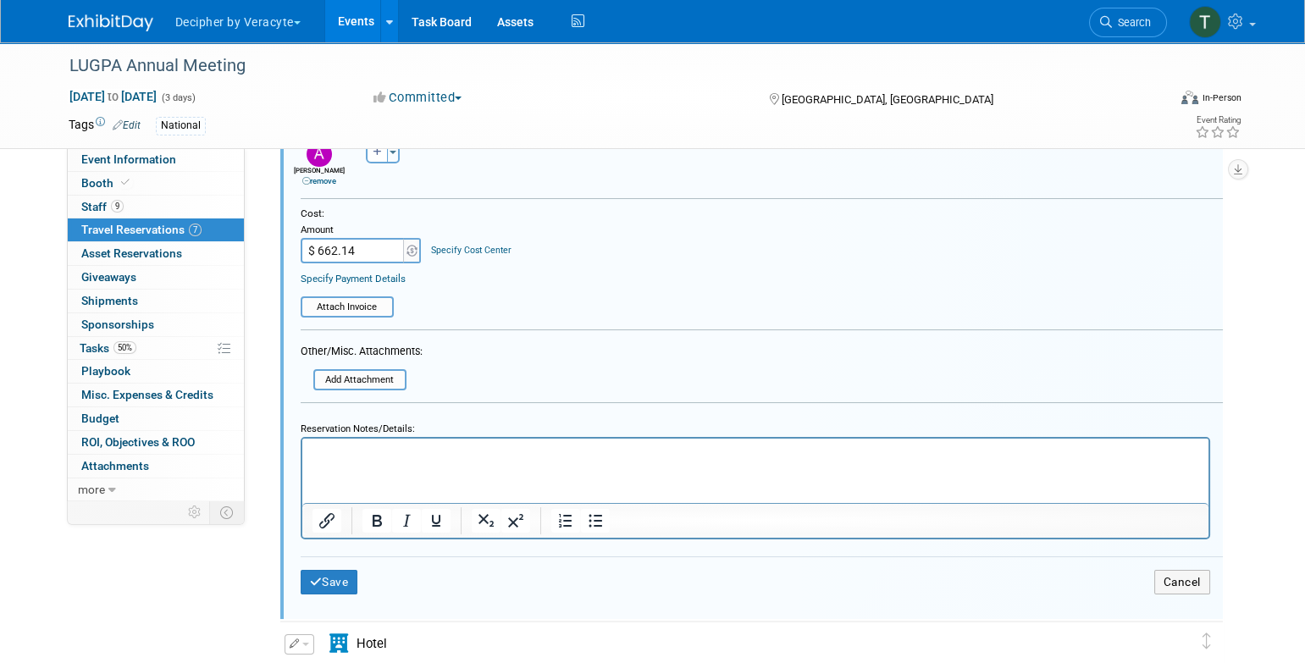
scroll to position [639, 0]
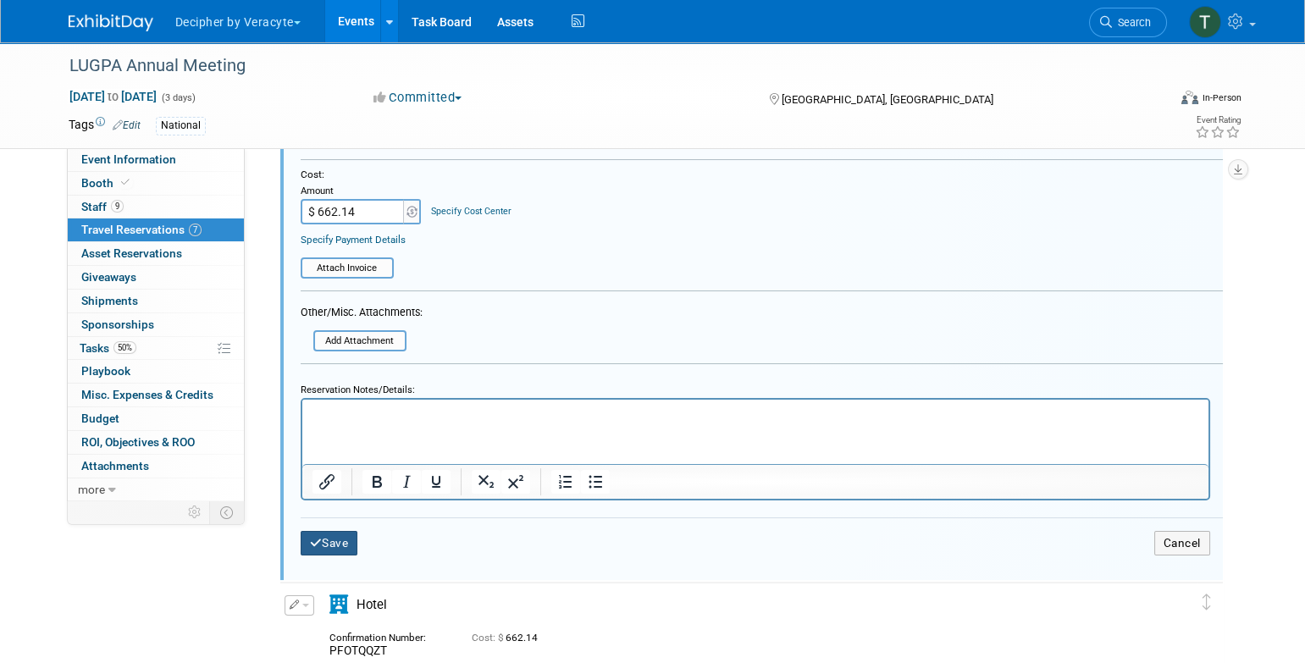
click at [351, 539] on button "Save" at bounding box center [330, 543] width 58 height 25
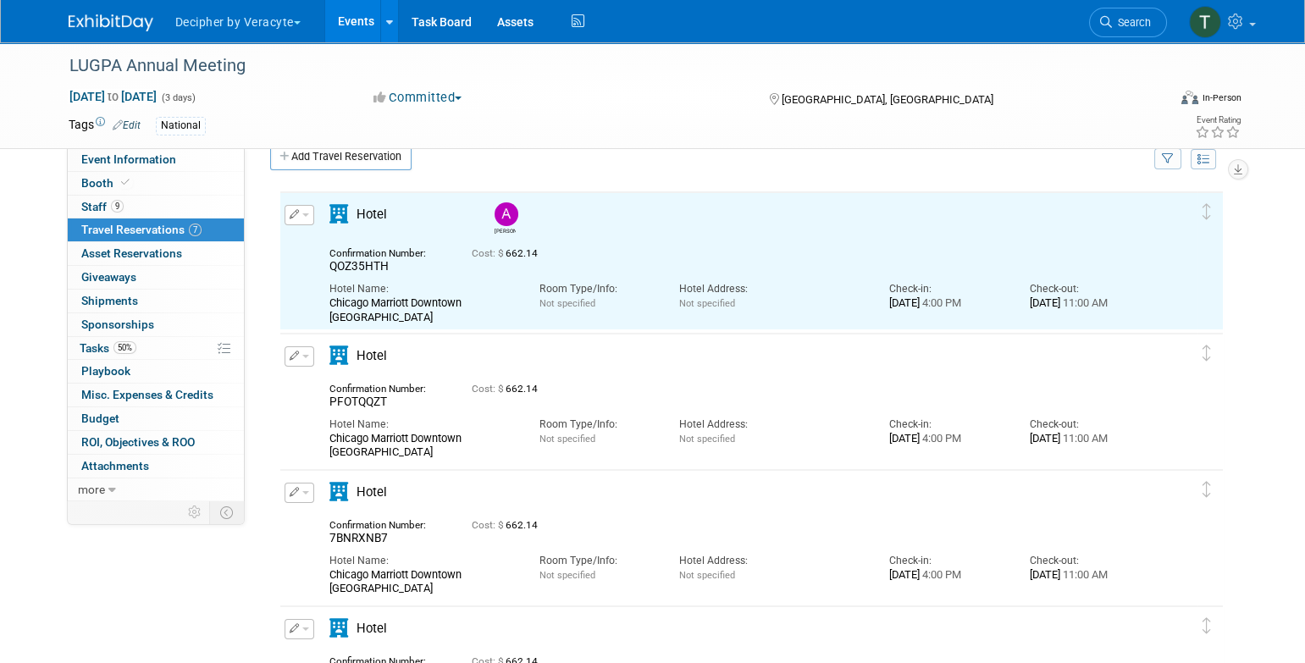
scroll to position [0, 0]
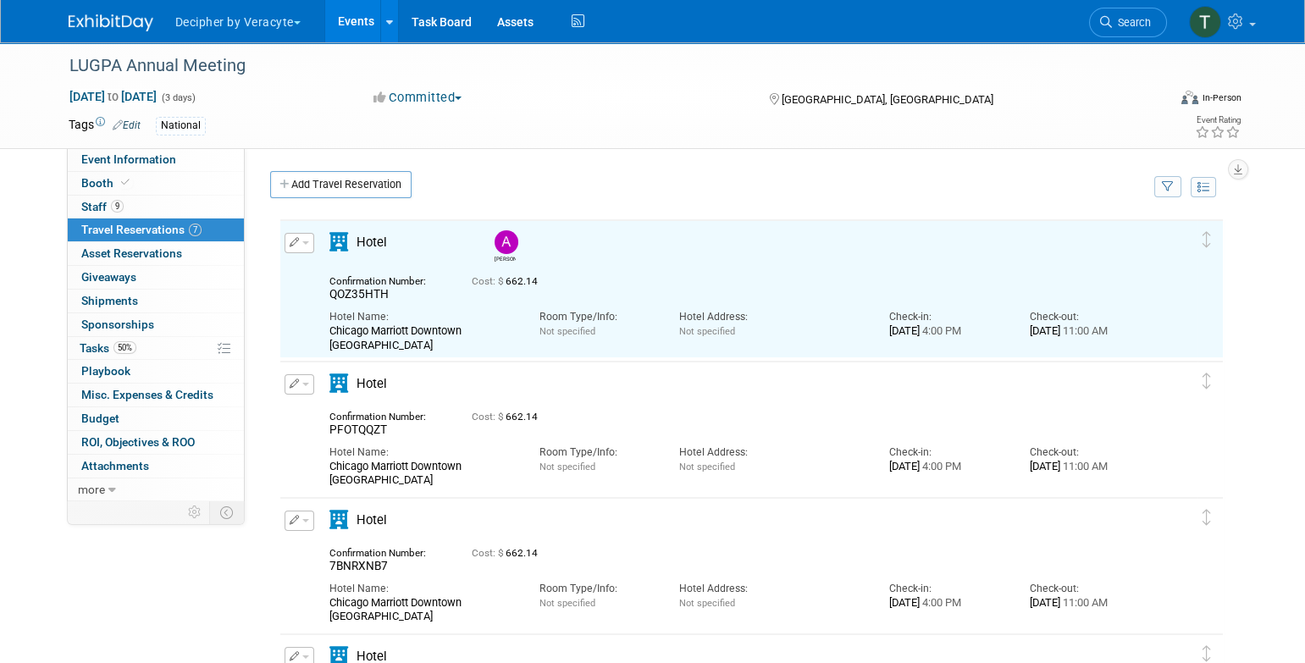
click at [369, 427] on span "PFOTQQZT" at bounding box center [358, 430] width 58 height 14
copy span "PFOTQQZT"
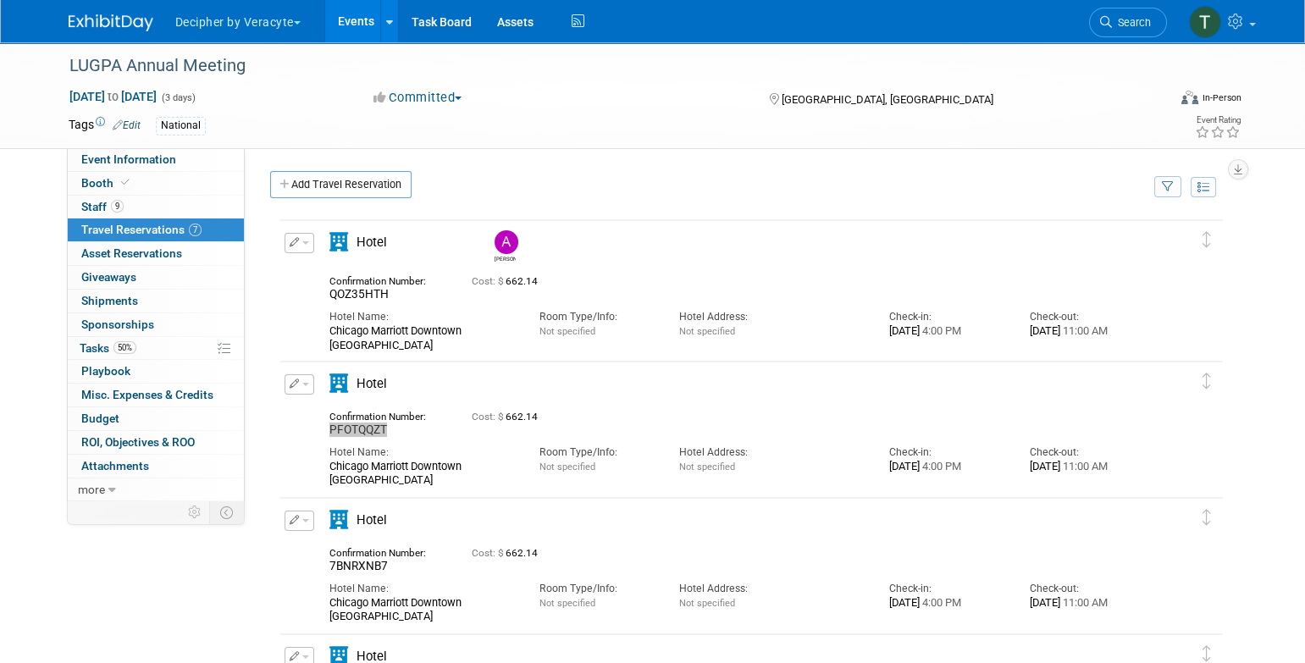
scroll to position [25, 0]
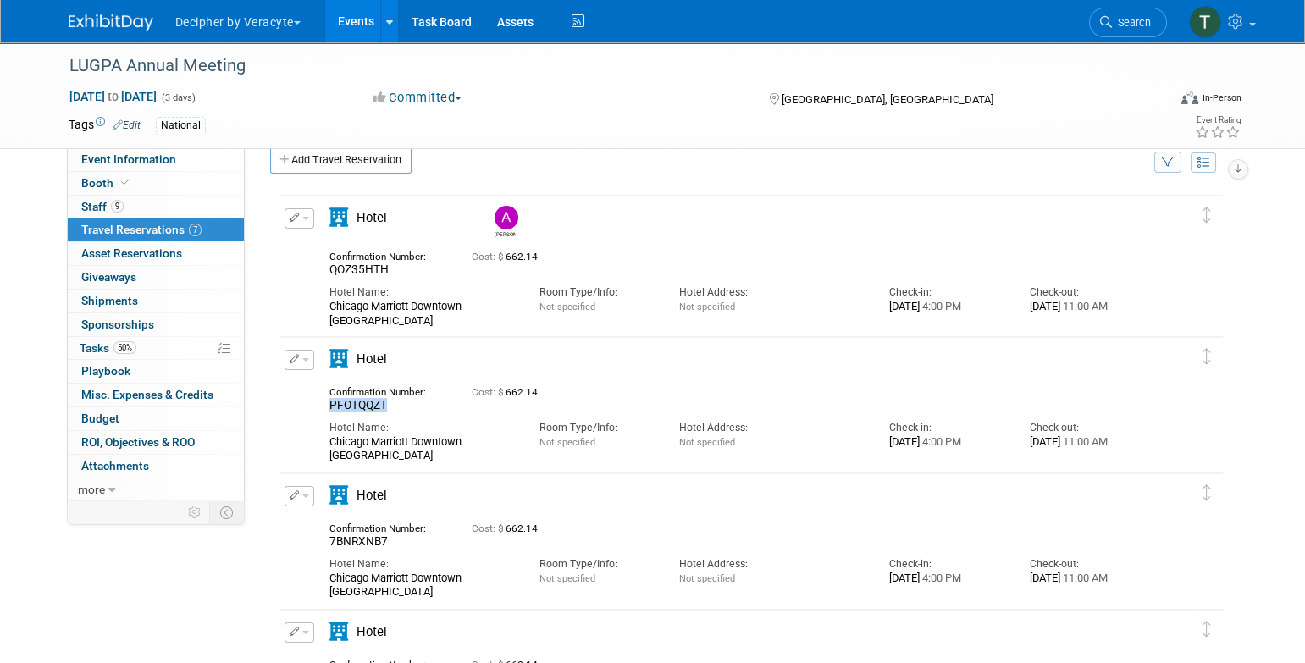
click at [306, 364] on button "button" at bounding box center [300, 360] width 30 height 20
click at [316, 384] on button "Edit Reservation" at bounding box center [356, 389] width 143 height 25
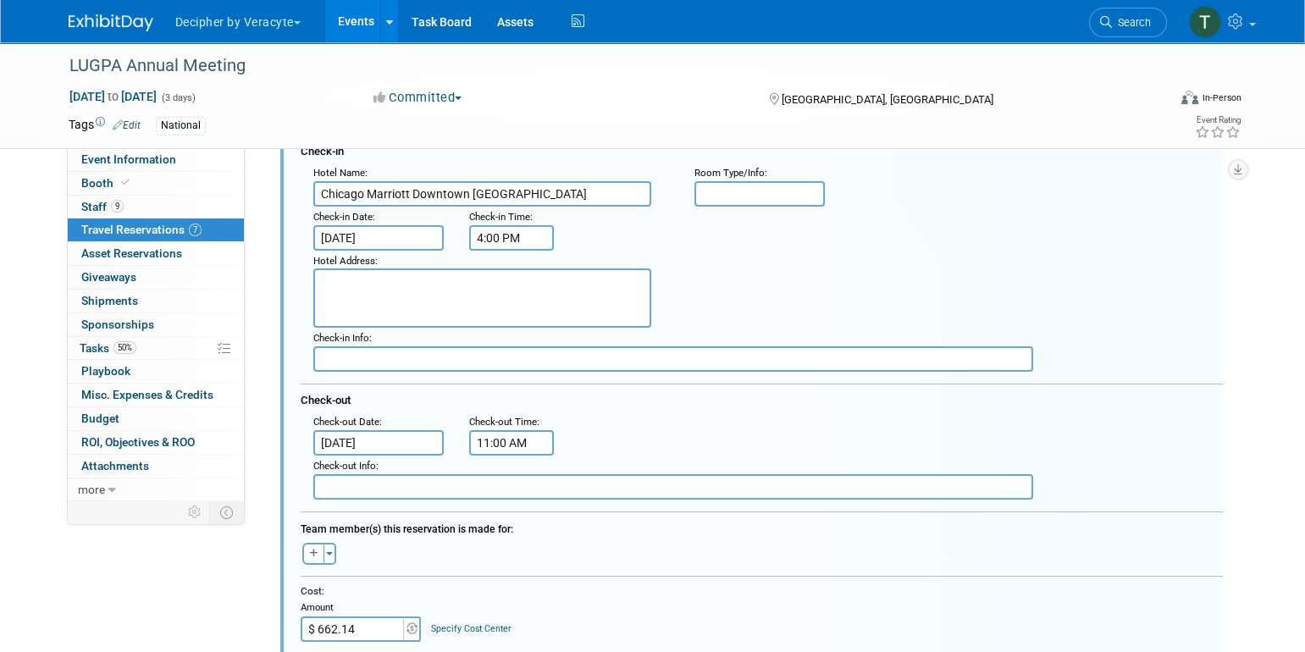
scroll to position [341, 0]
click at [312, 548] on icon "button" at bounding box center [314, 551] width 8 height 9
select select
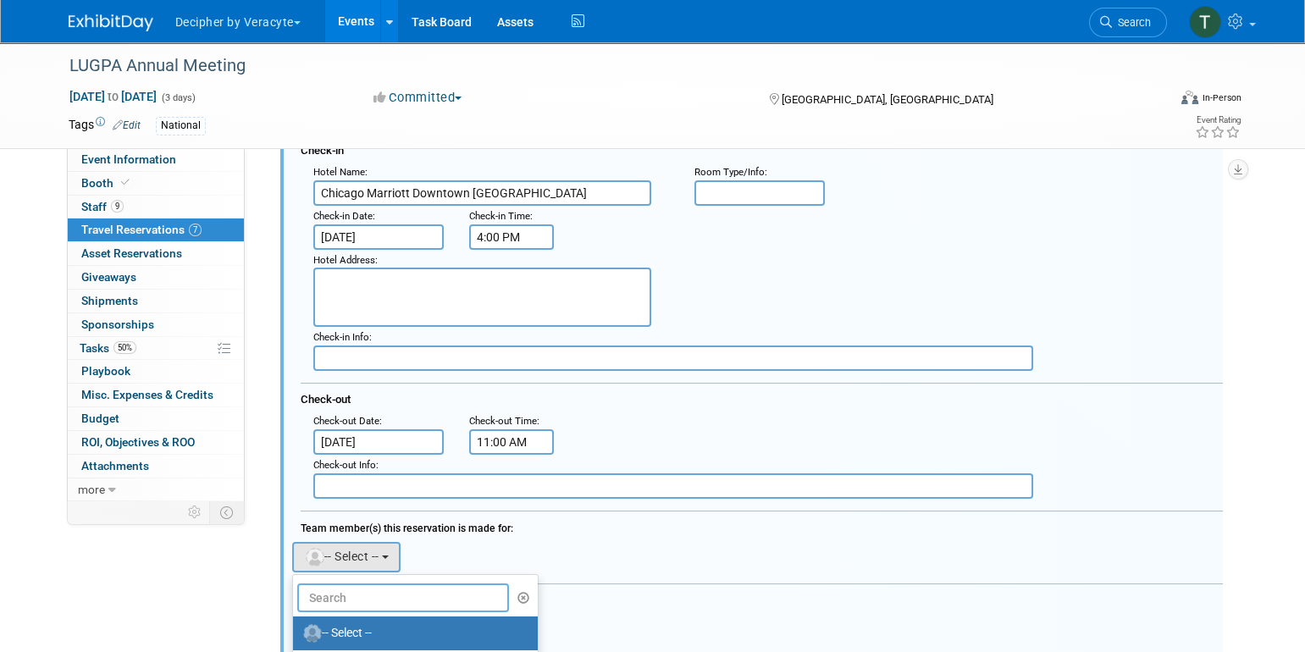
click at [428, 585] on input "text" at bounding box center [403, 597] width 213 height 29
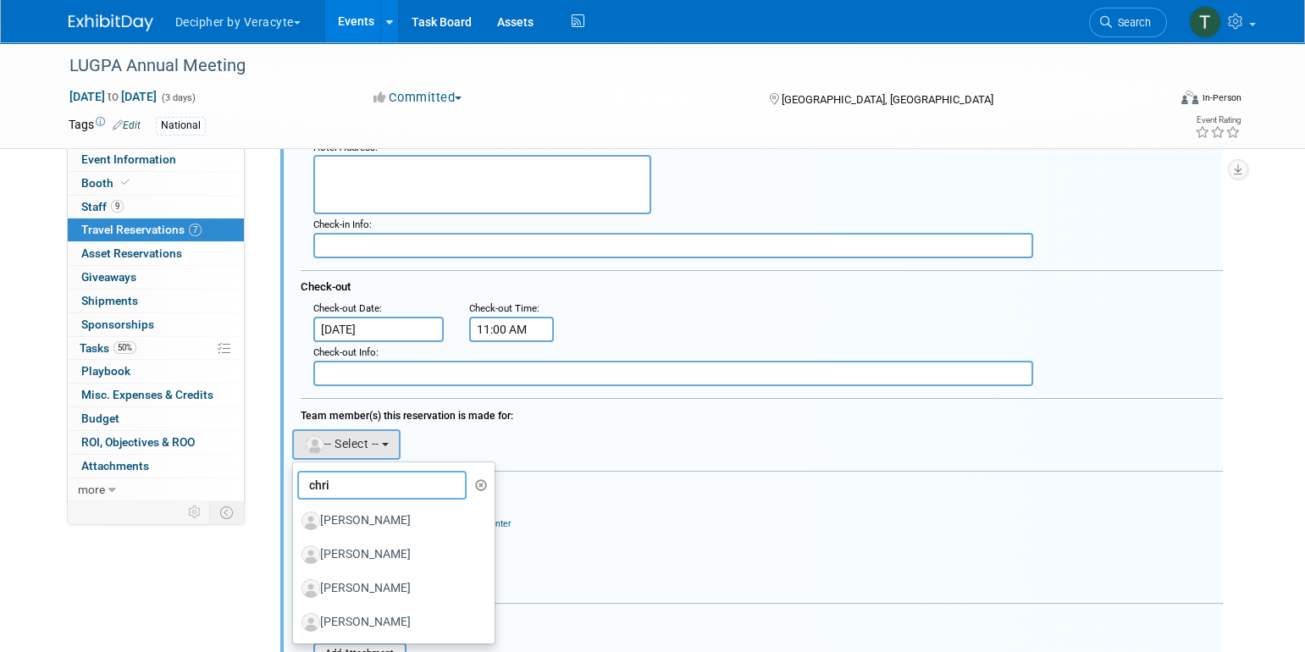
scroll to position [457, 0]
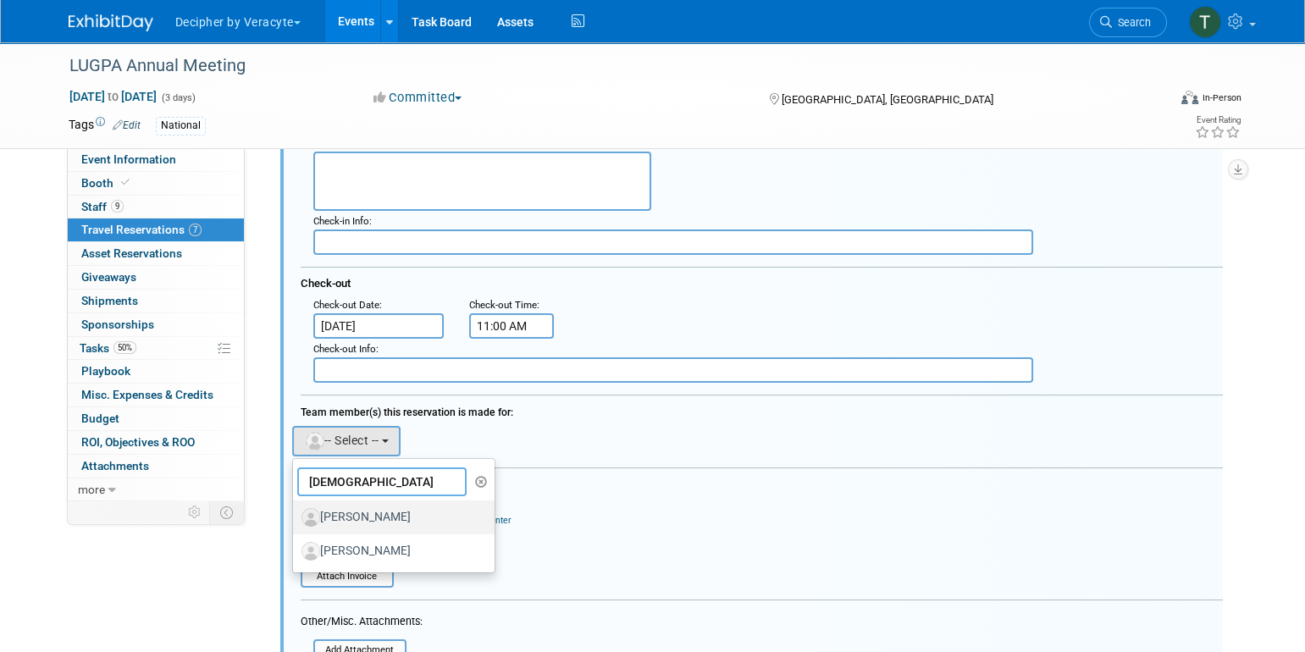
type input "christ"
click at [411, 513] on label "Christina McCloskey" at bounding box center [389, 517] width 177 height 27
click at [296, 513] on input "Christina McCloskey" at bounding box center [290, 515] width 11 height 11
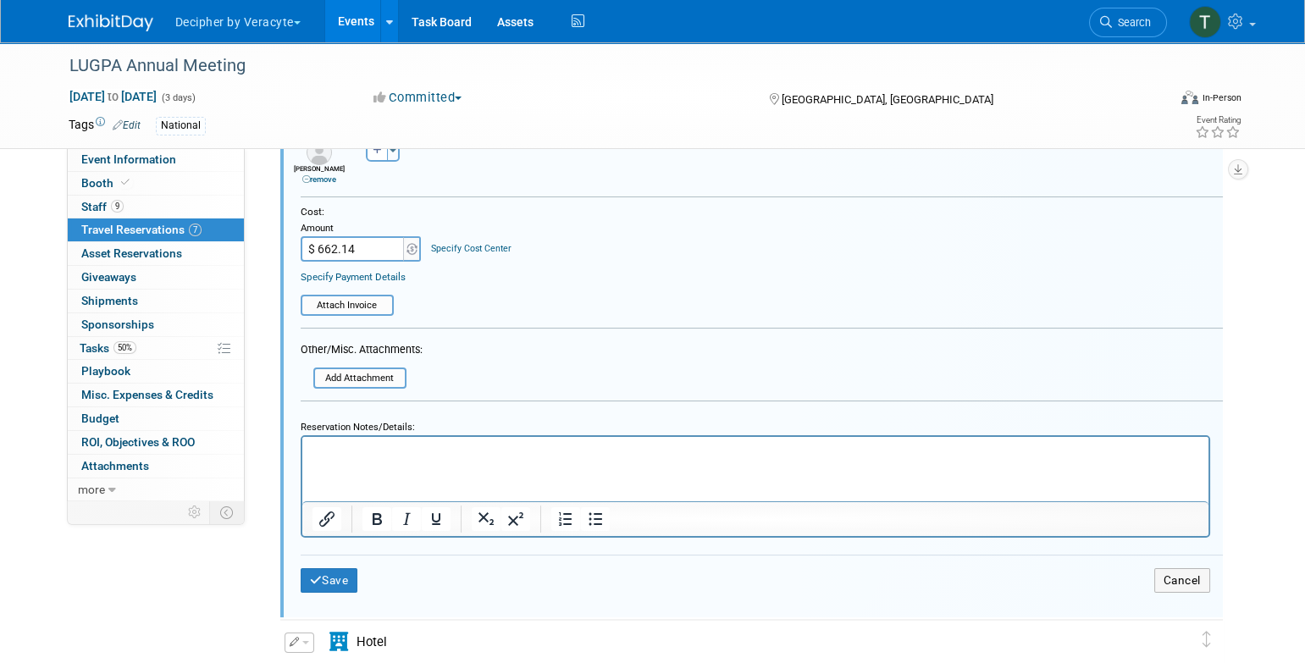
scroll to position [766, 0]
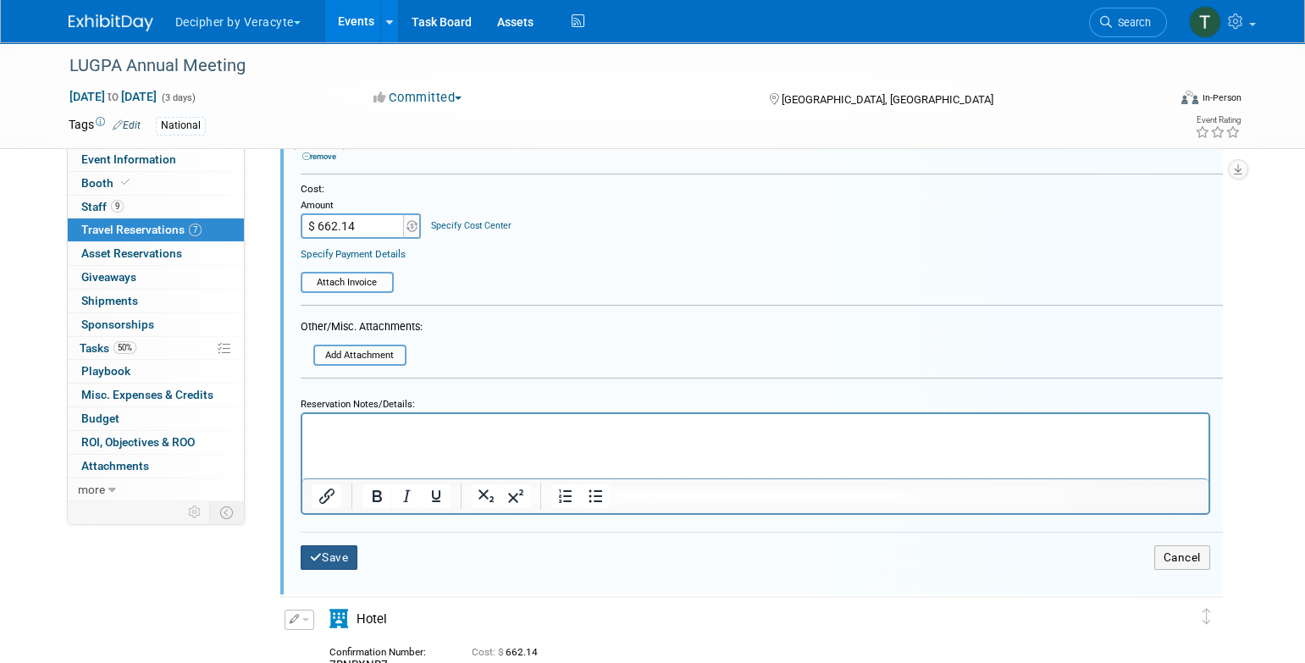
click at [346, 547] on button "Save" at bounding box center [330, 557] width 58 height 25
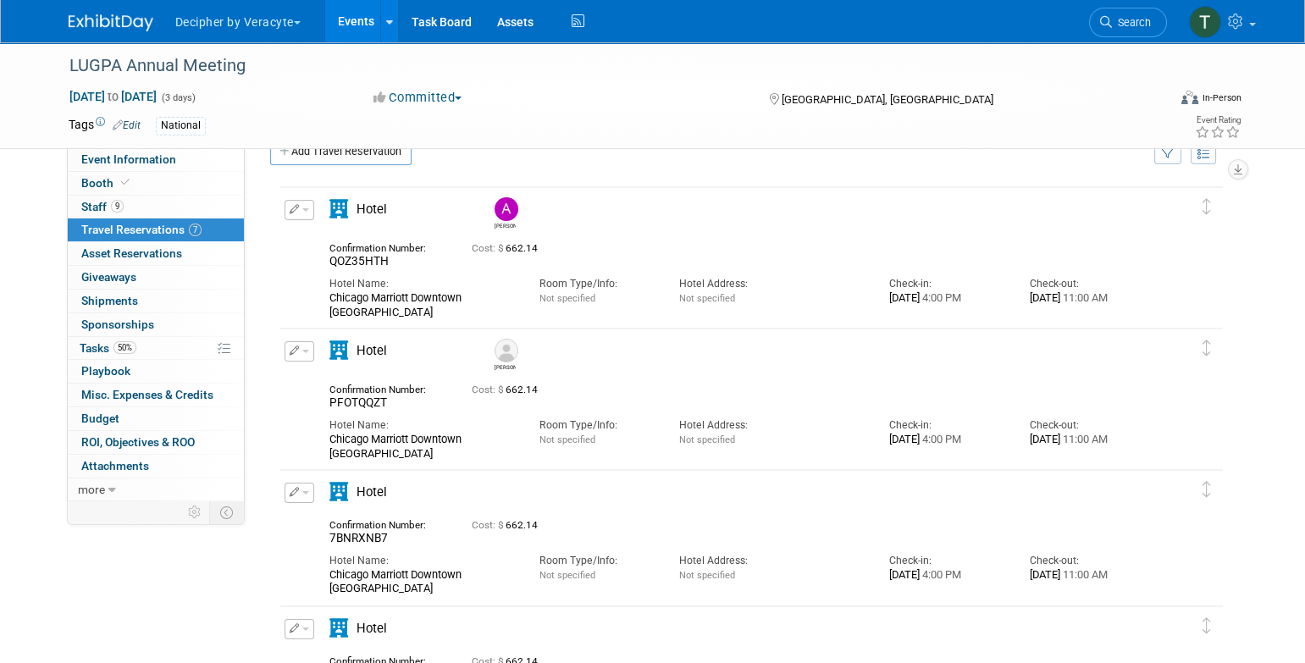
scroll to position [34, 0]
drag, startPoint x: 531, startPoint y: 367, endPoint x: 494, endPoint y: 371, distance: 37.5
click at [494, 371] on div "Christina" at bounding box center [801, 354] width 631 height 41
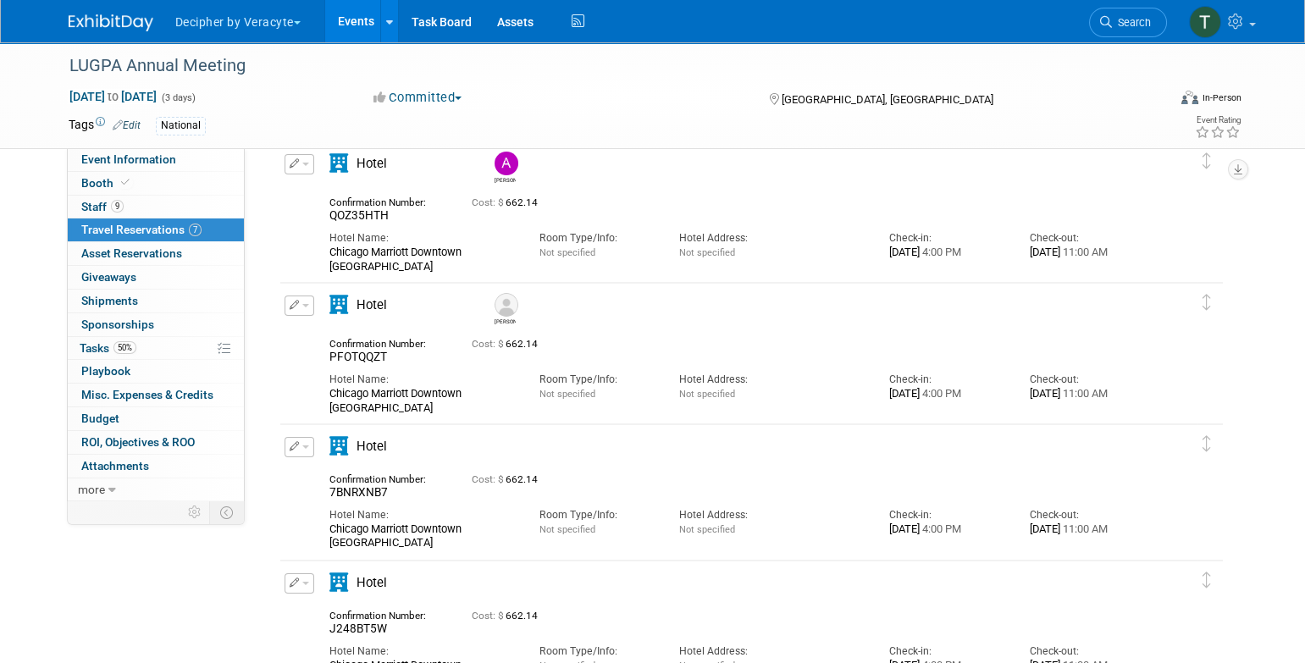
scroll to position [89, 0]
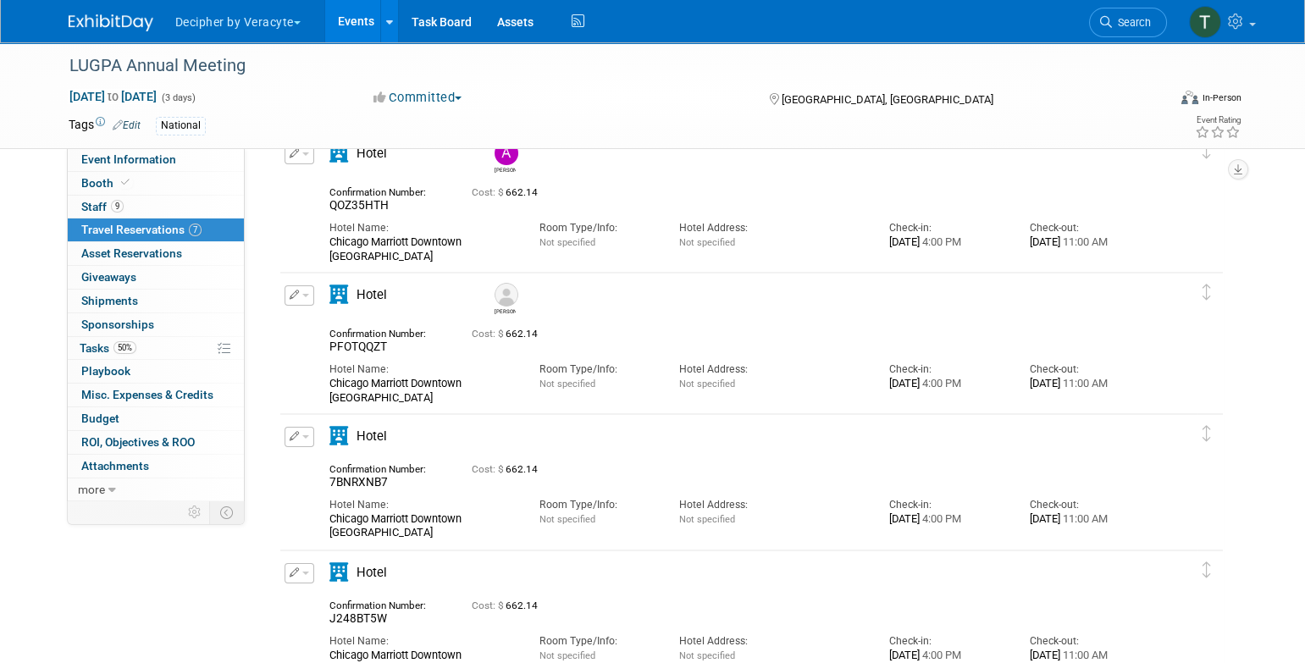
click at [370, 489] on div "Hotel Name: Chicago Marriott Downtown Magnificent Mile" at bounding box center [422, 514] width 210 height 51
click at [370, 484] on span "7BNRXNB7" at bounding box center [358, 482] width 58 height 14
copy span "7BNRXNB7"
click at [296, 433] on icon "button" at bounding box center [295, 435] width 10 height 9
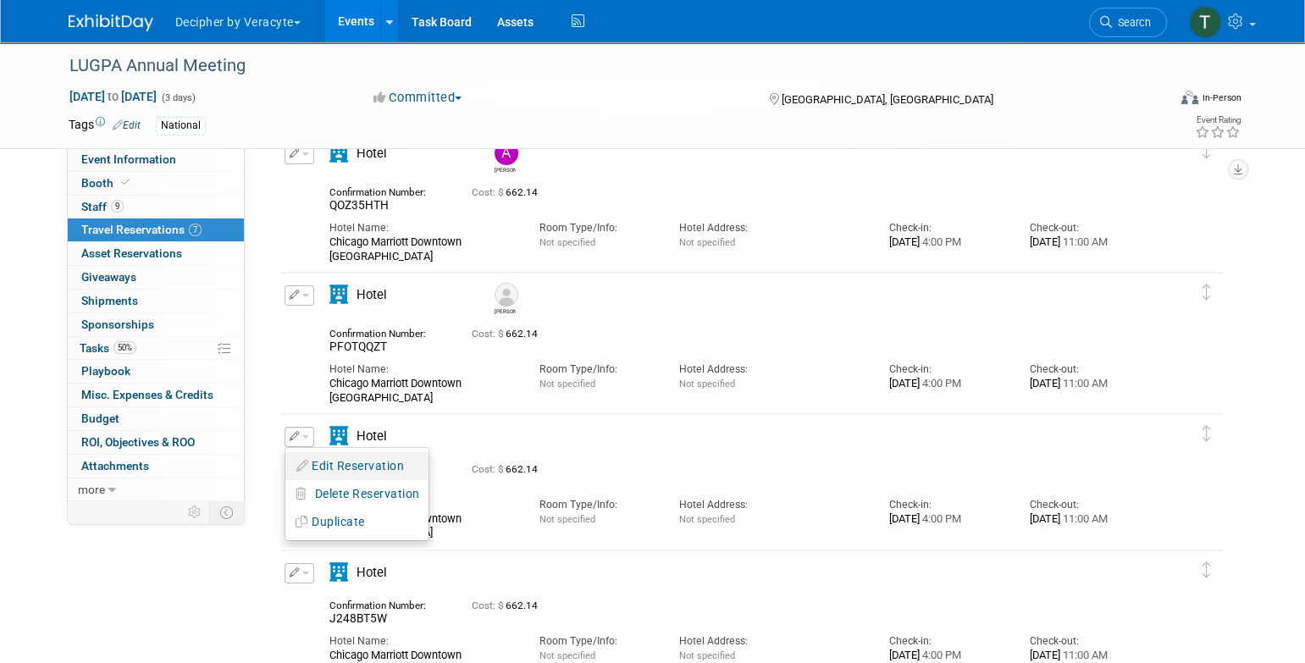
click at [333, 462] on button "Edit Reservation" at bounding box center [356, 466] width 143 height 25
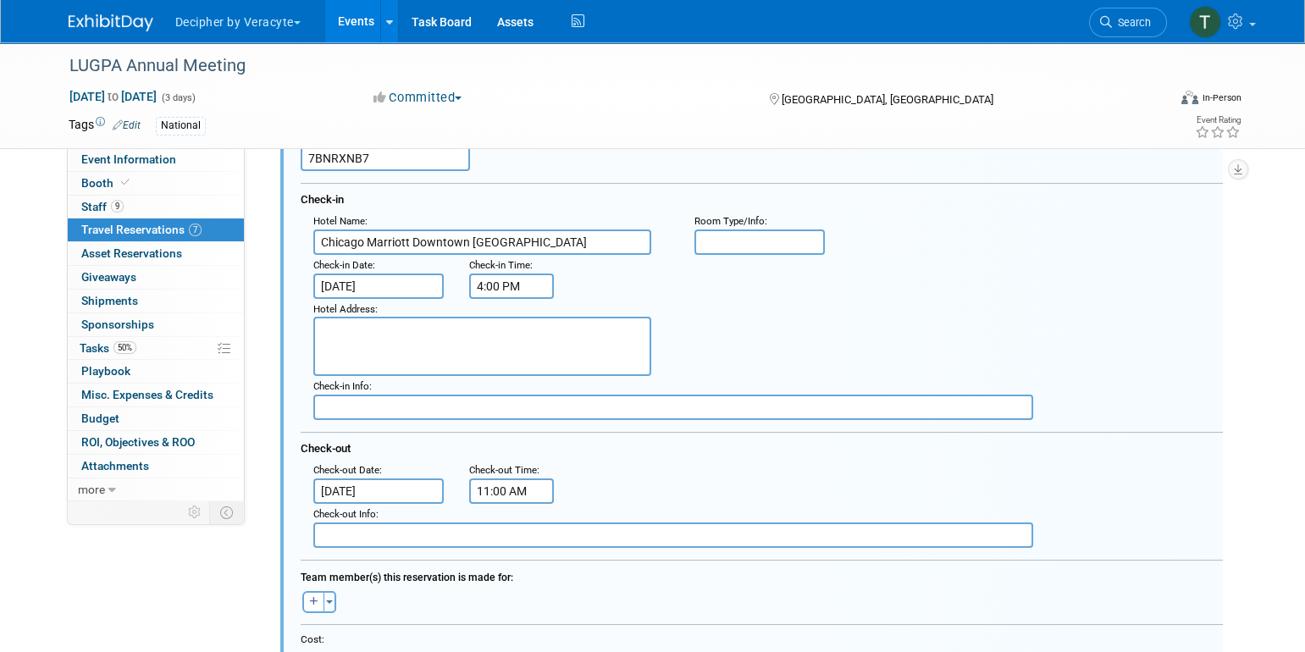
scroll to position [435, 0]
click at [313, 599] on icon "button" at bounding box center [314, 598] width 8 height 9
select select
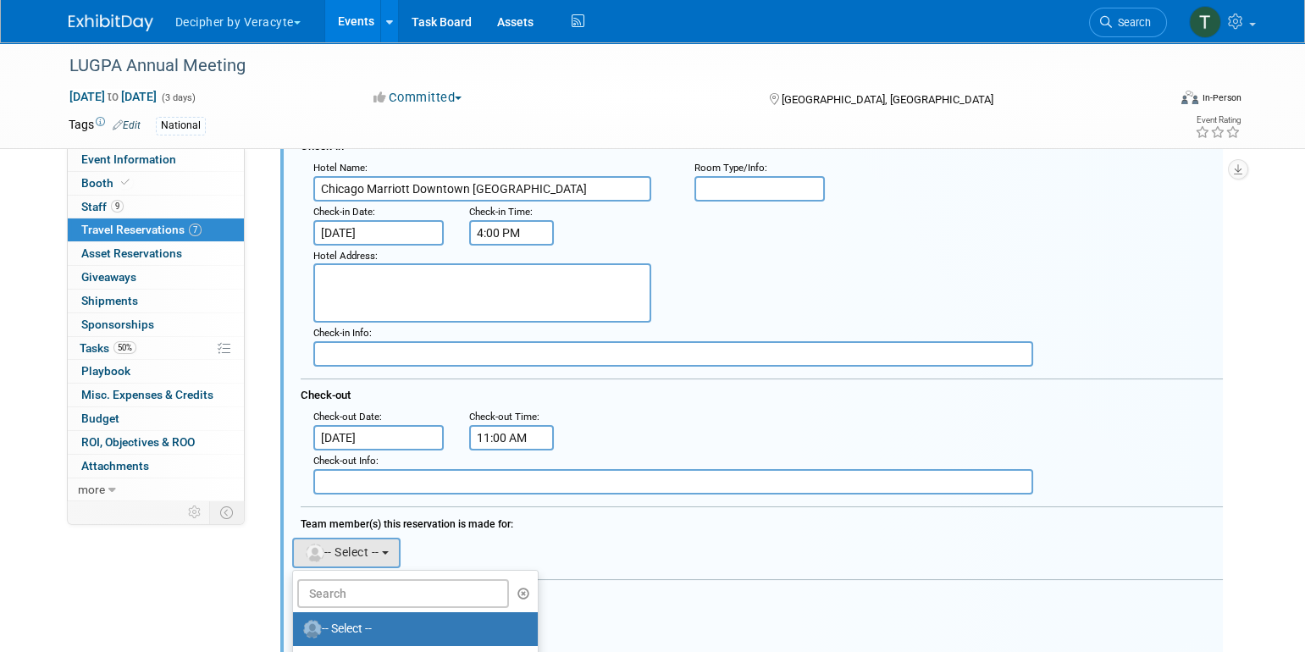
scroll to position [508, 0]
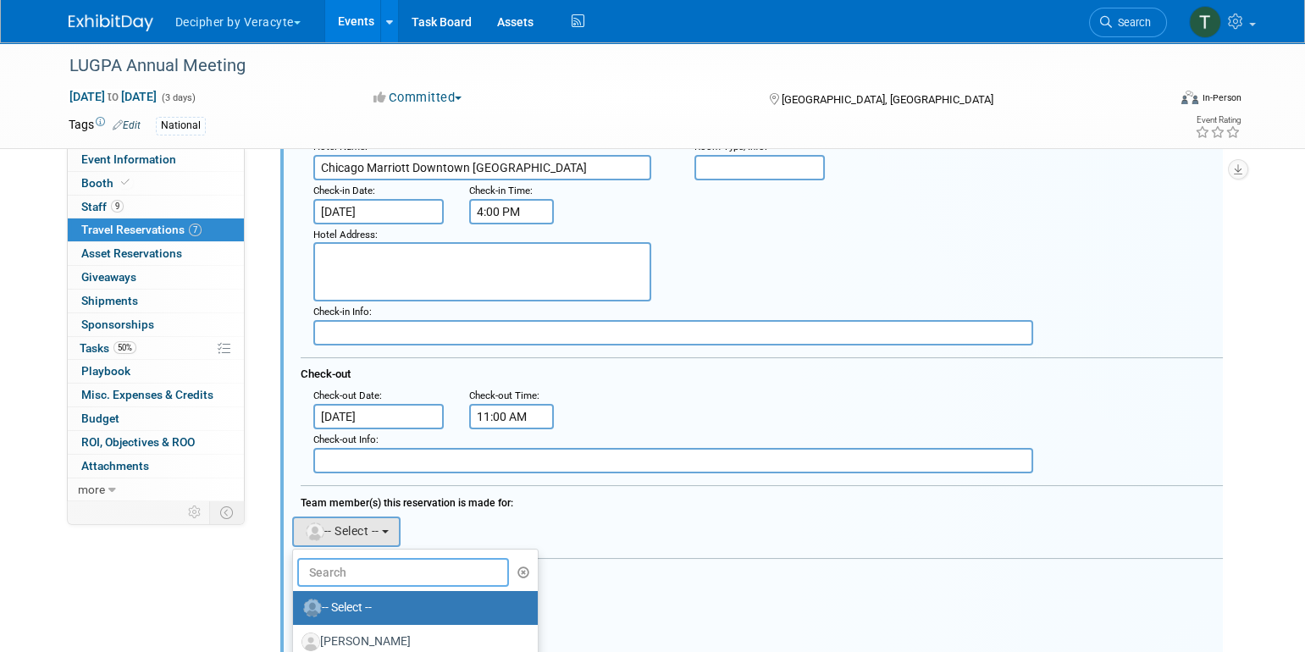
click at [398, 564] on input "text" at bounding box center [403, 572] width 213 height 29
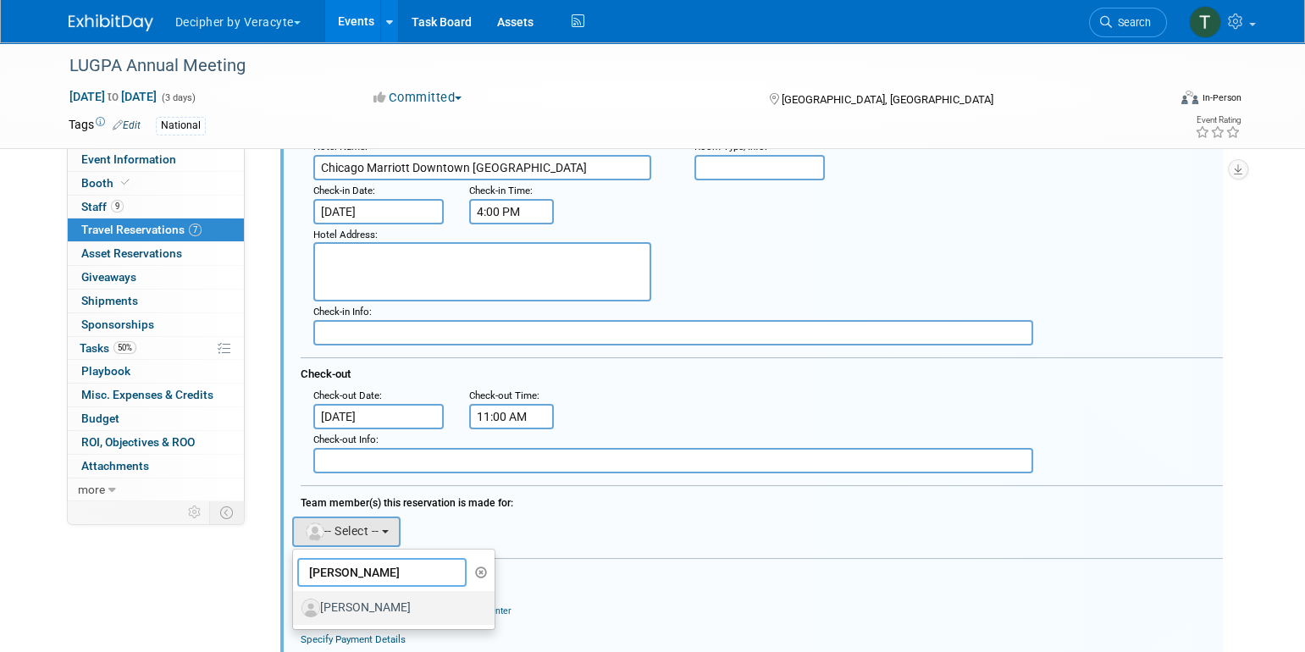
type input "greg"
click at [389, 597] on label "[PERSON_NAME]" at bounding box center [389, 607] width 177 height 27
click at [296, 600] on input "[PERSON_NAME]" at bounding box center [290, 605] width 11 height 11
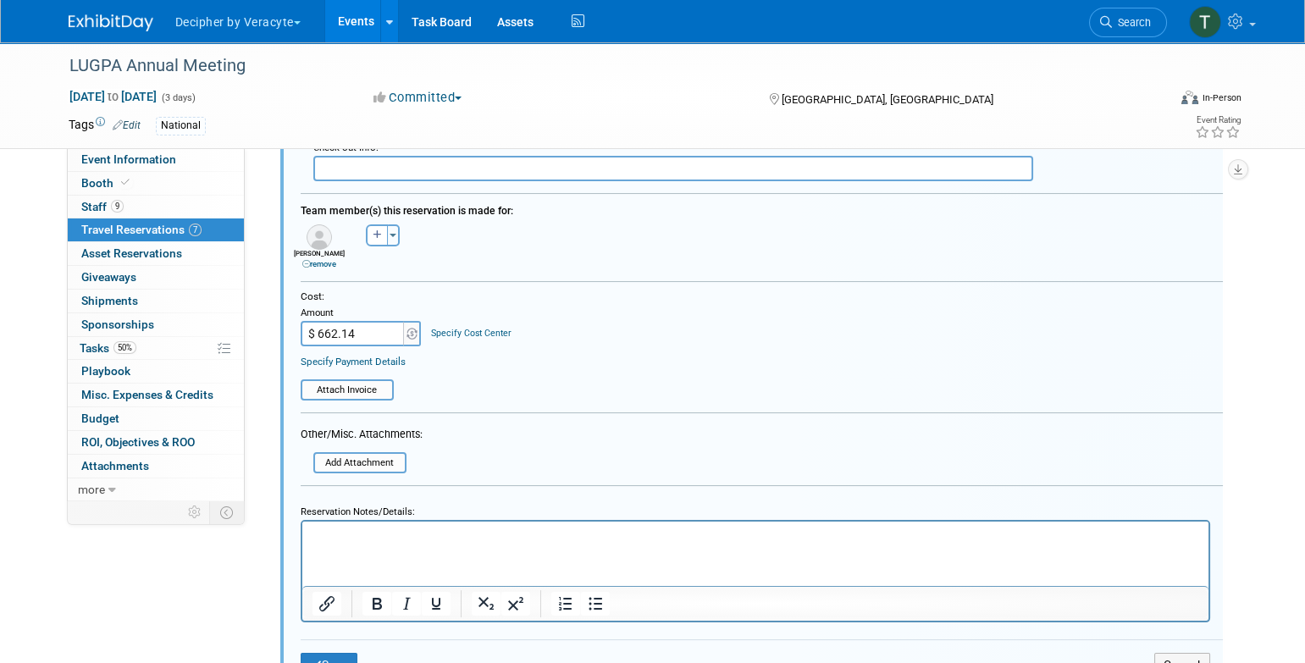
scroll to position [806, 0]
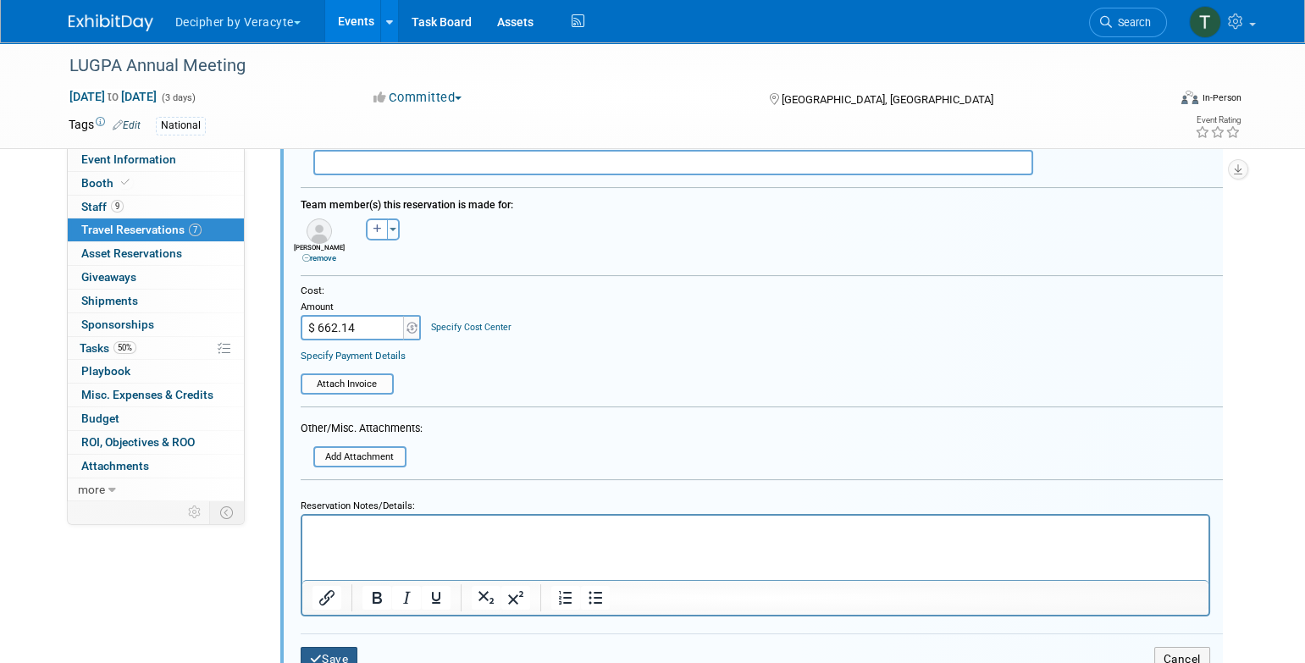
click at [340, 651] on button "Save" at bounding box center [330, 659] width 58 height 25
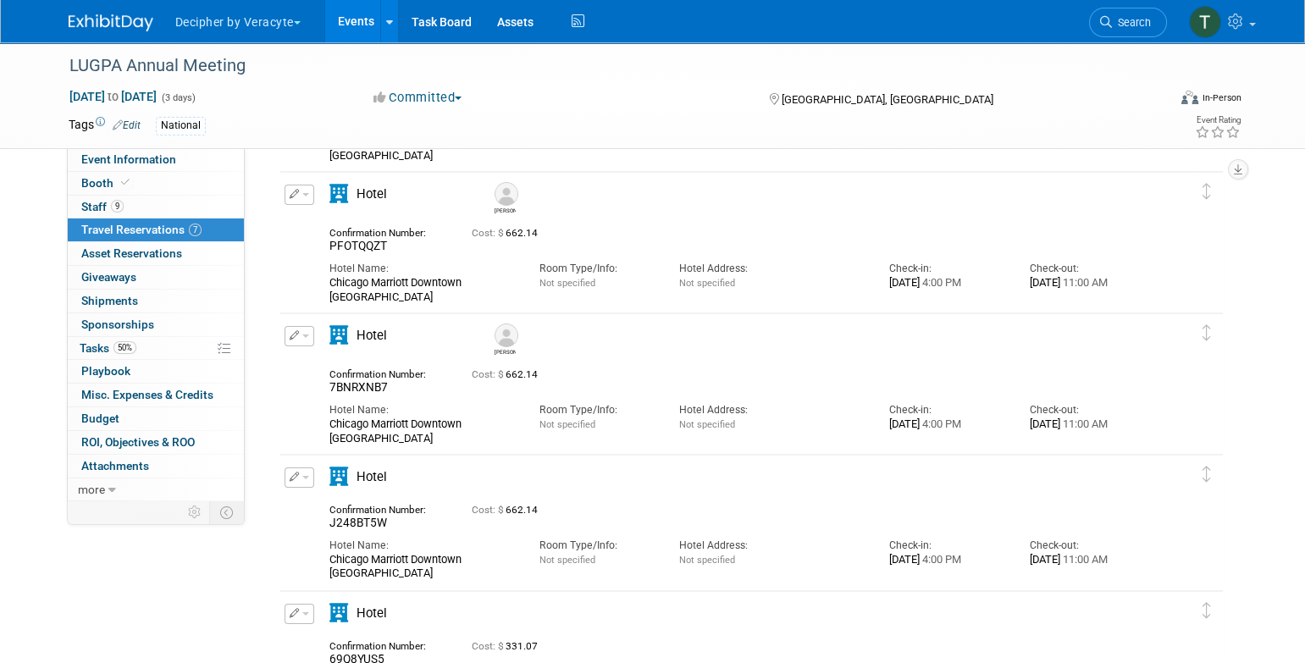
scroll to position [212, 0]
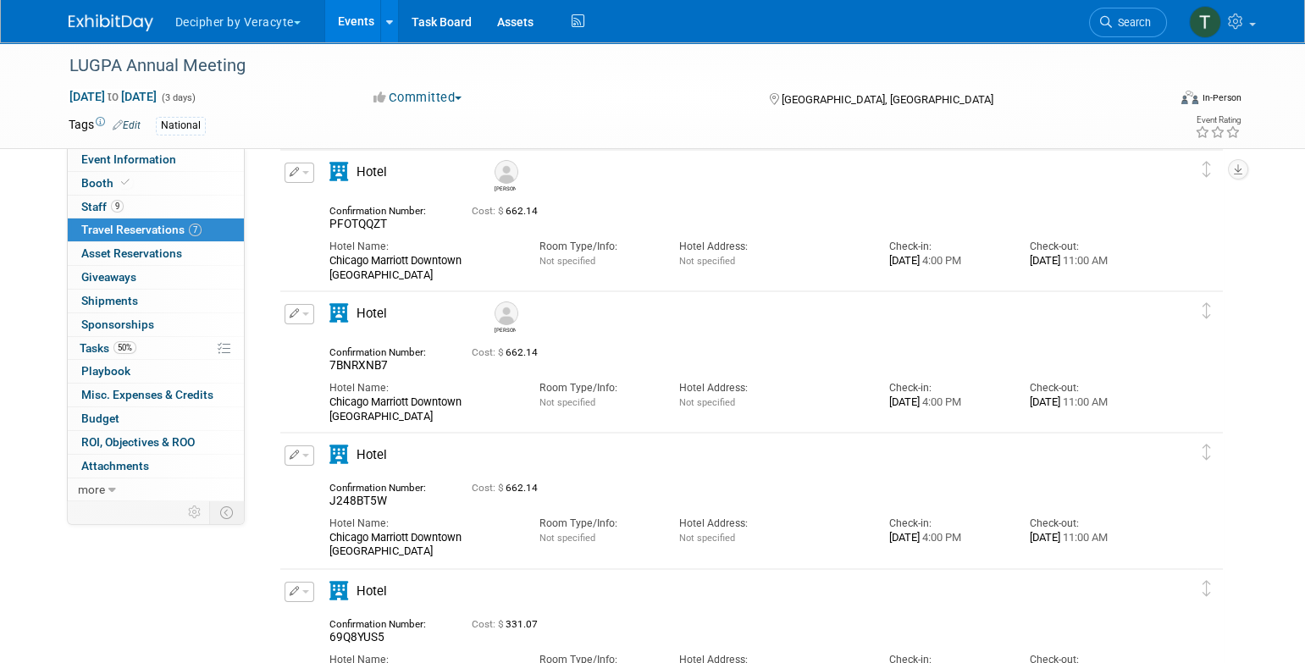
click at [360, 500] on span "J248BT5W" at bounding box center [358, 501] width 58 height 14
copy span "J248BT5W"
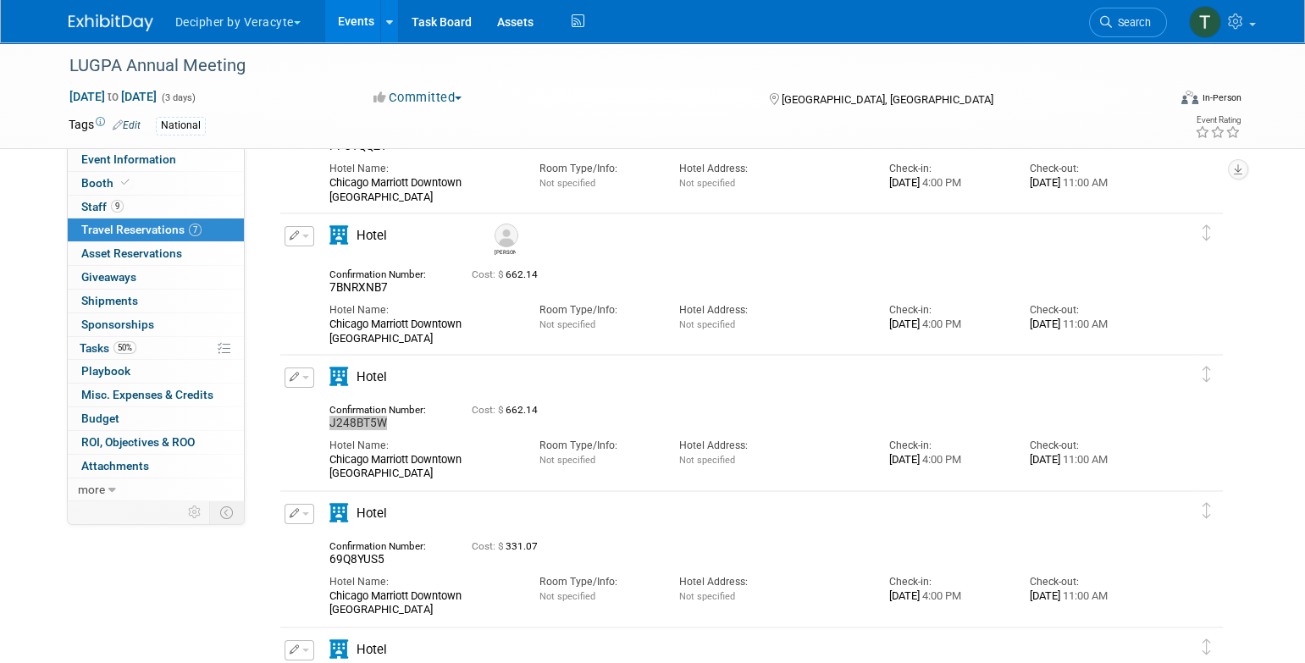
scroll to position [299, 0]
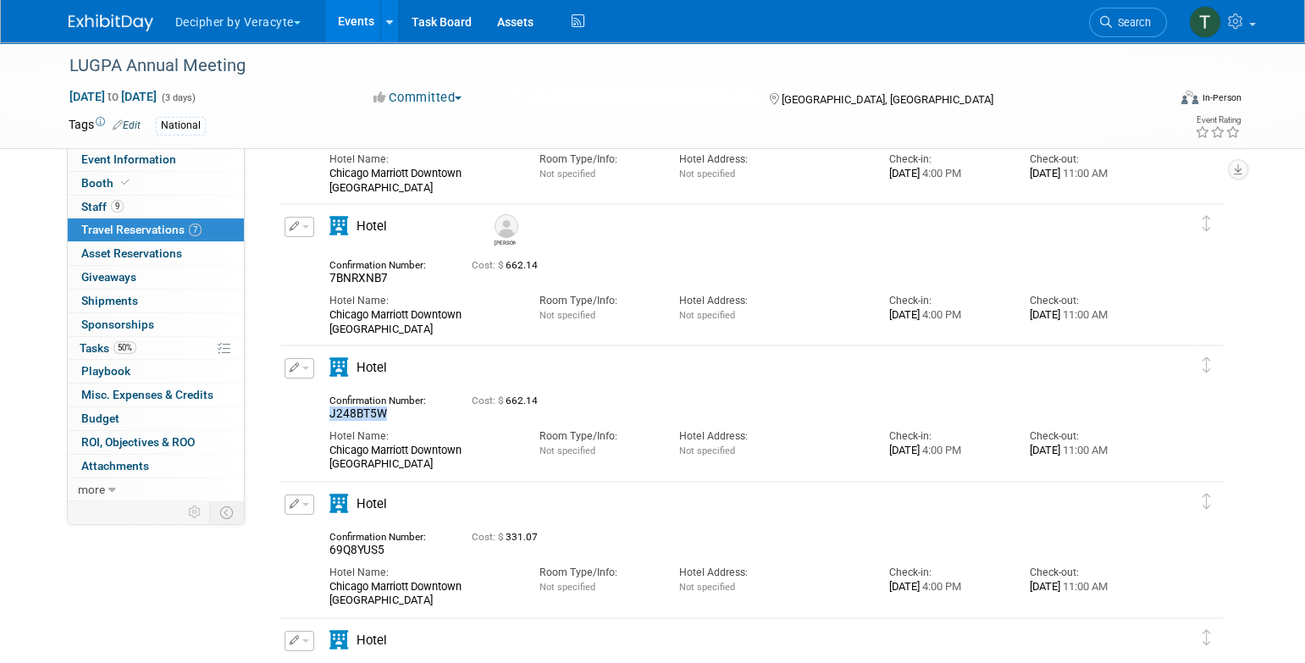
click at [297, 370] on icon "button" at bounding box center [295, 366] width 10 height 9
click at [301, 373] on button "button" at bounding box center [300, 368] width 30 height 20
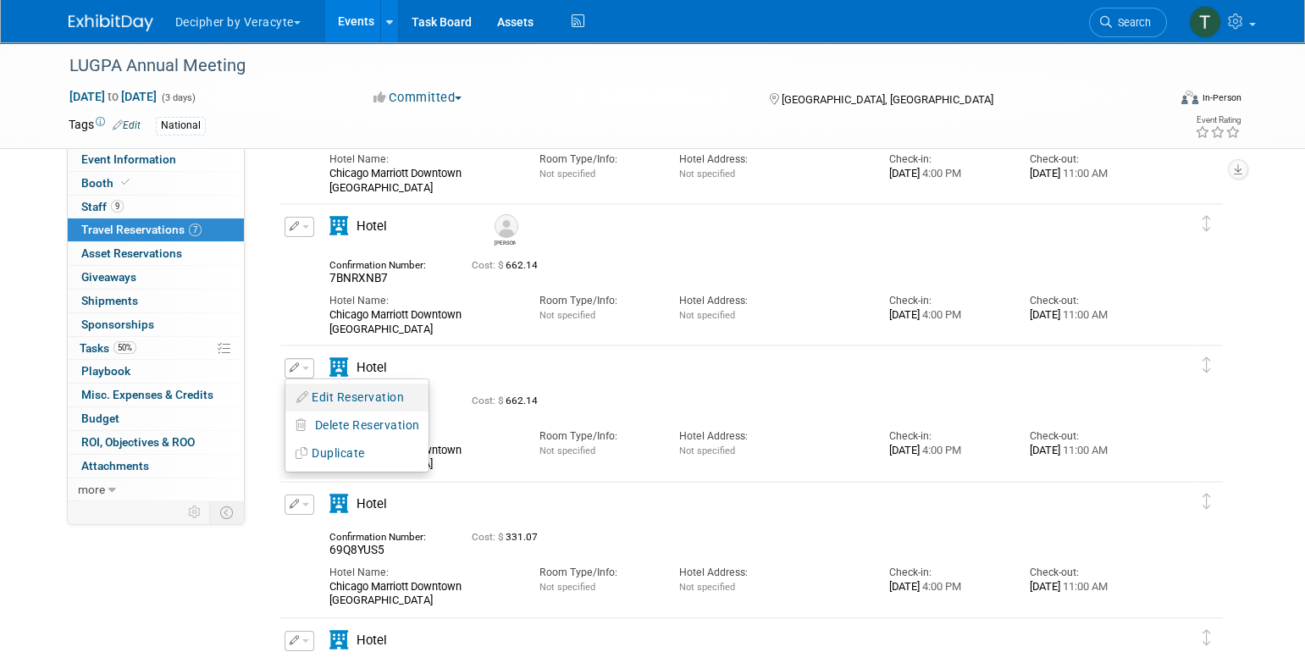
click at [313, 389] on button "Edit Reservation" at bounding box center [356, 397] width 143 height 25
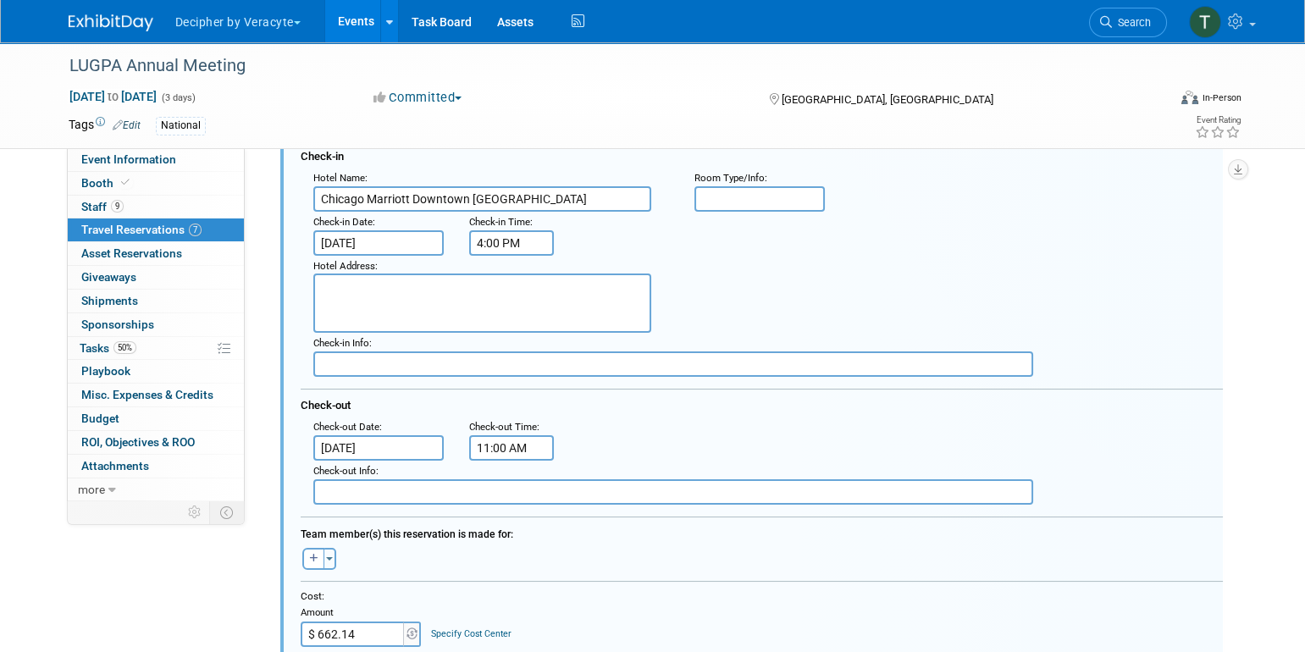
scroll to position [619, 0]
click at [310, 548] on button "button" at bounding box center [313, 558] width 22 height 22
select select
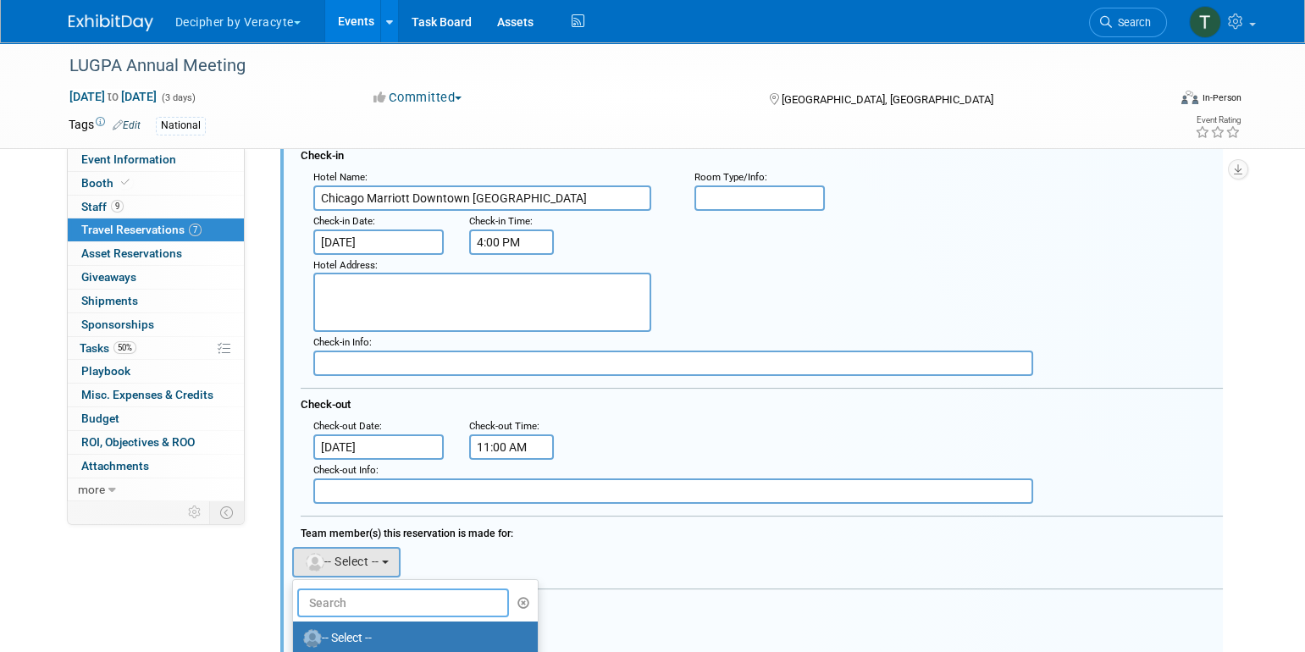
click at [355, 599] on input "text" at bounding box center [403, 603] width 213 height 29
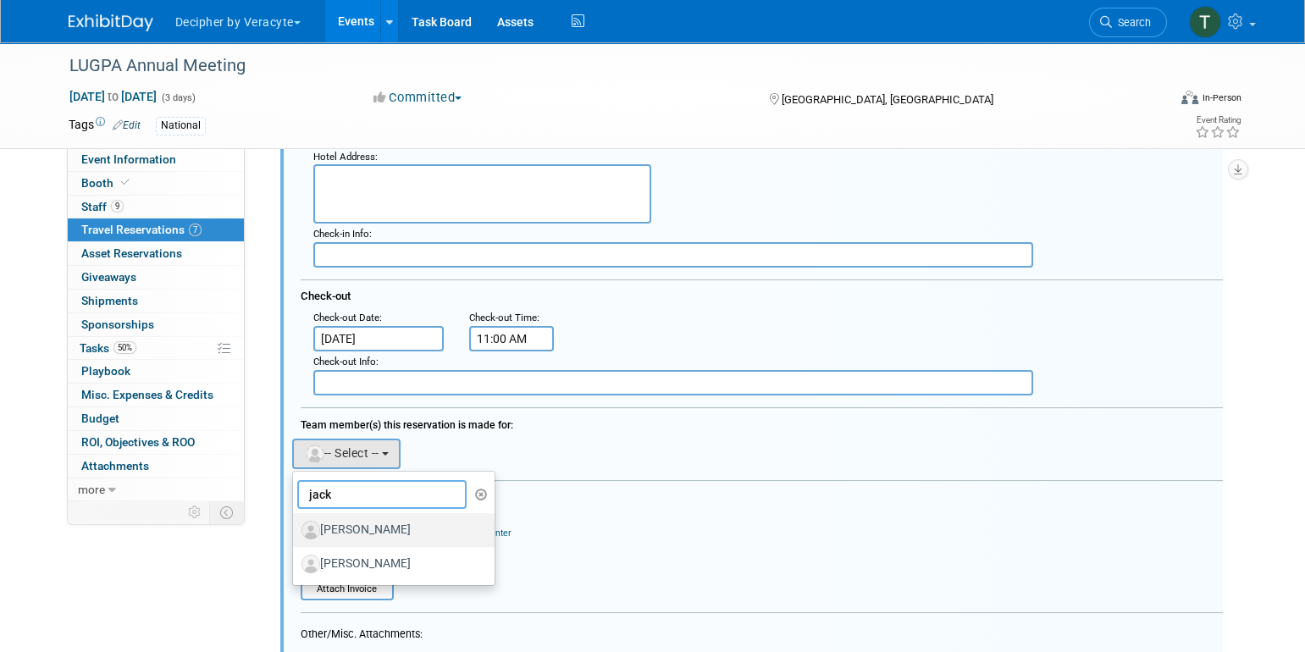
scroll to position [736, 0]
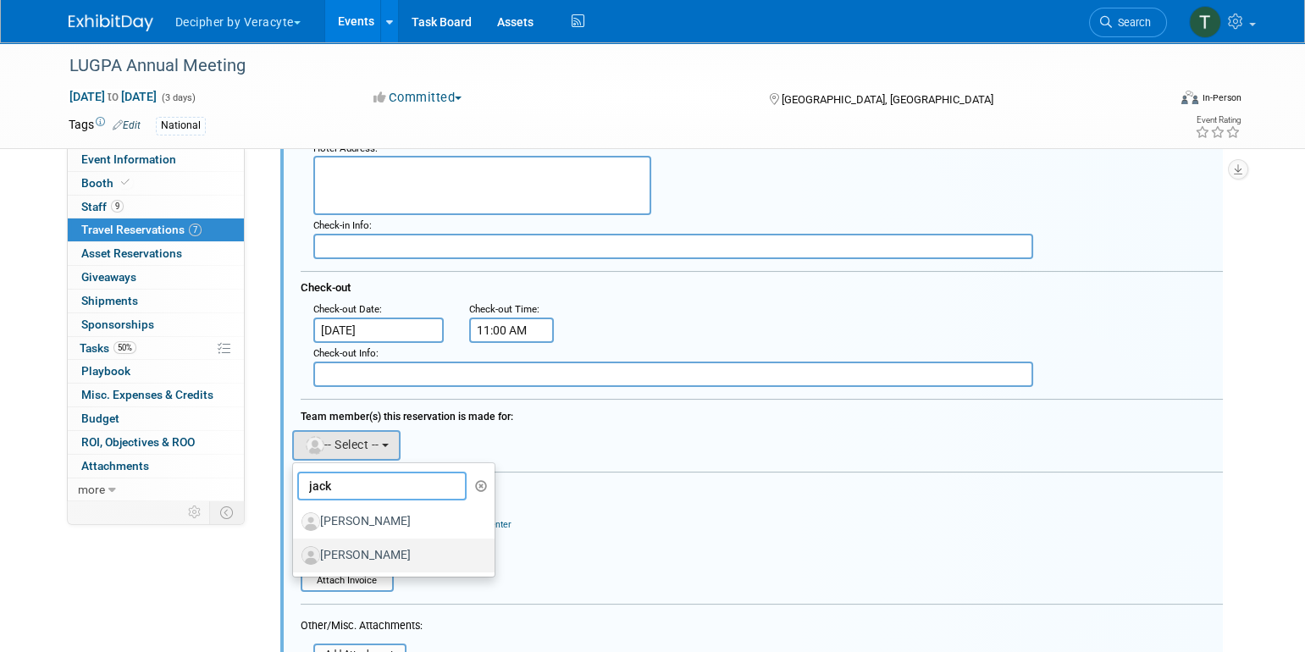
type input "jack"
click at [373, 556] on label "[PERSON_NAME]" at bounding box center [389, 555] width 177 height 27
click at [296, 556] on input "[PERSON_NAME]" at bounding box center [290, 553] width 11 height 11
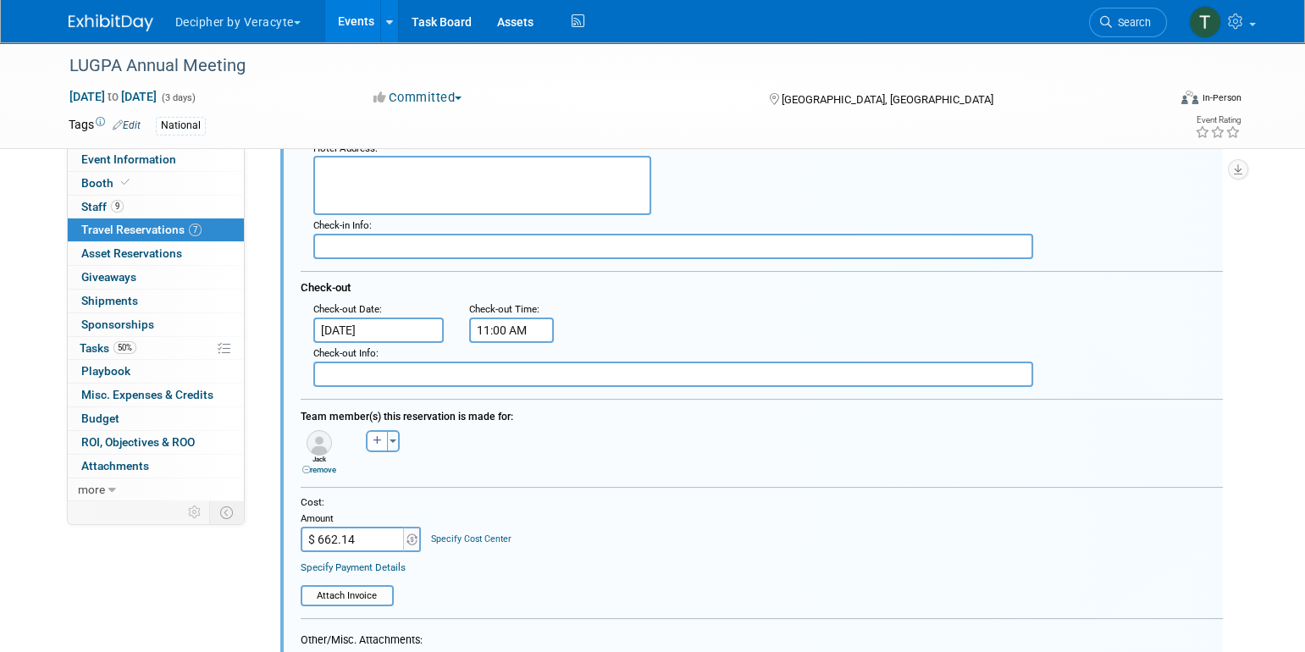
click at [373, 556] on div "Cost: Amount $ 662.14 Specify Cost Center Cost Center -- Not Specified --" at bounding box center [762, 535] width 922 height 80
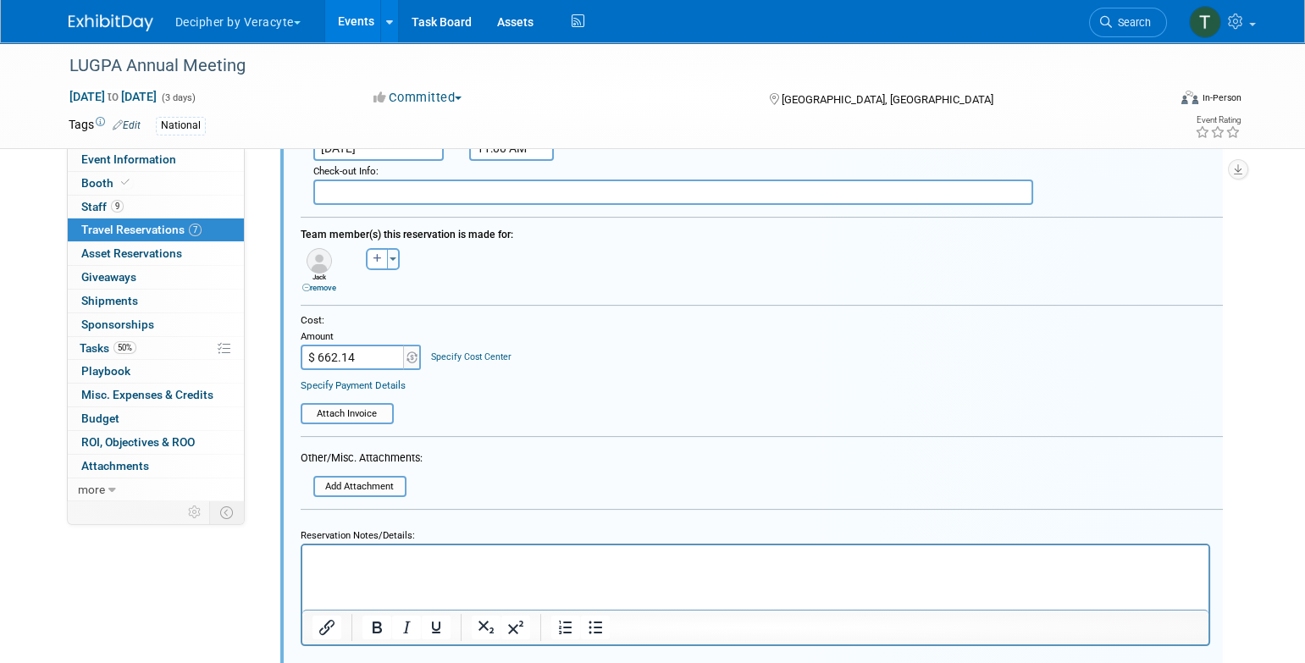
scroll to position [1033, 0]
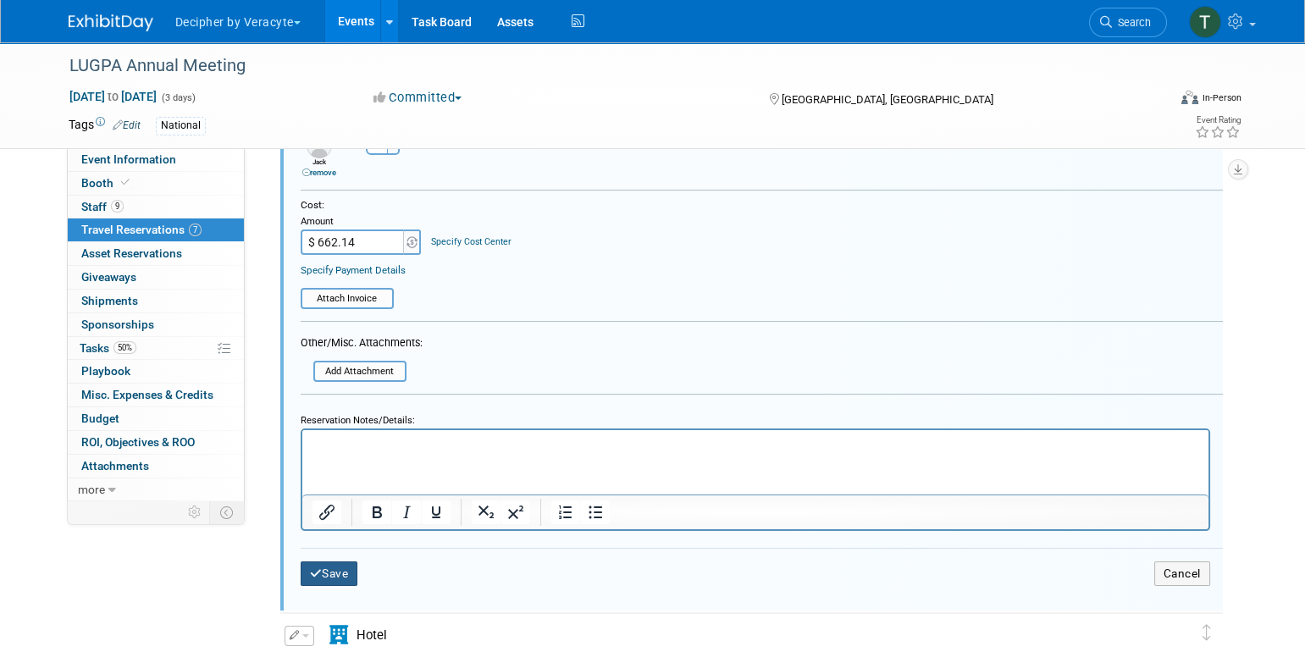
click at [335, 572] on button "Save" at bounding box center [330, 573] width 58 height 25
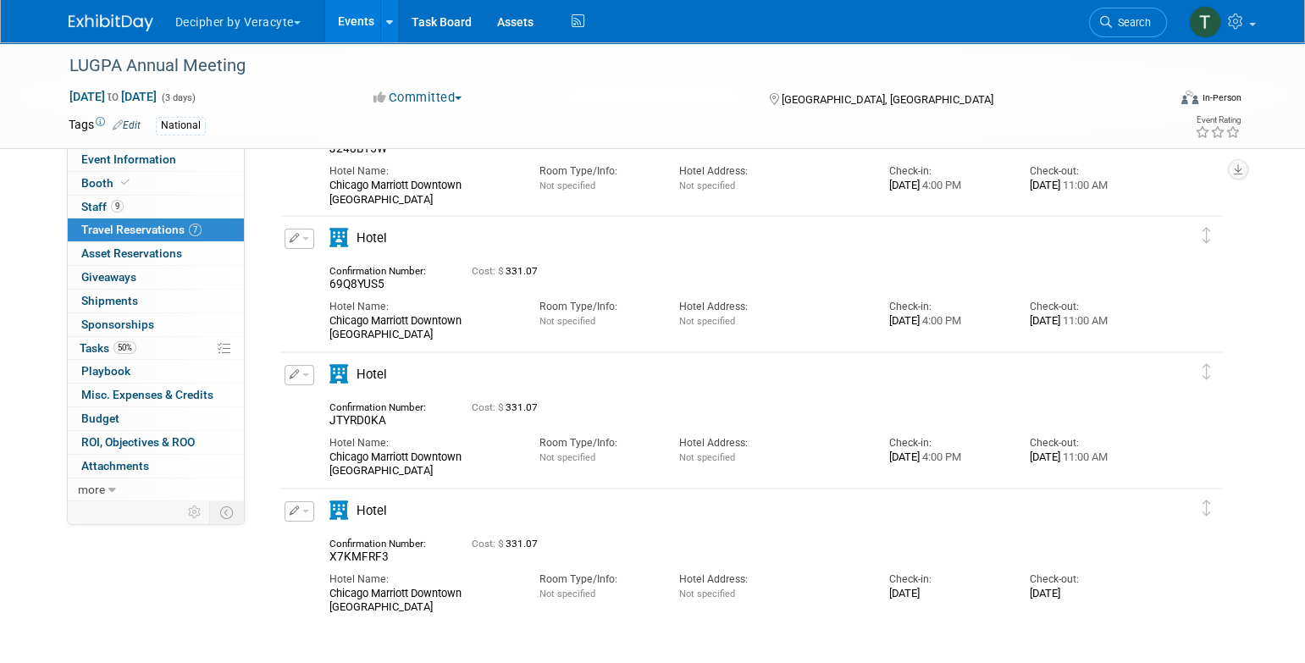
scroll to position [452, 0]
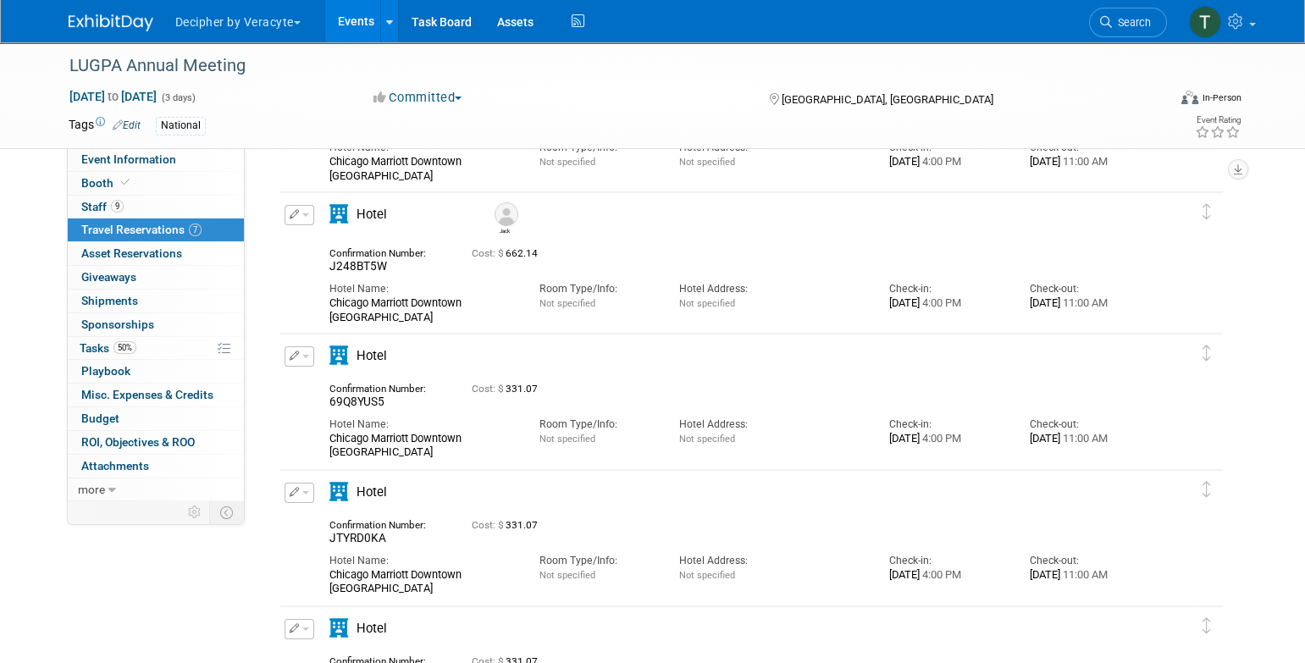
click at [357, 405] on span "69Q8YUS5" at bounding box center [356, 402] width 55 height 14
copy span "69Q8YUS5"
click at [456, 388] on div "Confirmation Number: 69Q8YUS5" at bounding box center [388, 394] width 142 height 32
click at [295, 351] on icon "button" at bounding box center [295, 355] width 10 height 9
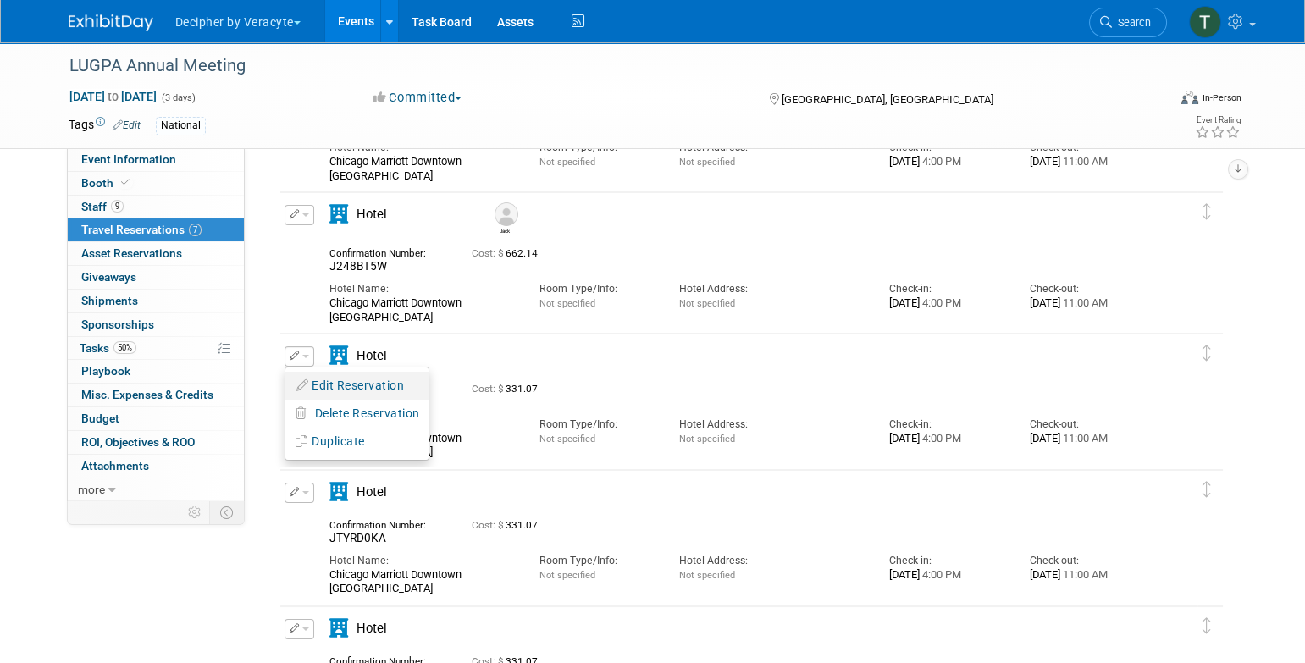
click at [324, 391] on button "Edit Reservation" at bounding box center [356, 385] width 143 height 25
select select "2b01373a-449c-4628-9b05-b4e969e2518d"
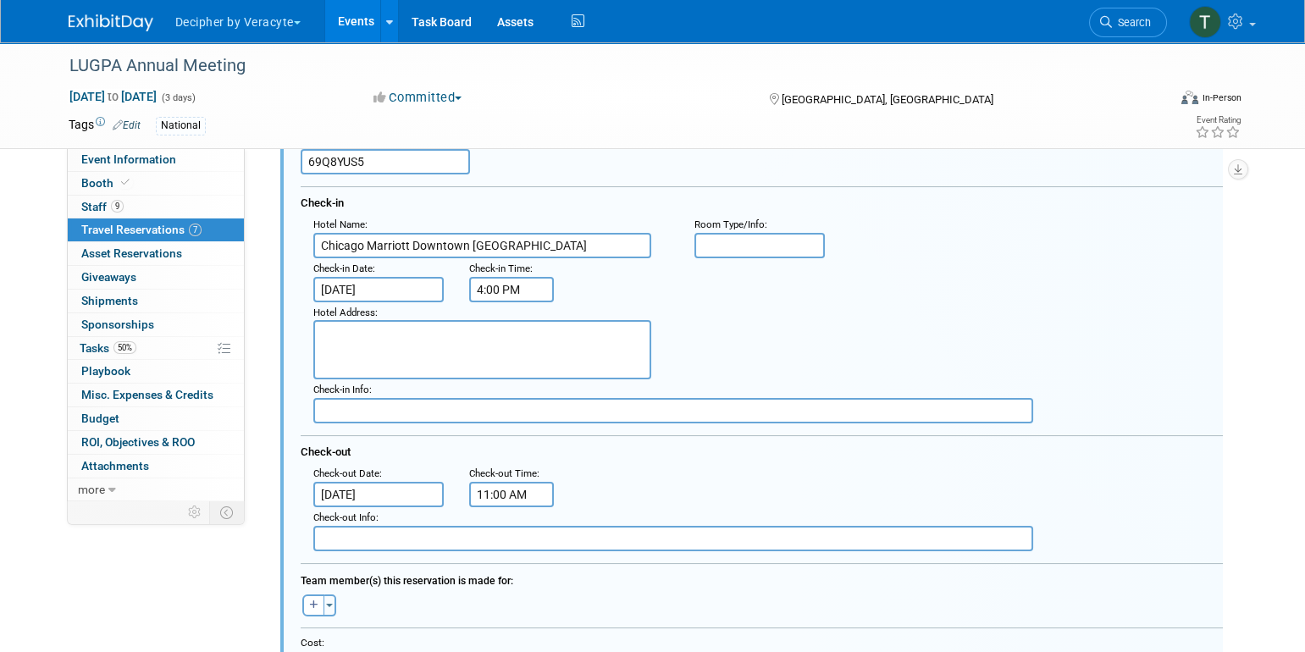
scroll to position [745, 0]
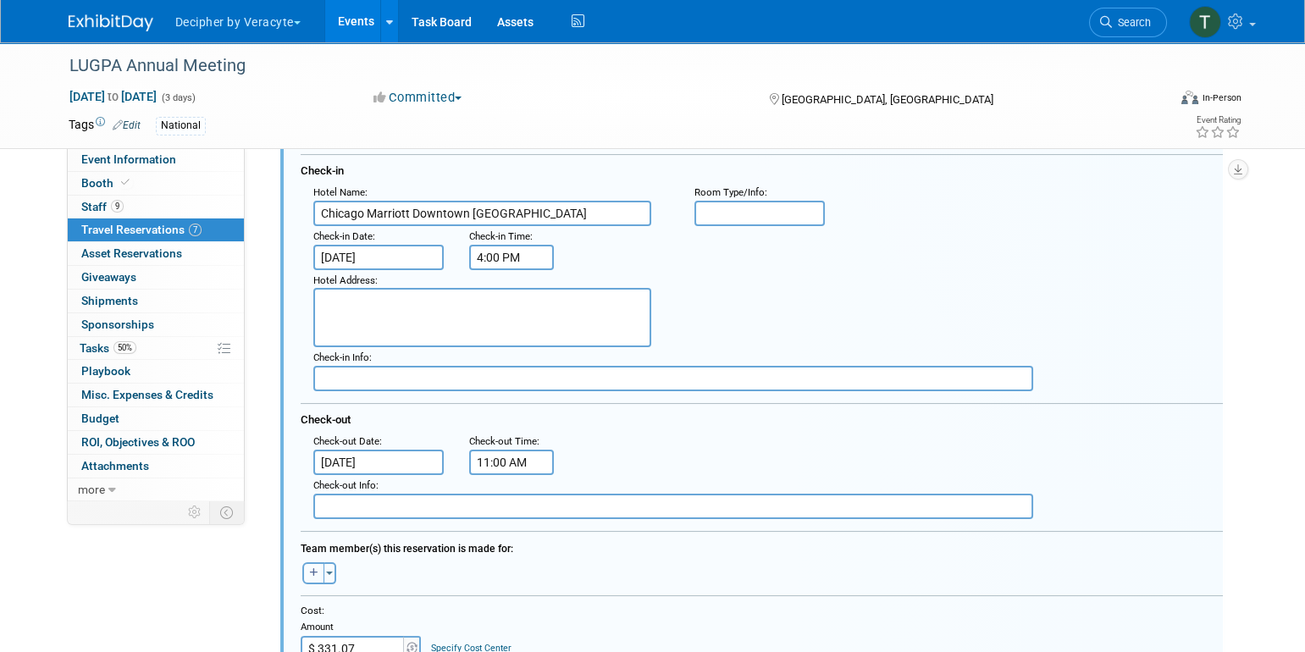
click at [317, 564] on button "button" at bounding box center [313, 573] width 22 height 22
select select
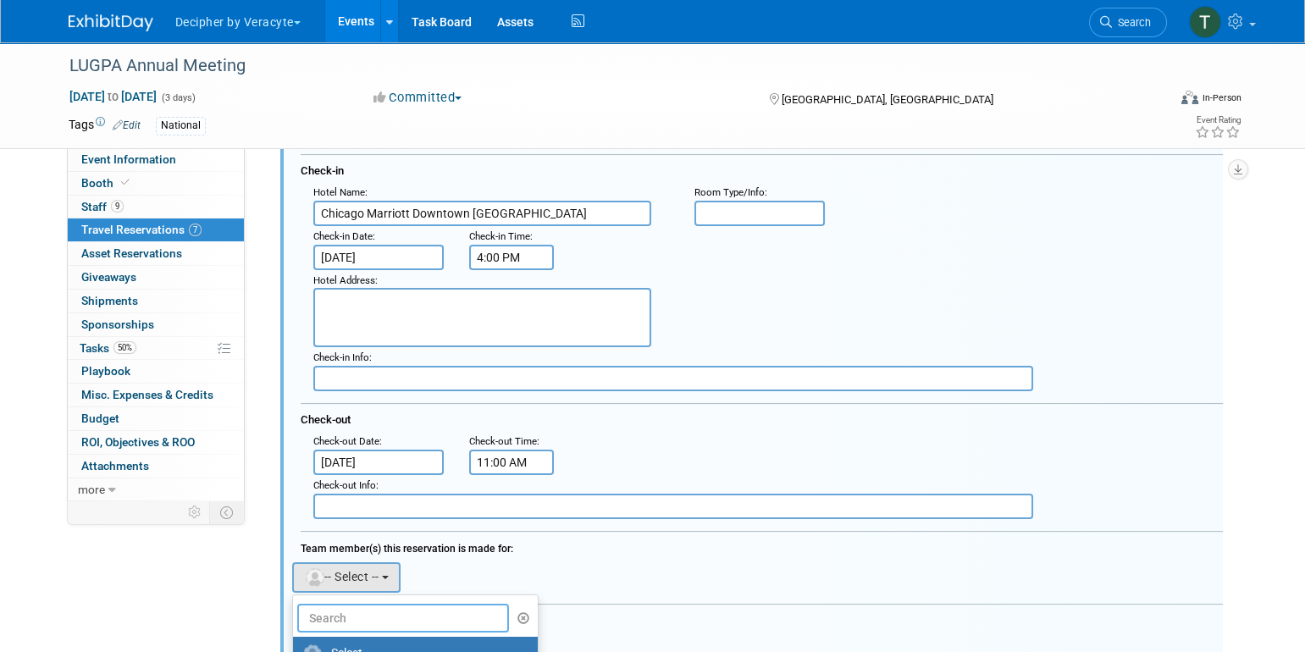
click at [396, 605] on input "text" at bounding box center [403, 618] width 213 height 29
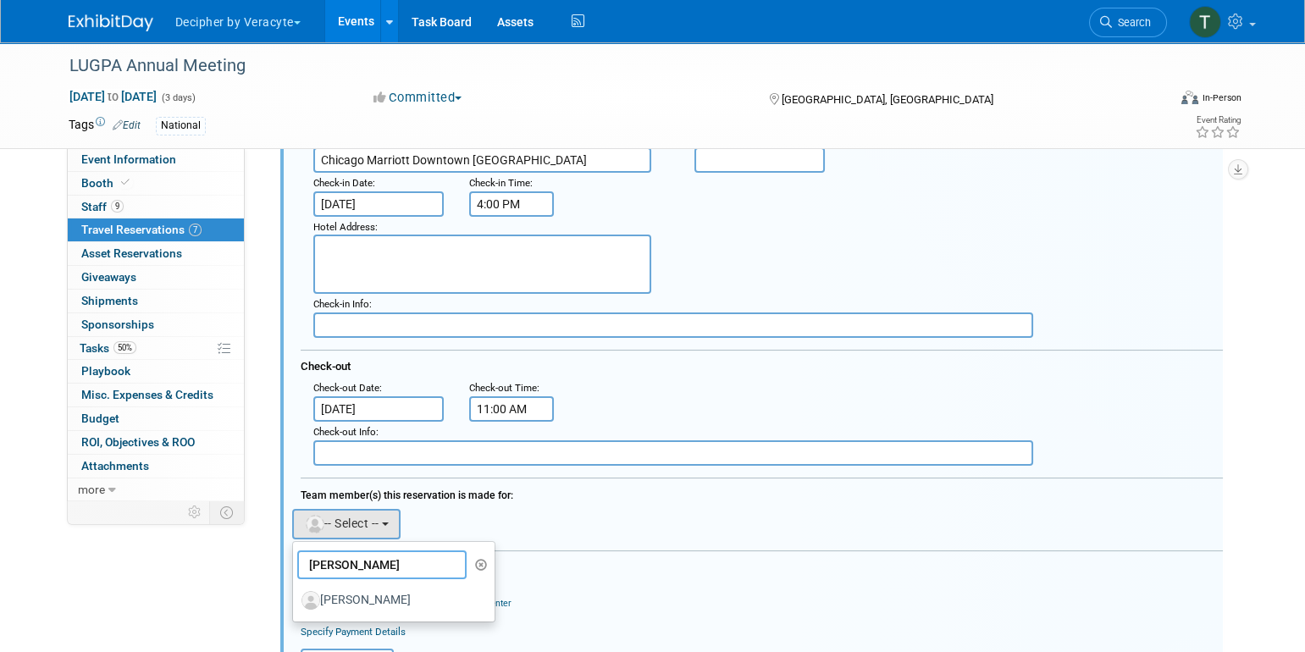
scroll to position [817, 0]
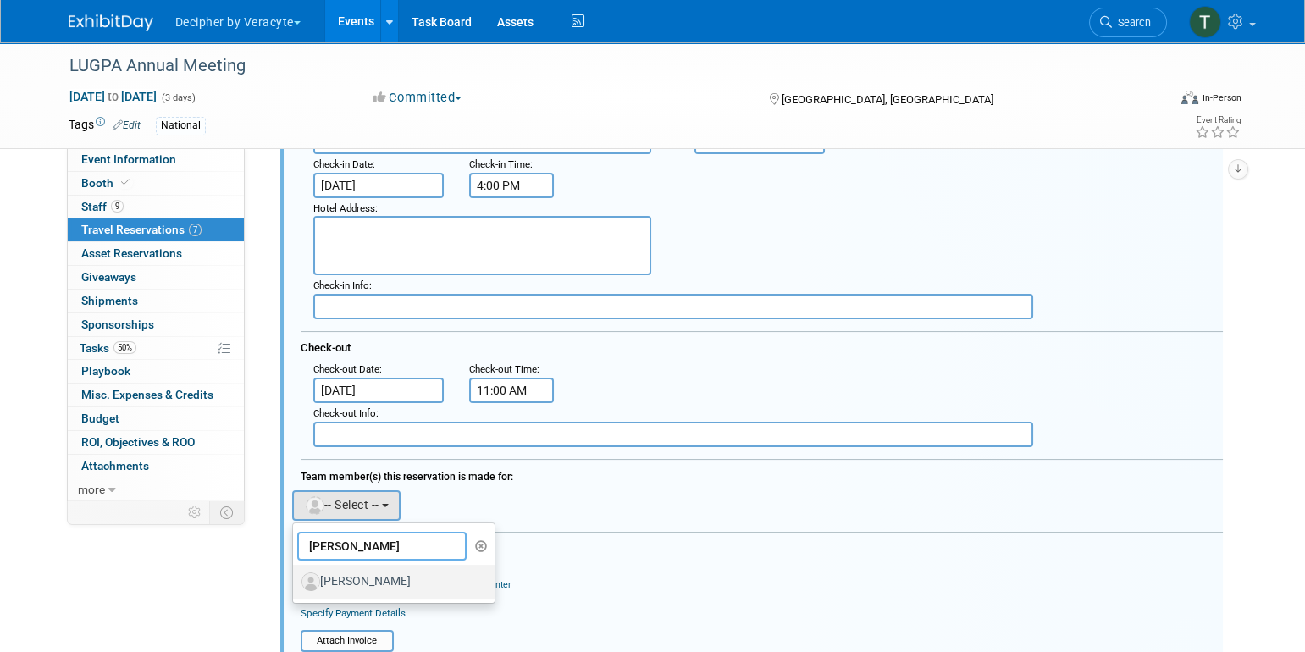
type input "julie"
click at [405, 588] on label "[PERSON_NAME]" at bounding box center [389, 581] width 177 height 27
click at [296, 585] on input "[PERSON_NAME]" at bounding box center [290, 579] width 11 height 11
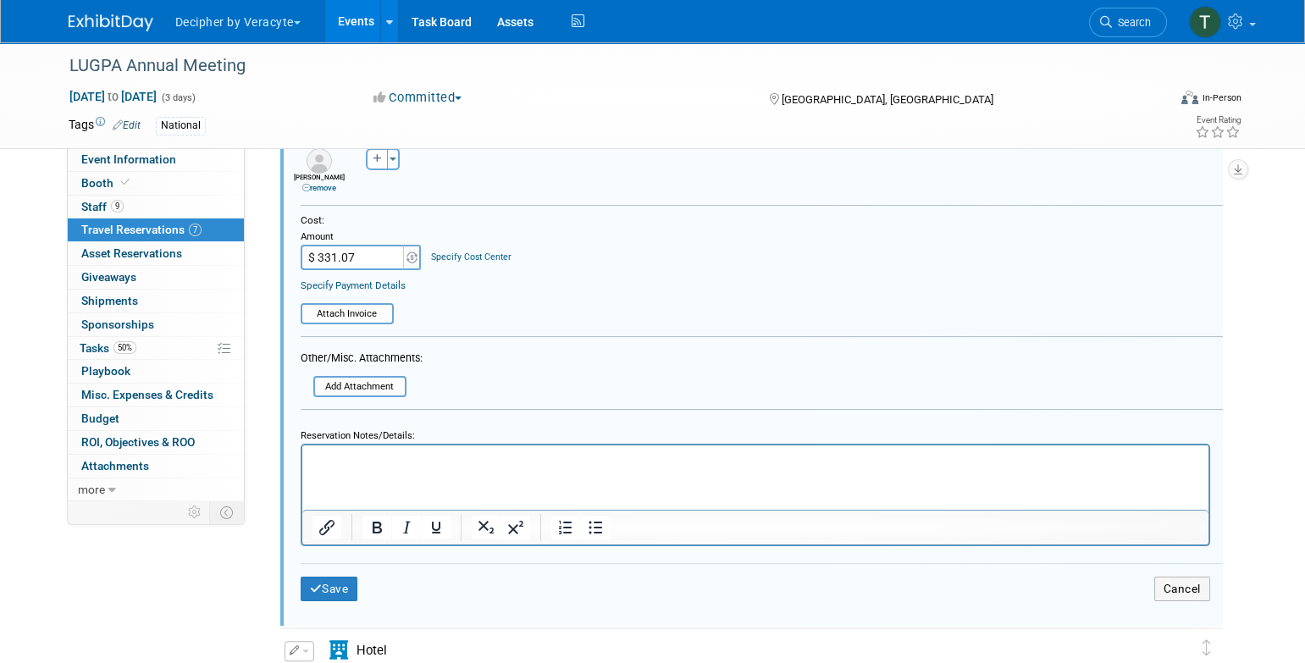
scroll to position [1164, 0]
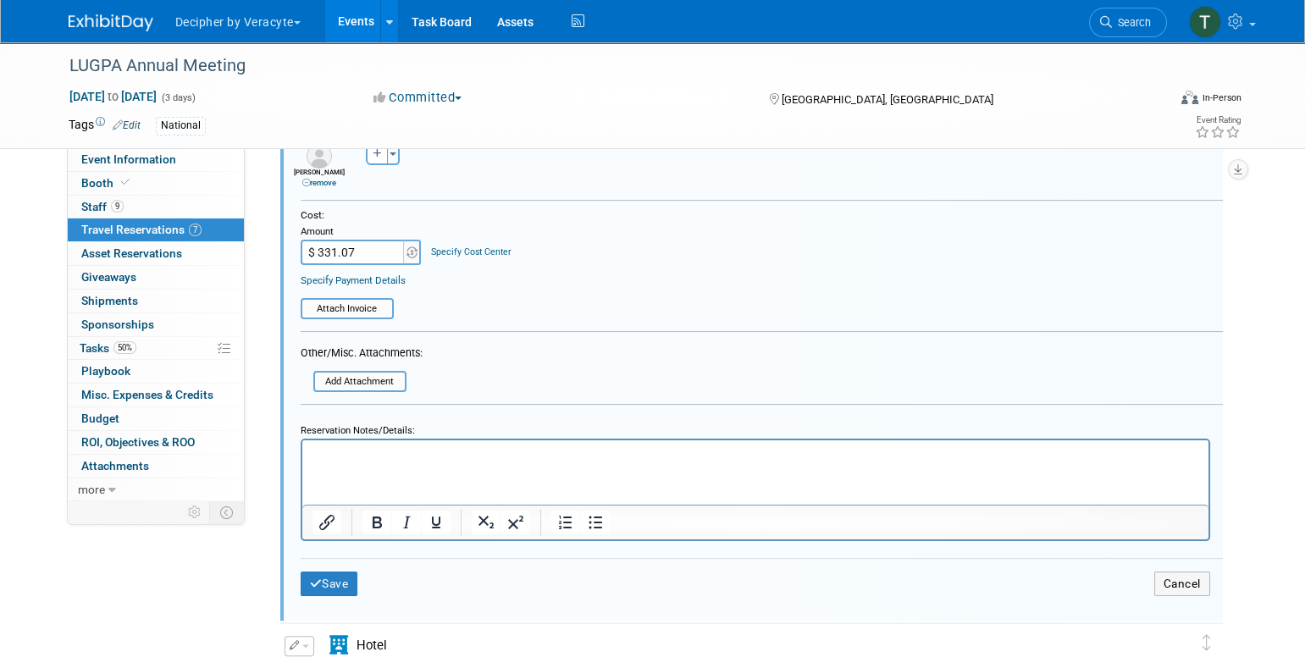
click at [341, 600] on div "Save Cancel" at bounding box center [762, 583] width 922 height 51
click at [341, 584] on button "Save" at bounding box center [330, 584] width 58 height 25
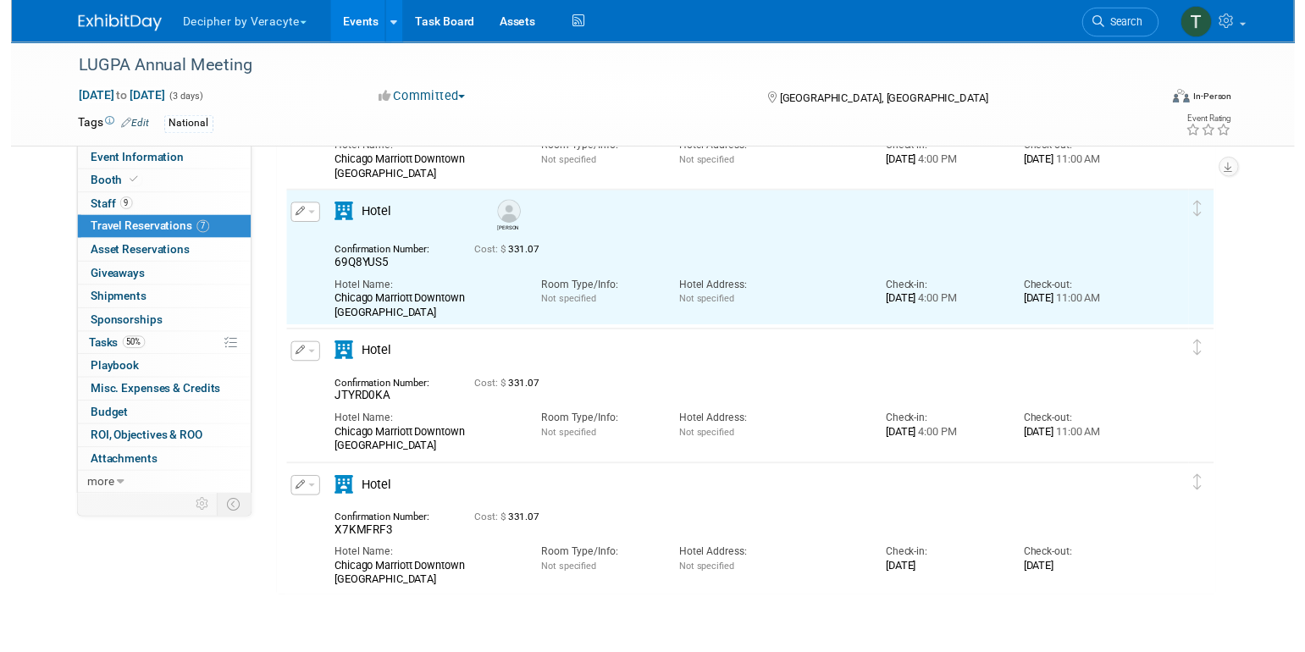
scroll to position [573, 0]
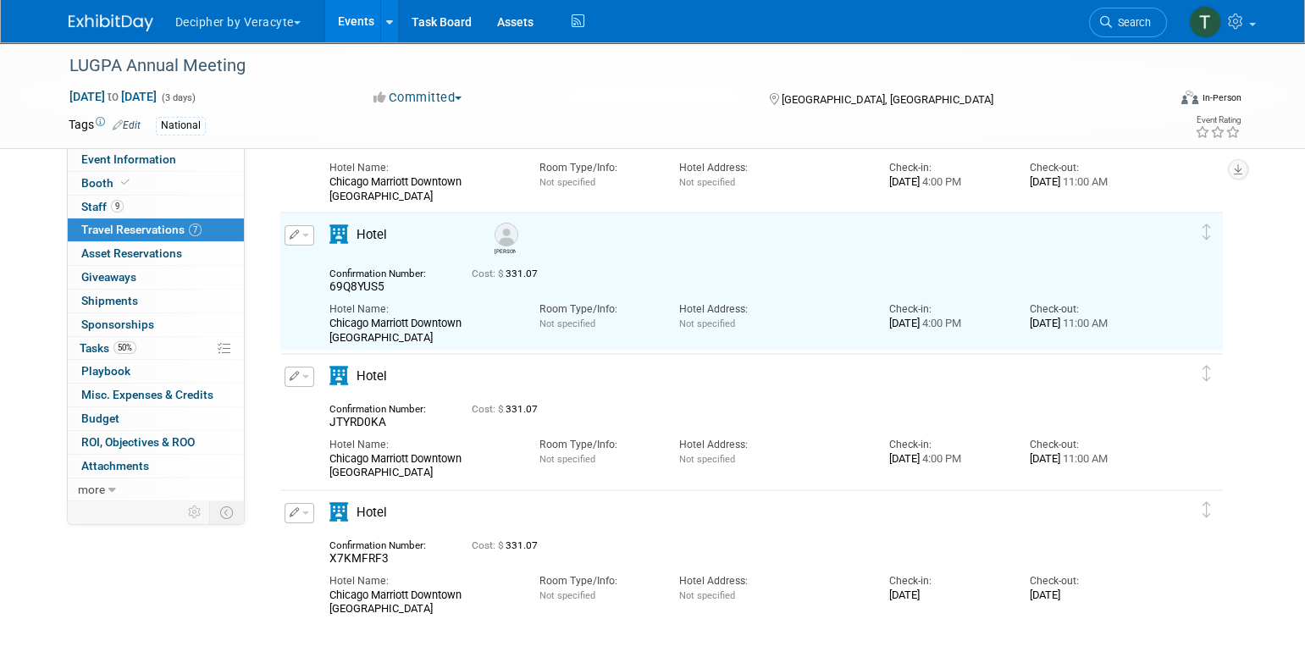
click at [359, 427] on span "JTYRD0KA" at bounding box center [357, 422] width 57 height 14
copy span "JTYRD0KA"
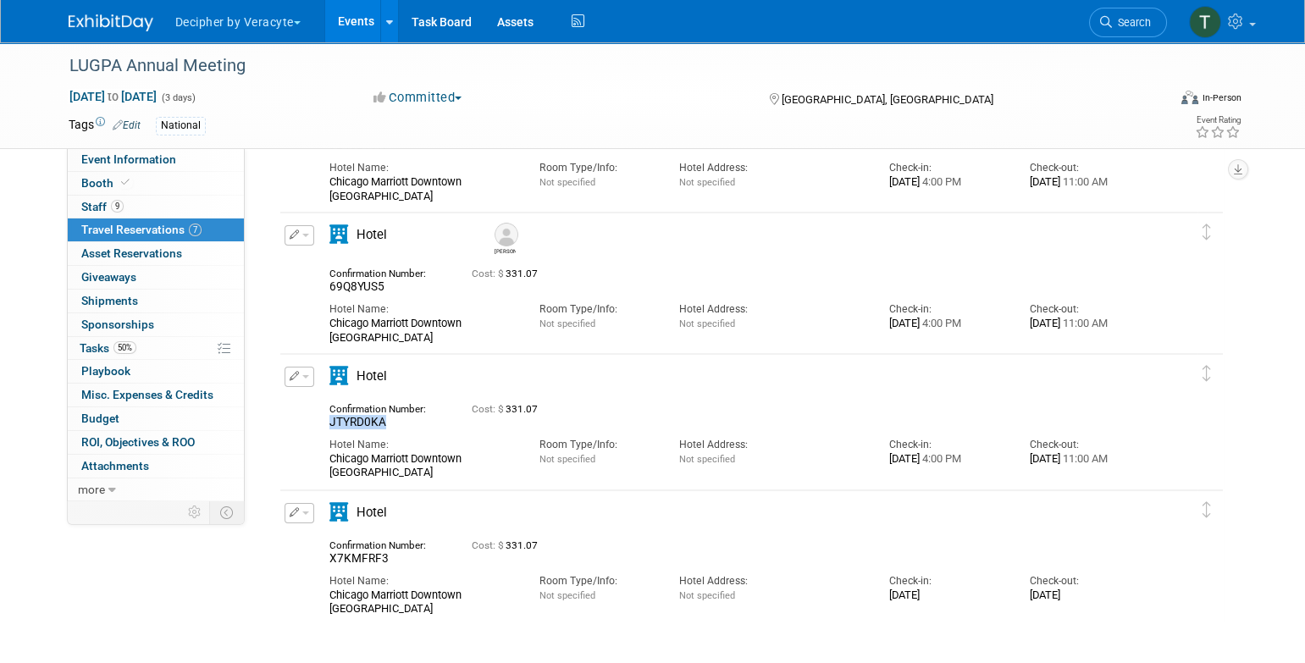
click at [303, 383] on button "button" at bounding box center [300, 377] width 30 height 20
click at [322, 402] on button "Edit Reservation" at bounding box center [356, 406] width 143 height 25
select select "2b01373a-449c-4628-9b05-b4e969e2518d"
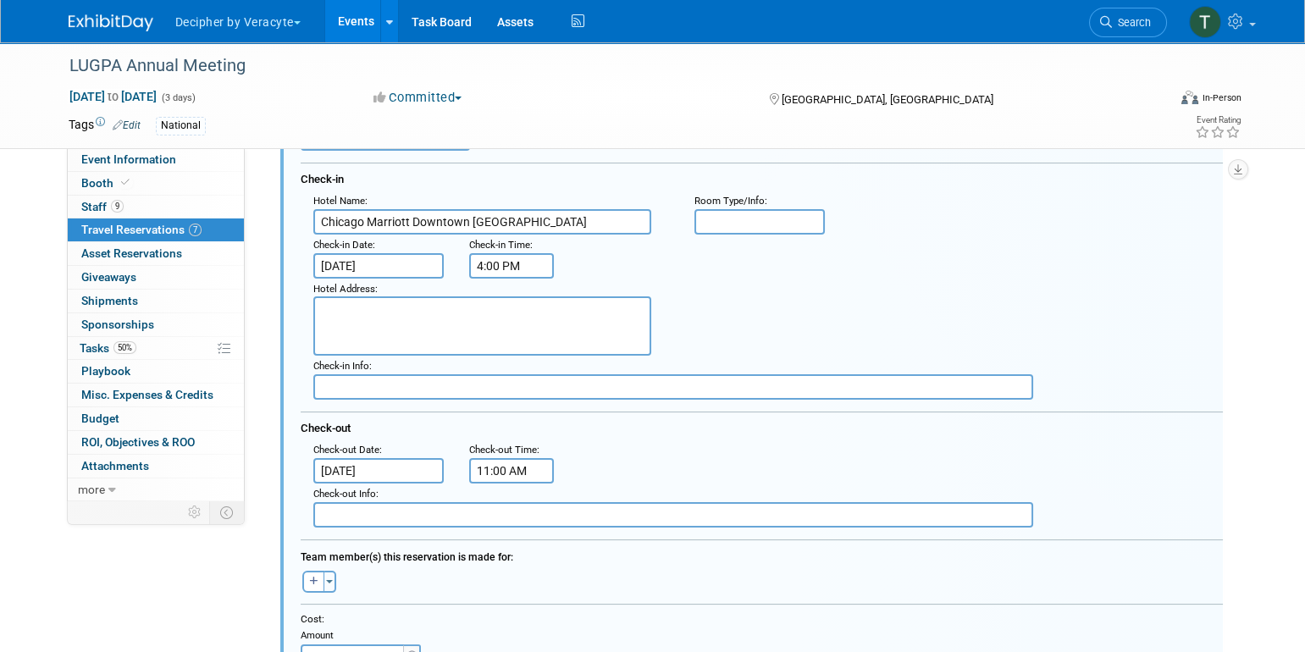
scroll to position [880, 0]
click at [313, 572] on button "button" at bounding box center [313, 580] width 22 height 22
select select
click at [406, 611] on input "text" at bounding box center [403, 625] width 213 height 29
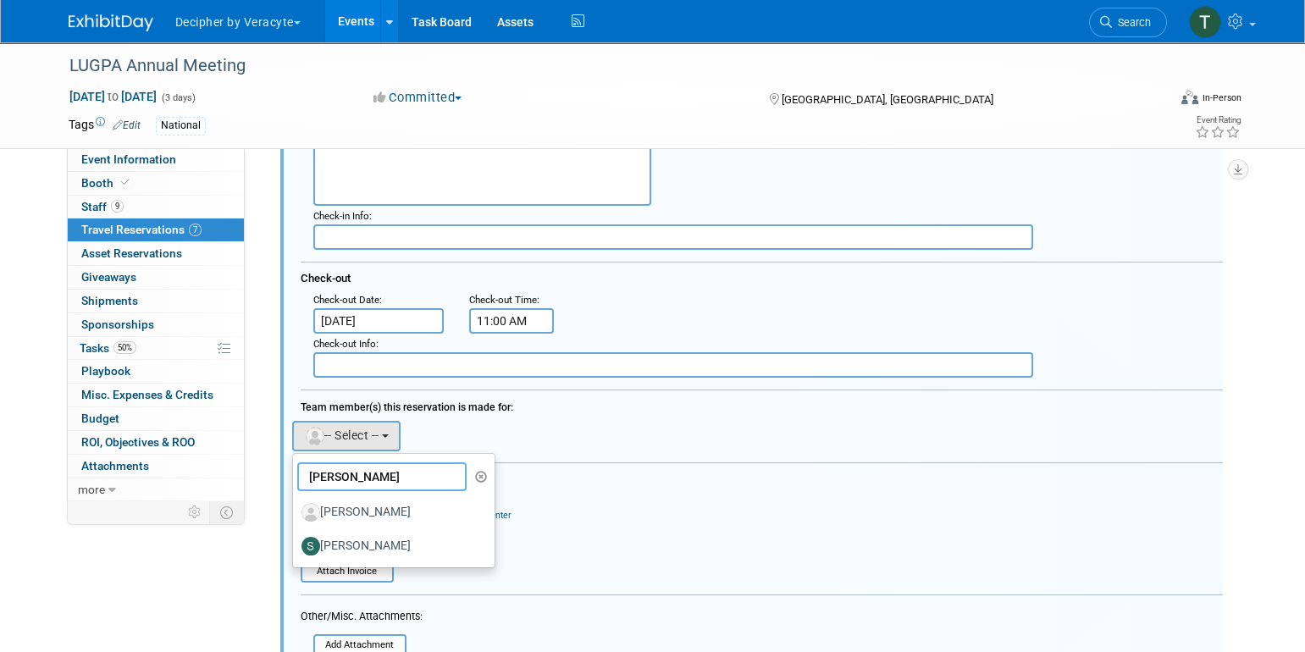
scroll to position [1050, 0]
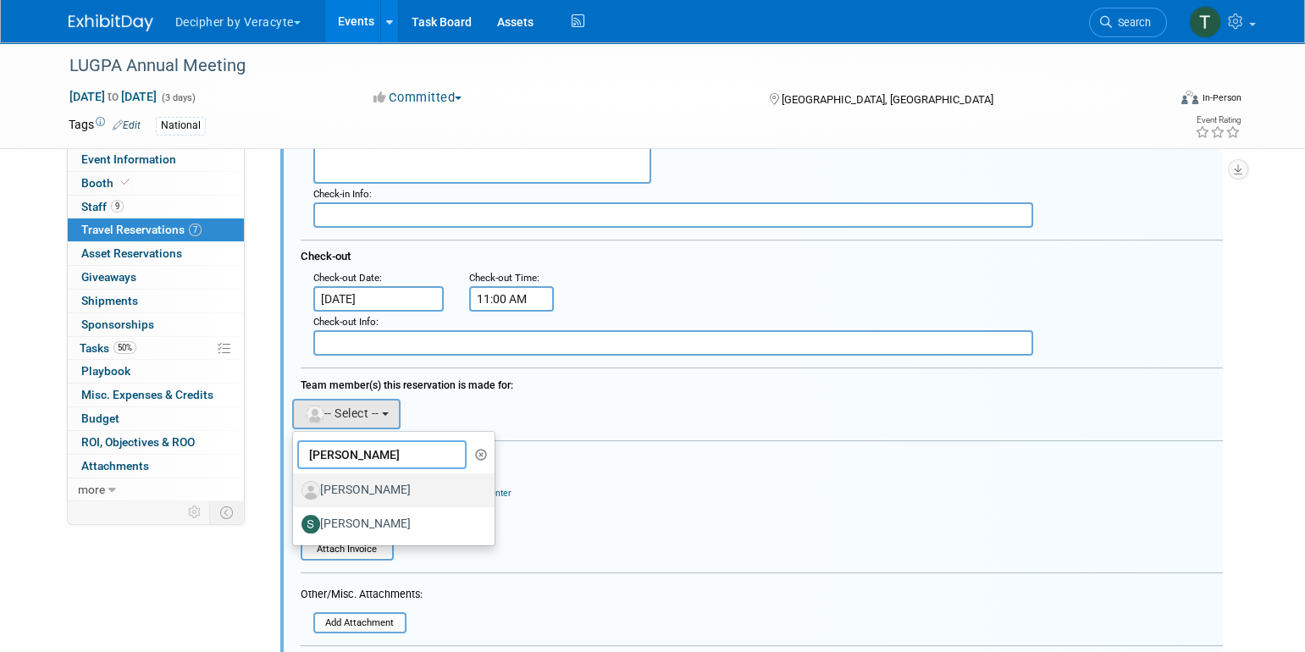
type input "steve"
click at [390, 489] on label "[PERSON_NAME]" at bounding box center [389, 490] width 177 height 27
click at [296, 489] on input "[PERSON_NAME]" at bounding box center [290, 488] width 11 height 11
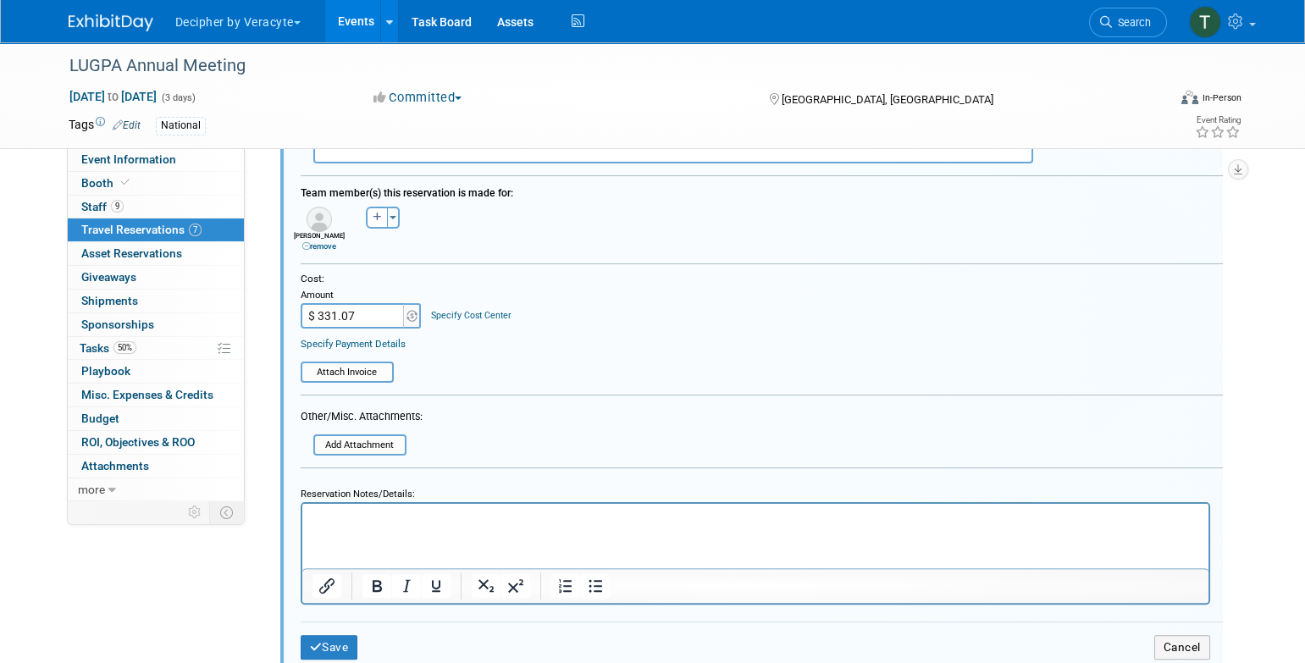
scroll to position [1263, 0]
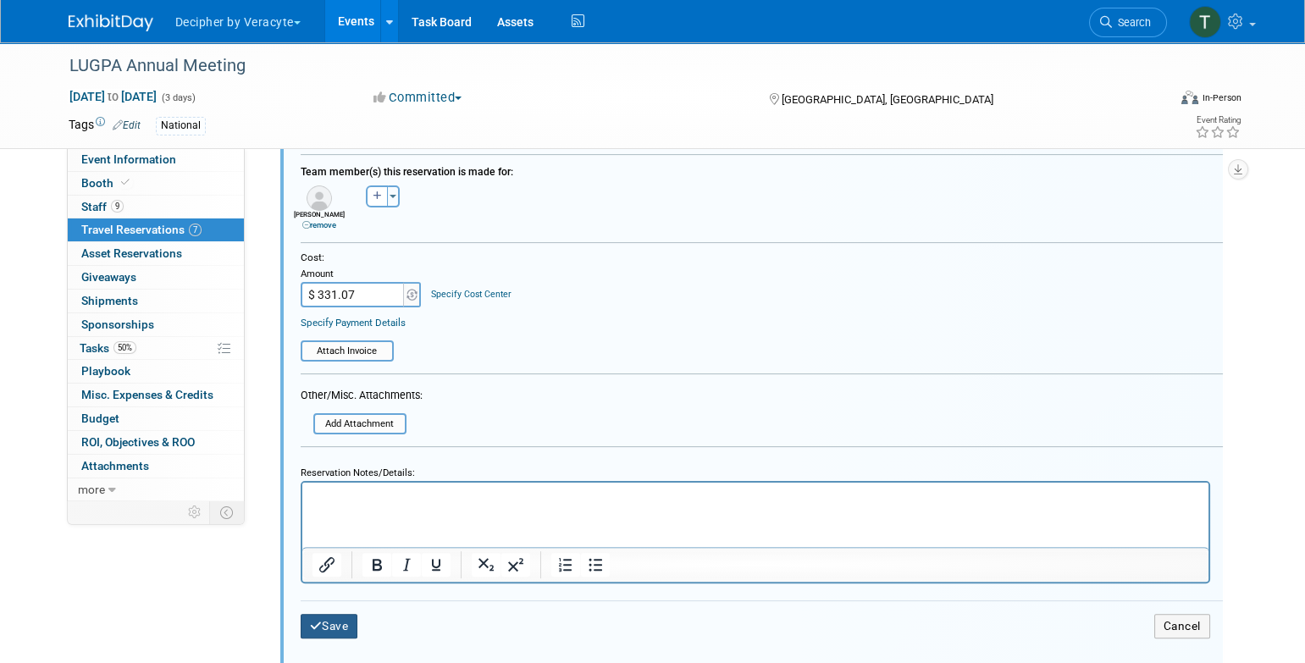
click at [334, 616] on button "Save" at bounding box center [330, 626] width 58 height 25
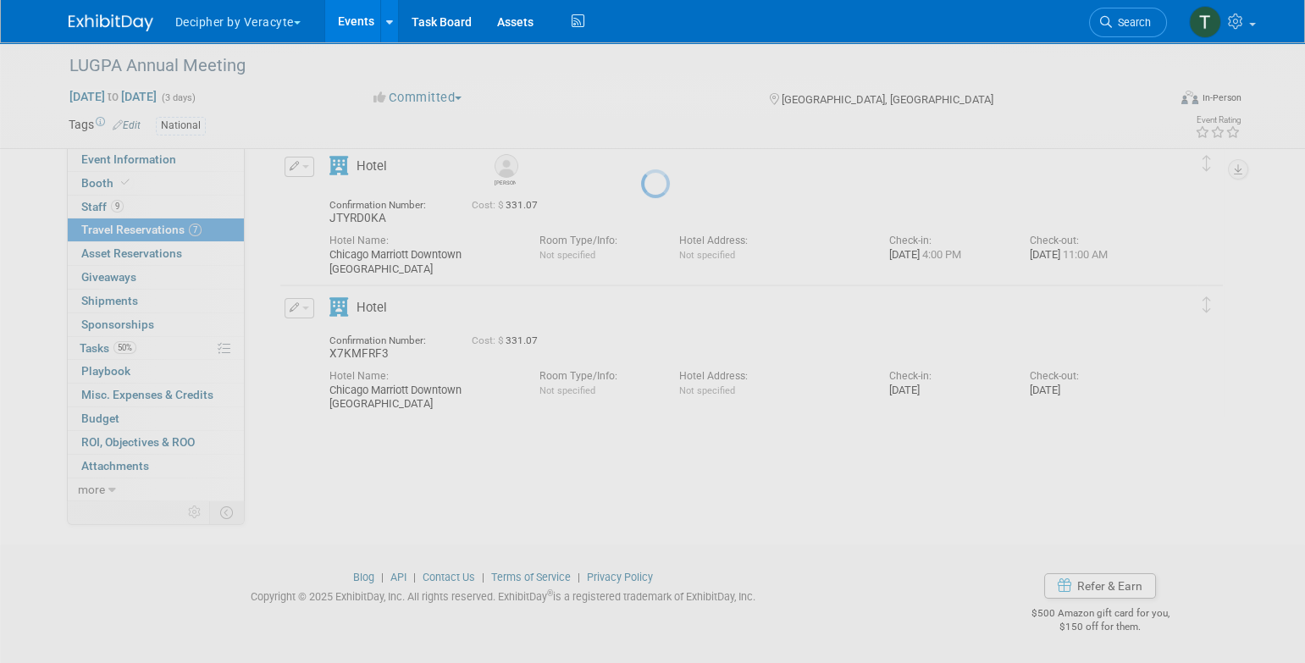
scroll to position [724, 0]
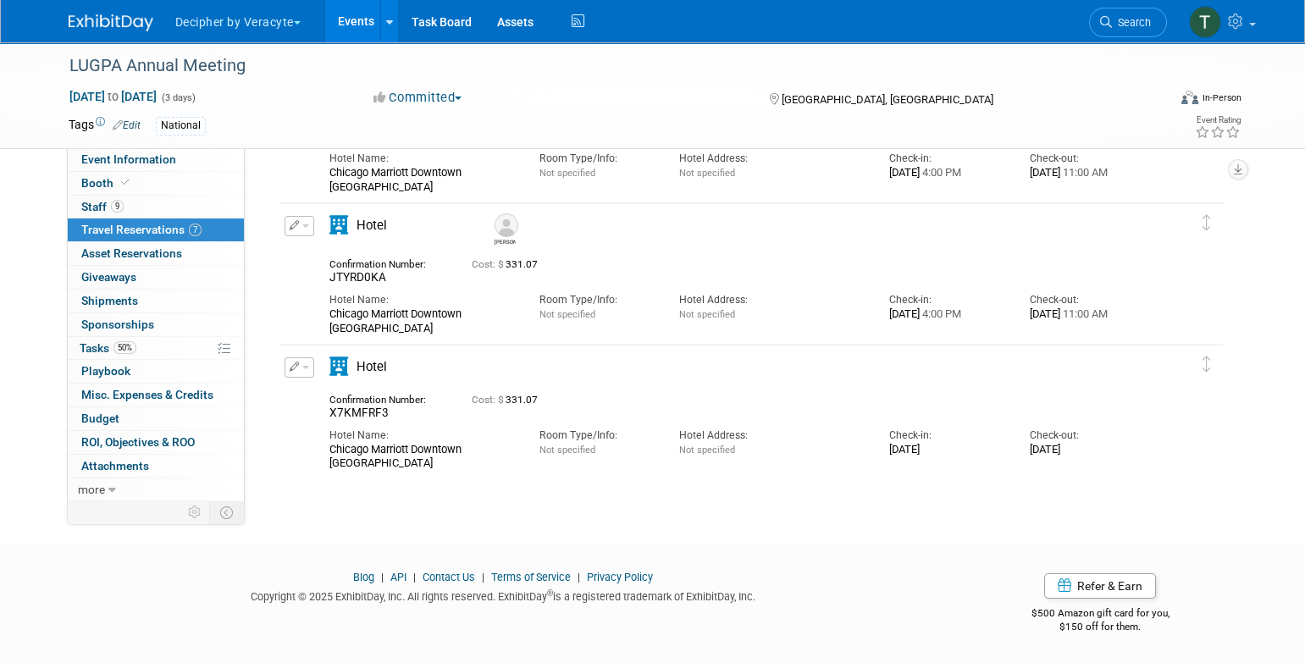
click at [374, 412] on span "X7KMFRF3" at bounding box center [358, 413] width 59 height 14
copy span "X7KMFRF3"
click at [169, 198] on link "9 Staff 9" at bounding box center [156, 207] width 176 height 23
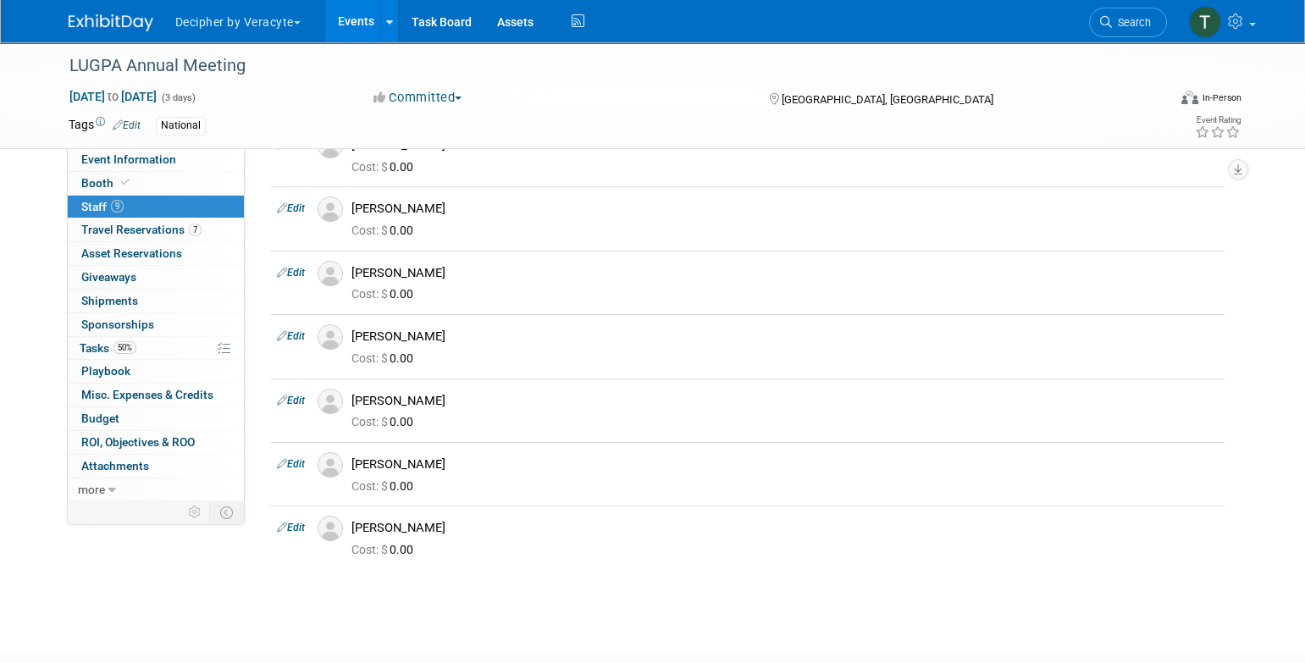
scroll to position [222, 0]
click at [412, 528] on div "[PERSON_NAME]" at bounding box center [784, 527] width 866 height 16
click at [403, 521] on div "[PERSON_NAME]" at bounding box center [784, 527] width 866 height 16
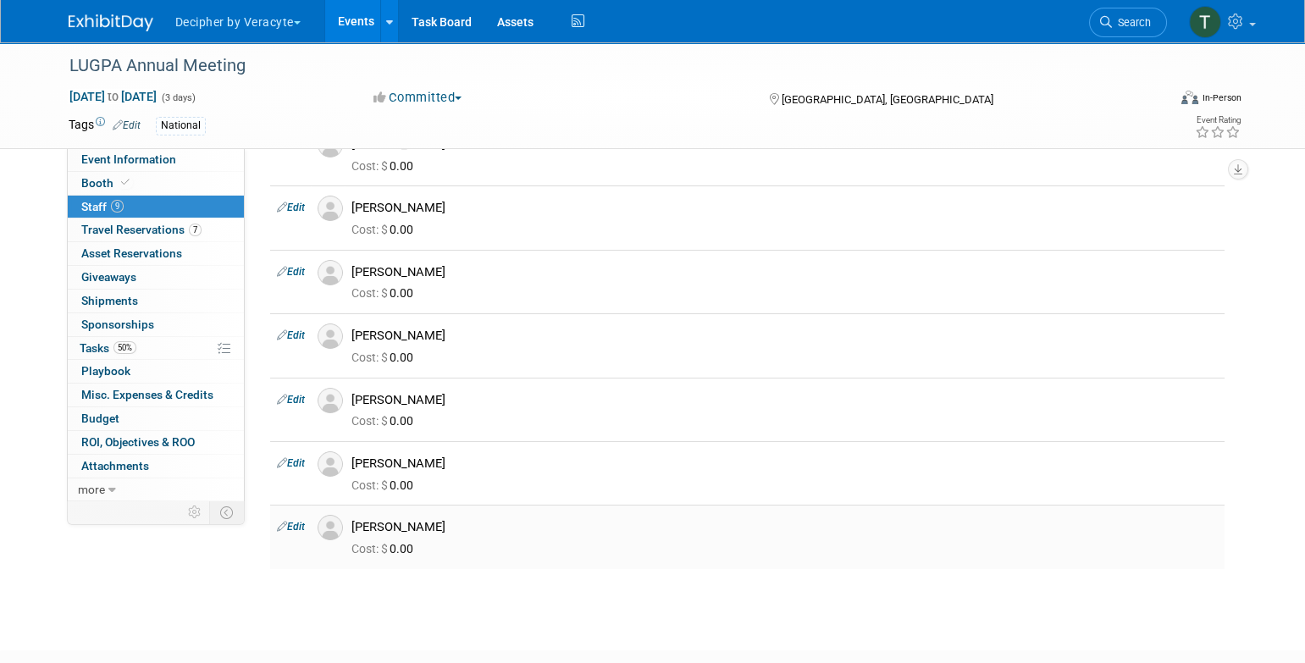
click at [403, 521] on div "[PERSON_NAME]" at bounding box center [784, 527] width 866 height 16
click at [189, 230] on span "7" at bounding box center [195, 230] width 13 height 13
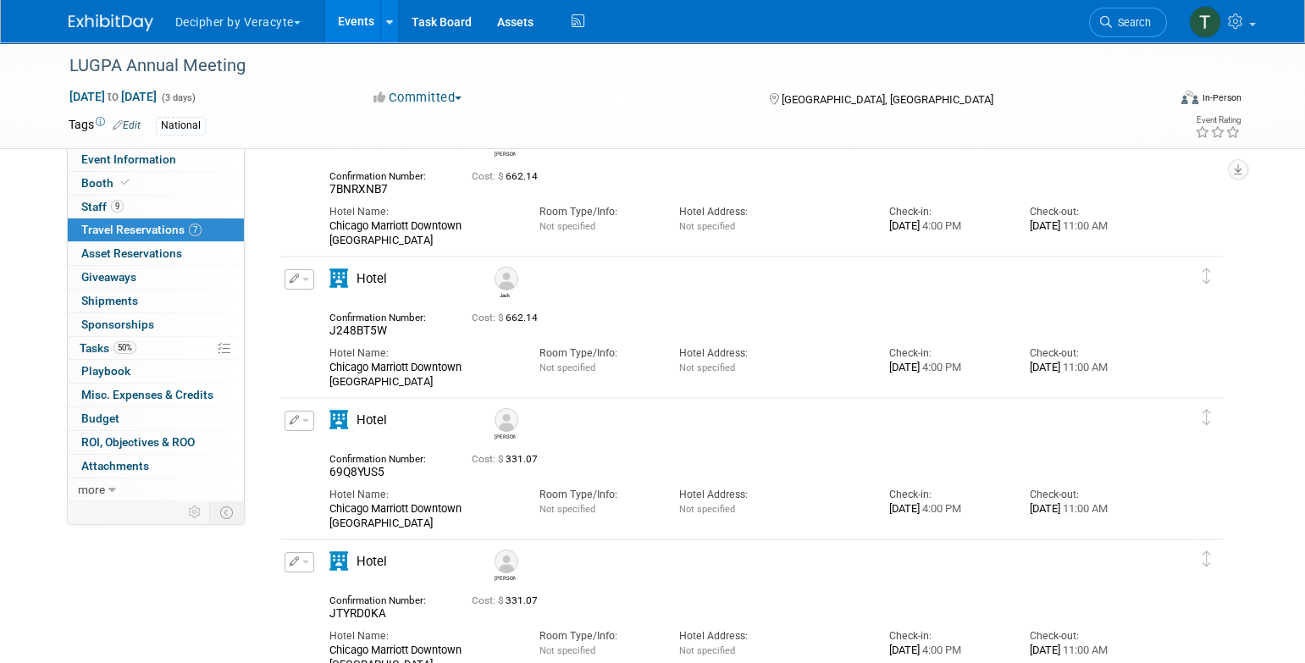
scroll to position [0, 0]
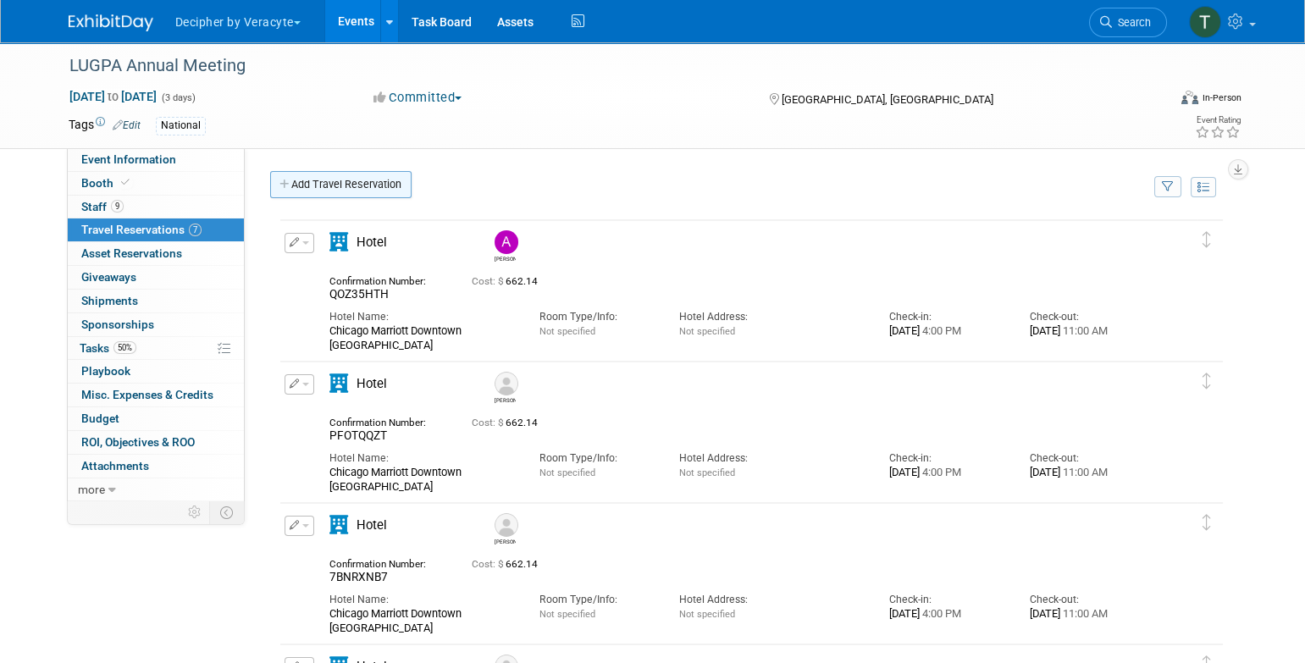
click at [340, 180] on link "Add Travel Reservation" at bounding box center [340, 184] width 141 height 27
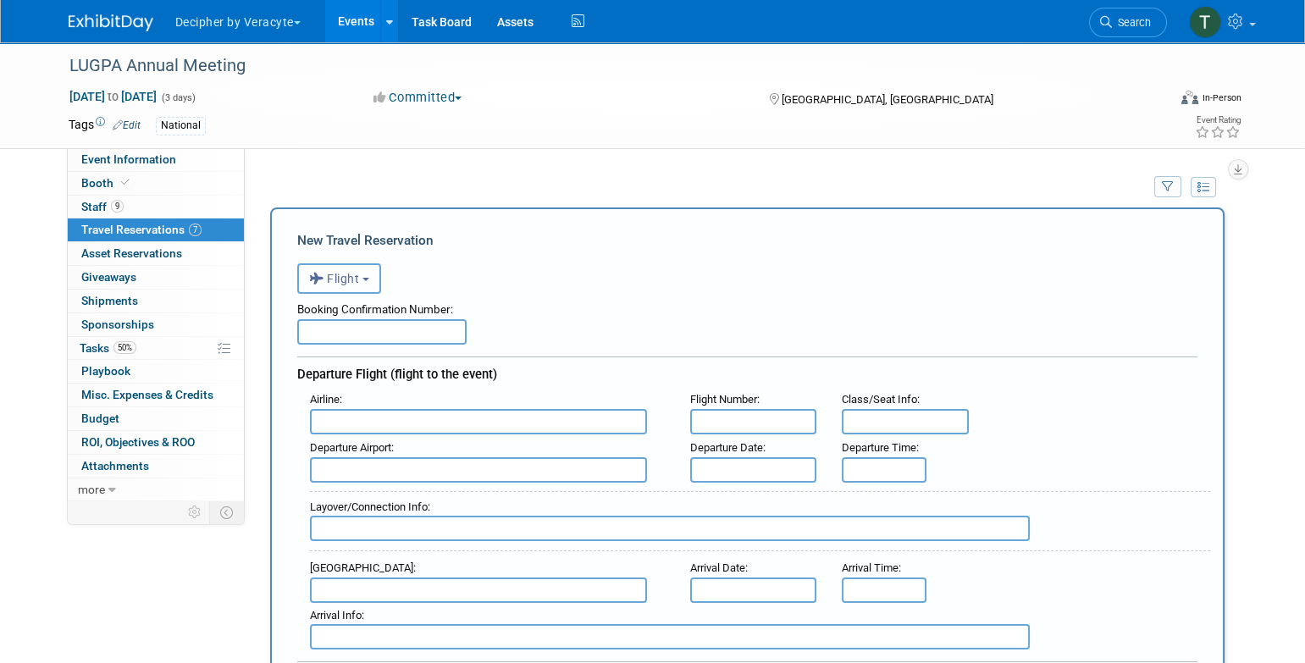
click at [351, 274] on span "Flight" at bounding box center [334, 279] width 51 height 14
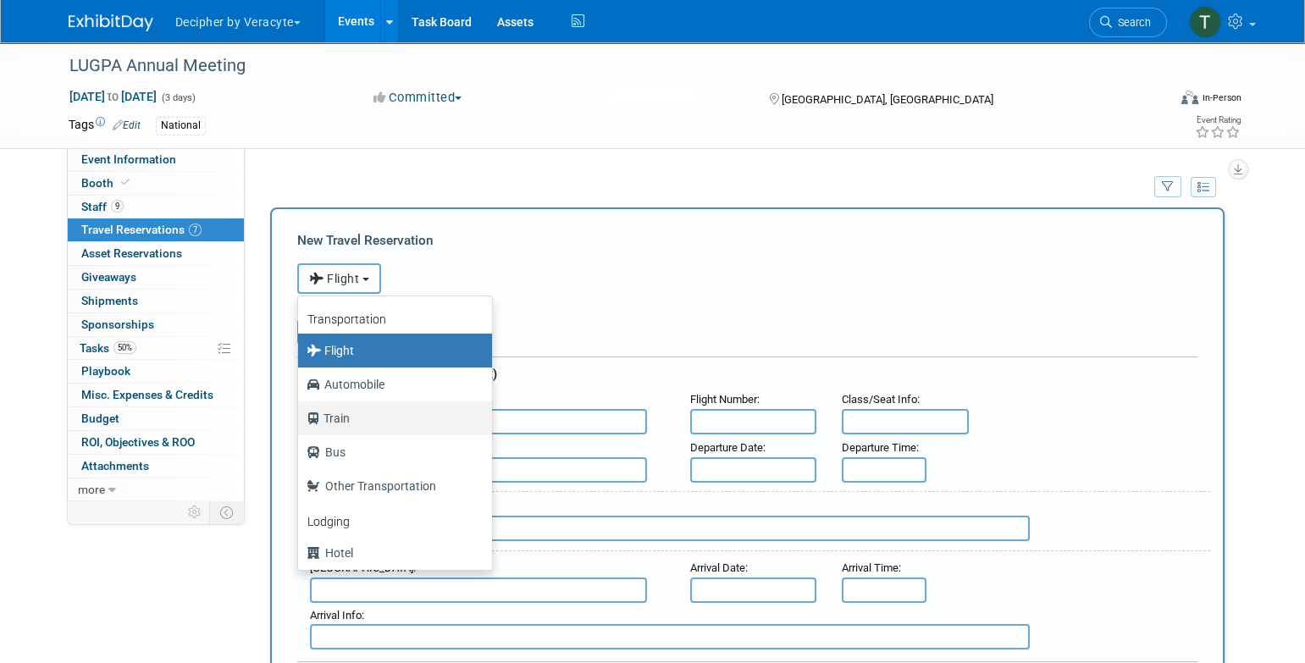
scroll to position [71, 0]
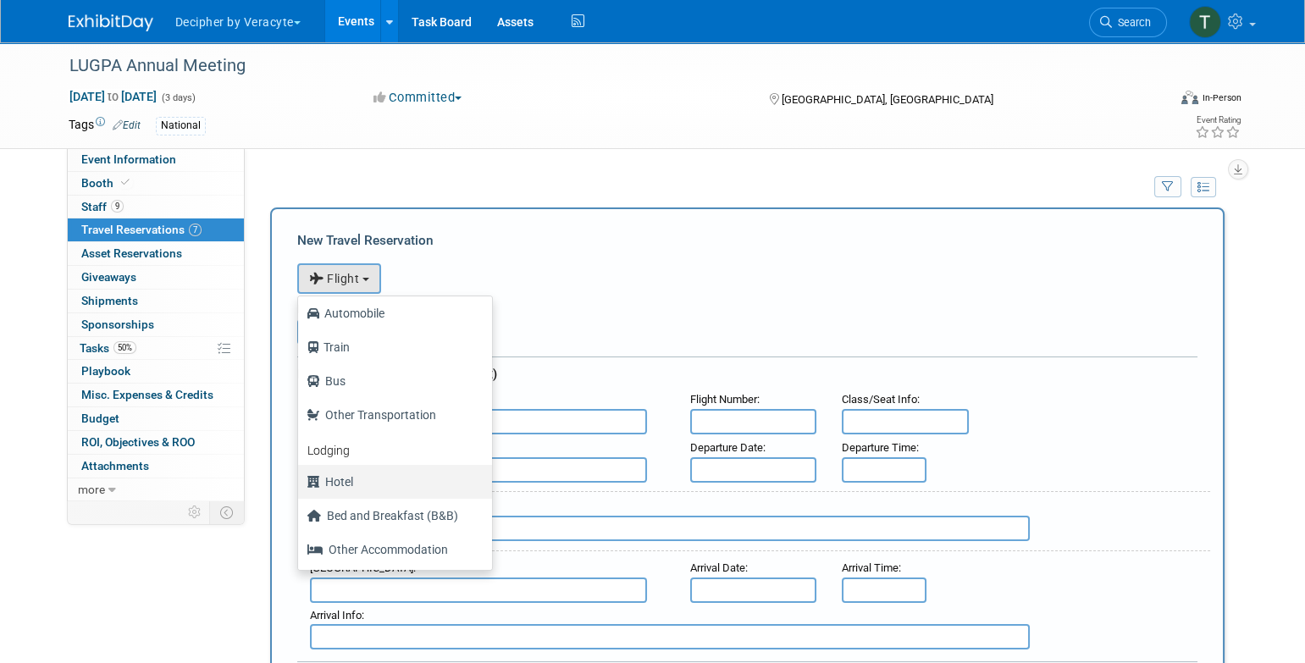
click at [373, 481] on label "Hotel" at bounding box center [391, 481] width 169 height 27
click at [301, 481] on input "Hotel" at bounding box center [295, 479] width 11 height 11
select select "6"
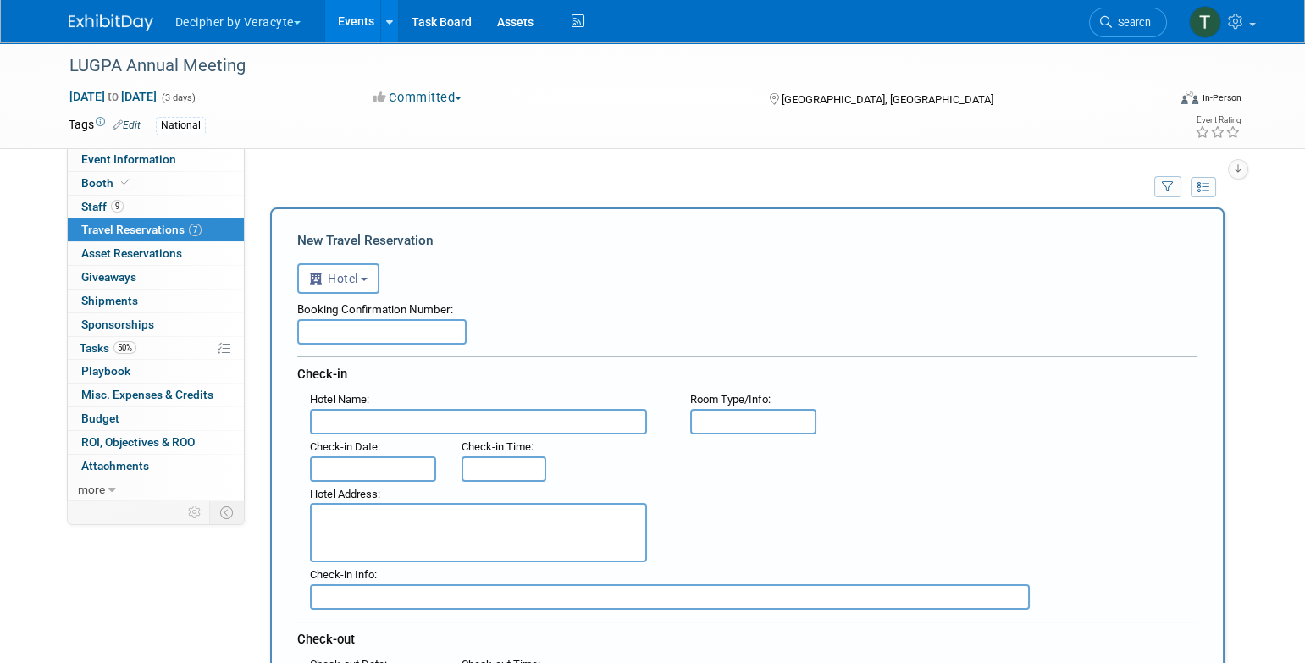
click at [402, 413] on input "text" at bounding box center [478, 421] width 337 height 25
paste input "Chicago Marriott Downtown Magnificent Mile"
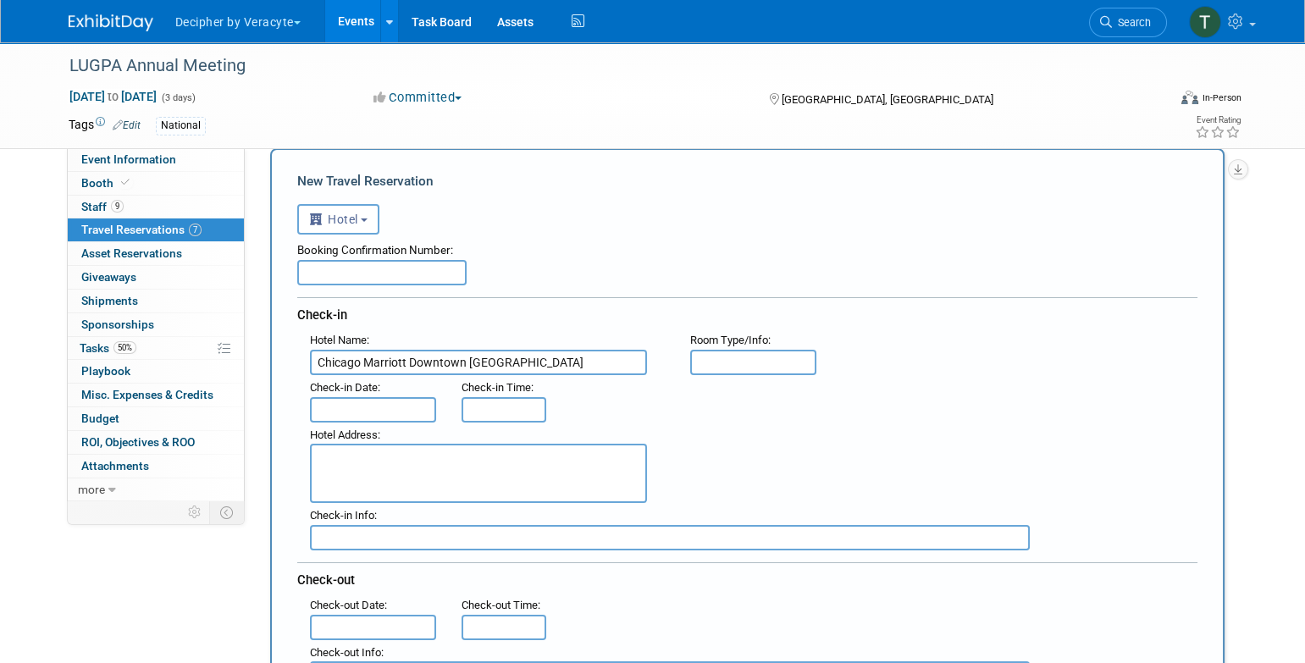
scroll to position [59, 0]
type input "Chicago Marriott Downtown Magnificent Mile"
click at [402, 413] on input "text" at bounding box center [373, 409] width 127 height 25
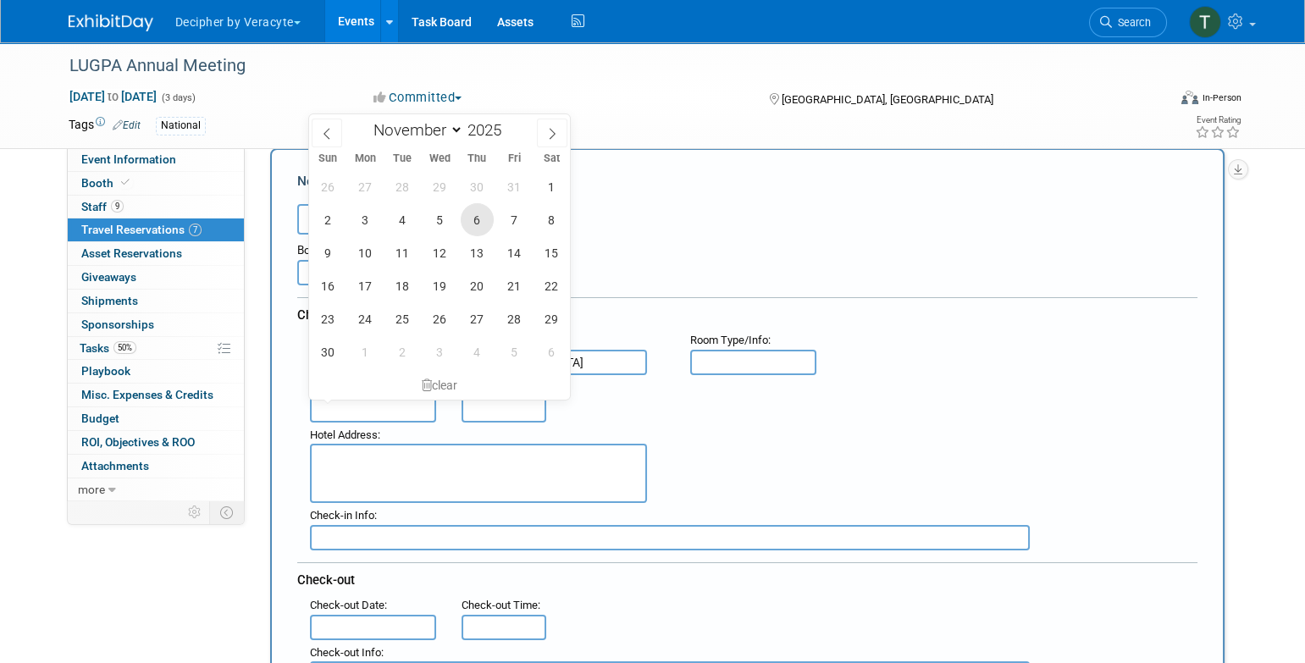
click at [471, 227] on span "6" at bounding box center [477, 219] width 33 height 33
type input "Nov 6, 2025"
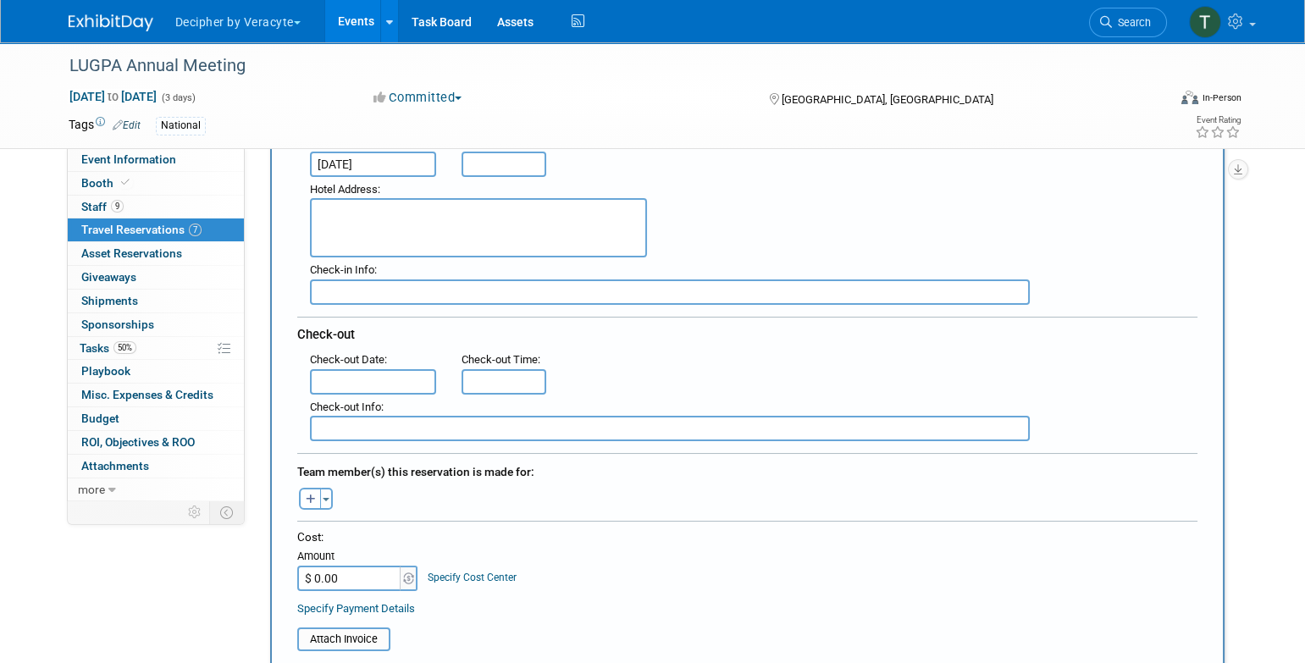
scroll to position [307, 0]
click at [393, 380] on input "text" at bounding box center [373, 379] width 127 height 25
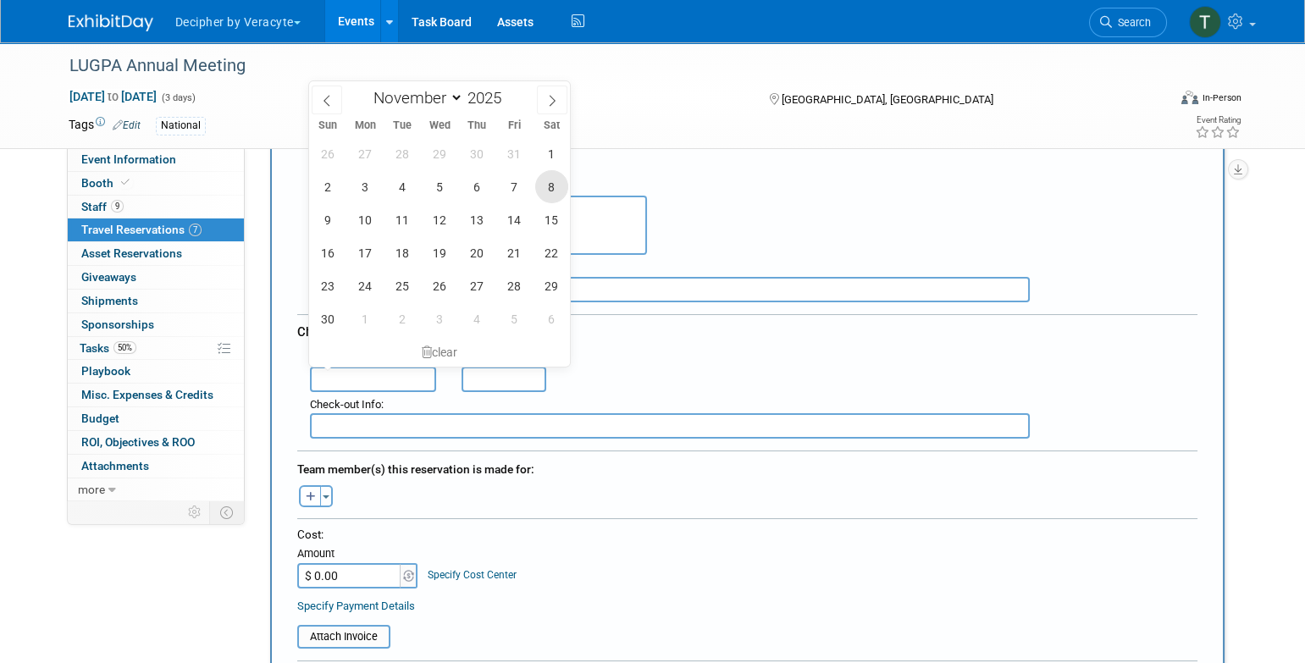
click at [555, 188] on span "8" at bounding box center [551, 186] width 33 height 33
type input "Nov 8, 2025"
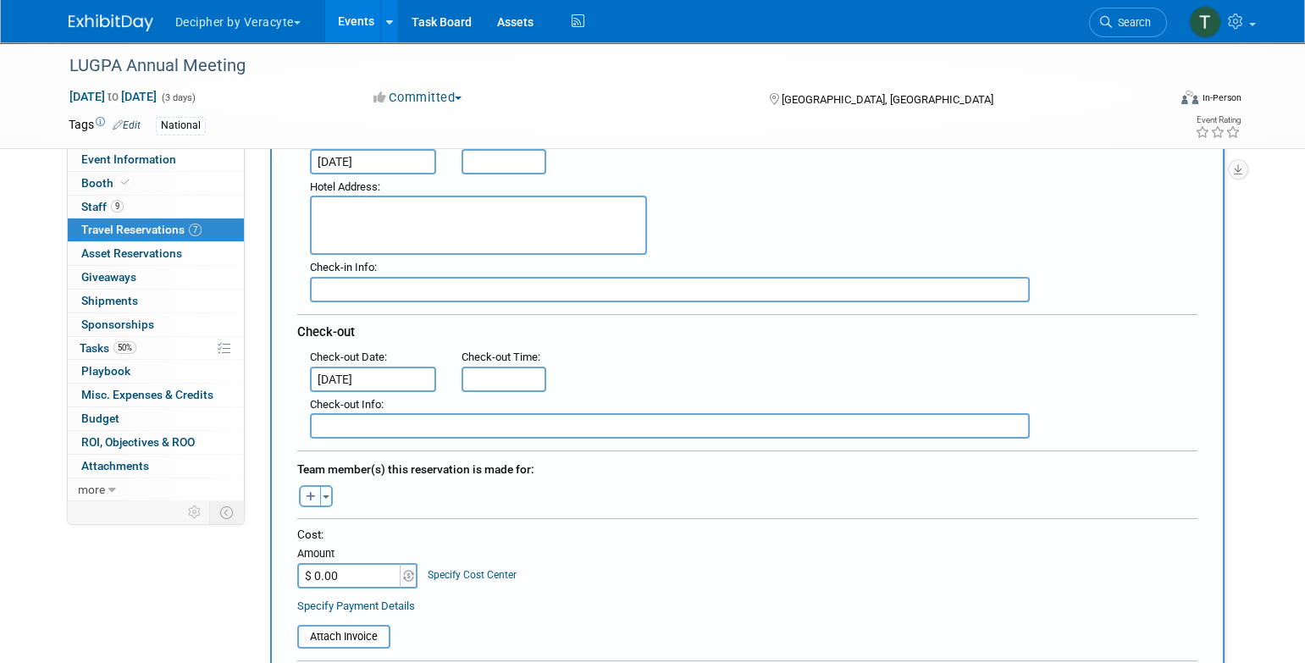
click at [312, 492] on icon "button" at bounding box center [311, 497] width 10 height 11
select select
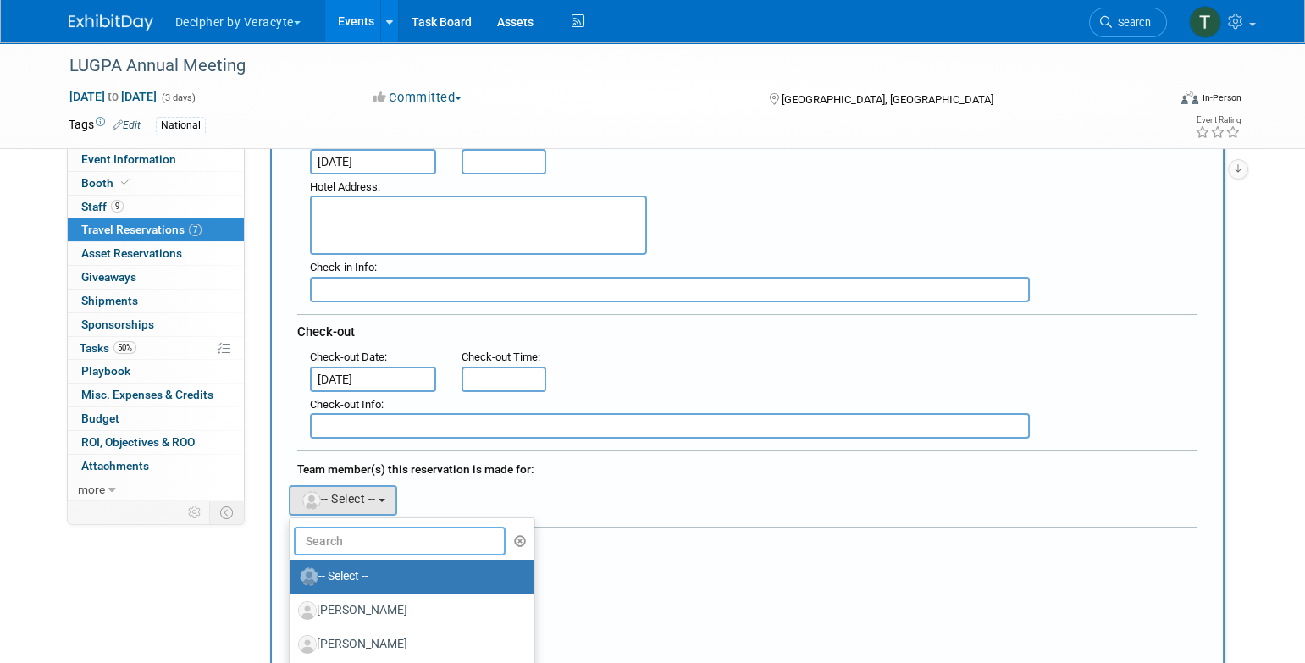
click at [348, 539] on input "text" at bounding box center [400, 541] width 213 height 29
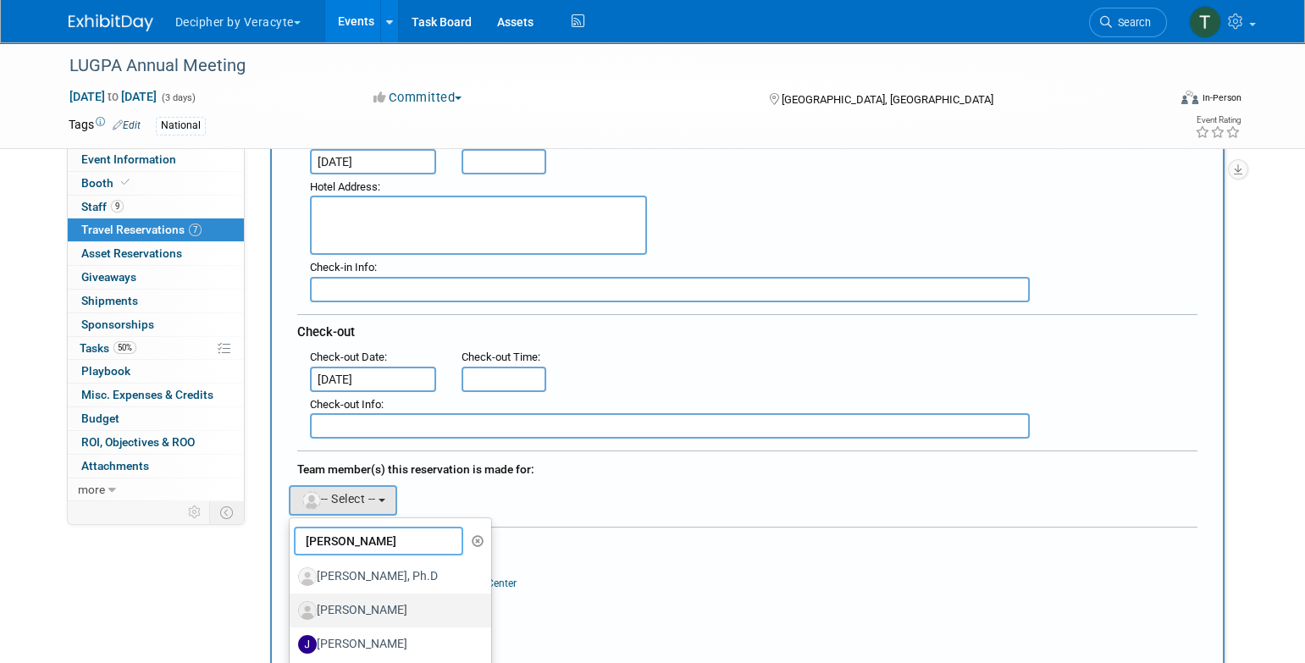
type input "jon"
click at [353, 609] on label "[PERSON_NAME]" at bounding box center [386, 610] width 177 height 27
click at [292, 609] on input "[PERSON_NAME]" at bounding box center [286, 608] width 11 height 11
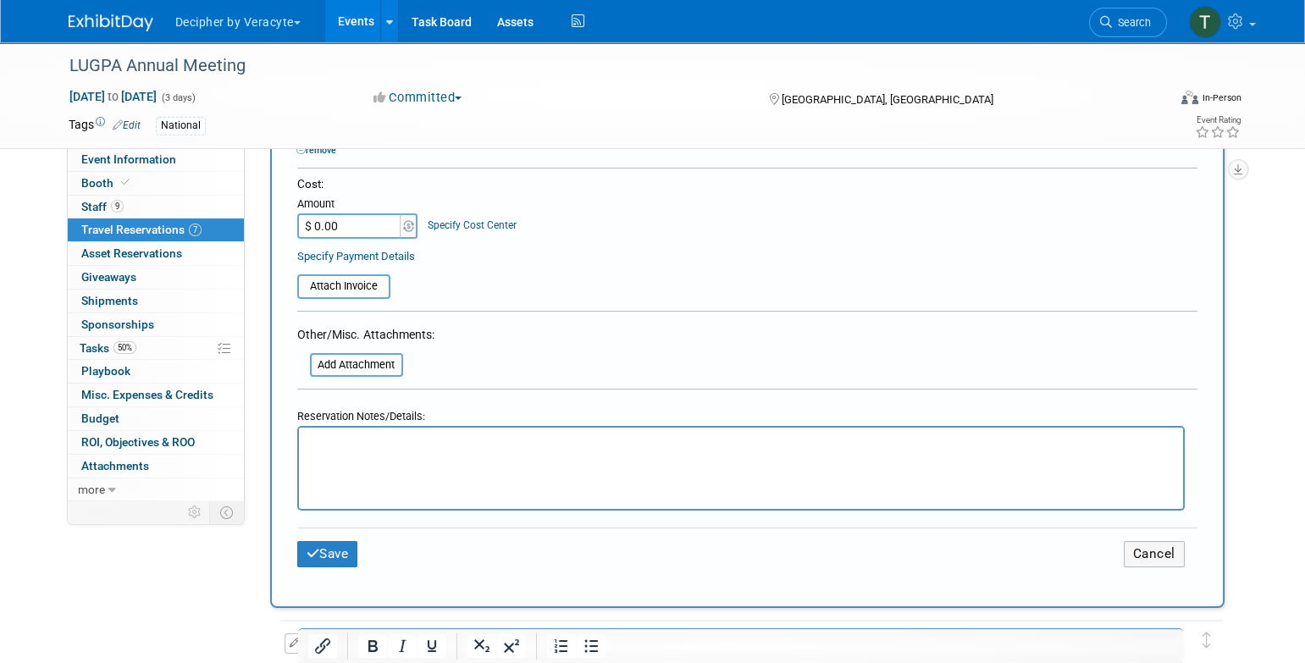
scroll to position [751, 0]
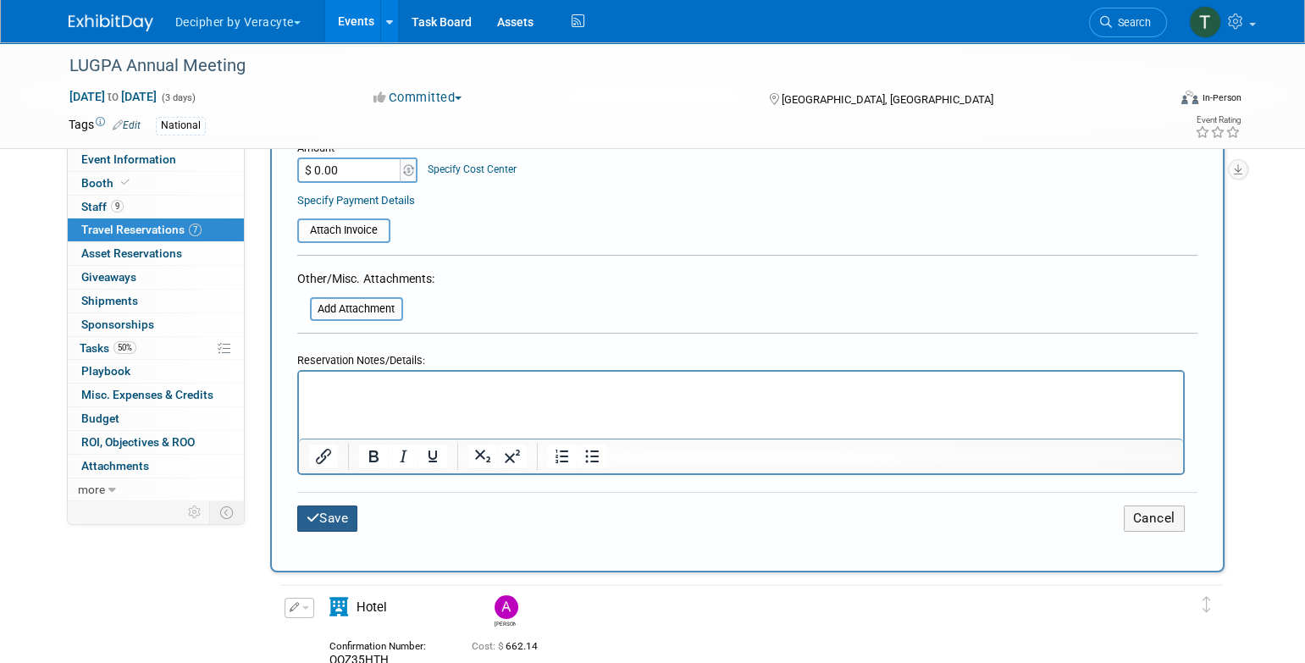
click at [351, 506] on button "Save" at bounding box center [327, 519] width 61 height 26
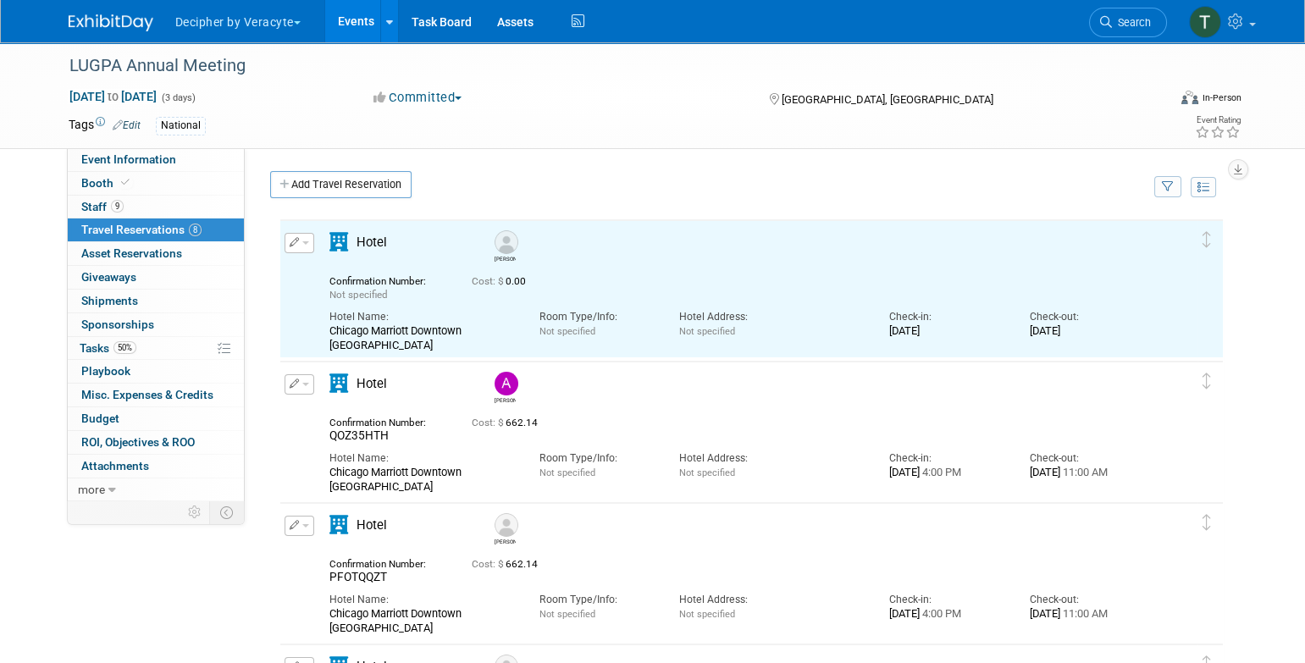
scroll to position [0, 0]
click at [522, 413] on div "Cost: $ 662.14" at bounding box center [774, 421] width 605 height 18
click at [522, 417] on span "Cost: $ 662.14" at bounding box center [508, 423] width 73 height 12
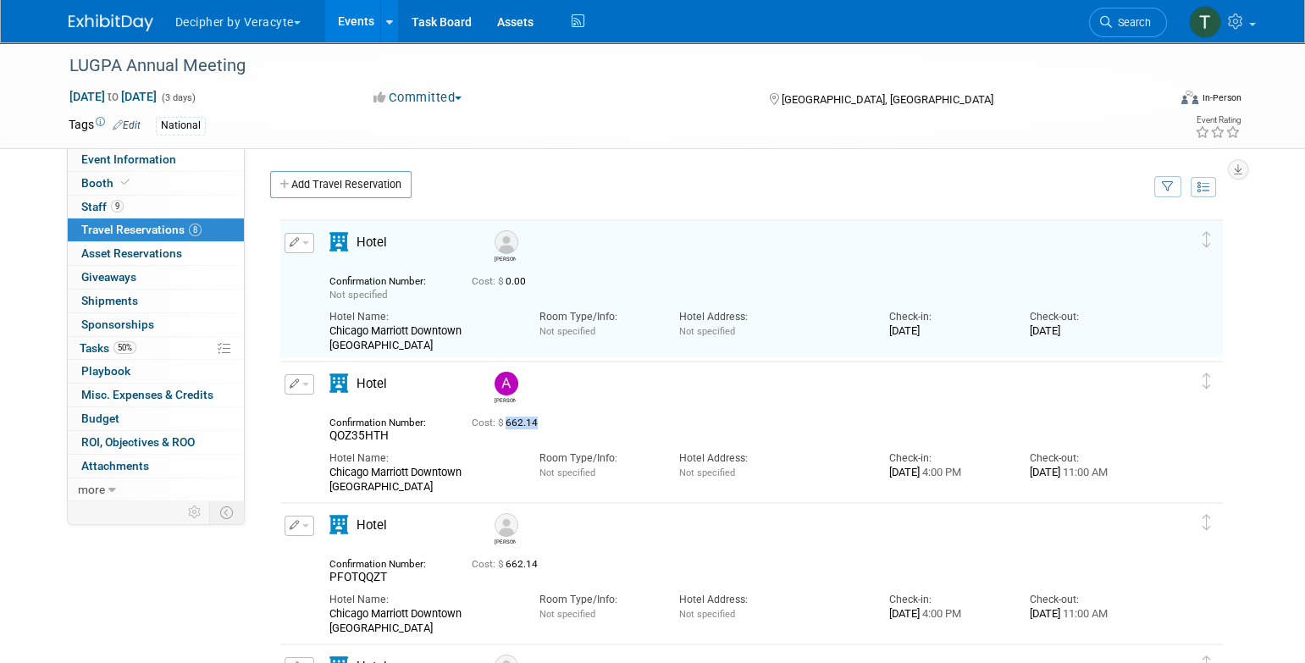
click at [522, 417] on span "Cost: $ 662.14" at bounding box center [508, 423] width 73 height 12
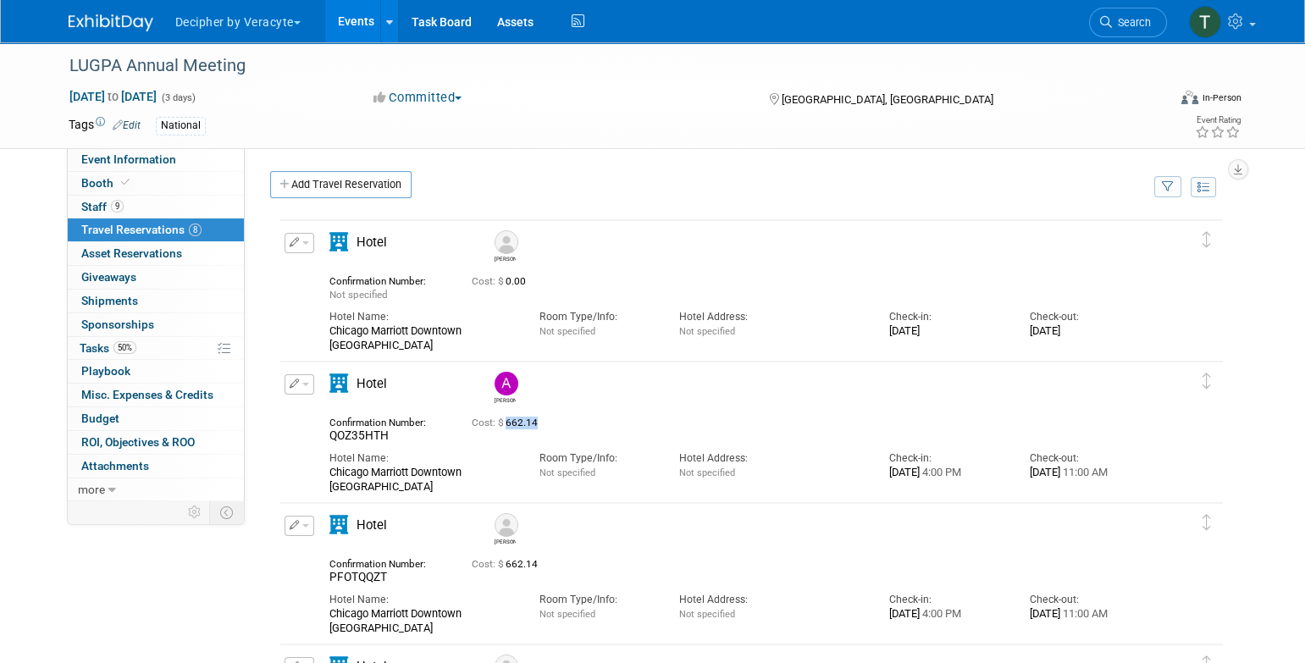
drag, startPoint x: 506, startPoint y: 420, endPoint x: 550, endPoint y: 420, distance: 44.0
click at [550, 420] on div "Cost: $ 662.14" at bounding box center [774, 423] width 605 height 13
copy span "662.14"
click at [292, 251] on button "button" at bounding box center [300, 243] width 30 height 20
click at [318, 260] on button "Edit Reservation" at bounding box center [356, 272] width 143 height 25
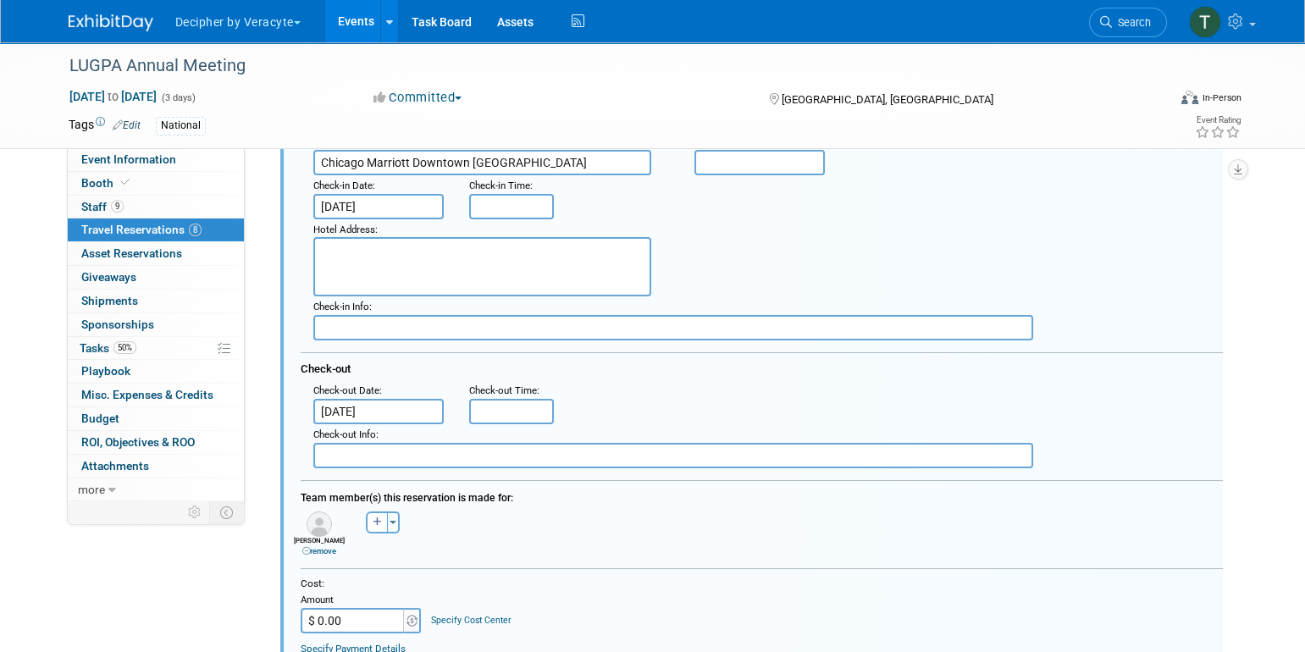
scroll to position [252, 0]
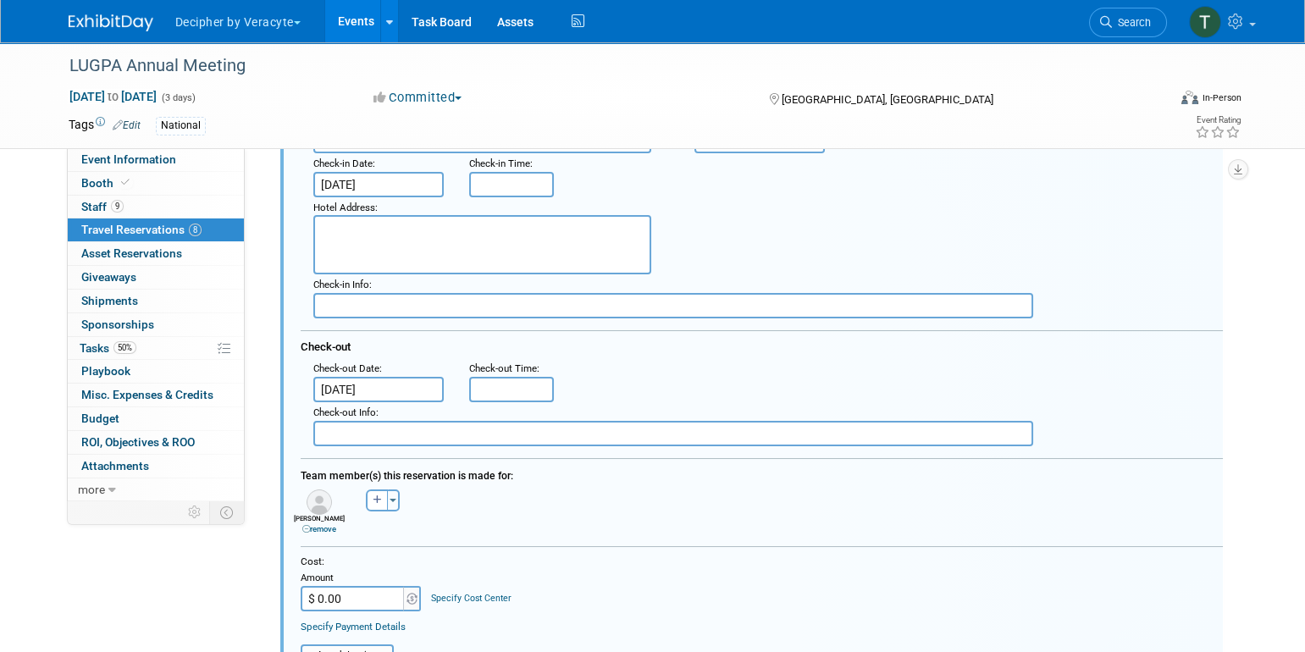
click at [368, 586] on input "$ 0.00" at bounding box center [354, 598] width 106 height 25
paste input "662.14"
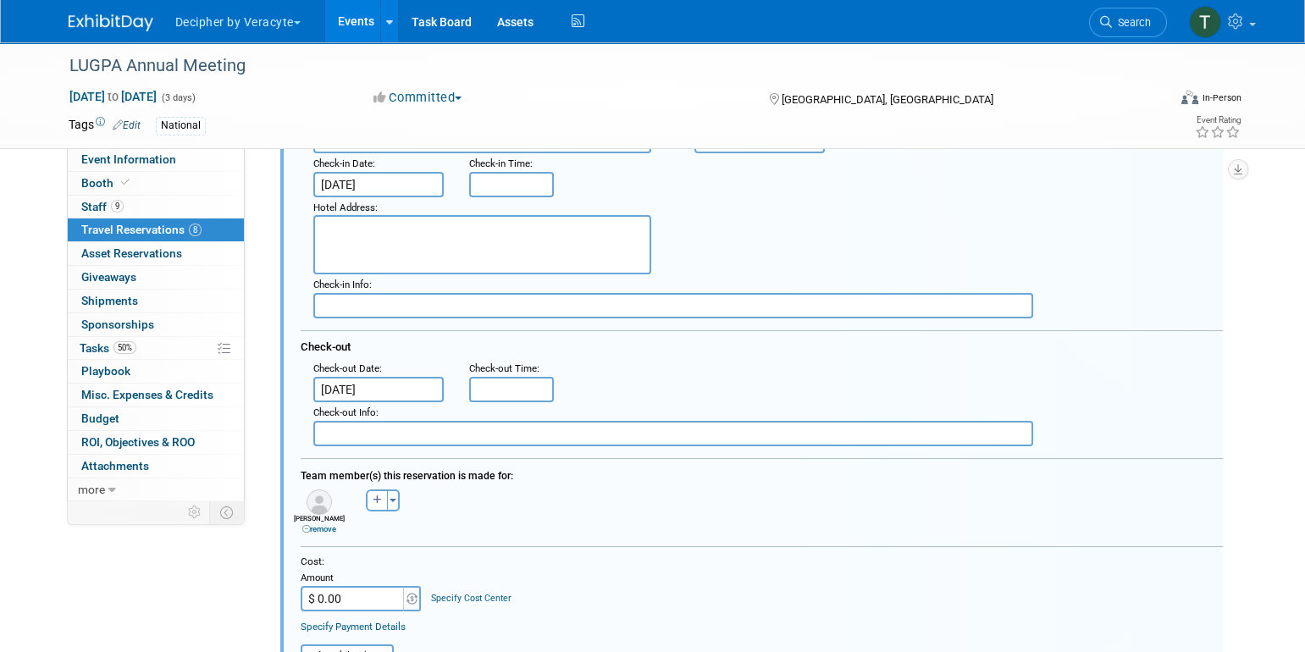
type input "$ 662.14"
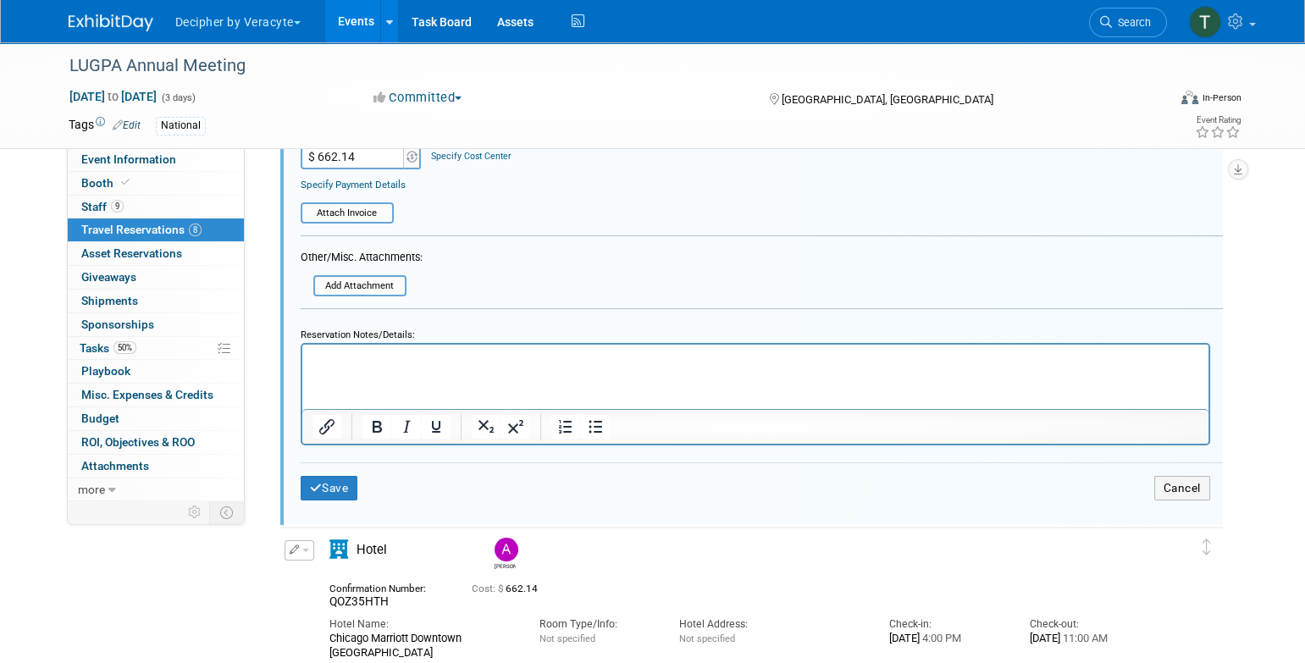
scroll to position [699, 0]
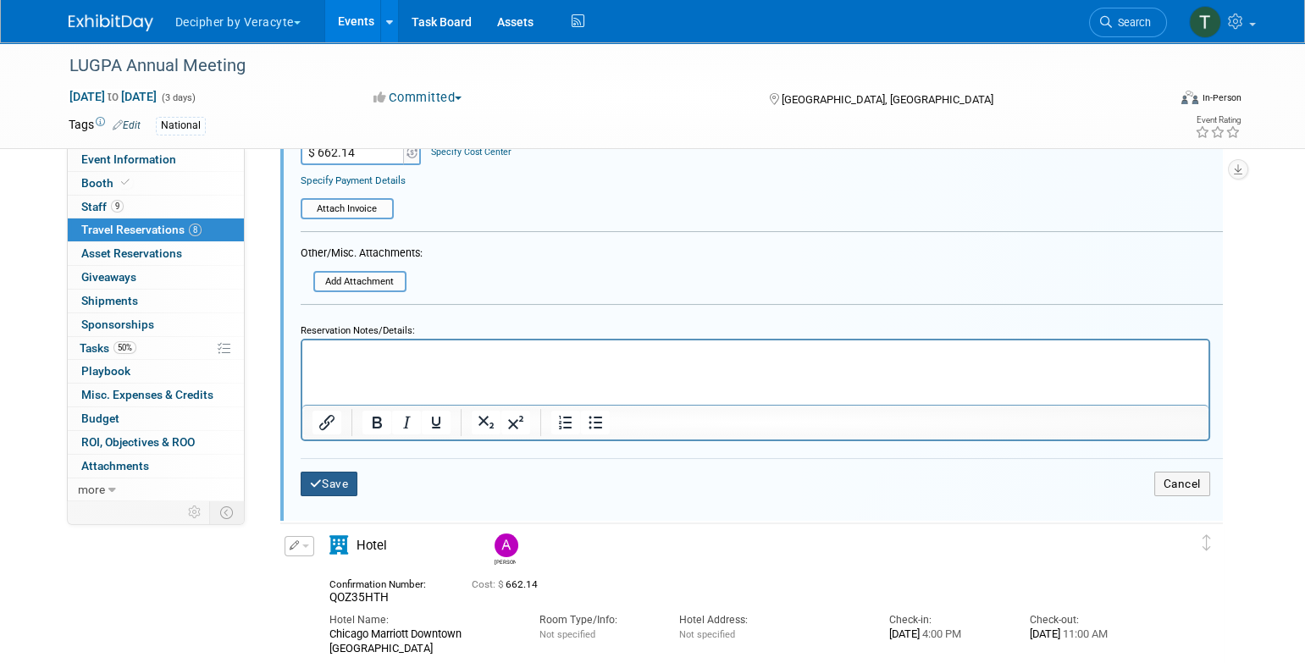
click at [340, 485] on button "Save" at bounding box center [330, 484] width 58 height 25
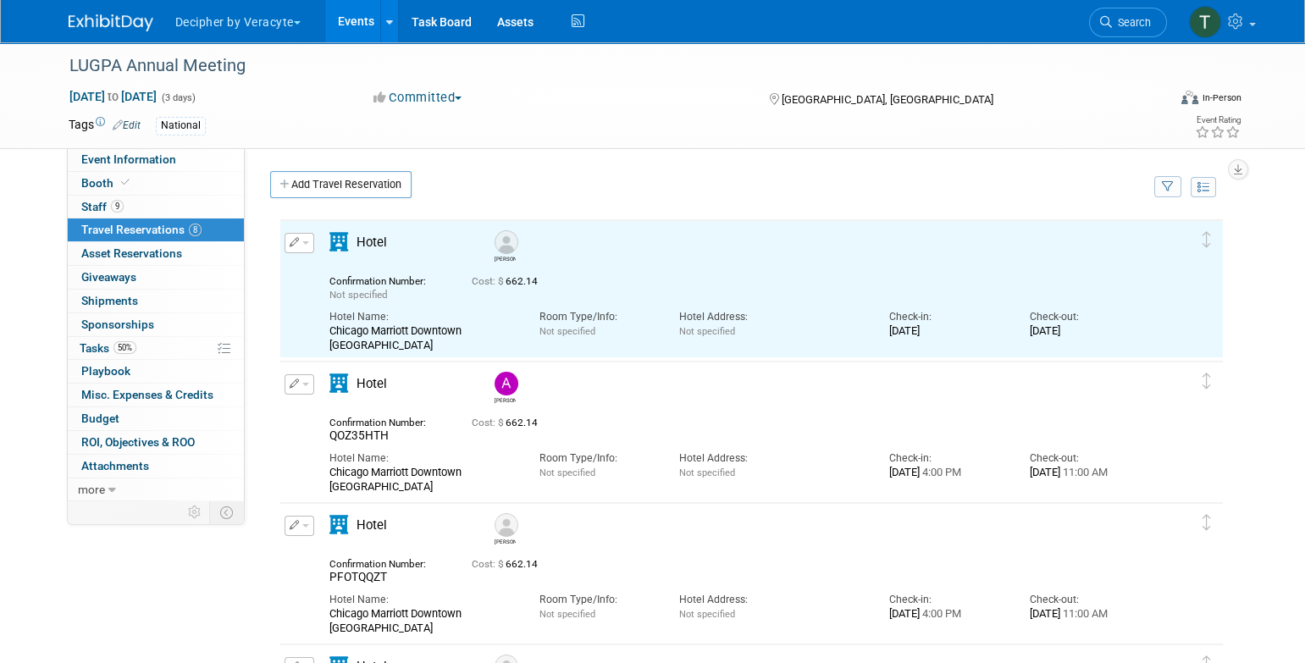
scroll to position [0, 0]
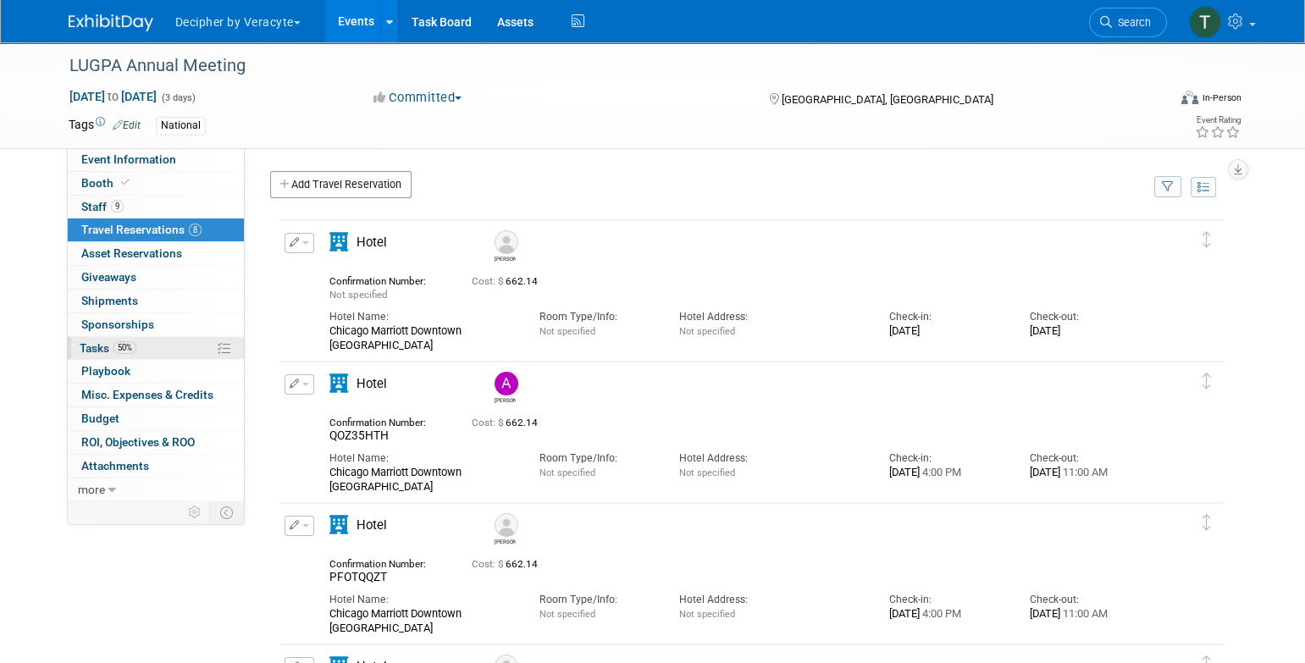
click at [160, 351] on link "50% Tasks 50%" at bounding box center [156, 348] width 176 height 23
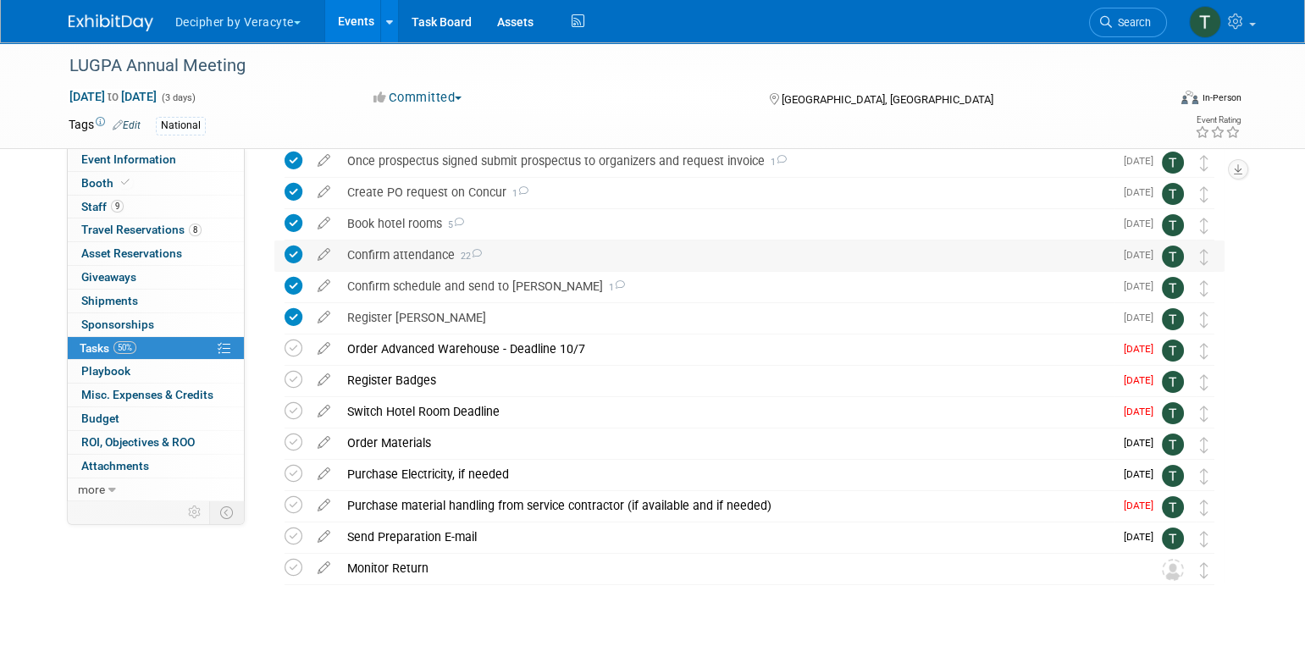
scroll to position [144, 0]
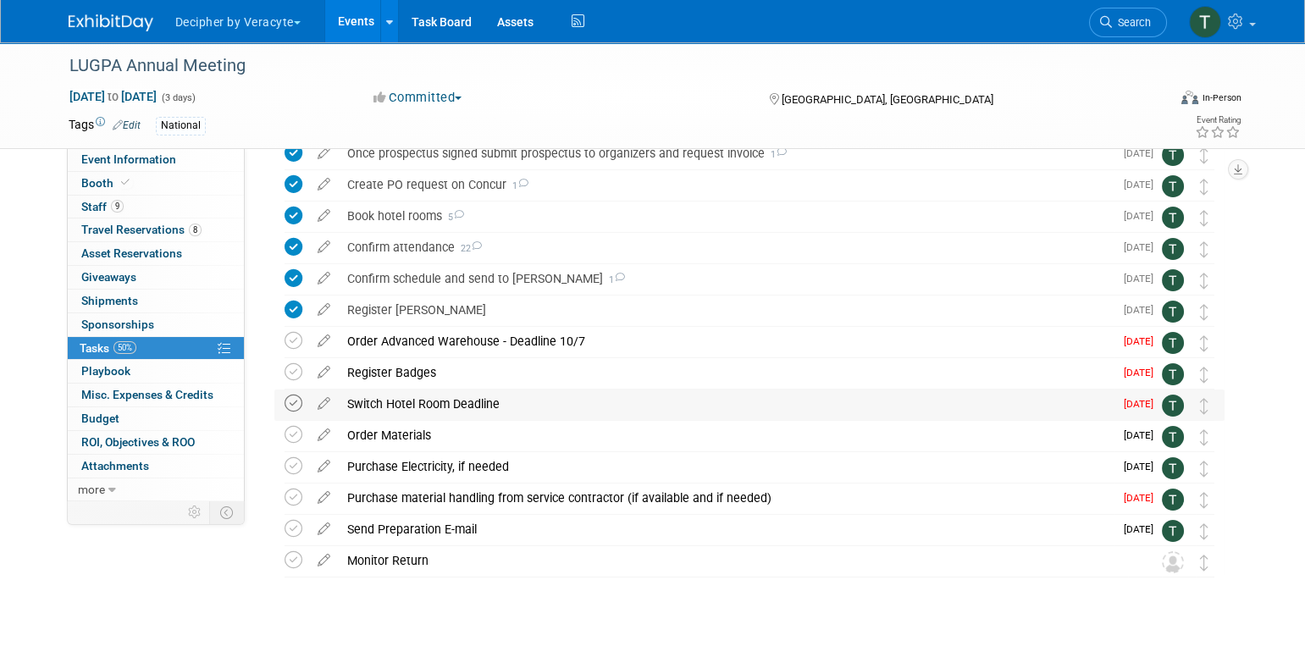
click at [293, 401] on icon at bounding box center [294, 404] width 18 height 18
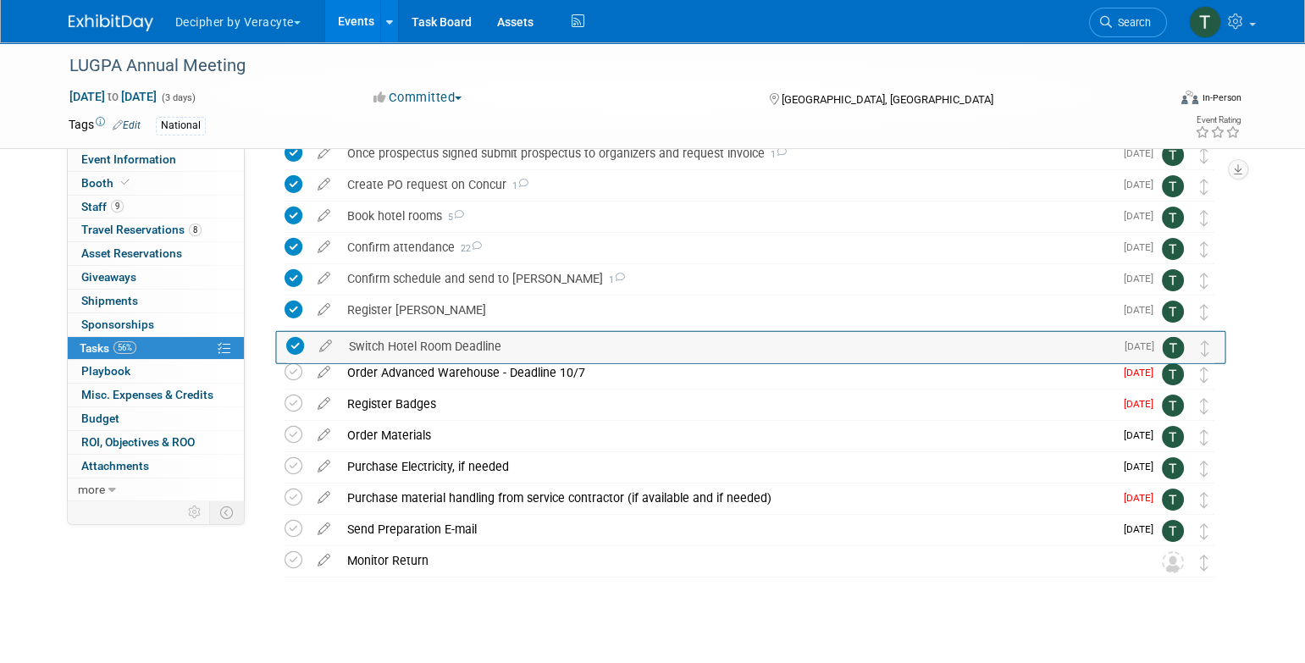
drag, startPoint x: 1210, startPoint y: 406, endPoint x: 1211, endPoint y: 347, distance: 58.4
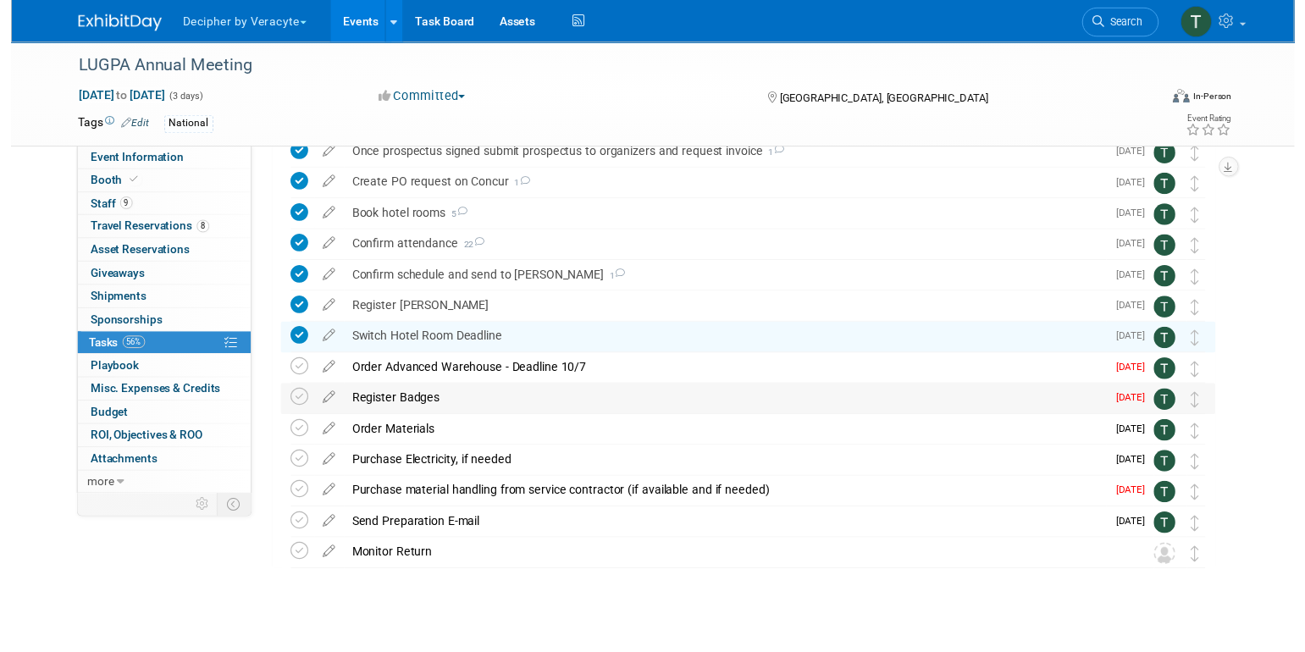
scroll to position [161, 0]
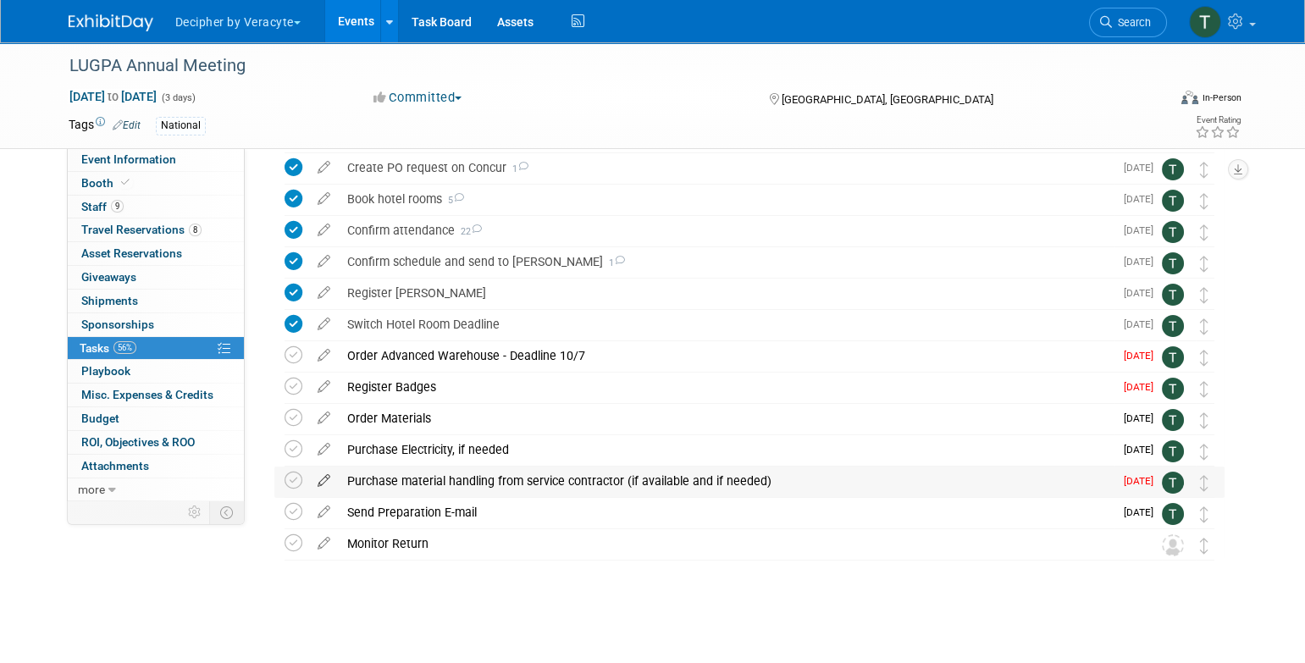
click at [322, 482] on icon at bounding box center [324, 477] width 30 height 21
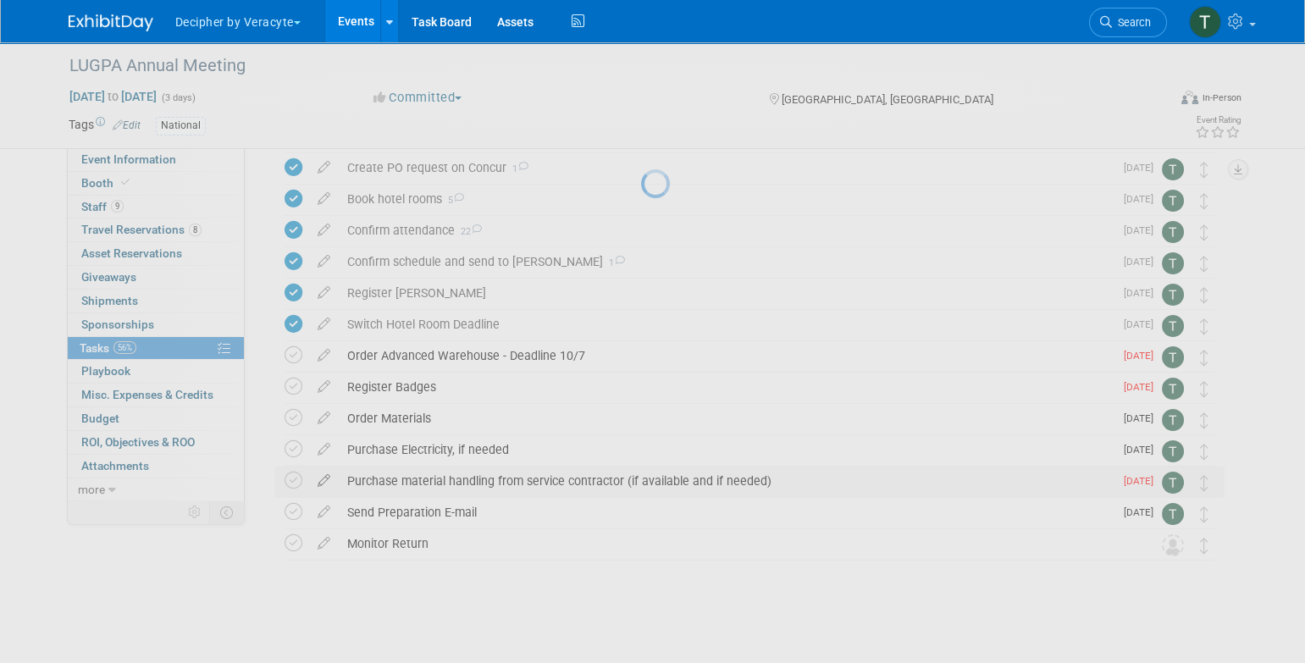
select select "9"
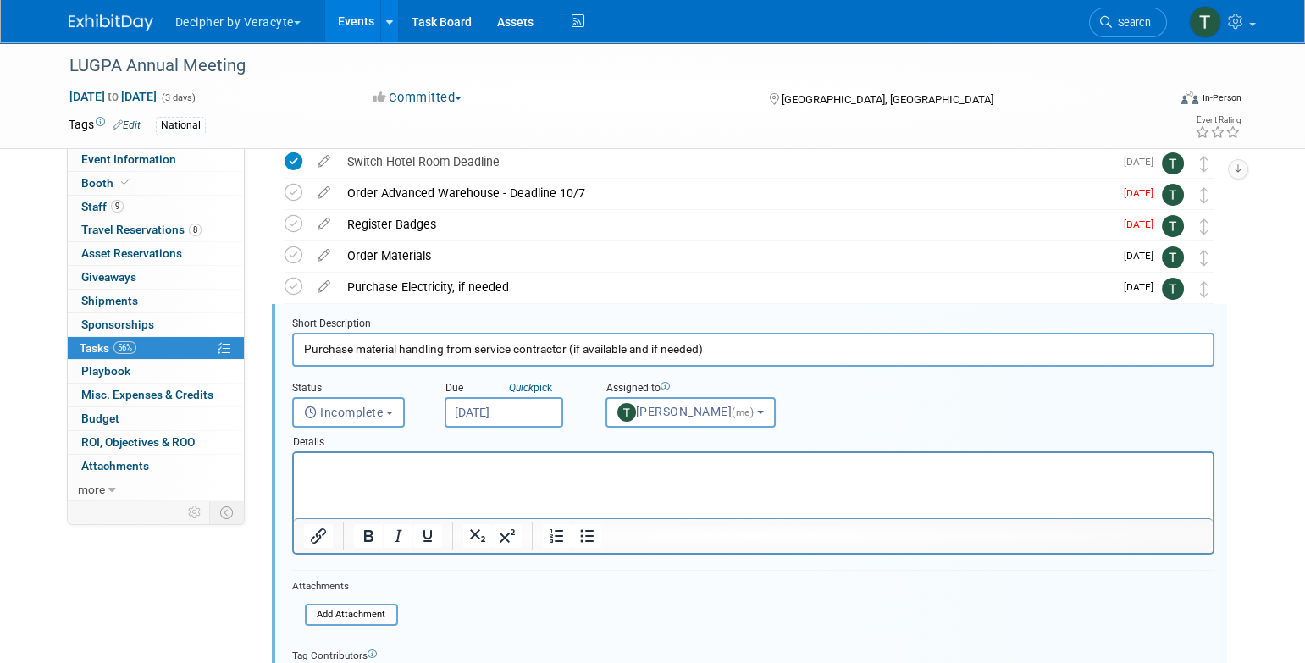
scroll to position [379, 0]
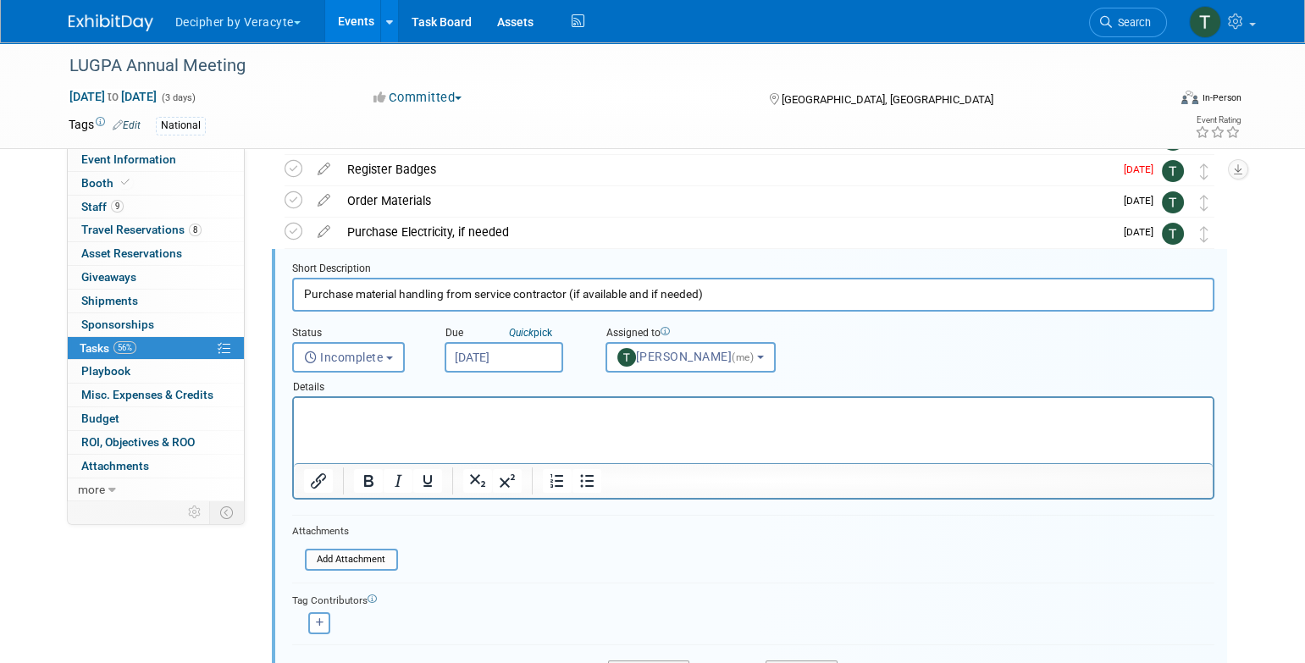
click at [530, 362] on input "Oct 7, 2025" at bounding box center [504, 357] width 119 height 30
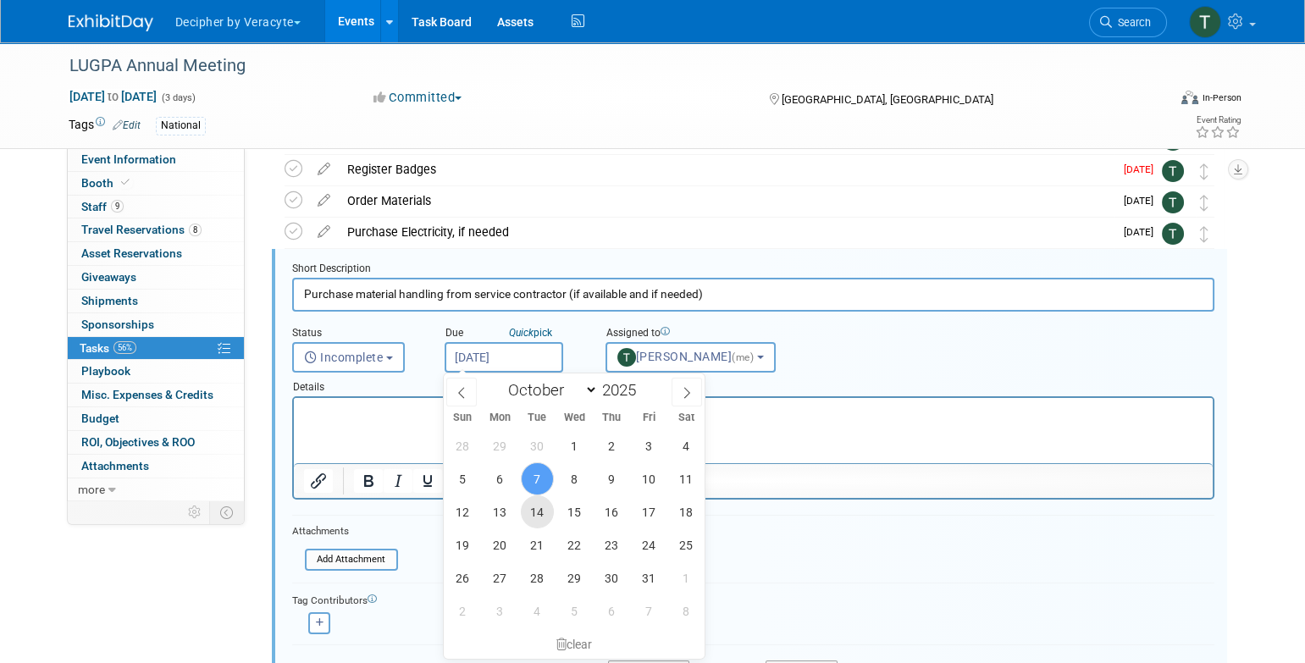
click at [546, 517] on span "14" at bounding box center [537, 511] width 33 height 33
type input "Oct 14, 2025"
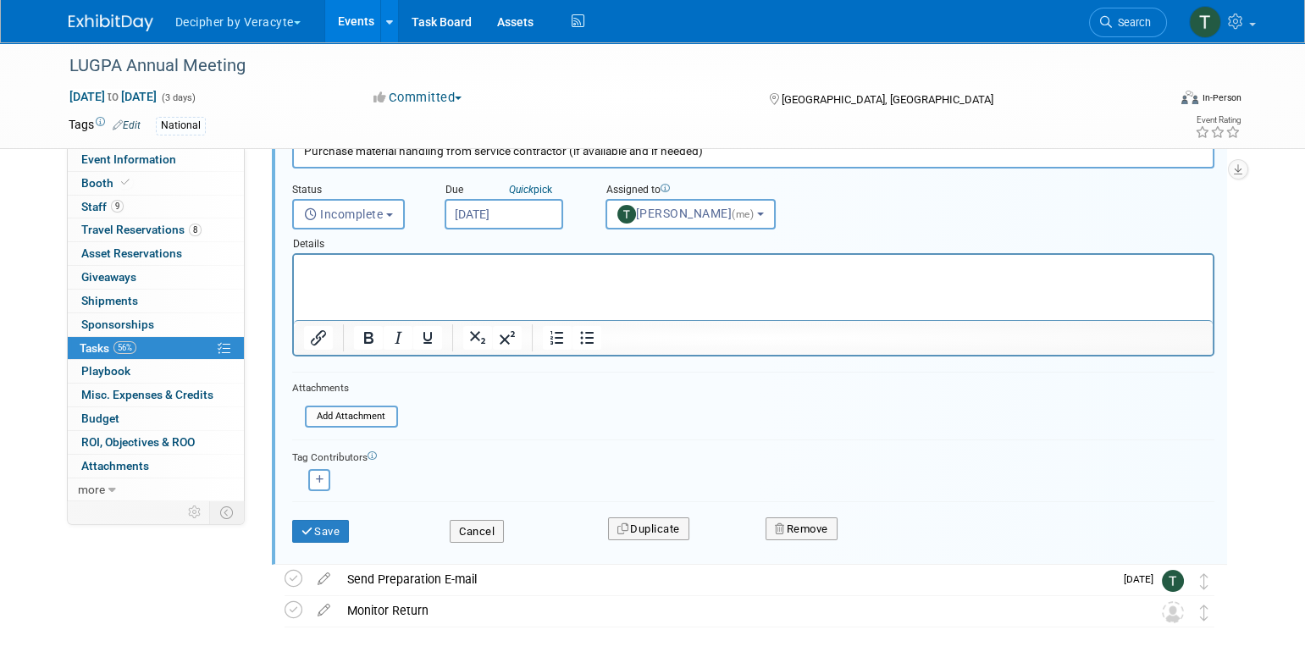
scroll to position [548, 0]
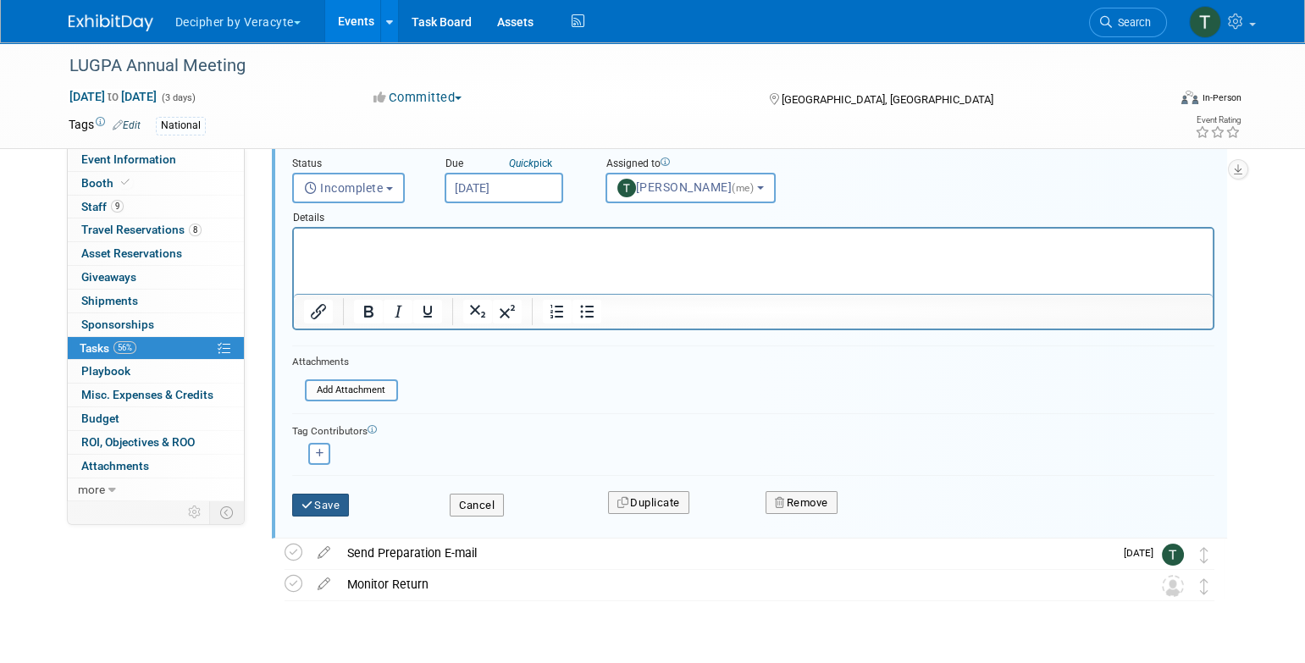
click at [327, 513] on button "Save" at bounding box center [321, 506] width 58 height 24
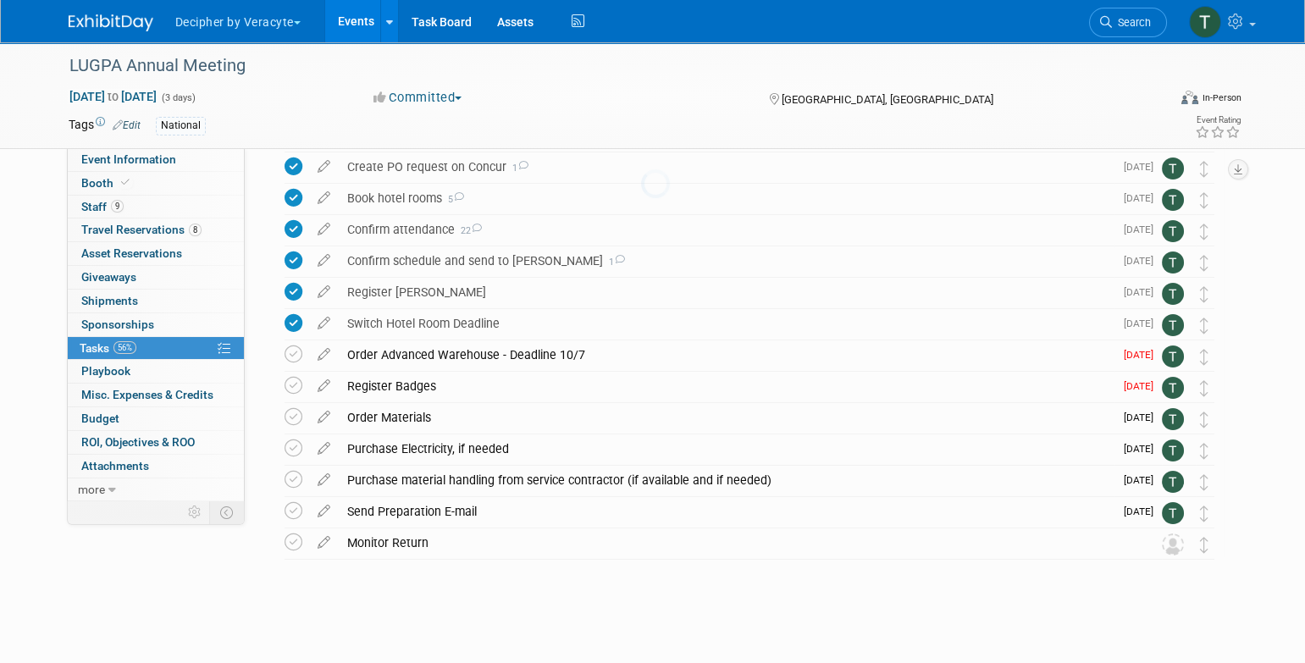
scroll to position [161, 0]
click at [328, 388] on icon at bounding box center [324, 383] width 30 height 21
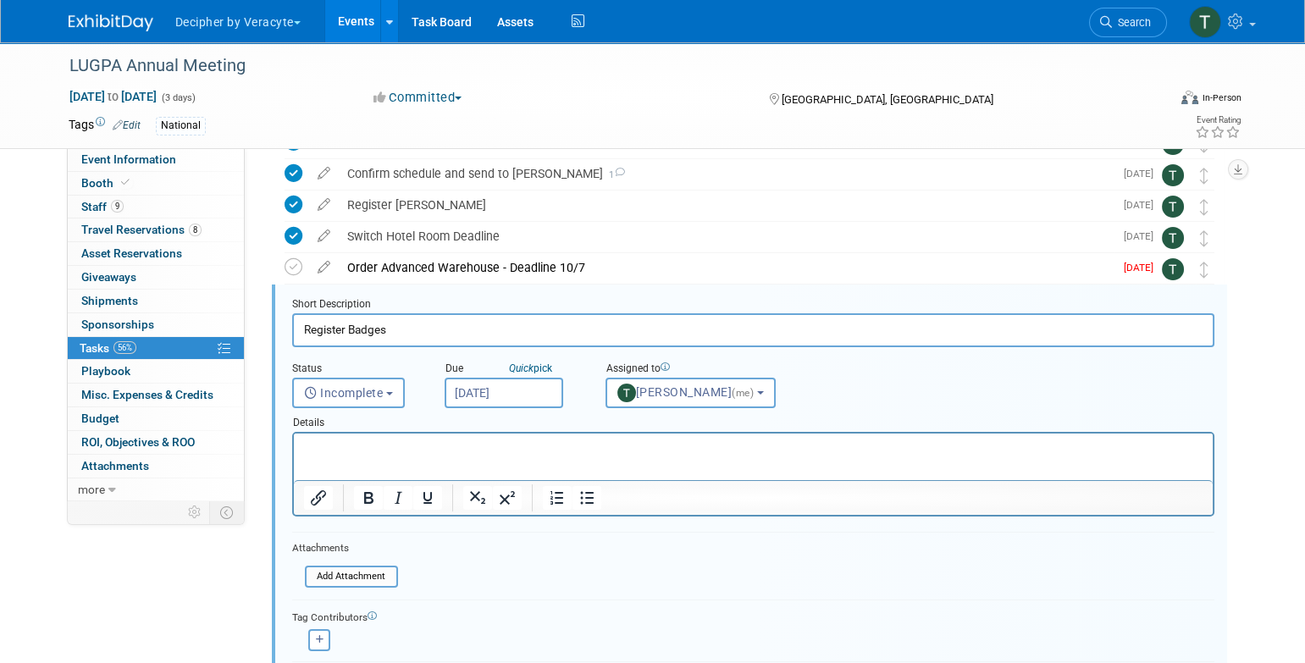
scroll to position [285, 0]
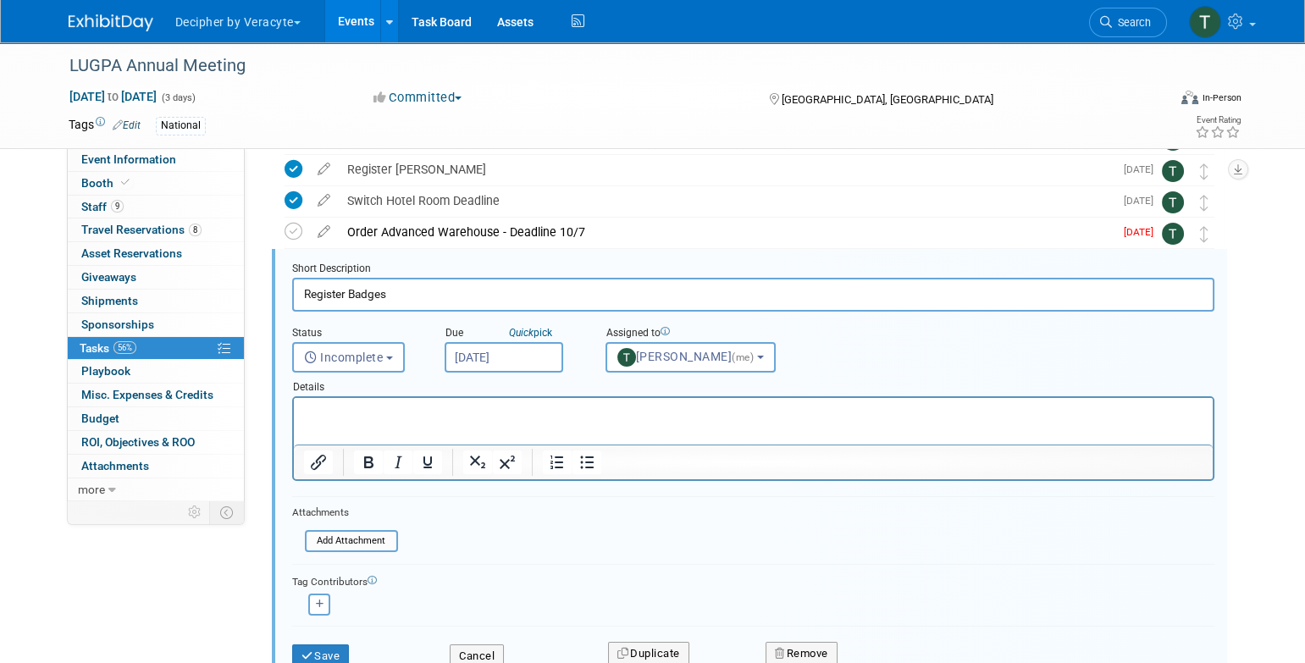
click at [532, 362] on input "Oct 7, 2025" at bounding box center [504, 357] width 119 height 30
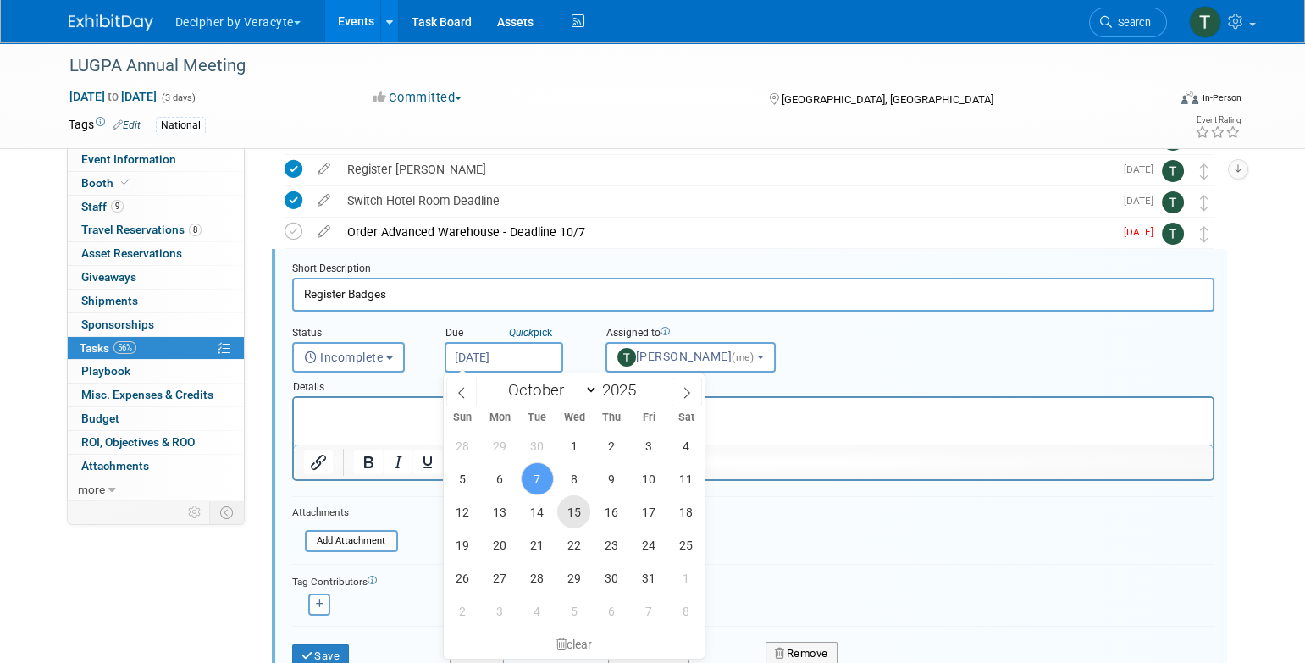
click at [582, 509] on span "15" at bounding box center [573, 511] width 33 height 33
type input "Oct 15, 2025"
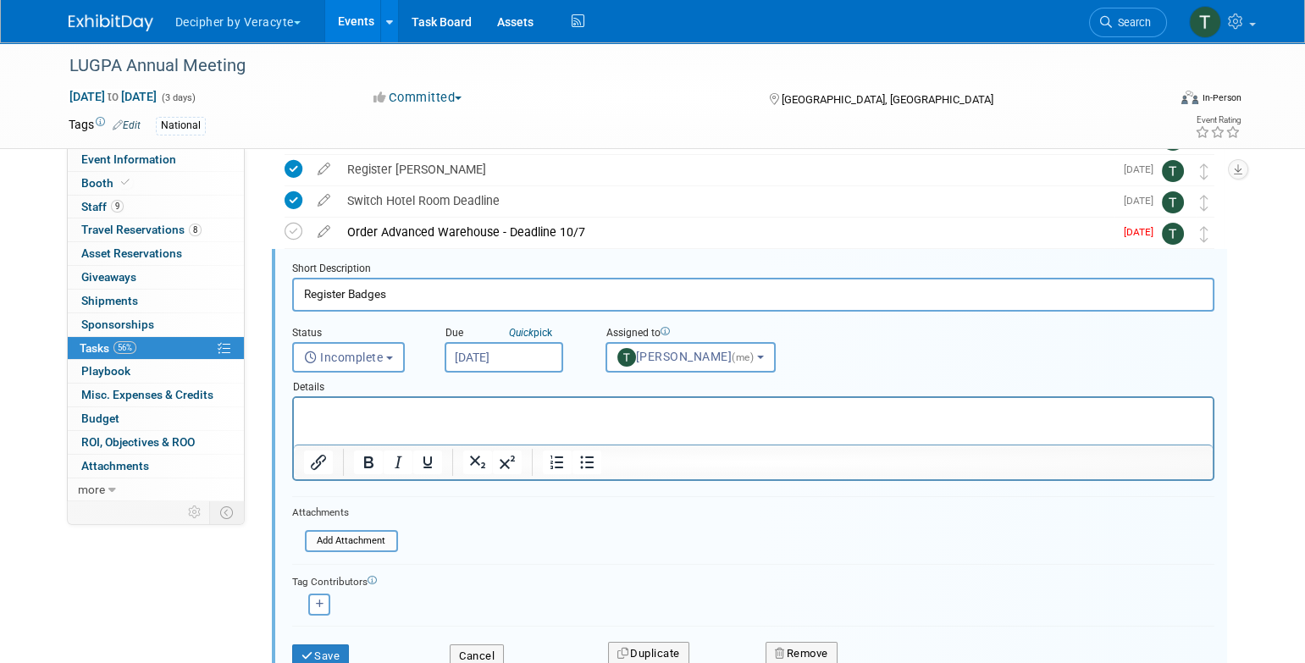
click at [351, 648] on div "Save" at bounding box center [358, 650] width 158 height 35
click at [346, 650] on button "Save" at bounding box center [321, 656] width 58 height 24
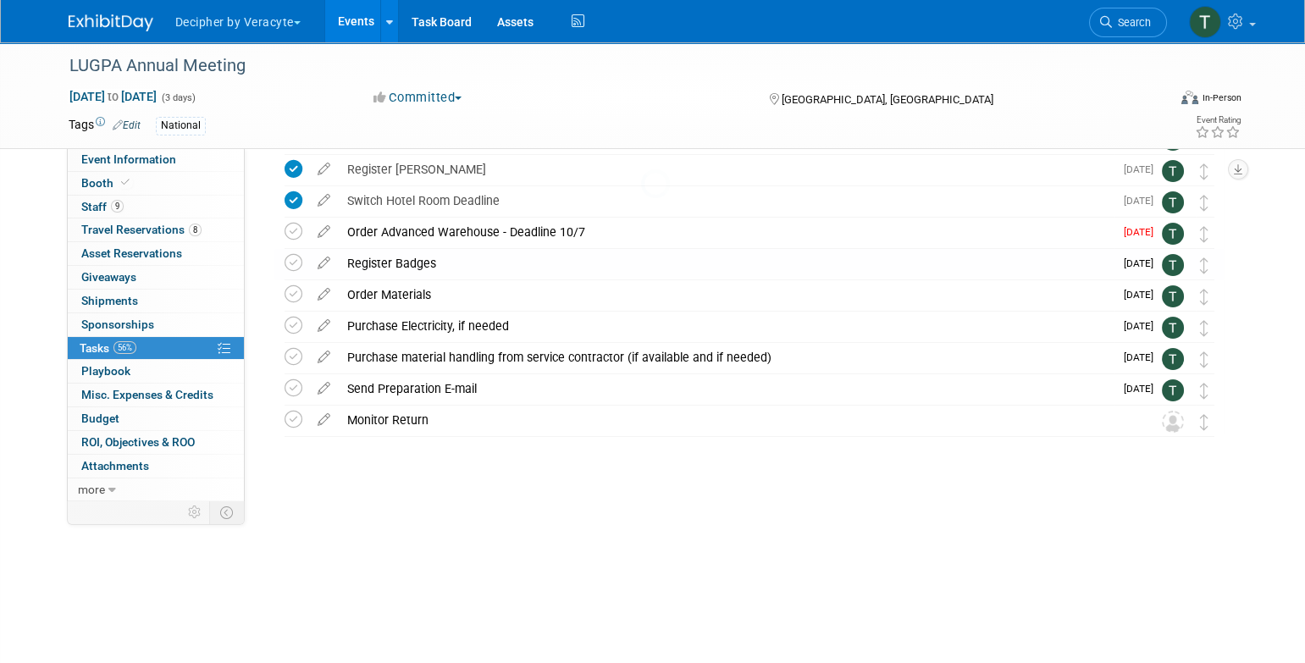
scroll to position [161, 0]
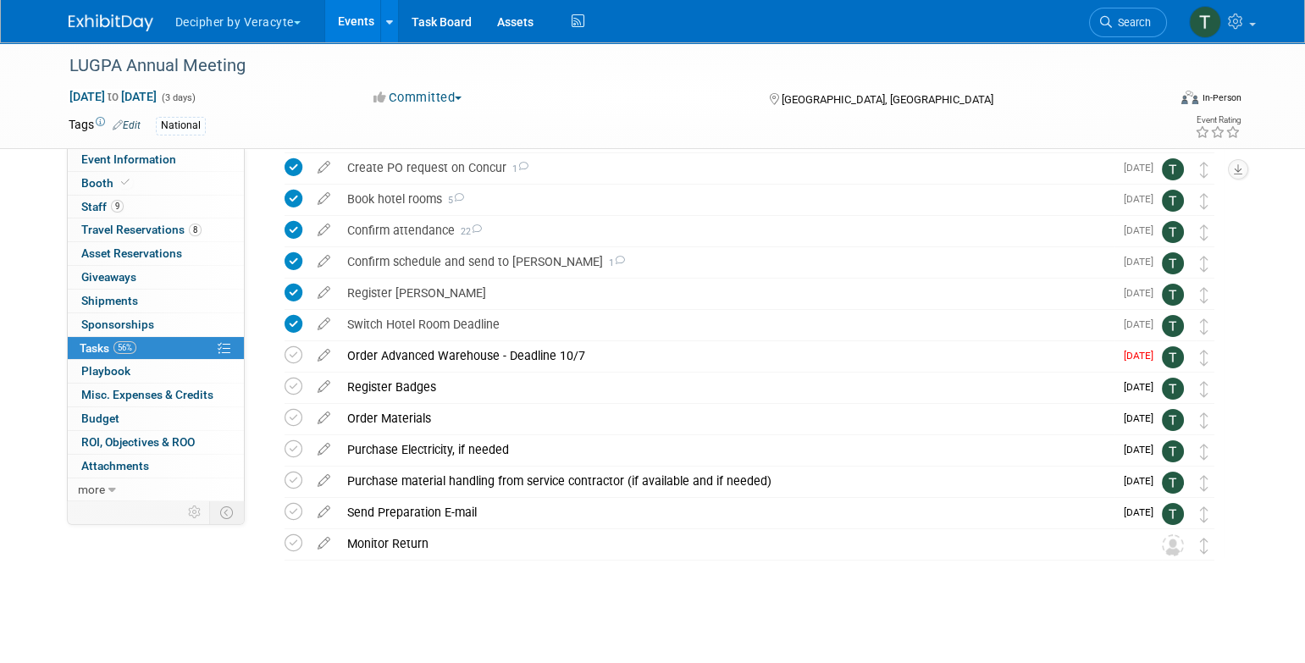
click at [330, 35] on link "Events" at bounding box center [356, 21] width 62 height 42
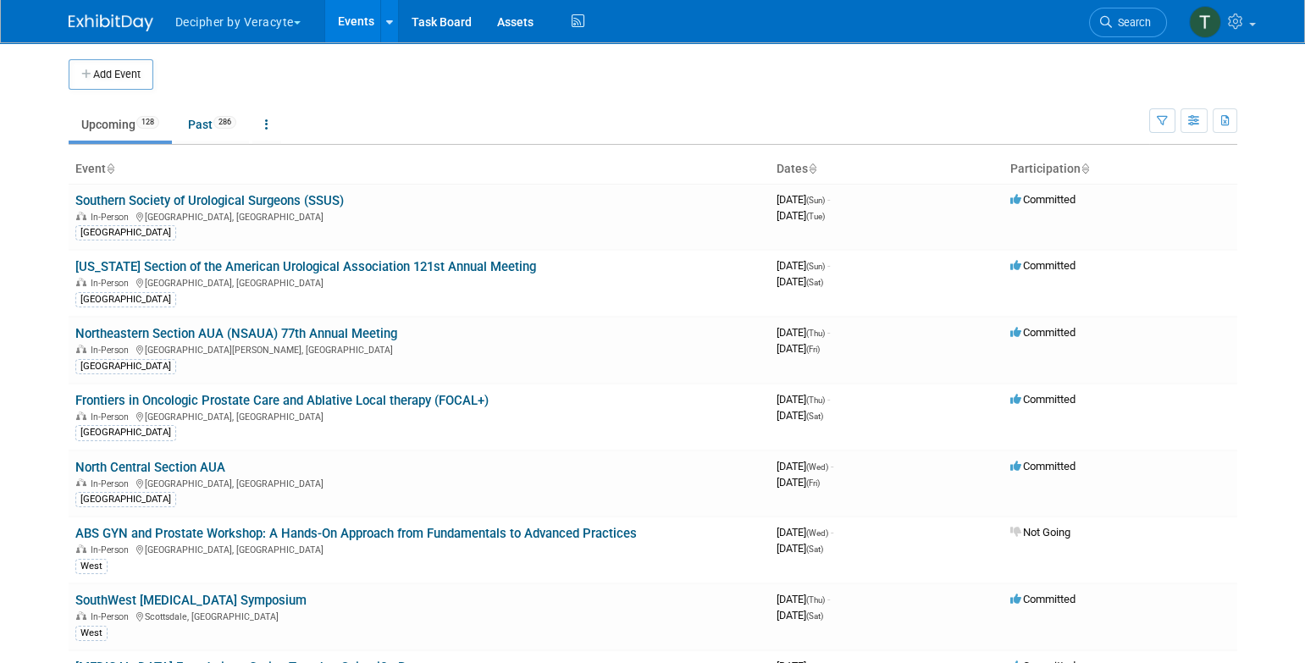
scroll to position [4502, 0]
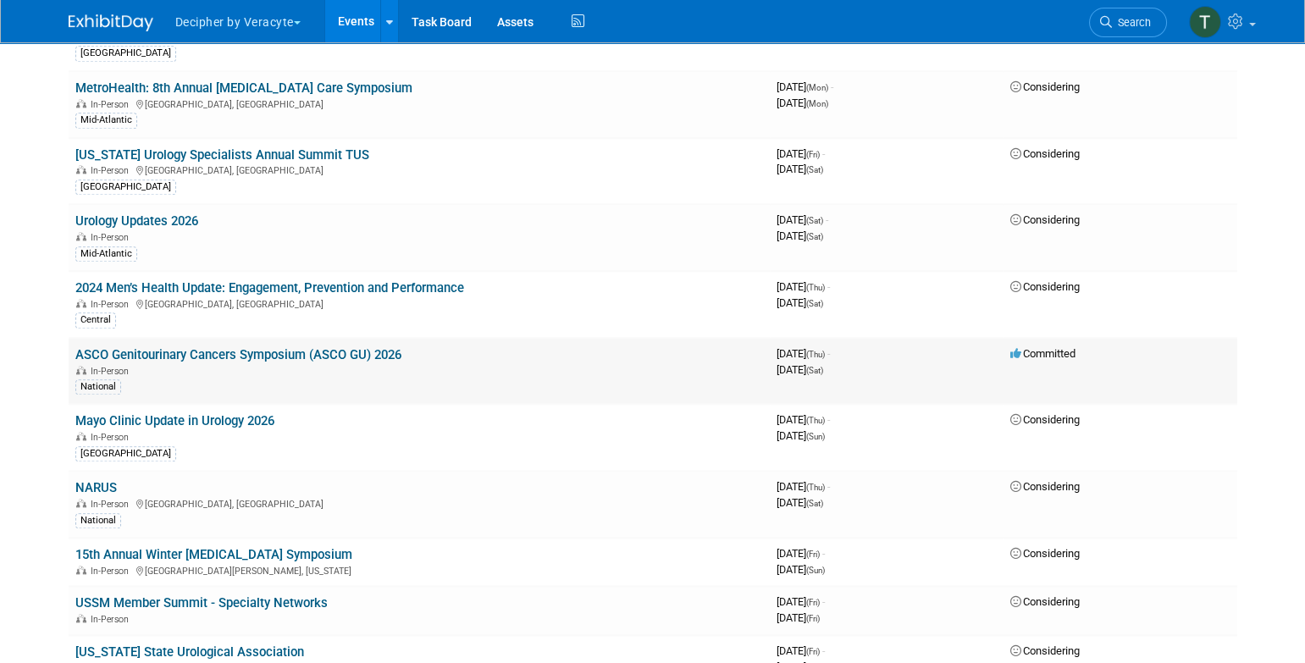
click at [375, 338] on td "ASCO Genitourinary Cancers Symposium (ASCO GU) 2026 In-Person National" at bounding box center [419, 371] width 701 height 67
click at [375, 363] on div "In-Person" at bounding box center [419, 370] width 688 height 14
click at [373, 347] on link "ASCO Genitourinary Cancers Symposium (ASCO GU) 2026" at bounding box center [238, 354] width 326 height 15
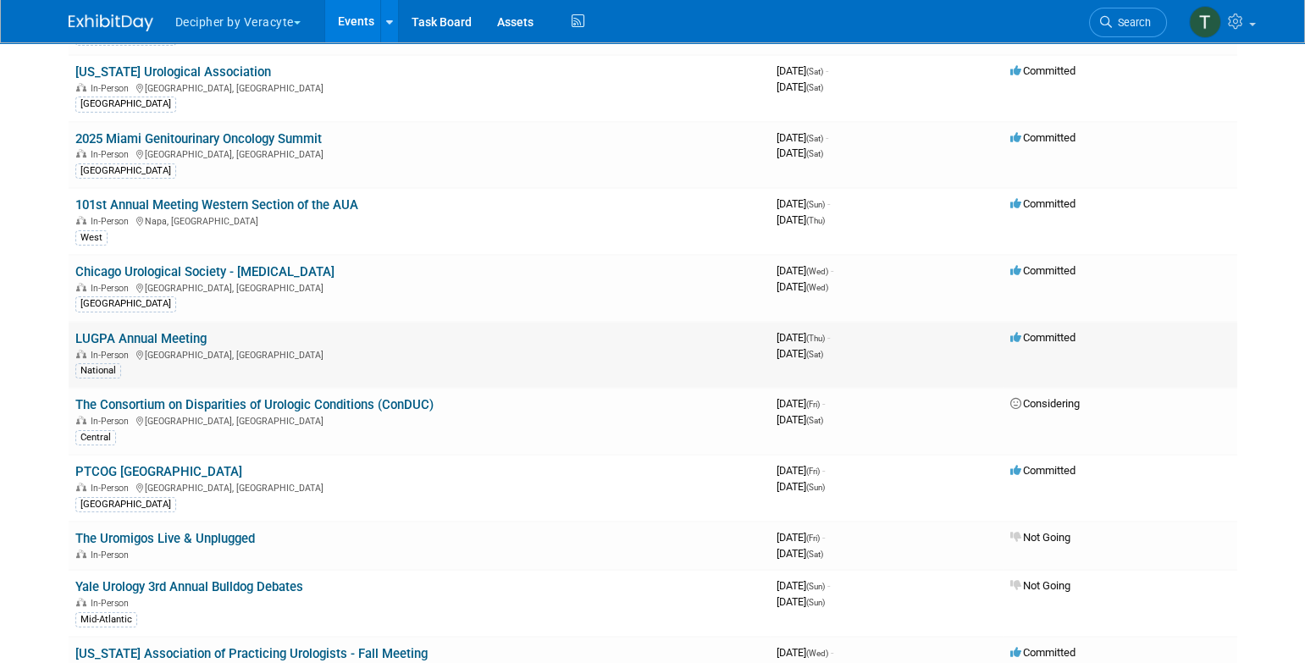
click at [171, 337] on link "LUGPA Annual Meeting" at bounding box center [140, 338] width 131 height 15
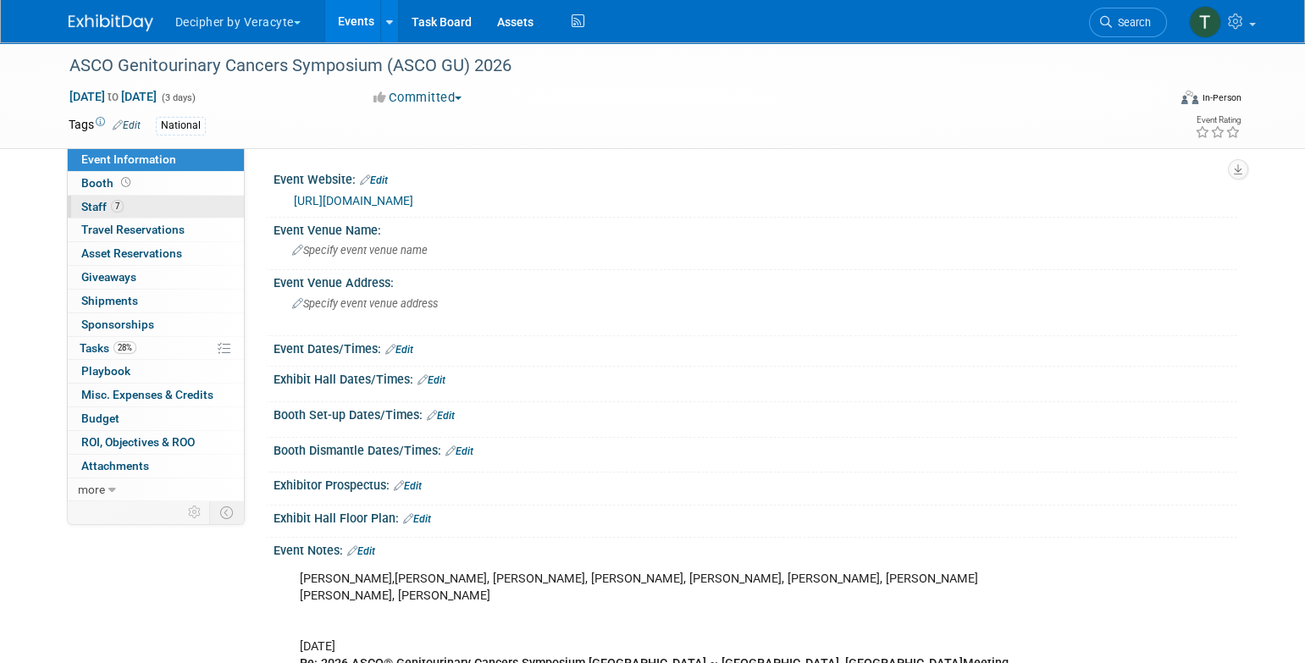
click at [156, 209] on link "7 Staff 7" at bounding box center [156, 207] width 176 height 23
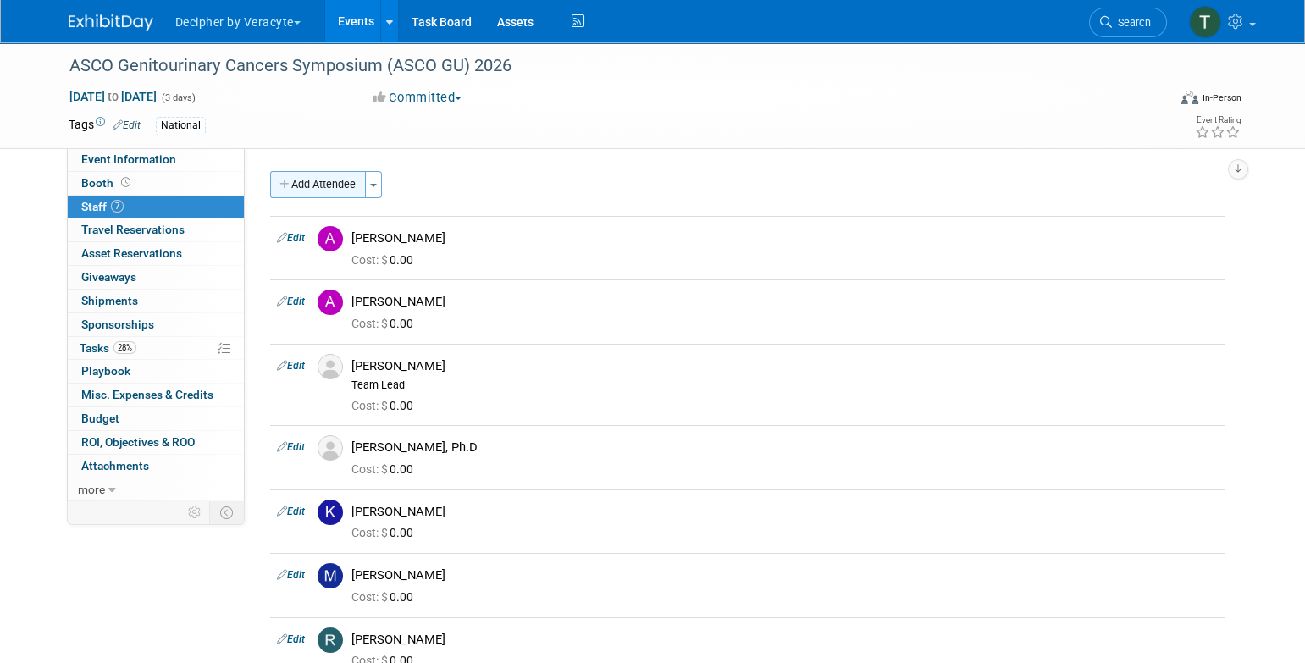
click at [334, 185] on button "Add Attendee" at bounding box center [318, 184] width 96 height 27
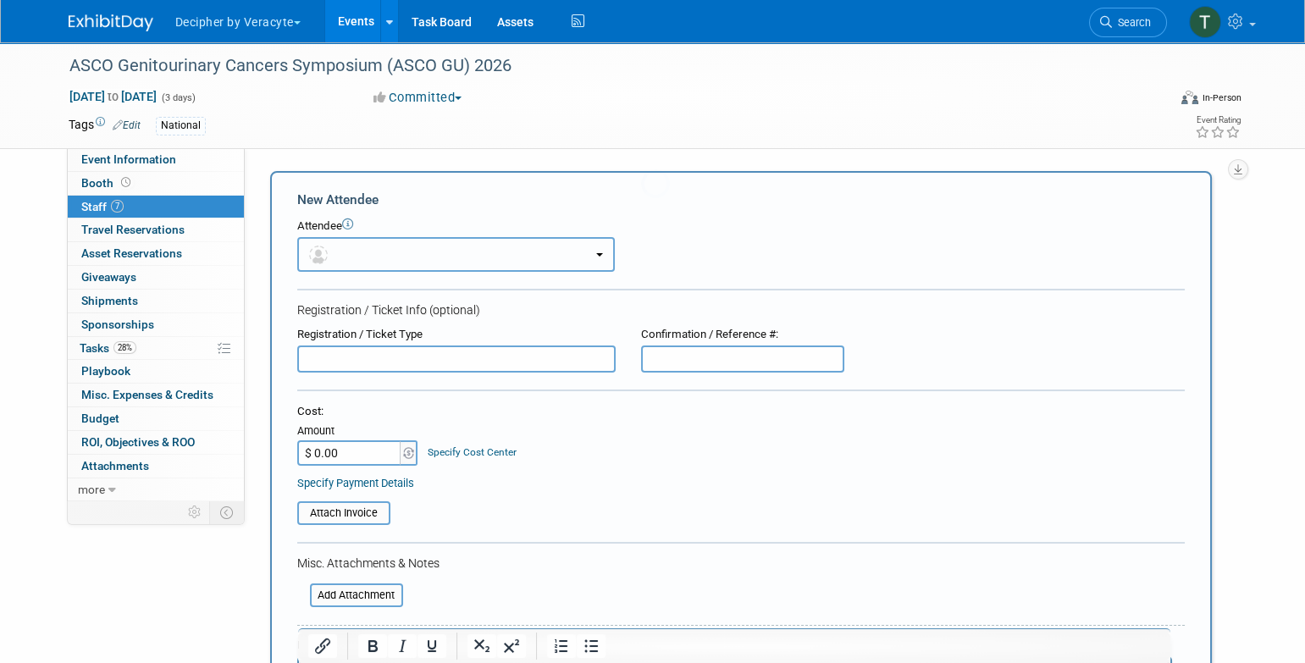
click at [355, 261] on button "button" at bounding box center [456, 254] width 318 height 35
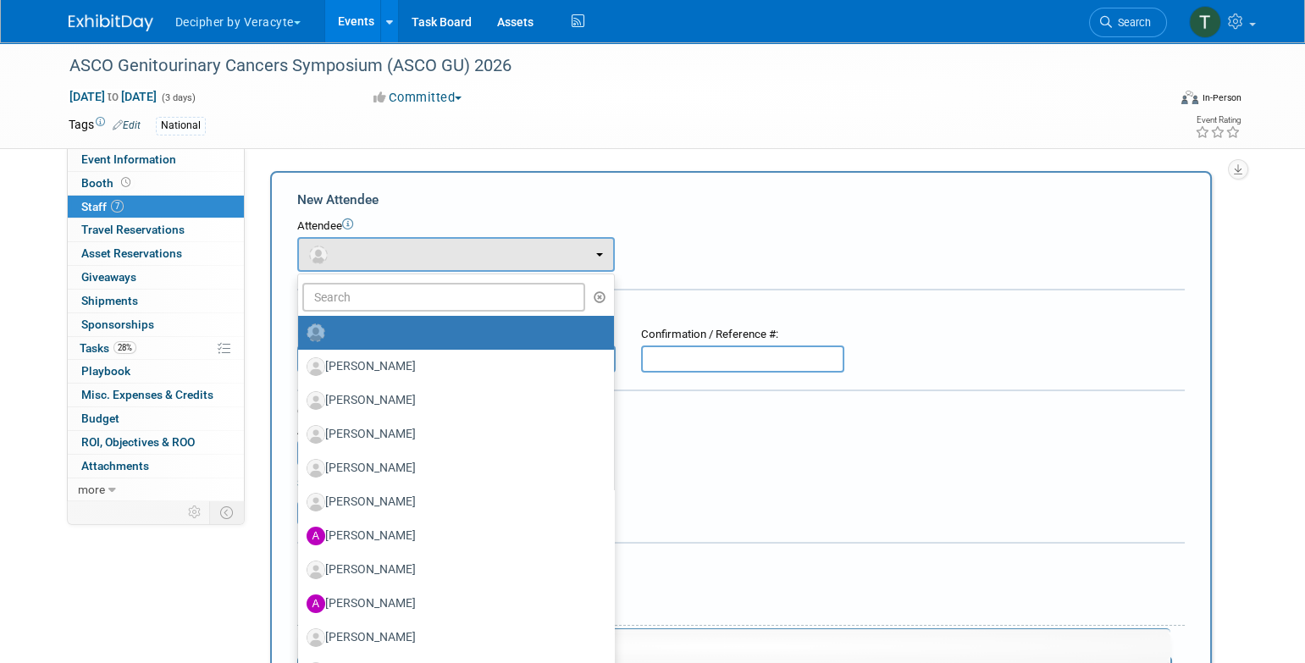
click at [356, 281] on ul "[PERSON_NAME] [PERSON_NAME] [PERSON_NAME] [PERSON_NAME] (me)" at bounding box center [456, 612] width 318 height 677
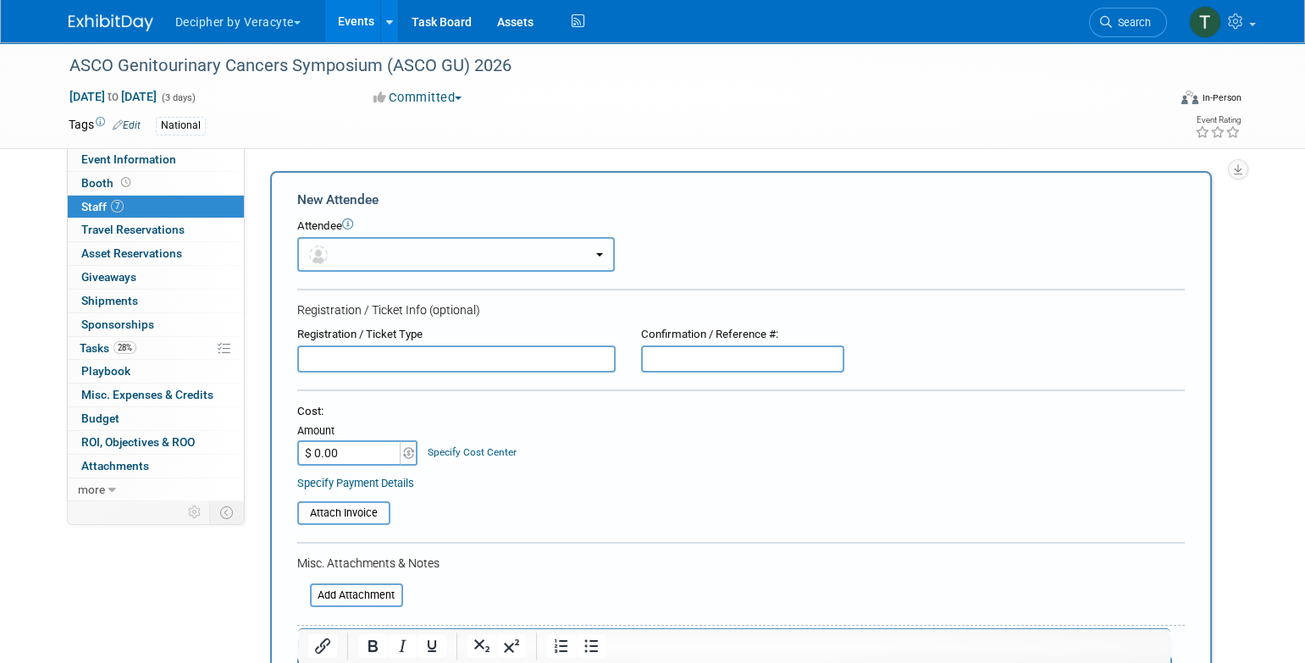
click at [342, 249] on button "button" at bounding box center [456, 254] width 318 height 35
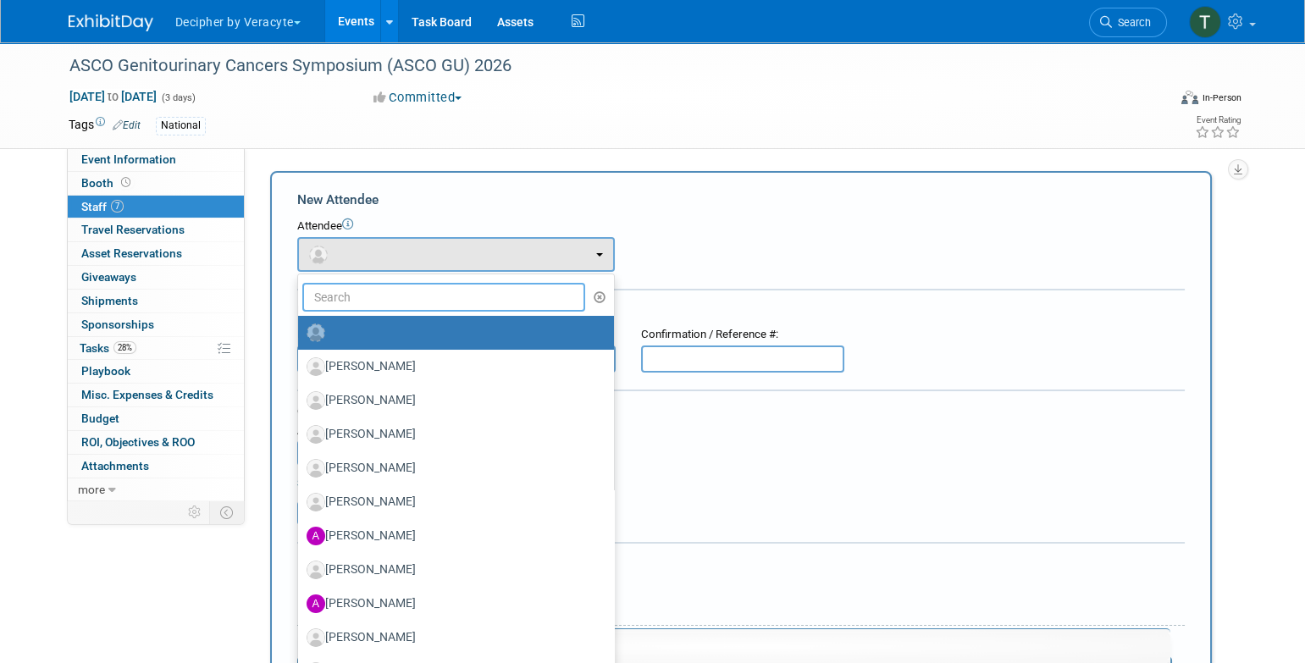
click at [347, 290] on input "text" at bounding box center [444, 297] width 284 height 29
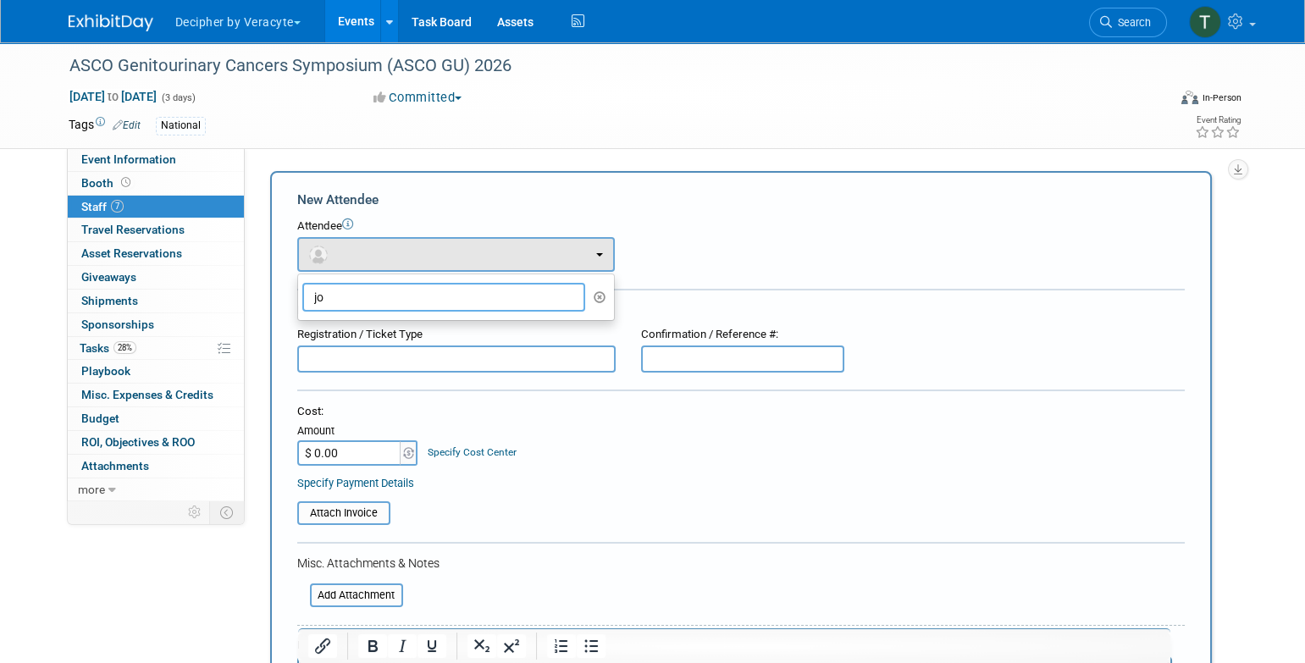
type input "j"
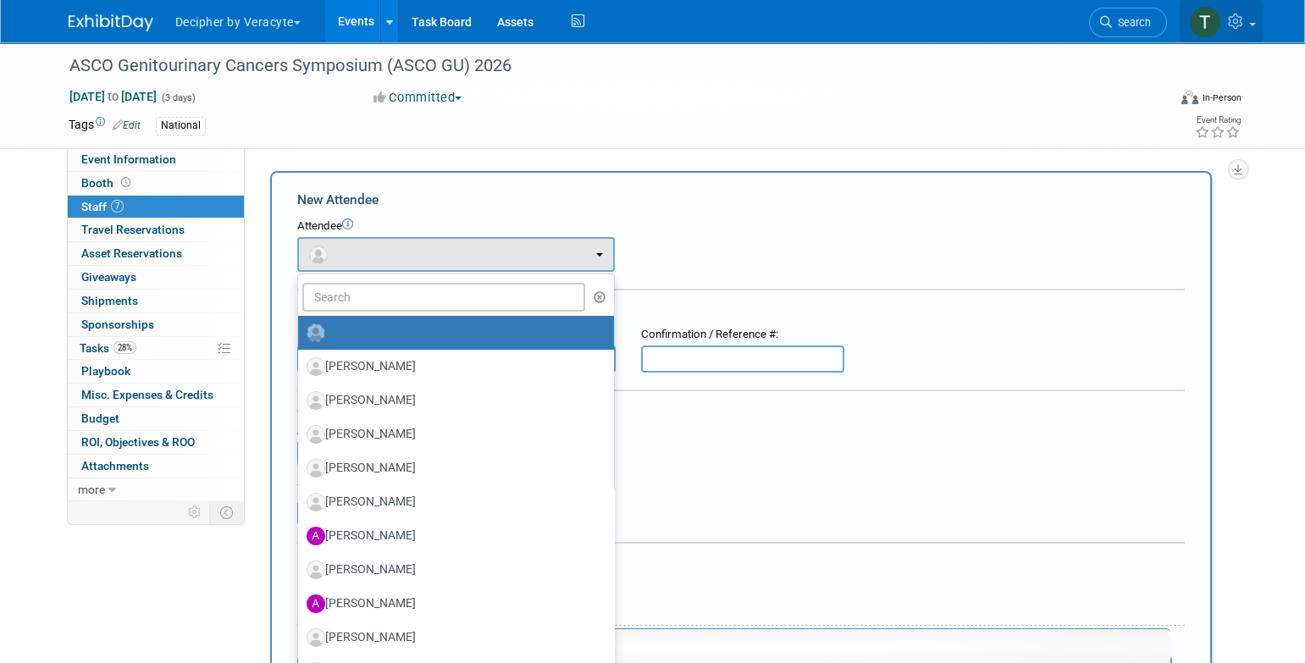
click at [1247, 18] on link at bounding box center [1221, 21] width 83 height 42
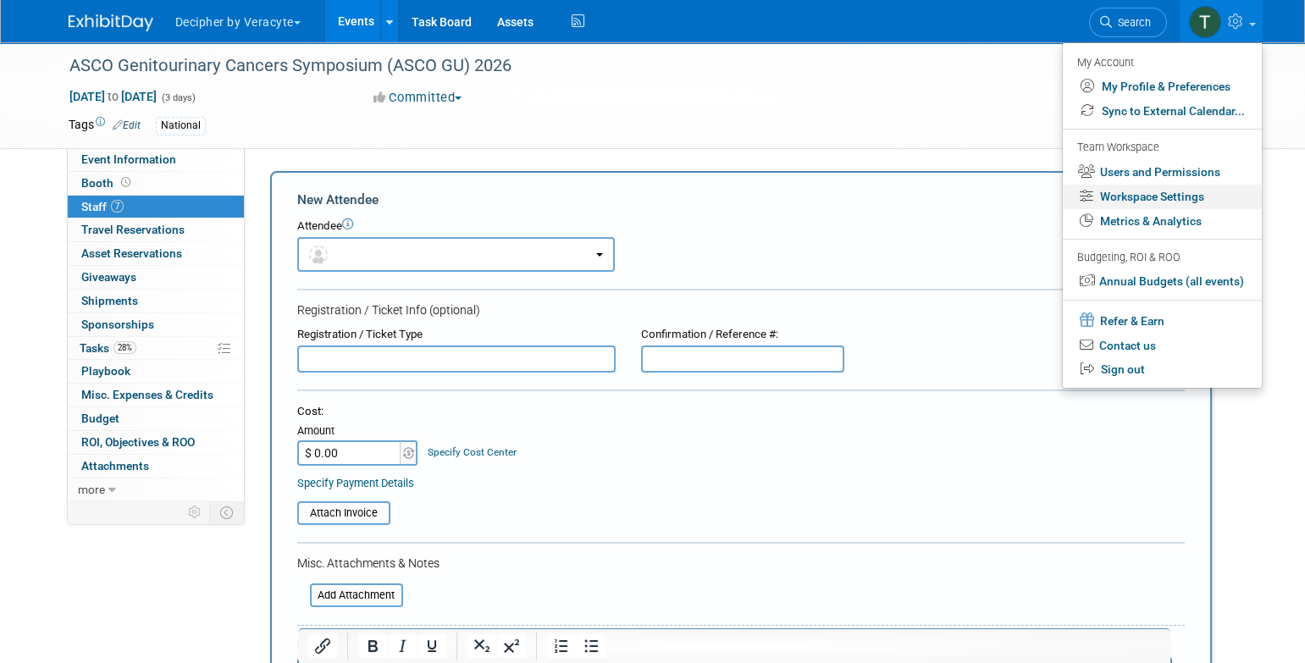
click at [1184, 200] on link "Workspace Settings" at bounding box center [1162, 197] width 199 height 25
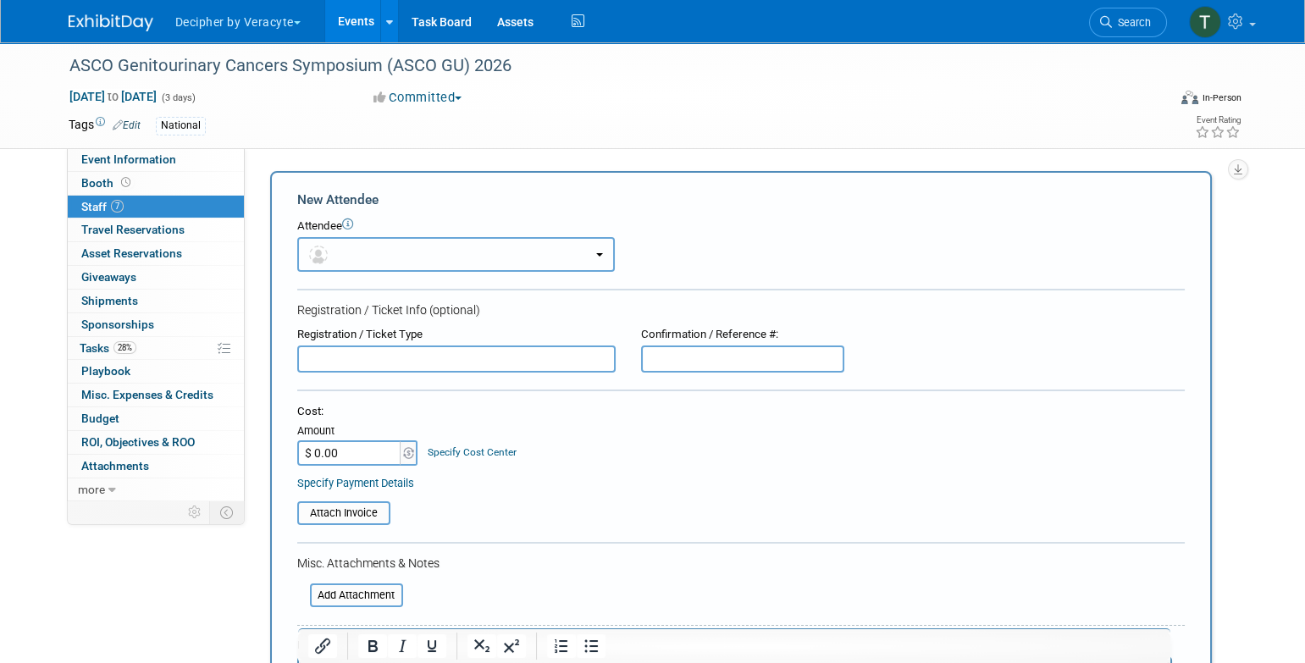
click at [425, 251] on button "button" at bounding box center [456, 254] width 318 height 35
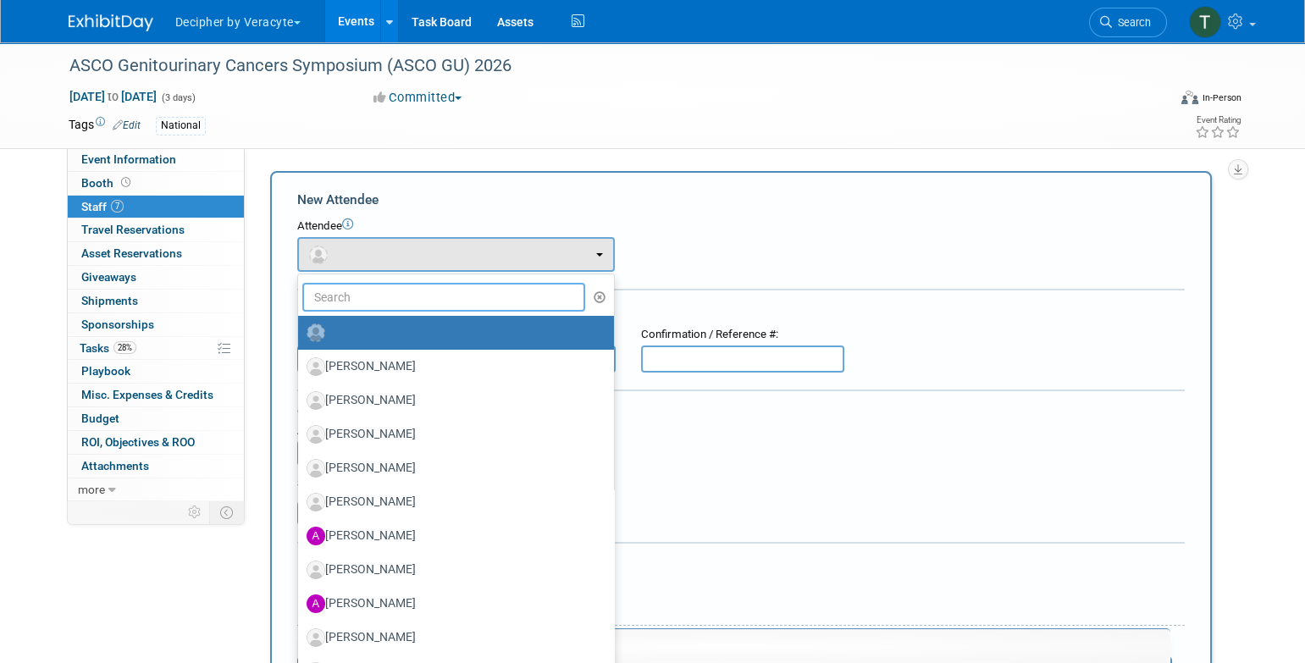
click at [420, 305] on input "text" at bounding box center [444, 297] width 284 height 29
type input "joep"
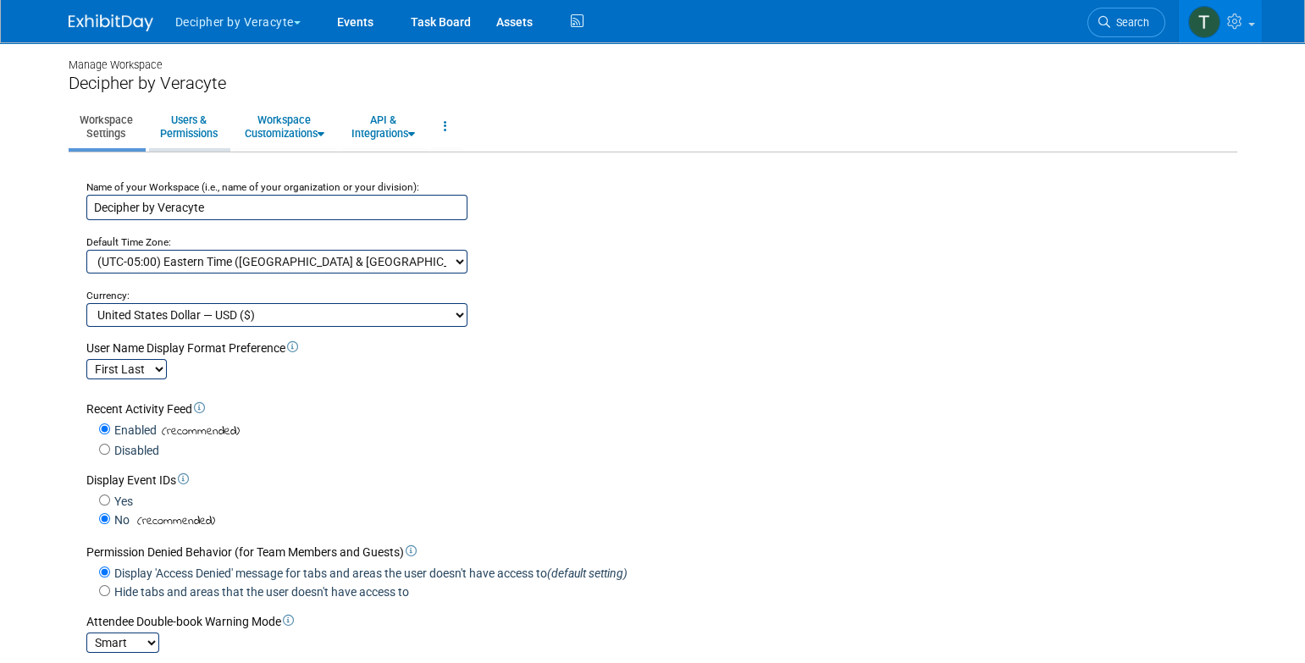
click at [224, 130] on link "Users & Permissions" at bounding box center [189, 126] width 80 height 41
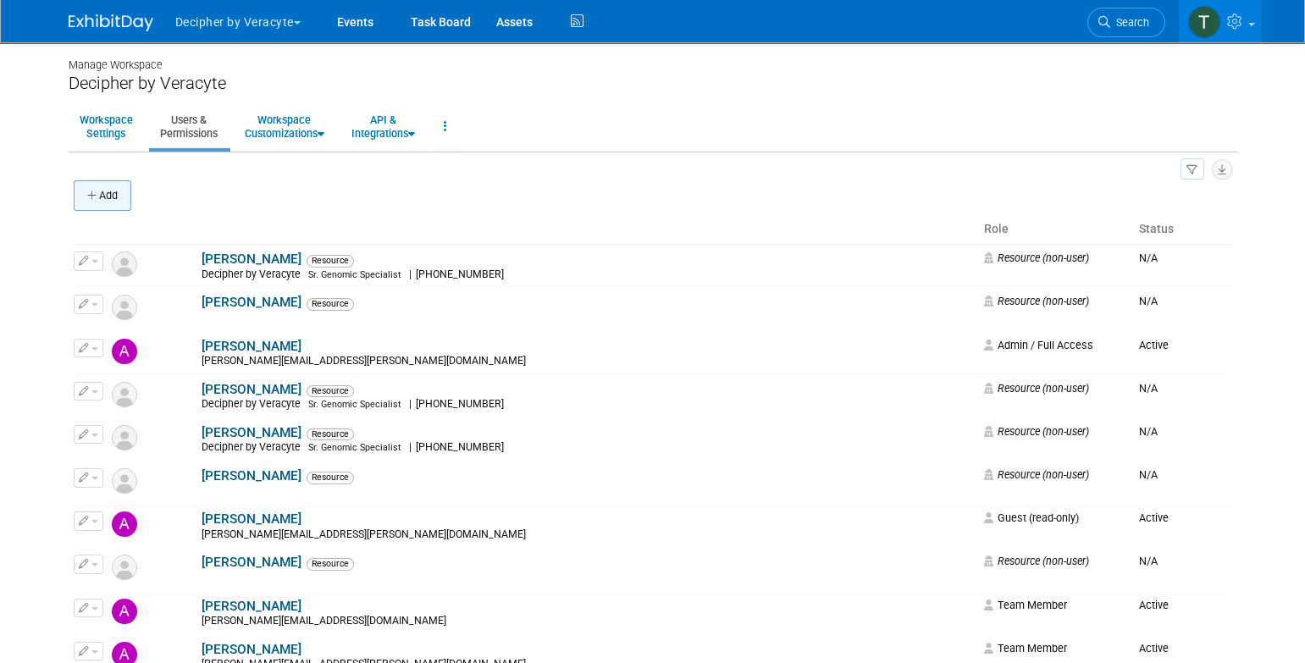
click at [111, 184] on button "Add" at bounding box center [103, 195] width 58 height 30
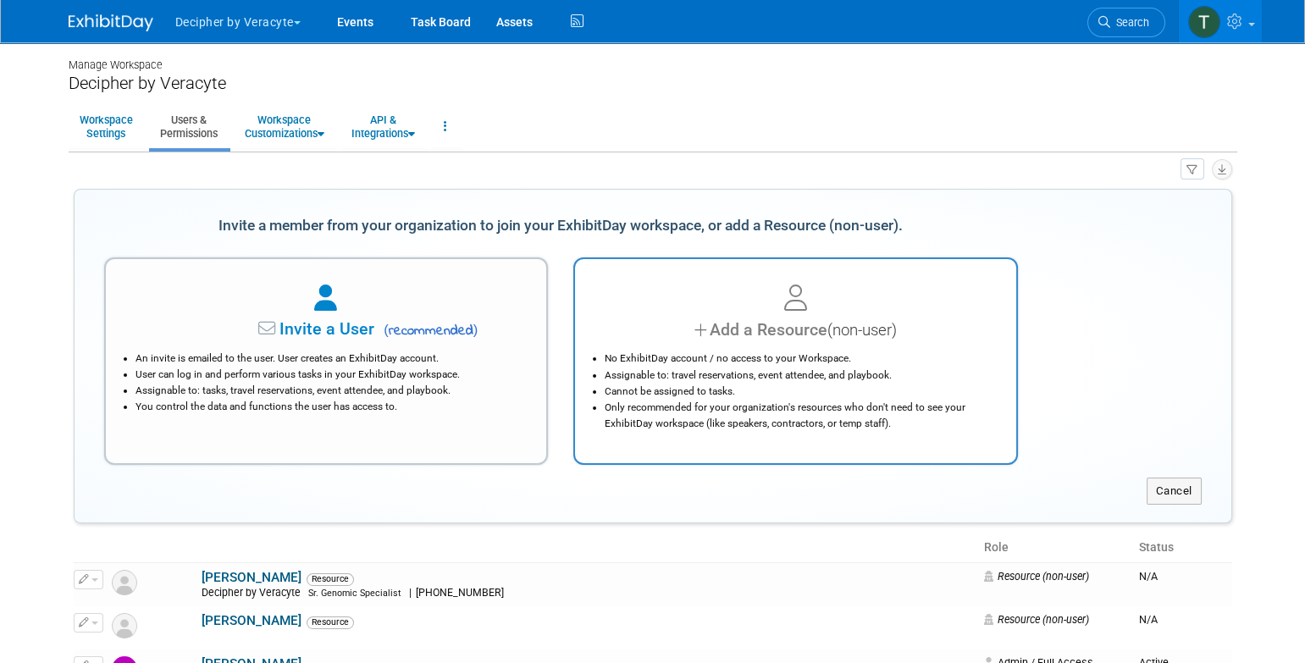
click at [703, 389] on li "Cannot be assigned to tasks." at bounding box center [800, 392] width 390 height 16
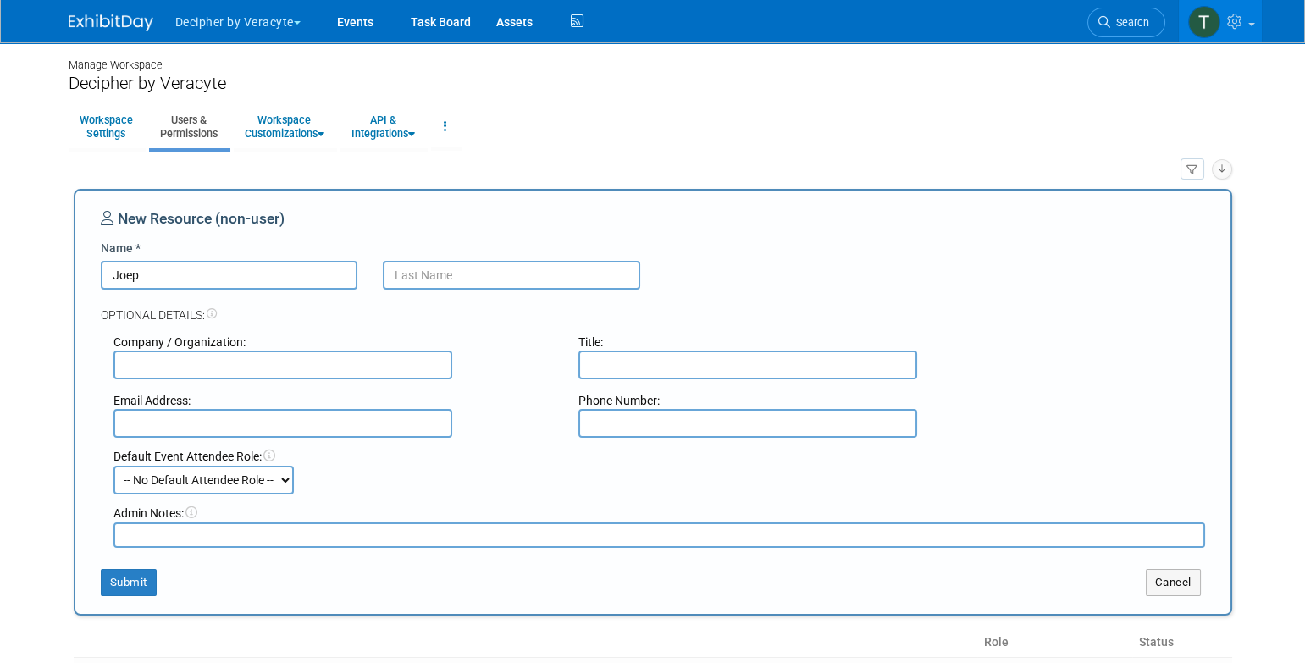
type input "Joep"
type input "De Jon"
click at [133, 583] on button "Submit" at bounding box center [129, 582] width 56 height 27
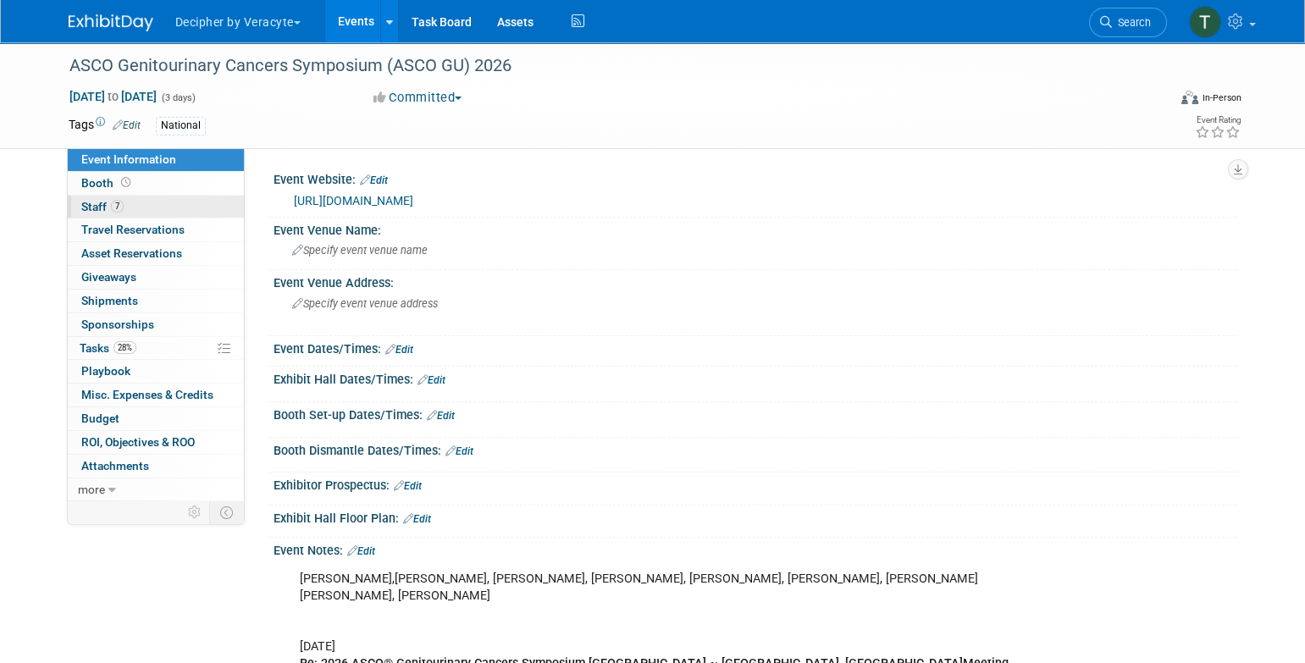
click at [170, 199] on link "7 Staff 7" at bounding box center [156, 207] width 176 height 23
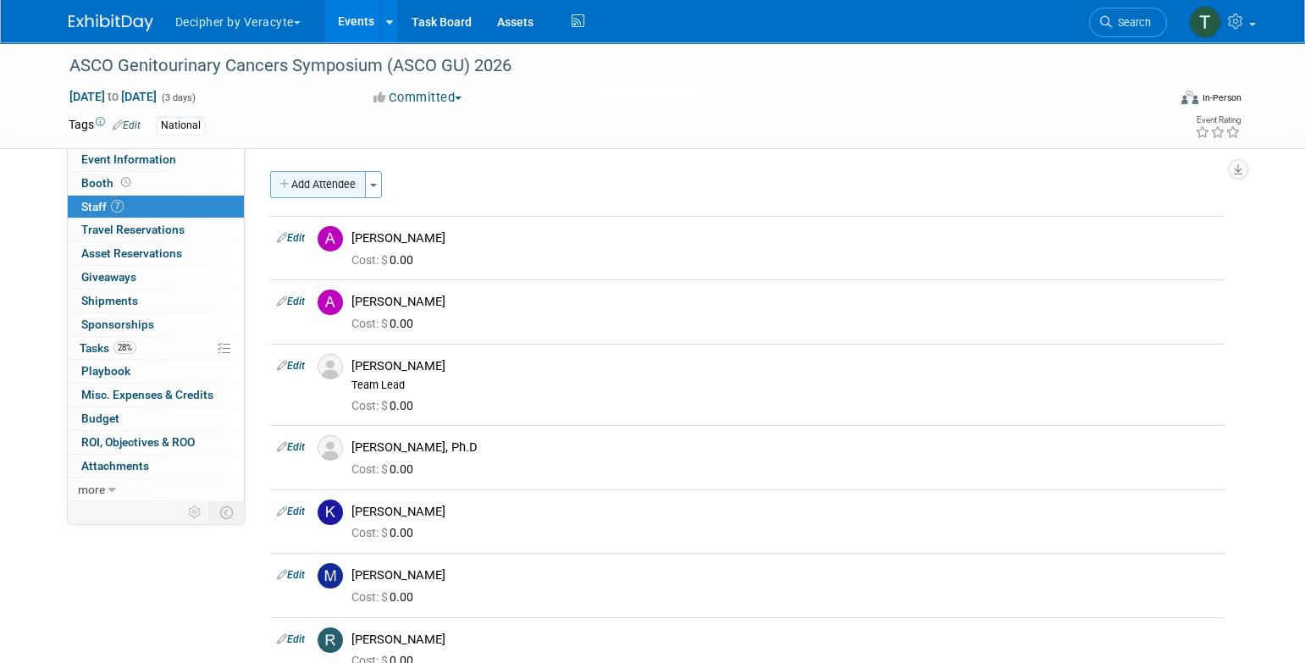
click at [338, 182] on button "Add Attendee" at bounding box center [318, 184] width 96 height 27
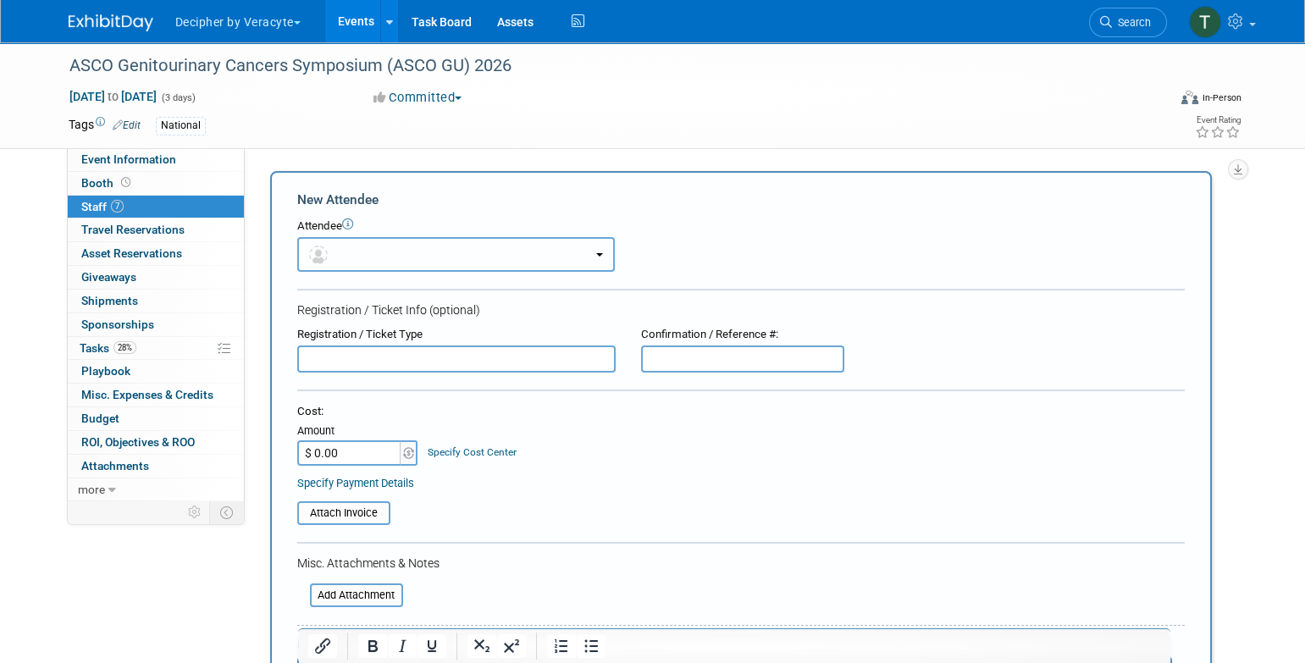
click at [346, 252] on button "button" at bounding box center [456, 254] width 318 height 35
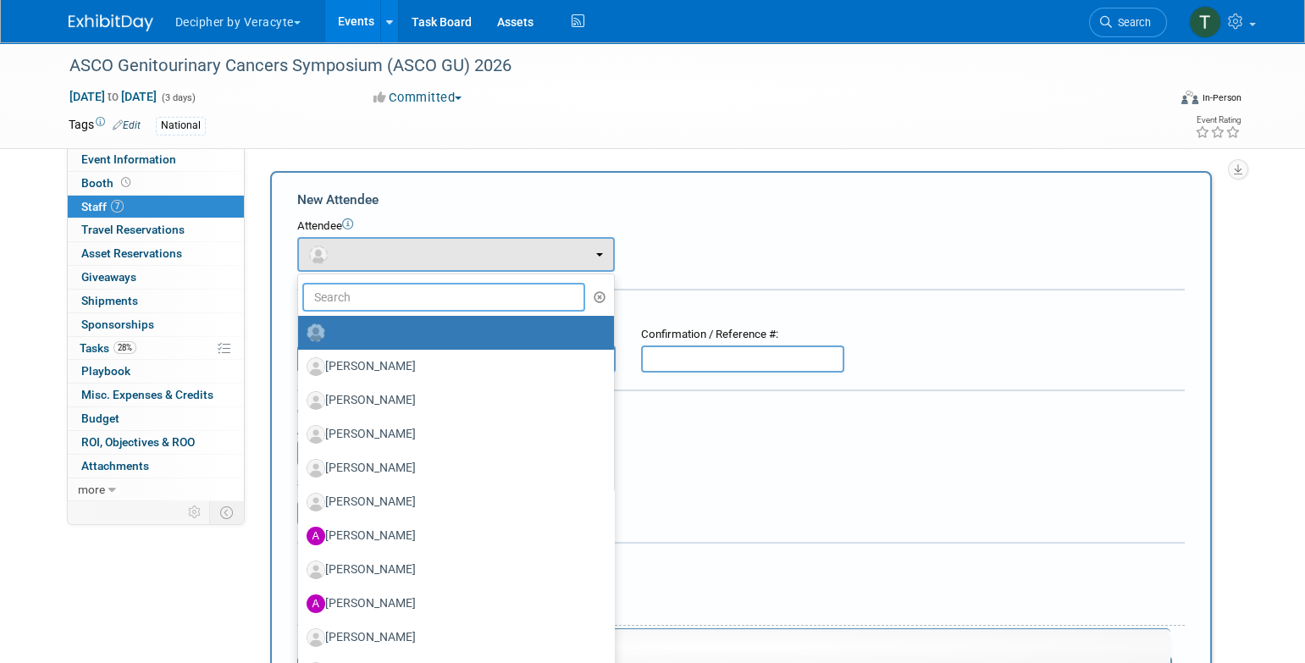
click at [349, 289] on input "text" at bounding box center [444, 297] width 284 height 29
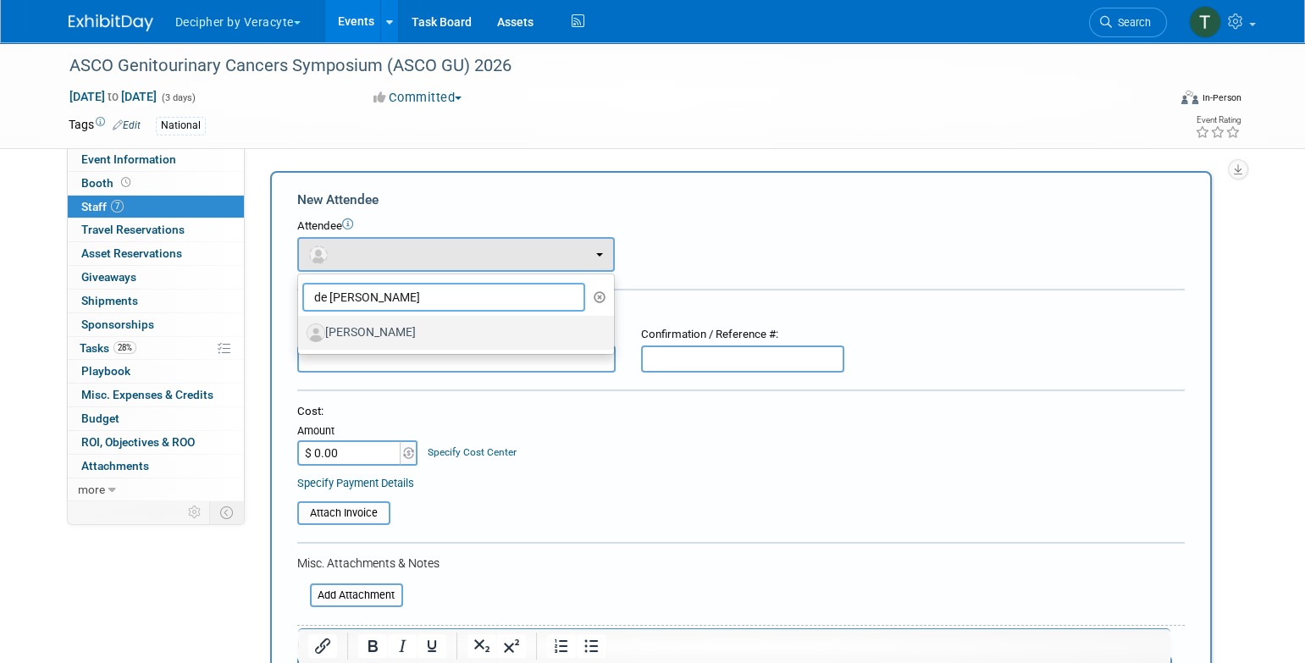
type input "de [PERSON_NAME]"
click at [391, 328] on label "[PERSON_NAME]" at bounding box center [452, 332] width 290 height 27
click at [301, 328] on input "[PERSON_NAME]" at bounding box center [295, 330] width 11 height 11
select select "4fe60ea7-130e-4886-91db-d2f866fee80f"
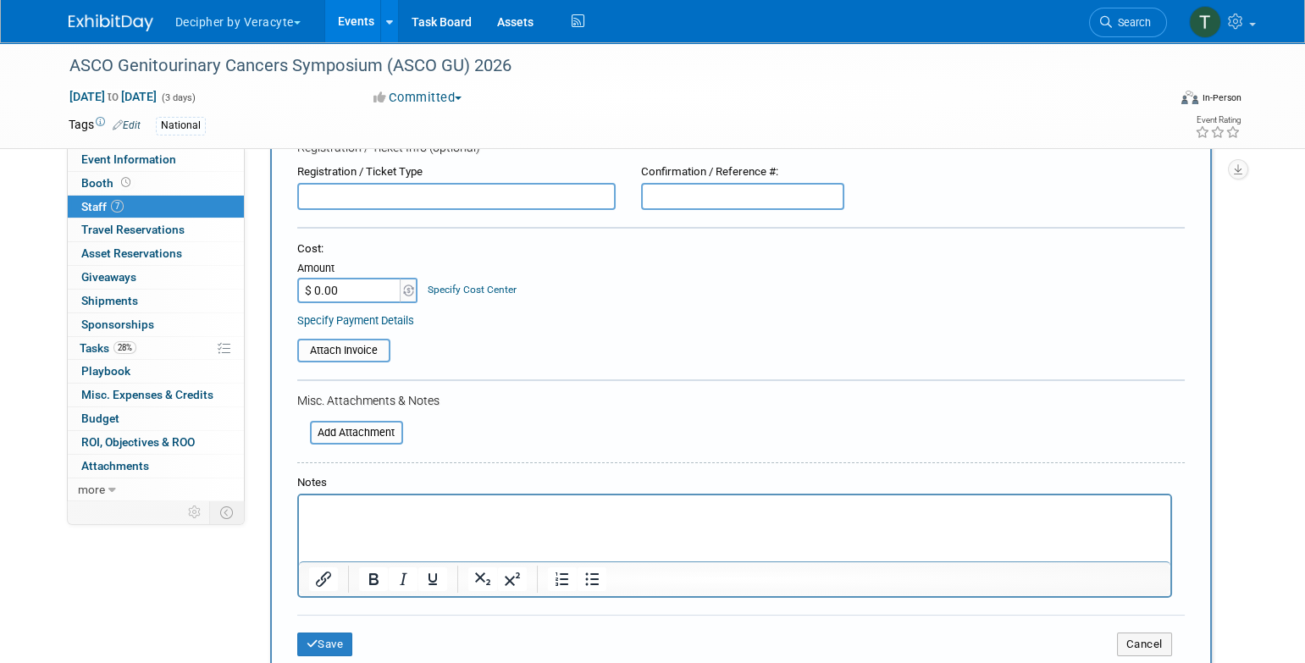
scroll to position [229, 0]
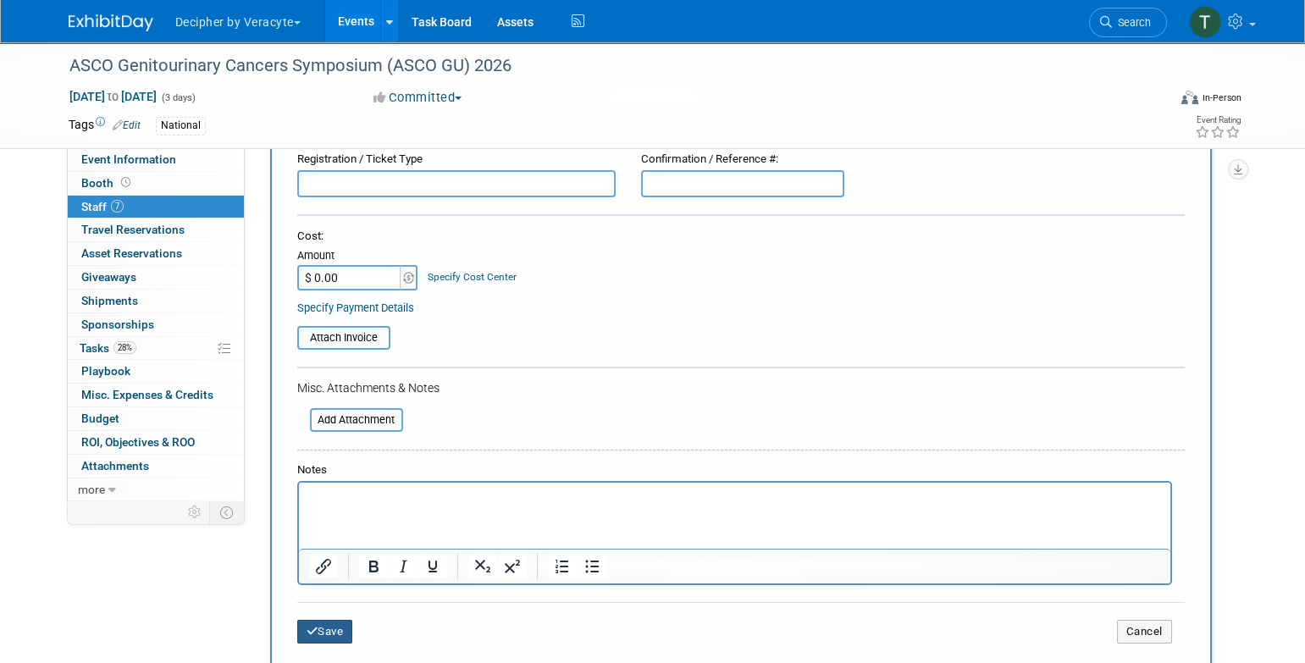
click at [340, 628] on button "Save" at bounding box center [325, 632] width 56 height 24
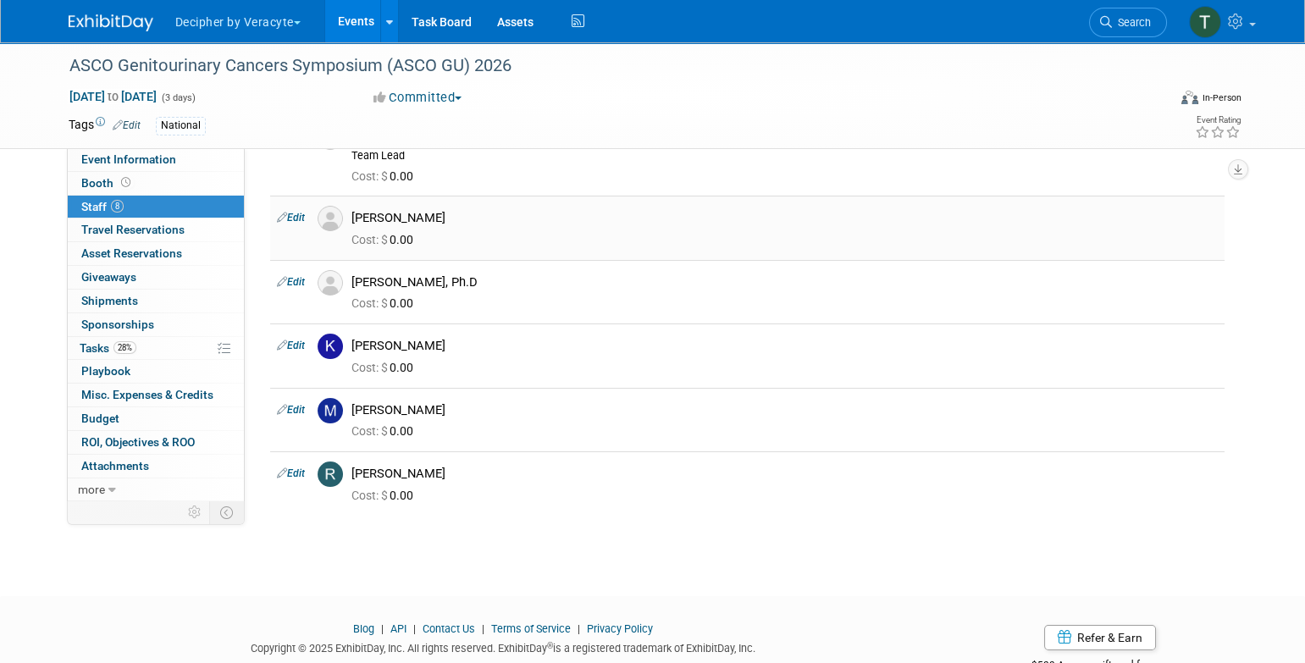
click at [304, 220] on link "Edit" at bounding box center [291, 218] width 28 height 12
select select "4fe60ea7-130e-4886-91db-d2f866fee80f"
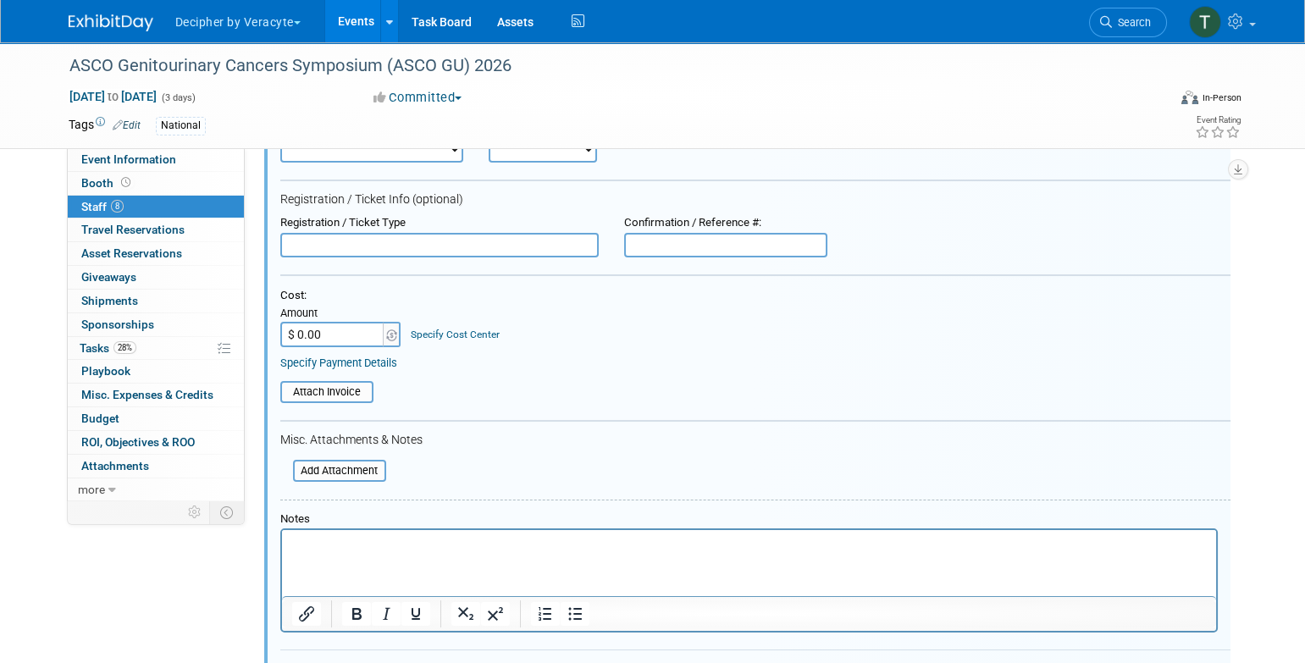
scroll to position [429, 0]
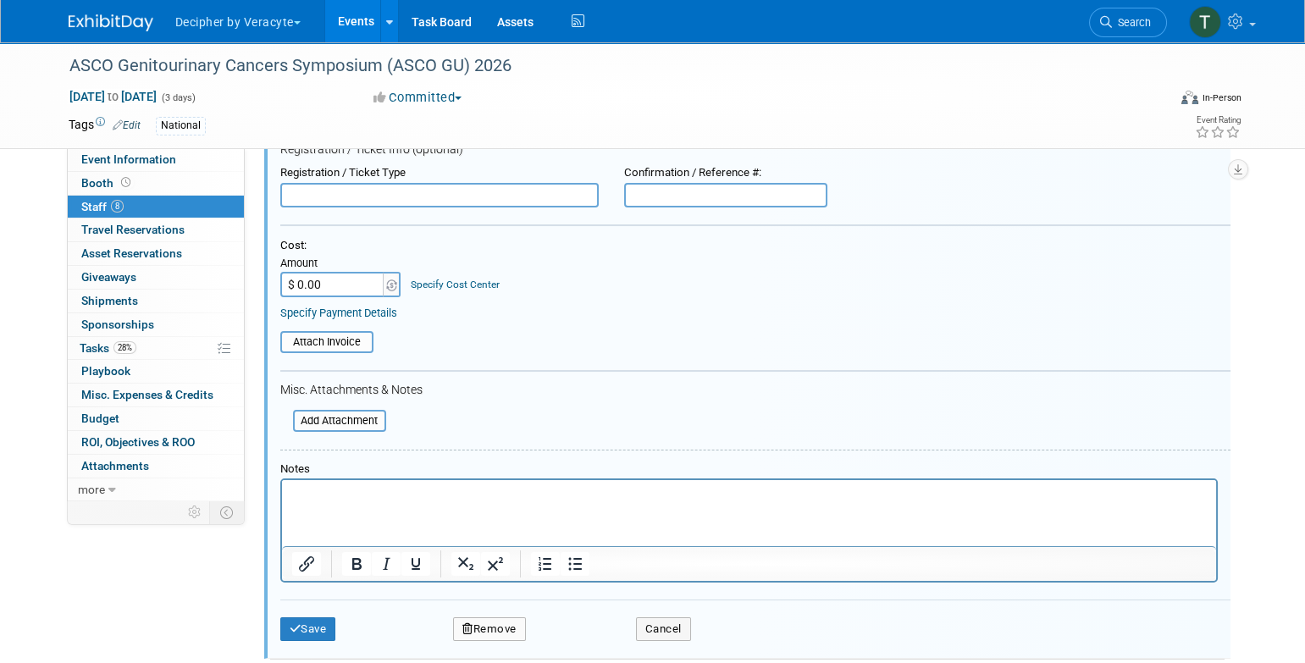
click at [525, 623] on button "Remove" at bounding box center [489, 629] width 73 height 24
click at [594, 643] on link "Yes" at bounding box center [581, 641] width 49 height 27
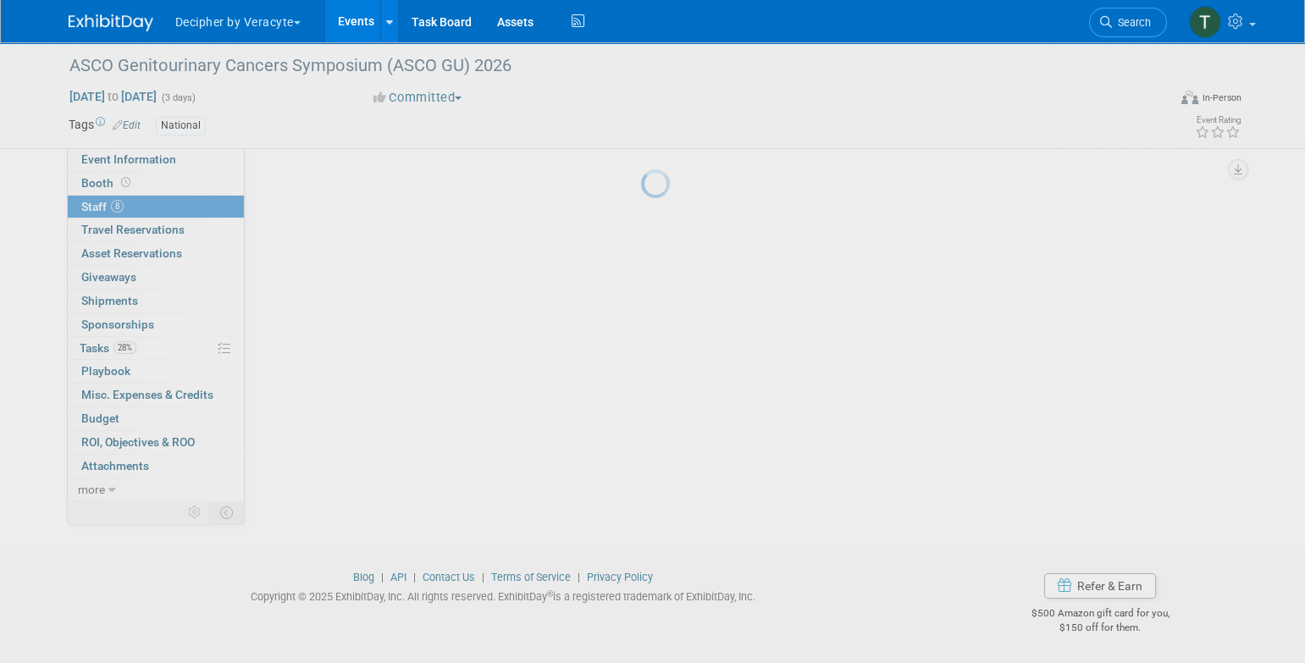
scroll to position [263, 0]
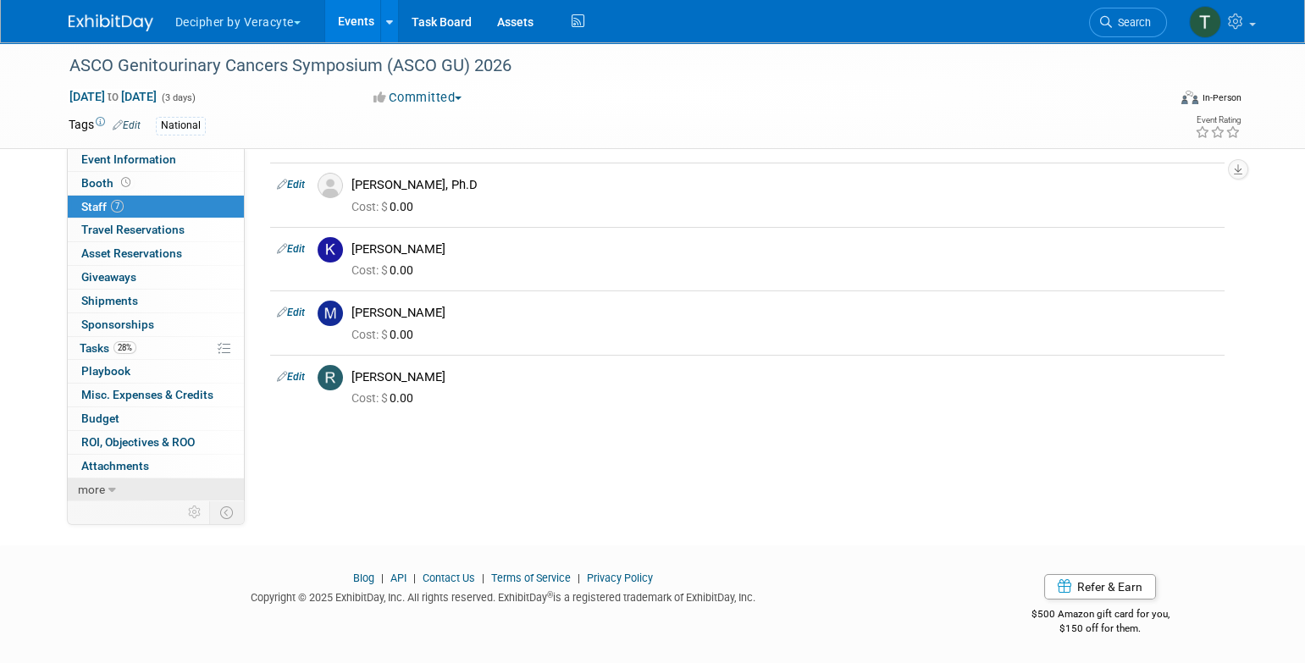
click at [159, 478] on link "more" at bounding box center [156, 489] width 176 height 23
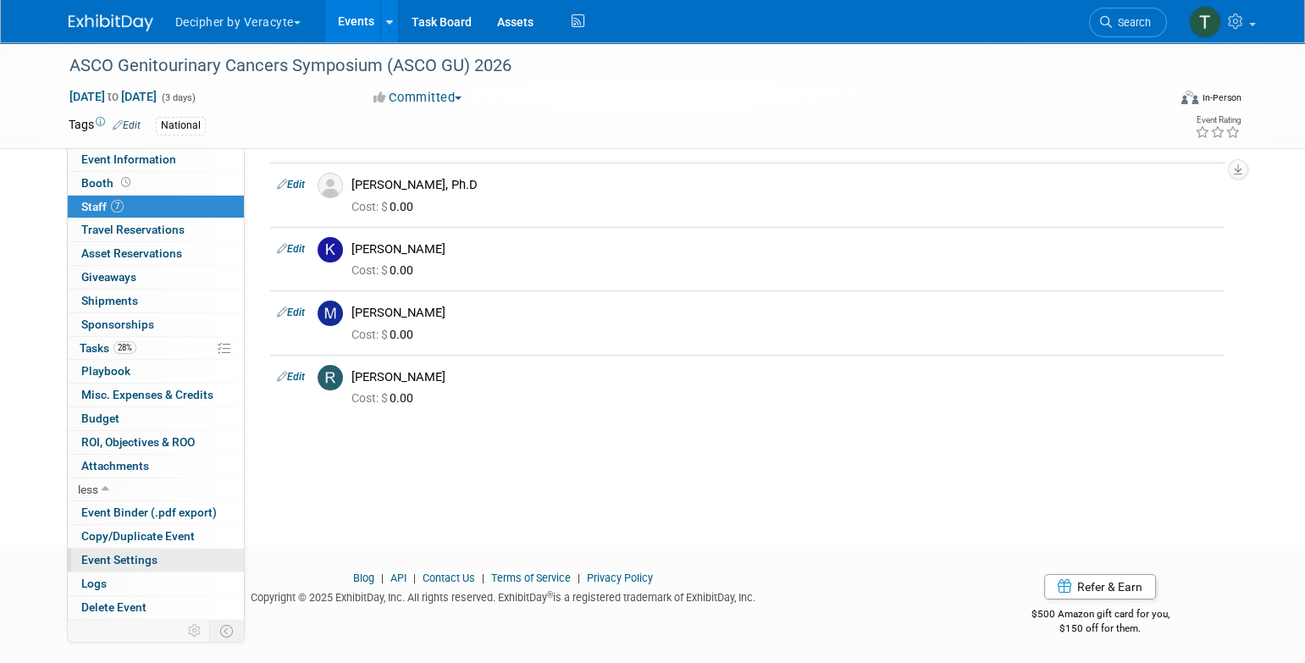
click at [167, 562] on link "Event Settings" at bounding box center [156, 560] width 176 height 23
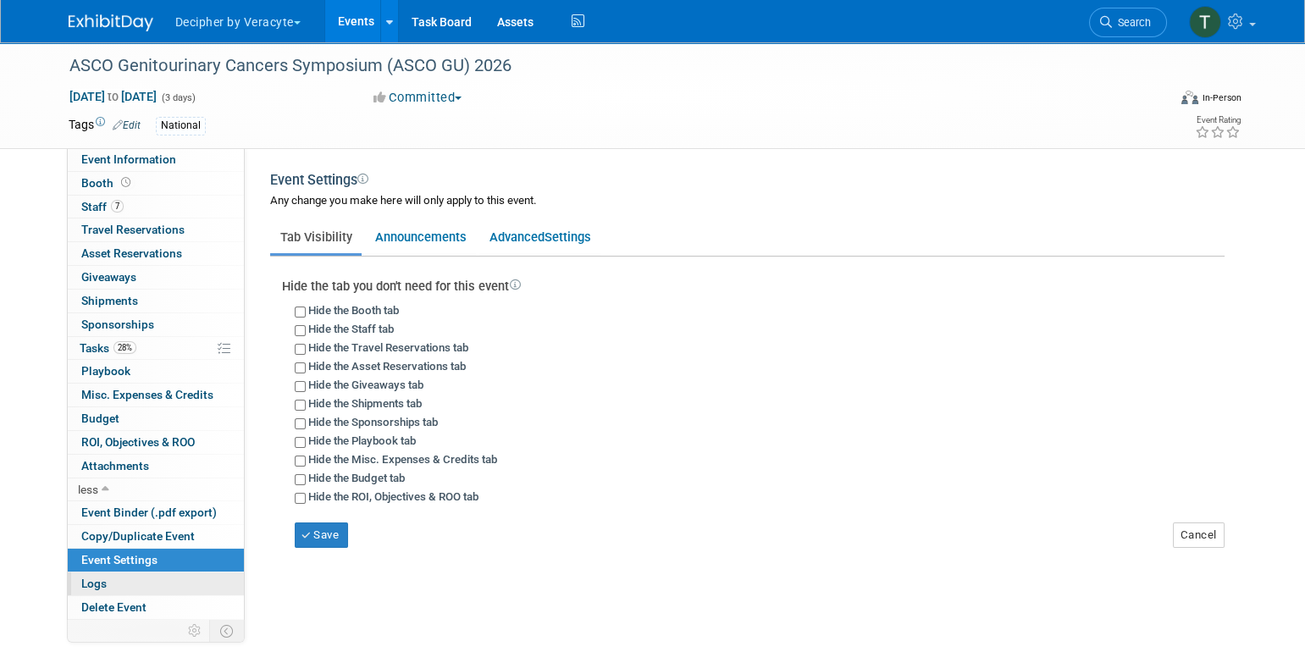
click at [147, 582] on link "Logs" at bounding box center [156, 583] width 176 height 23
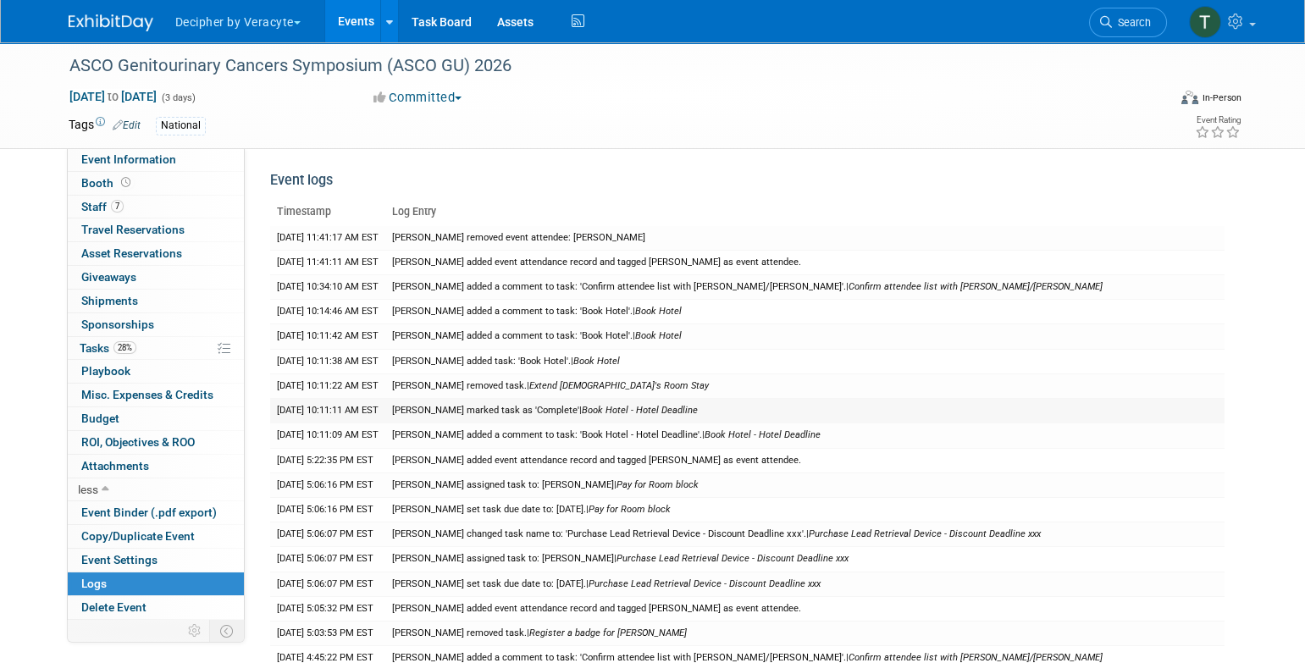
scroll to position [473, 0]
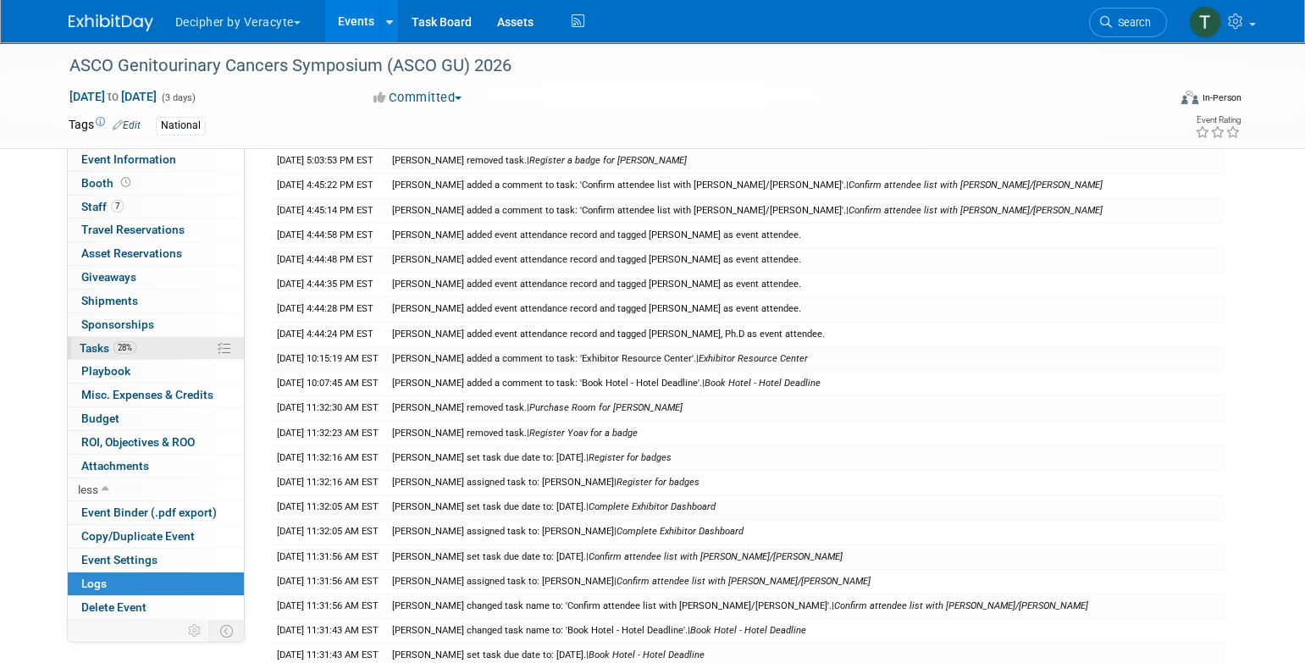
click at [138, 347] on link "28% Tasks 28%" at bounding box center [156, 348] width 176 height 23
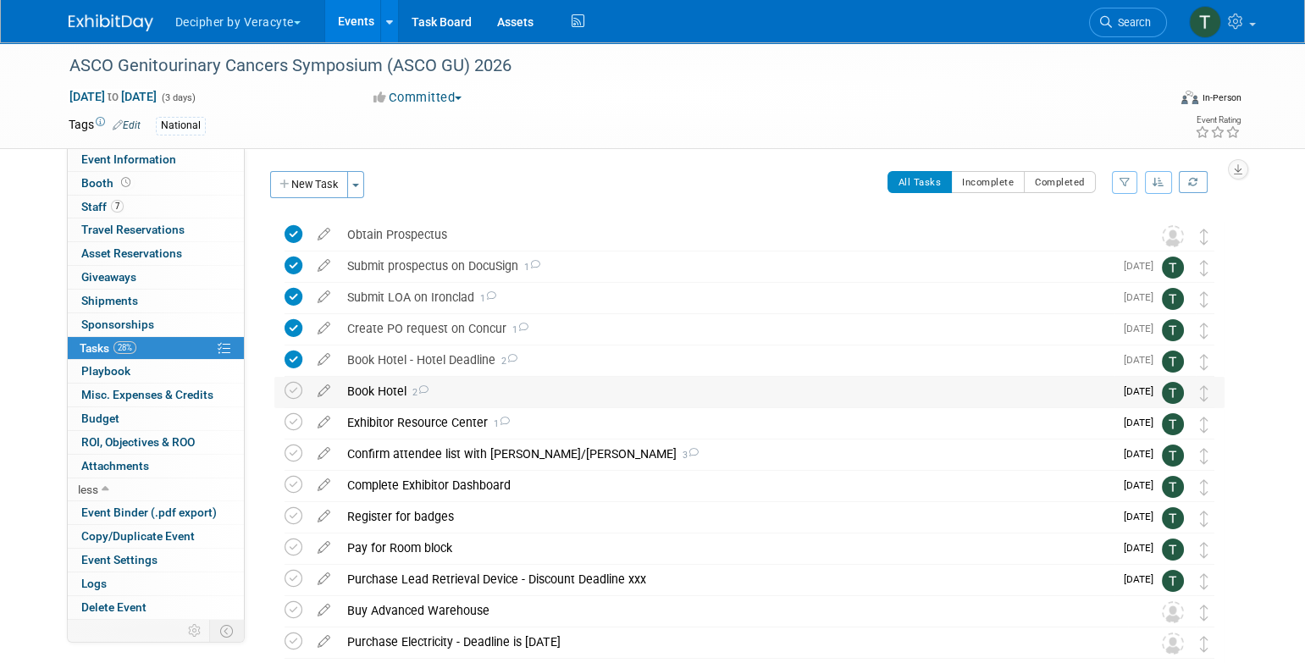
click at [460, 394] on div "Book Hotel 2" at bounding box center [726, 391] width 775 height 29
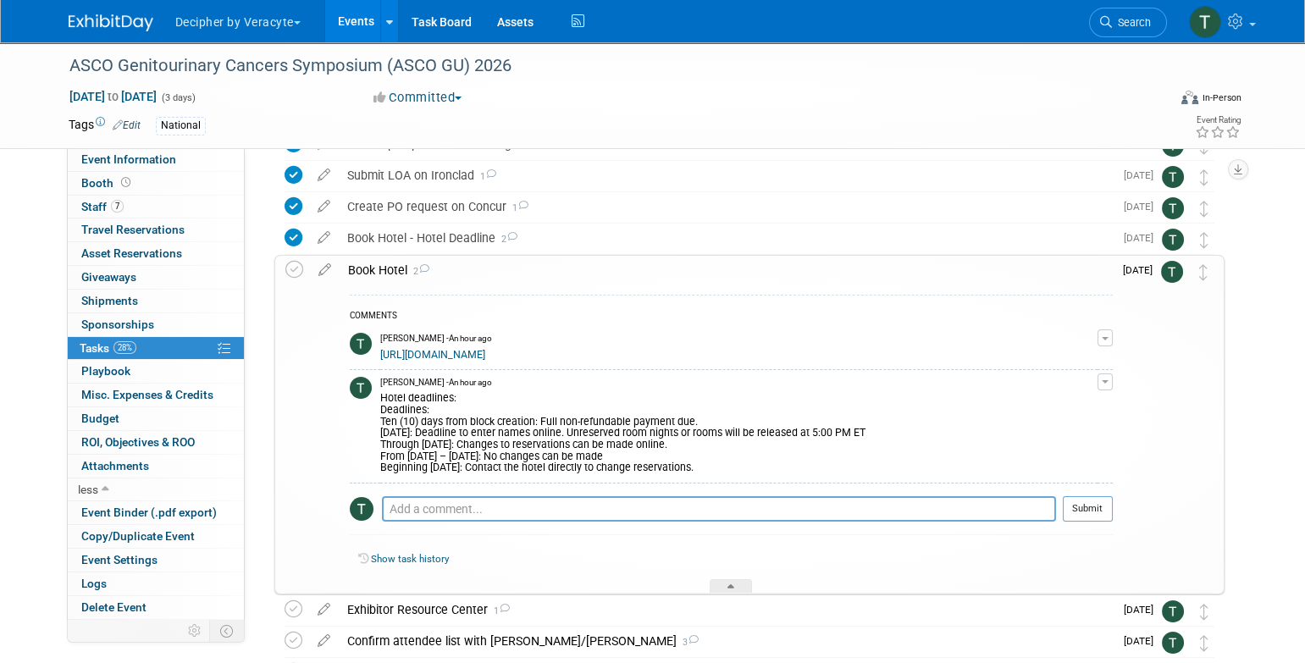
scroll to position [124, 0]
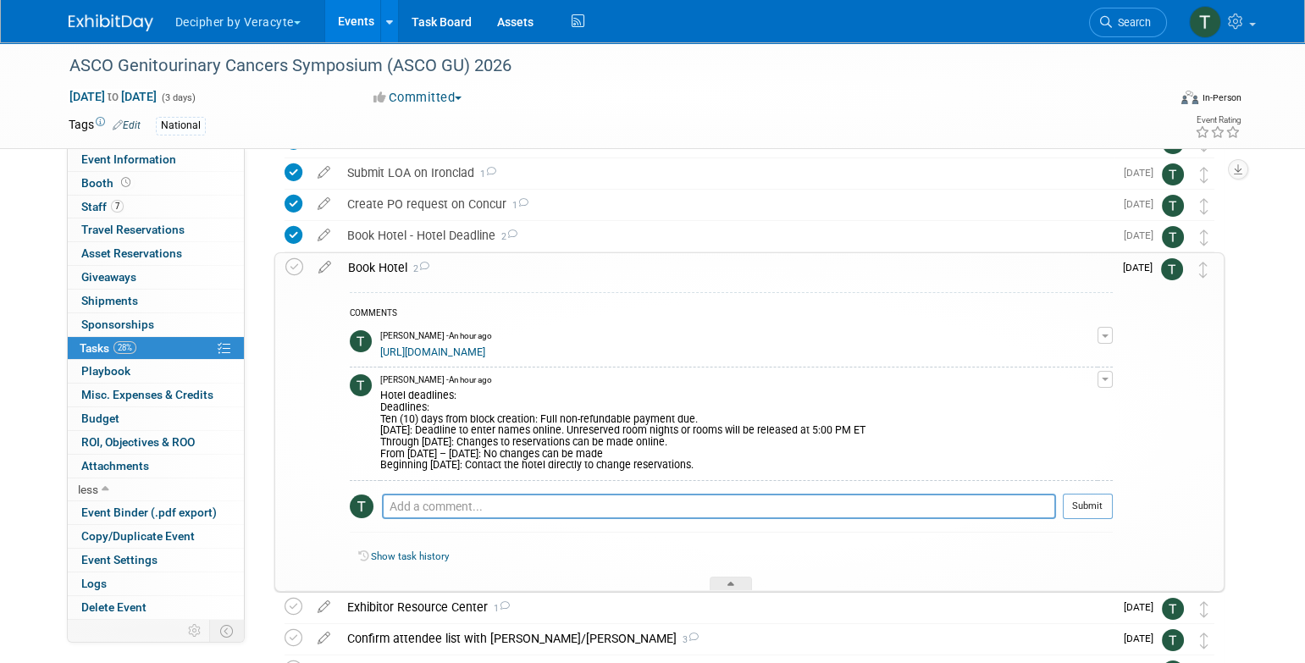
click at [456, 271] on div "Book Hotel 2" at bounding box center [726, 267] width 773 height 29
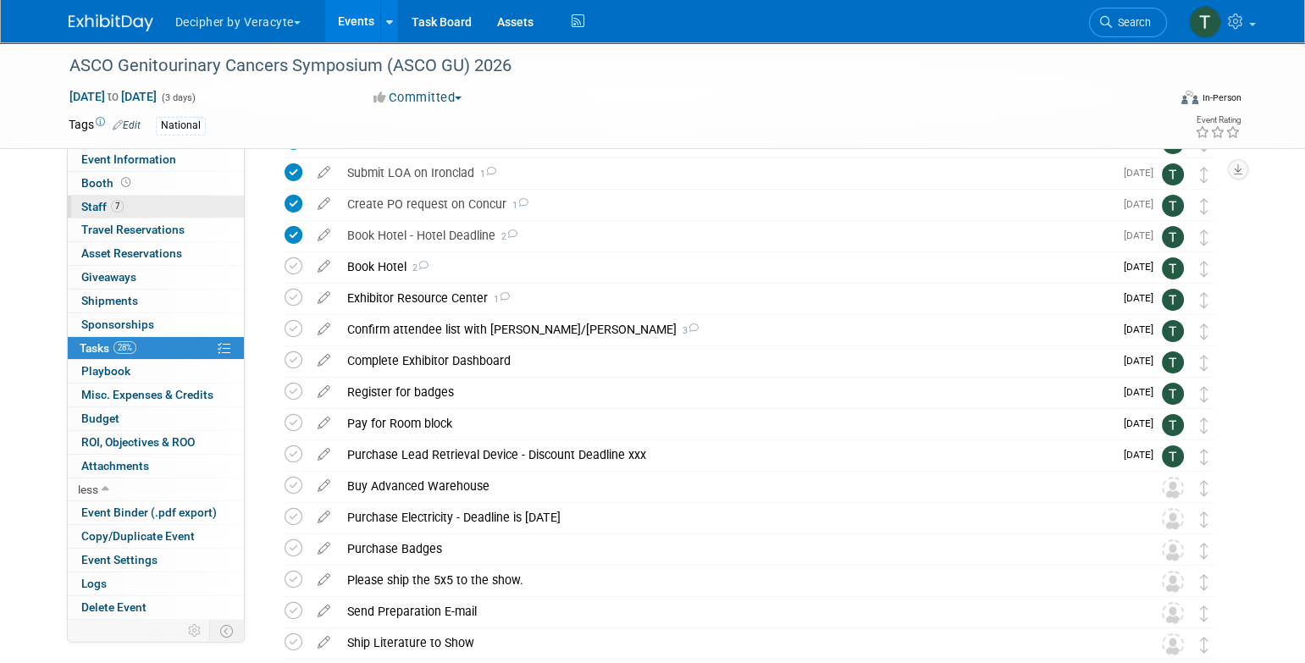
click at [176, 213] on link "7 Staff 7" at bounding box center [156, 207] width 176 height 23
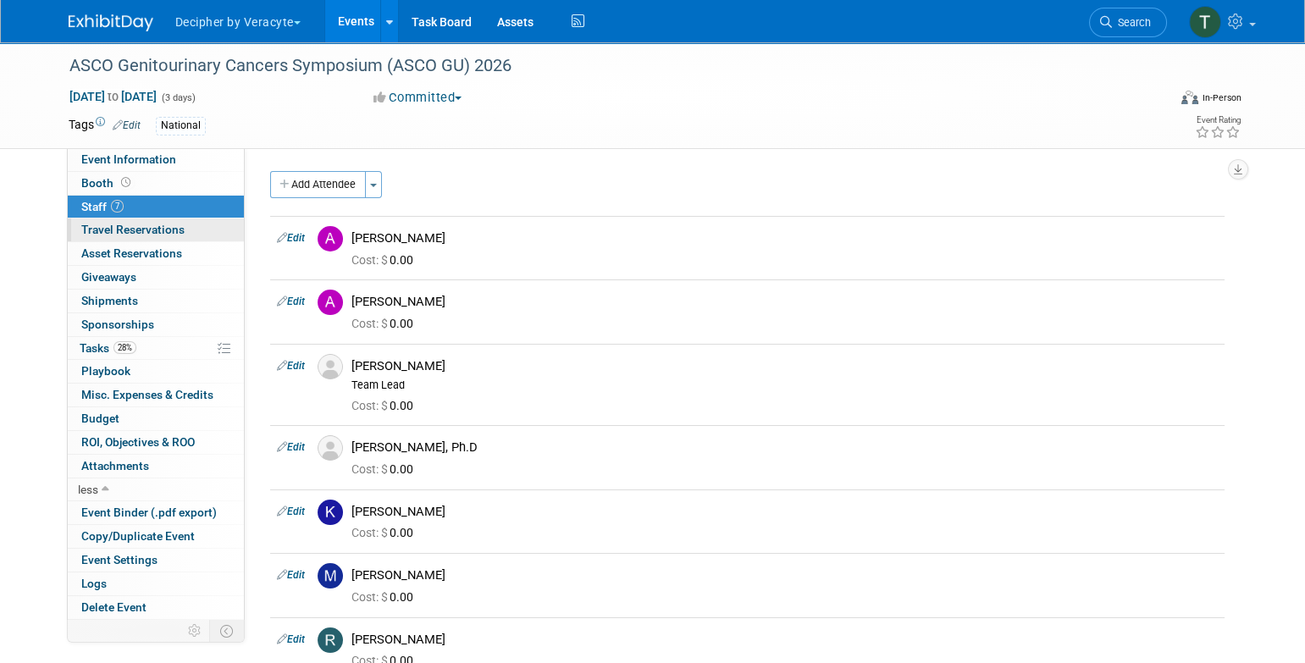
click at [191, 229] on link "0 Travel Reservations 0" at bounding box center [156, 229] width 176 height 23
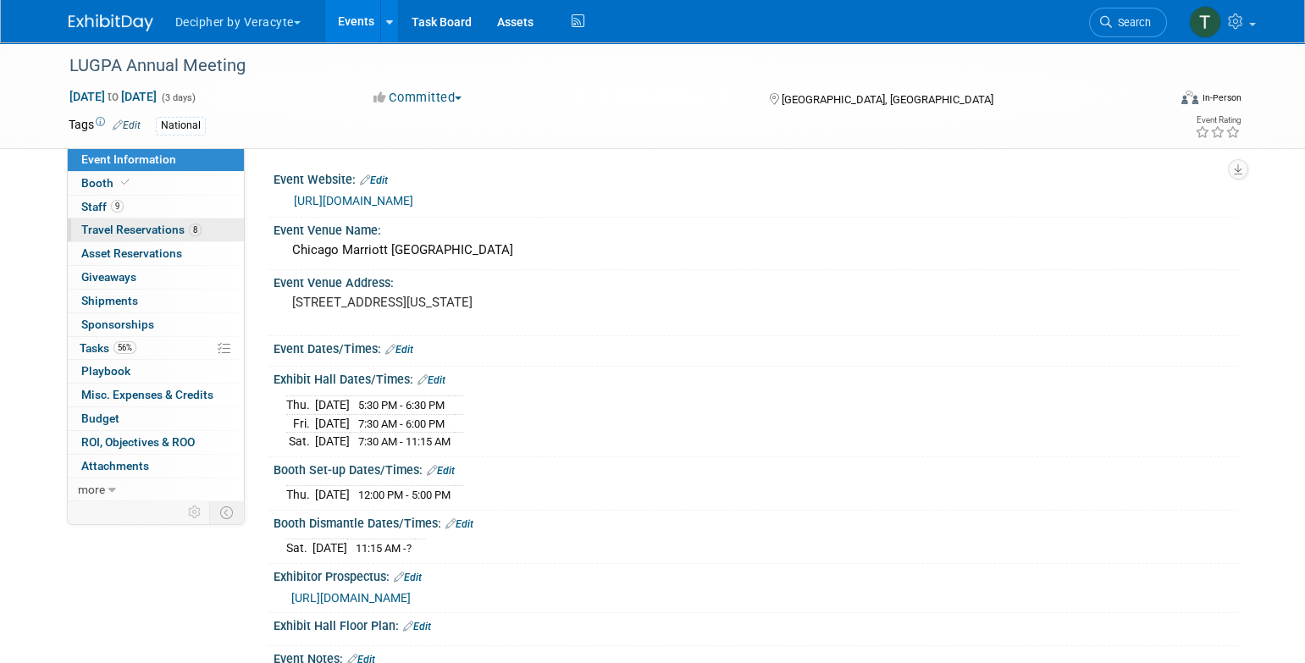
click at [180, 221] on link "8 Travel Reservations 8" at bounding box center [156, 229] width 176 height 23
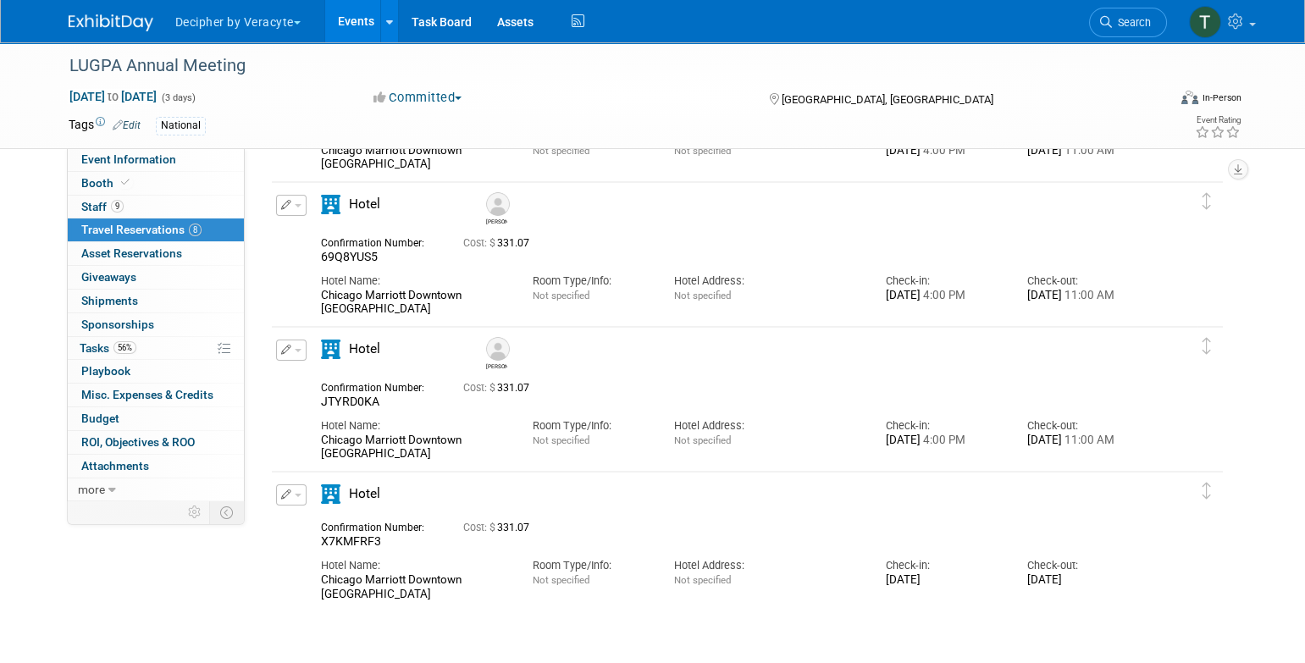
scroll to position [768, 0]
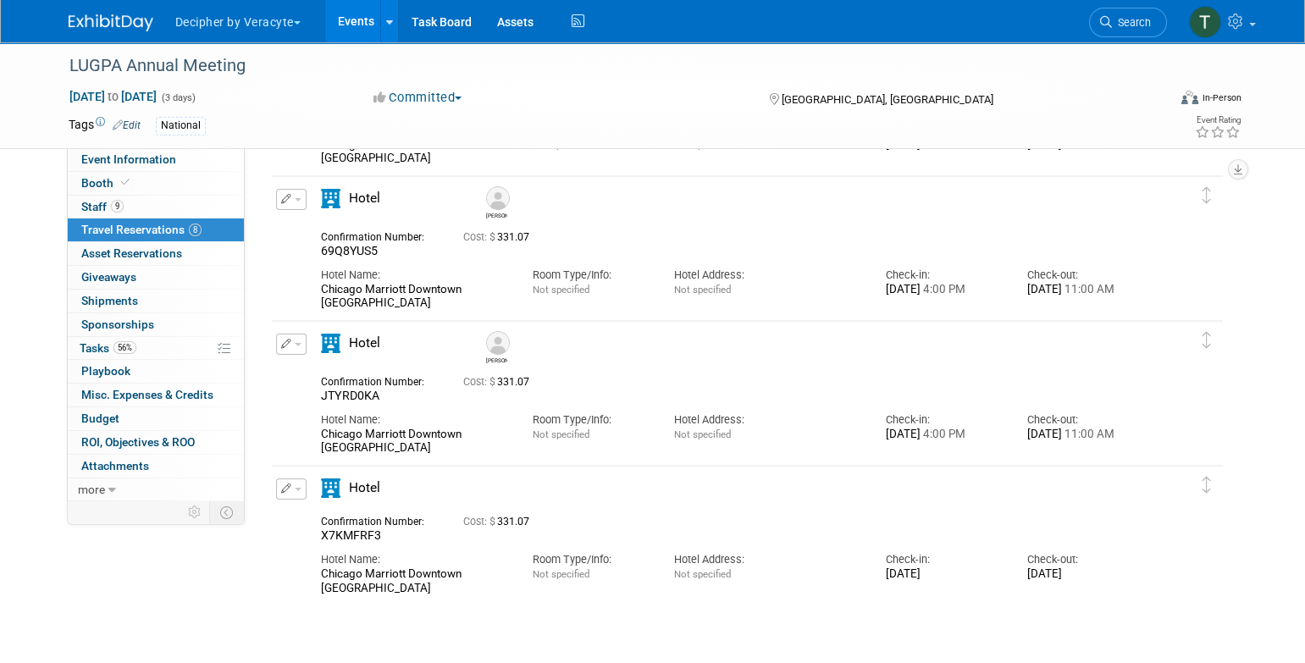
click at [361, 532] on span "X7KMFRF3" at bounding box center [351, 535] width 60 height 14
copy span "X7KMFRF3"
click at [296, 484] on button "button" at bounding box center [291, 488] width 30 height 21
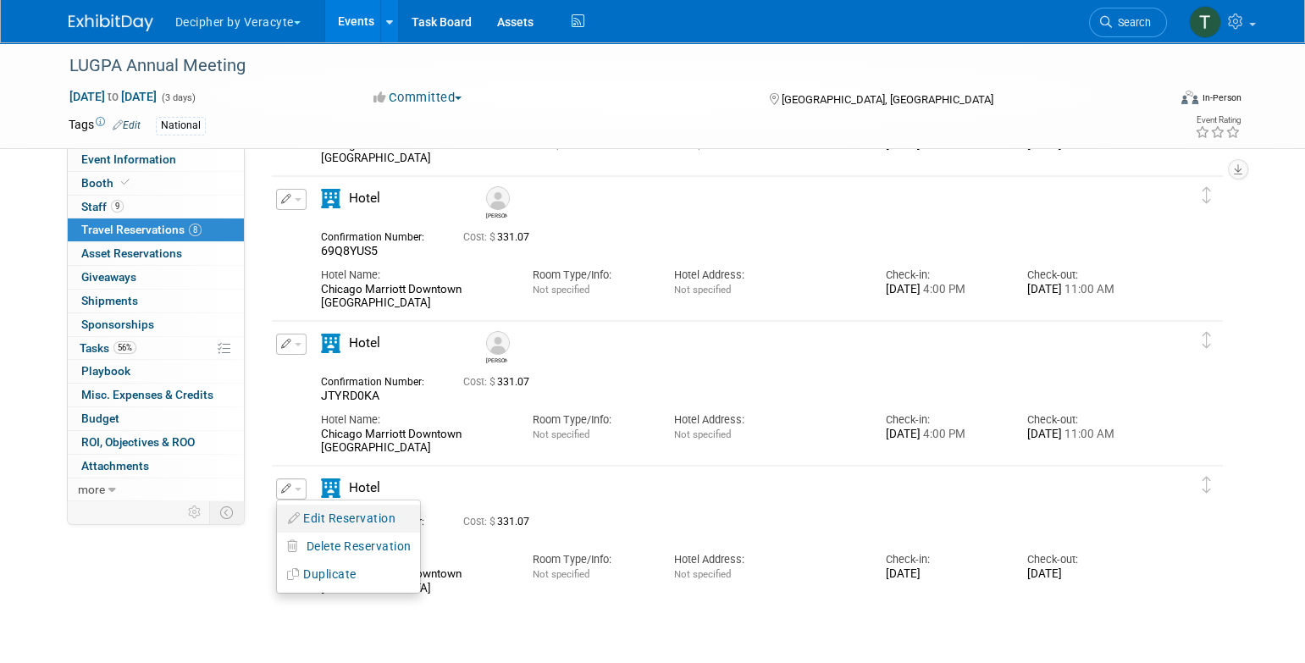
click at [331, 517] on button "Edit Reservation" at bounding box center [348, 518] width 143 height 25
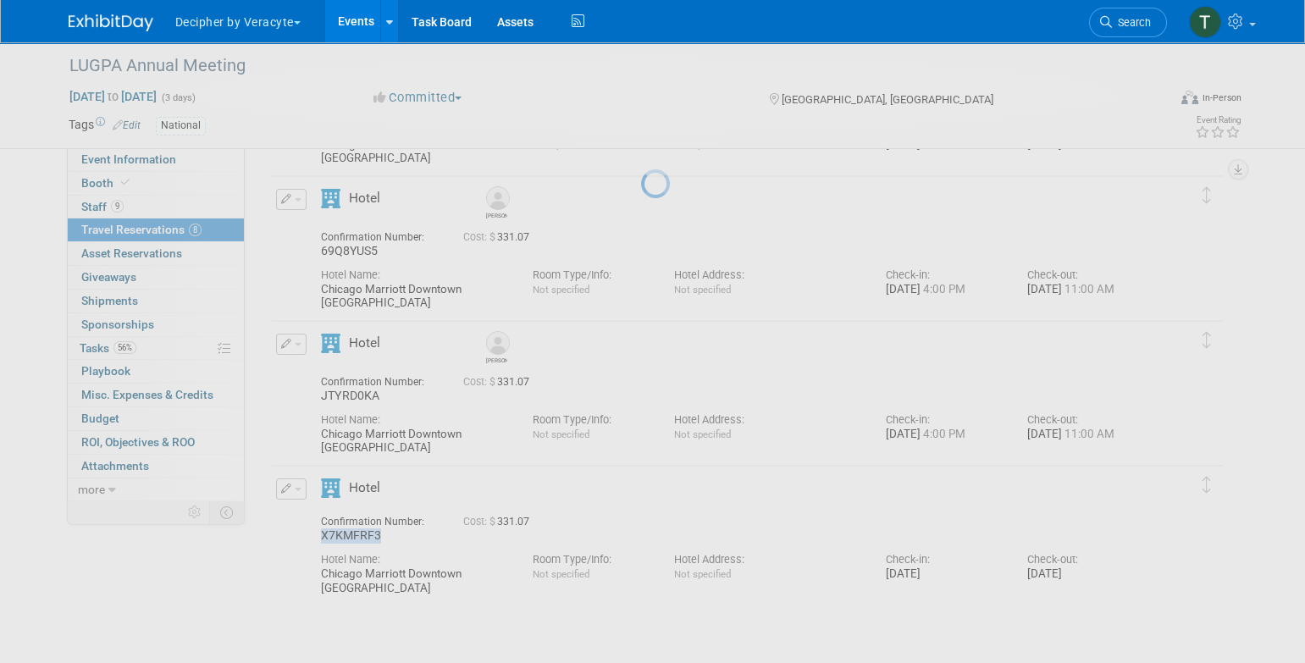
select select "2b01373a-449c-4628-9b05-b4e969e2518d"
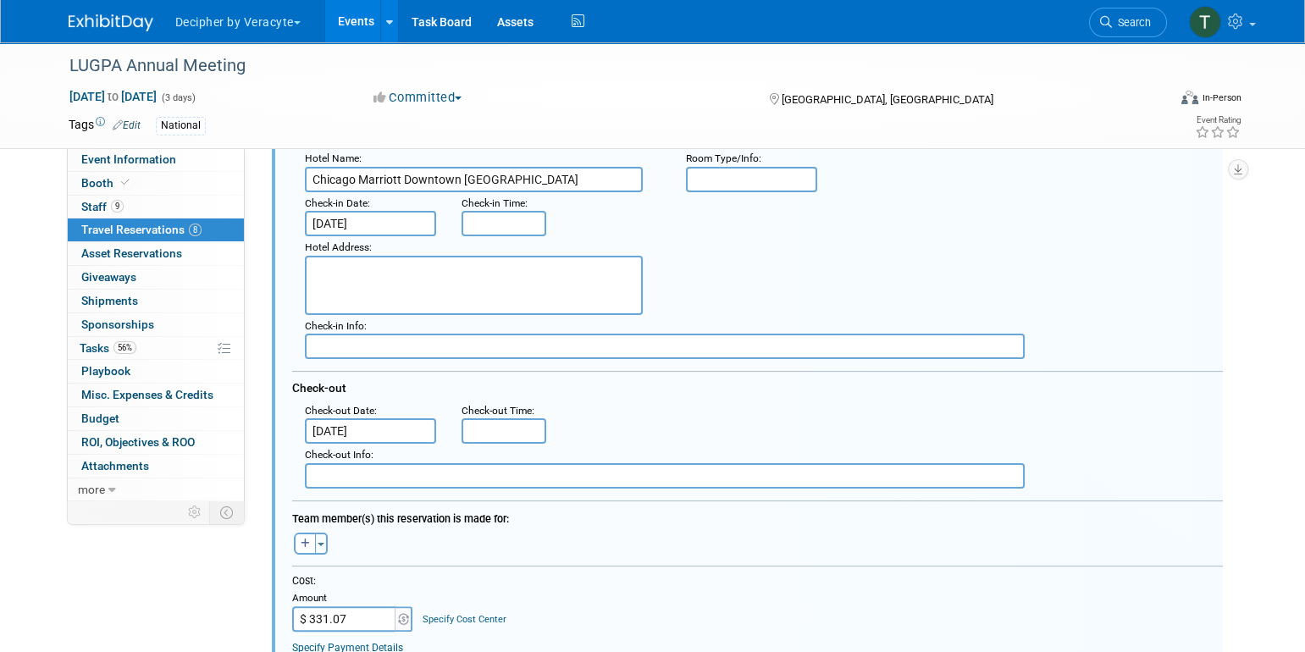
scroll to position [1232, 0]
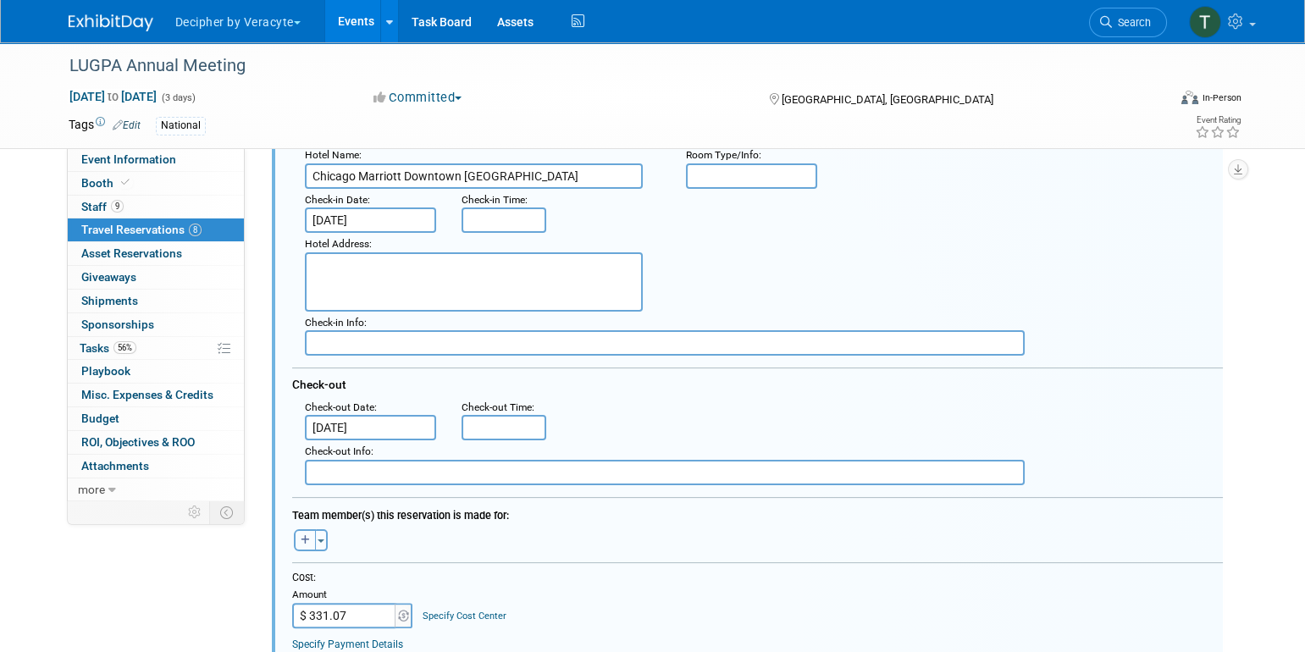
click at [312, 543] on button "button" at bounding box center [305, 540] width 22 height 22
select select
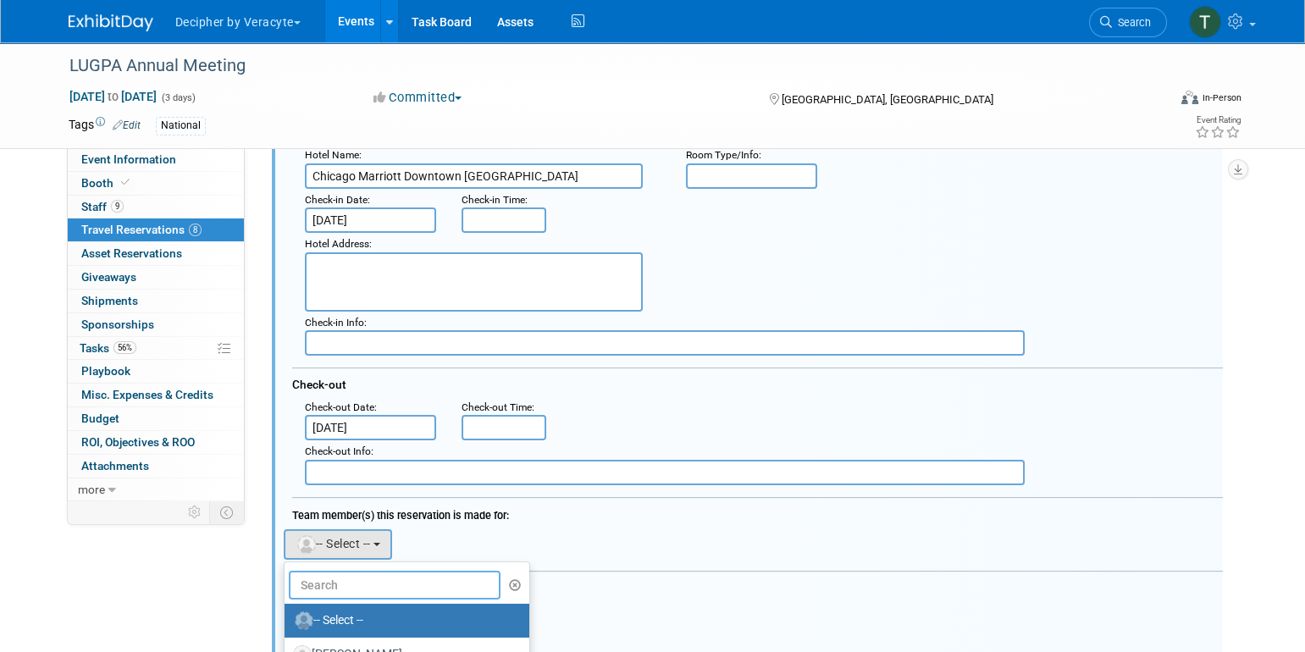
click at [349, 572] on input "text" at bounding box center [395, 585] width 213 height 29
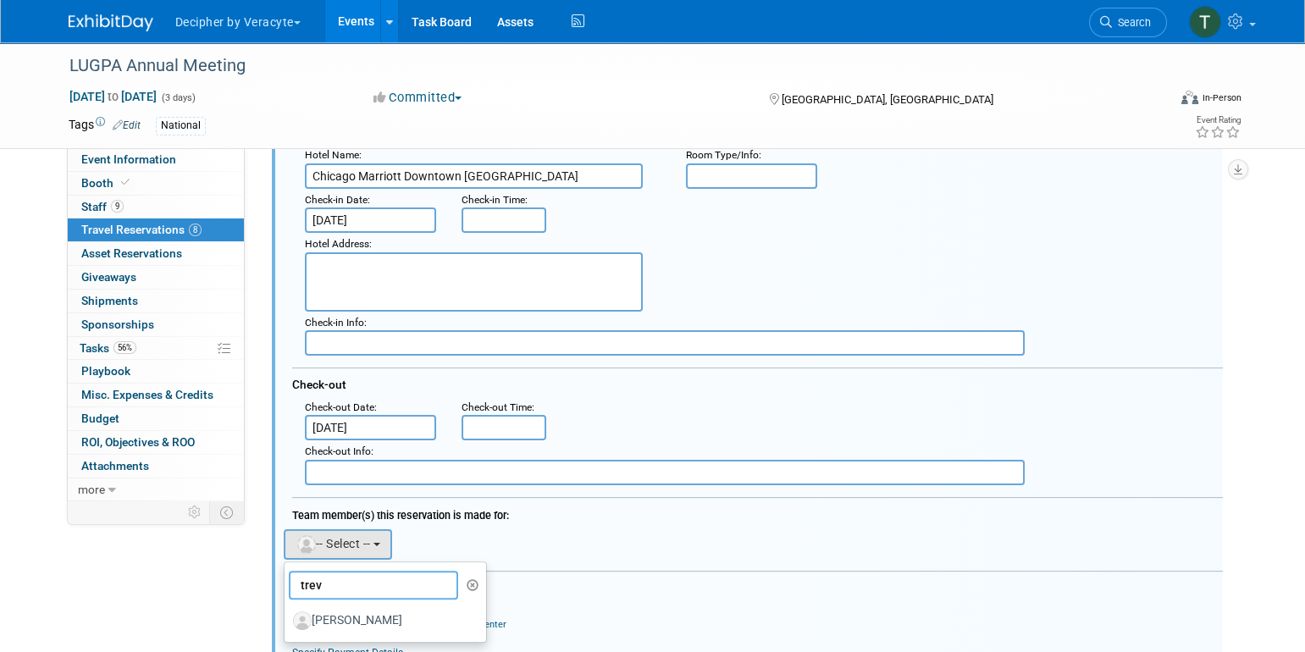
scroll to position [1279, 0]
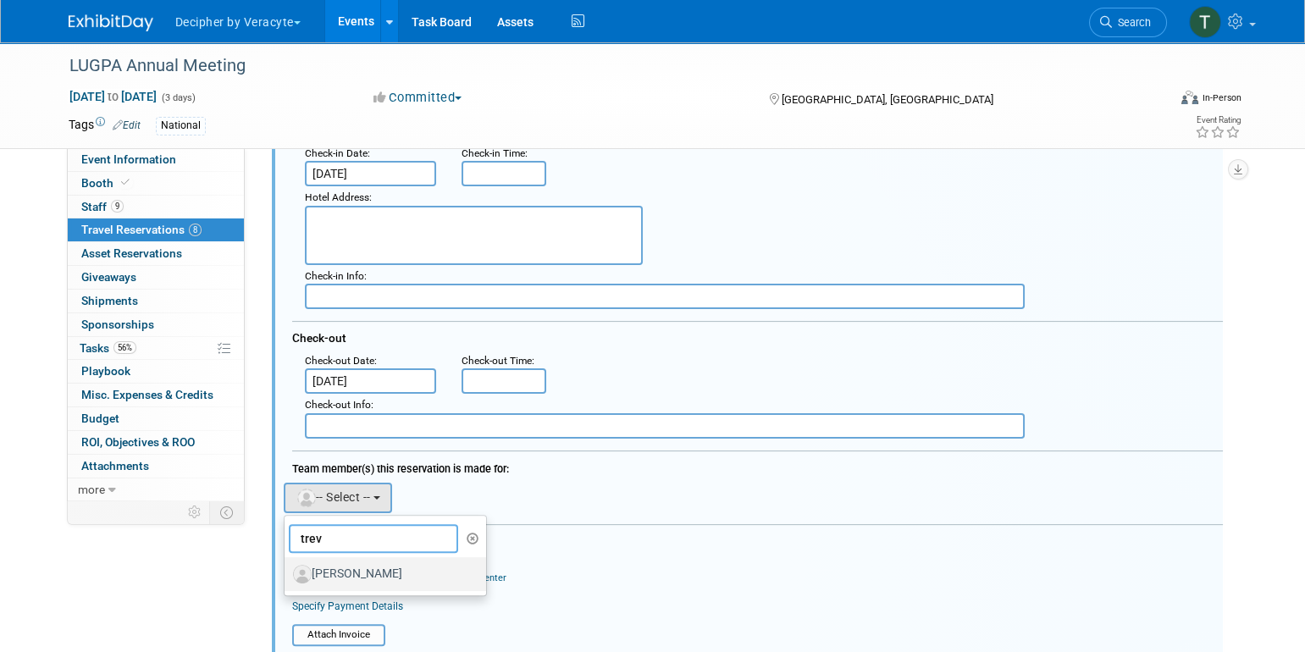
type input "trev"
click at [357, 583] on label "Trevor Gaskill" at bounding box center [381, 574] width 177 height 27
click at [287, 578] on input "Trevor Gaskill" at bounding box center [281, 572] width 11 height 11
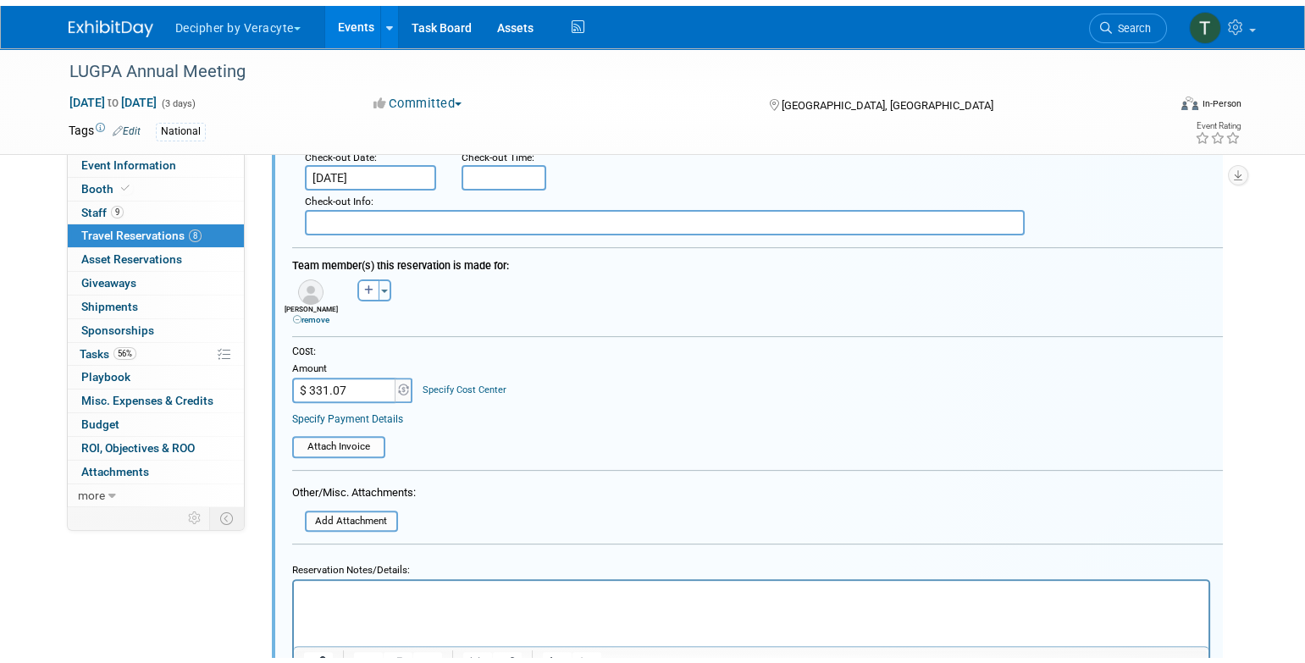
scroll to position [1679, 0]
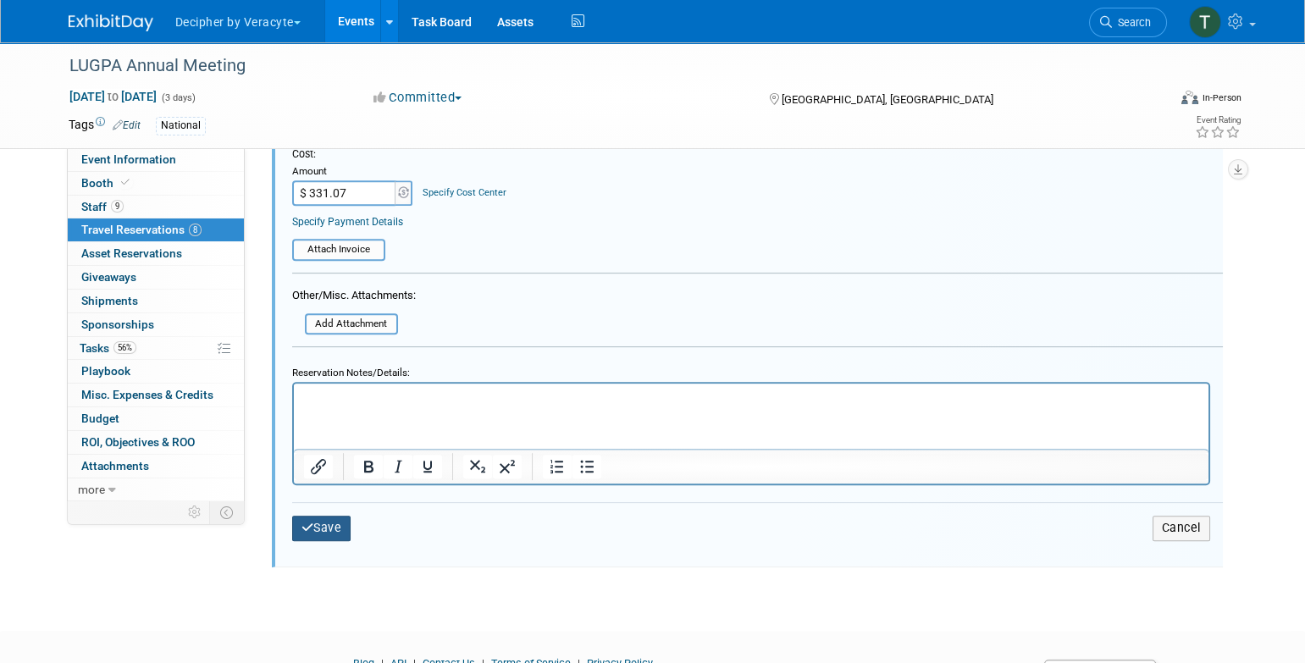
click at [340, 523] on button "Save" at bounding box center [321, 528] width 59 height 25
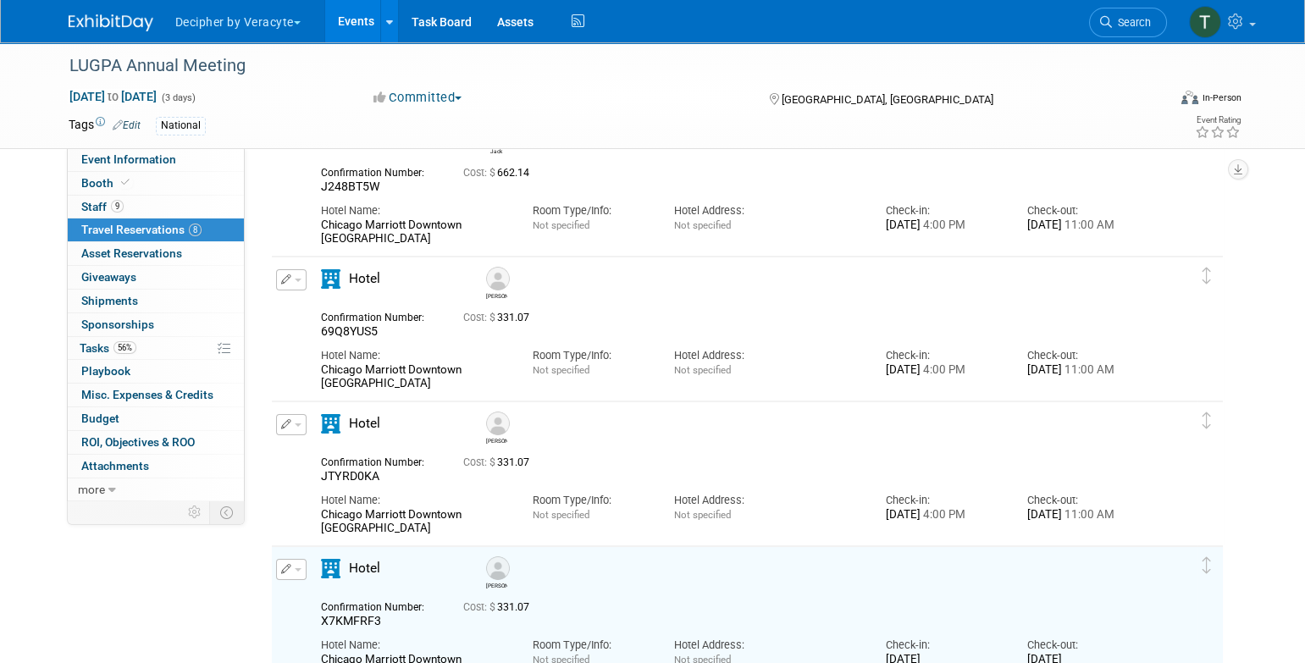
scroll to position [686, 0]
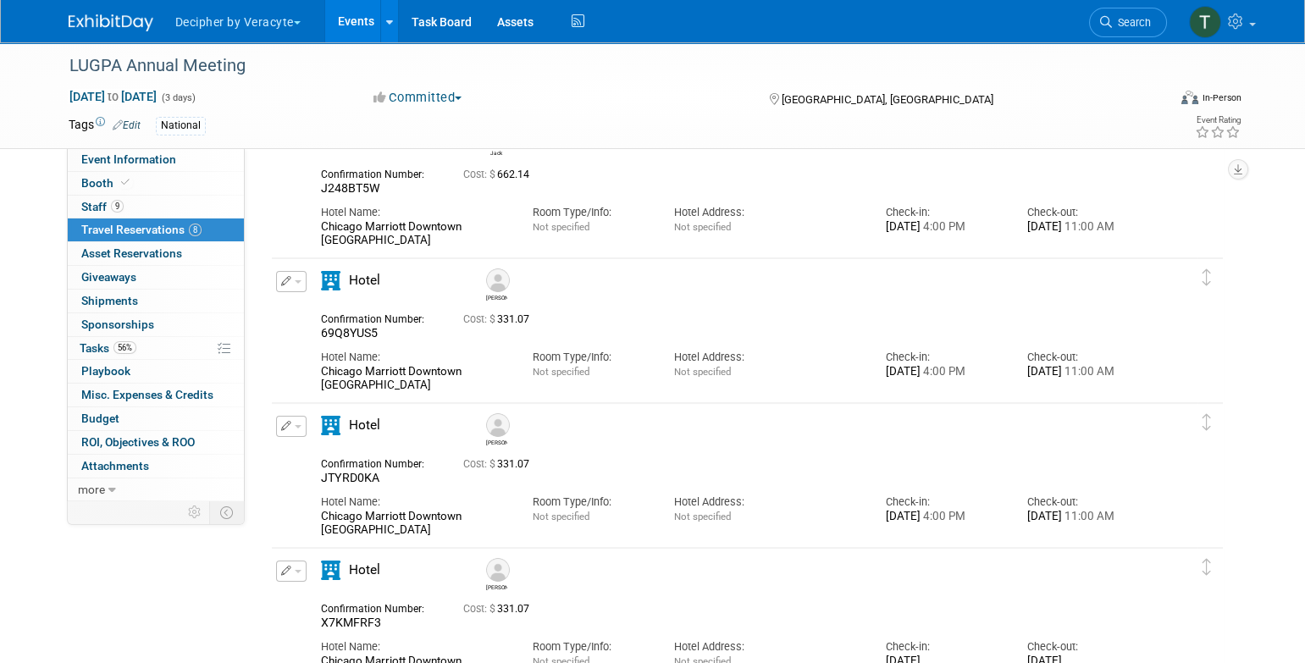
click at [362, 474] on span "JTYRD0KA" at bounding box center [350, 478] width 58 height 14
copy span "JTYRD0KA"
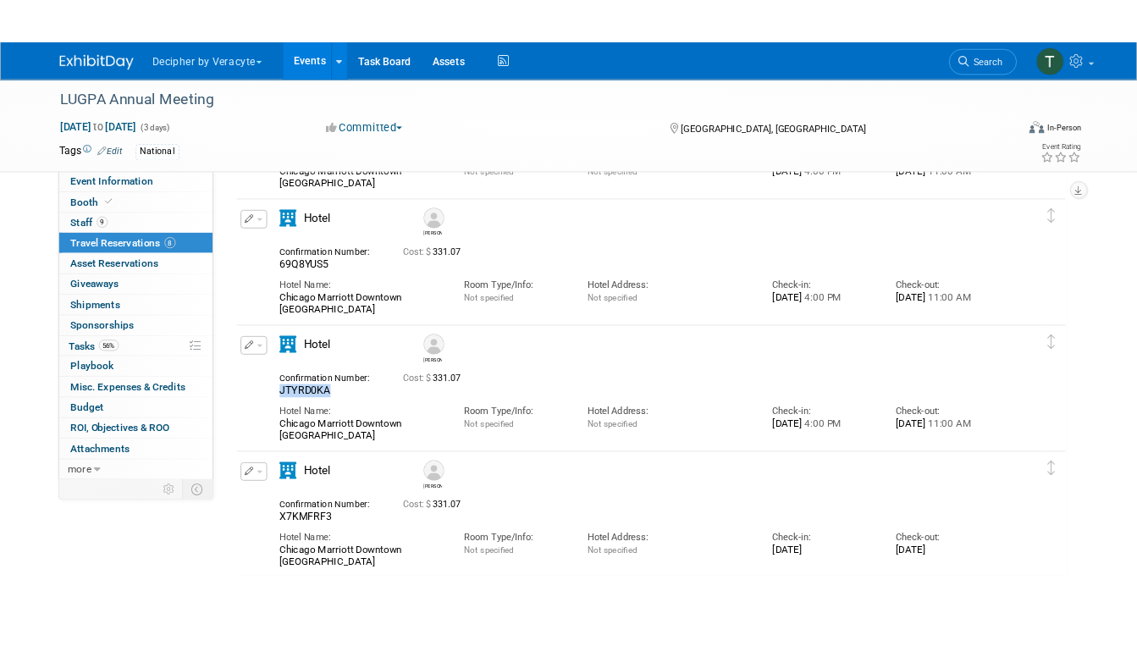
scroll to position [754, 0]
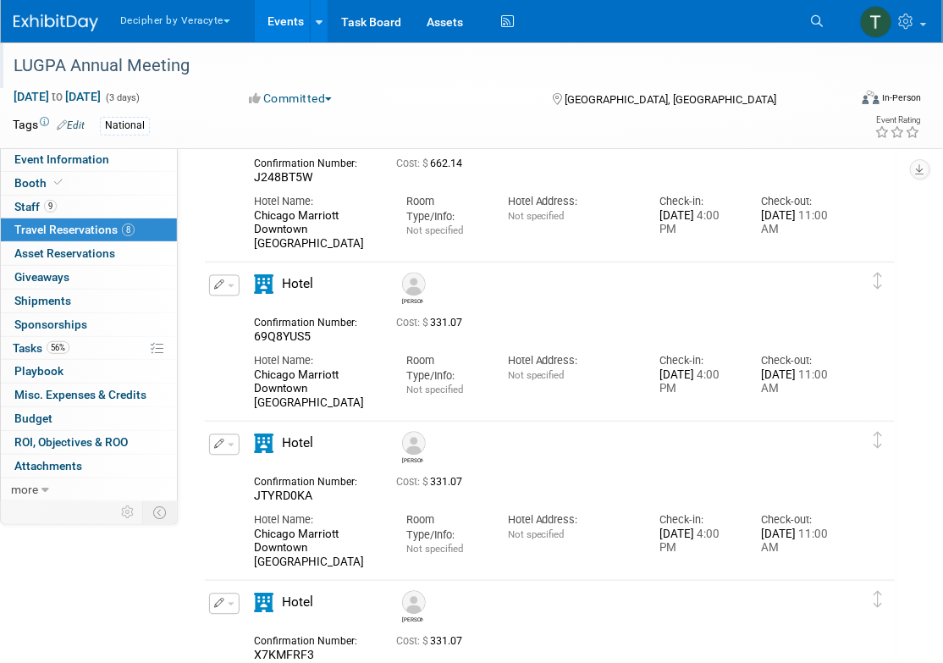
click at [2, 84] on div "LUGPA Annual Meeting" at bounding box center [422, 65] width 845 height 46
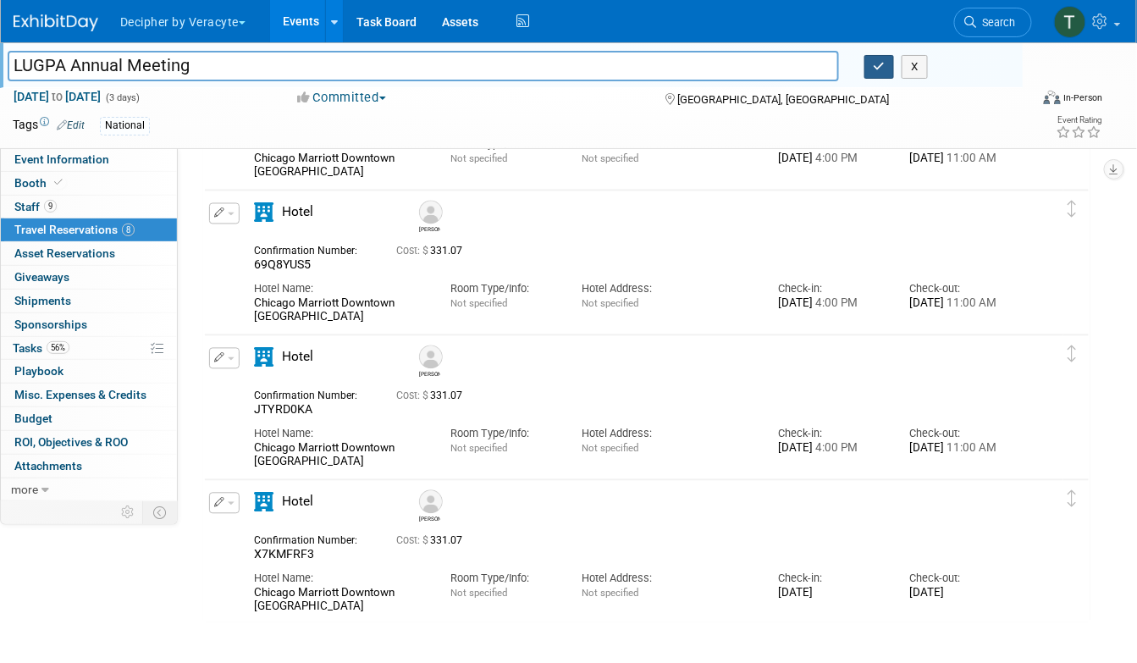
click at [871, 72] on button "button" at bounding box center [880, 67] width 30 height 24
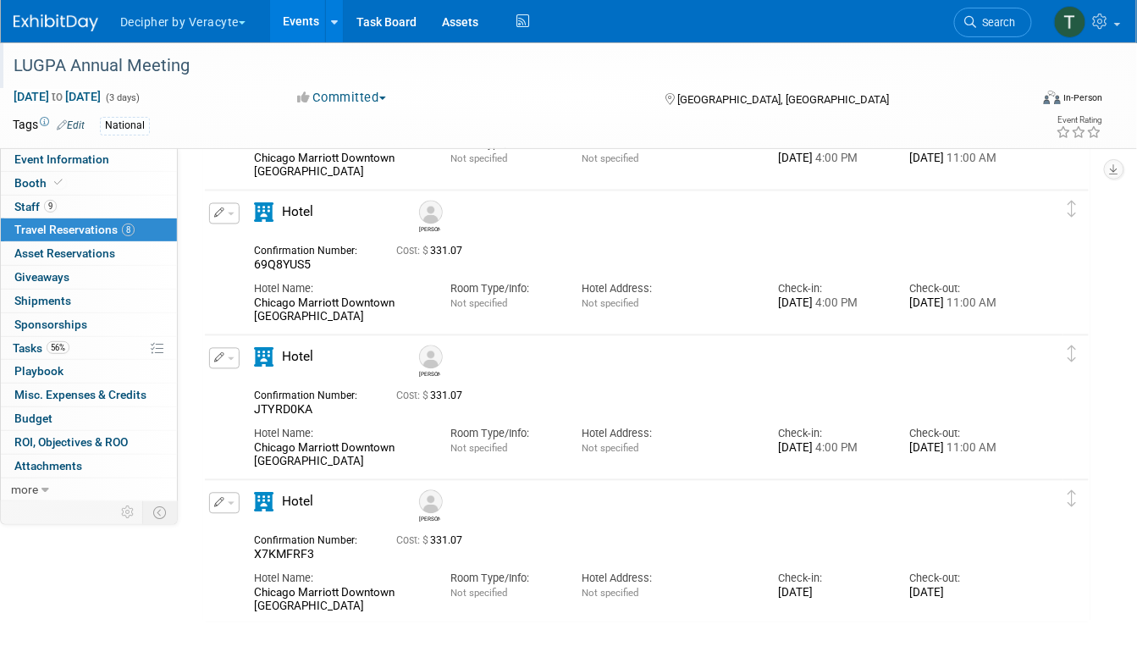
scroll to position [0, 0]
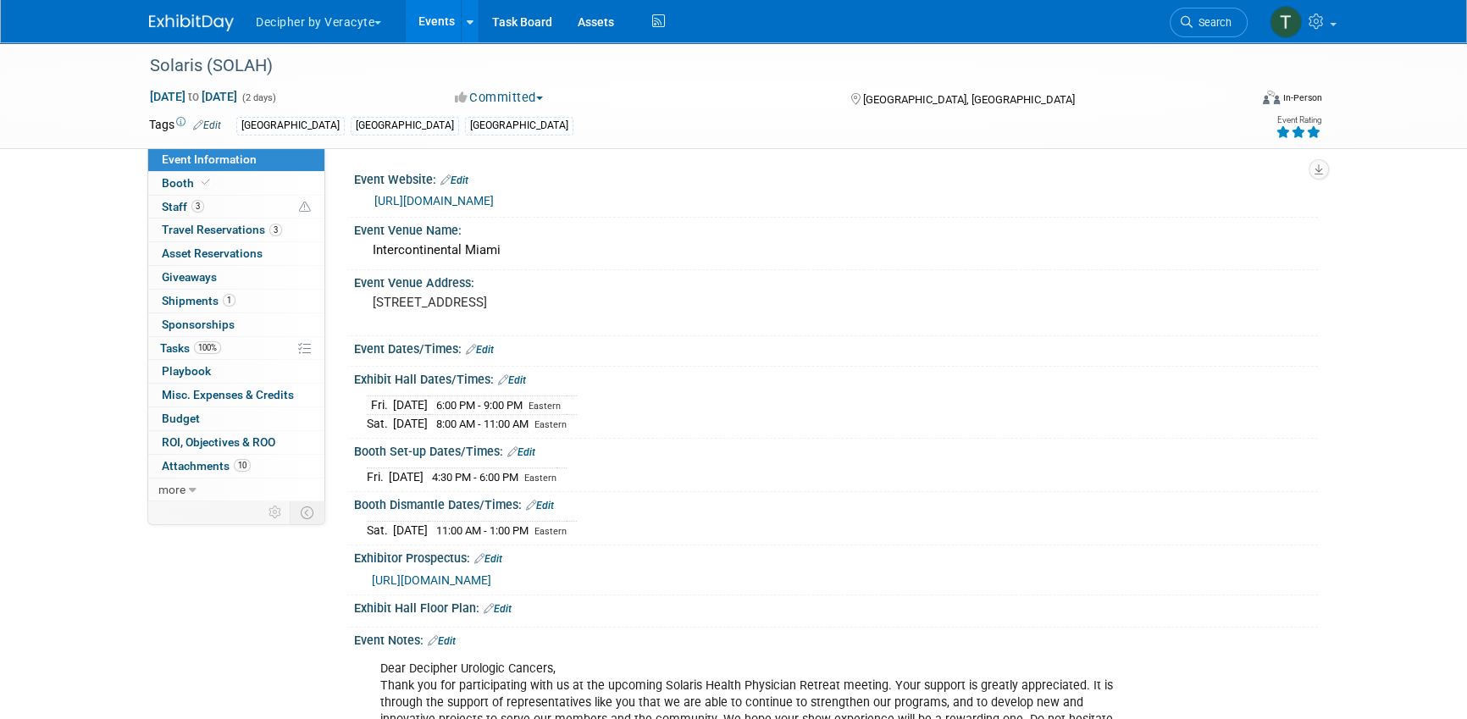
click at [430, 11] on link "Events" at bounding box center [437, 21] width 62 height 42
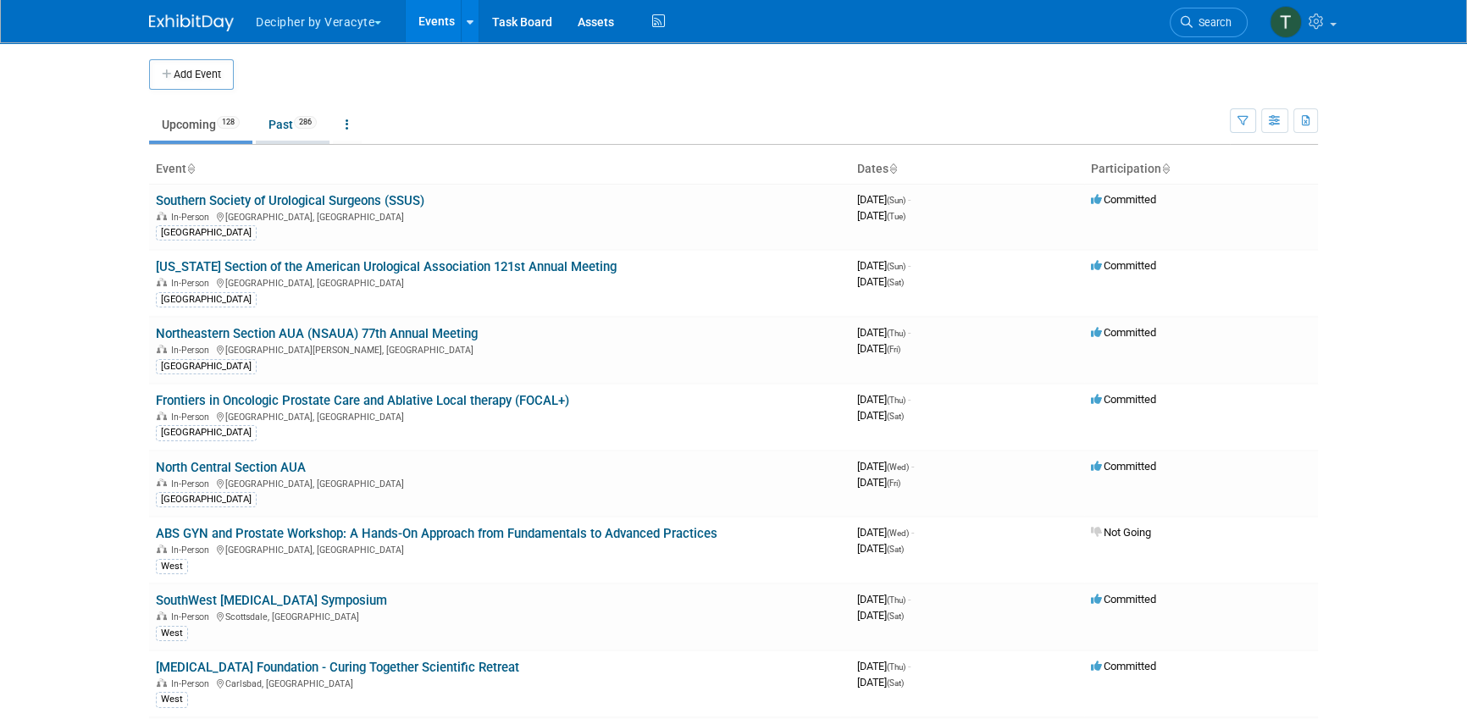
click at [313, 140] on link "Past 286" at bounding box center [293, 124] width 74 height 32
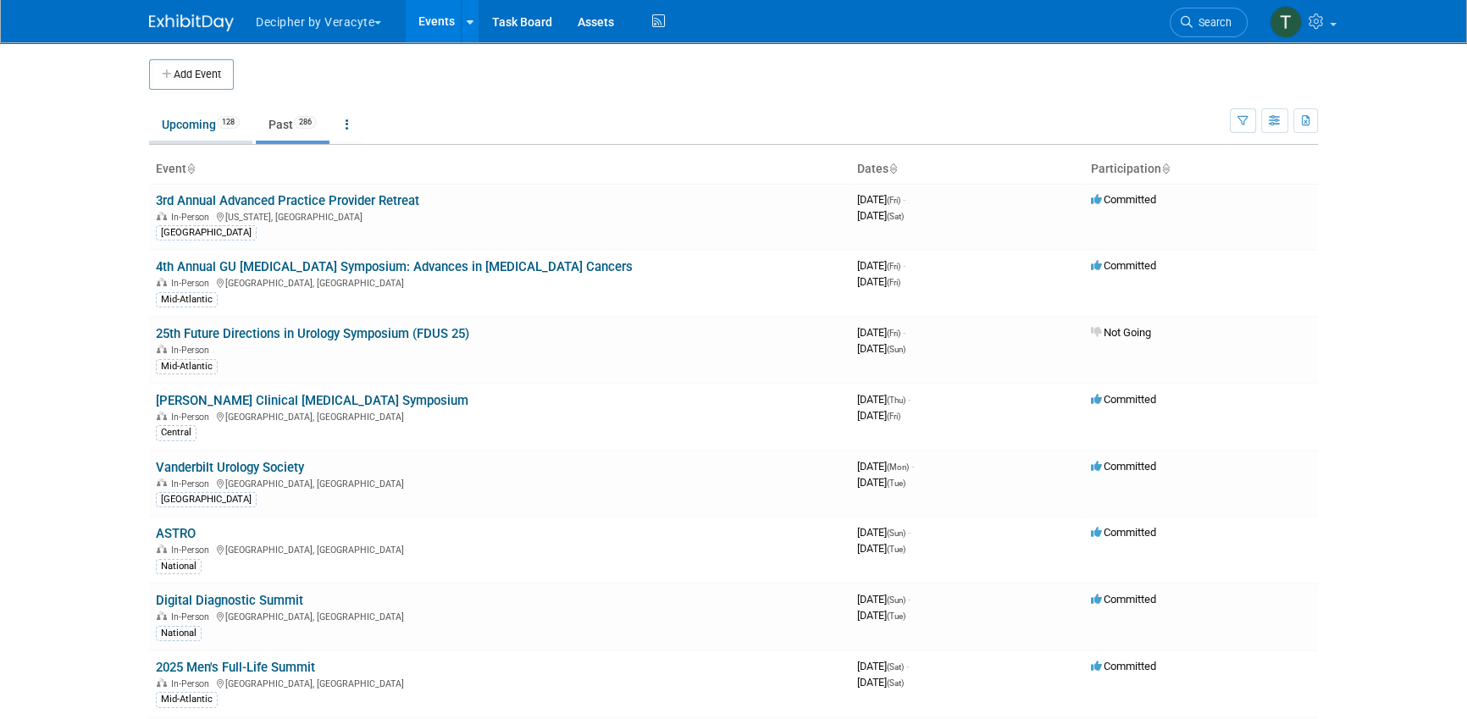
click at [221, 128] on link "Upcoming 128" at bounding box center [200, 124] width 103 height 32
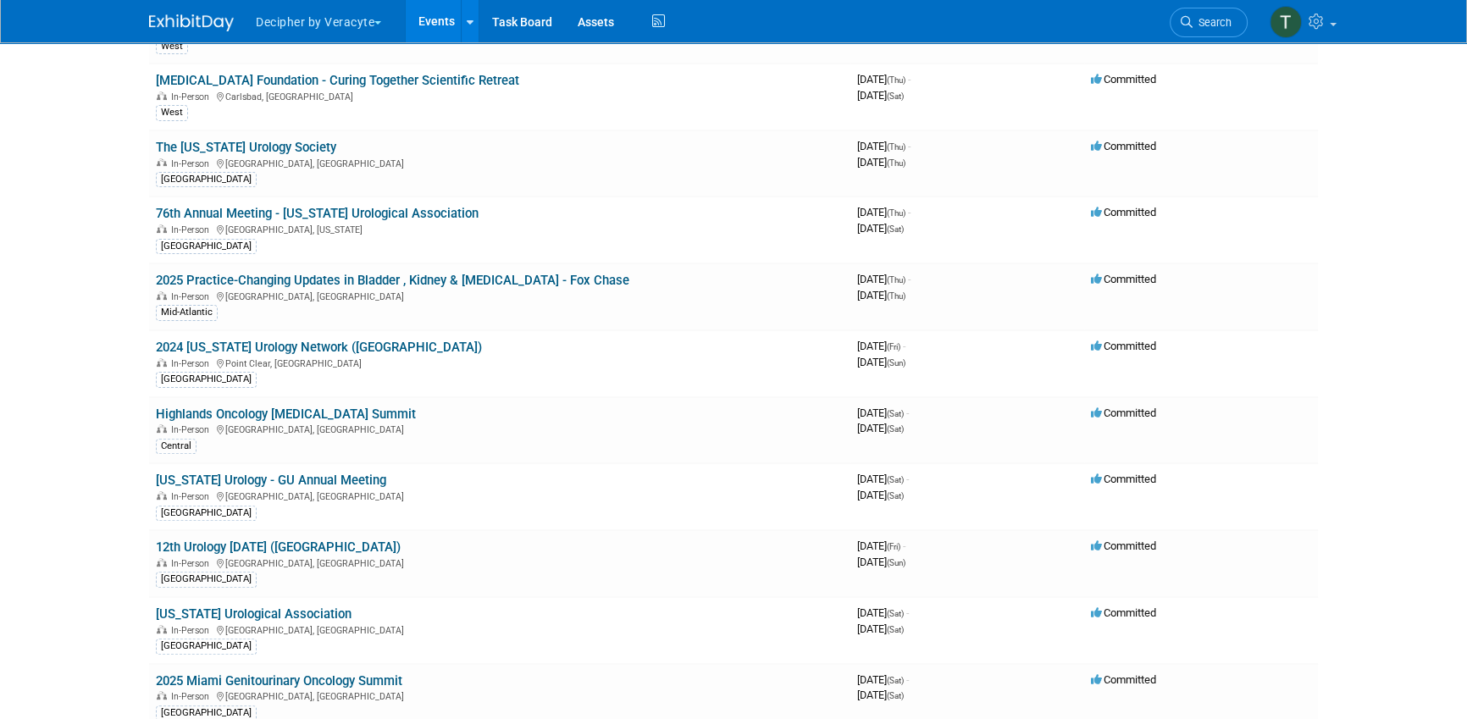
scroll to position [1613, 0]
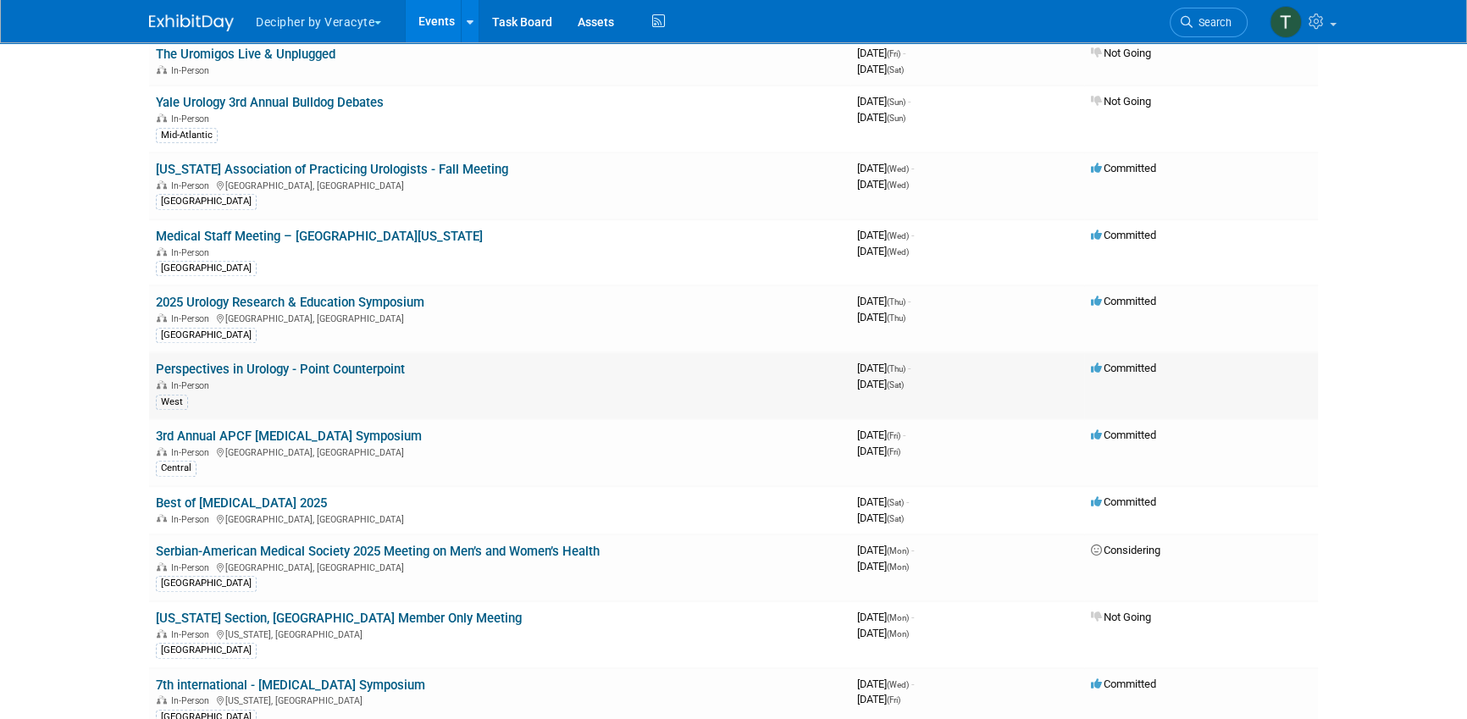
click at [358, 362] on link "Perspectives in Urology - Point Counterpoint" at bounding box center [280, 369] width 249 height 15
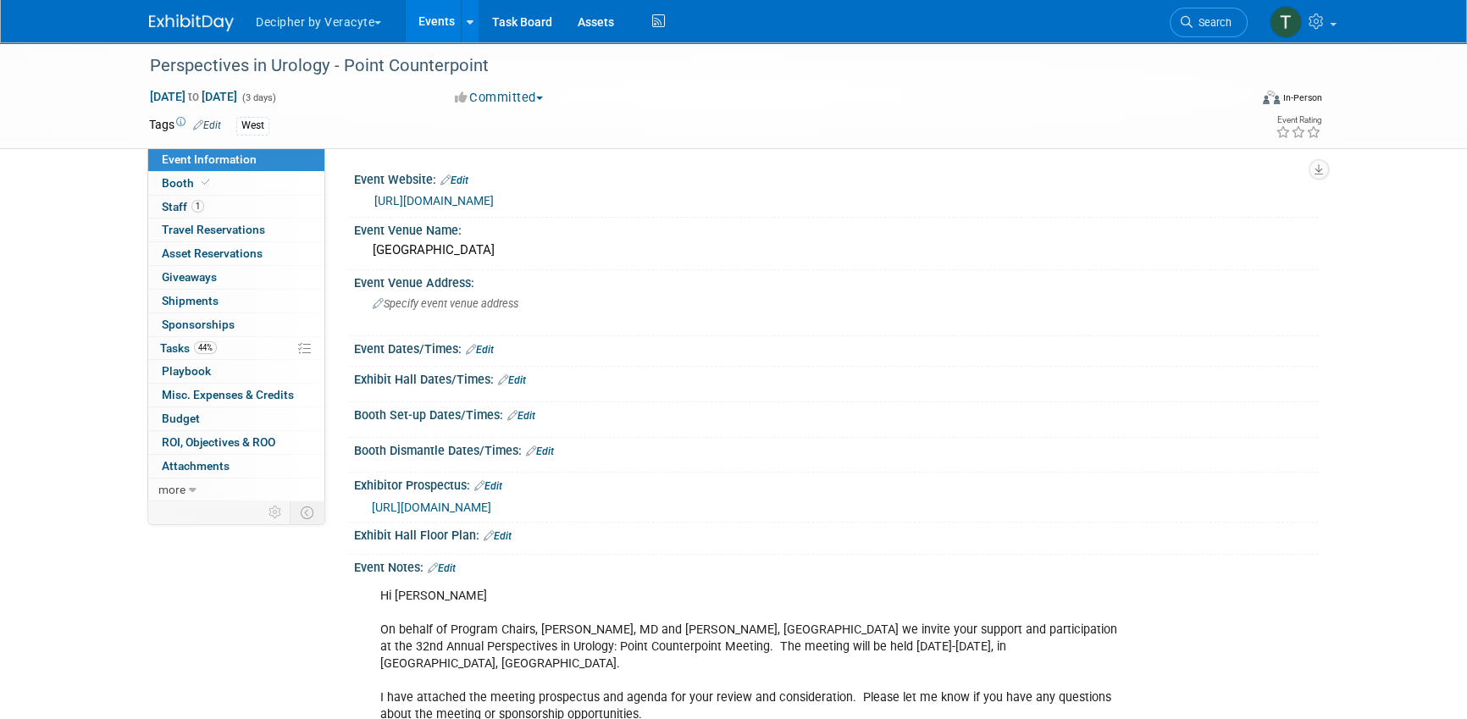
click at [491, 514] on span "[URL][DOMAIN_NAME]" at bounding box center [431, 507] width 119 height 14
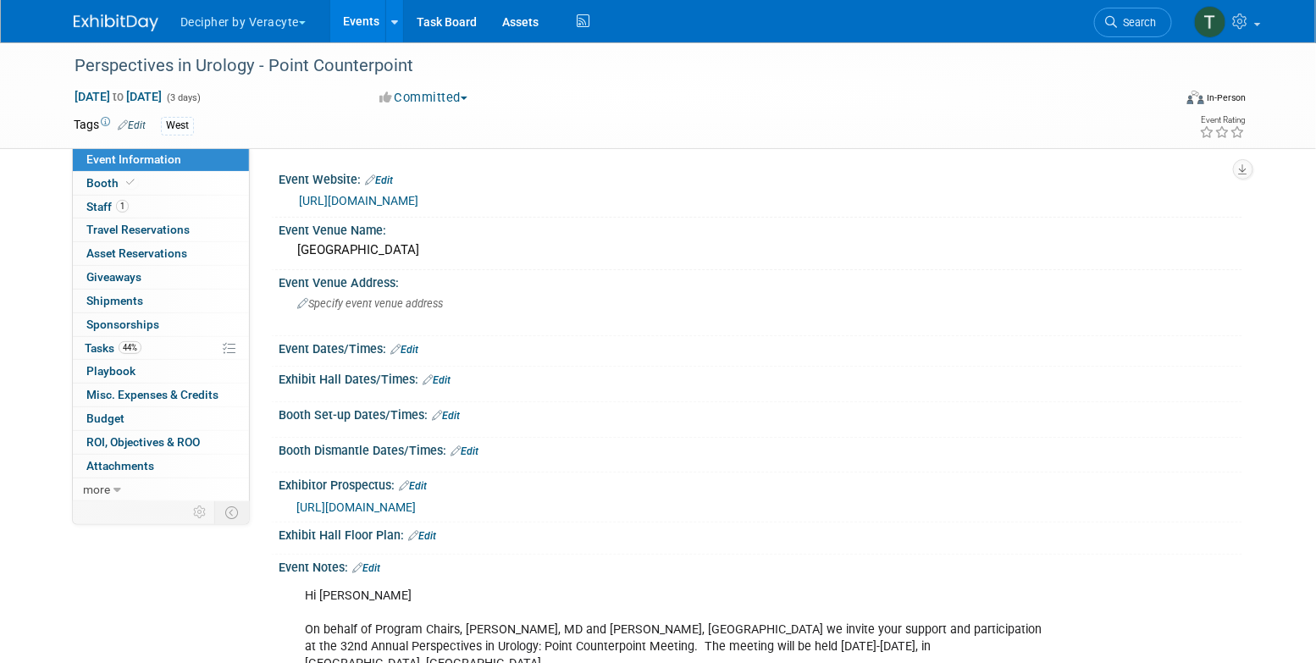
click at [355, 26] on link "Events" at bounding box center [361, 21] width 62 height 42
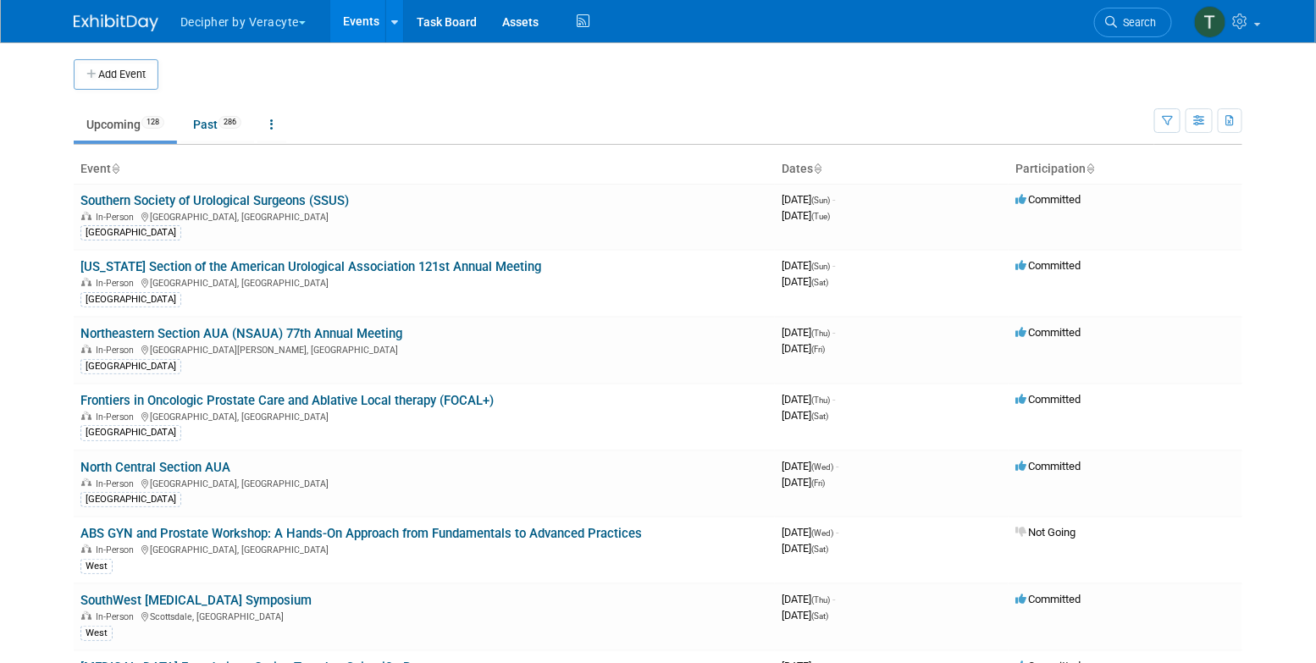
scroll to position [4502, 0]
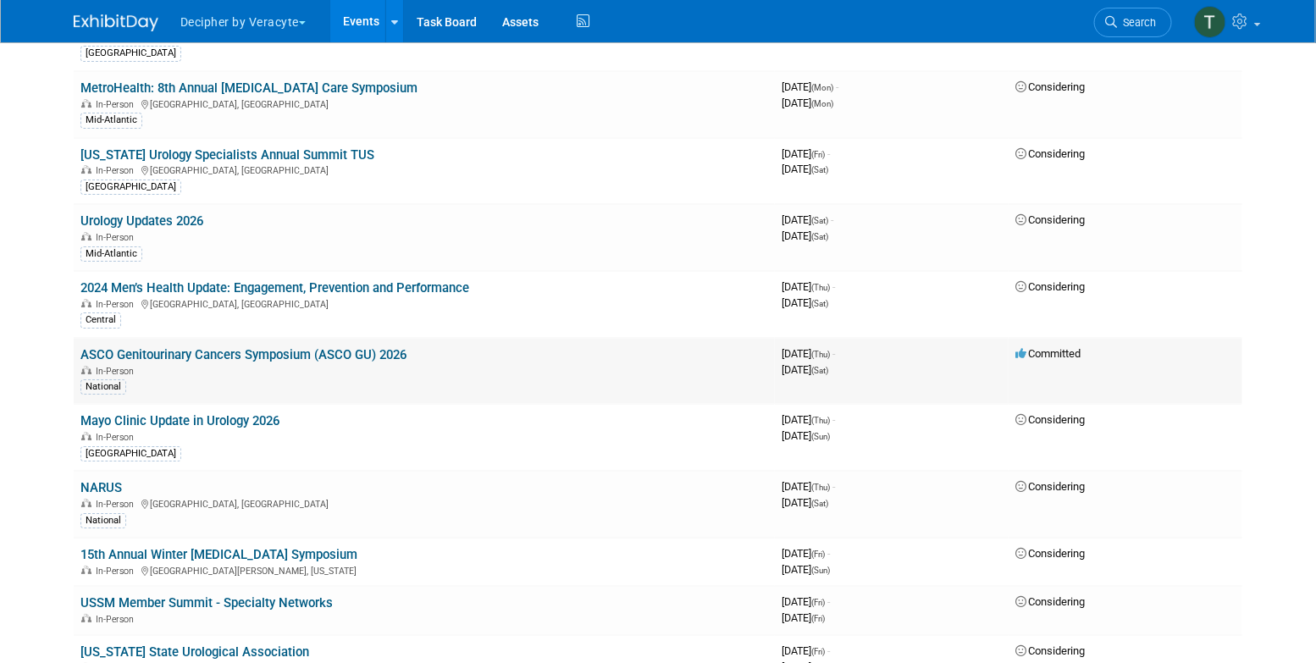
click at [358, 347] on link "ASCO Genitourinary Cancers Symposium (ASCO GU) 2026" at bounding box center [243, 354] width 326 height 15
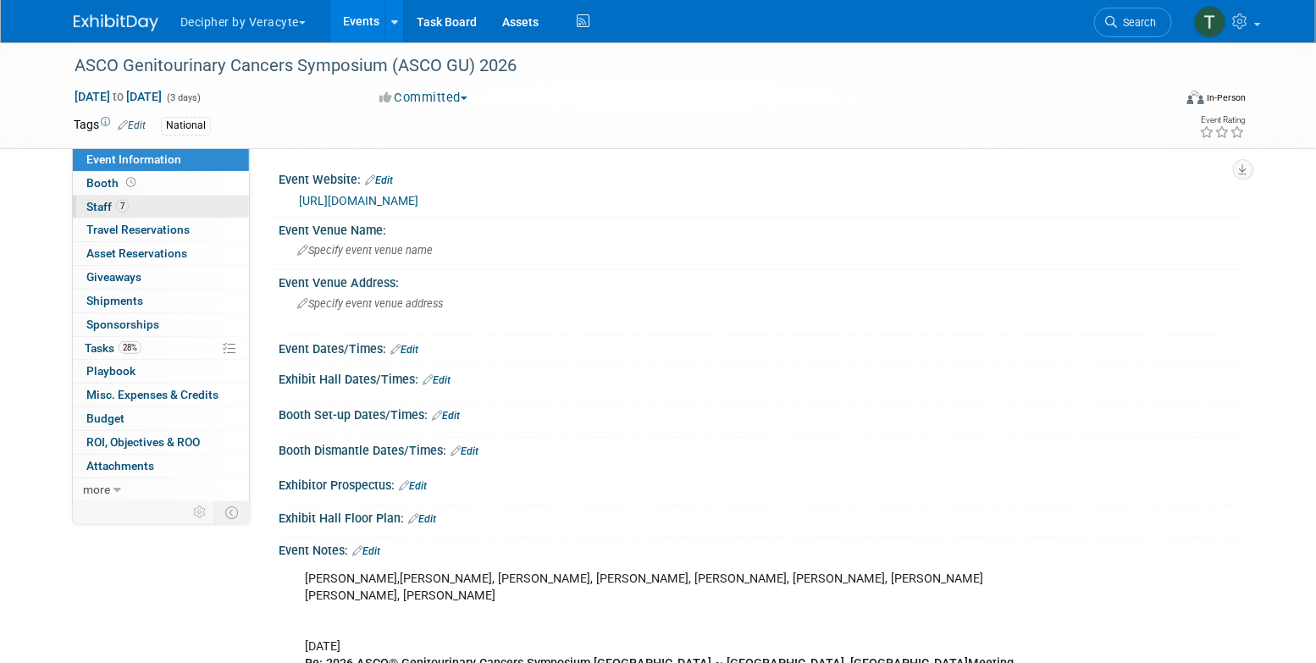
click at [160, 209] on link "7 Staff 7" at bounding box center [161, 207] width 176 height 23
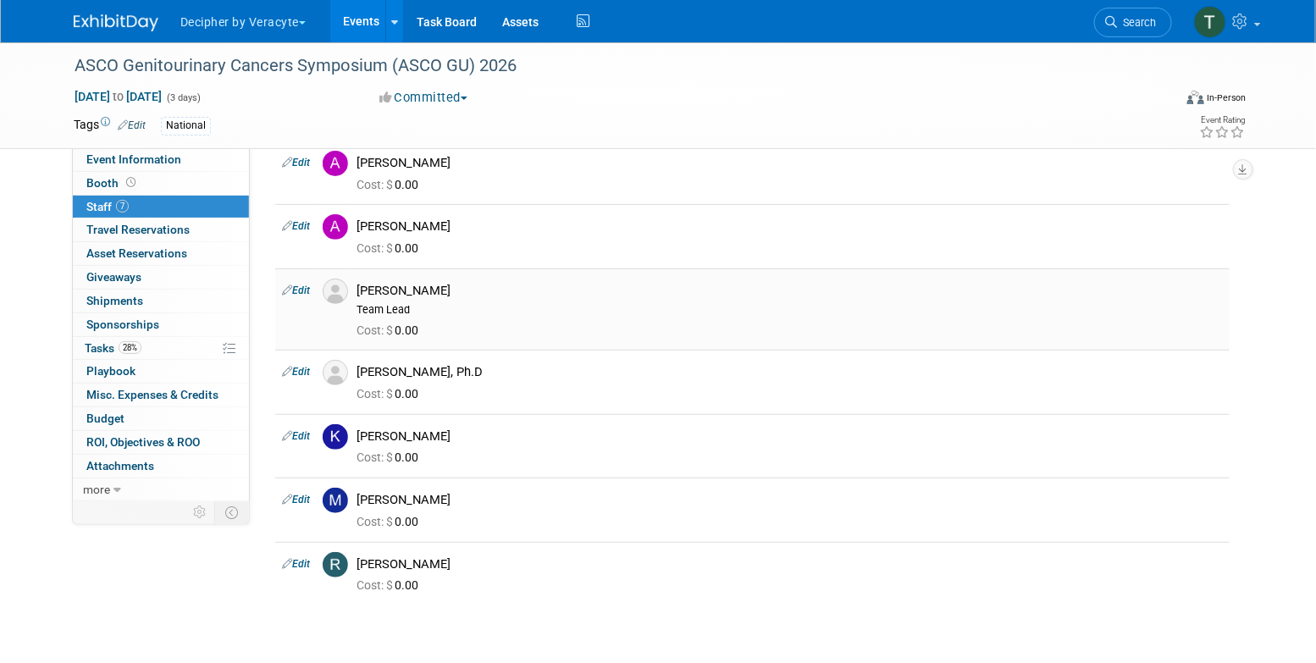
scroll to position [76, 0]
click at [152, 343] on link "28% Tasks 28%" at bounding box center [161, 348] width 176 height 23
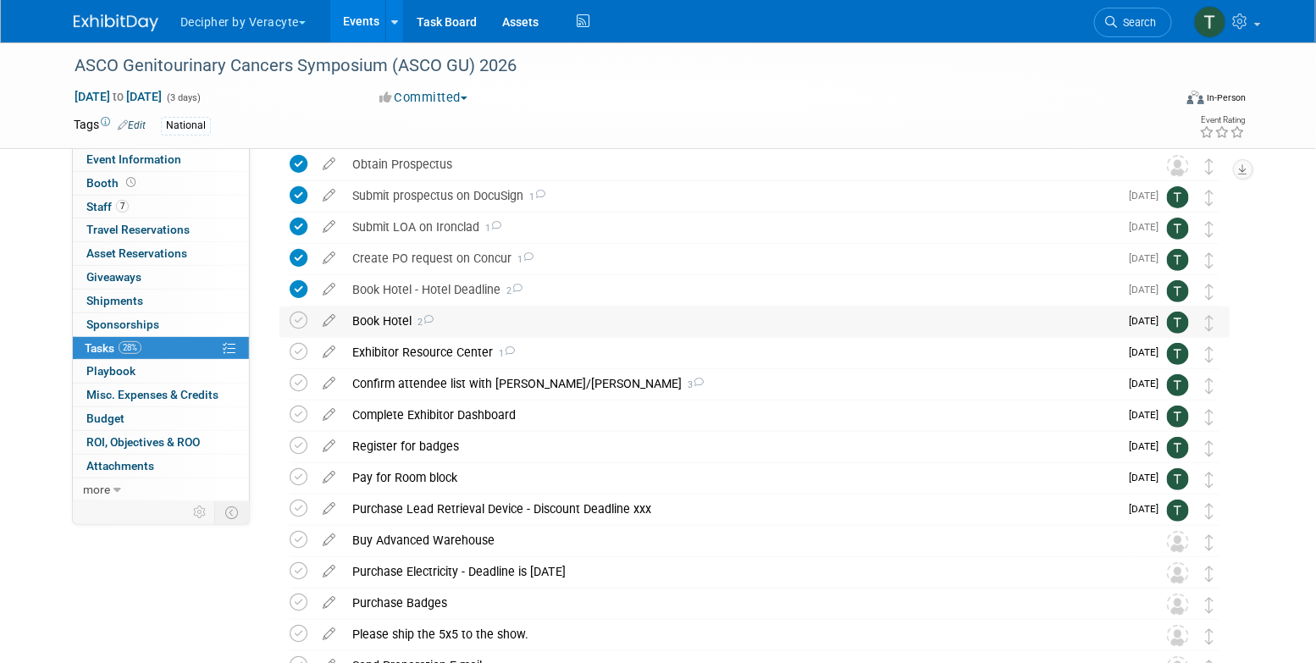
scroll to position [71, 0]
click at [170, 149] on link "Event Information" at bounding box center [161, 159] width 176 height 23
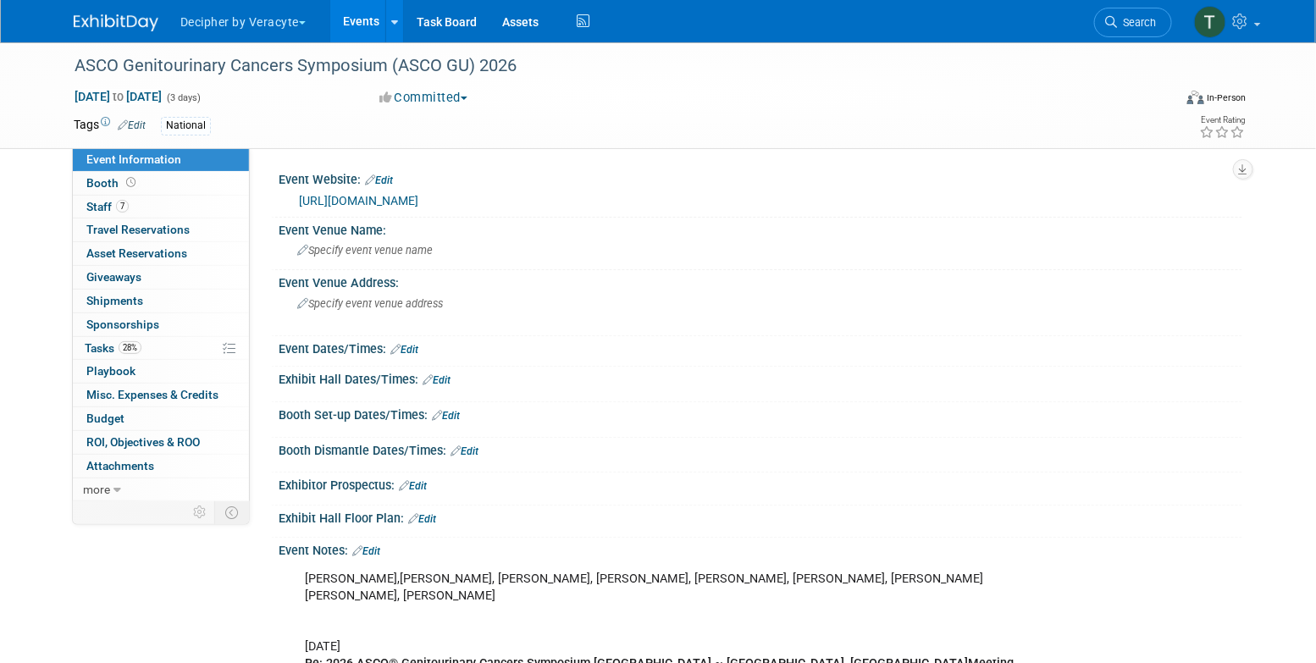
click at [418, 202] on link "[URL][DOMAIN_NAME]" at bounding box center [358, 201] width 119 height 14
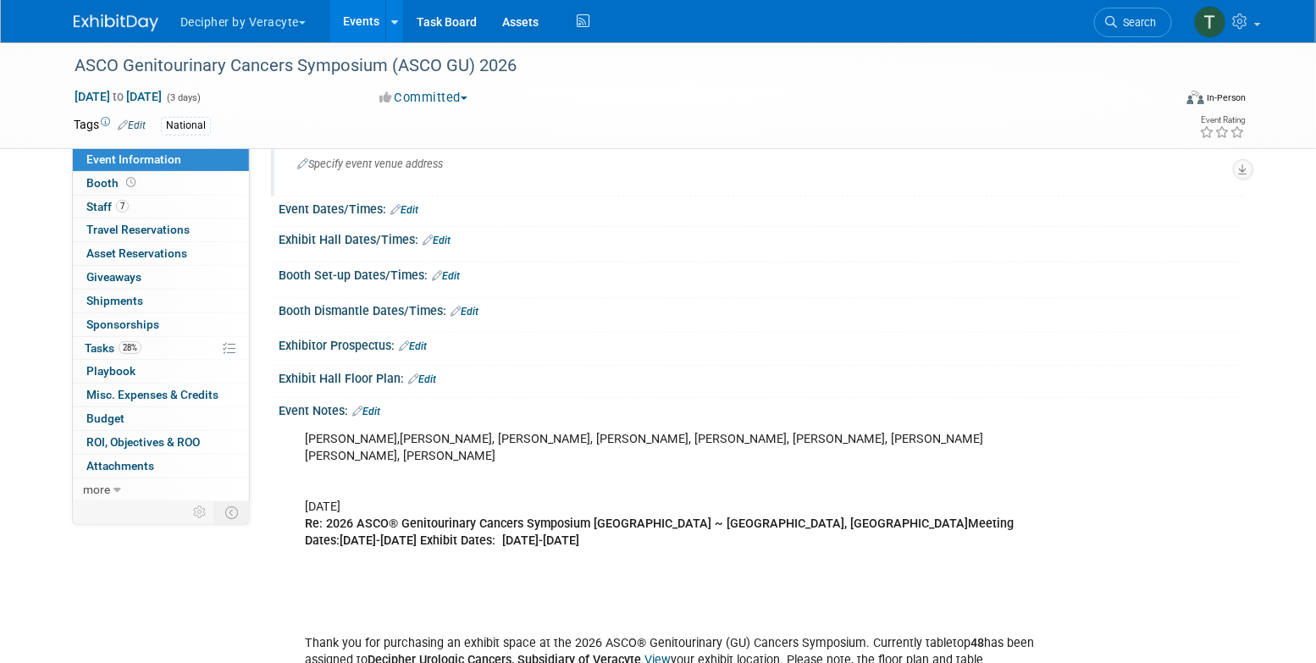
scroll to position [163, 0]
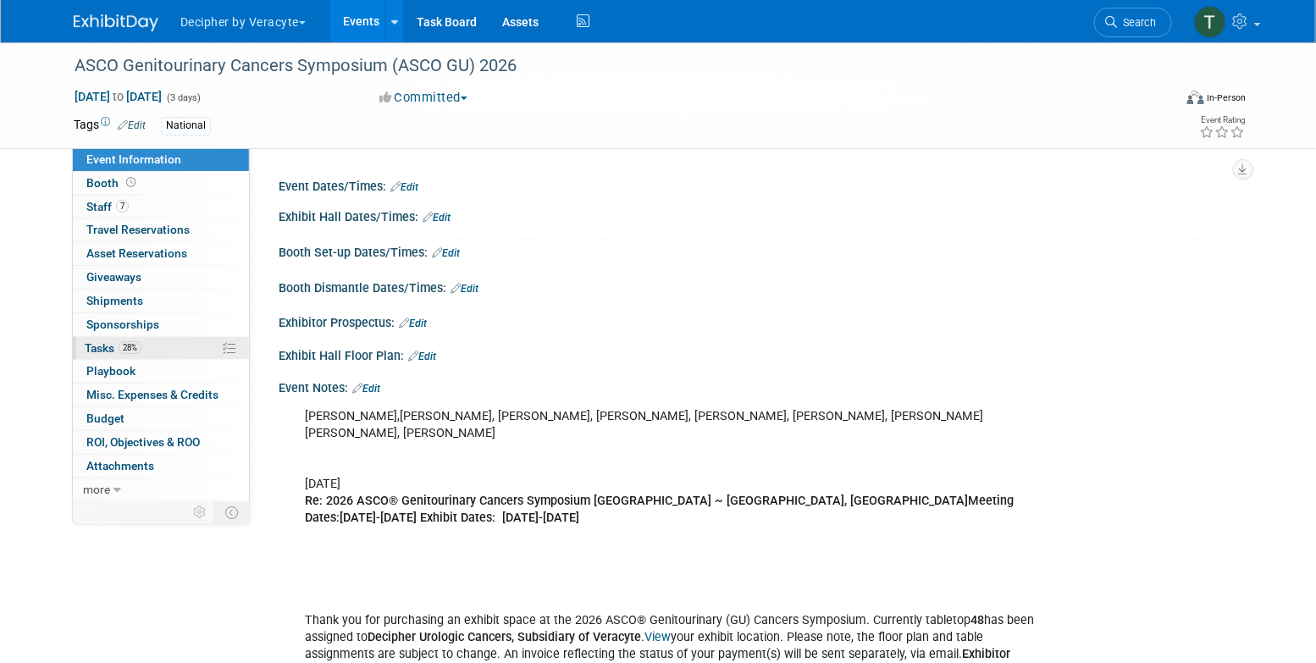
click at [200, 337] on link "28% Tasks 28%" at bounding box center [161, 348] width 176 height 23
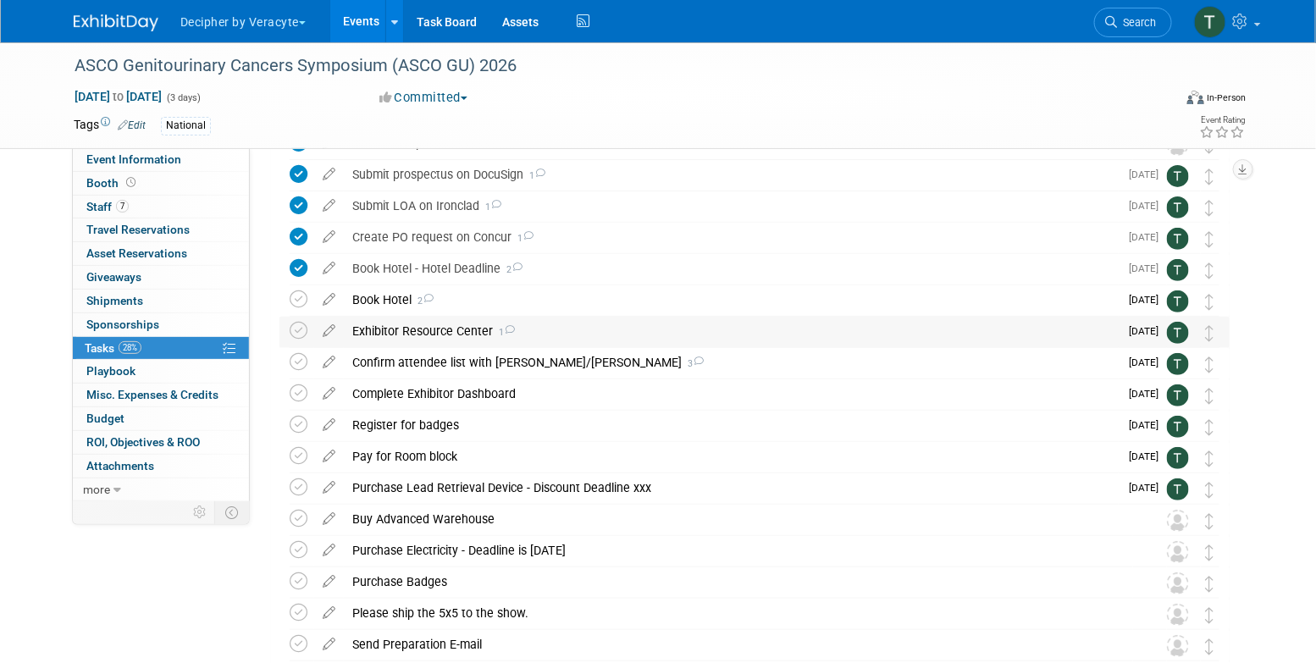
scroll to position [97, 0]
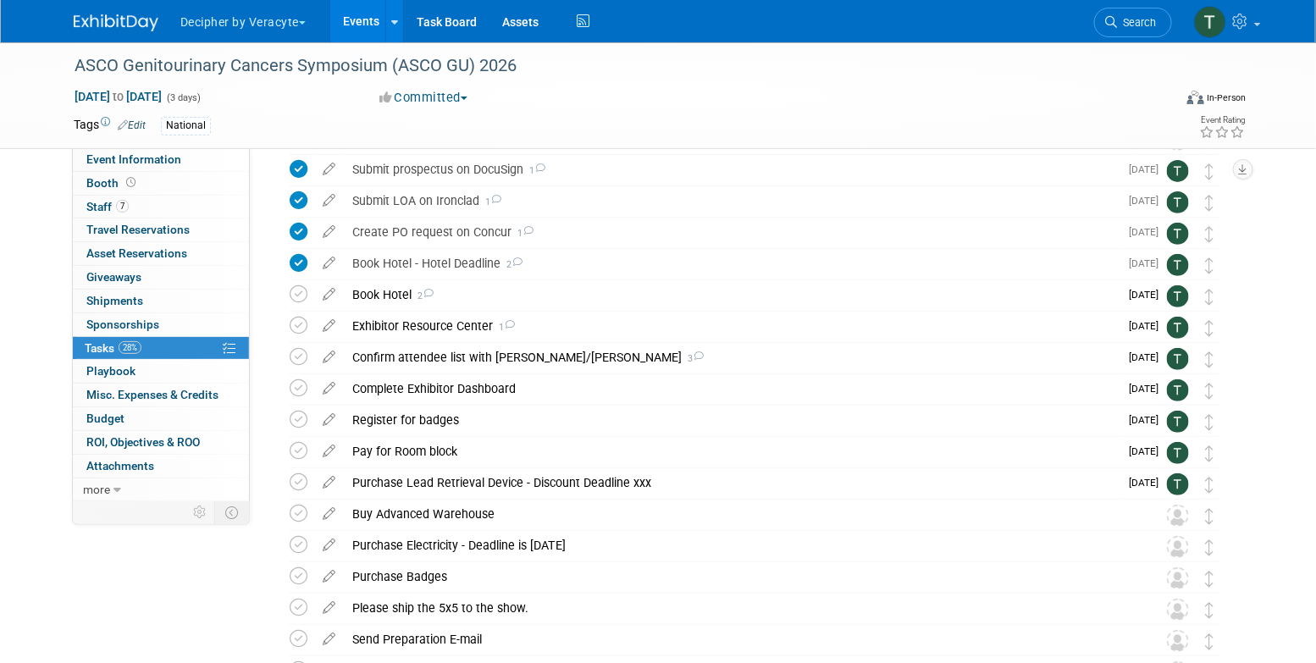
click at [369, 29] on link "Events" at bounding box center [361, 21] width 62 height 42
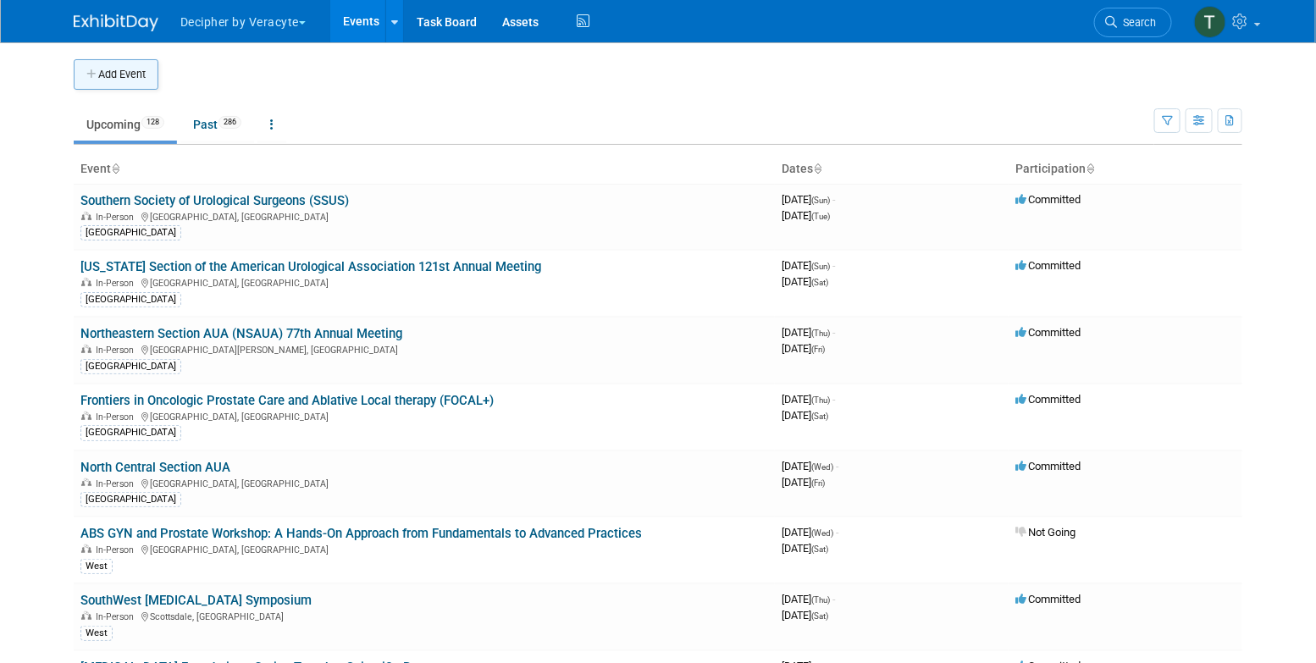
click at [124, 76] on button "Add Event" at bounding box center [116, 74] width 85 height 30
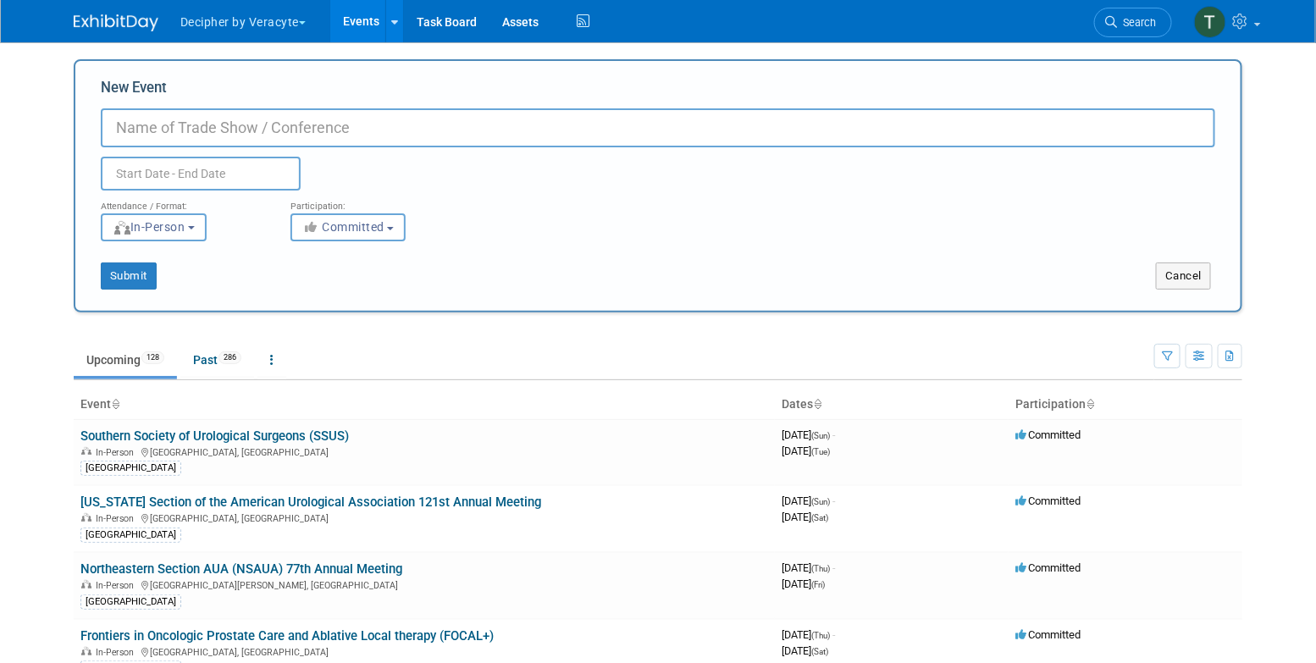
paste input "ASPEN UROLOGICAL CONFERENCE"
type input "ASPEN UROLOGICAL CONFERENCE"
click at [207, 183] on input "text" at bounding box center [201, 174] width 200 height 34
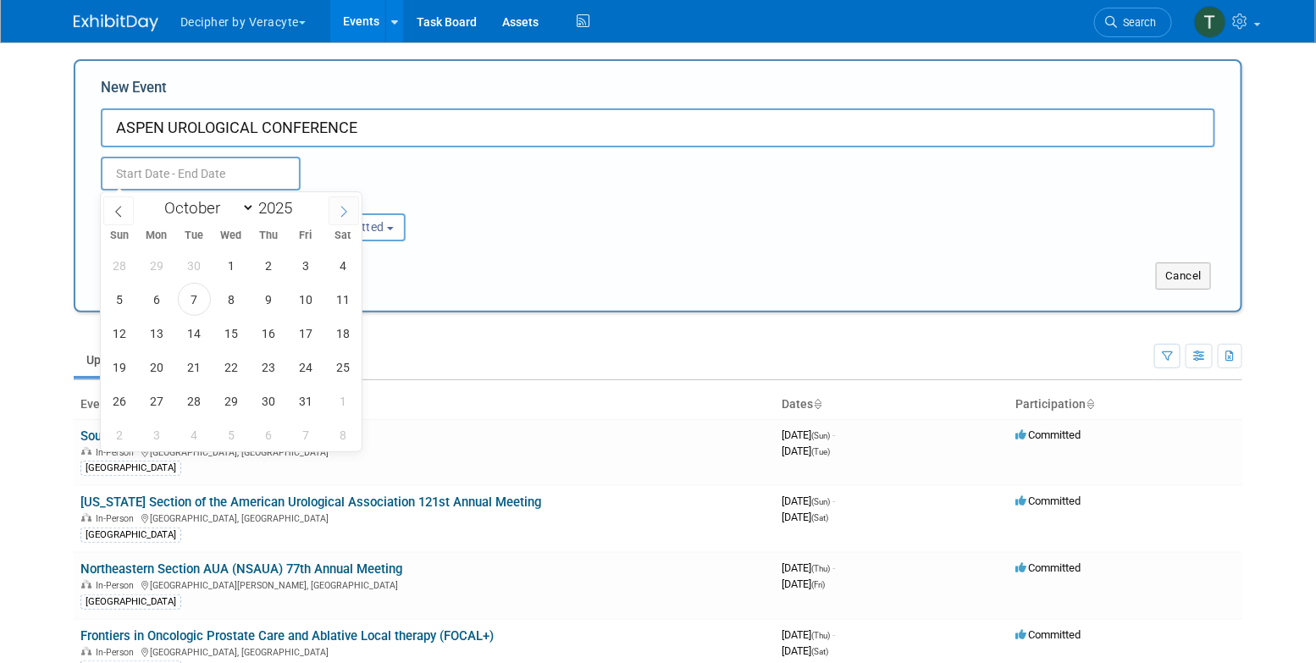
click at [341, 206] on icon at bounding box center [344, 212] width 12 height 12
select select "11"
click at [341, 206] on icon at bounding box center [344, 212] width 12 height 12
type input "2026"
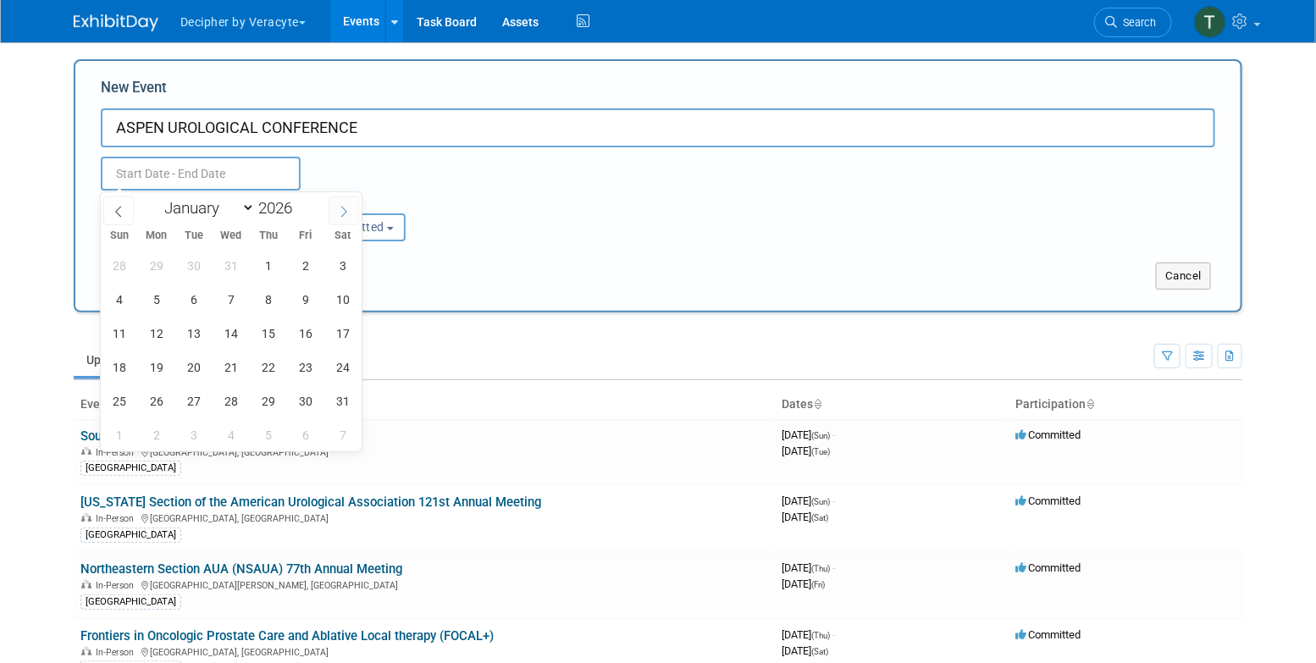
click at [341, 206] on icon at bounding box center [344, 212] width 12 height 12
select select "1"
click at [163, 294] on span "9" at bounding box center [157, 299] width 33 height 33
click at [257, 294] on span "12" at bounding box center [268, 299] width 33 height 33
type input "[DATE] to [DATE]"
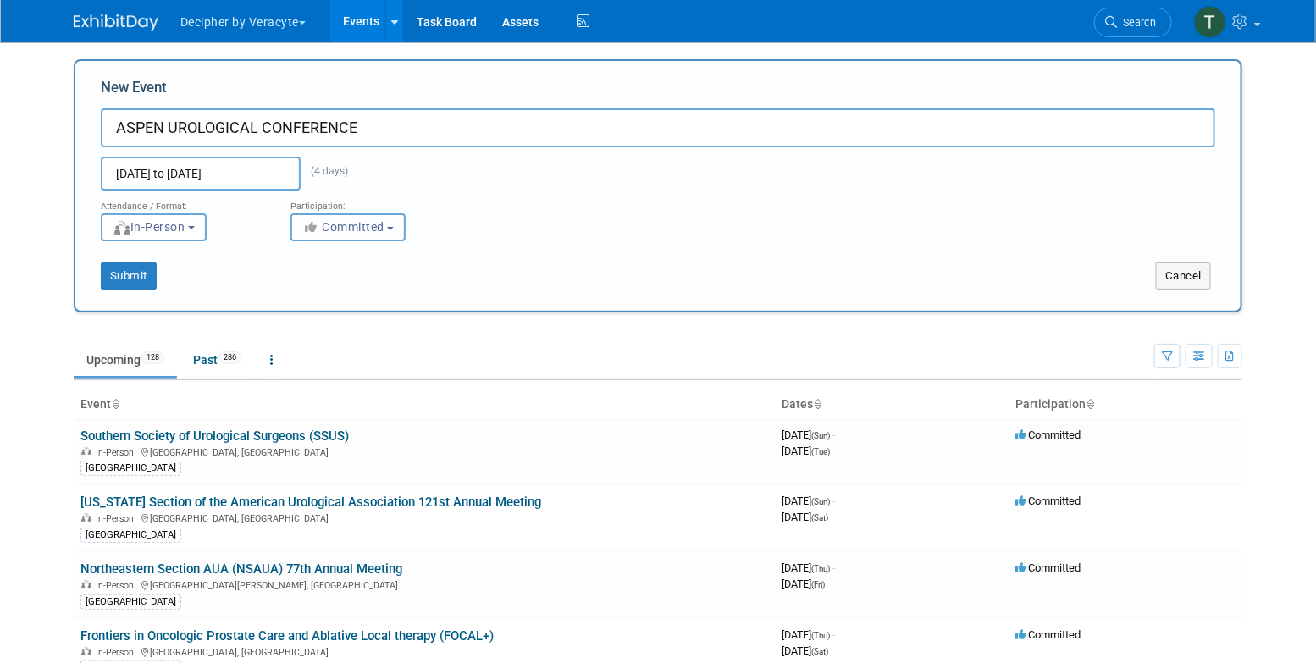
click at [337, 218] on button "Committed" at bounding box center [347, 227] width 115 height 28
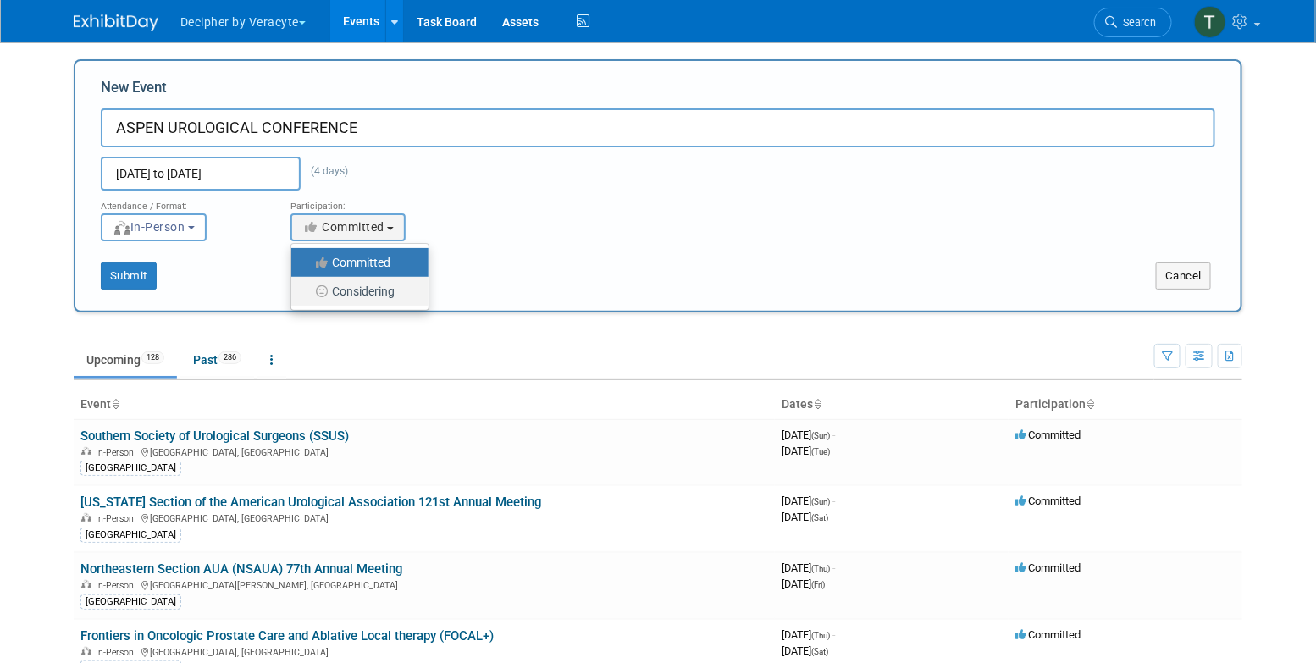
click at [349, 291] on label "Considering" at bounding box center [356, 291] width 112 height 22
click at [307, 291] on input "Considering" at bounding box center [301, 291] width 11 height 11
select select "2"
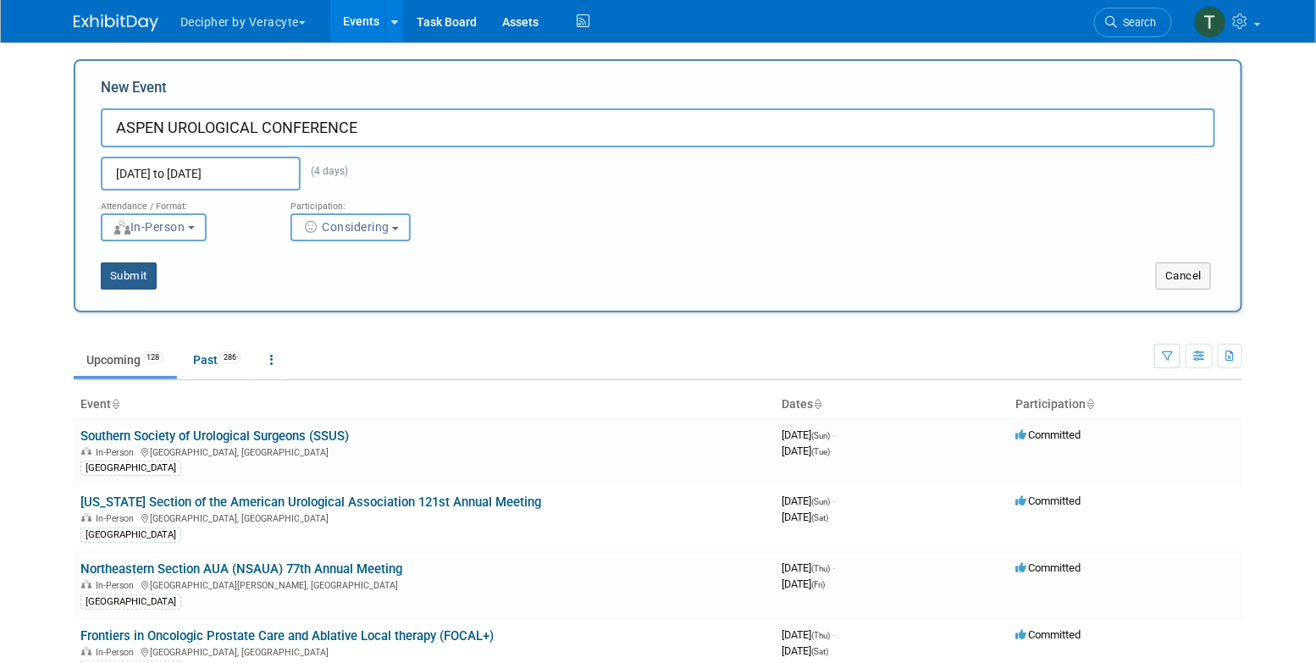
click at [155, 285] on button "Submit" at bounding box center [129, 276] width 56 height 27
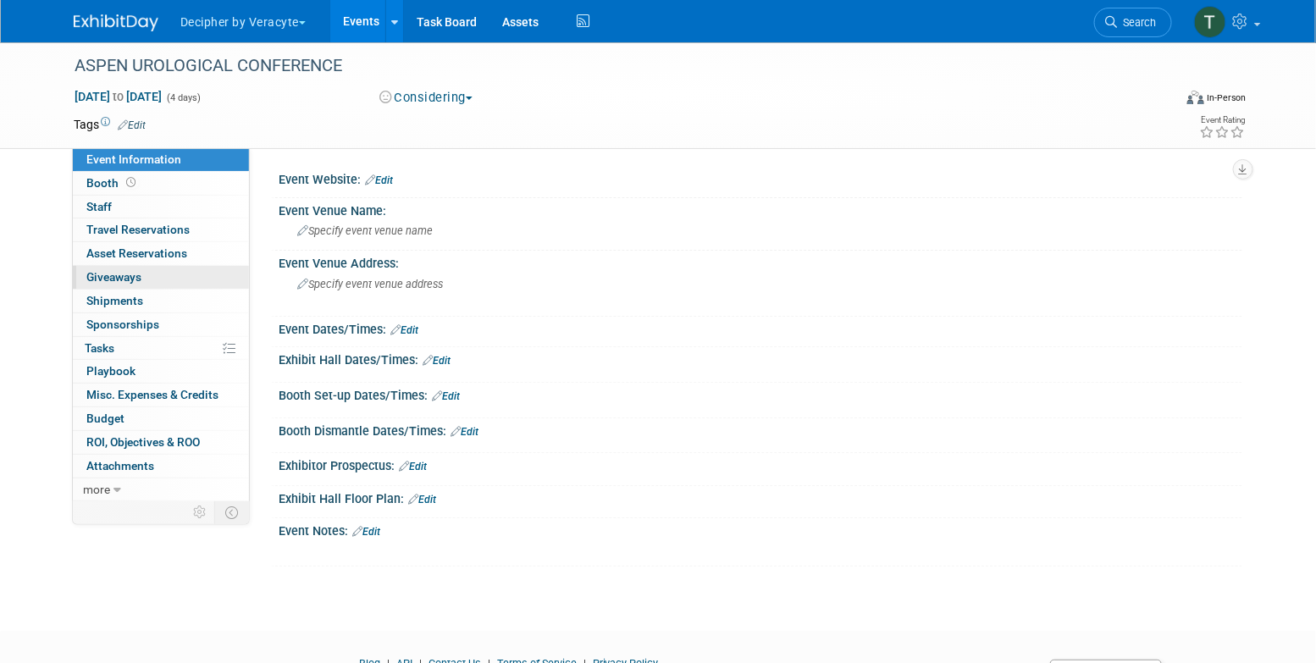
drag, startPoint x: 0, startPoint y: 0, endPoint x: 146, endPoint y: 279, distance: 314.4
click at [146, 279] on link "0 Giveaways 0" at bounding box center [161, 277] width 176 height 23
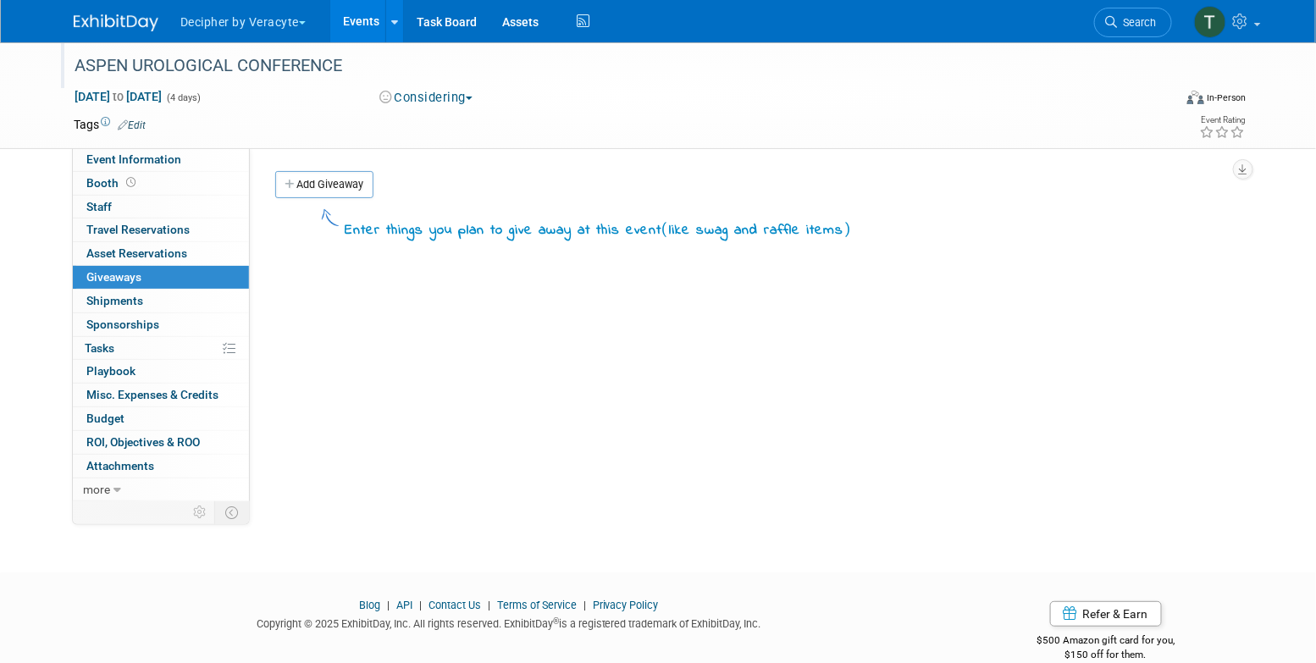
click at [448, 86] on div "ASPEN UROLOGICAL CONFERENCE" at bounding box center [610, 65] width 1098 height 46
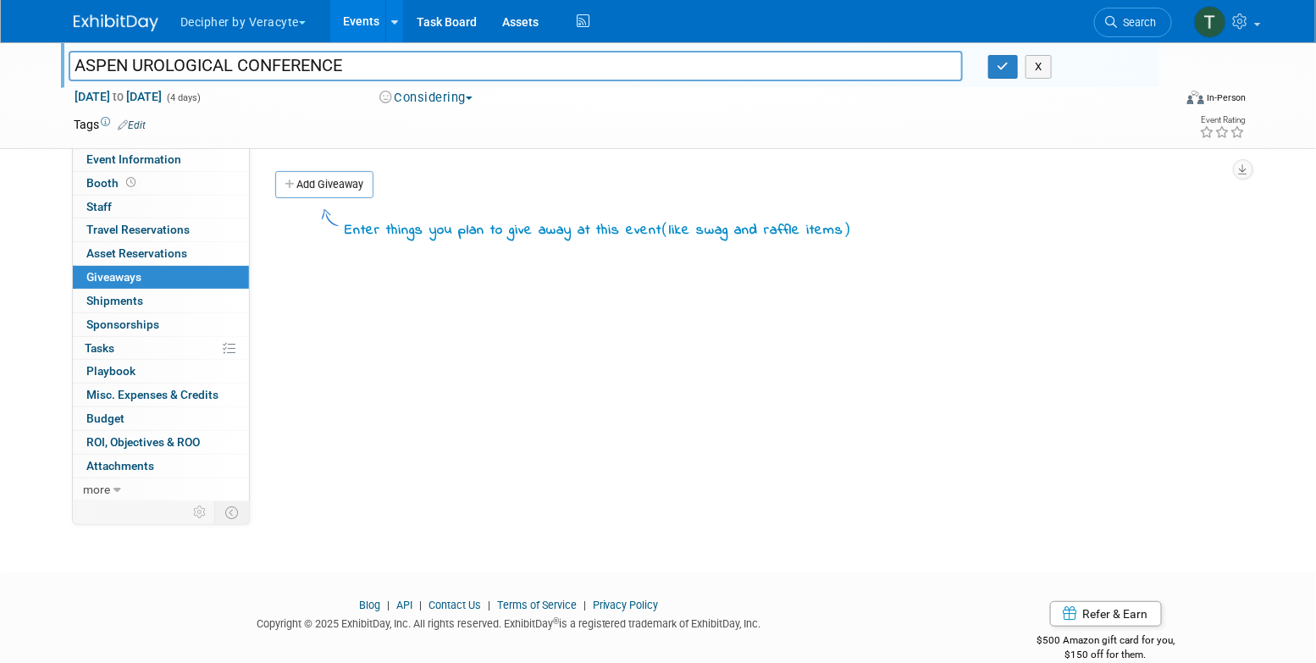
click at [448, 97] on button "Considering" at bounding box center [426, 98] width 106 height 18
click at [258, 91] on div "[DATE] to [DATE] (4 days)" at bounding box center [211, 96] width 274 height 17
click at [136, 129] on link "Edit" at bounding box center [132, 125] width 28 height 12
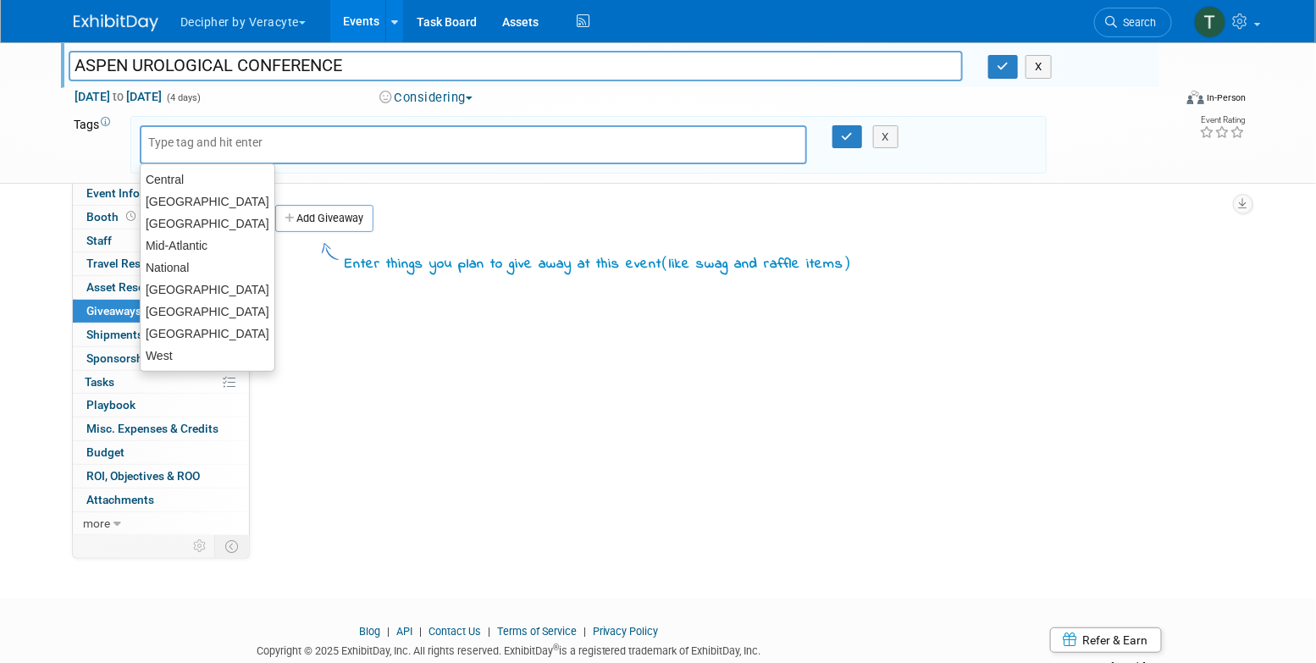
click at [203, 153] on div at bounding box center [473, 144] width 667 height 39
click at [214, 242] on div "Mid-Atlantic" at bounding box center [207, 246] width 135 height 24
type input "Mid-Atlantic"
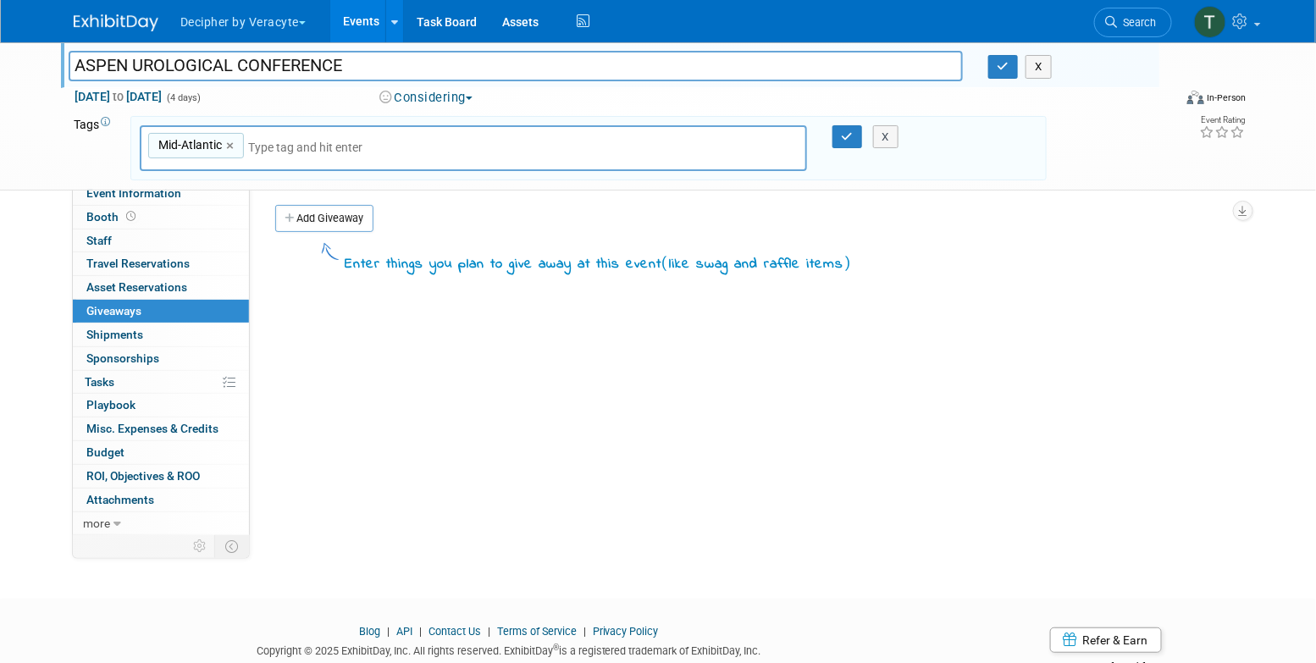
click at [849, 124] on div "Mid-Atlantic Mid-Atlantic × X" at bounding box center [588, 148] width 916 height 65
click at [850, 140] on icon "button" at bounding box center [848, 136] width 12 height 11
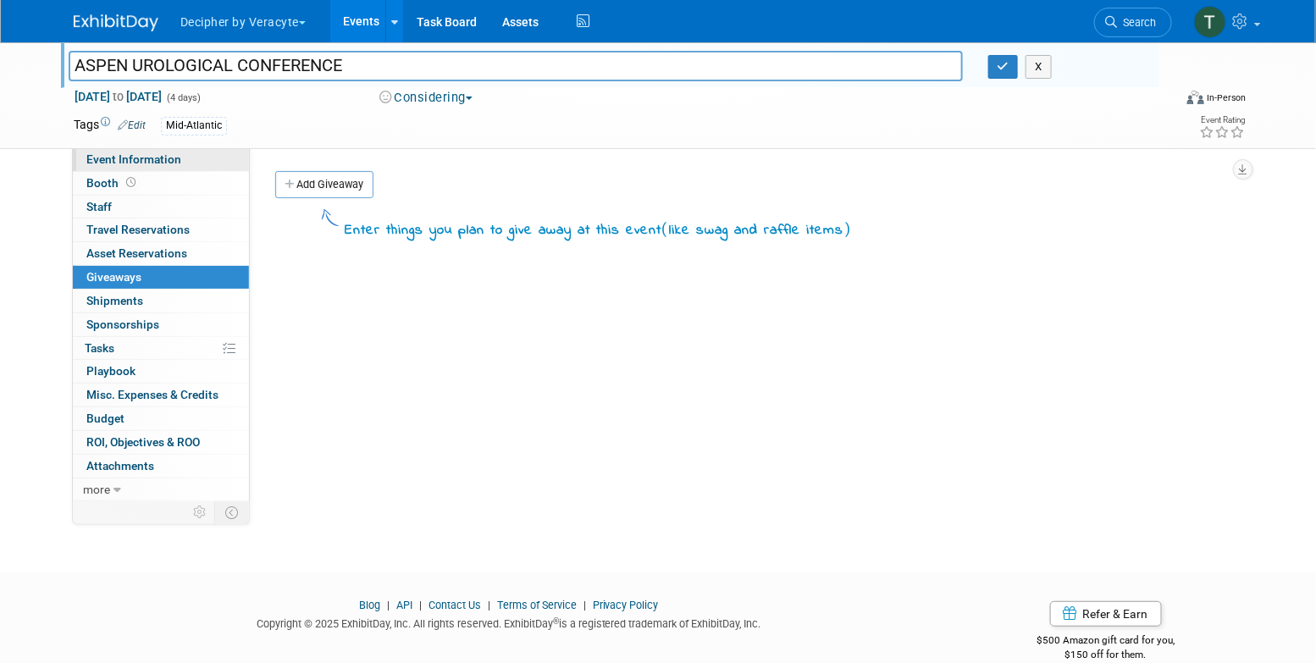
click at [220, 160] on link "Event Information" at bounding box center [161, 159] width 176 height 23
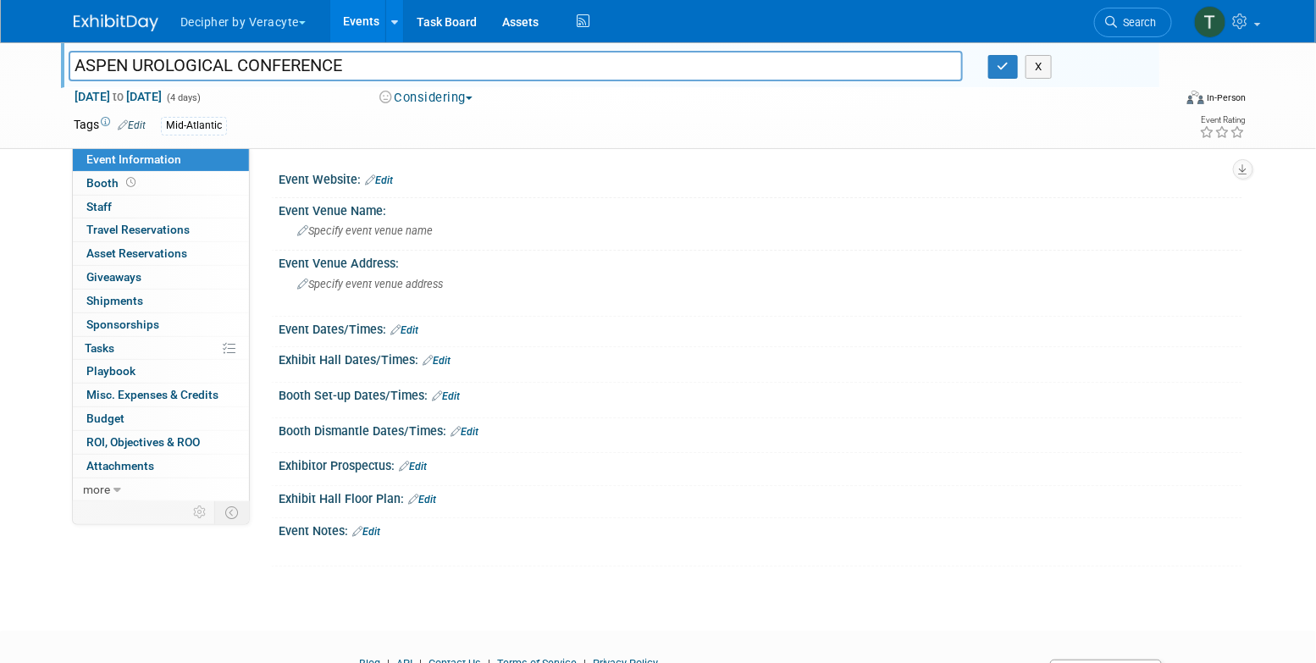
click at [384, 190] on div at bounding box center [760, 189] width 938 height 4
click at [384, 187] on div at bounding box center [760, 189] width 938 height 4
click at [384, 181] on link "Edit" at bounding box center [379, 180] width 28 height 12
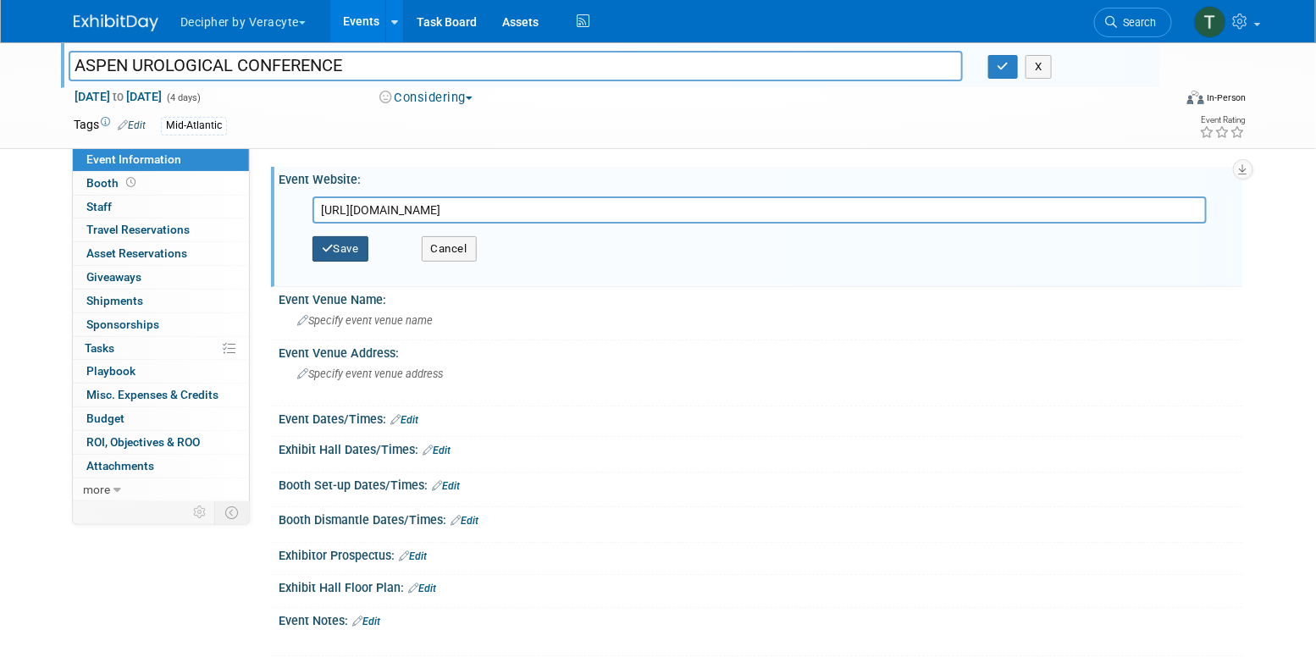
type input "[URL][DOMAIN_NAME]"
click at [362, 238] on button "Save" at bounding box center [340, 248] width 56 height 25
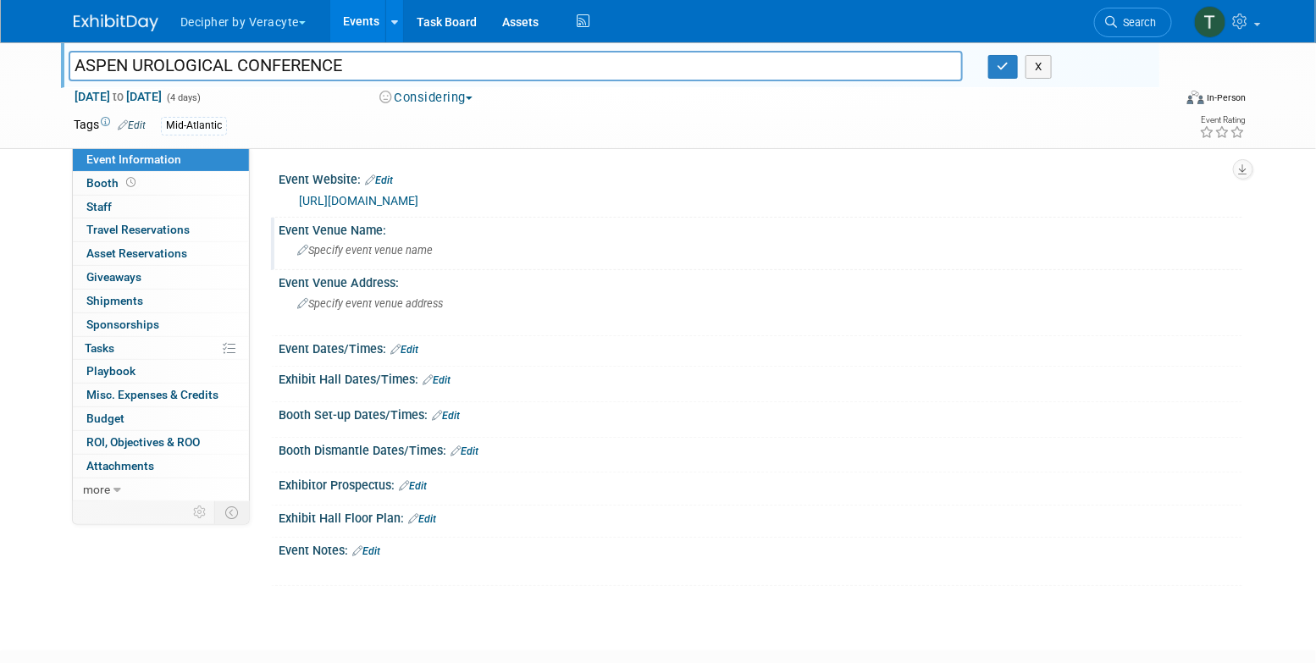
click at [393, 252] on span "Specify event venue name" at bounding box center [364, 250] width 135 height 13
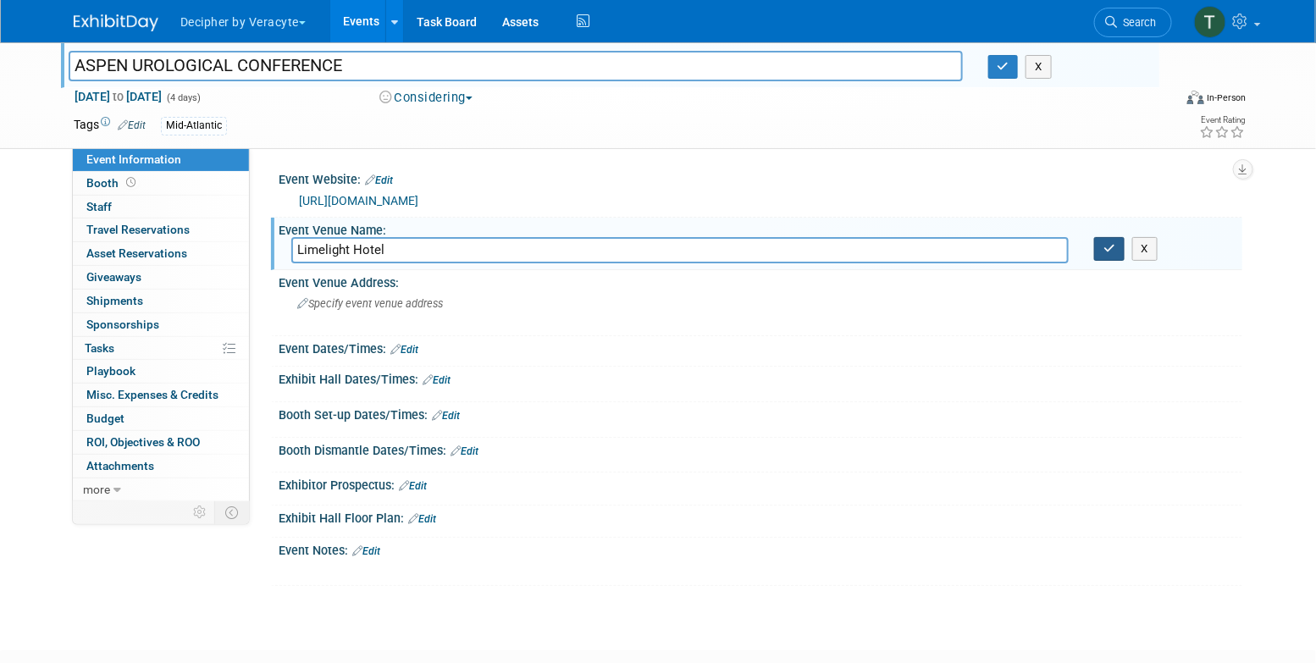
type input "Limelight Hotel"
click at [1113, 254] on button "button" at bounding box center [1109, 249] width 30 height 24
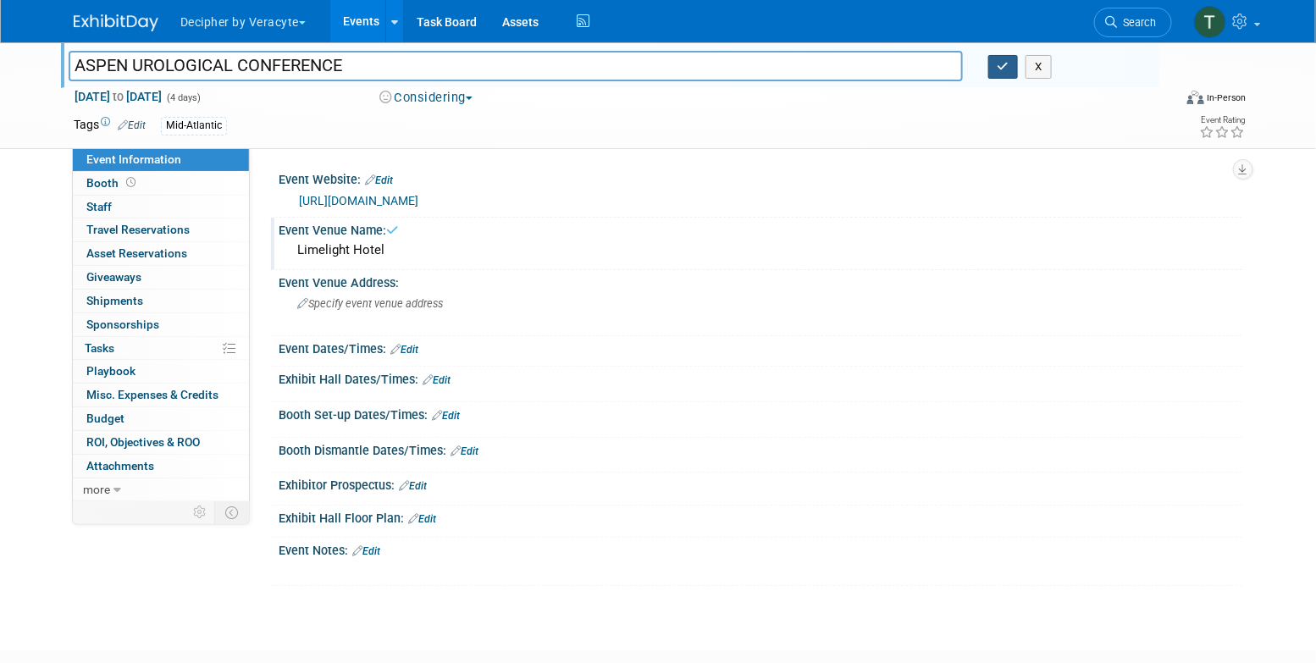
click at [1009, 74] on button "button" at bounding box center [1003, 67] width 30 height 24
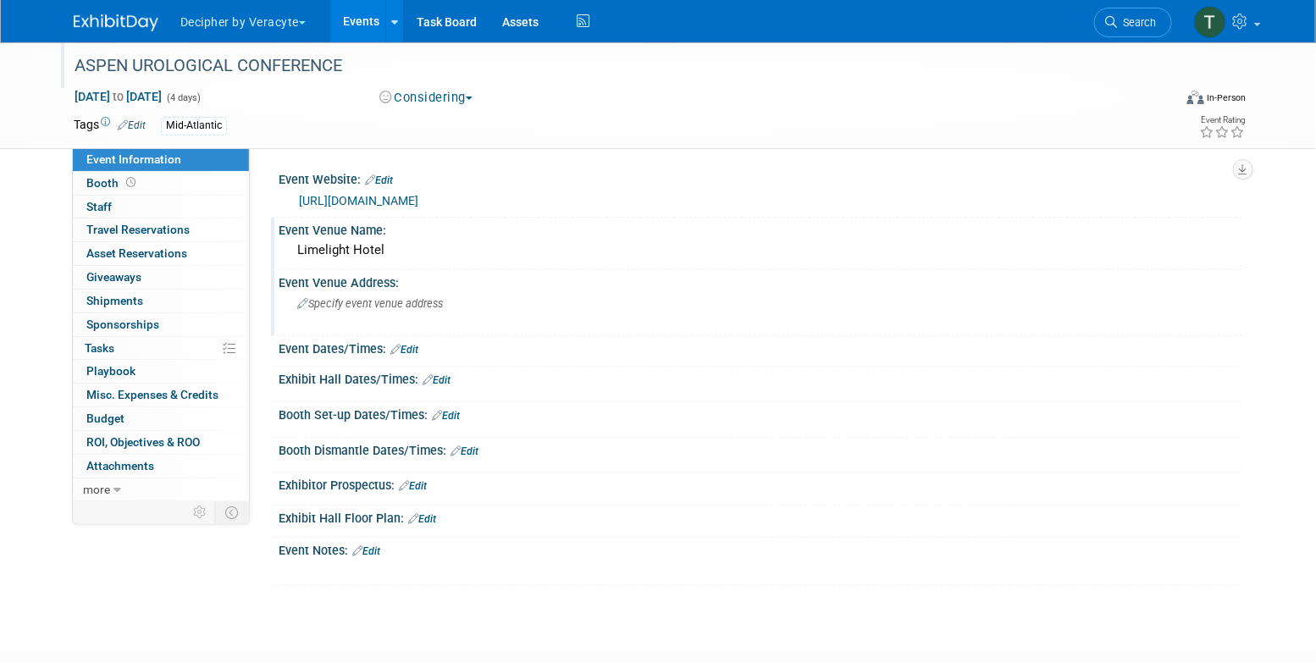
click at [403, 294] on div "Specify event venue address" at bounding box center [479, 309] width 376 height 39
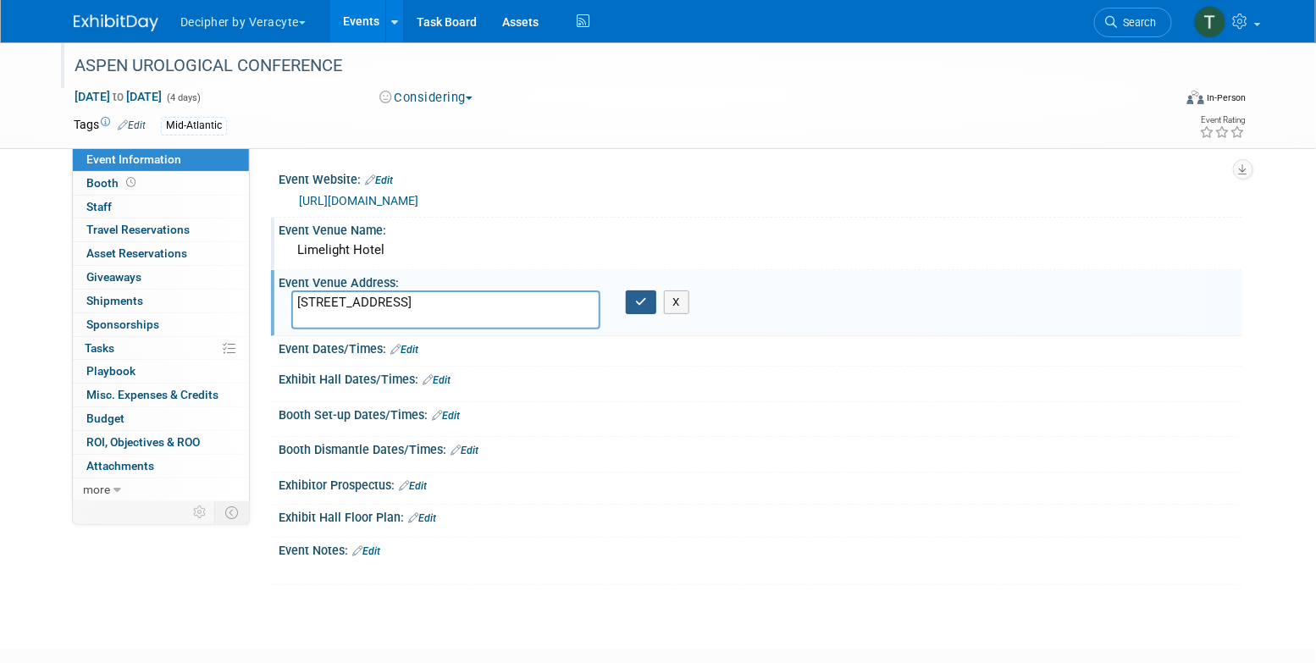
type textarea "[STREET_ADDRESS]"
click at [637, 296] on icon "button" at bounding box center [641, 301] width 12 height 11
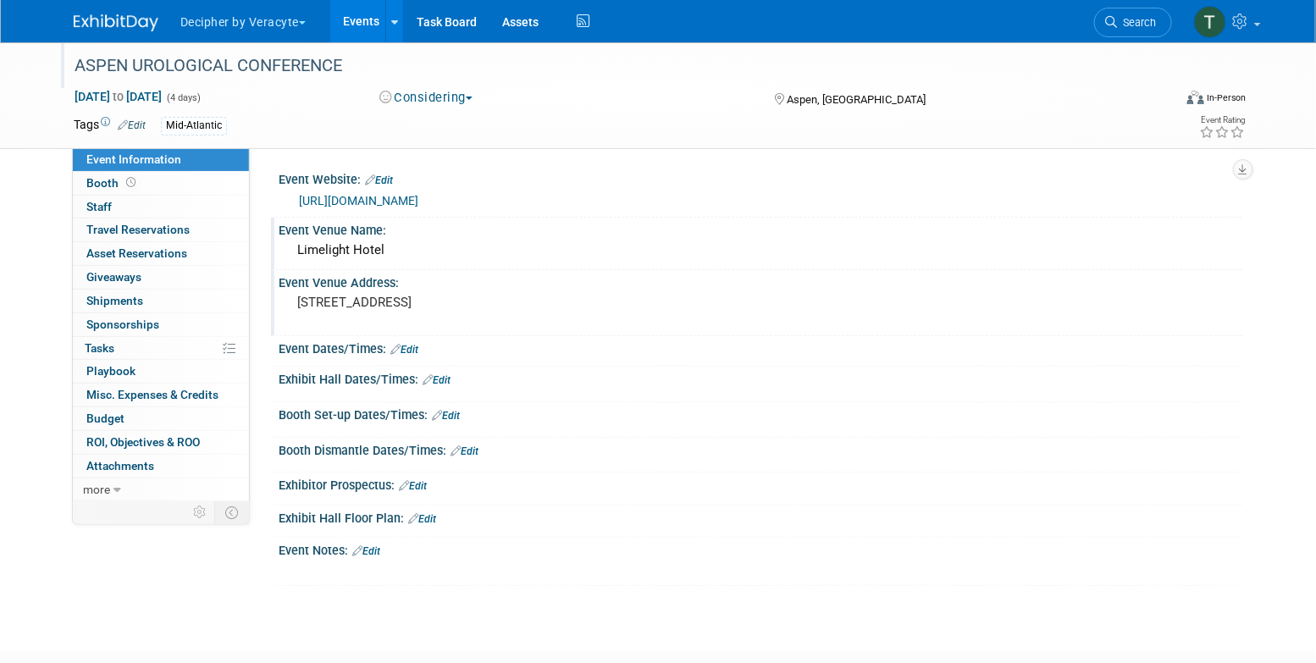
click at [304, 58] on div "ASPEN UROLOGICAL CONFERENCE" at bounding box center [608, 66] width 1078 height 30
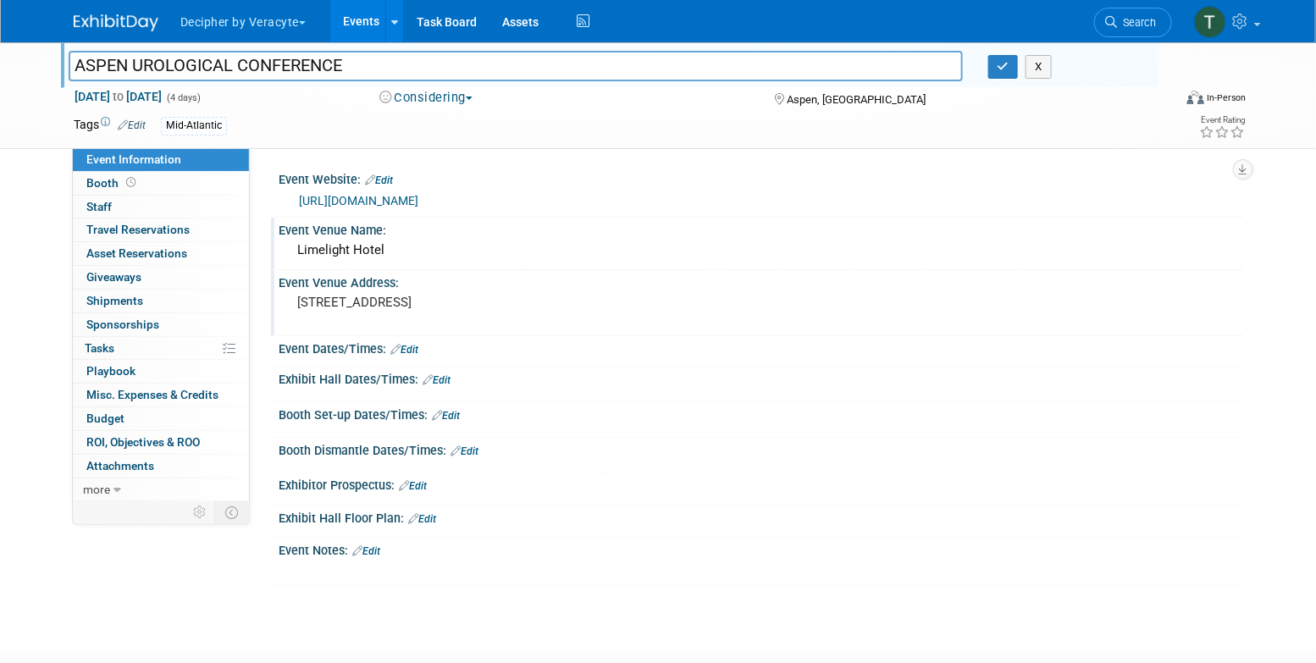
click at [304, 58] on input "ASPEN UROLOGICAL CONFERENCE" at bounding box center [516, 66] width 894 height 30
